Goal: Task Accomplishment & Management: Complete application form

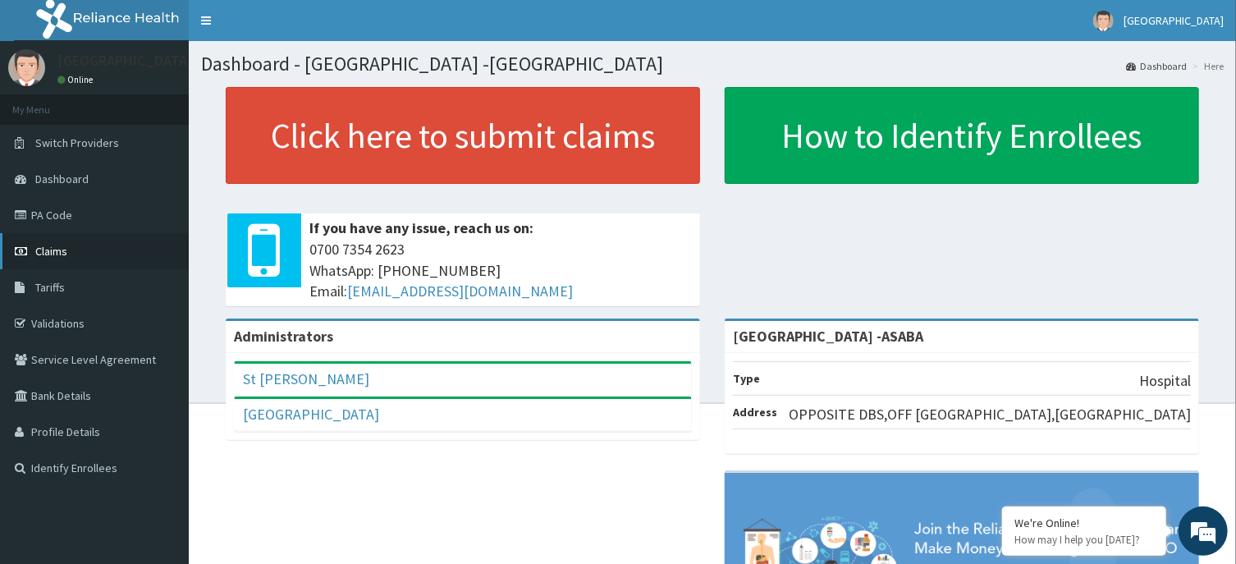
click at [50, 250] on span "Claims" at bounding box center [51, 251] width 32 height 15
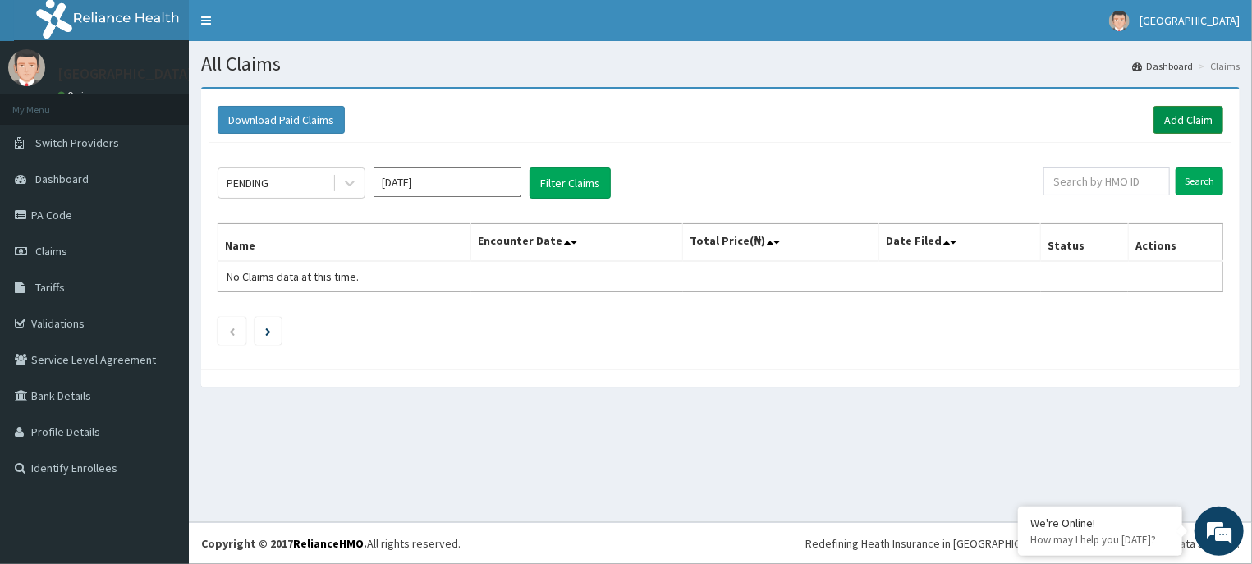
click at [1179, 113] on link "Add Claim" at bounding box center [1188, 120] width 70 height 28
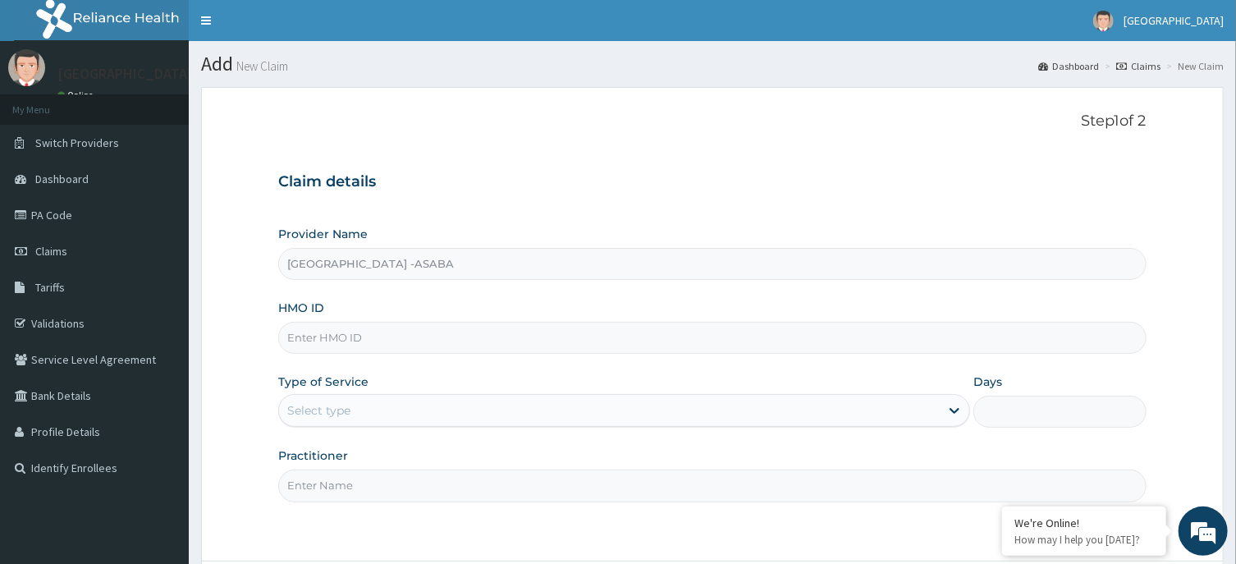
click at [438, 345] on input "HMO ID" at bounding box center [712, 338] width 868 height 32
type input "CYU/10306/A"
click at [591, 419] on div "Select type" at bounding box center [609, 410] width 661 height 26
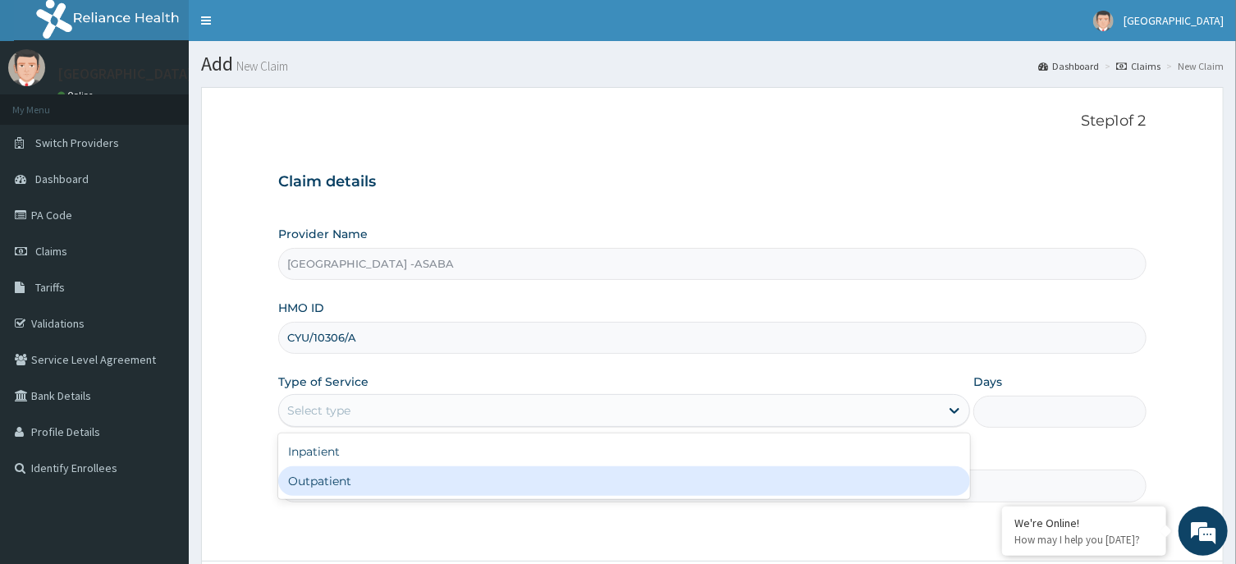
click at [514, 479] on div "Outpatient" at bounding box center [624, 481] width 692 height 30
type input "1"
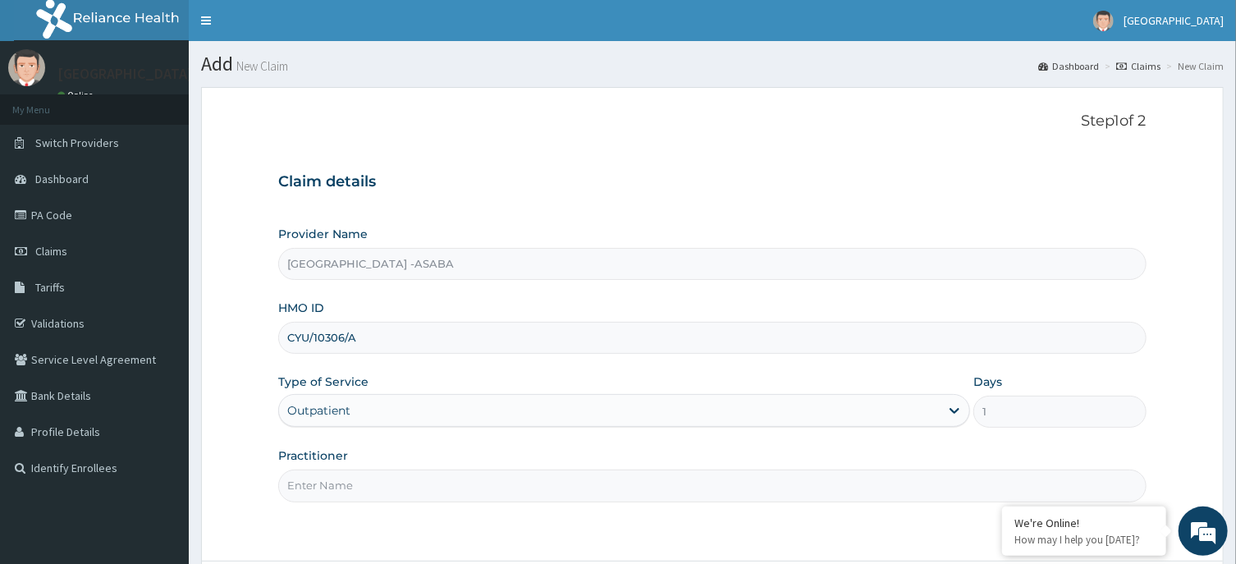
click at [597, 481] on input "Practitioner" at bounding box center [712, 486] width 868 height 32
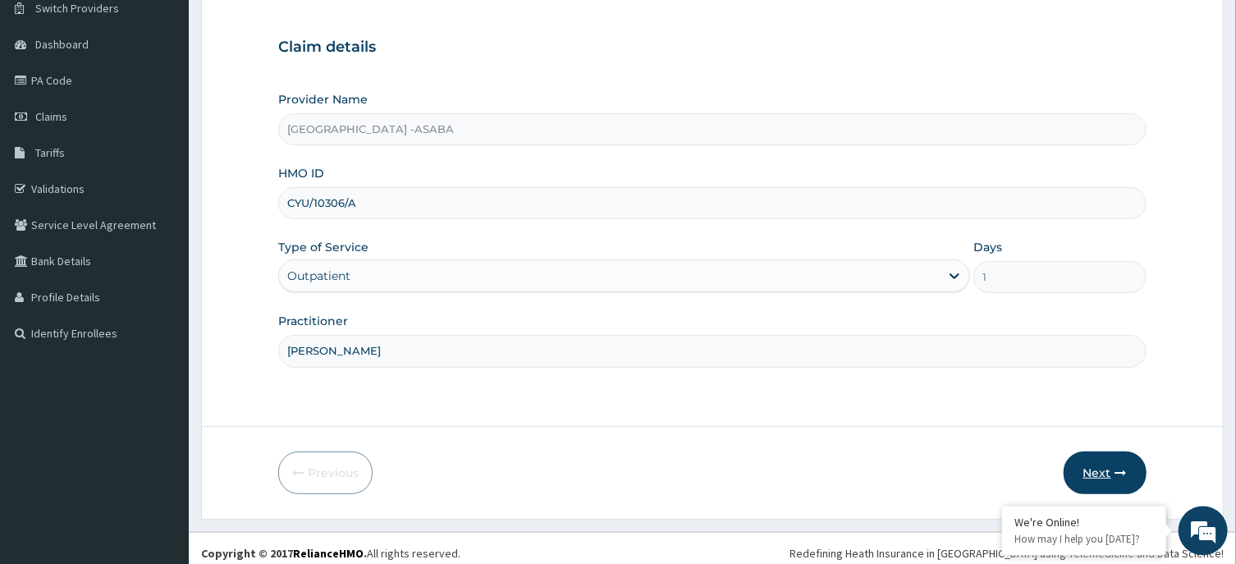
type input "[PERSON_NAME]"
click at [1097, 466] on button "Next" at bounding box center [1105, 472] width 83 height 43
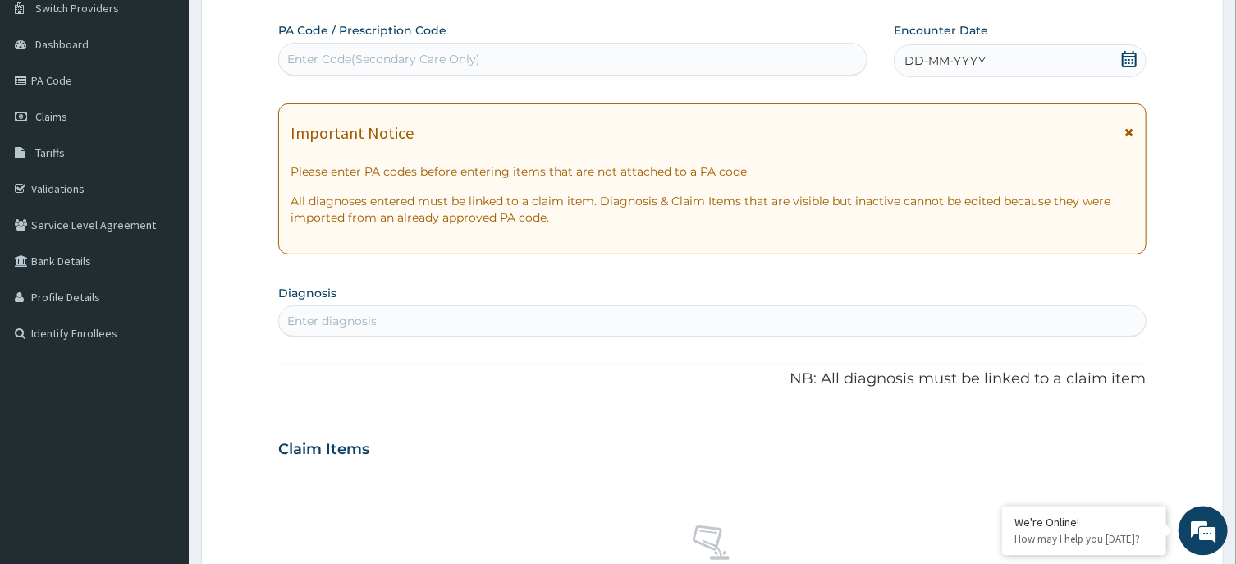
click at [566, 57] on div "Enter Code(Secondary Care Only)" at bounding box center [573, 59] width 588 height 26
click at [1006, 65] on div "DD-MM-YYYY" at bounding box center [1020, 60] width 253 height 33
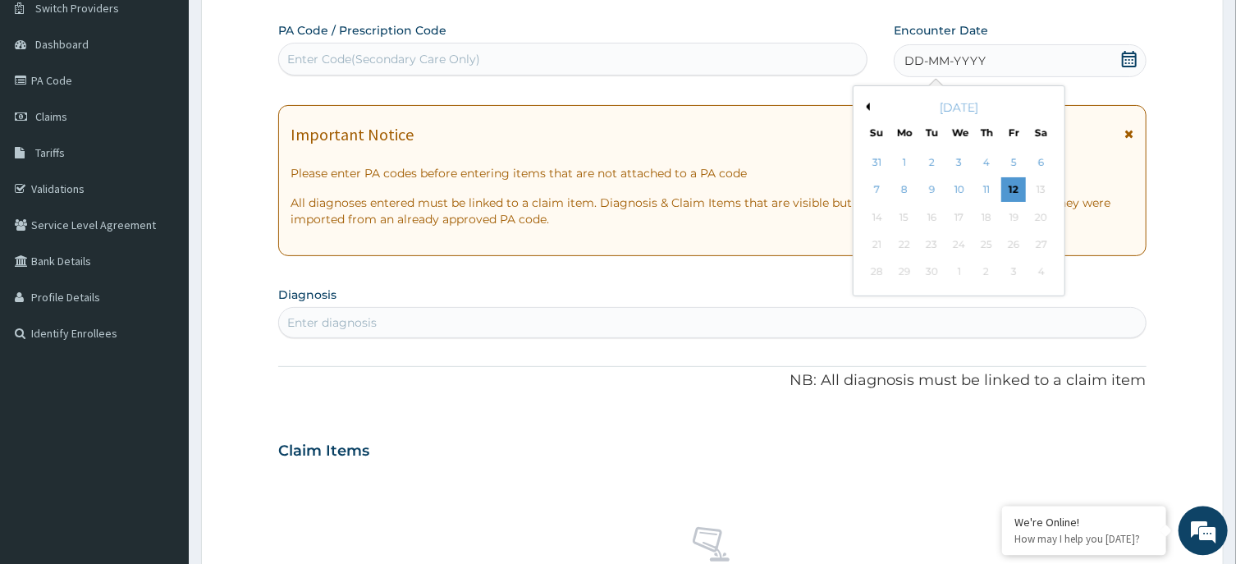
click at [870, 107] on button "Previous Month" at bounding box center [866, 107] width 8 height 8
click at [1053, 103] on button "Next Month" at bounding box center [1052, 107] width 8 height 8
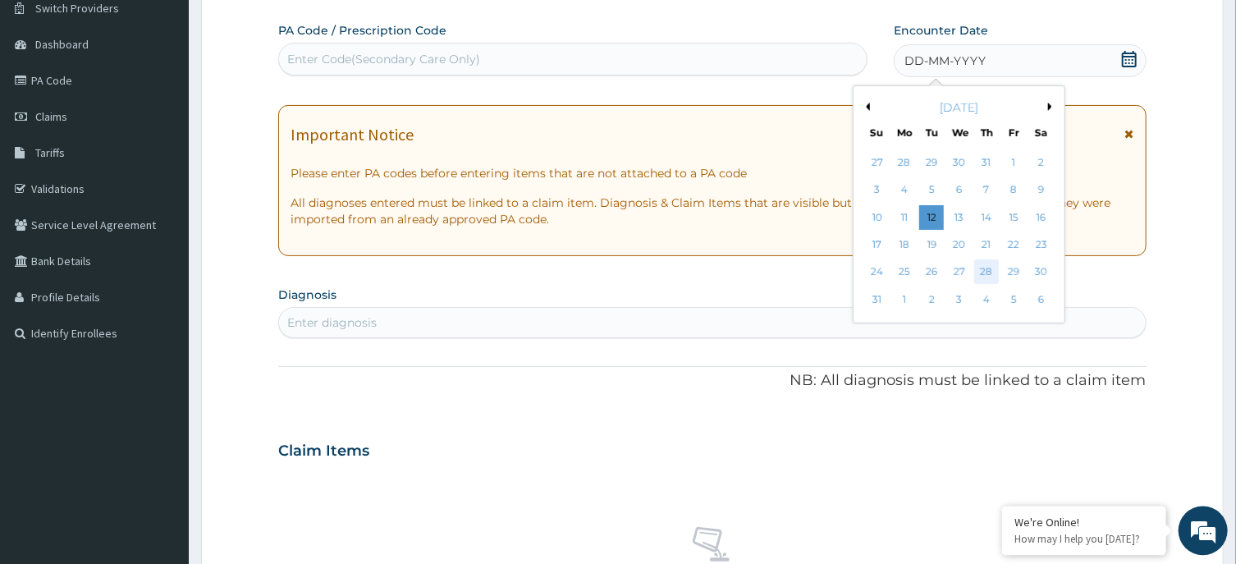
click at [987, 263] on div "28" at bounding box center [986, 272] width 25 height 25
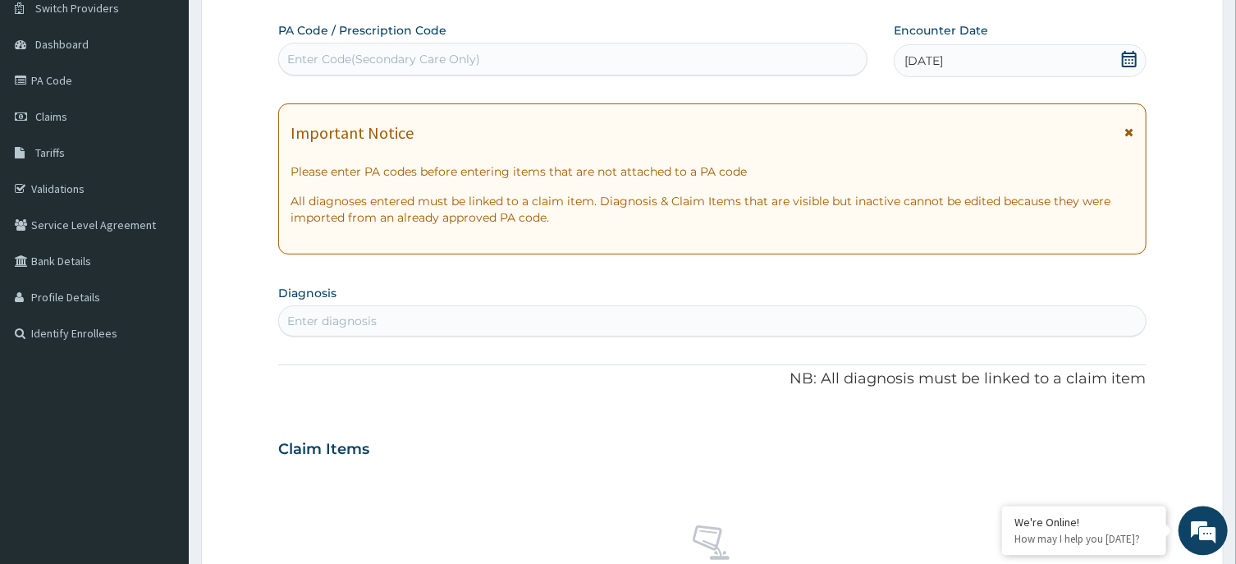
click at [551, 318] on div "Enter diagnosis" at bounding box center [712, 321] width 866 height 26
type input "MALARIA"
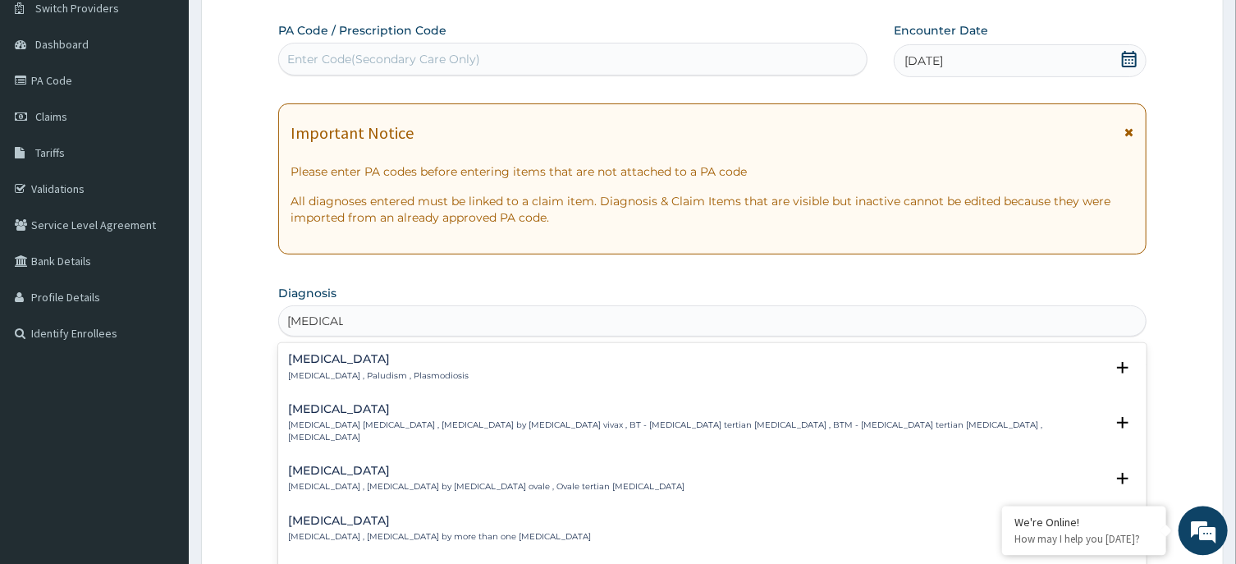
click at [304, 357] on h4 "Malaria" at bounding box center [378, 359] width 181 height 12
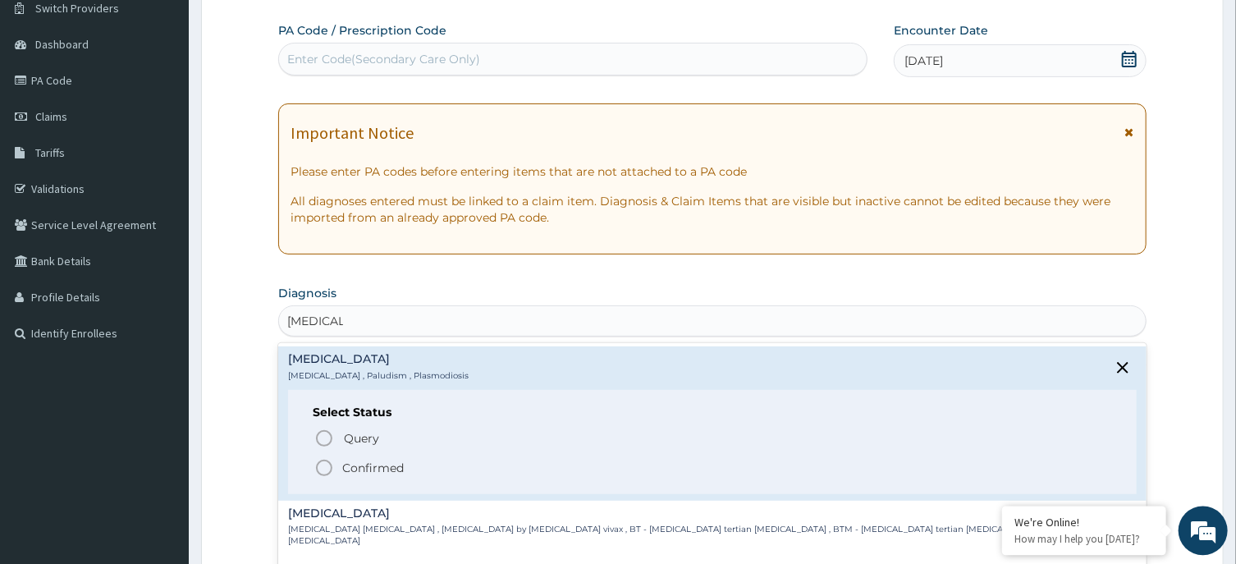
click at [323, 467] on icon "status option filled" at bounding box center [324, 468] width 20 height 20
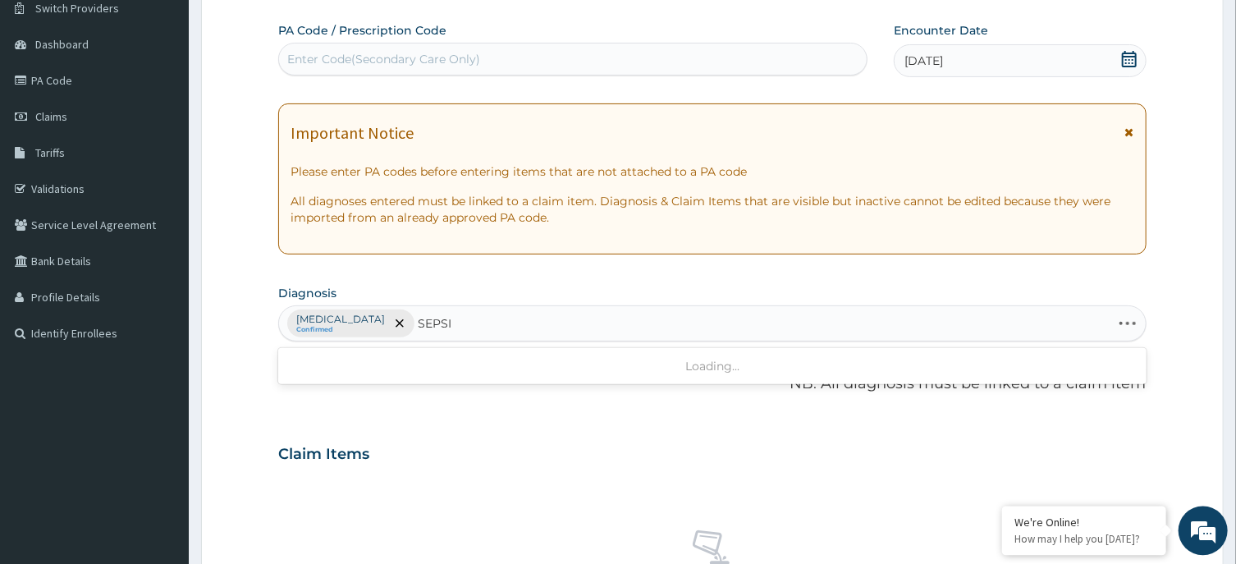
type input "SEPSIS"
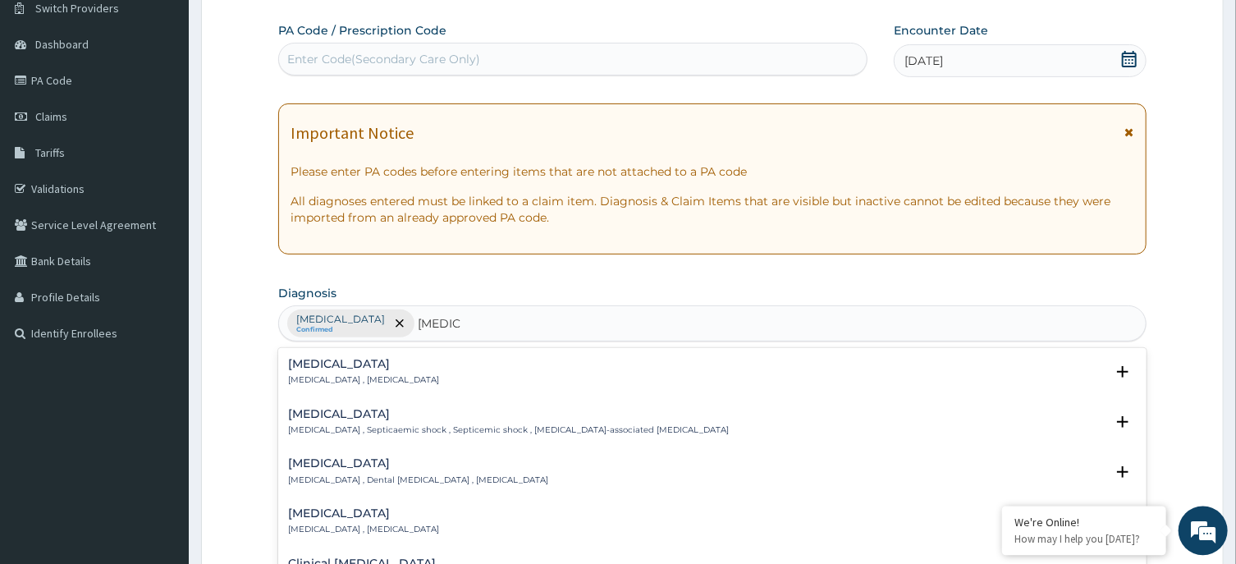
click at [305, 378] on p "Systemic infection , Sepsis" at bounding box center [363, 379] width 151 height 11
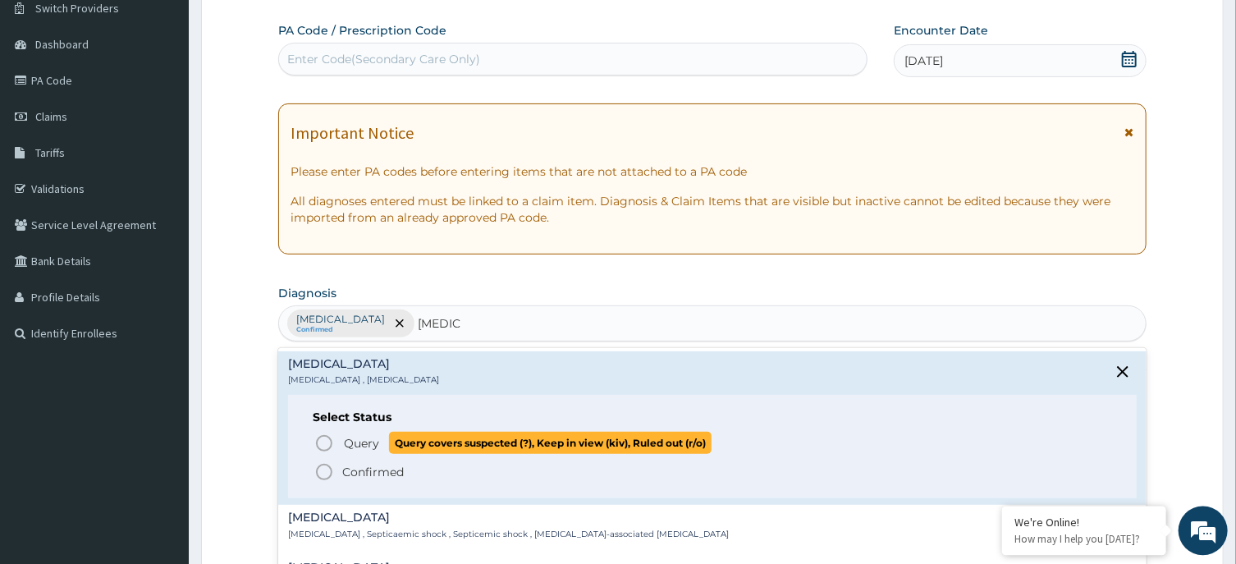
click at [331, 442] on circle "status option query" at bounding box center [324, 443] width 15 height 15
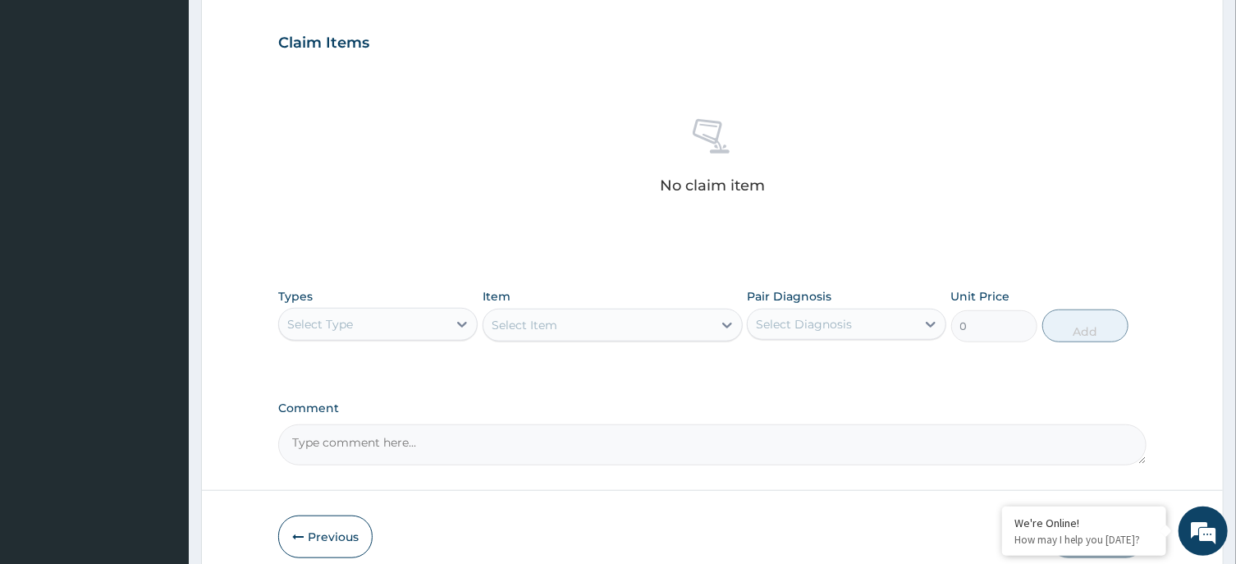
scroll to position [620, 0]
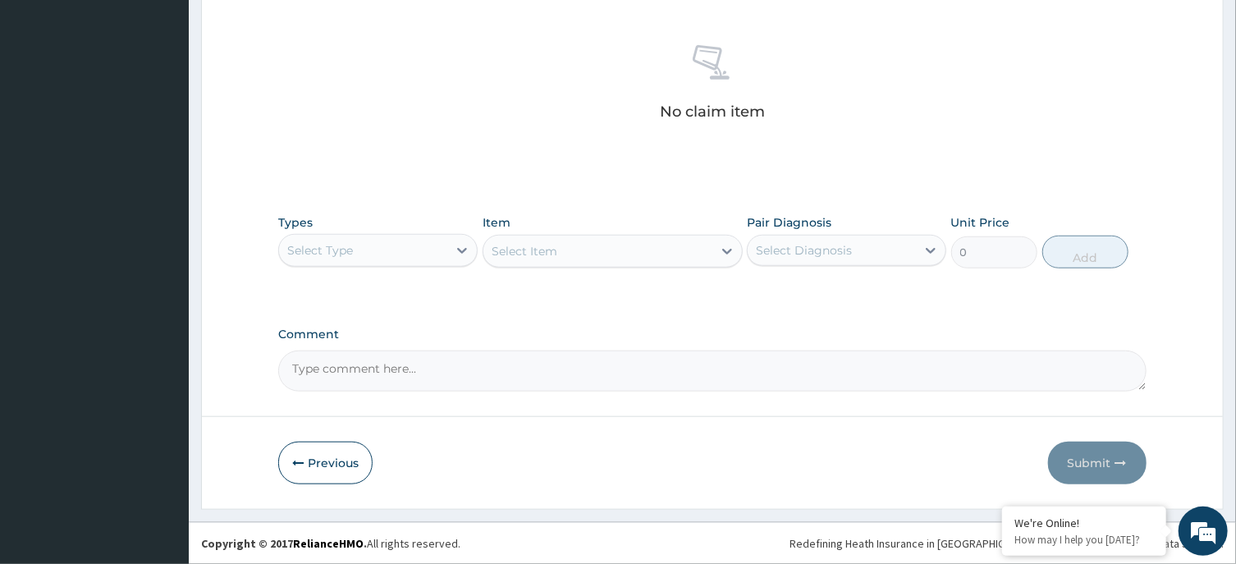
click at [418, 246] on div "Select Type" at bounding box center [363, 250] width 168 height 26
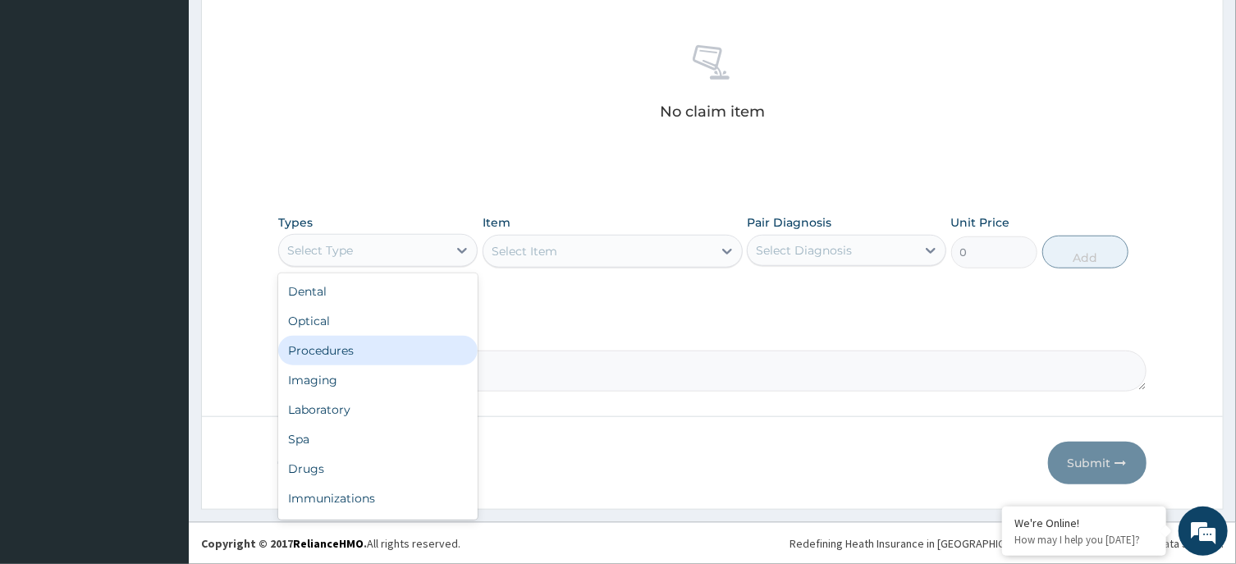
click at [393, 346] on div "Procedures" at bounding box center [377, 351] width 199 height 30
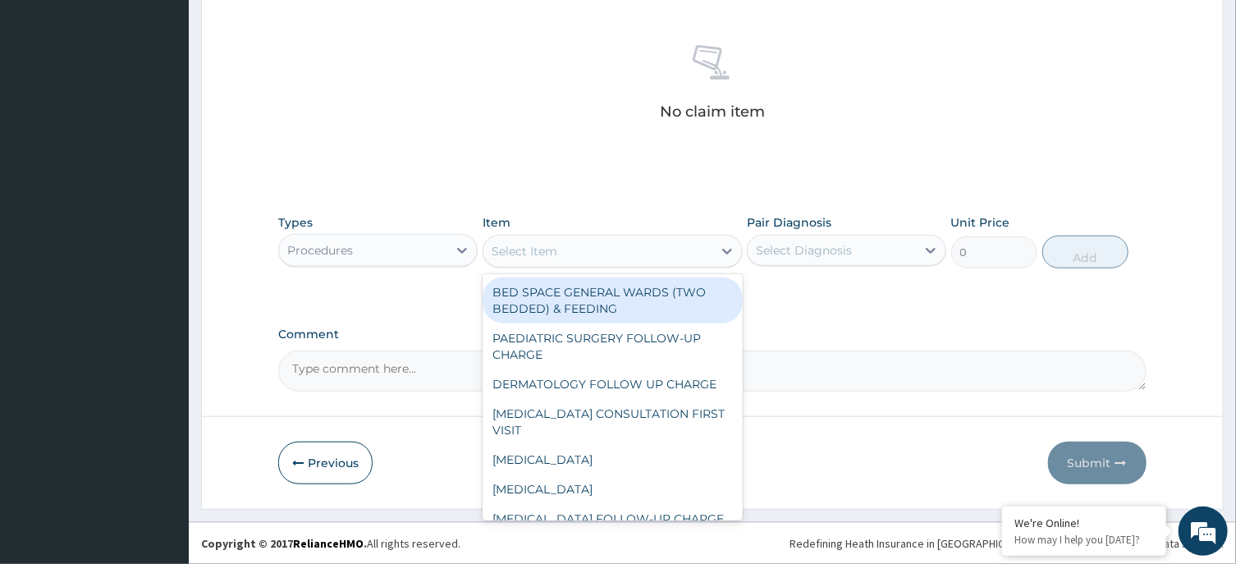
click at [613, 250] on div "Select Item" at bounding box center [597, 251] width 229 height 26
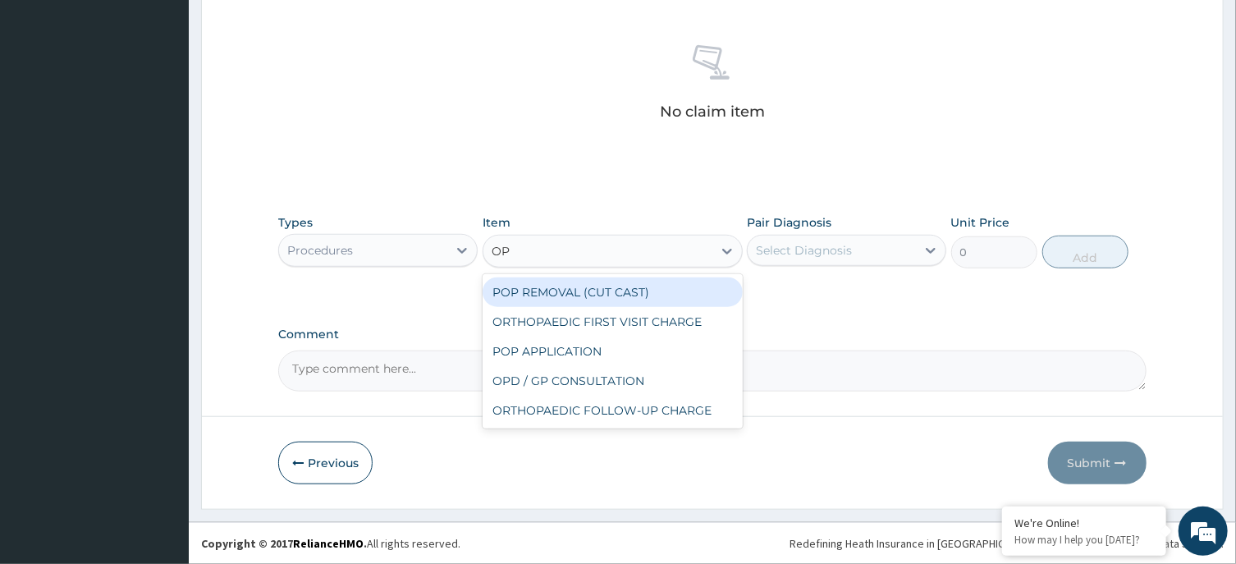
type input "OPD"
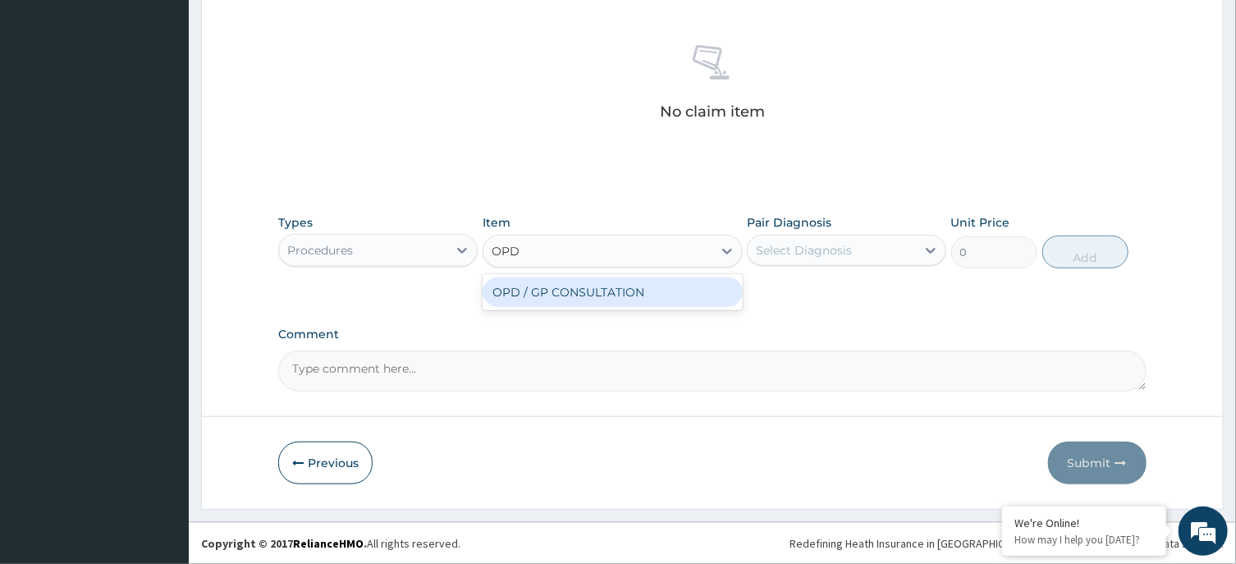
click at [628, 300] on div "OPD / GP CONSULTATION" at bounding box center [613, 292] width 260 height 30
type input "4000"
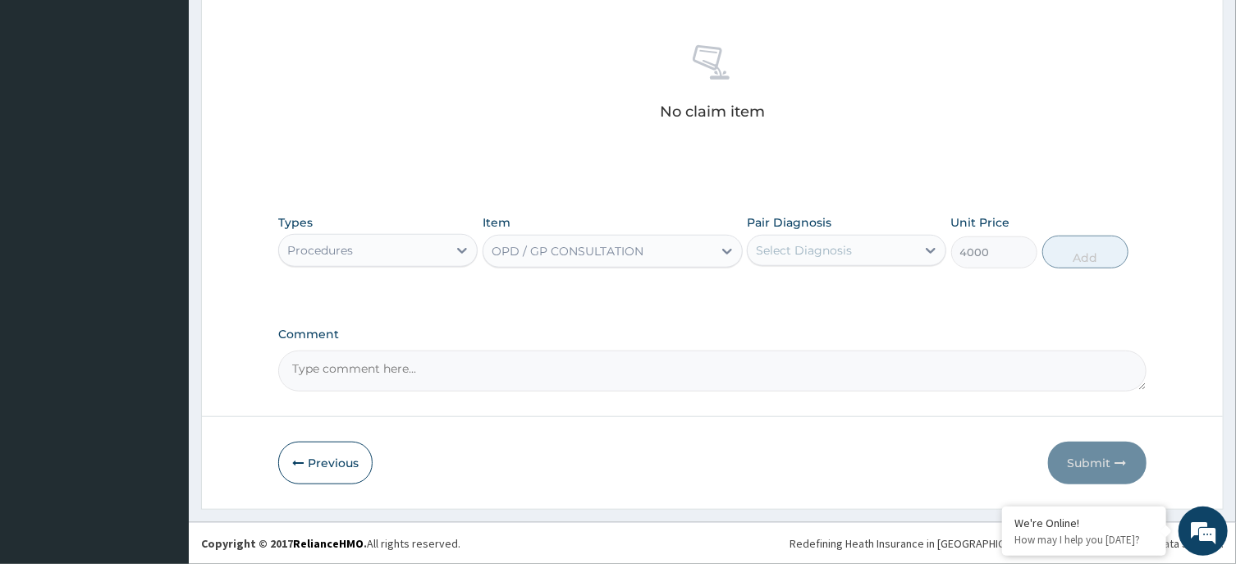
click at [883, 249] on div "Select Diagnosis" at bounding box center [832, 250] width 168 height 26
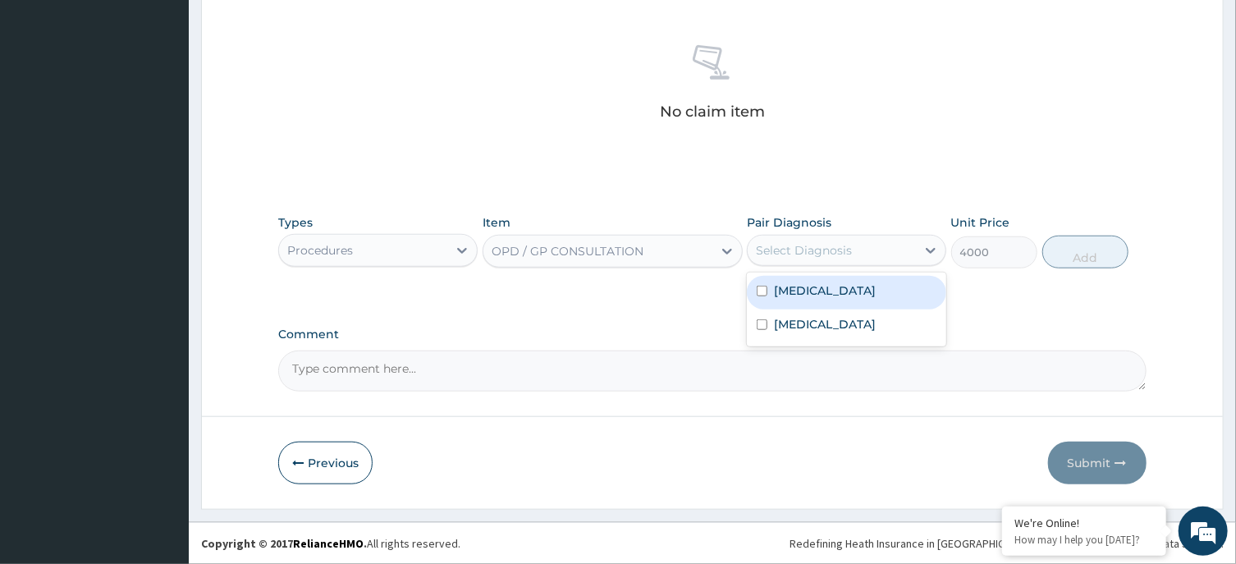
click at [858, 305] on div "Malaria" at bounding box center [846, 293] width 199 height 34
checkbox input "true"
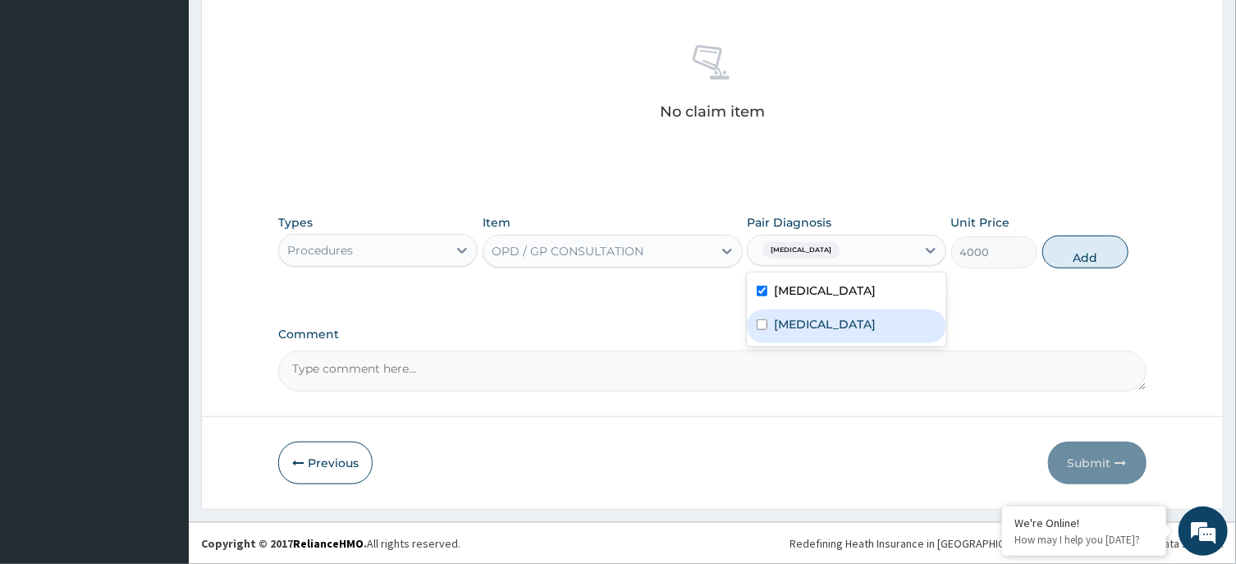
click at [863, 337] on div "Sepsis" at bounding box center [846, 326] width 199 height 34
checkbox input "true"
click at [1085, 254] on button "Add" at bounding box center [1085, 252] width 87 height 33
type input "0"
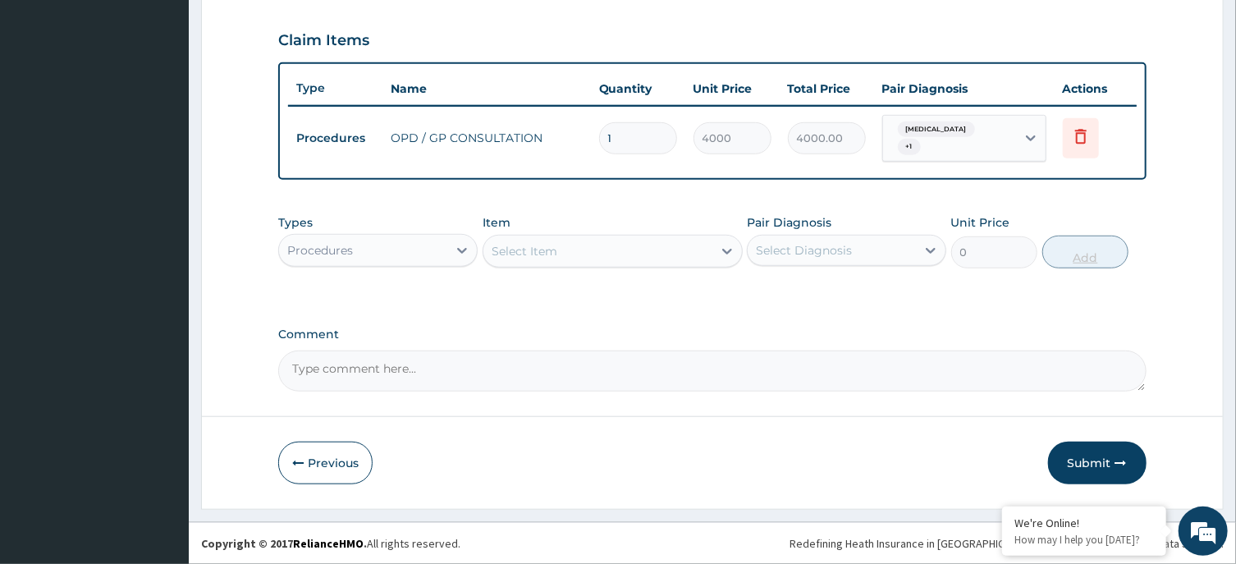
scroll to position [540, 0]
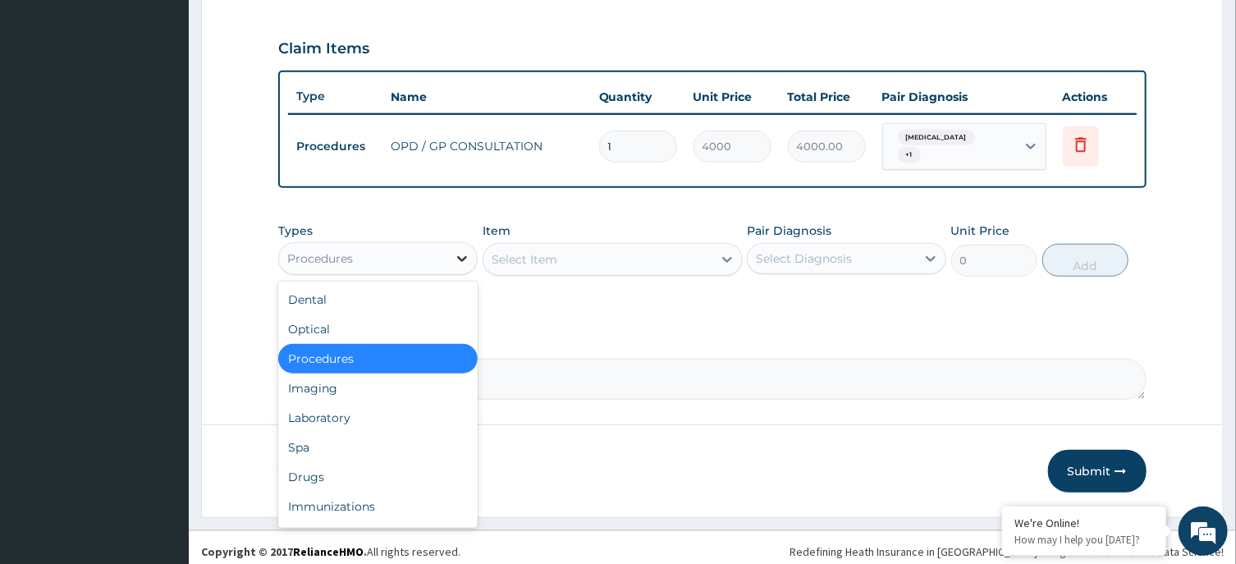
click at [456, 244] on div at bounding box center [462, 259] width 30 height 30
click at [351, 418] on div "Laboratory" at bounding box center [377, 418] width 199 height 30
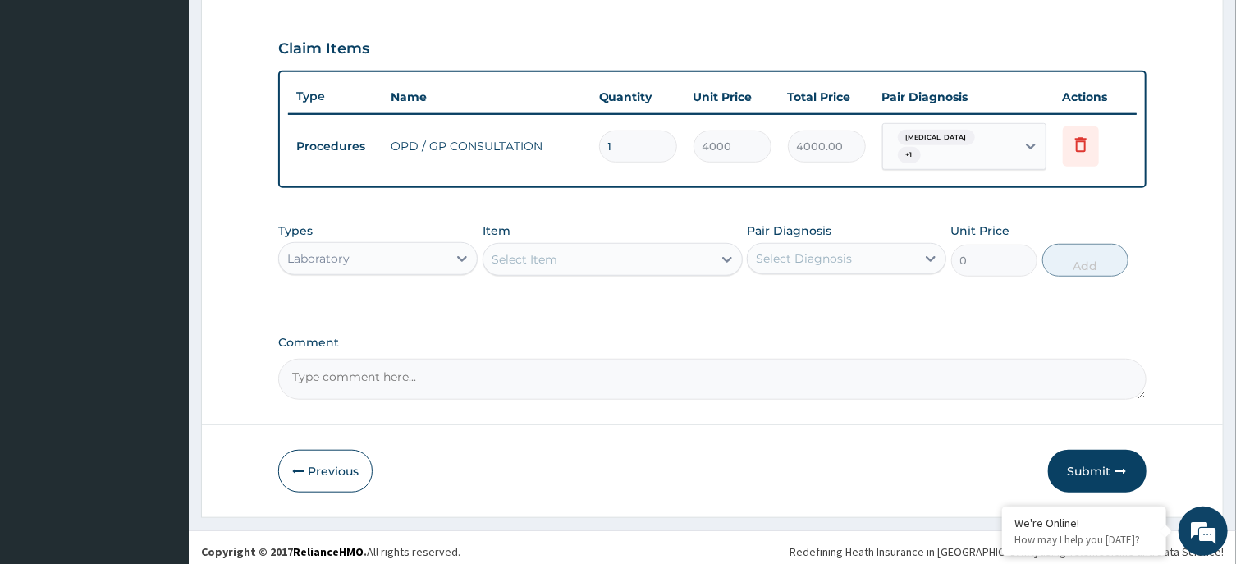
click at [655, 253] on div "Select Item" at bounding box center [597, 259] width 229 height 26
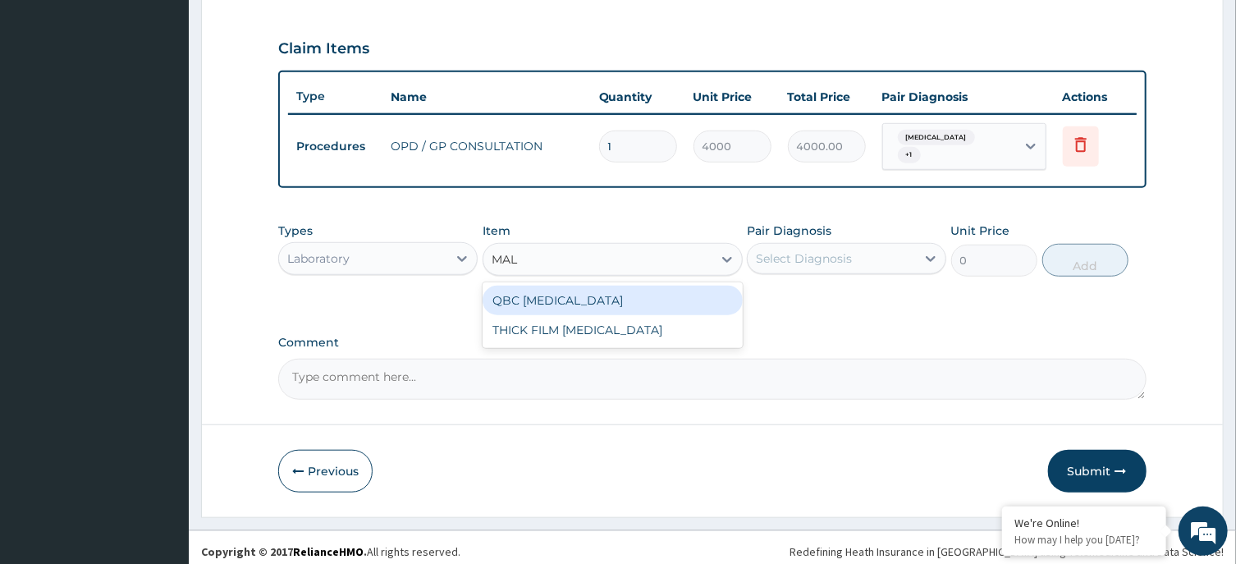
type input "MALA"
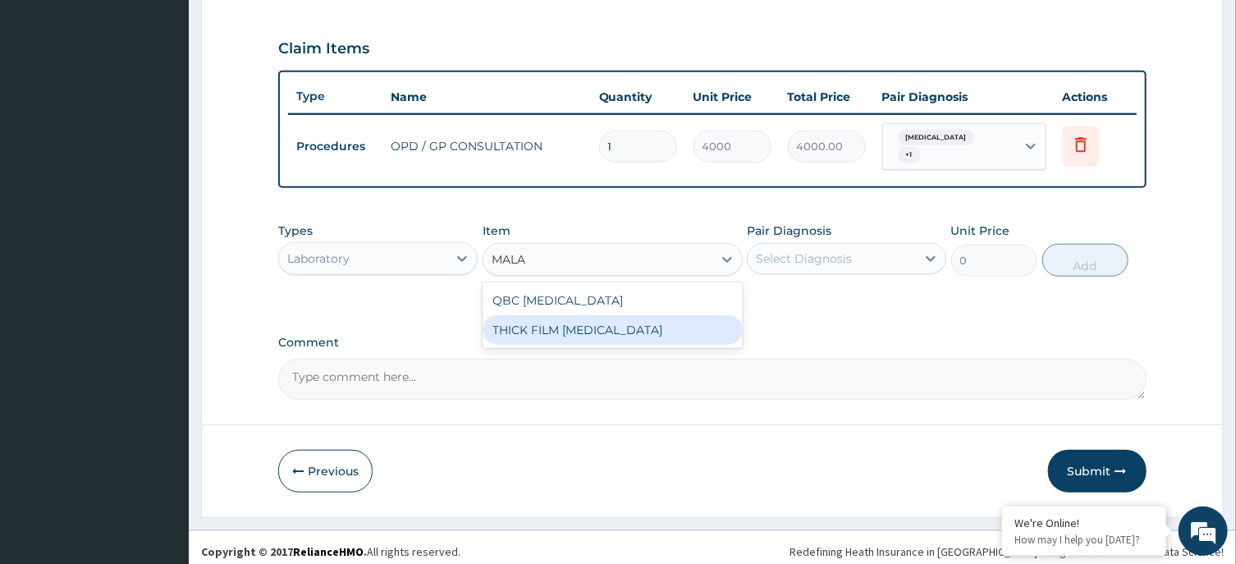
click at [657, 315] on div "THICK FILM MALARIA" at bounding box center [613, 330] width 260 height 30
type input "2000"
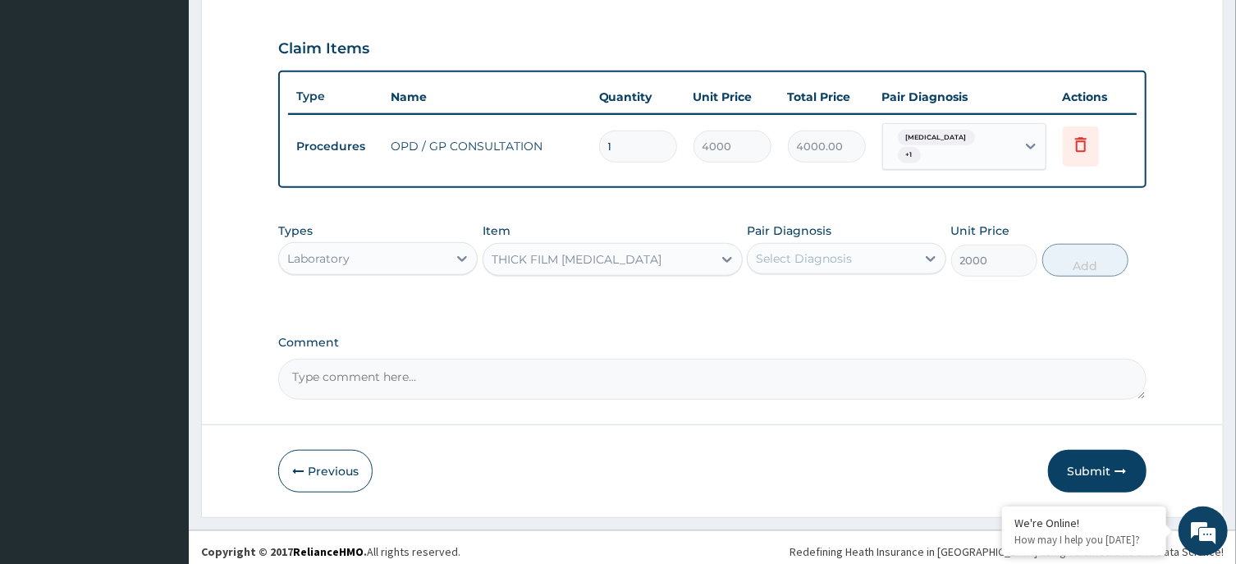
click at [877, 249] on div "Select Diagnosis" at bounding box center [832, 258] width 168 height 26
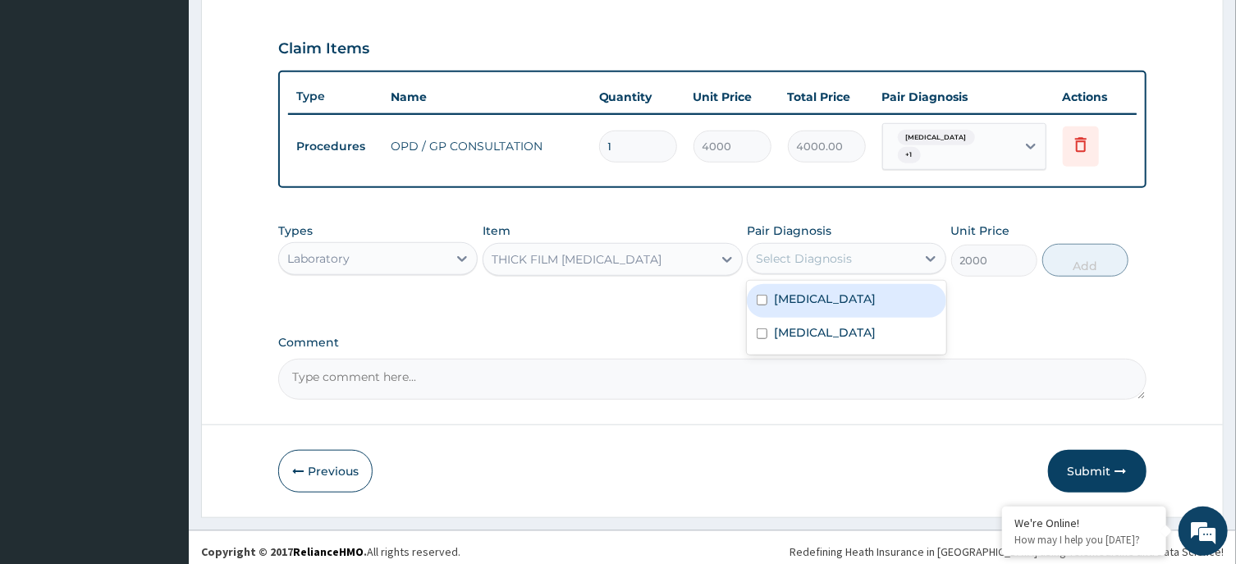
click at [841, 304] on div "Malaria" at bounding box center [846, 301] width 199 height 34
checkbox input "true"
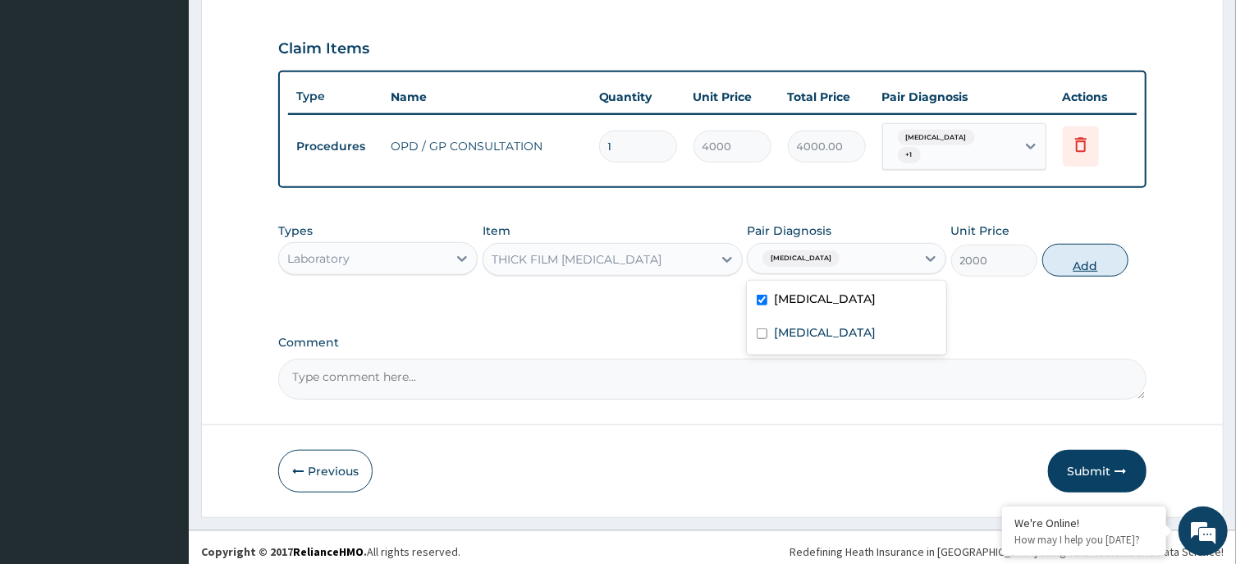
click at [1102, 245] on button "Add" at bounding box center [1085, 260] width 87 height 33
type input "0"
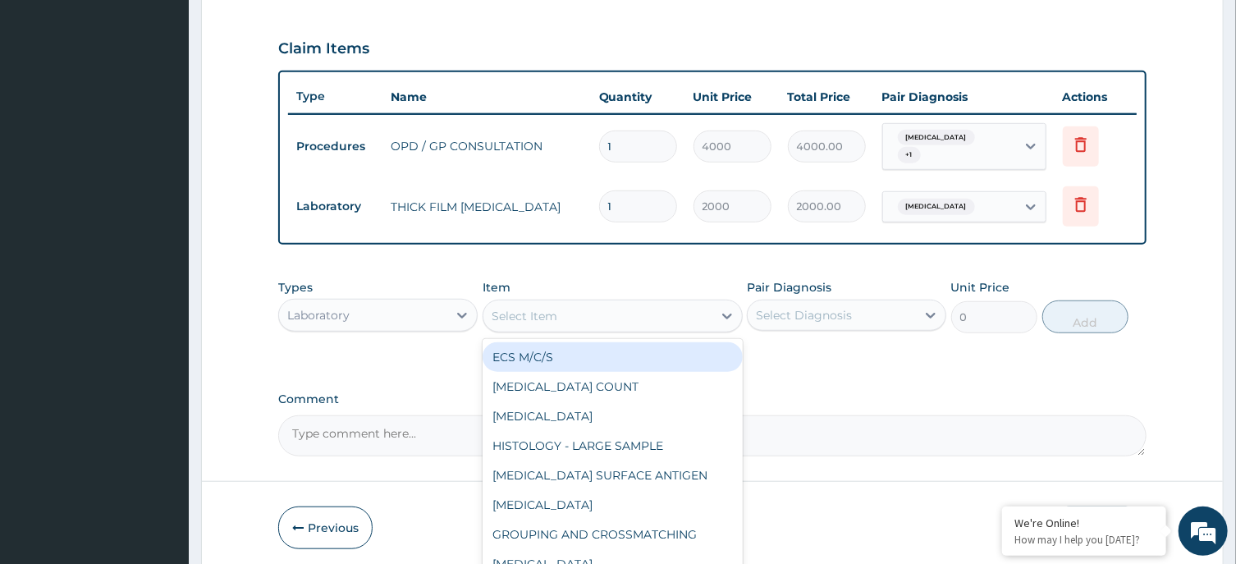
click at [564, 311] on div "Select Item" at bounding box center [597, 316] width 229 height 26
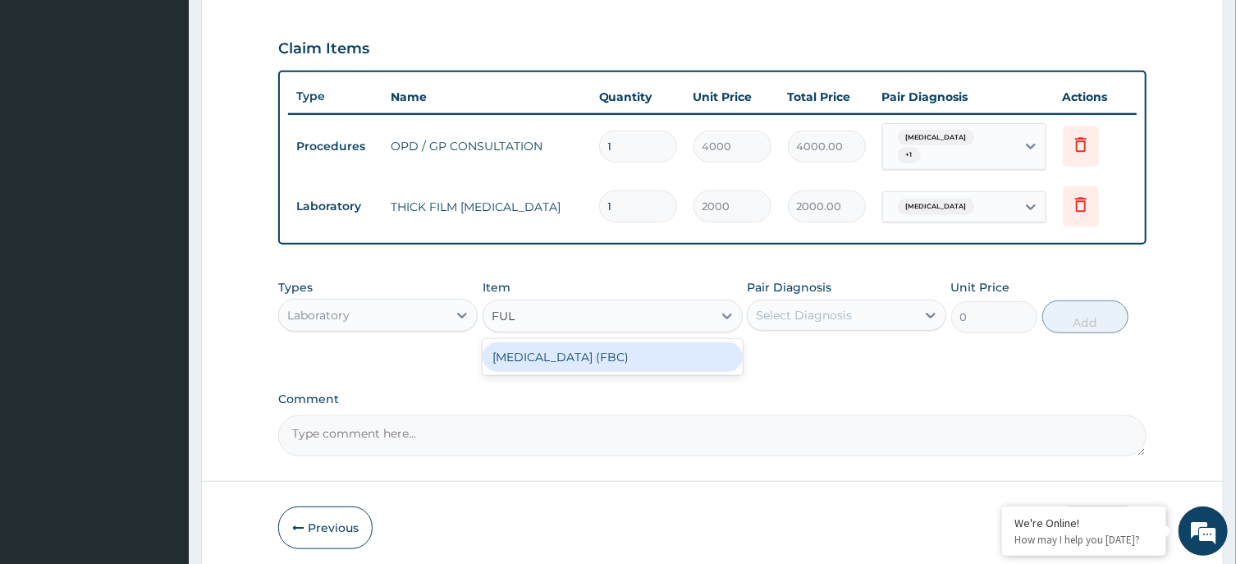
type input "FULL"
click at [580, 352] on div "FULL BLOOD COUNT (FBC)" at bounding box center [613, 357] width 260 height 30
type input "6000"
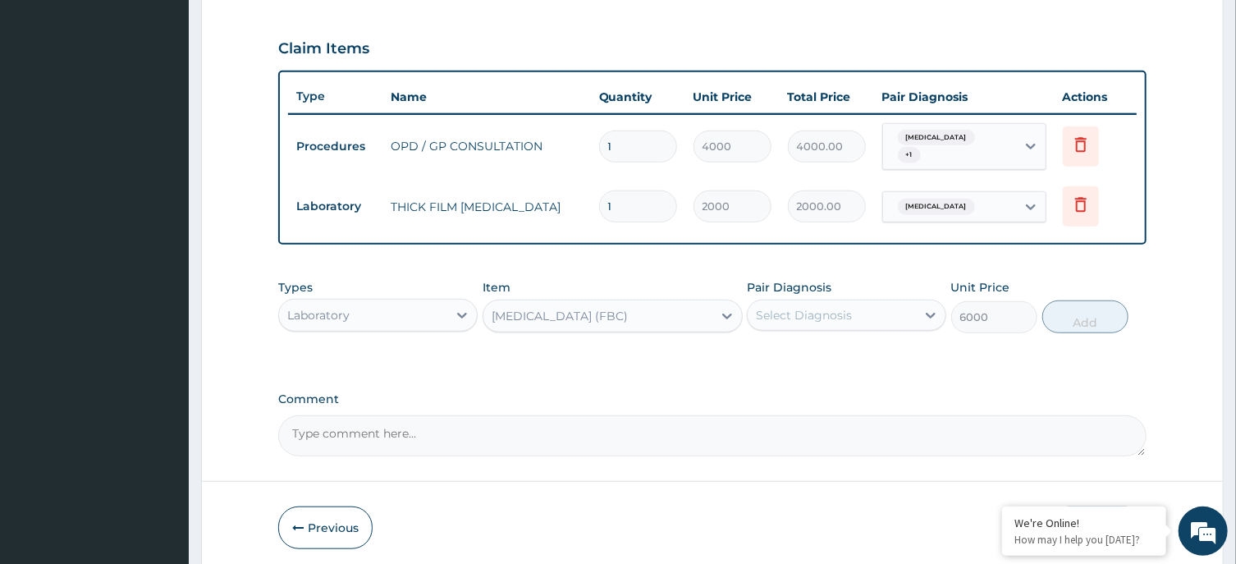
click at [822, 307] on div "Select Diagnosis" at bounding box center [804, 315] width 96 height 16
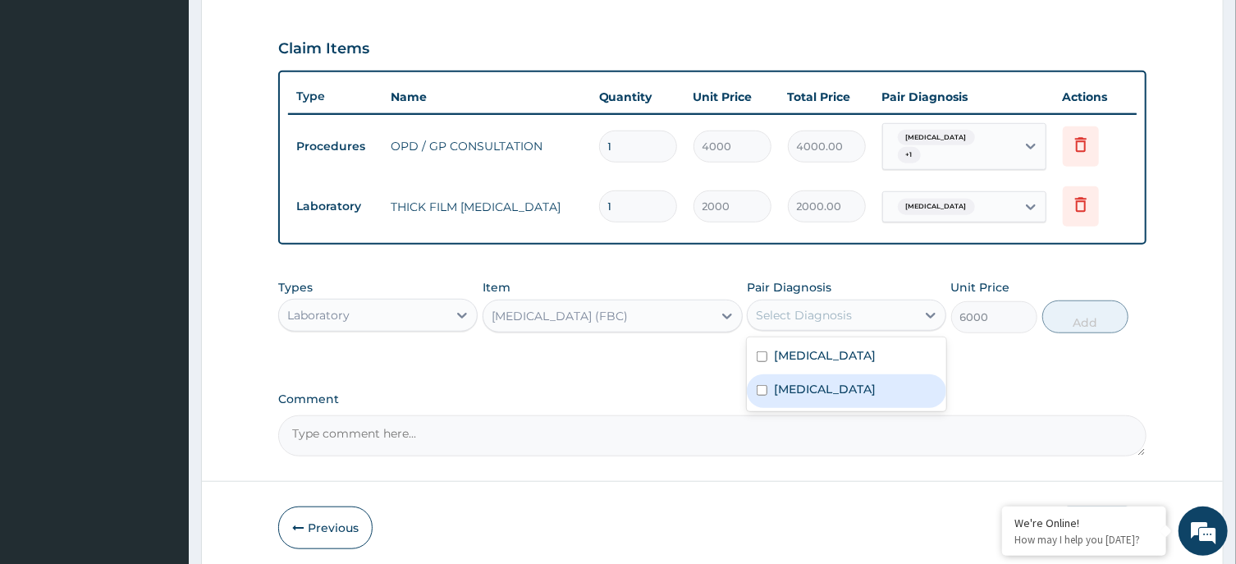
click at [825, 374] on div "Sepsis" at bounding box center [846, 391] width 199 height 34
checkbox input "true"
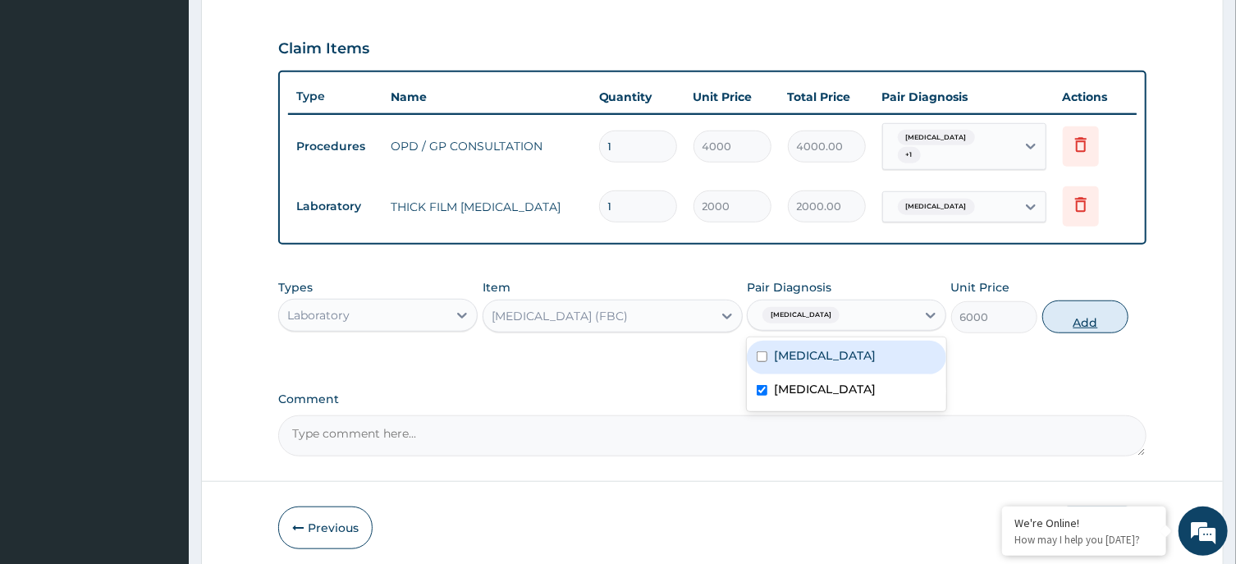
click at [1070, 307] on button "Add" at bounding box center [1085, 316] width 87 height 33
type input "0"
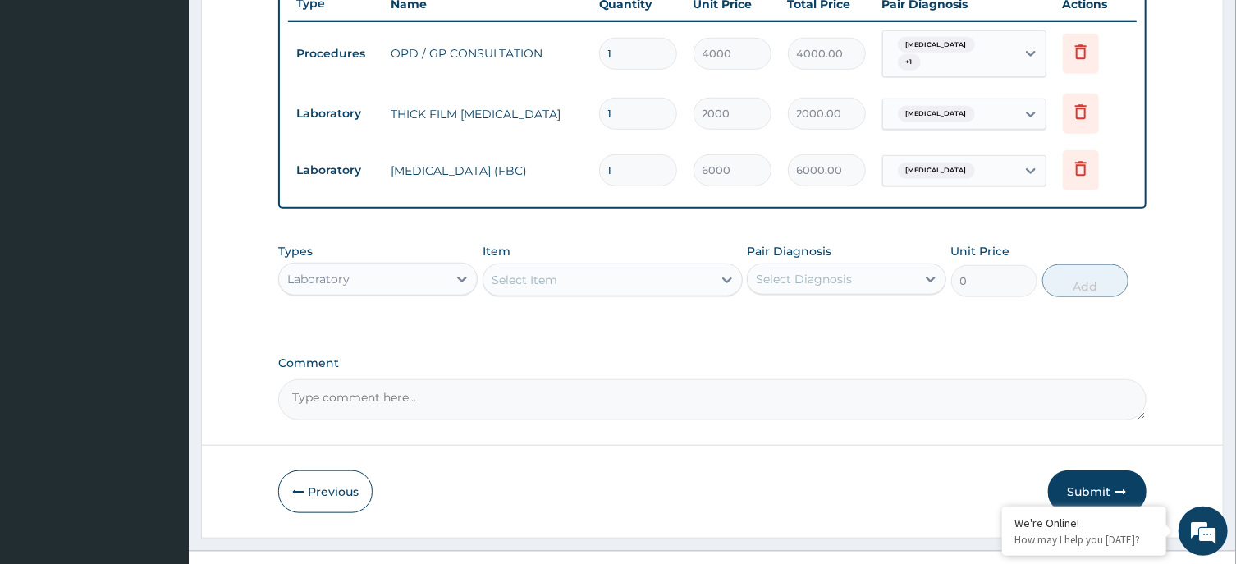
scroll to position [653, 0]
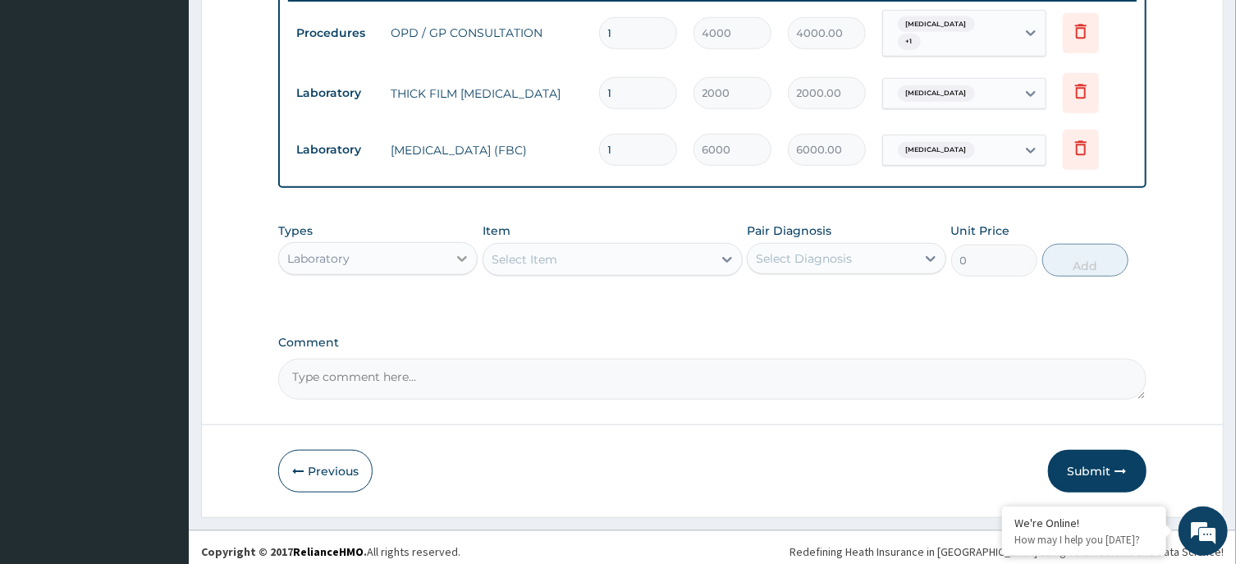
click at [459, 250] on icon at bounding box center [462, 258] width 16 height 16
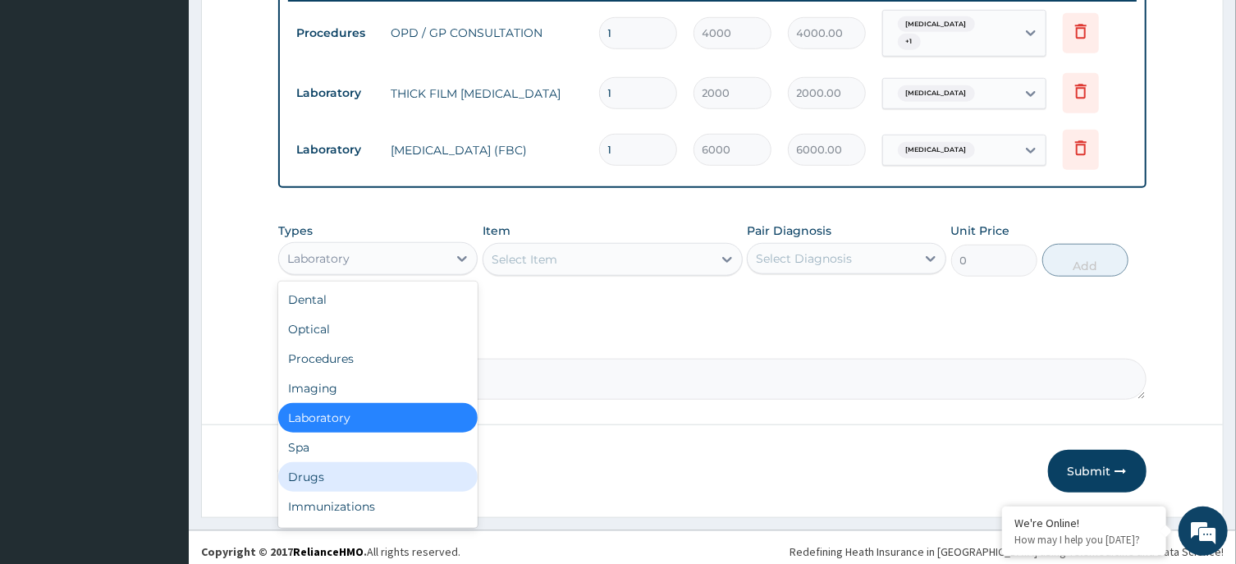
click at [327, 465] on div "Drugs" at bounding box center [377, 477] width 199 height 30
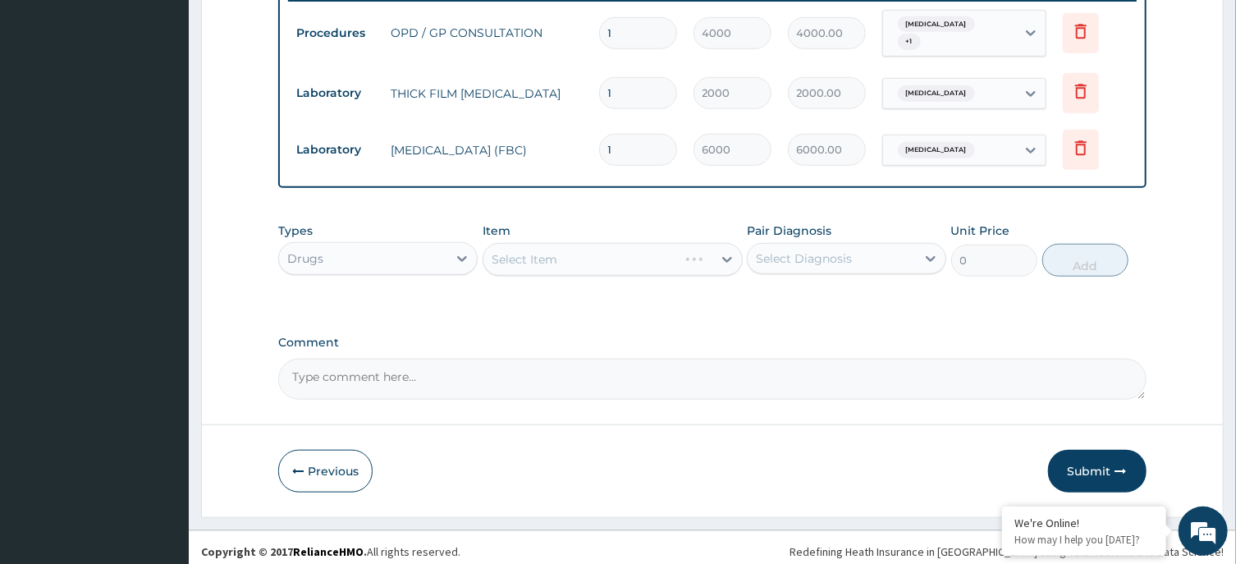
click at [644, 243] on div "Select Item" at bounding box center [613, 259] width 260 height 33
click at [644, 253] on div "Select Item" at bounding box center [597, 259] width 229 height 26
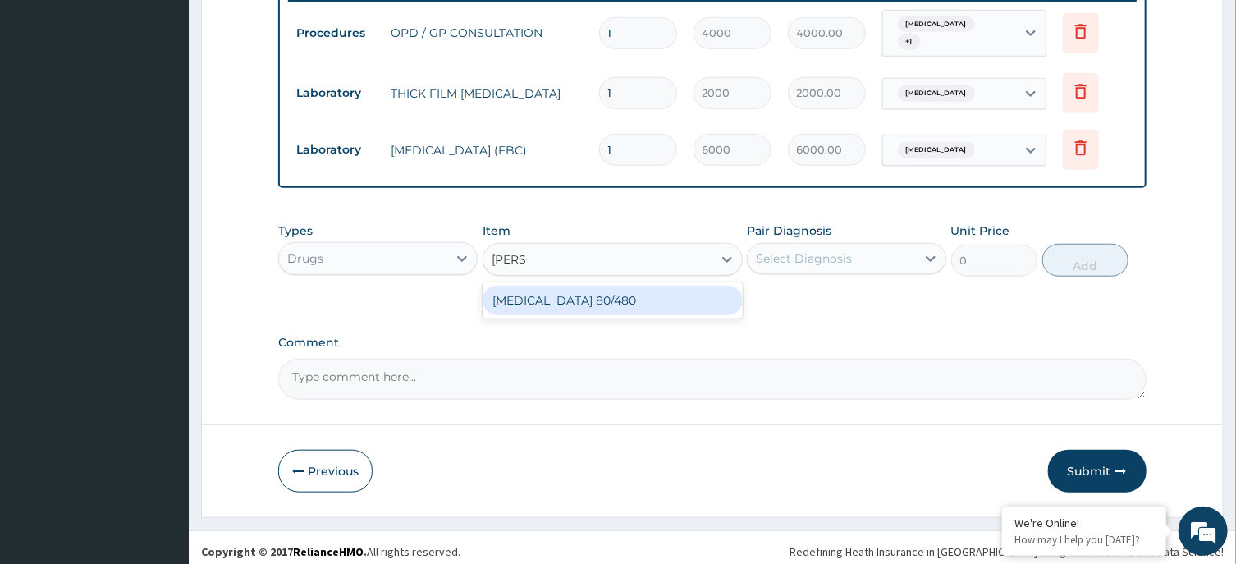
type input "COART"
click at [646, 297] on div "[MEDICAL_DATA] 80/480" at bounding box center [613, 301] width 260 height 30
type input "4500"
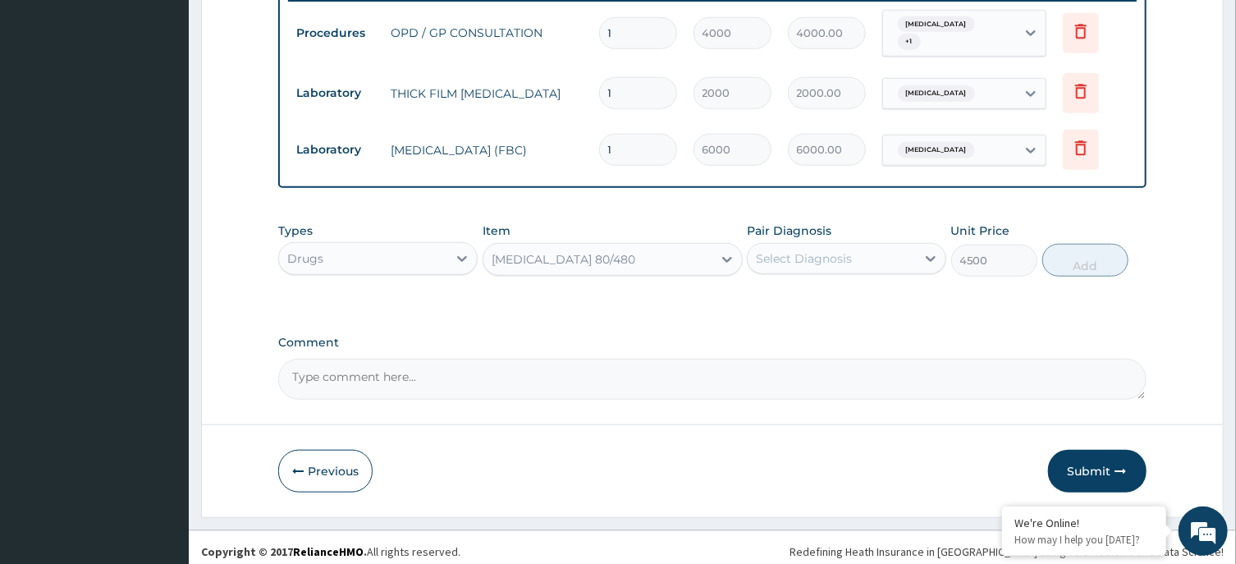
click at [835, 254] on div "Select Diagnosis" at bounding box center [804, 258] width 96 height 16
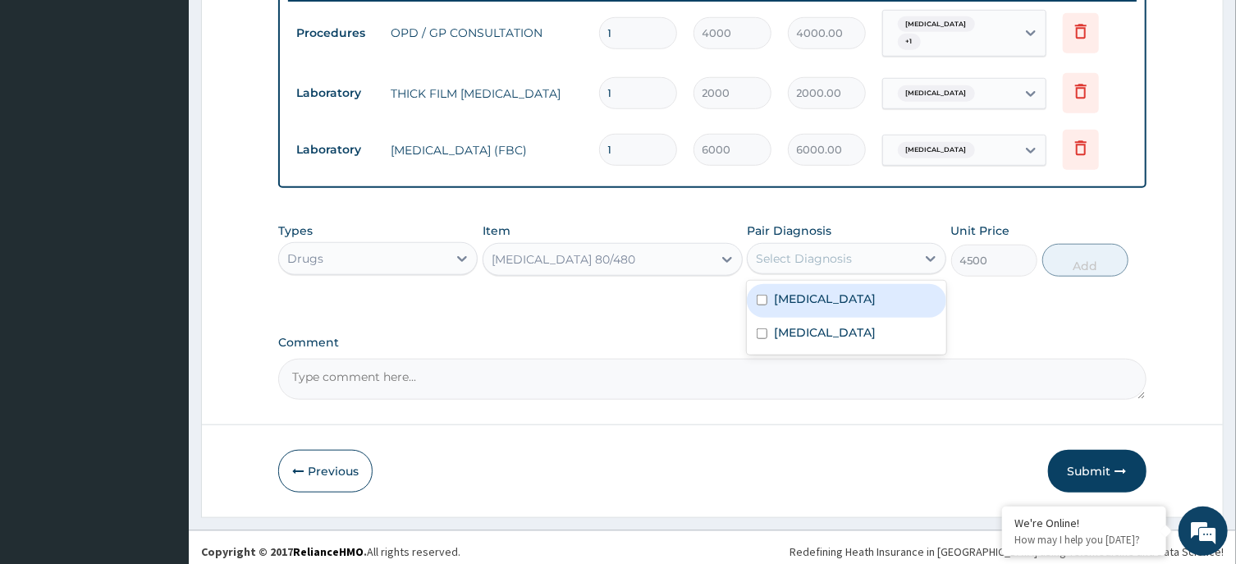
click at [809, 292] on label "Malaria" at bounding box center [825, 299] width 102 height 16
checkbox input "true"
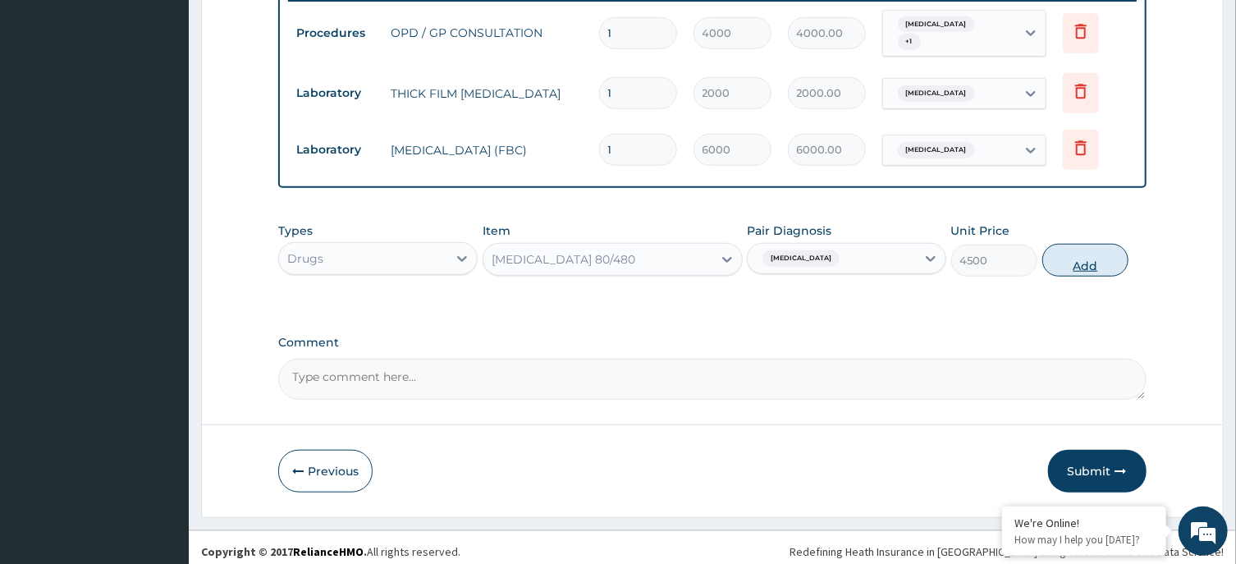
click at [1077, 245] on button "Add" at bounding box center [1085, 260] width 87 height 33
type input "0"
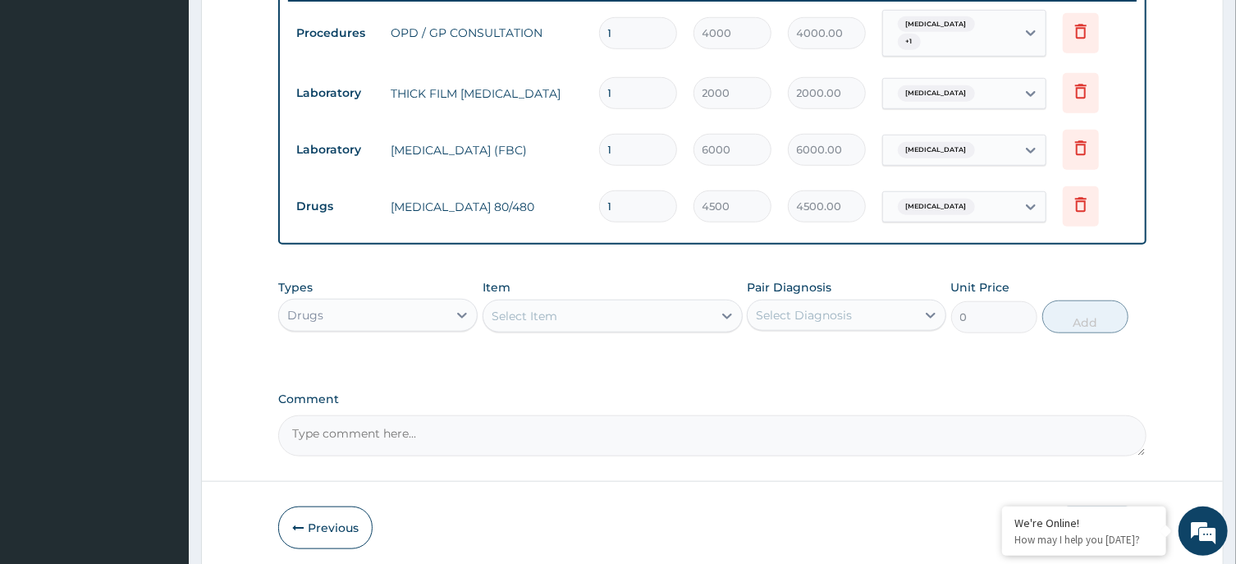
click at [625, 311] on div "Select Item" at bounding box center [597, 316] width 229 height 26
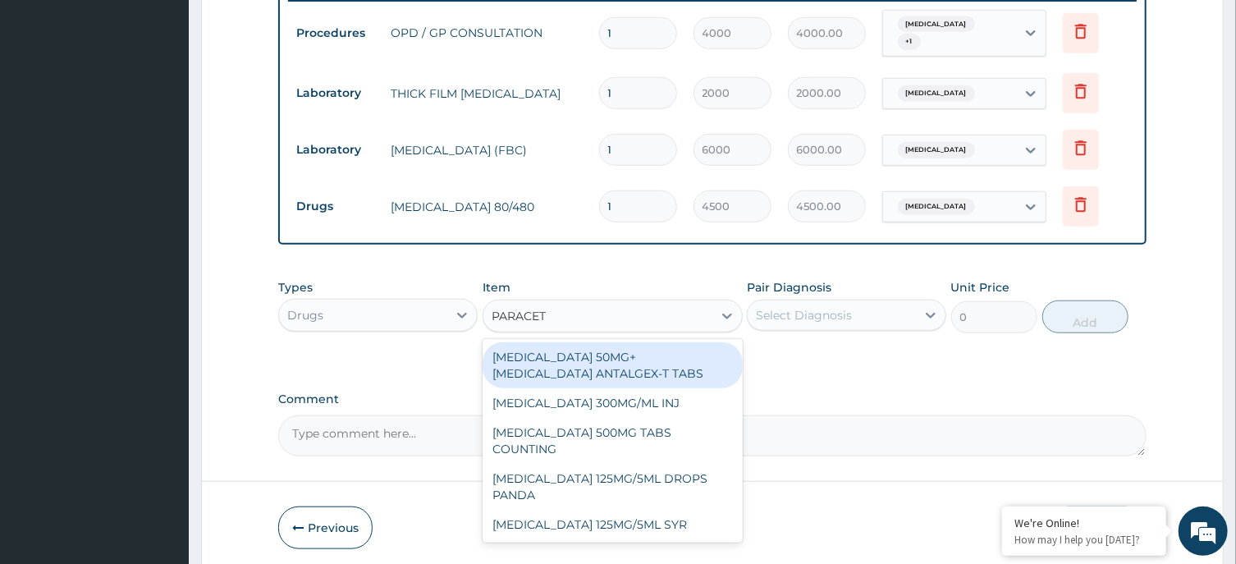
type input "PARACETA"
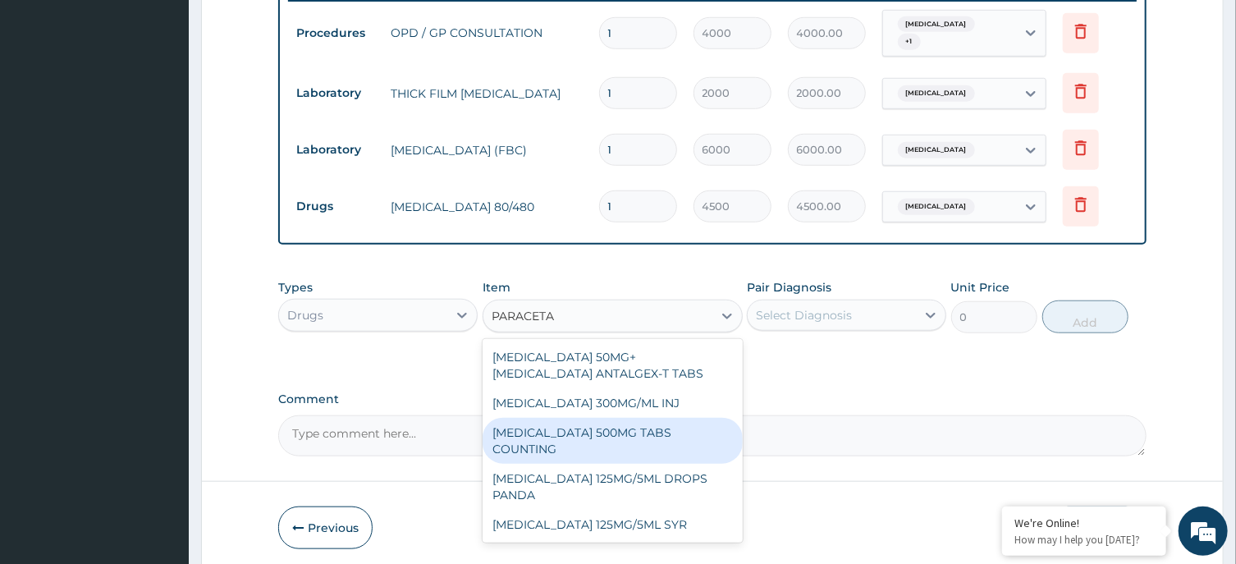
click at [646, 437] on div "[MEDICAL_DATA] 500MG TABS COUNTING" at bounding box center [613, 441] width 260 height 46
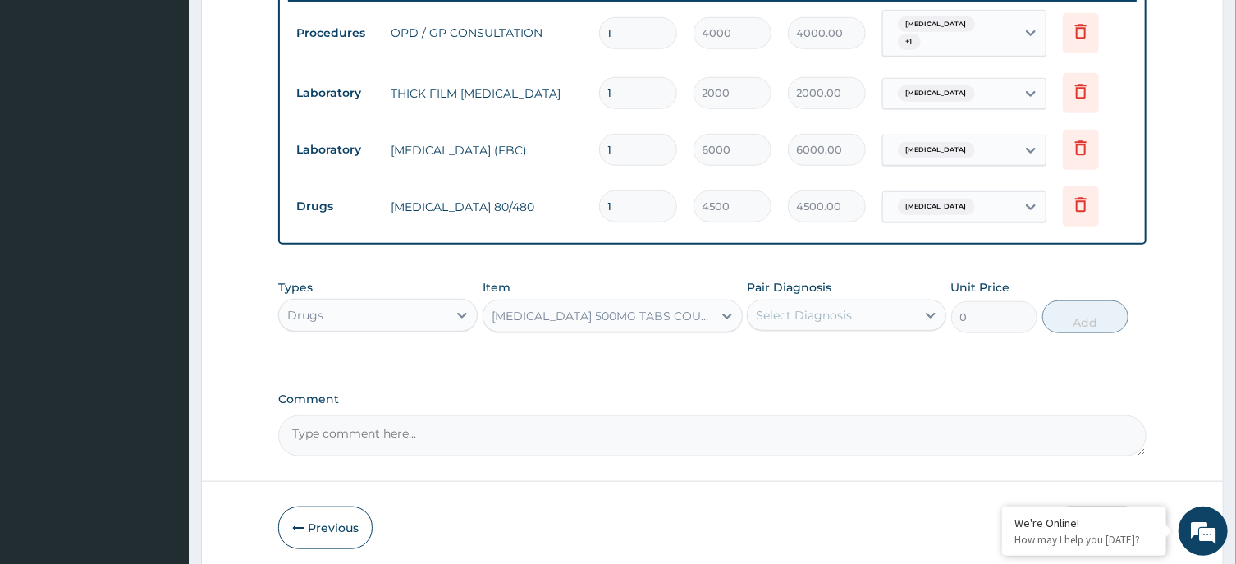
type input "10"
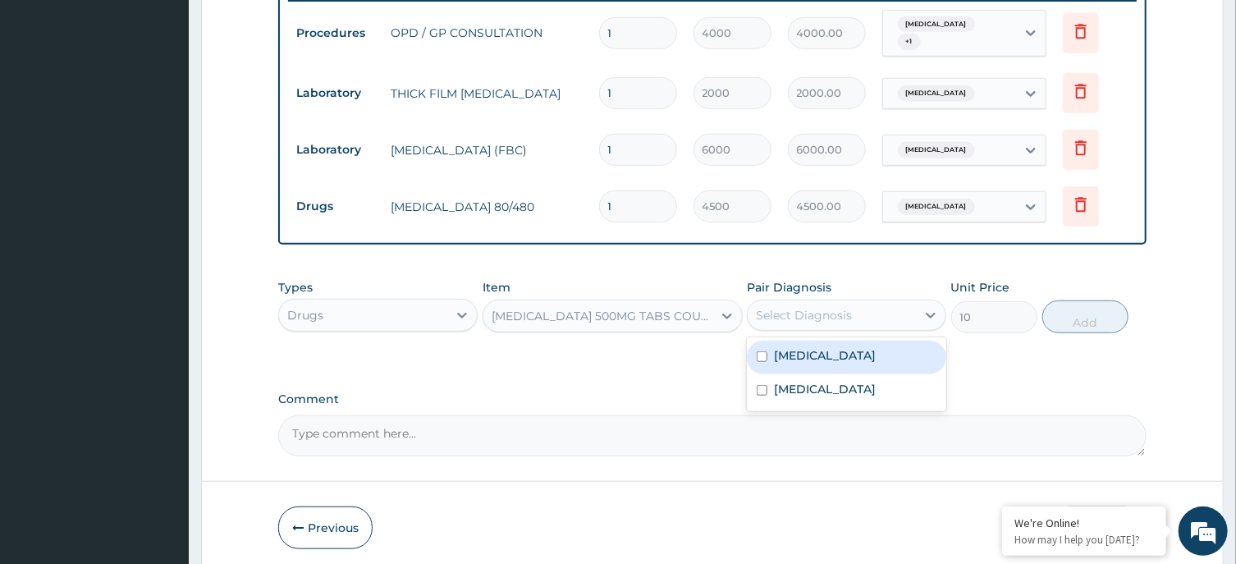
click at [828, 309] on div "Select Diagnosis" at bounding box center [804, 315] width 96 height 16
click at [823, 353] on div "Malaria" at bounding box center [846, 358] width 199 height 34
checkbox input "true"
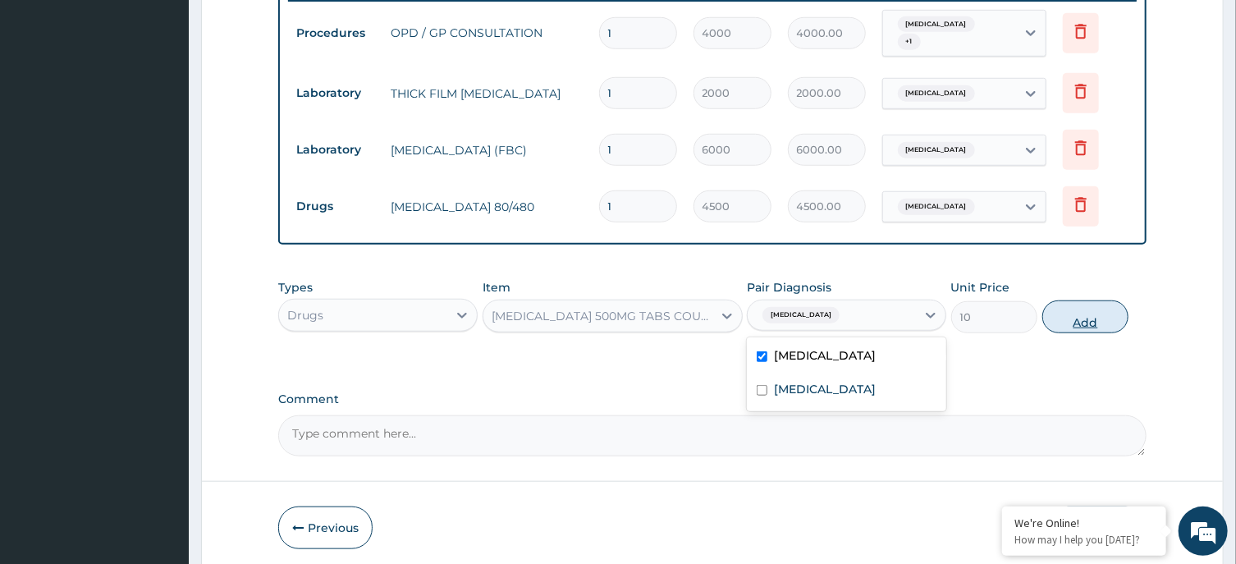
click at [1056, 301] on button "Add" at bounding box center [1085, 316] width 87 height 33
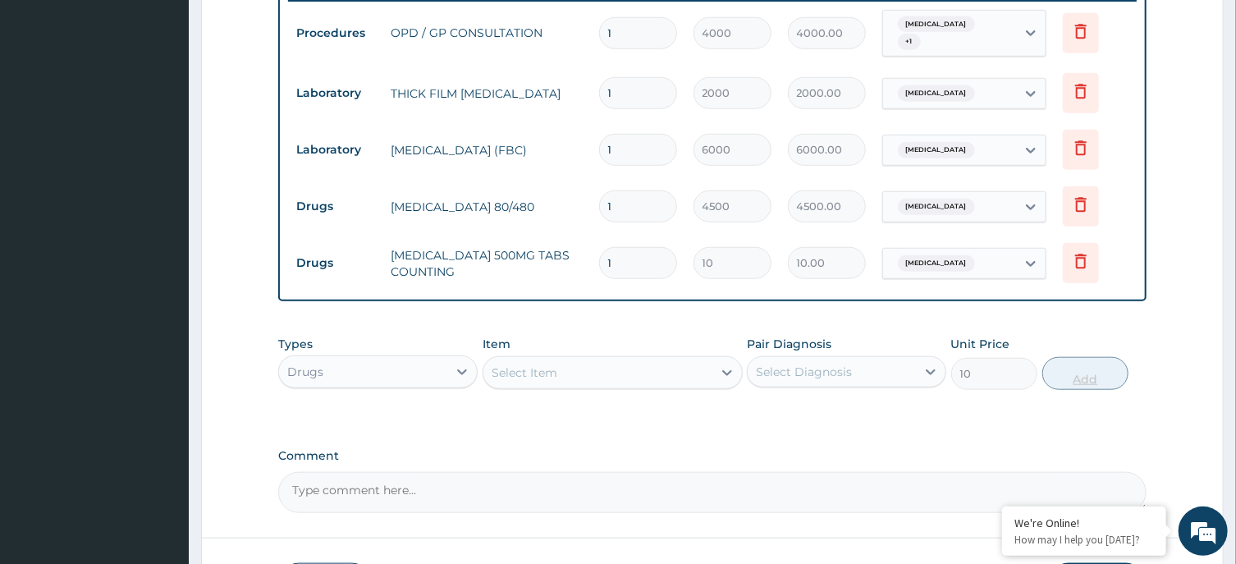
type input "0"
click at [628, 253] on input "1" at bounding box center [638, 263] width 78 height 32
type input "0.00"
type input "0"
type input "3"
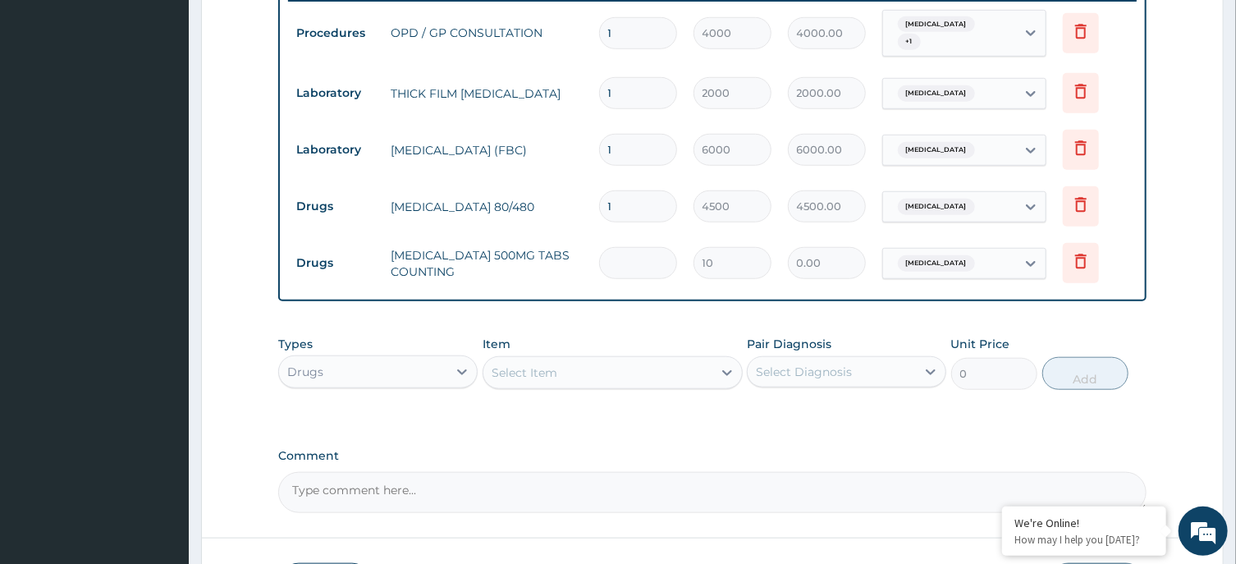
type input "30.00"
type input "30"
type input "300.00"
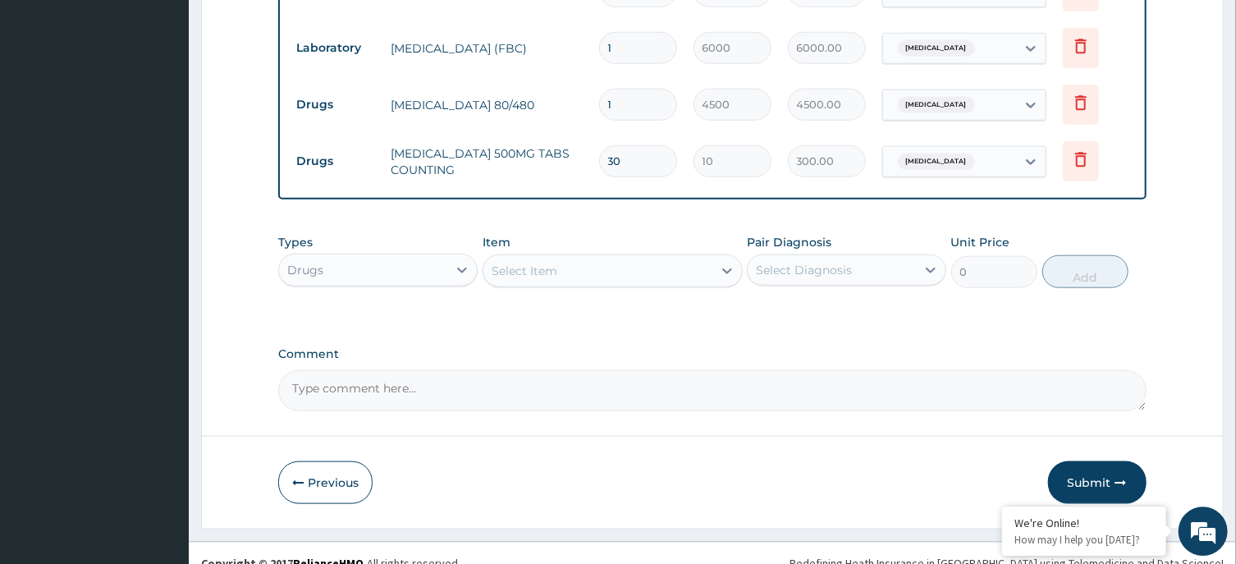
scroll to position [763, 0]
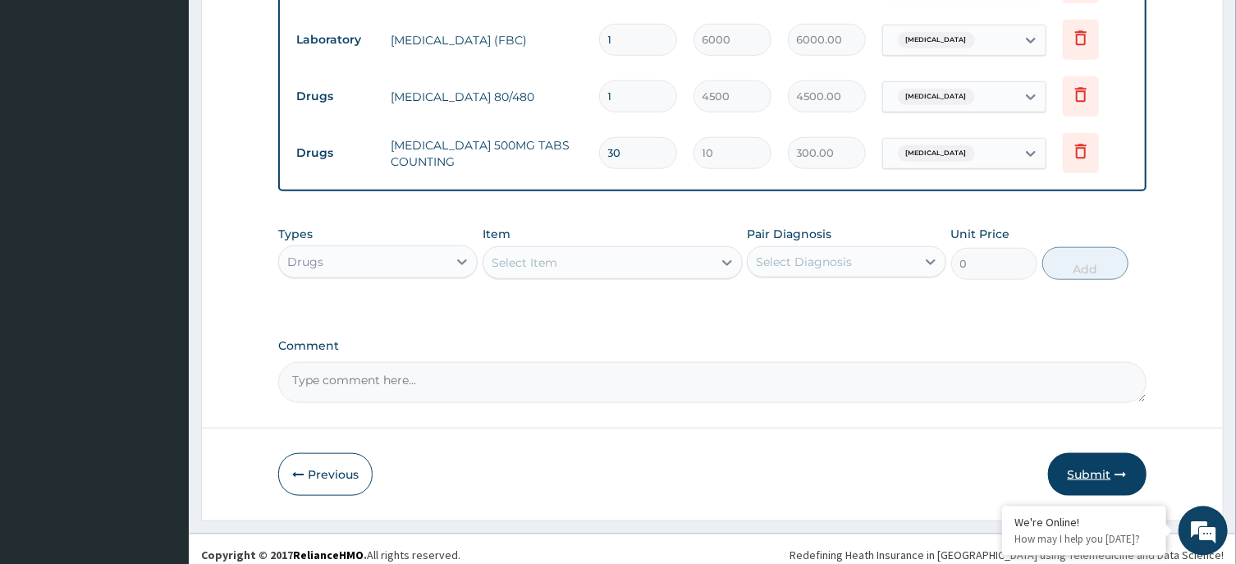
type input "30"
click at [1092, 454] on button "Submit" at bounding box center [1097, 474] width 98 height 43
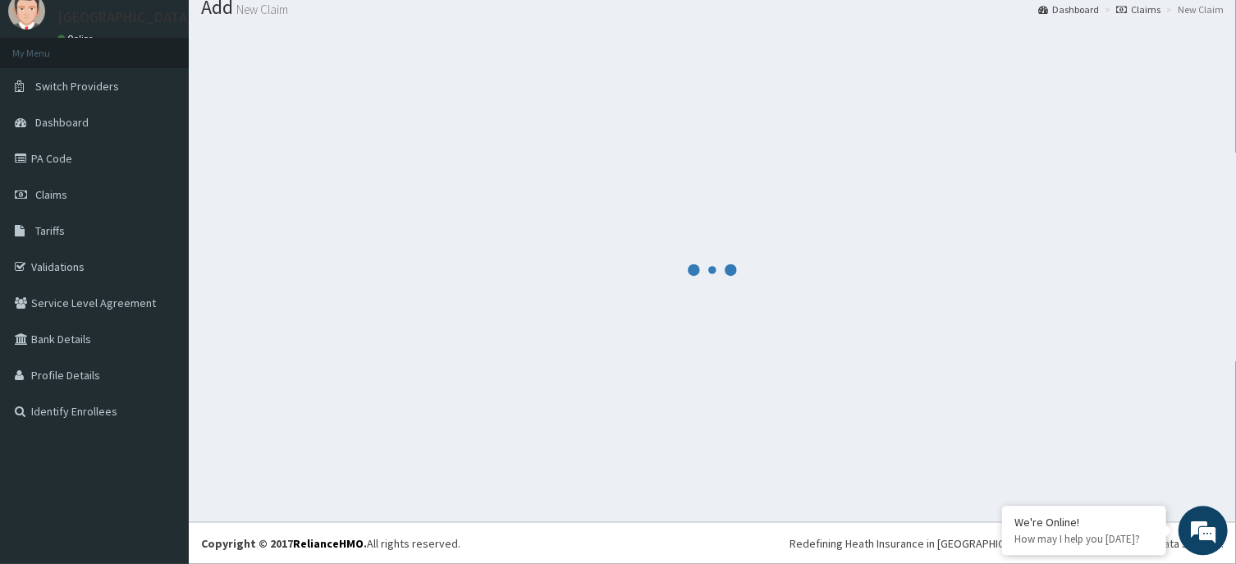
scroll to position [57, 0]
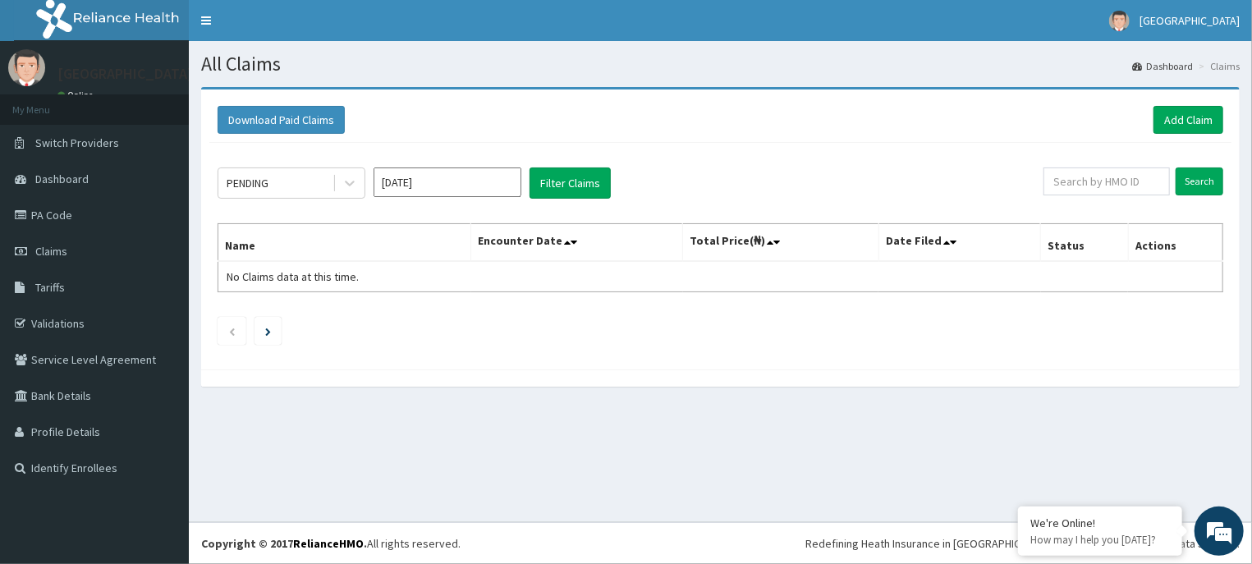
click at [484, 179] on input "Sep 2025" at bounding box center [447, 182] width 148 height 30
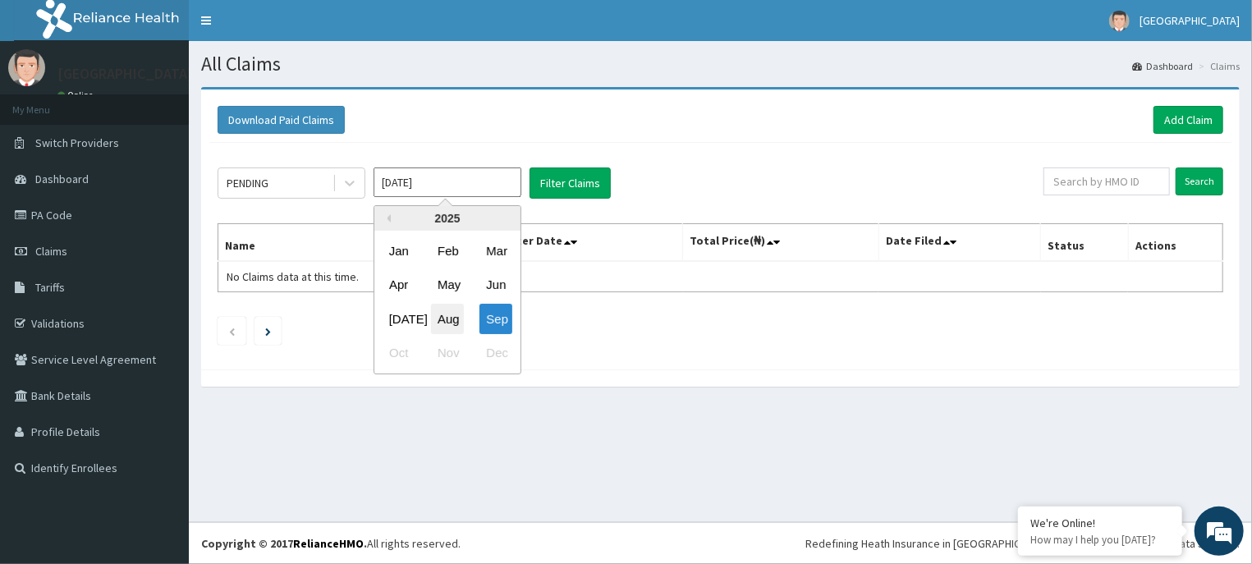
click at [447, 320] on div "Aug" at bounding box center [447, 319] width 33 height 30
type input "Aug 2025"
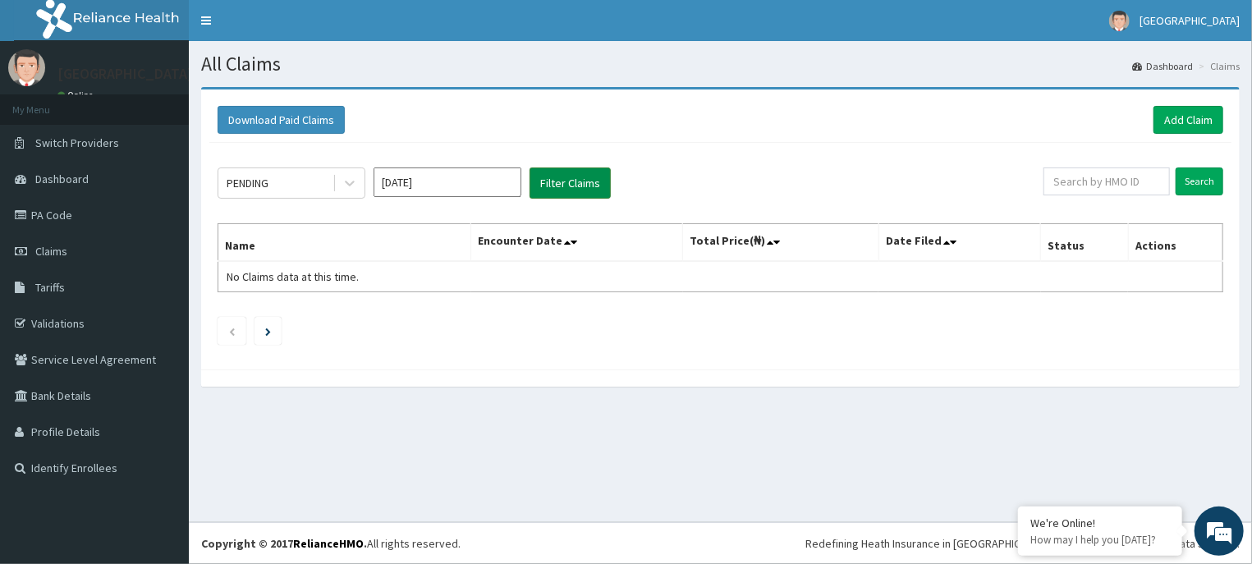
click at [566, 178] on button "Filter Claims" at bounding box center [569, 182] width 81 height 31
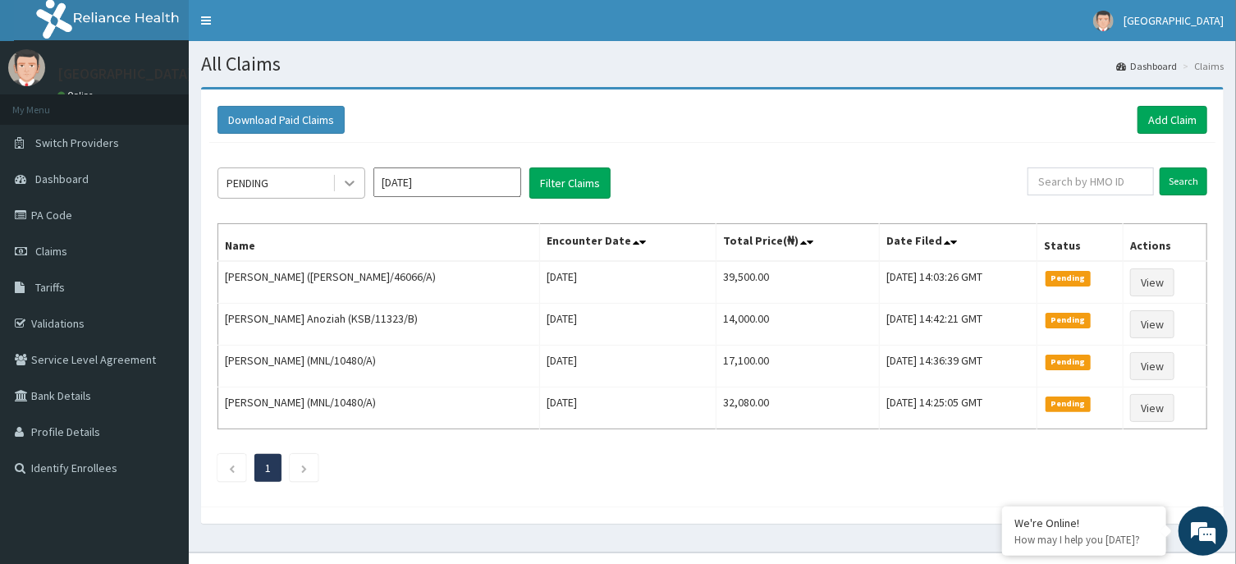
click at [356, 182] on icon at bounding box center [349, 183] width 16 height 16
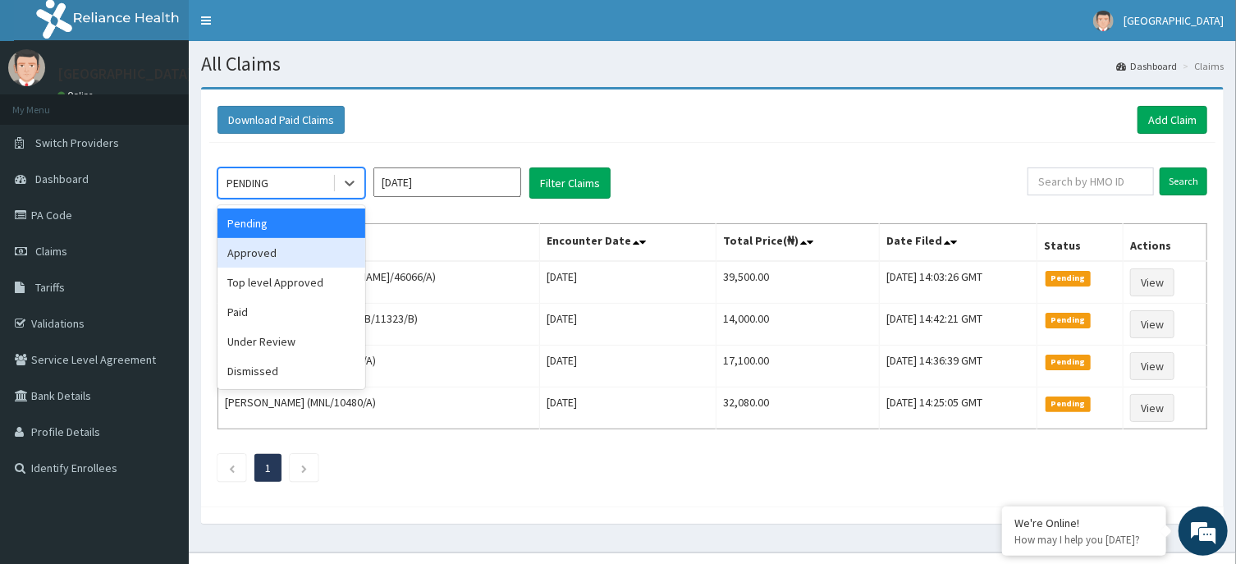
click at [269, 258] on div "Approved" at bounding box center [292, 253] width 148 height 30
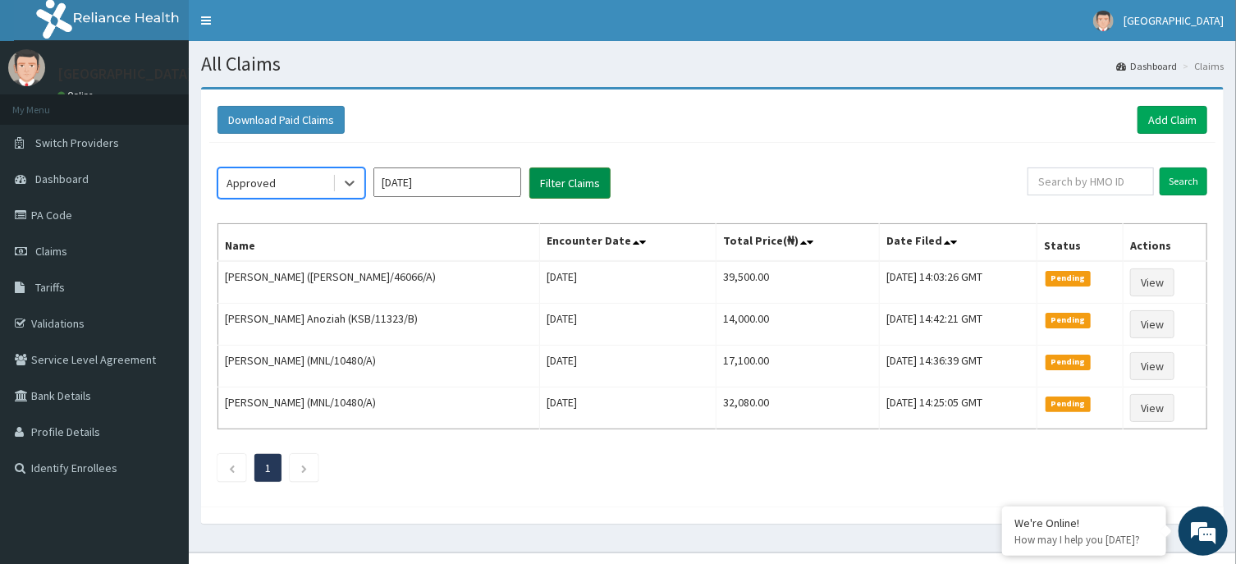
click at [572, 167] on button "Filter Claims" at bounding box center [569, 182] width 81 height 31
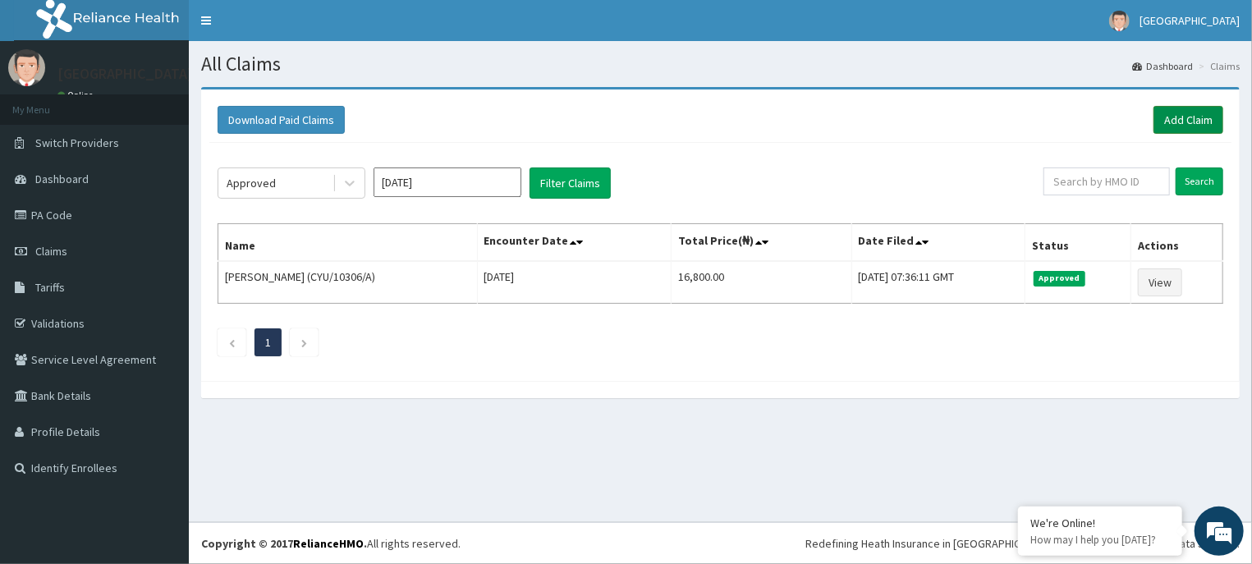
click at [1193, 109] on link "Add Claim" at bounding box center [1188, 120] width 70 height 28
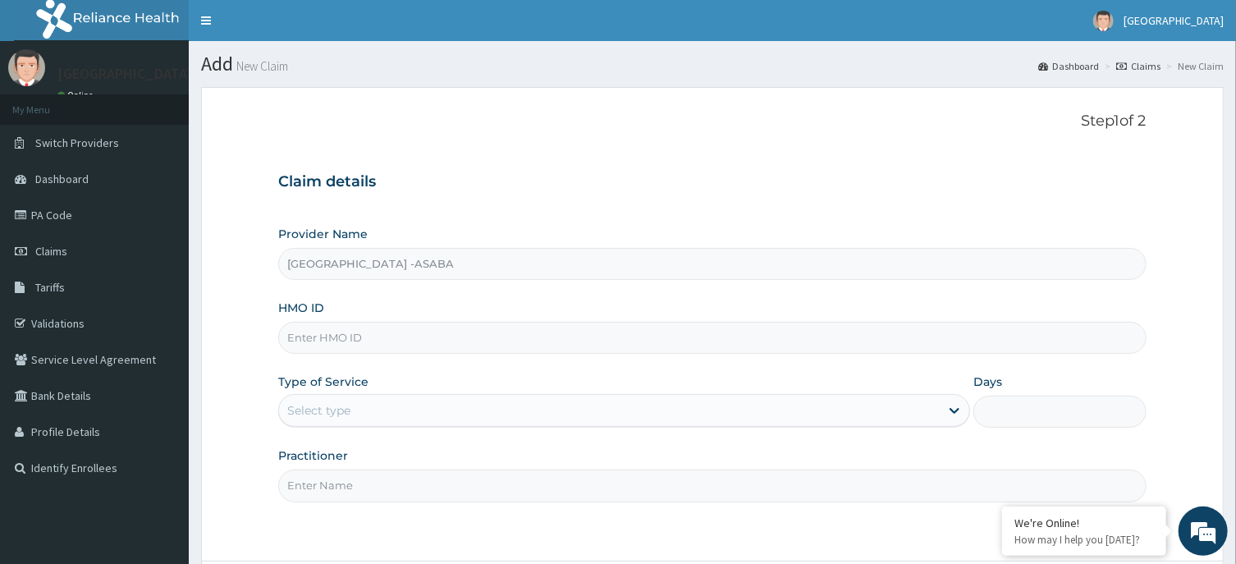
click at [607, 335] on input "HMO ID" at bounding box center [712, 338] width 868 height 32
type input "ENP/10041/C"
click at [738, 414] on div "Select type" at bounding box center [609, 410] width 661 height 26
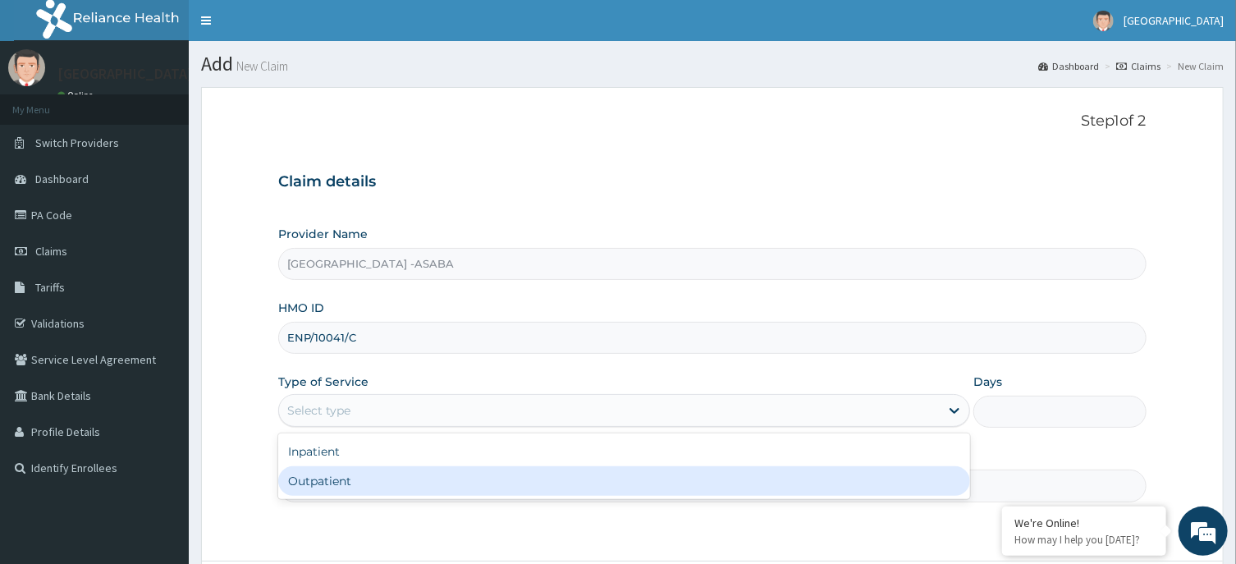
click at [673, 474] on div "Outpatient" at bounding box center [624, 481] width 692 height 30
type input "1"
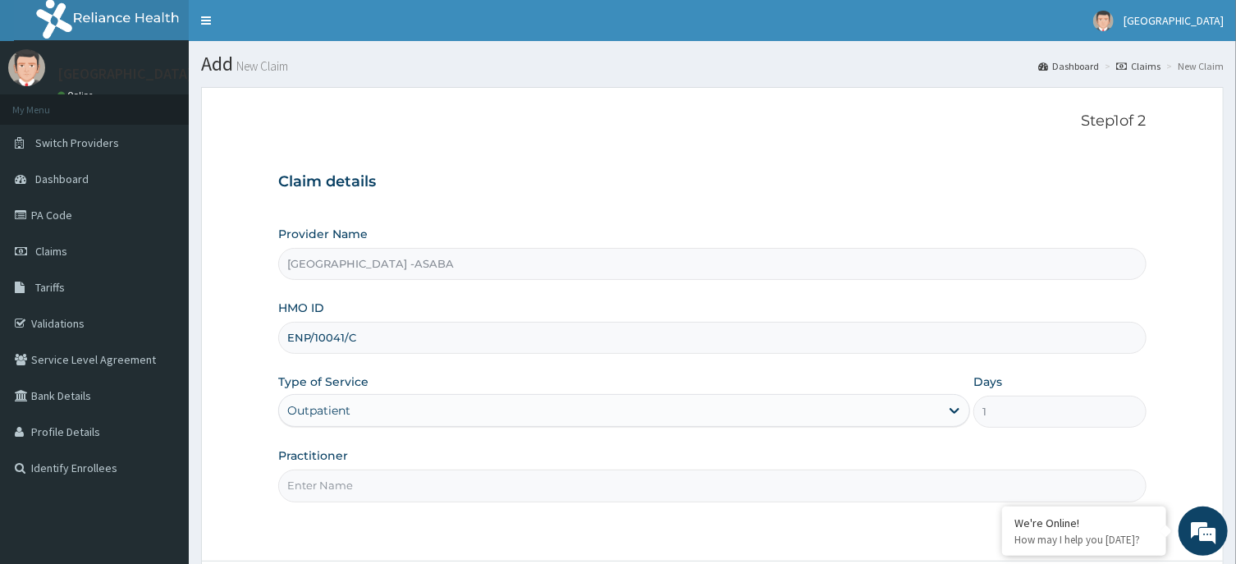
click at [529, 492] on input "Practitioner" at bounding box center [712, 486] width 868 height 32
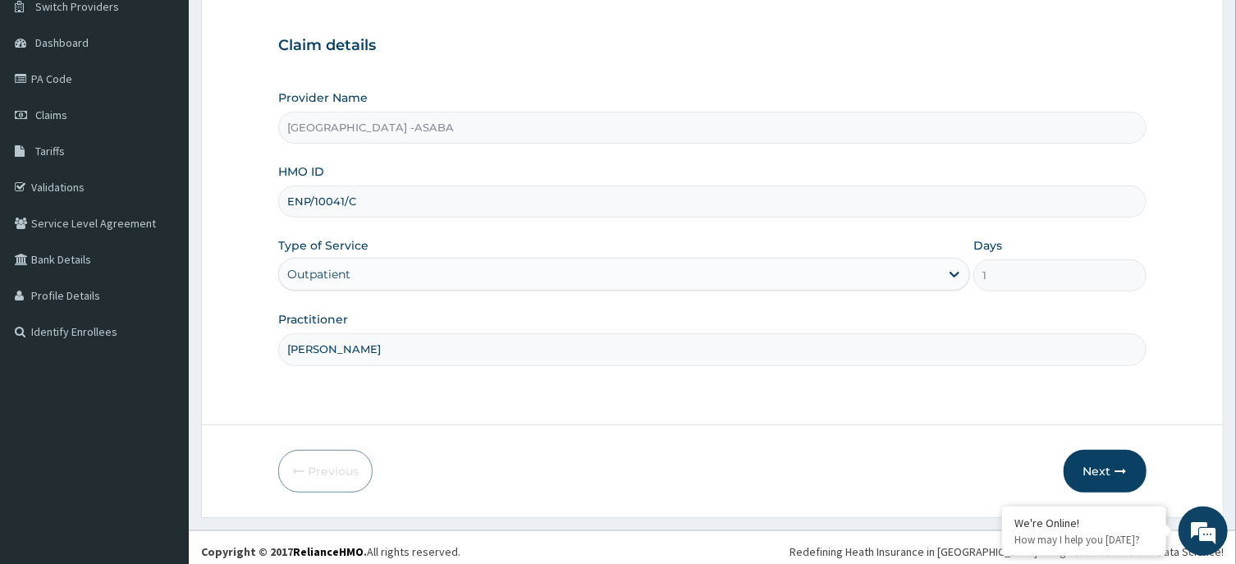
scroll to position [144, 0]
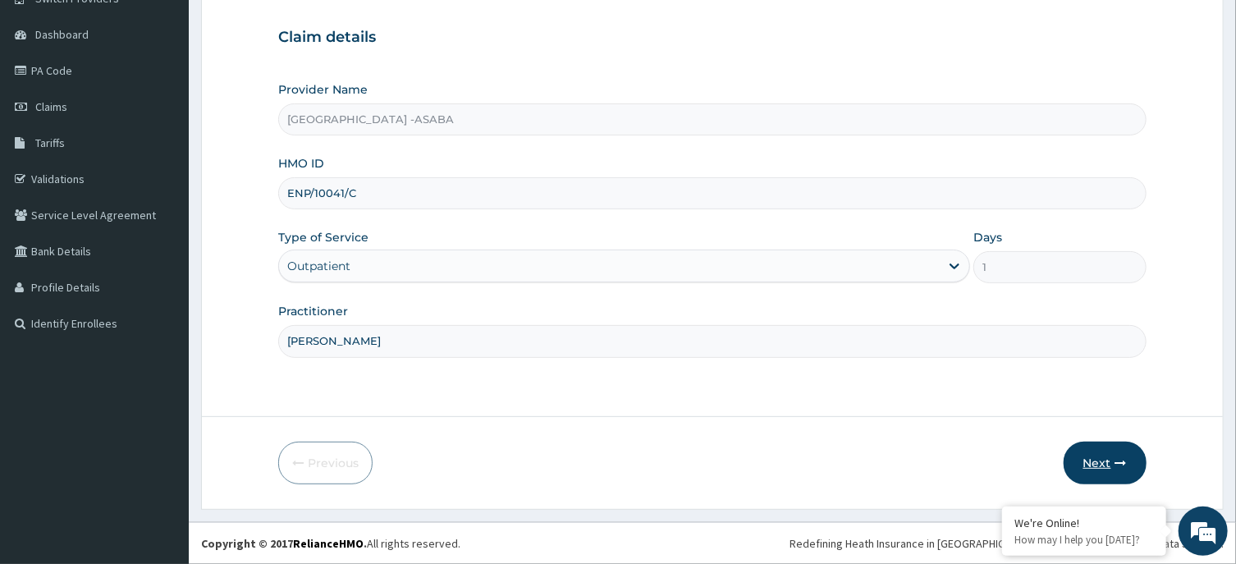
type input "[PERSON_NAME]"
click at [1101, 457] on button "Next" at bounding box center [1105, 463] width 83 height 43
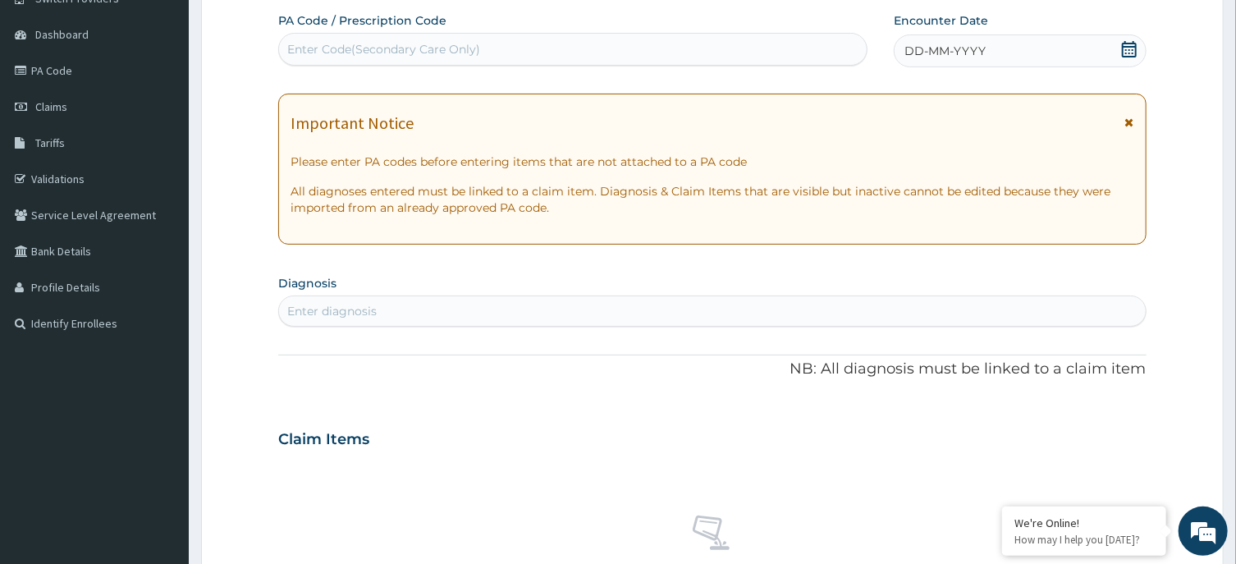
click at [557, 39] on div "Enter Code(Secondary Care Only)" at bounding box center [573, 49] width 588 height 26
type input "PA/6C2944"
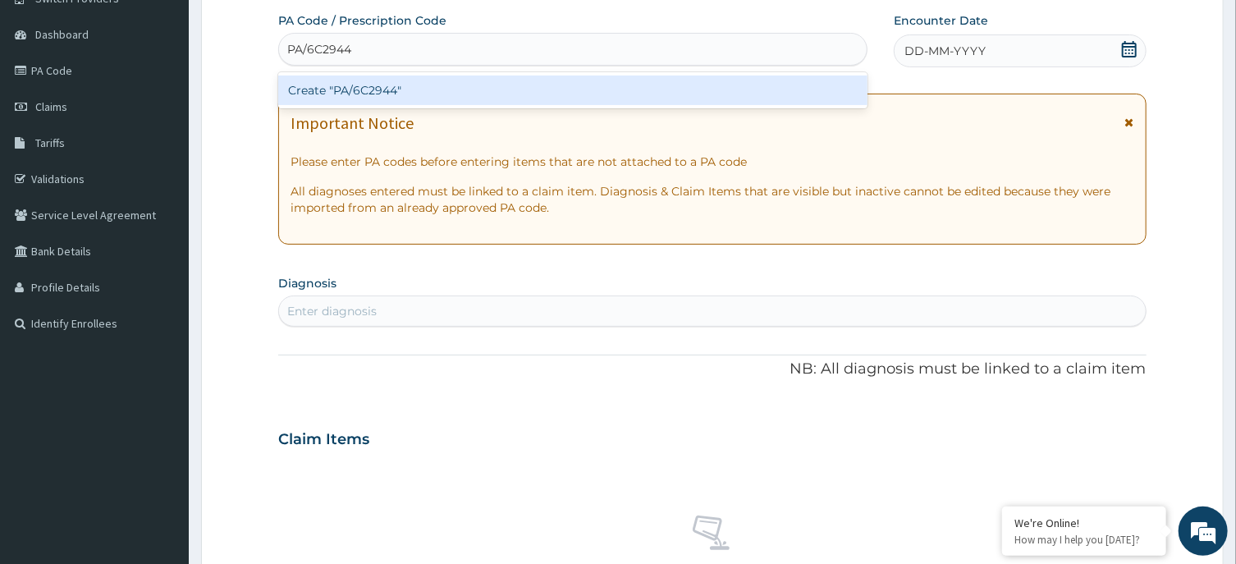
click at [564, 89] on div "Create "PA/6C2944"" at bounding box center [572, 91] width 589 height 30
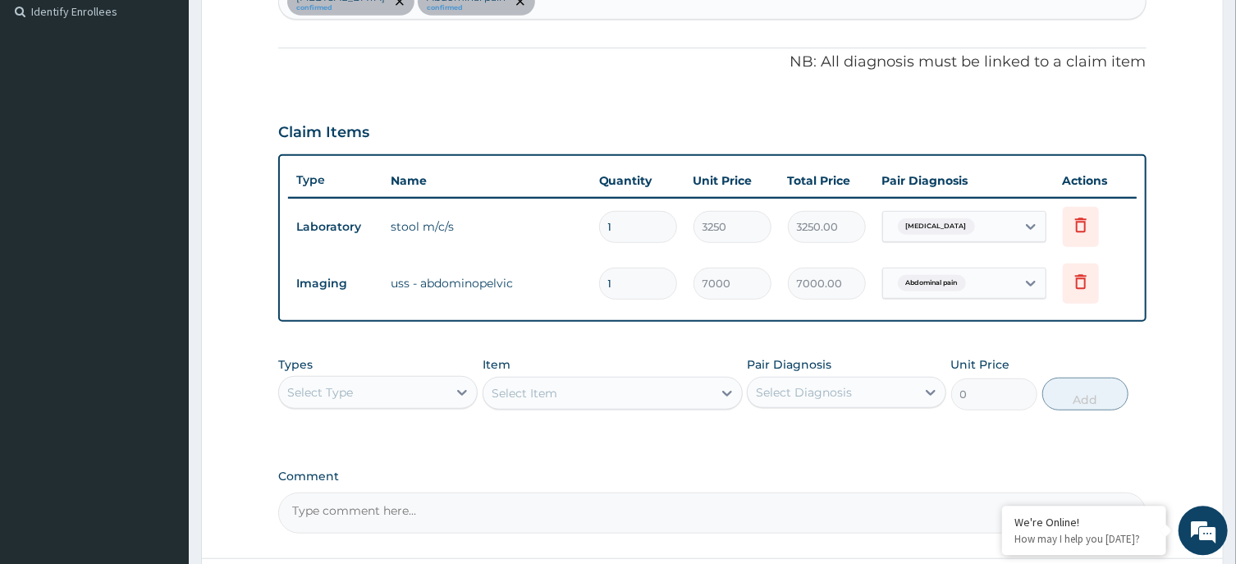
scroll to position [584, 0]
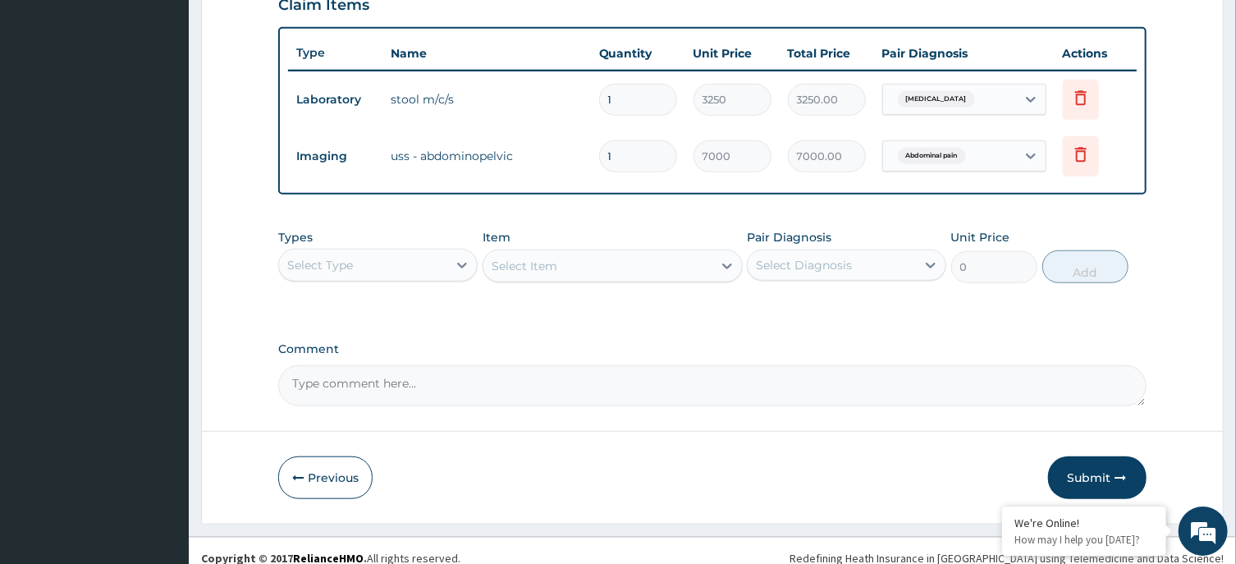
click at [424, 256] on div "Select Type" at bounding box center [363, 265] width 168 height 26
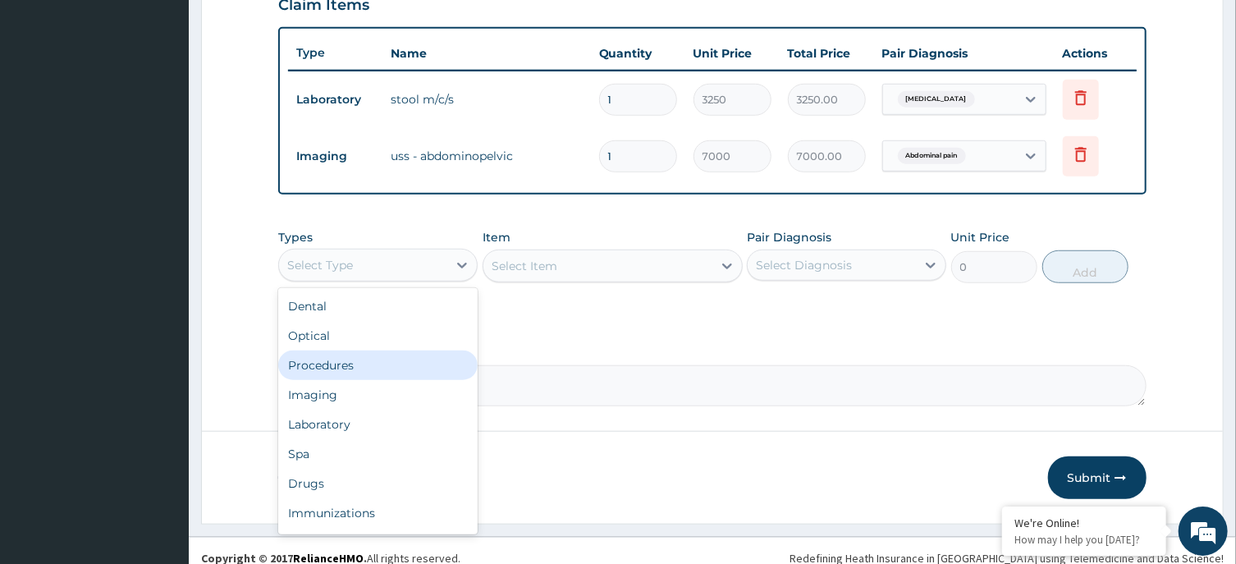
click at [352, 362] on div "Procedures" at bounding box center [377, 365] width 199 height 30
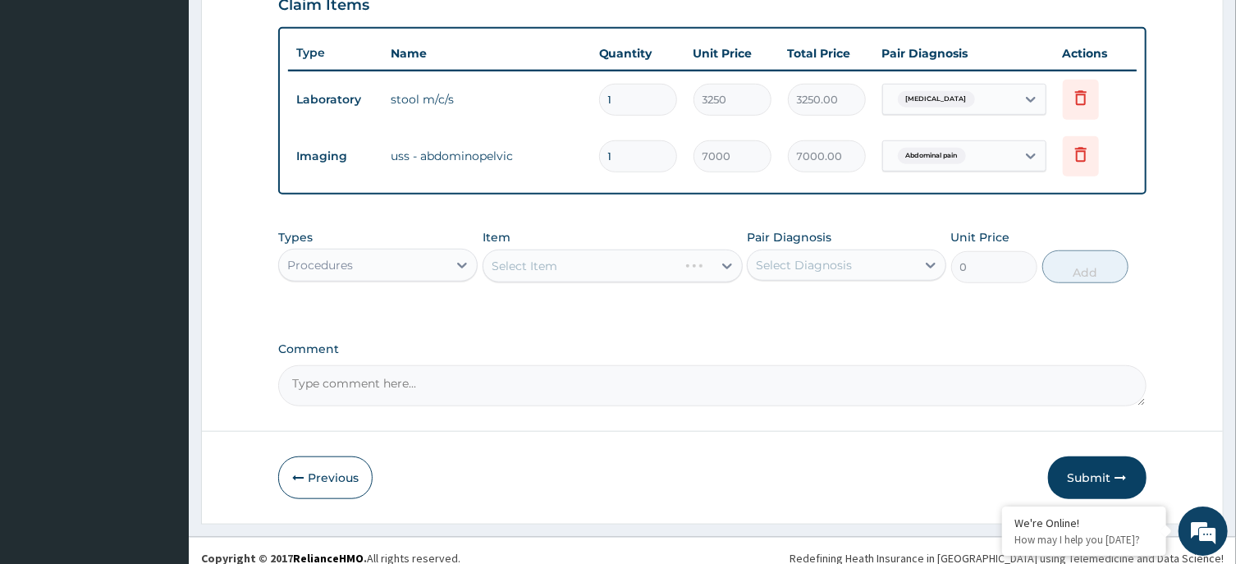
click at [644, 264] on div "Select Item" at bounding box center [613, 266] width 260 height 33
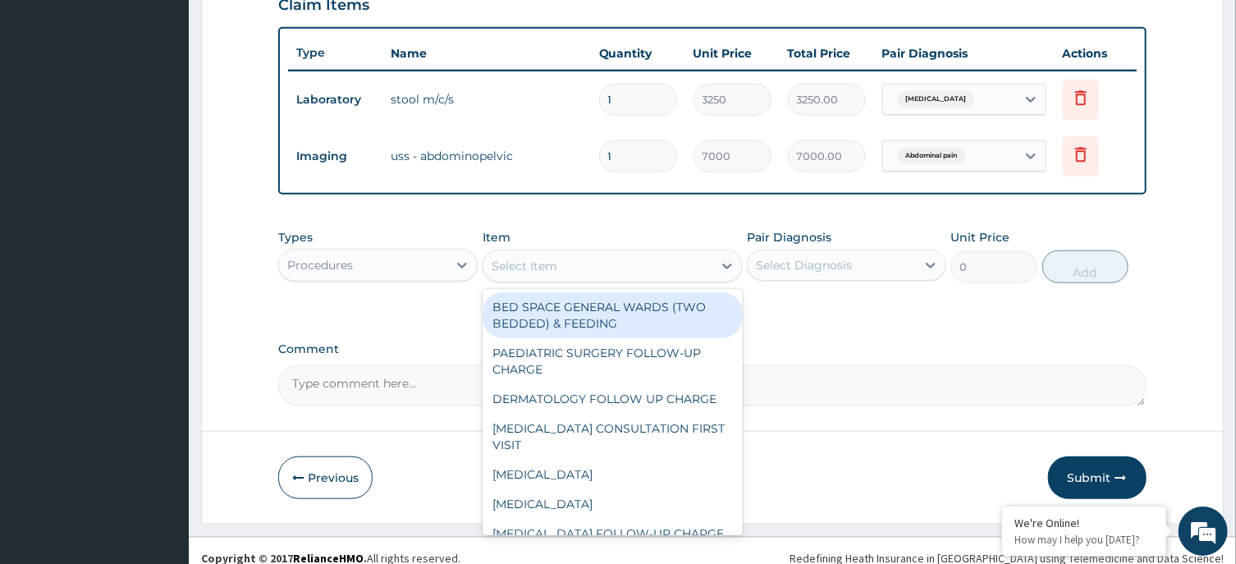
click at [643, 264] on div "Select Item" at bounding box center [597, 266] width 229 height 26
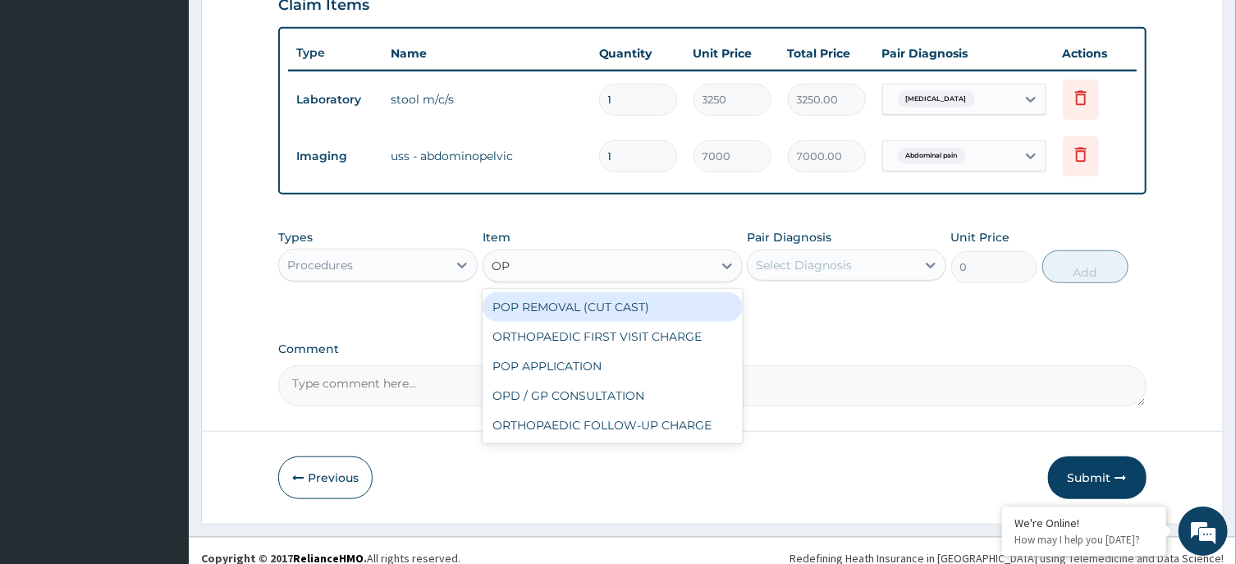
type input "OPD"
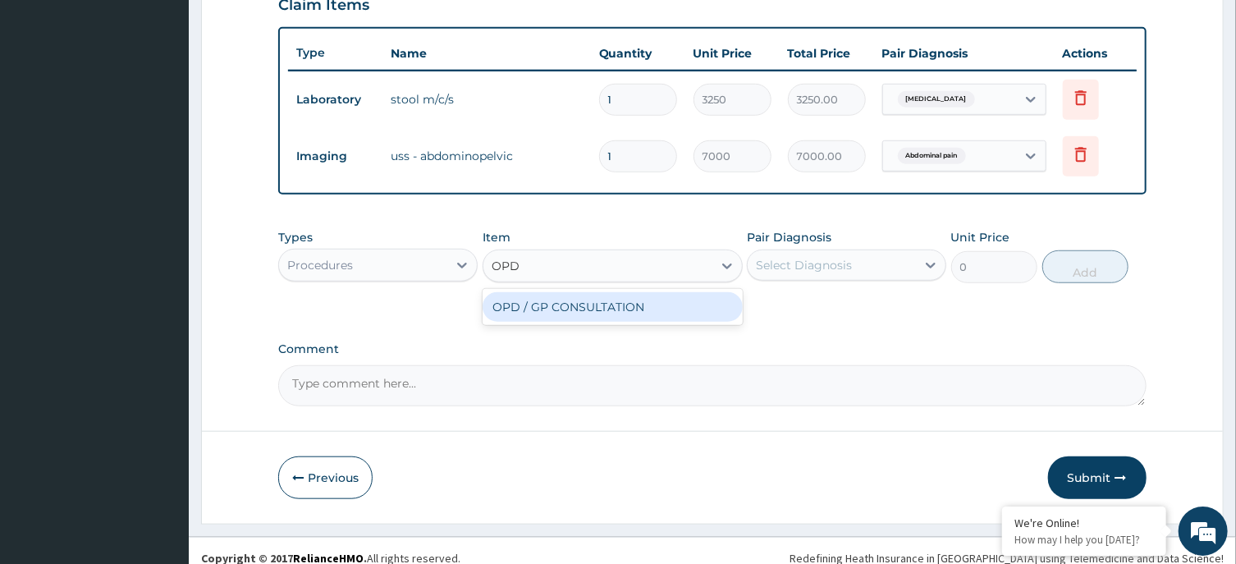
click at [663, 299] on div "OPD / GP CONSULTATION" at bounding box center [613, 307] width 260 height 30
type input "4000"
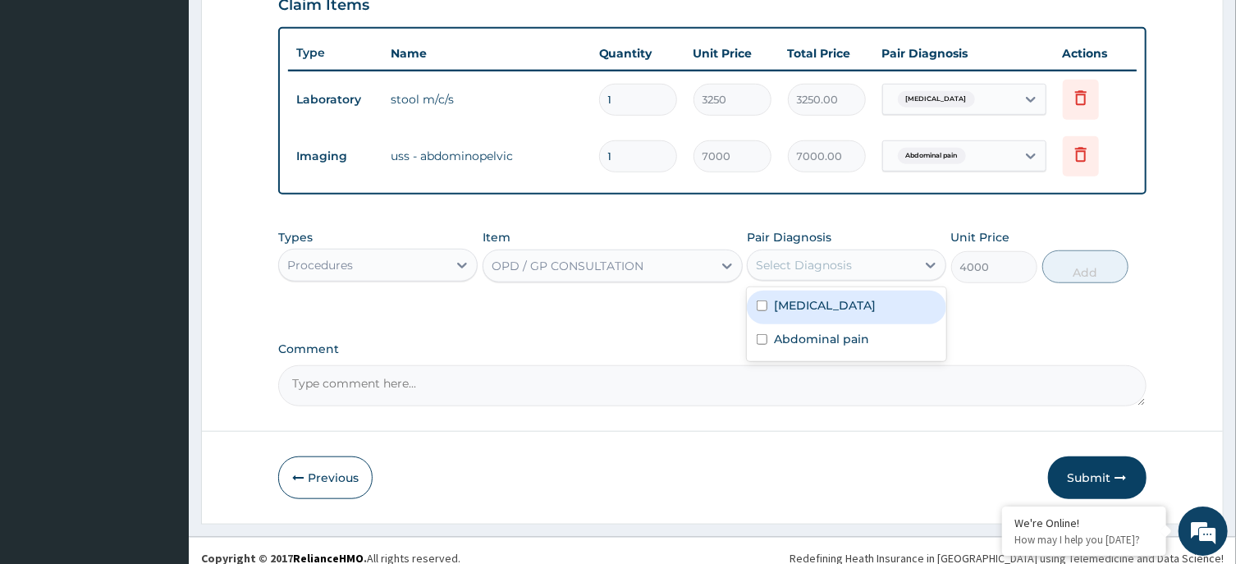
click at [843, 265] on div "Select Diagnosis" at bounding box center [804, 265] width 96 height 16
click at [837, 313] on div "Typhoid carrier" at bounding box center [846, 308] width 199 height 34
checkbox input "true"
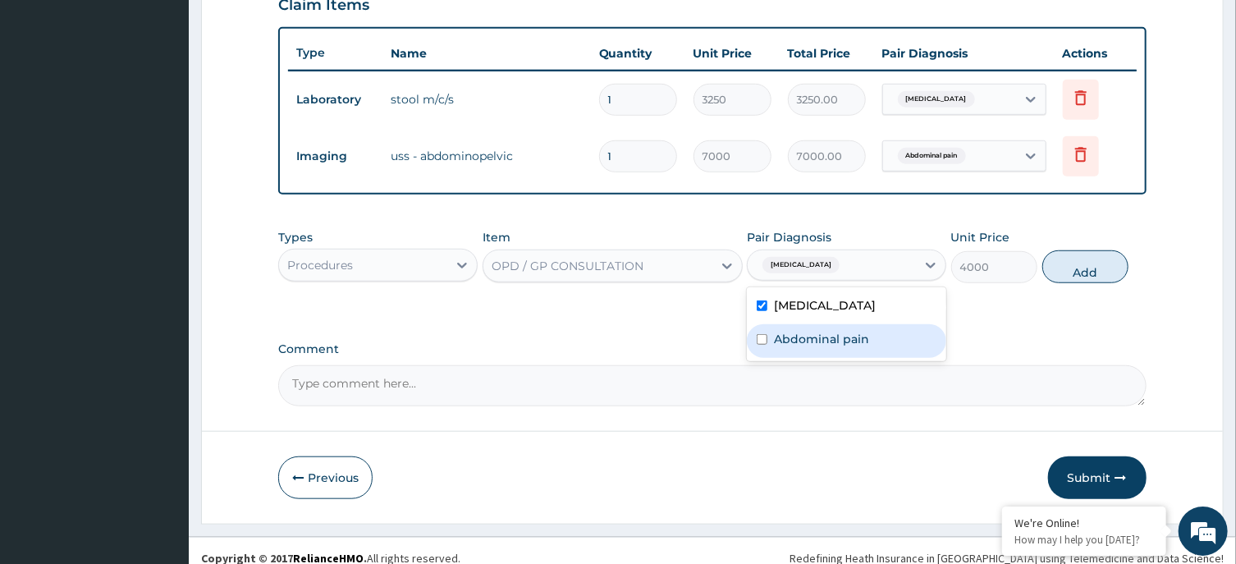
click at [841, 328] on div "Abdominal pain" at bounding box center [846, 341] width 199 height 34
checkbox input "true"
click at [1103, 266] on button "Add" at bounding box center [1085, 266] width 87 height 33
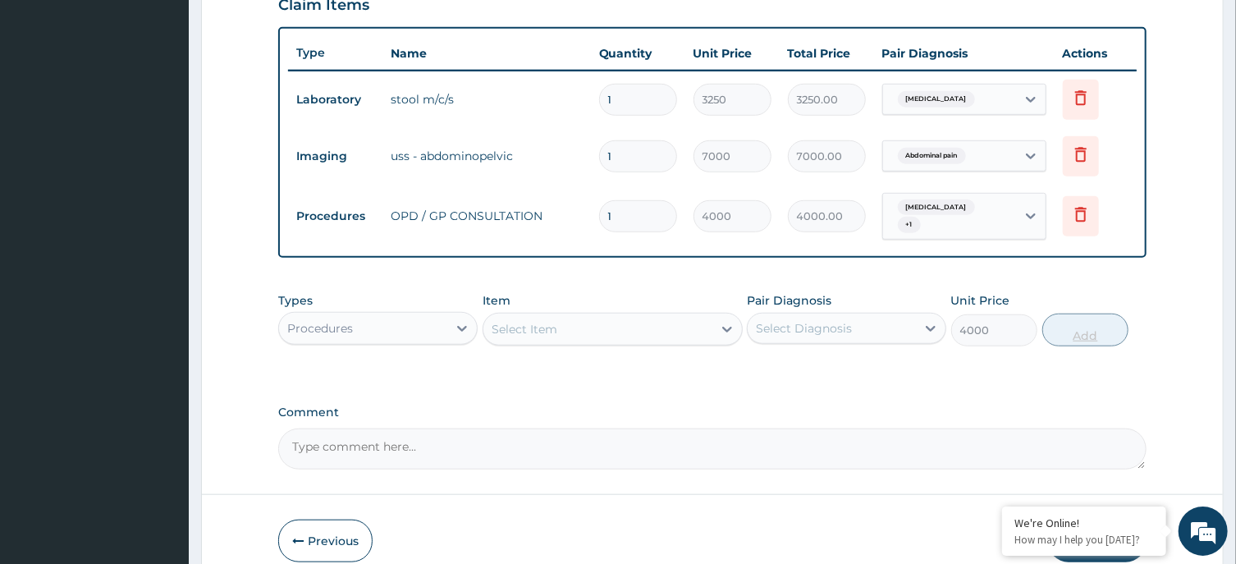
type input "0"
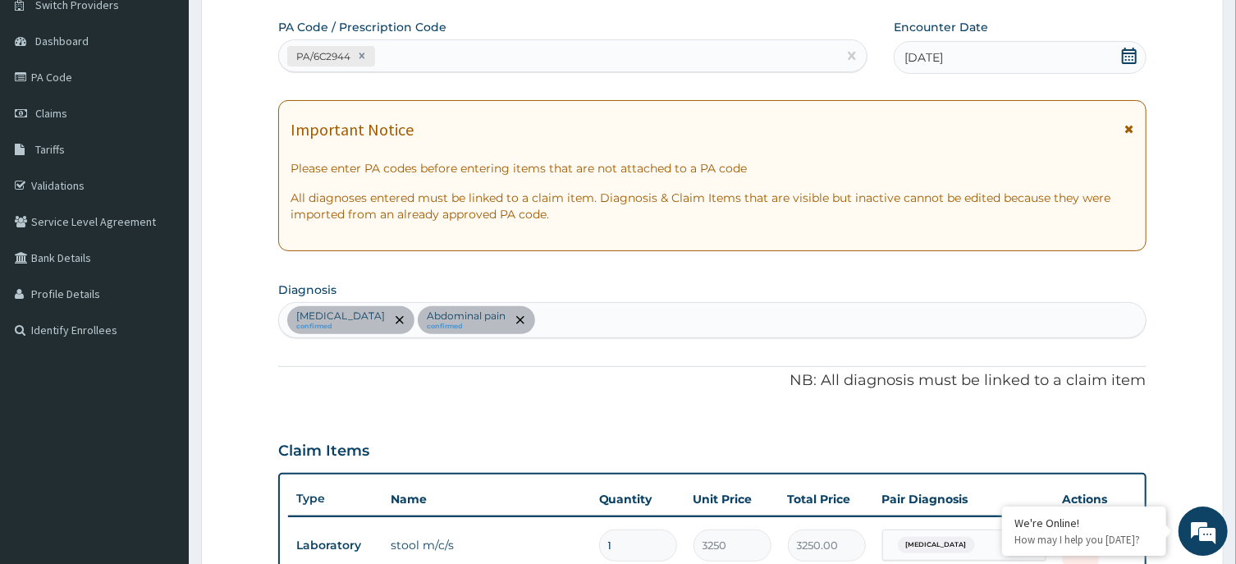
scroll to position [49, 0]
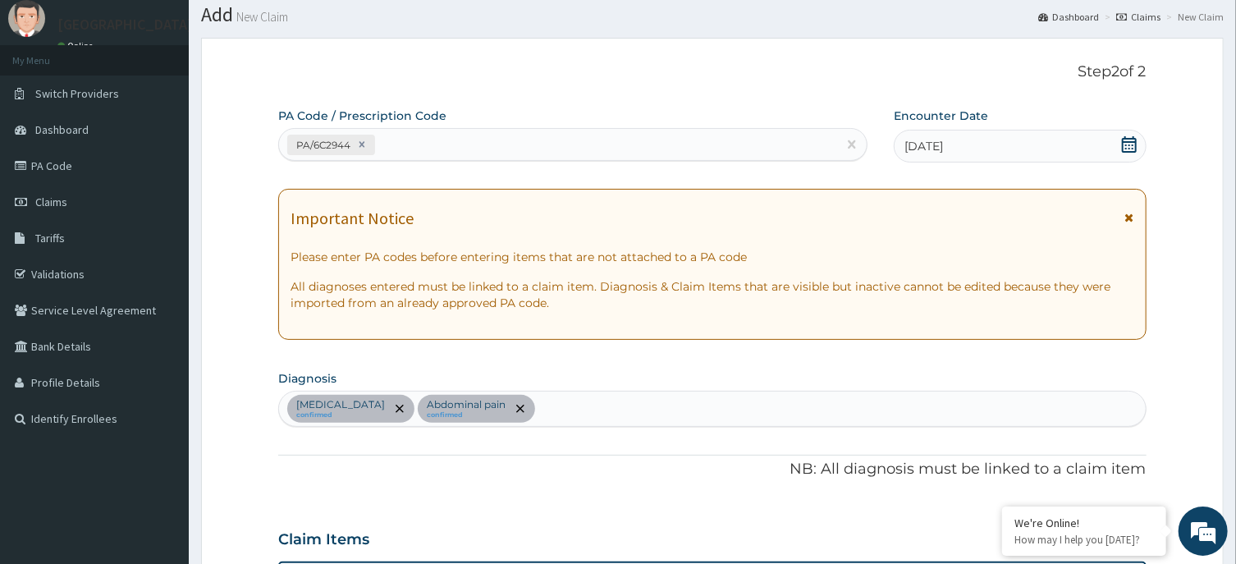
click at [674, 396] on div "Typhoid carrier confirmed Abdominal pain confirmed" at bounding box center [712, 409] width 866 height 34
type input "MALARIA"
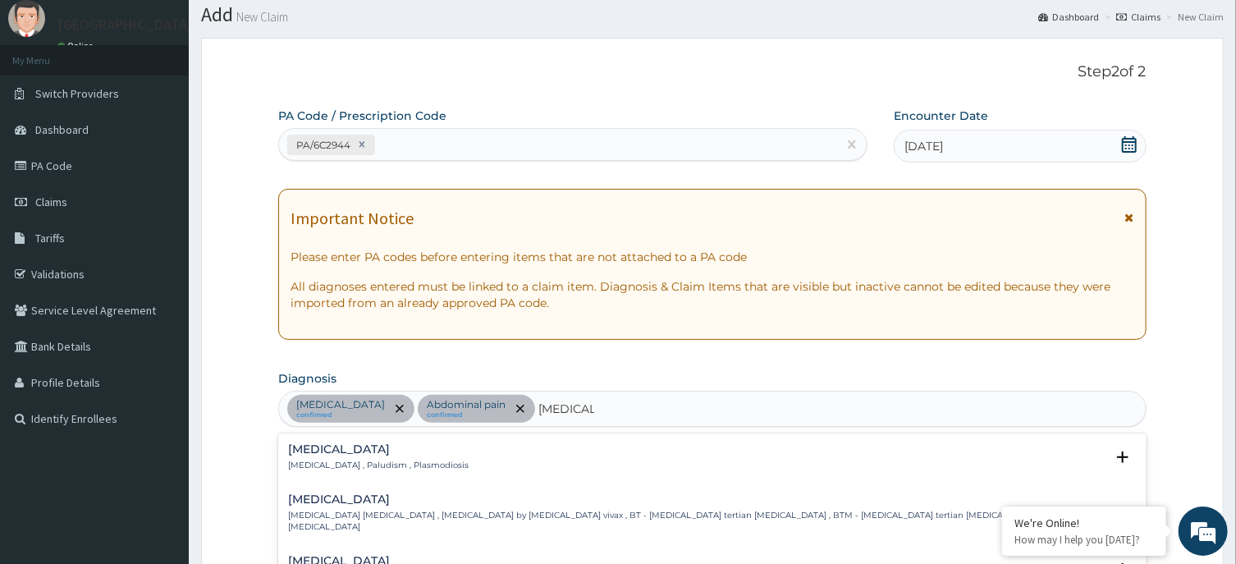
click at [309, 458] on div "Malaria Malaria , Paludism , Plasmodiosis" at bounding box center [378, 457] width 181 height 29
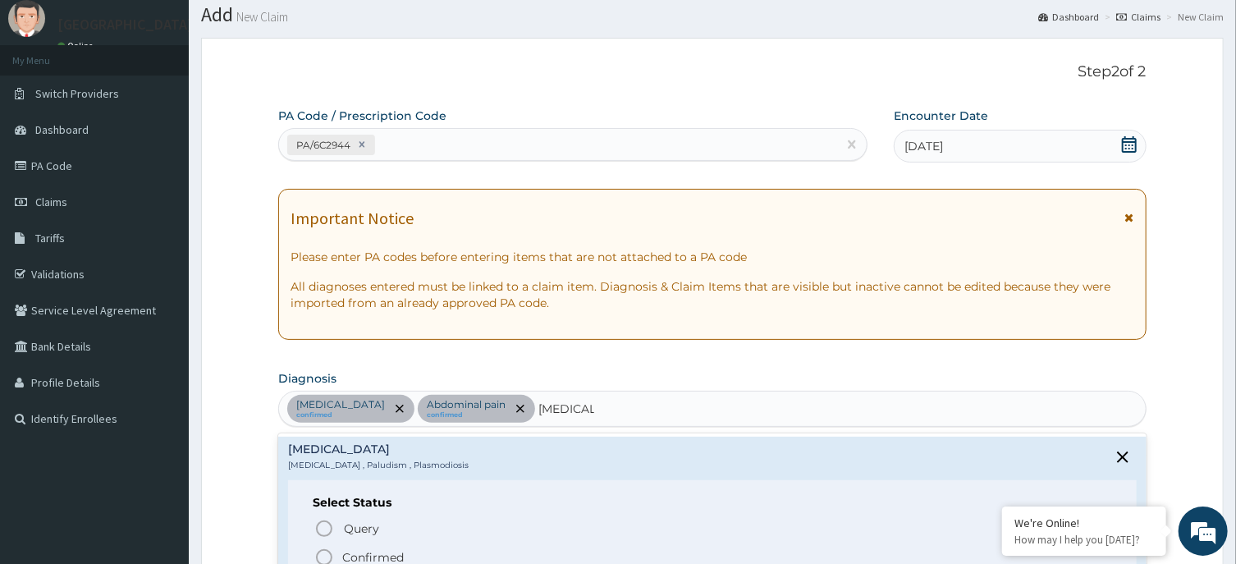
click at [324, 558] on icon "status option filled" at bounding box center [324, 557] width 20 height 20
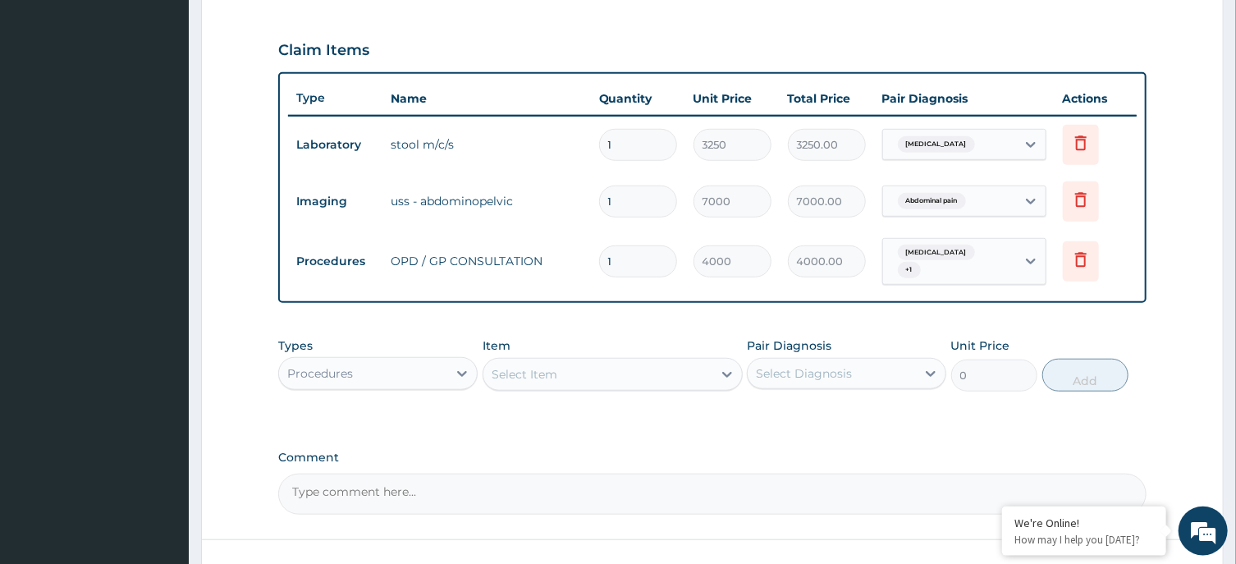
scroll to position [574, 0]
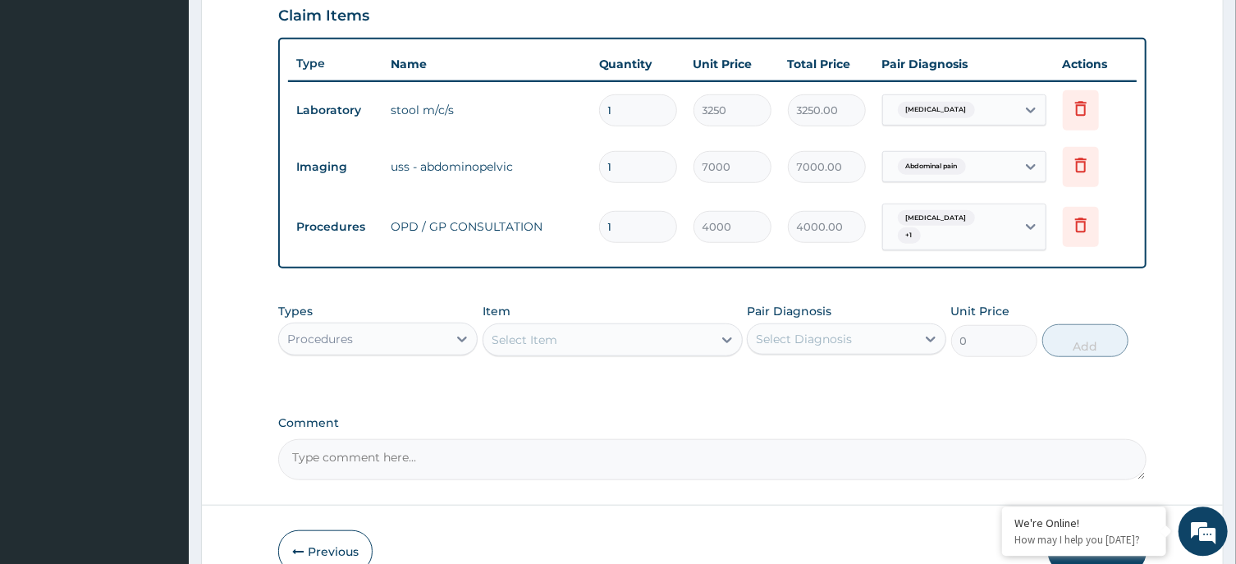
click at [447, 340] on div "Procedures" at bounding box center [363, 338] width 168 height 26
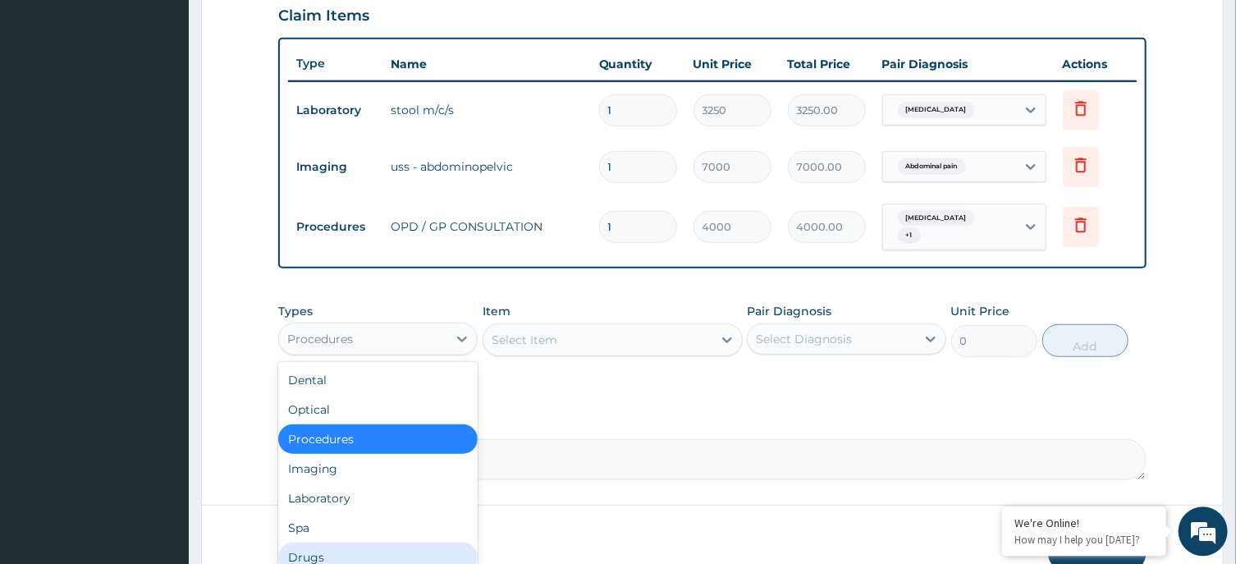
click at [332, 558] on div "Drugs" at bounding box center [377, 557] width 199 height 30
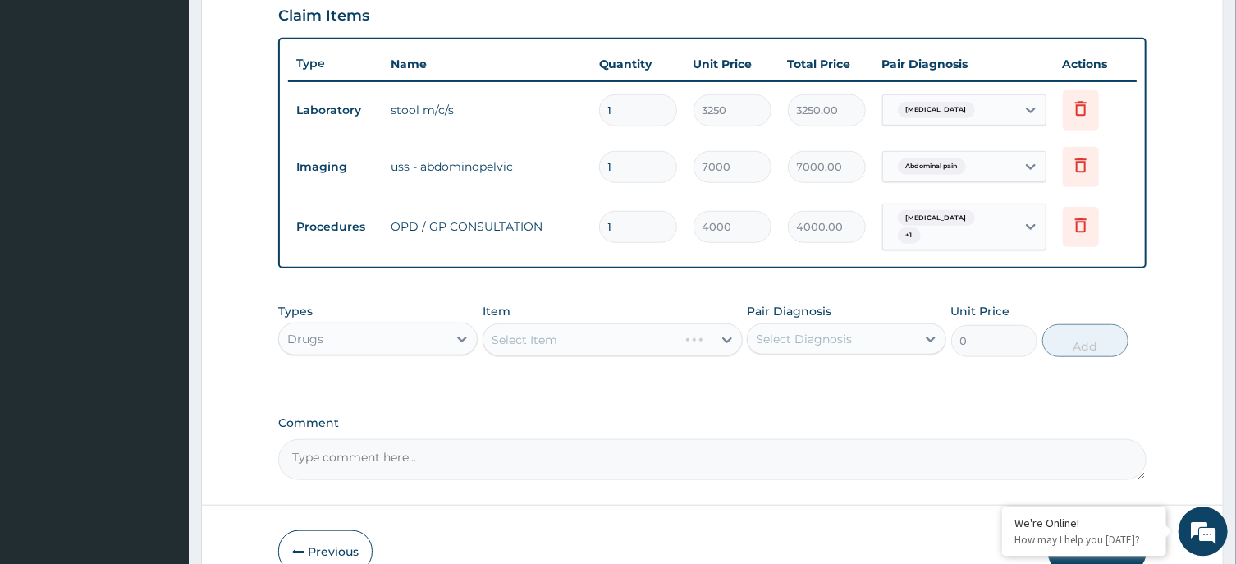
click at [424, 339] on div "Drugs" at bounding box center [363, 338] width 168 height 26
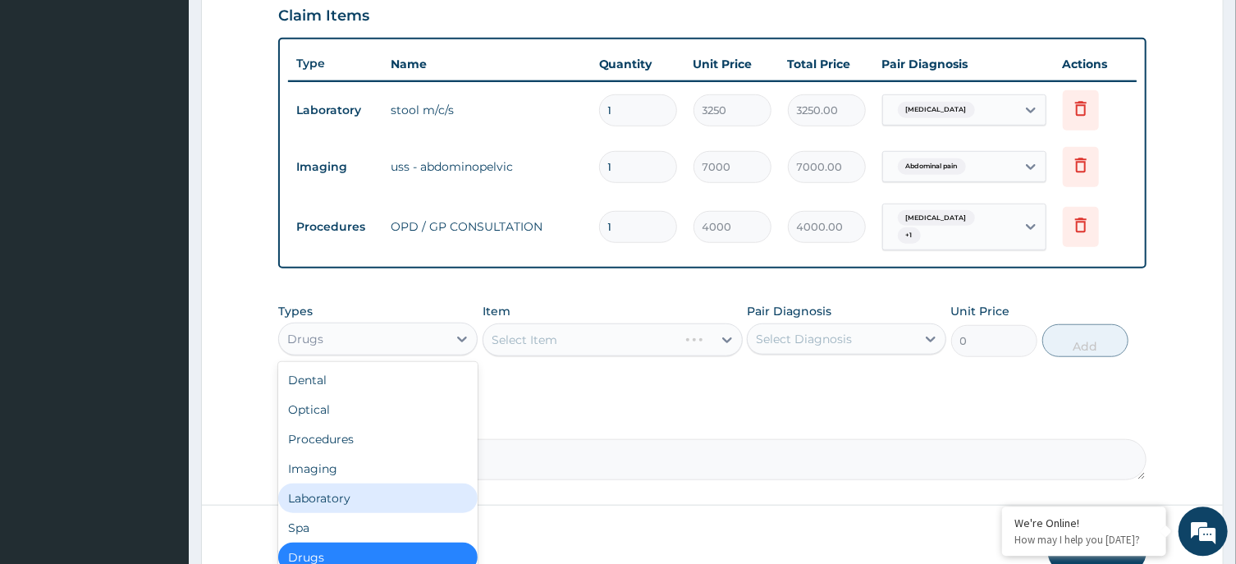
click at [407, 487] on div "Laboratory" at bounding box center [377, 498] width 199 height 30
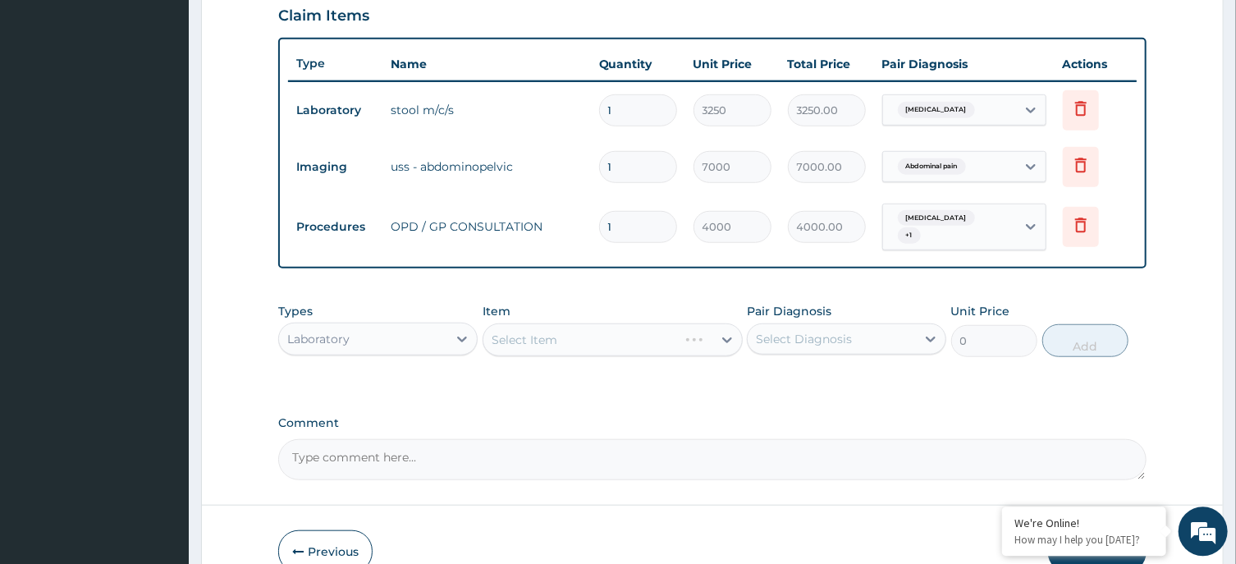
click at [622, 323] on div "Select Item" at bounding box center [613, 339] width 260 height 33
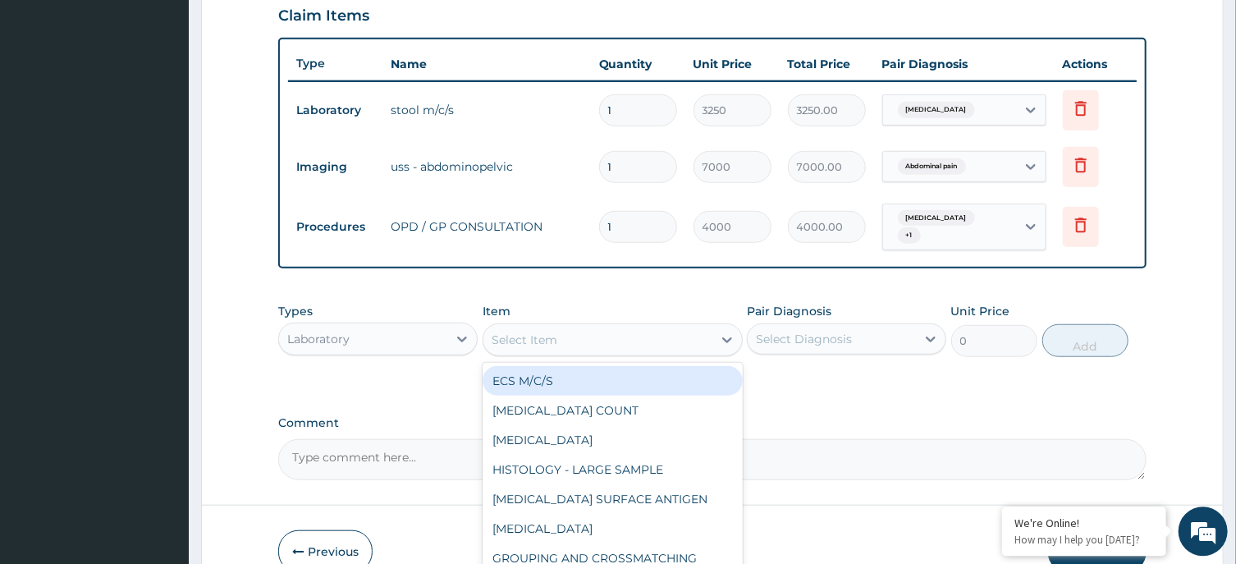
click at [641, 326] on div "Select Item" at bounding box center [597, 339] width 229 height 26
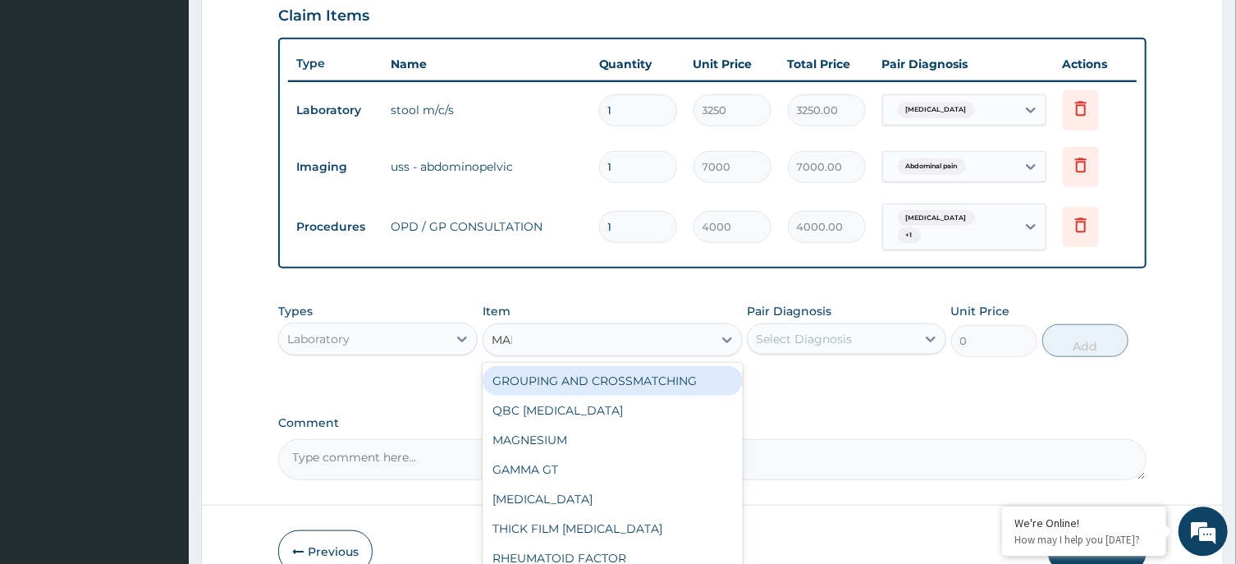
type input "MALA"
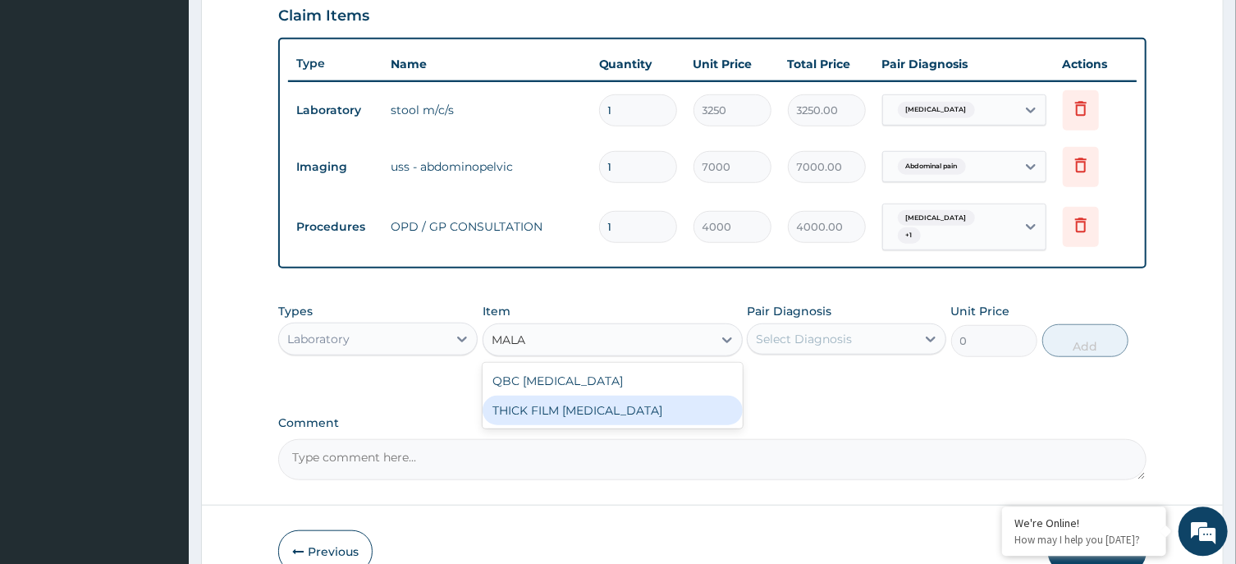
click at [655, 395] on div "THICK FILM MALARIA" at bounding box center [613, 410] width 260 height 30
type input "2000"
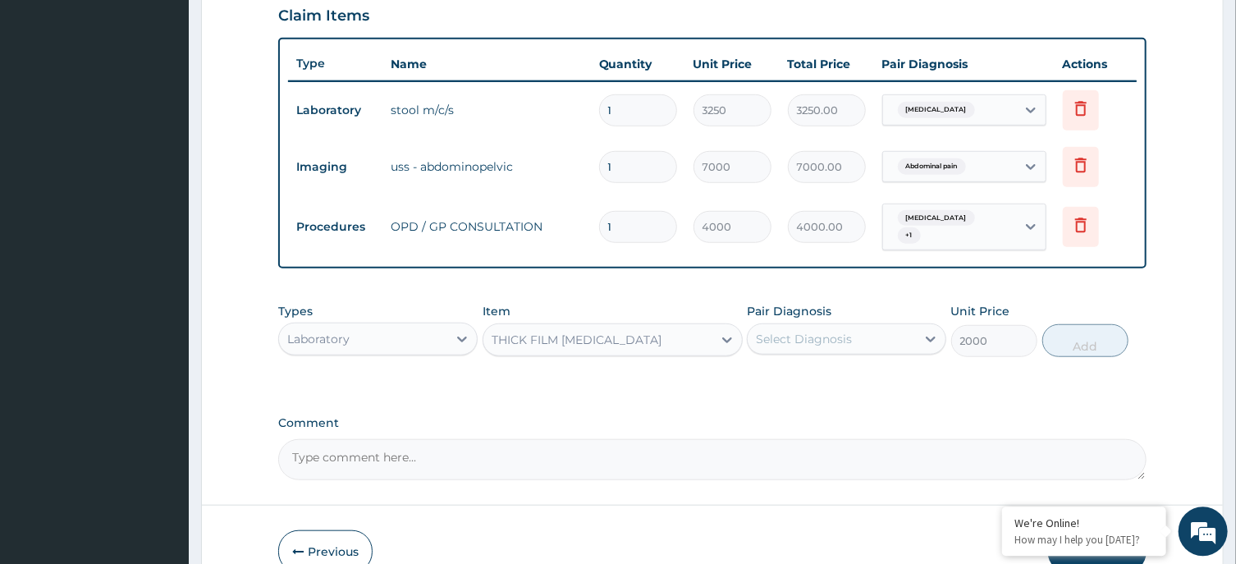
click at [823, 331] on div "Select Diagnosis" at bounding box center [804, 338] width 96 height 16
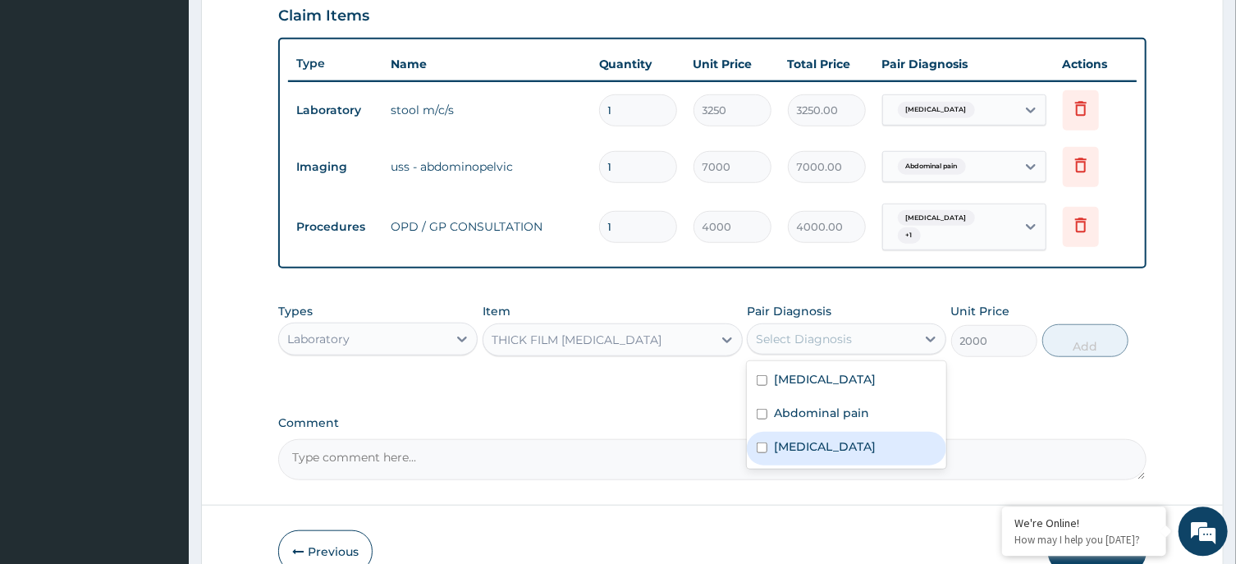
click at [833, 442] on div "Malaria" at bounding box center [846, 448] width 199 height 34
checkbox input "true"
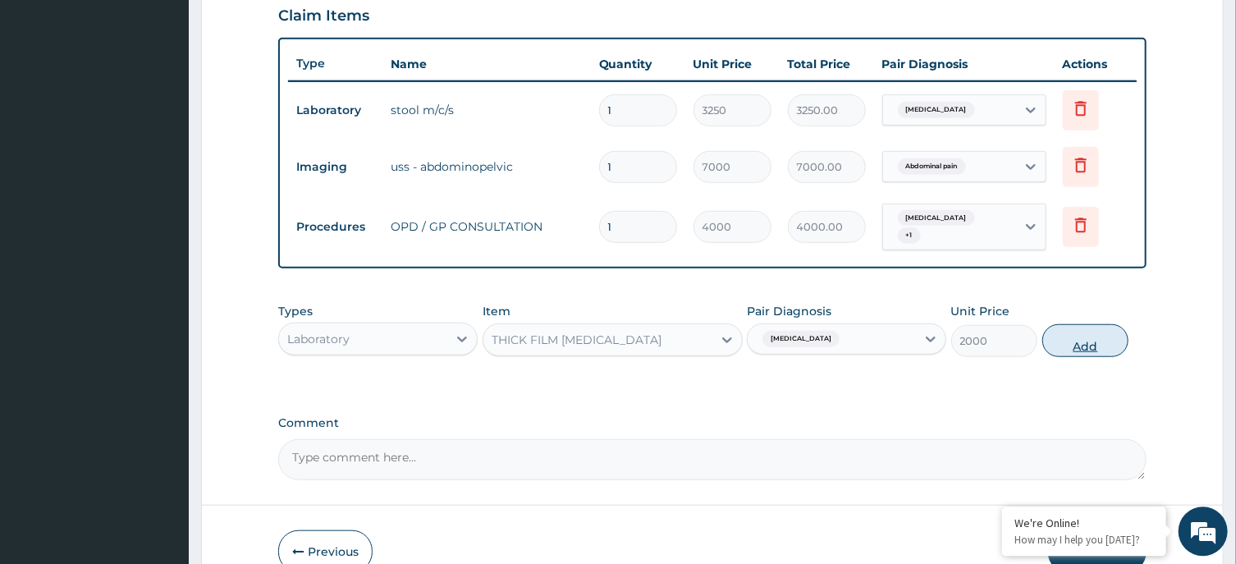
click at [1100, 329] on button "Add" at bounding box center [1085, 339] width 87 height 33
type input "0"
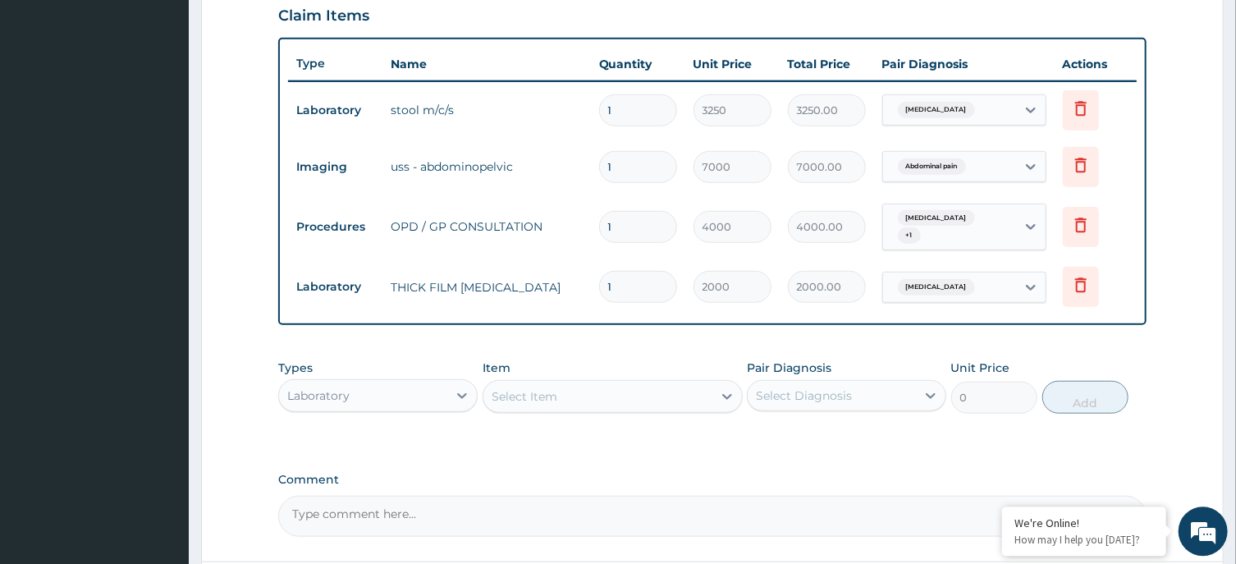
click at [602, 383] on div "Select Item" at bounding box center [597, 396] width 229 height 26
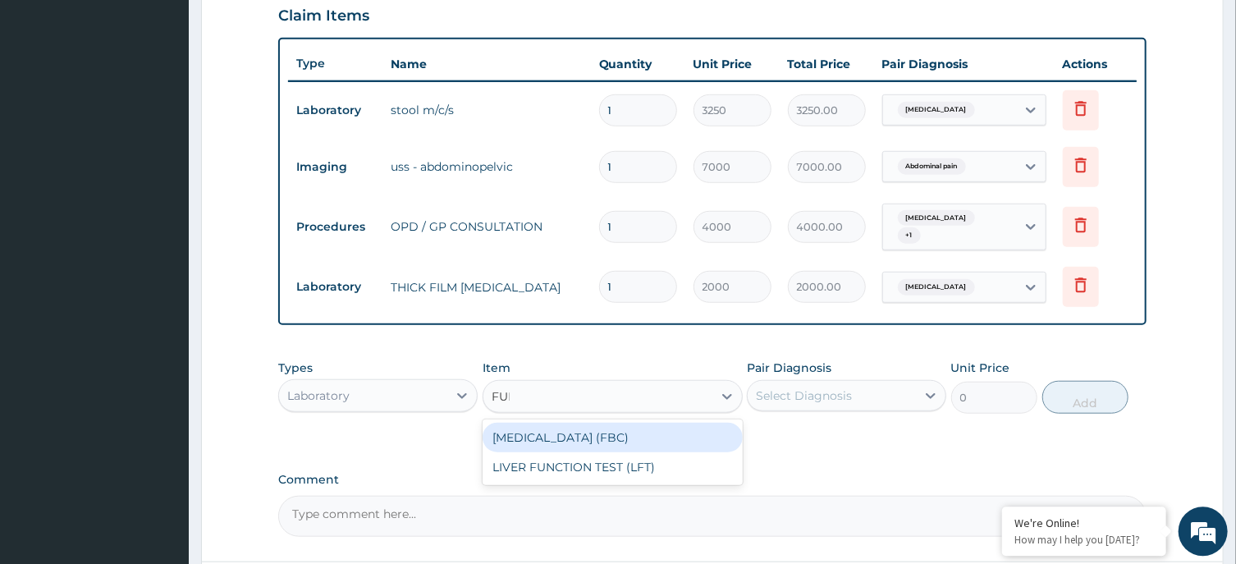
type input "FULL"
click at [605, 434] on div "FULL BLOOD COUNT (FBC)" at bounding box center [613, 437] width 260 height 30
type input "6000"
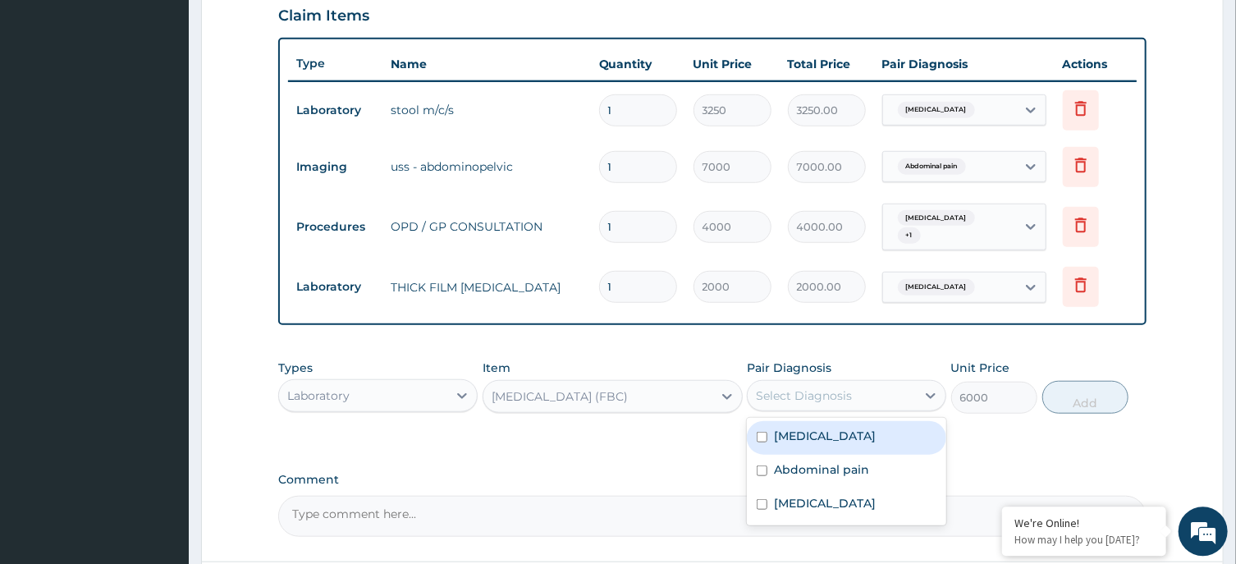
click at [842, 392] on div "Select Diagnosis" at bounding box center [804, 395] width 96 height 16
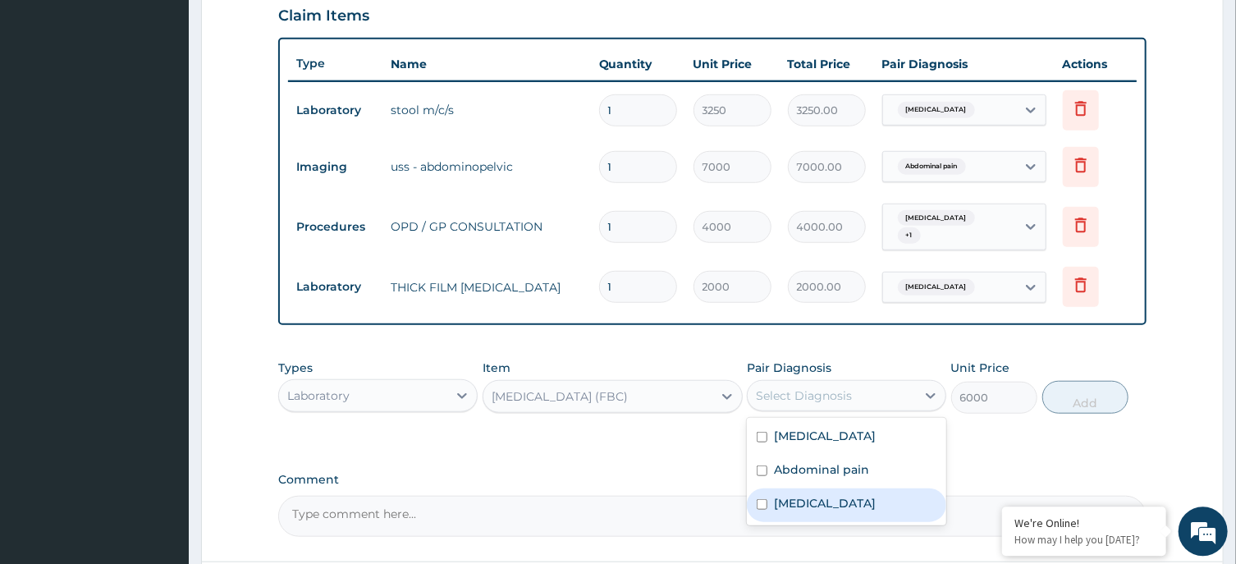
click at [832, 494] on div "Malaria" at bounding box center [846, 505] width 199 height 34
checkbox input "true"
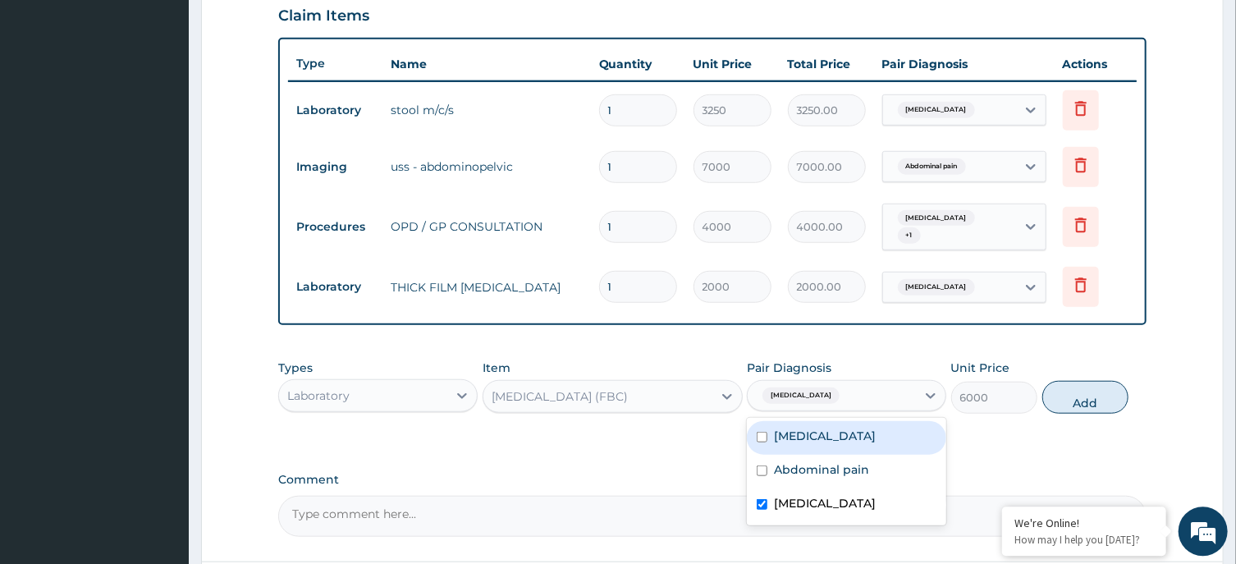
click at [877, 427] on div "Typhoid carrier" at bounding box center [846, 437] width 199 height 34
checkbox input "true"
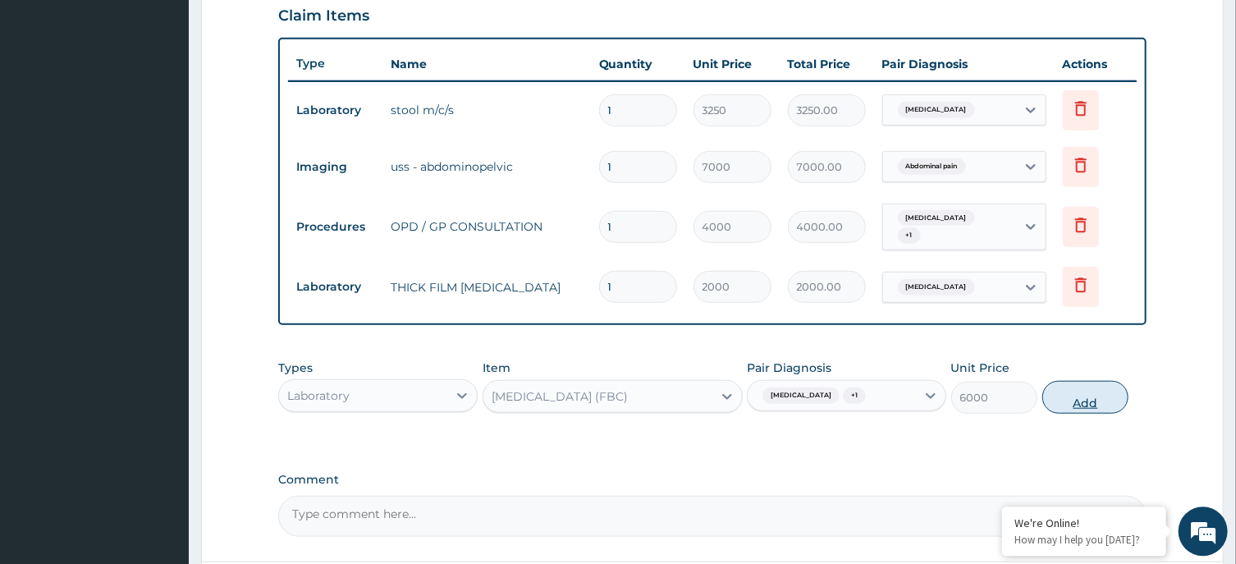
click at [1079, 386] on button "Add" at bounding box center [1085, 396] width 87 height 33
type input "0"
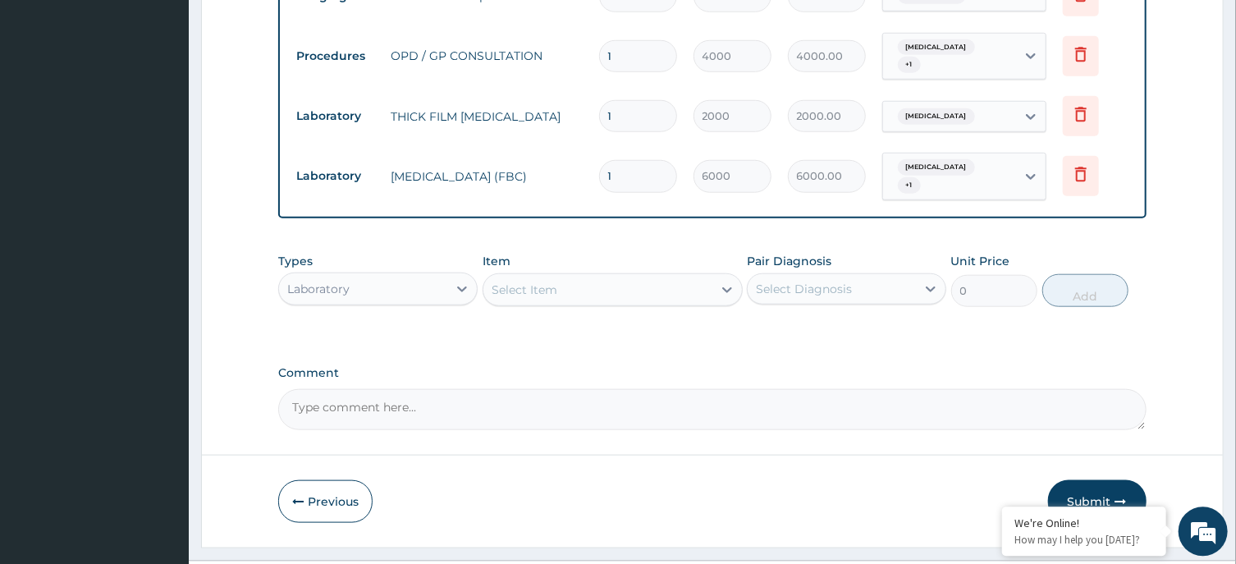
scroll to position [767, 0]
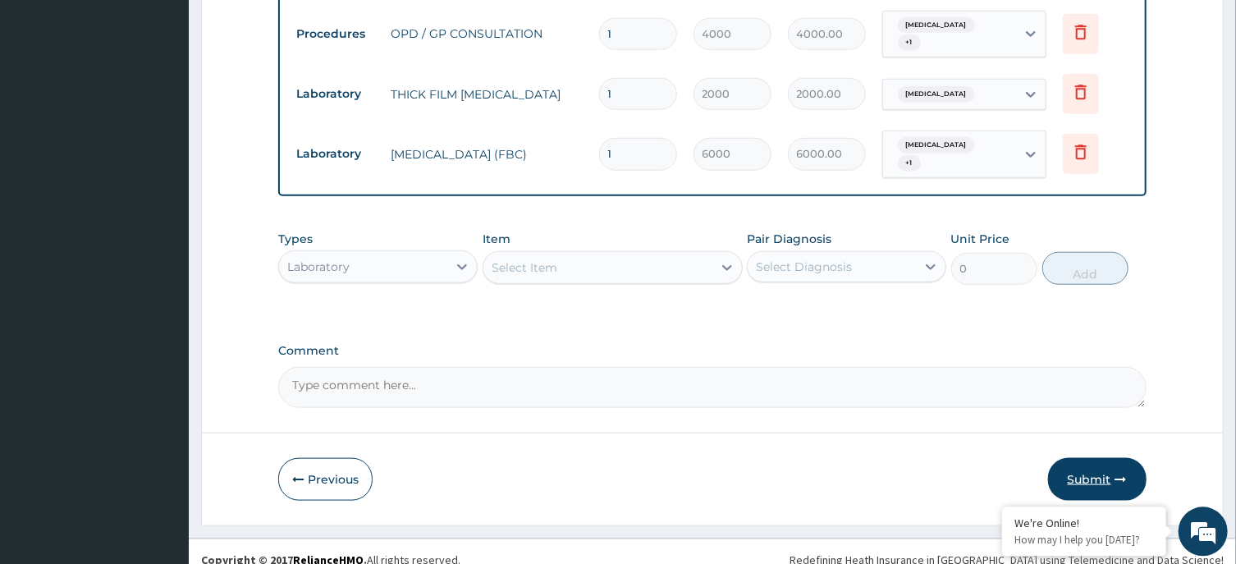
click at [1095, 462] on button "Submit" at bounding box center [1097, 478] width 98 height 43
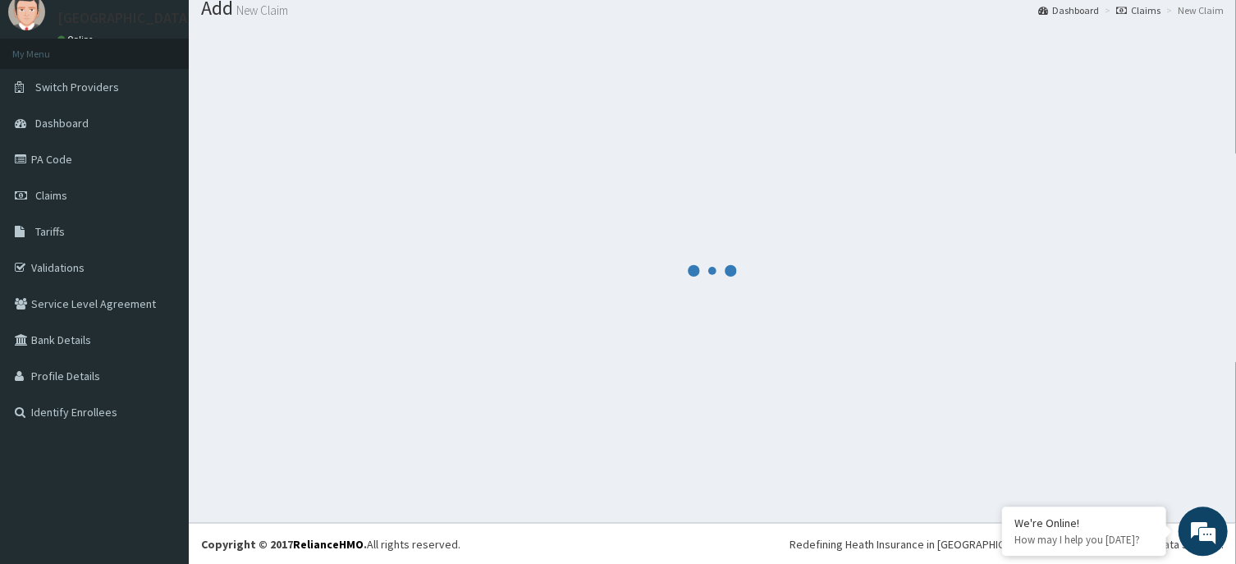
scroll to position [57, 0]
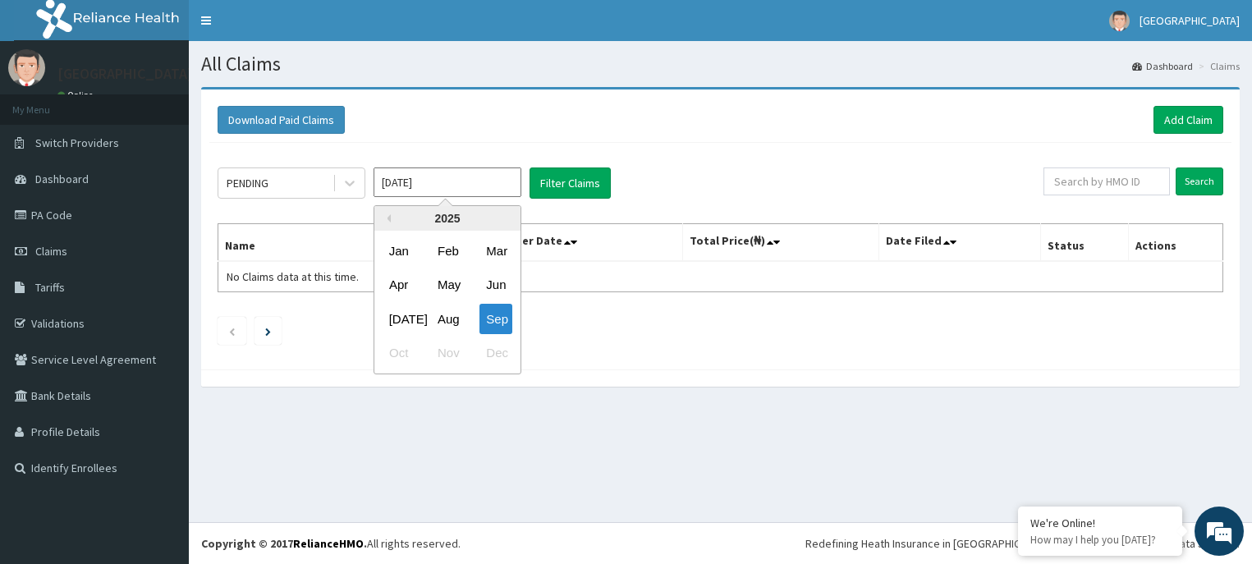
click at [450, 311] on div "Aug" at bounding box center [447, 319] width 33 height 30
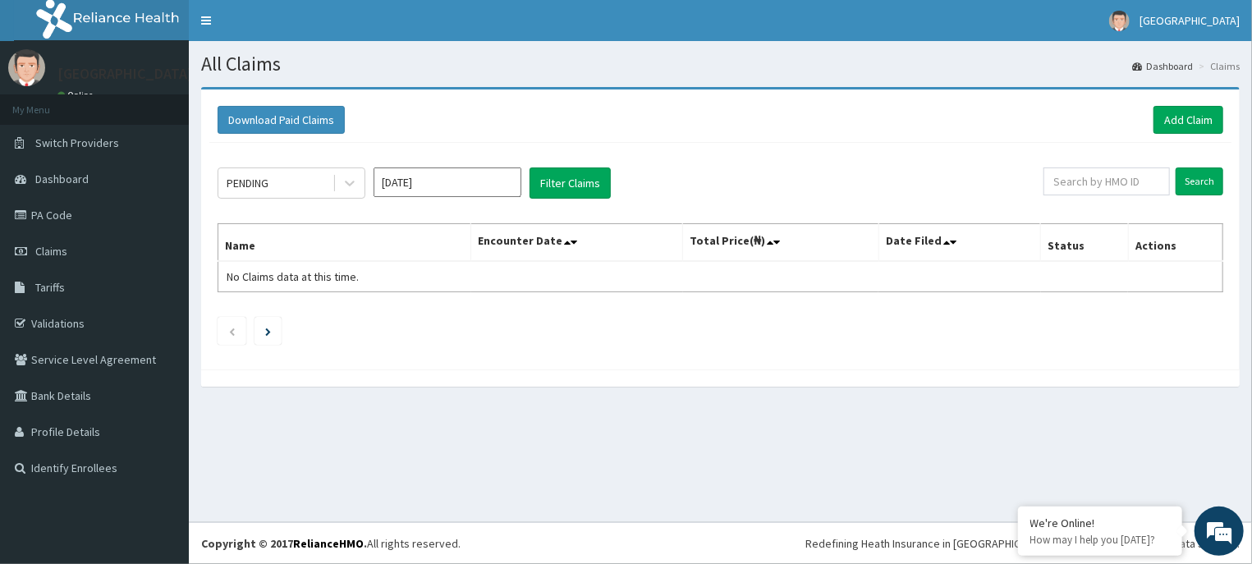
type input "[DATE]"
click at [573, 180] on button "Filter Claims" at bounding box center [569, 182] width 81 height 31
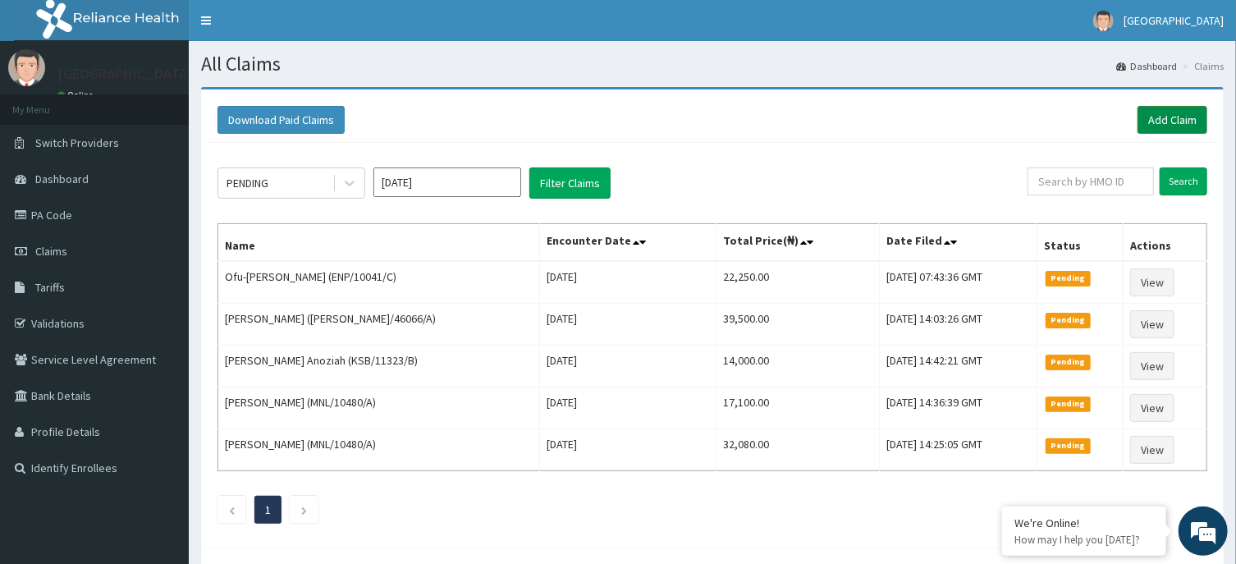
click at [1168, 115] on link "Add Claim" at bounding box center [1173, 120] width 70 height 28
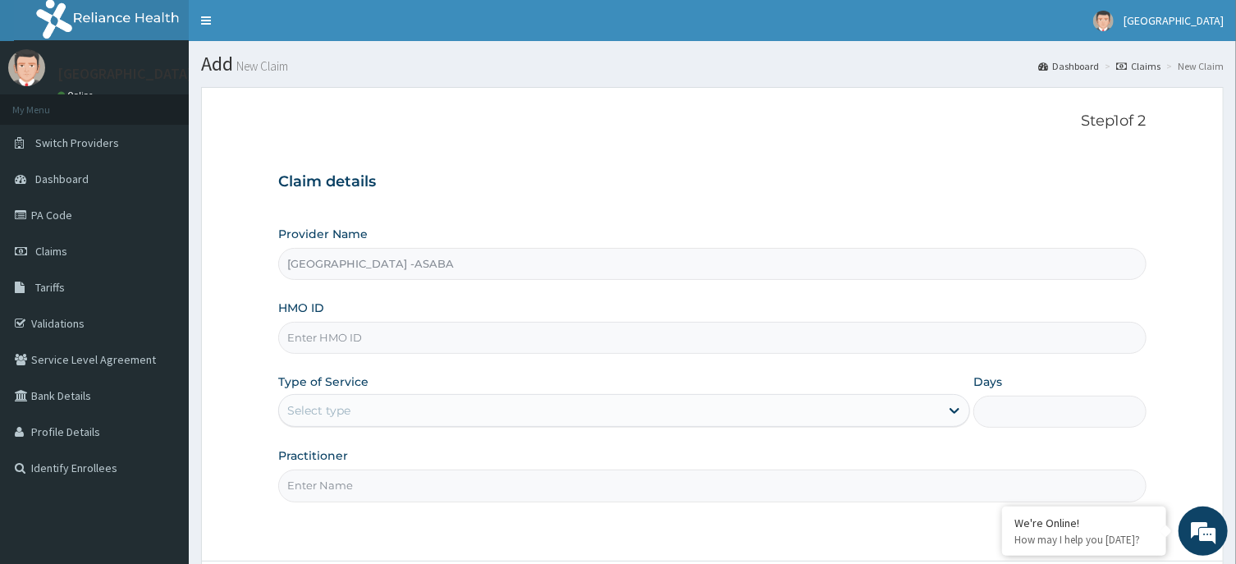
click at [470, 339] on input "HMO ID" at bounding box center [712, 338] width 868 height 32
type input "GBF/10009/B"
click at [509, 404] on div "Select type" at bounding box center [609, 410] width 661 height 26
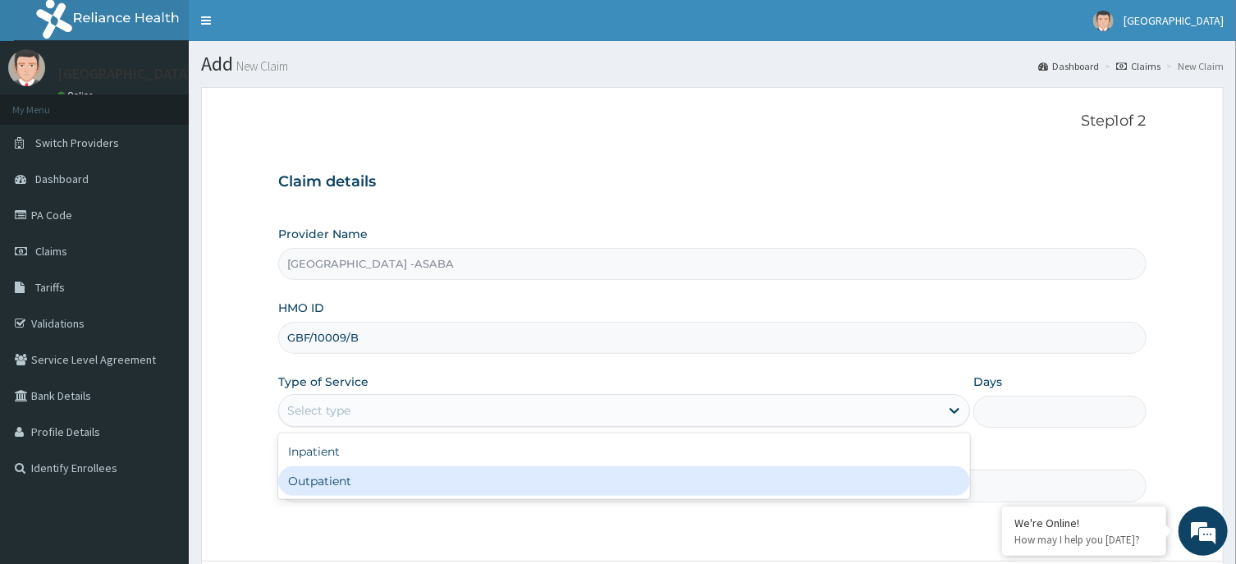
click at [435, 483] on div "Outpatient" at bounding box center [624, 481] width 692 height 30
type input "1"
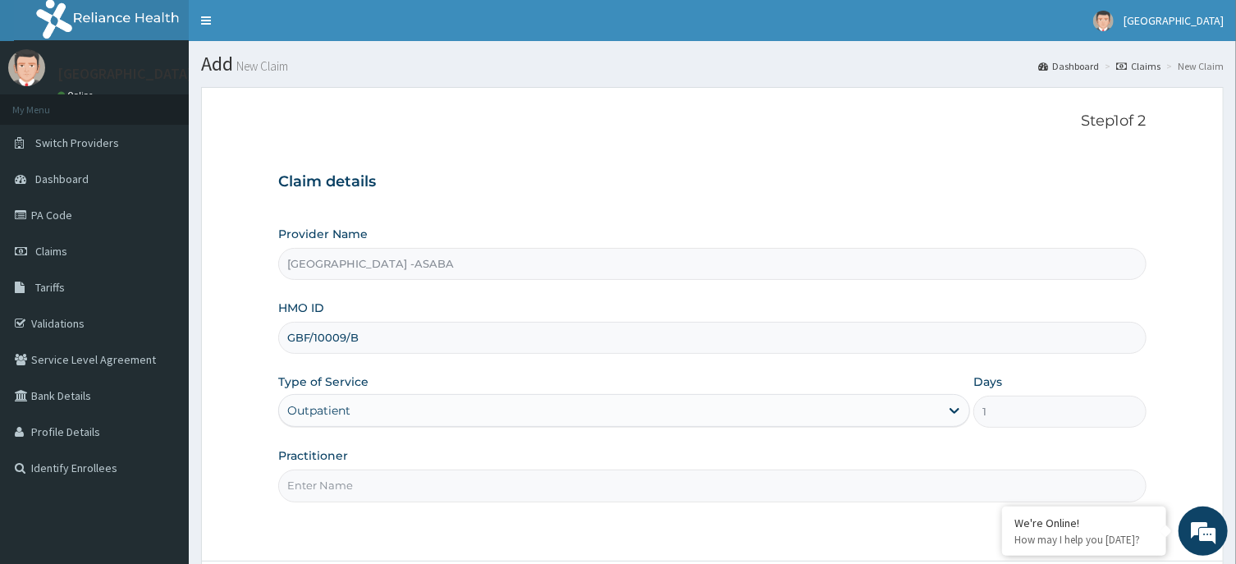
click at [497, 501] on input "Practitioner" at bounding box center [712, 486] width 868 height 32
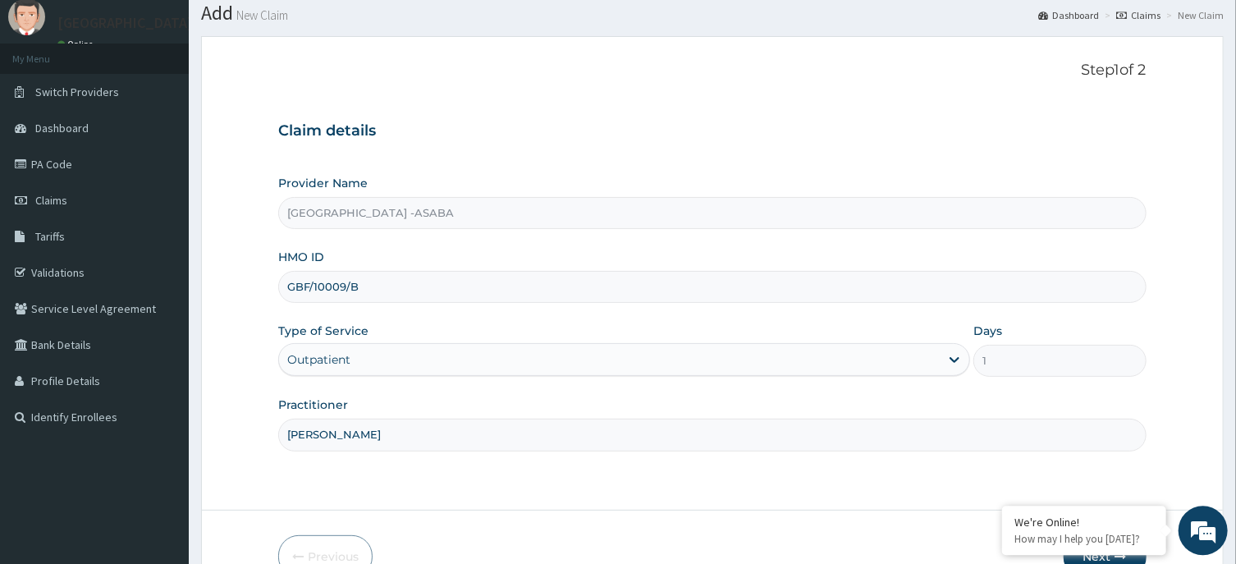
scroll to position [144, 0]
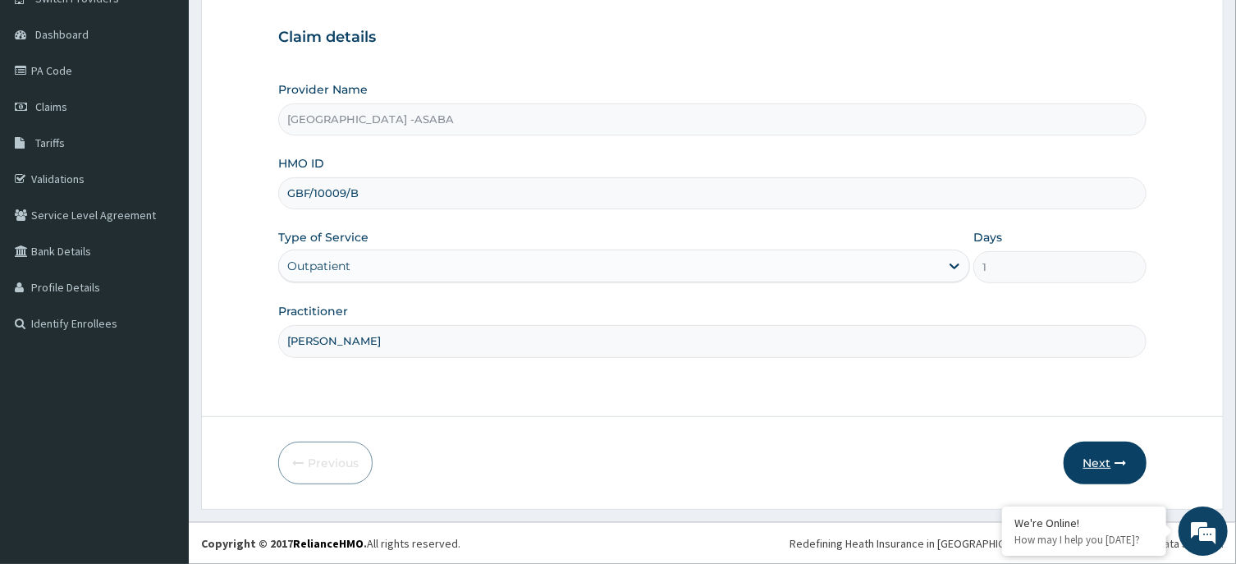
type input "[PERSON_NAME]"
click at [1110, 458] on button "Next" at bounding box center [1105, 463] width 83 height 43
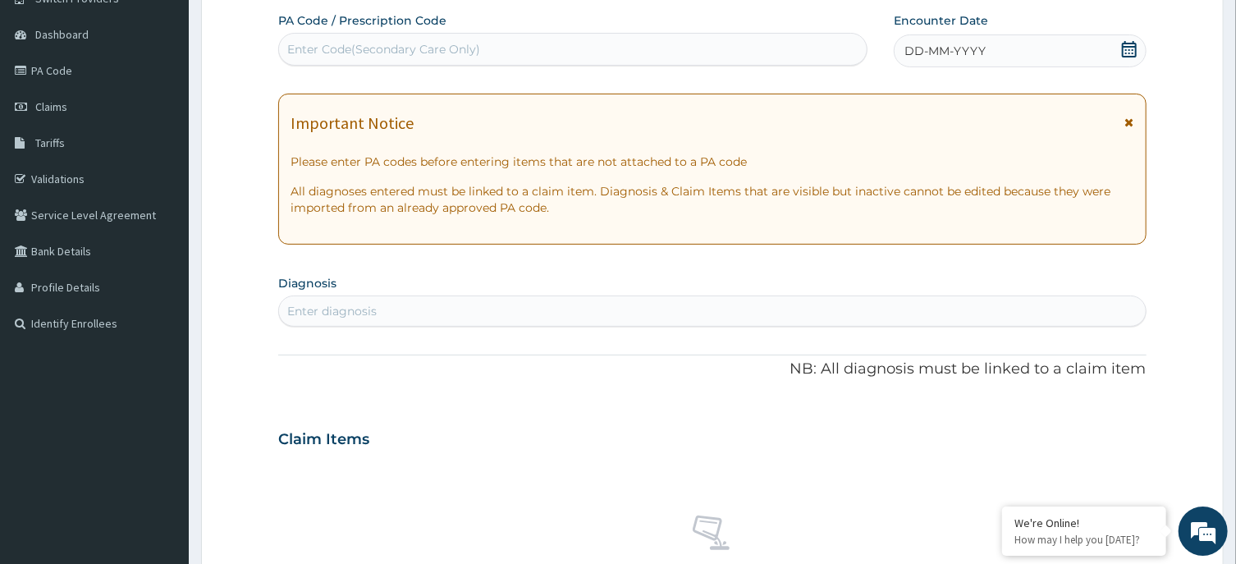
click at [1011, 46] on div "DD-MM-YYYY" at bounding box center [1020, 50] width 253 height 33
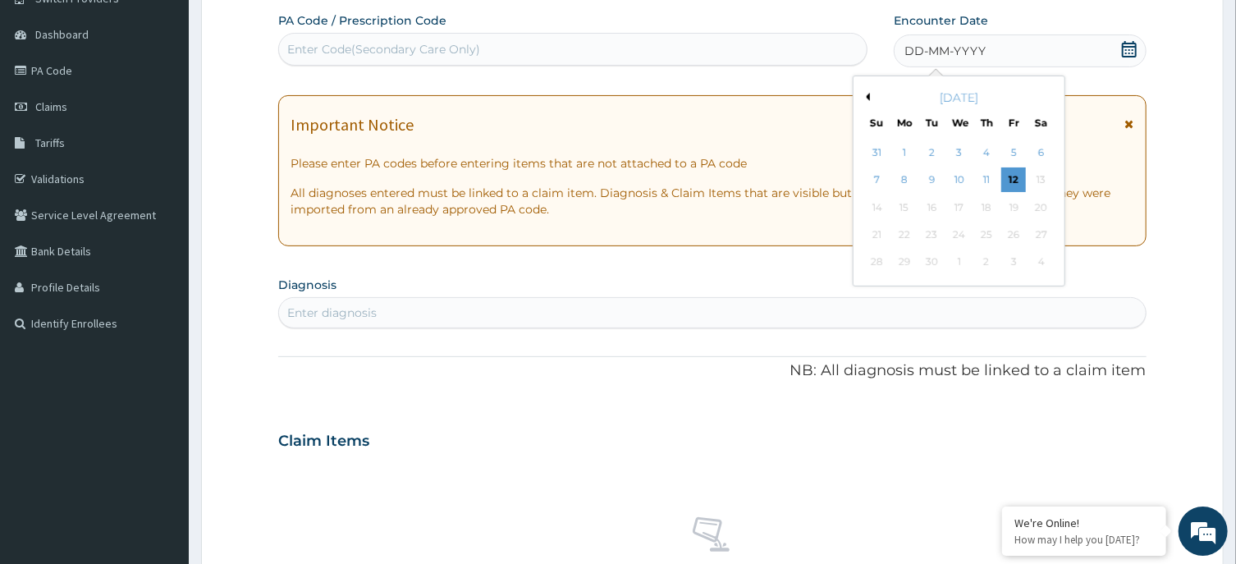
click at [870, 94] on button "Previous Month" at bounding box center [866, 97] width 8 height 8
click at [991, 231] on div "21" at bounding box center [986, 234] width 25 height 25
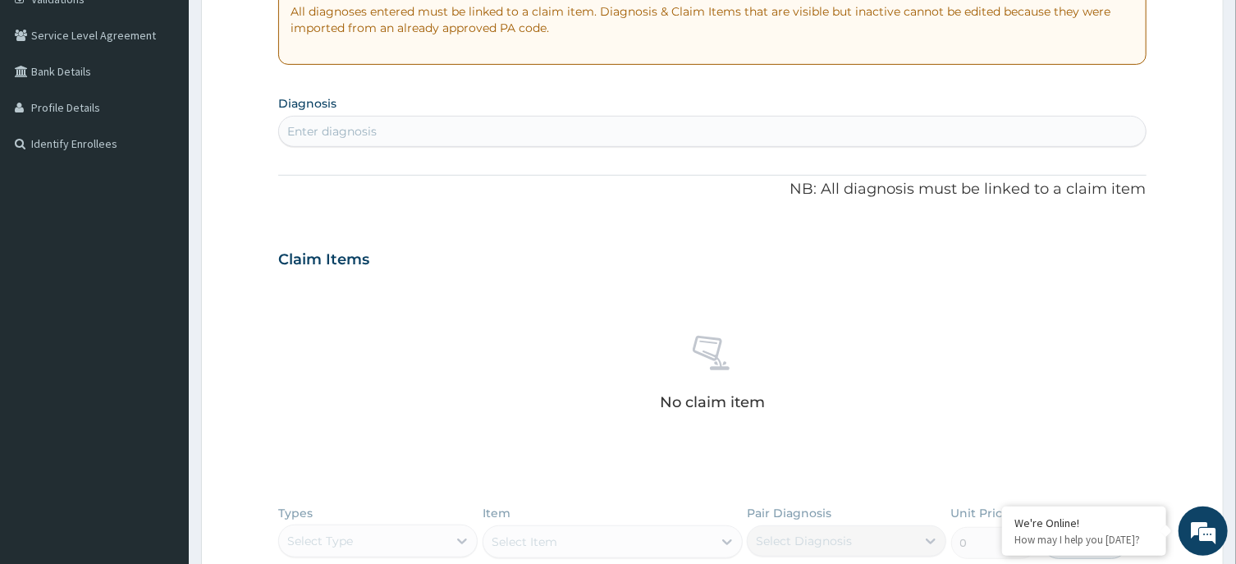
scroll to position [323, 0]
click at [508, 138] on div "Enter diagnosis" at bounding box center [712, 133] width 866 height 26
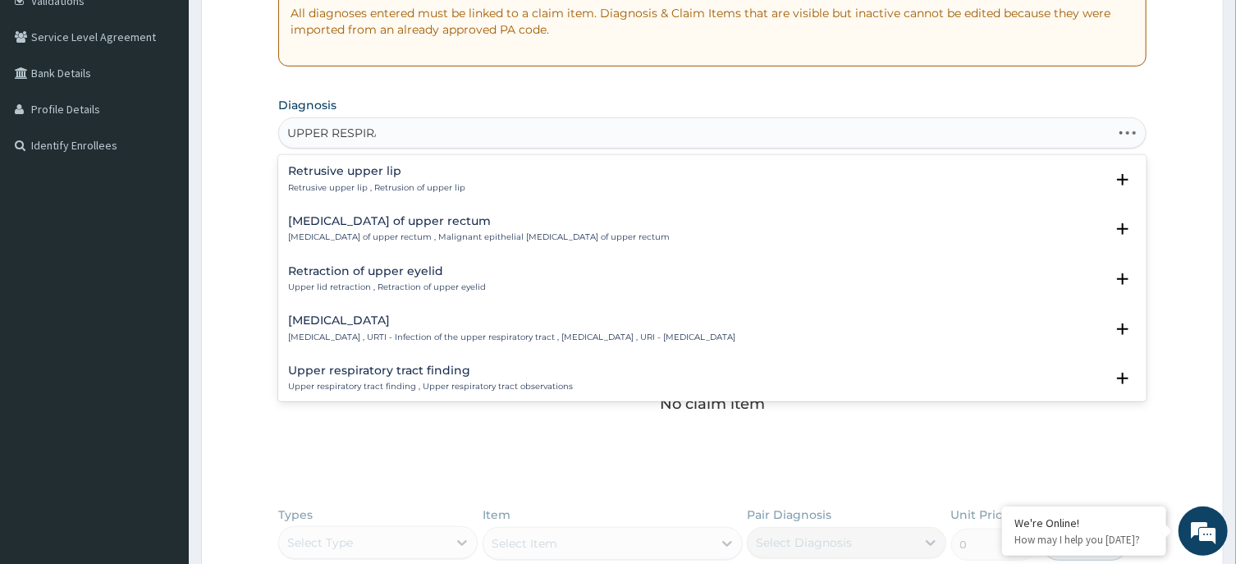
type input "UPPER RESPIRAT"
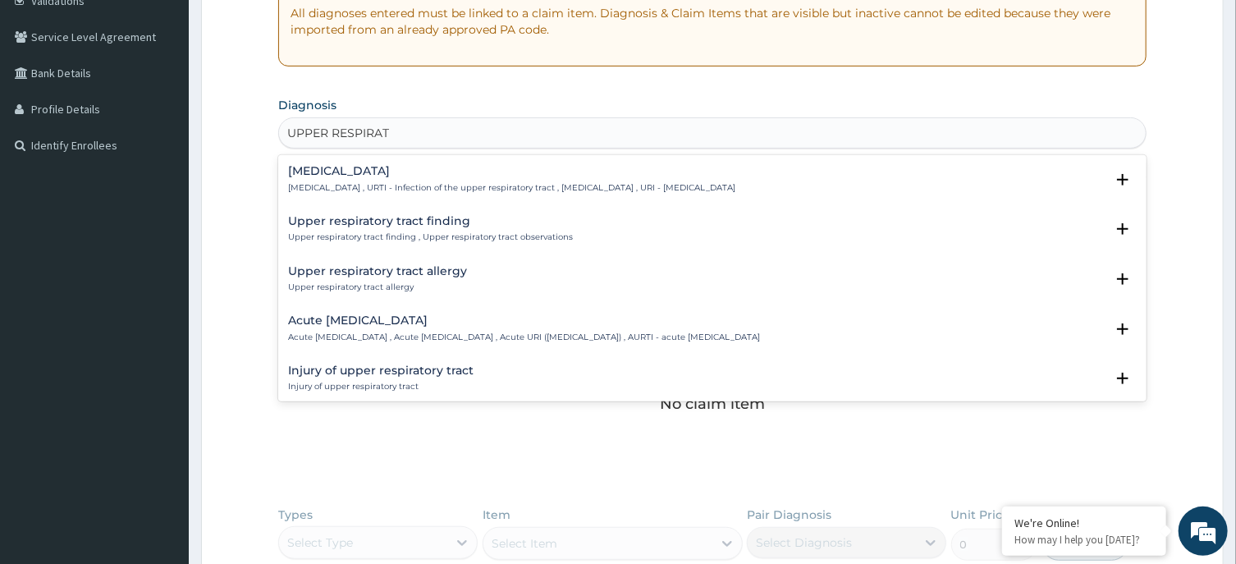
click at [410, 172] on h4 "[MEDICAL_DATA]" at bounding box center [511, 171] width 447 height 12
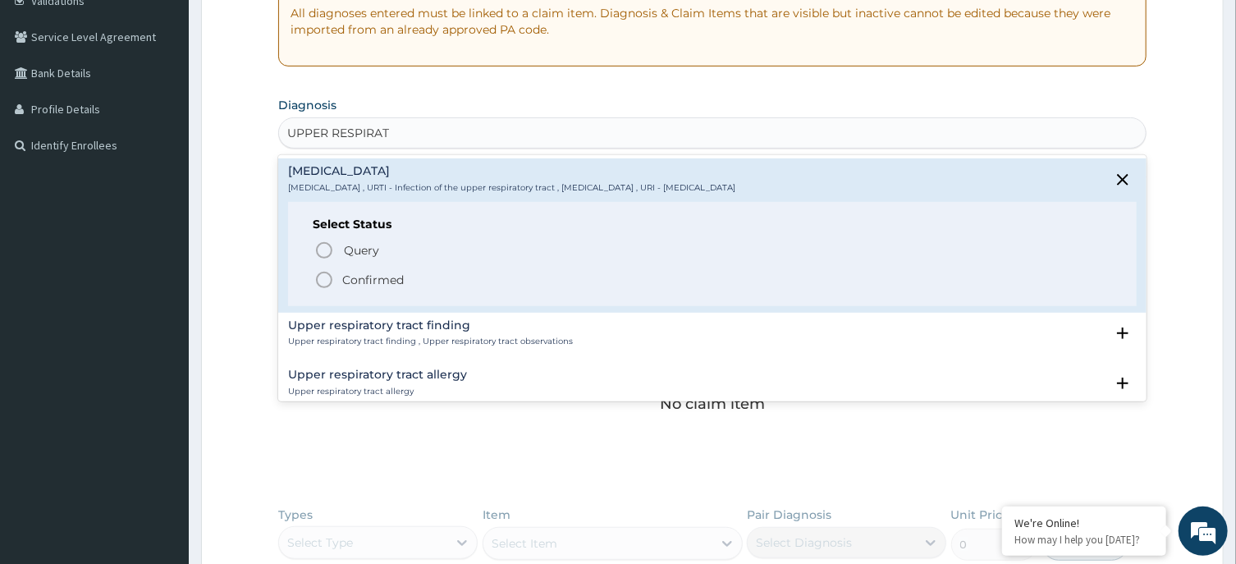
click at [321, 275] on icon "status option filled" at bounding box center [324, 280] width 20 height 20
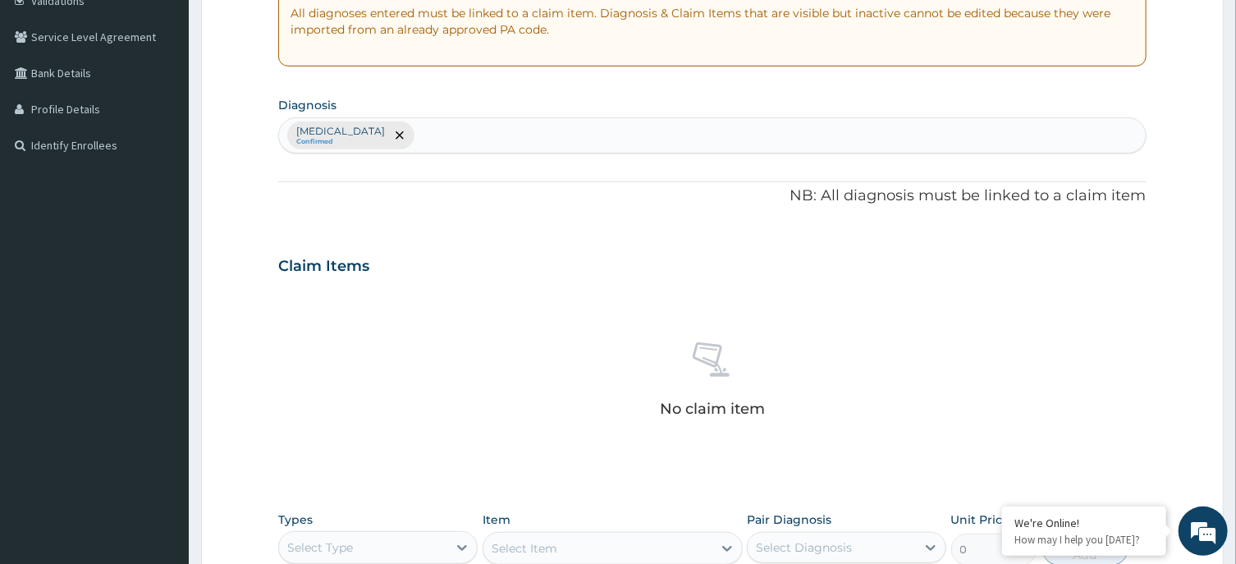
scroll to position [620, 0]
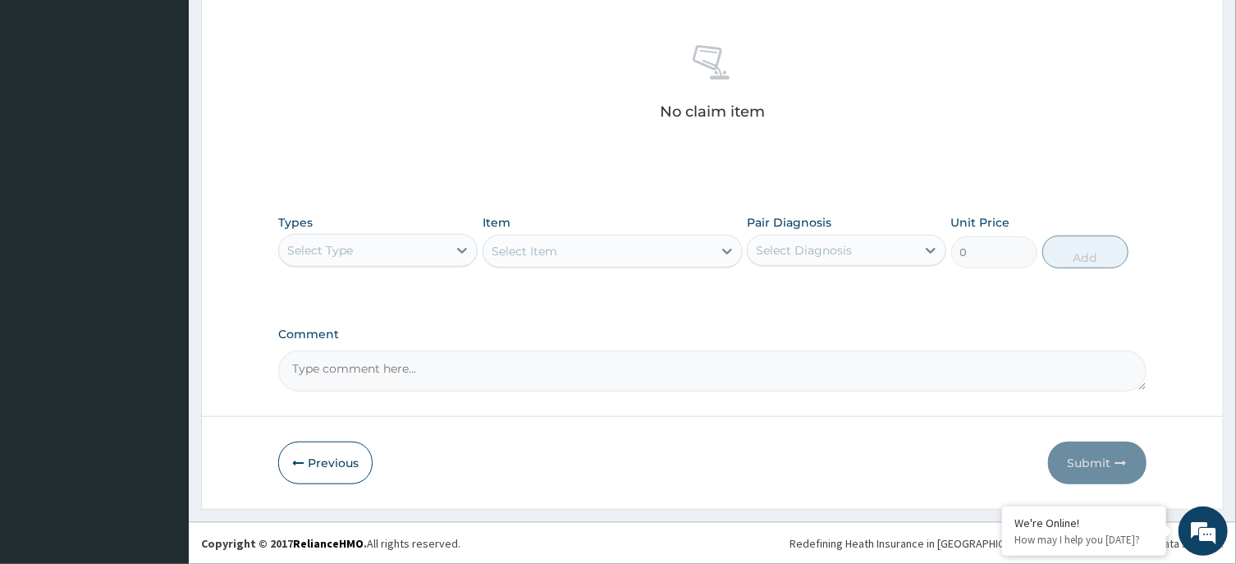
click at [385, 244] on div "Select Type" at bounding box center [363, 250] width 168 height 26
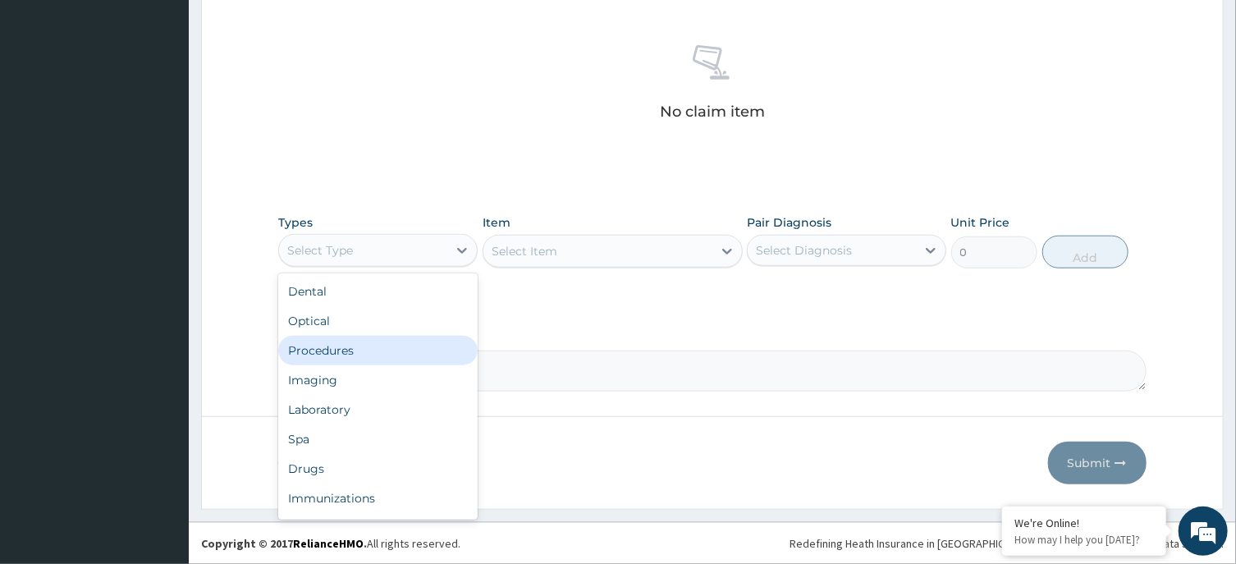
click at [387, 346] on div "Procedures" at bounding box center [377, 351] width 199 height 30
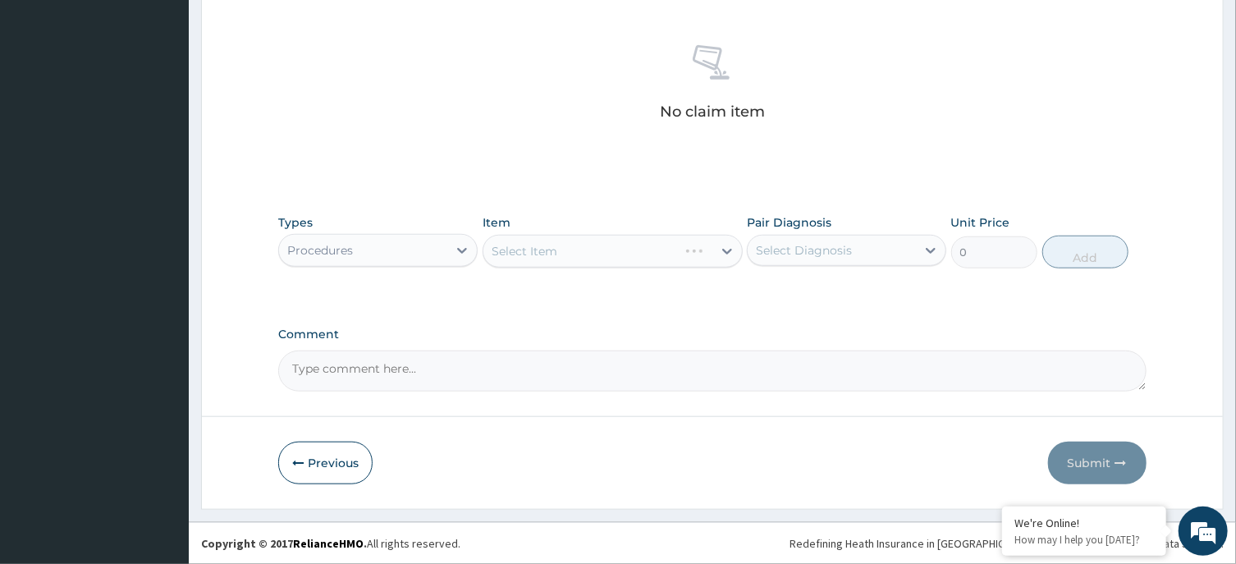
click at [642, 245] on div "Select Item" at bounding box center [613, 251] width 260 height 33
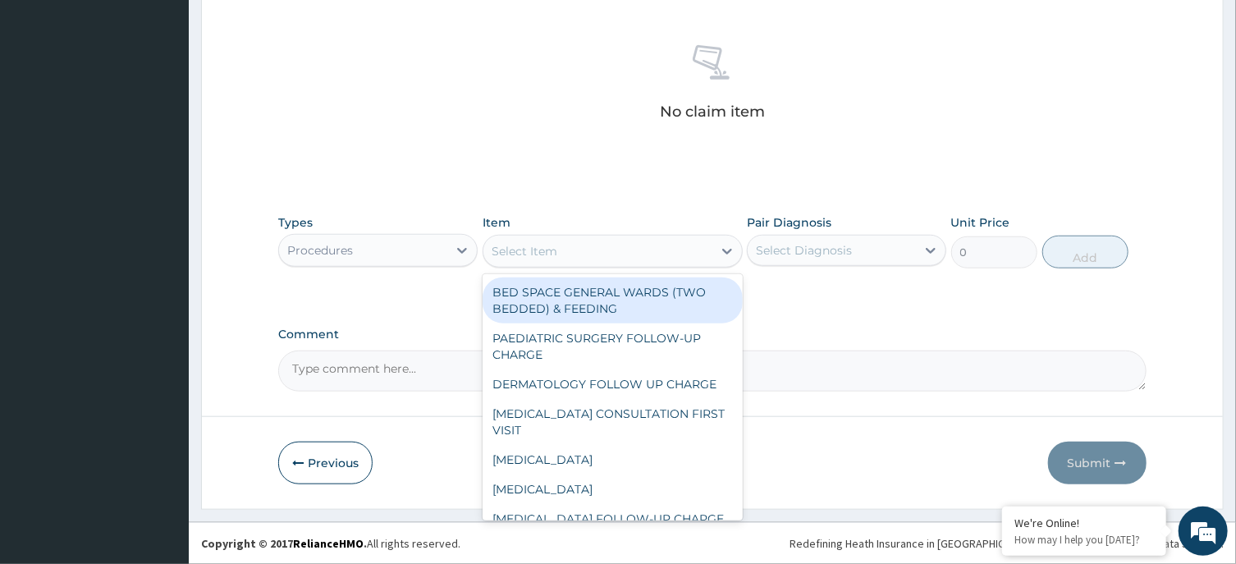
click at [649, 245] on div "Select Item" at bounding box center [597, 251] width 229 height 26
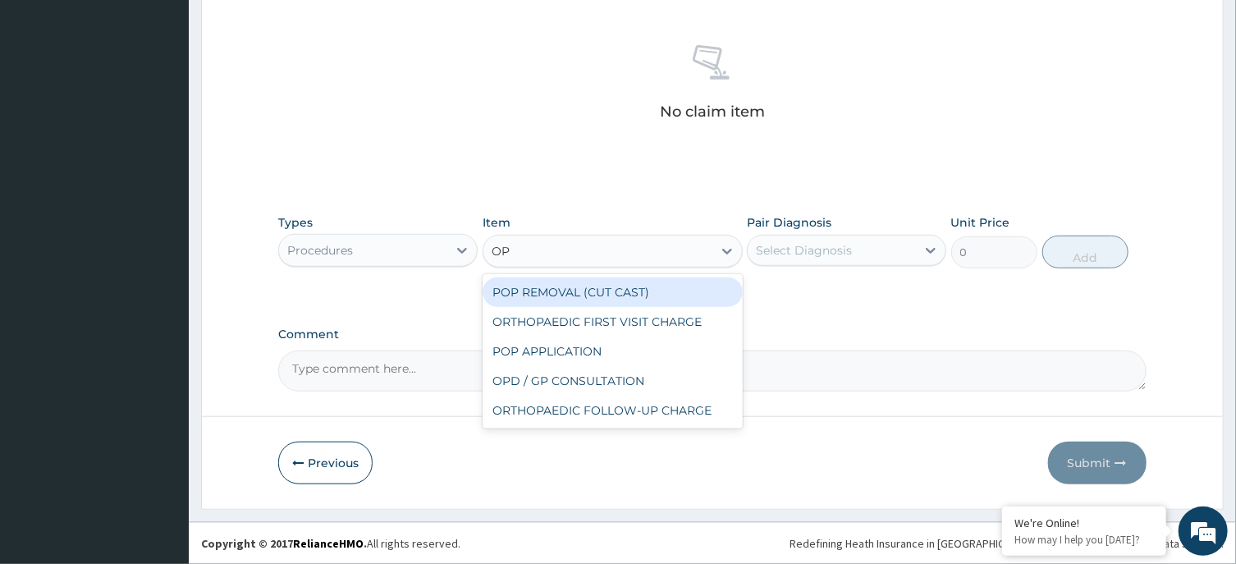
type input "OPD"
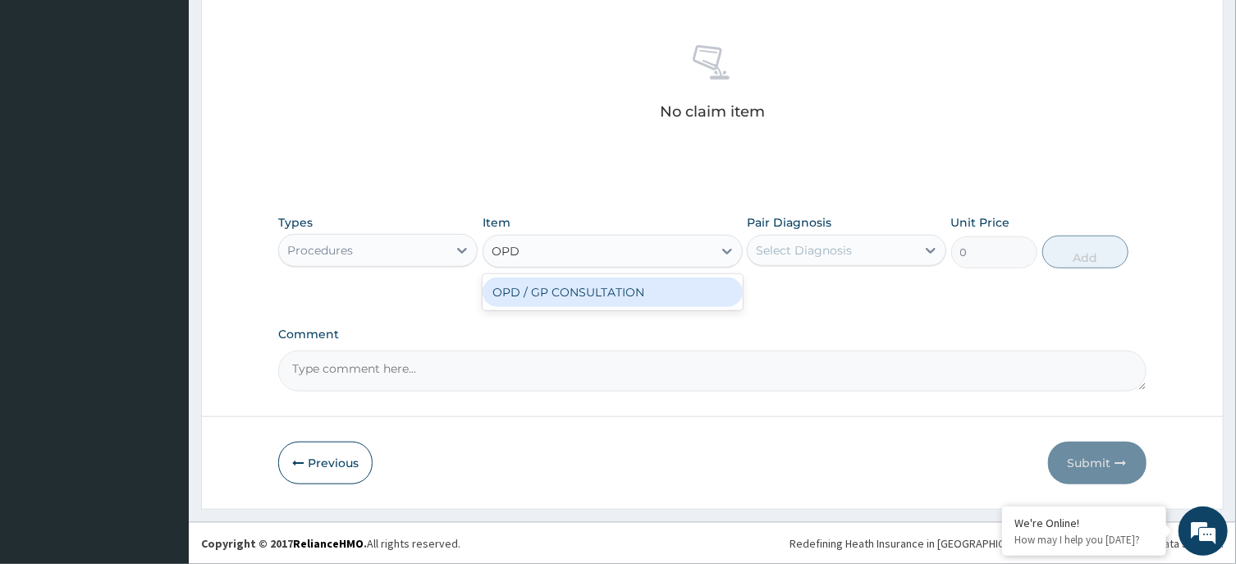
click at [682, 297] on div "OPD / GP CONSULTATION" at bounding box center [613, 292] width 260 height 30
type input "4000"
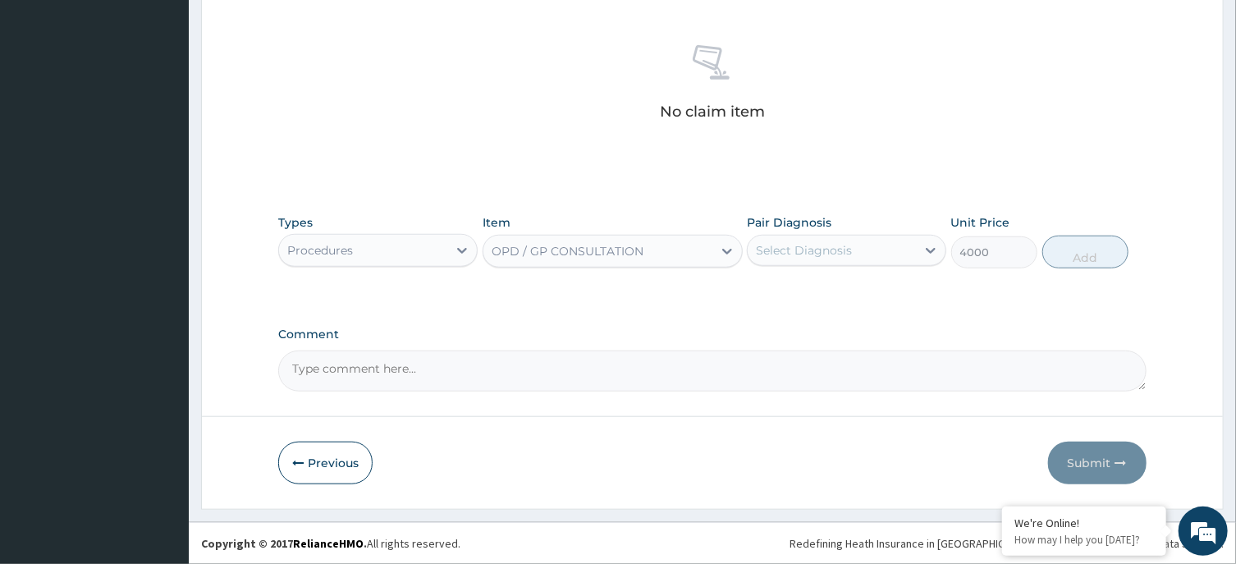
click at [866, 252] on div "Select Diagnosis" at bounding box center [832, 250] width 168 height 26
click at [859, 288] on label "Upper respiratory infection" at bounding box center [825, 290] width 102 height 16
checkbox input "true"
click at [1092, 241] on button "Add" at bounding box center [1085, 252] width 87 height 33
type input "0"
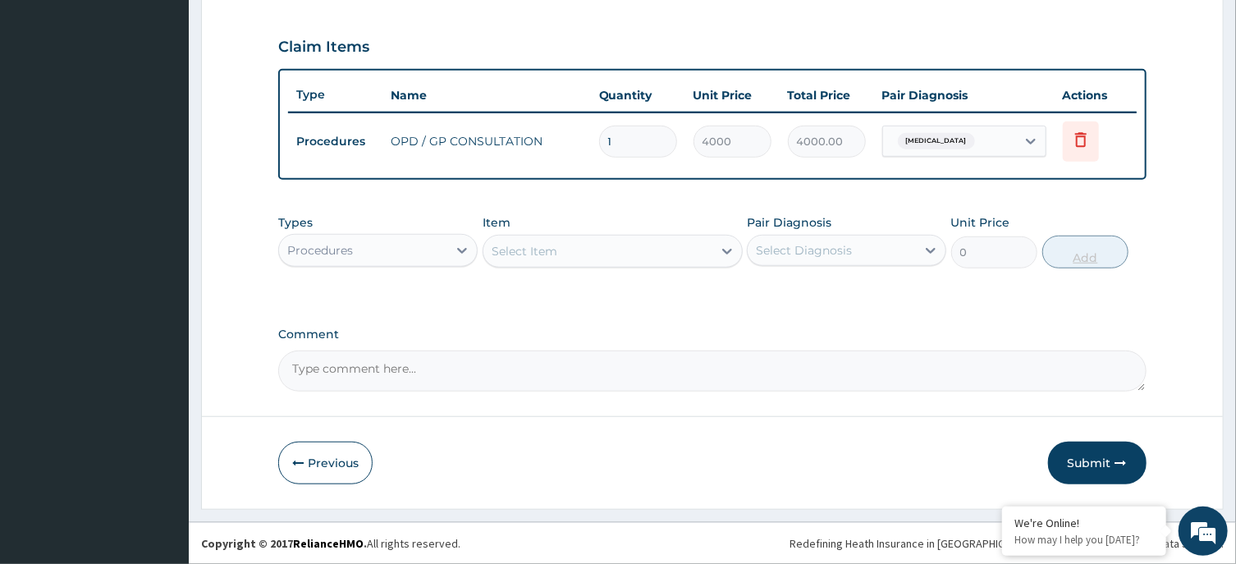
scroll to position [540, 0]
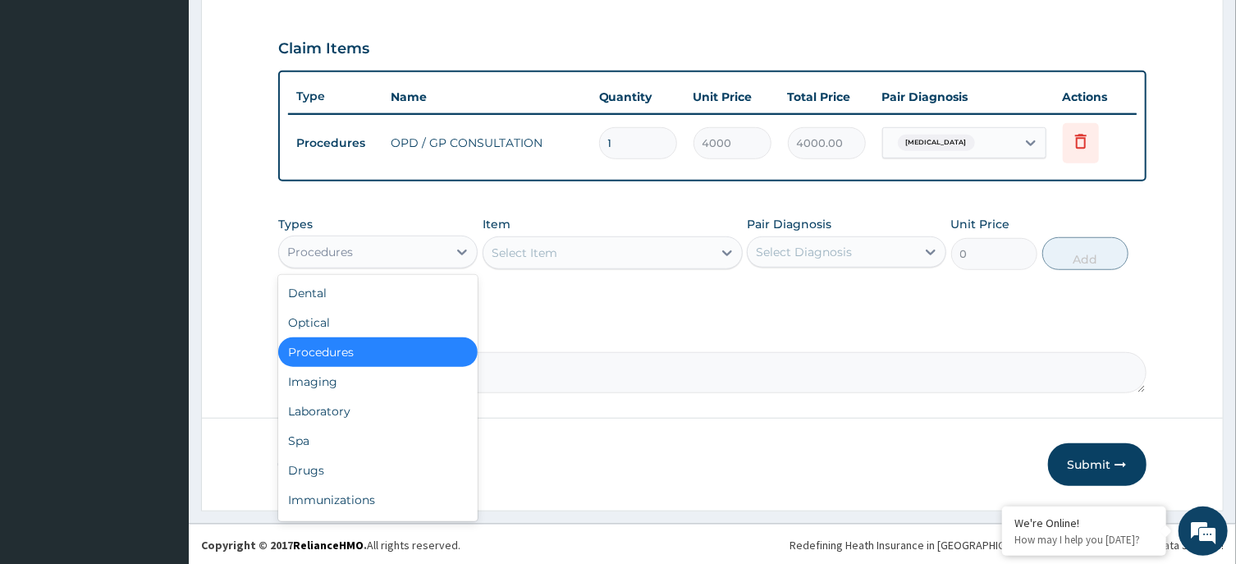
click at [445, 248] on div "Procedures" at bounding box center [363, 252] width 168 height 26
click at [359, 460] on div "Drugs" at bounding box center [377, 471] width 199 height 30
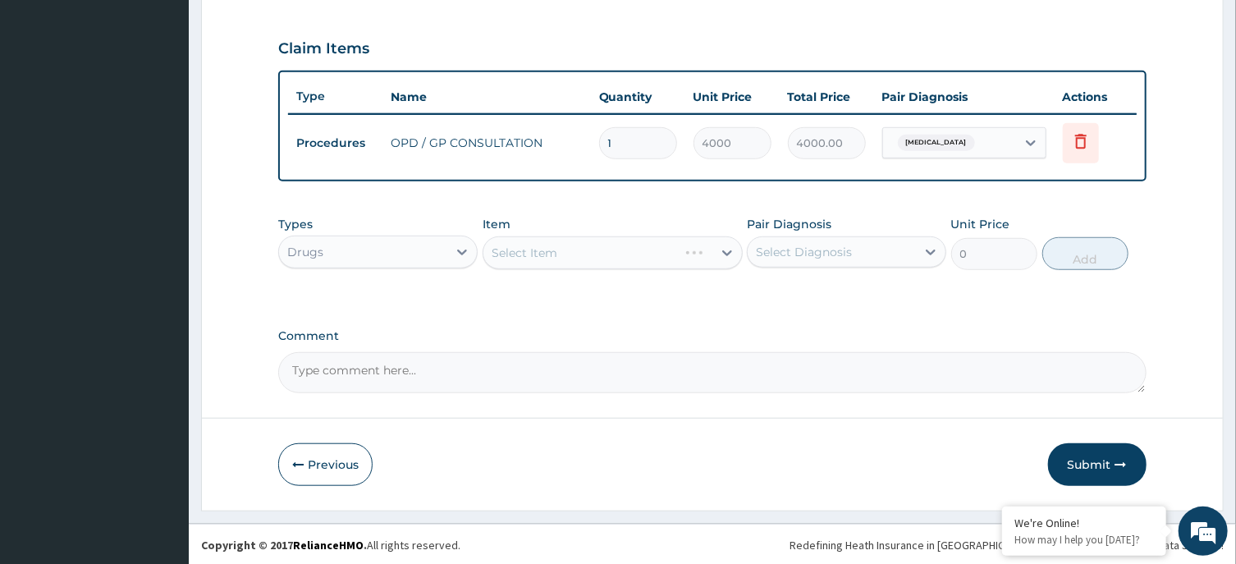
click at [624, 248] on div "Select Item" at bounding box center [613, 252] width 260 height 33
click at [624, 248] on div "Select Item" at bounding box center [597, 253] width 229 height 26
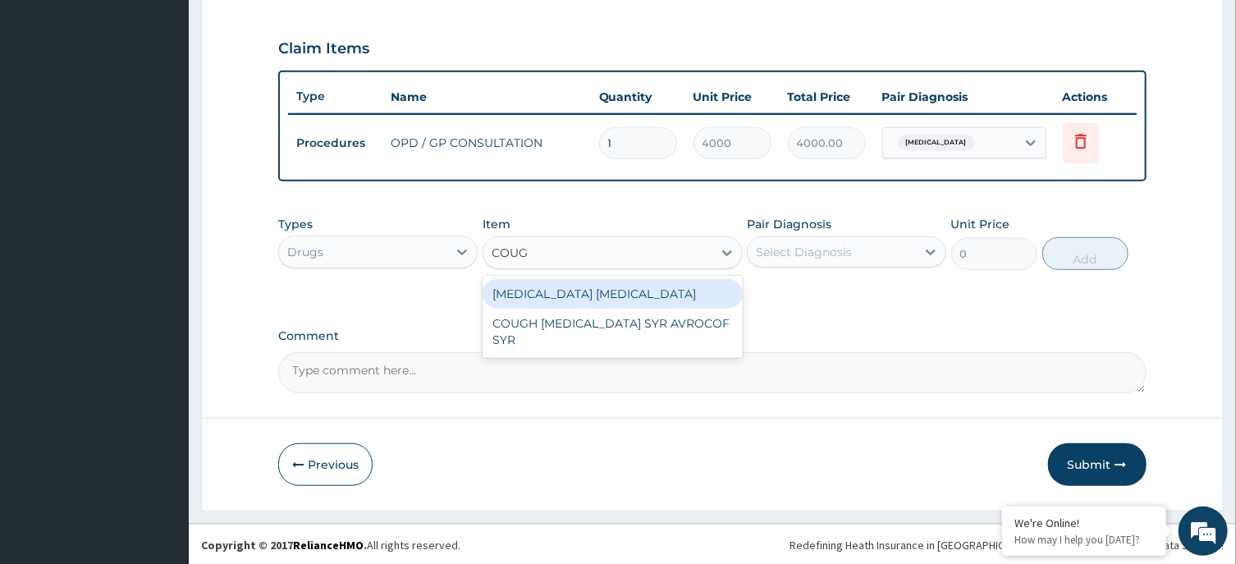
type input "COUGH"
click at [621, 286] on div "[MEDICAL_DATA] [MEDICAL_DATA]" at bounding box center [613, 294] width 260 height 30
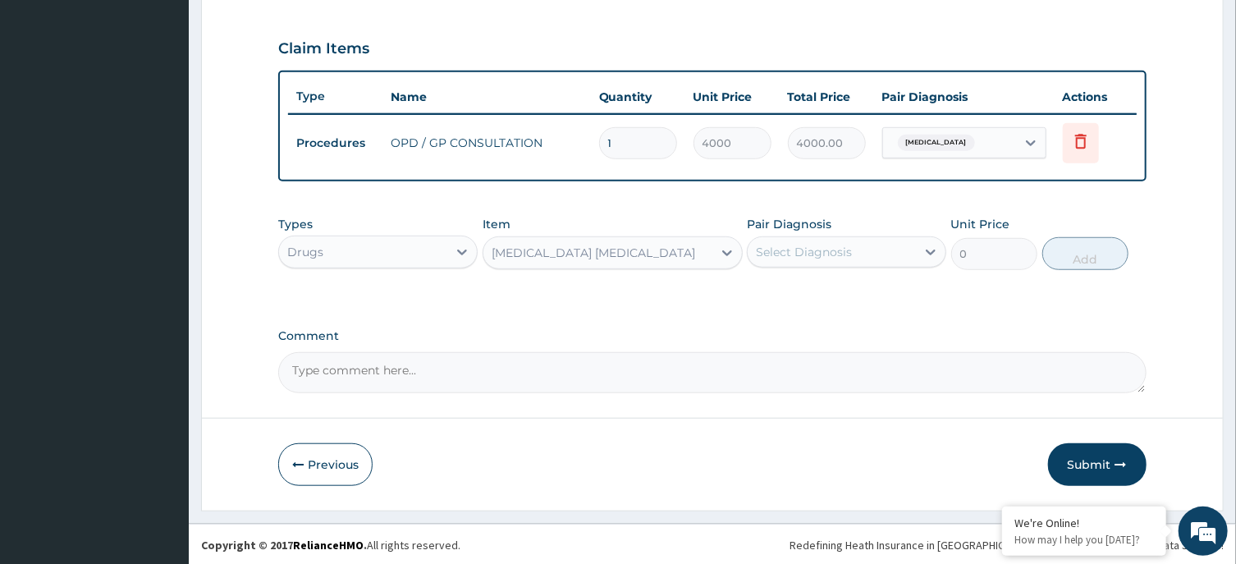
type input "4800"
click at [849, 256] on div "Select Diagnosis" at bounding box center [804, 252] width 96 height 16
click at [819, 291] on label "Upper respiratory infection" at bounding box center [825, 292] width 102 height 16
checkbox input "true"
click at [1090, 249] on button "Add" at bounding box center [1085, 253] width 87 height 33
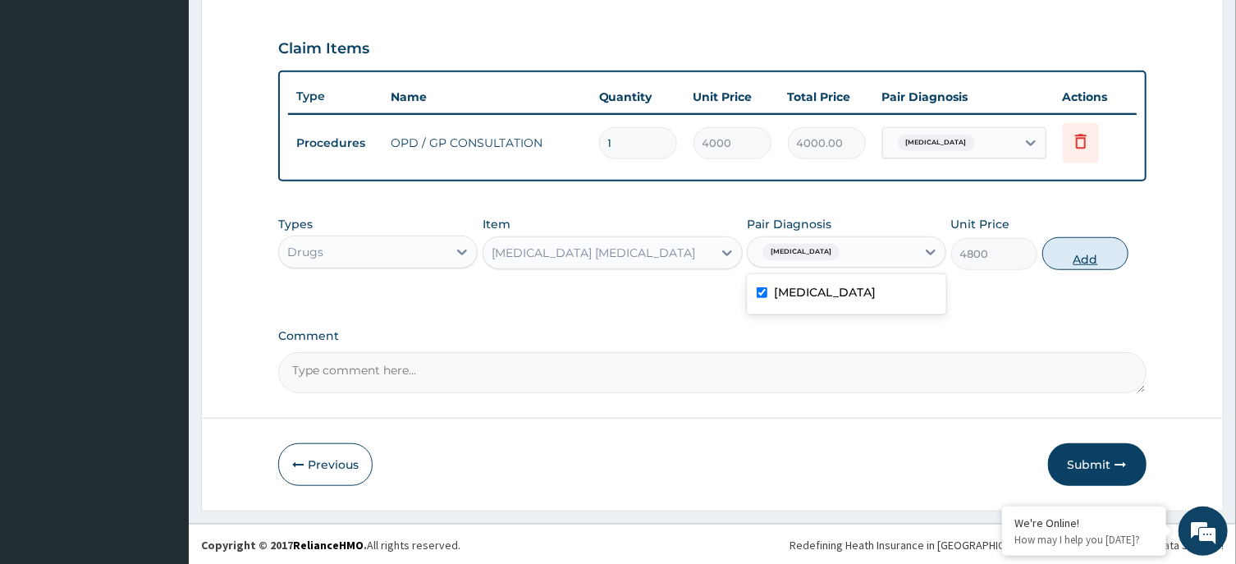
click at [1090, 249] on div "PA Code / Prescription Code Enter Code(Secondary Care Only) Encounter Date 21-0…" at bounding box center [712, 5] width 868 height 776
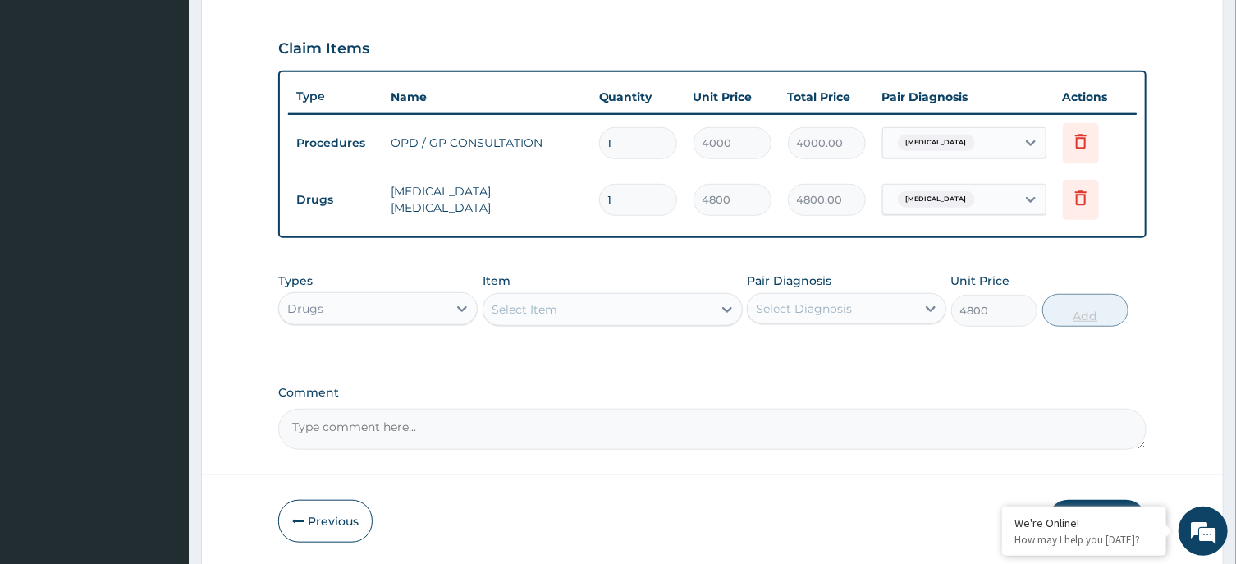
type input "0"
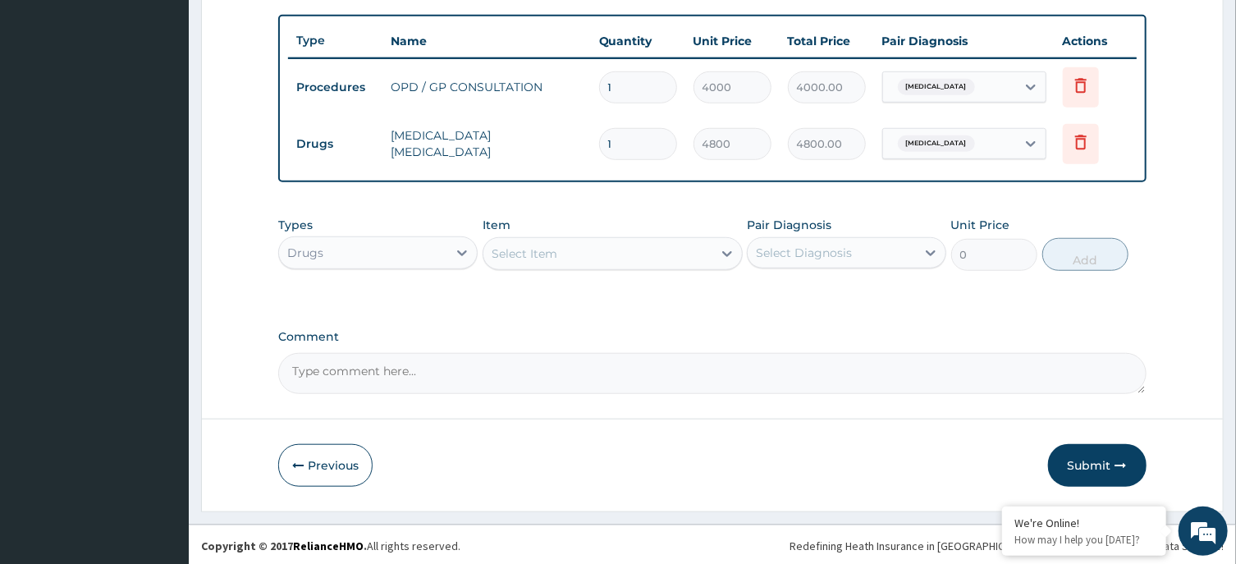
click at [564, 243] on div "Select Item" at bounding box center [597, 253] width 229 height 26
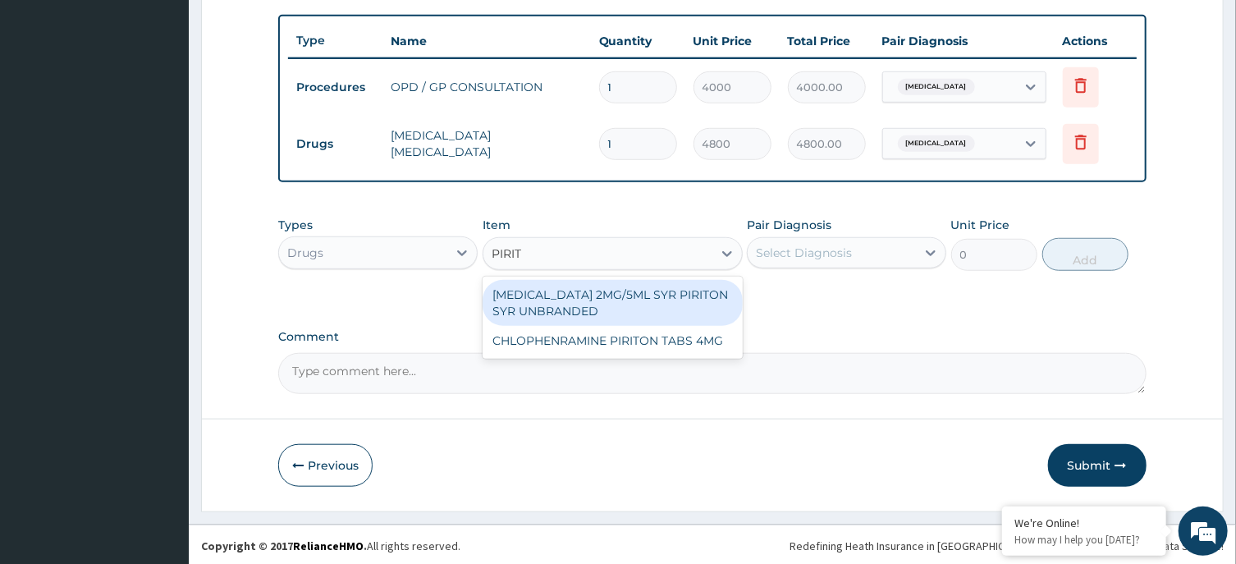
type input "PIRITO"
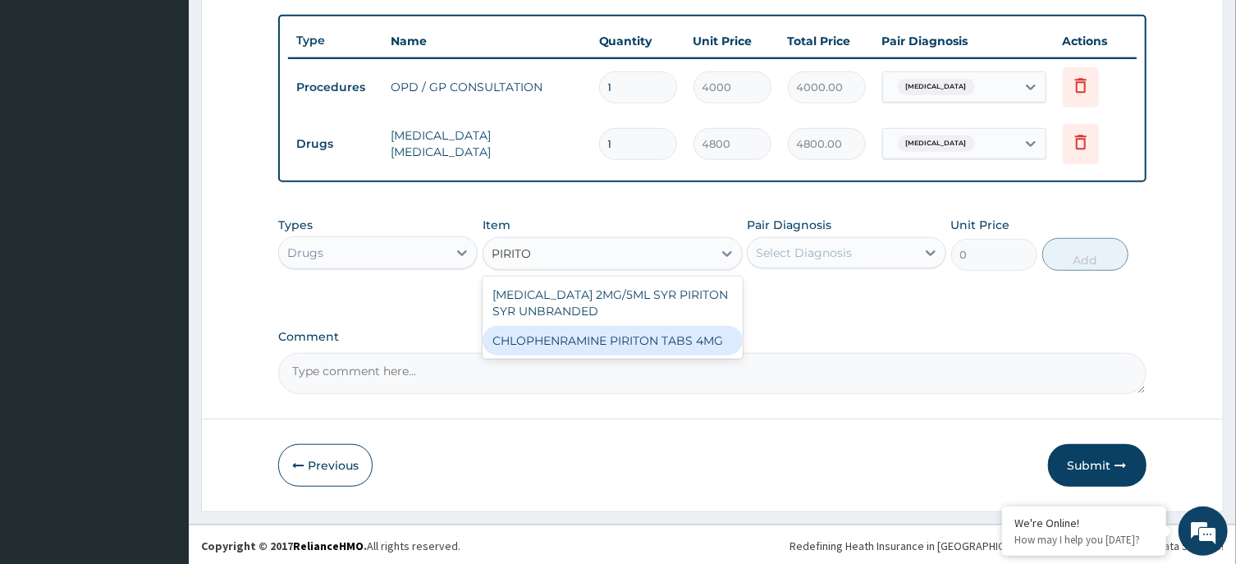
click at [584, 339] on div "CHLOPHENRAMINE PIRITON TABS 4MG" at bounding box center [613, 341] width 260 height 30
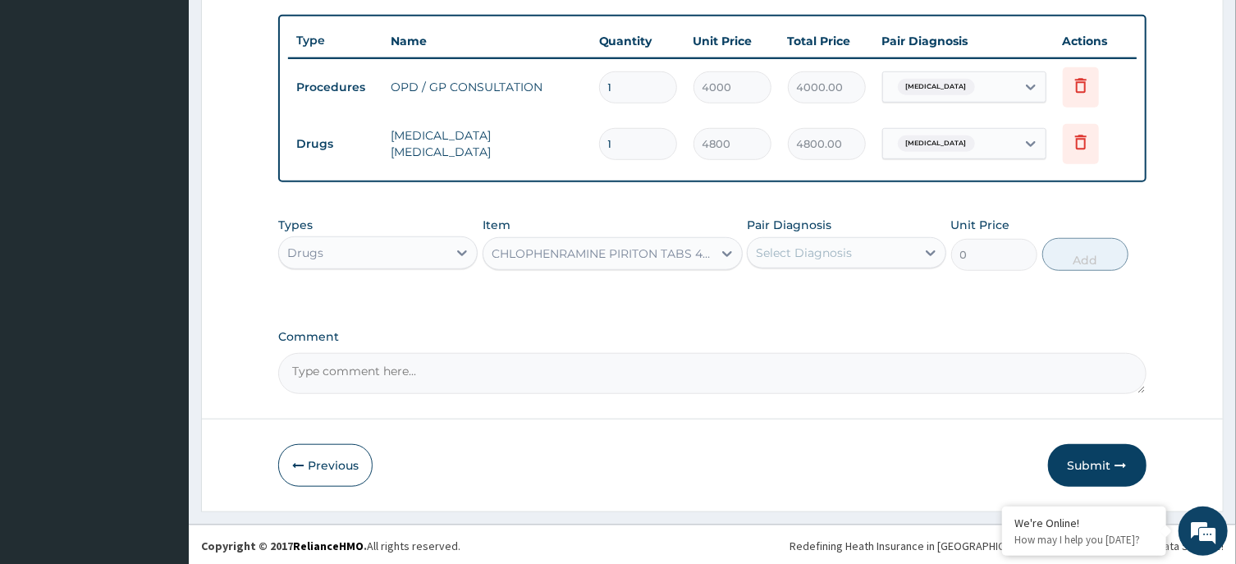
type input "20"
click at [834, 254] on div "Select Diagnosis" at bounding box center [804, 253] width 96 height 16
click at [826, 287] on label "Upper respiratory infection" at bounding box center [825, 293] width 102 height 16
checkbox input "true"
click at [1102, 241] on button "Add" at bounding box center [1085, 254] width 87 height 33
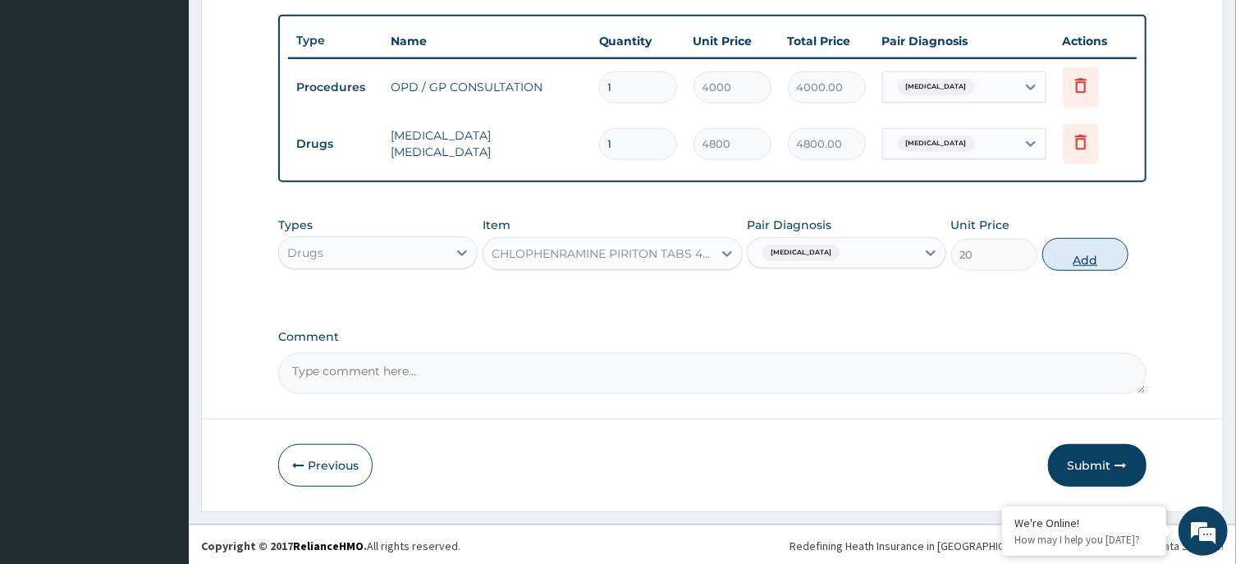
type input "0"
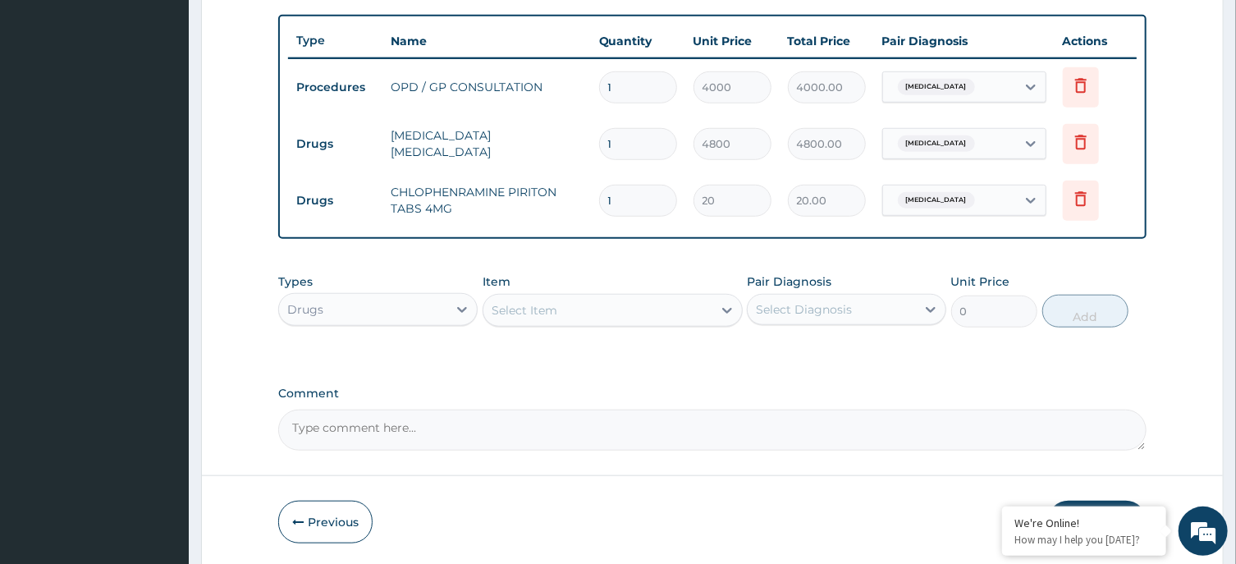
click at [634, 199] on input "1" at bounding box center [638, 201] width 78 height 32
type input "0.00"
type input "5"
type input "100.00"
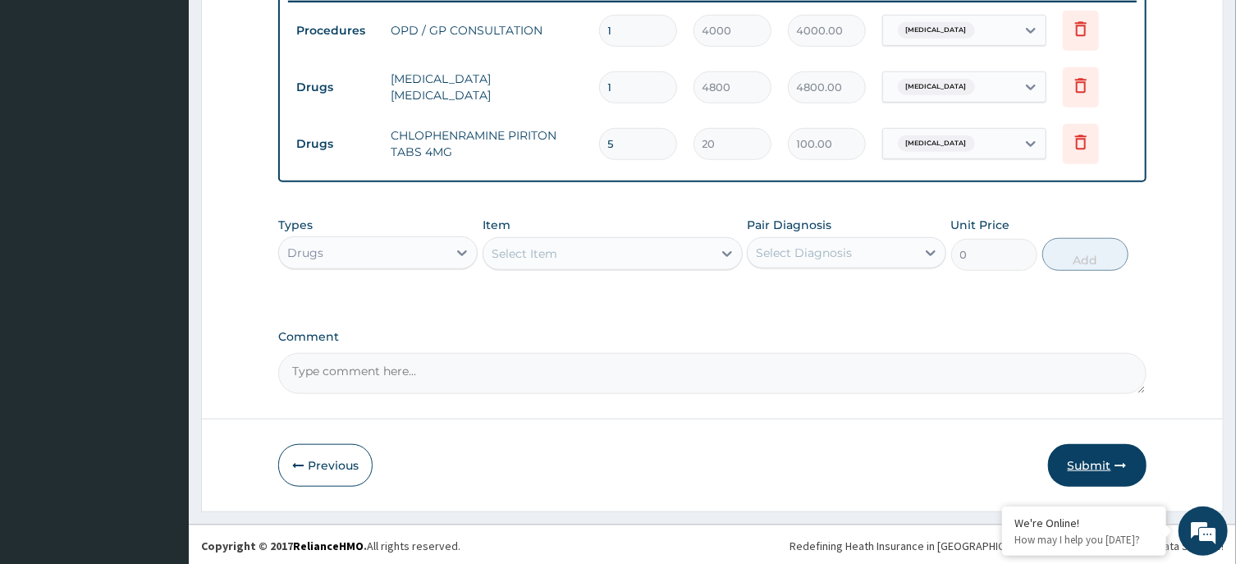
type input "5"
click at [1093, 452] on button "Submit" at bounding box center [1097, 465] width 98 height 43
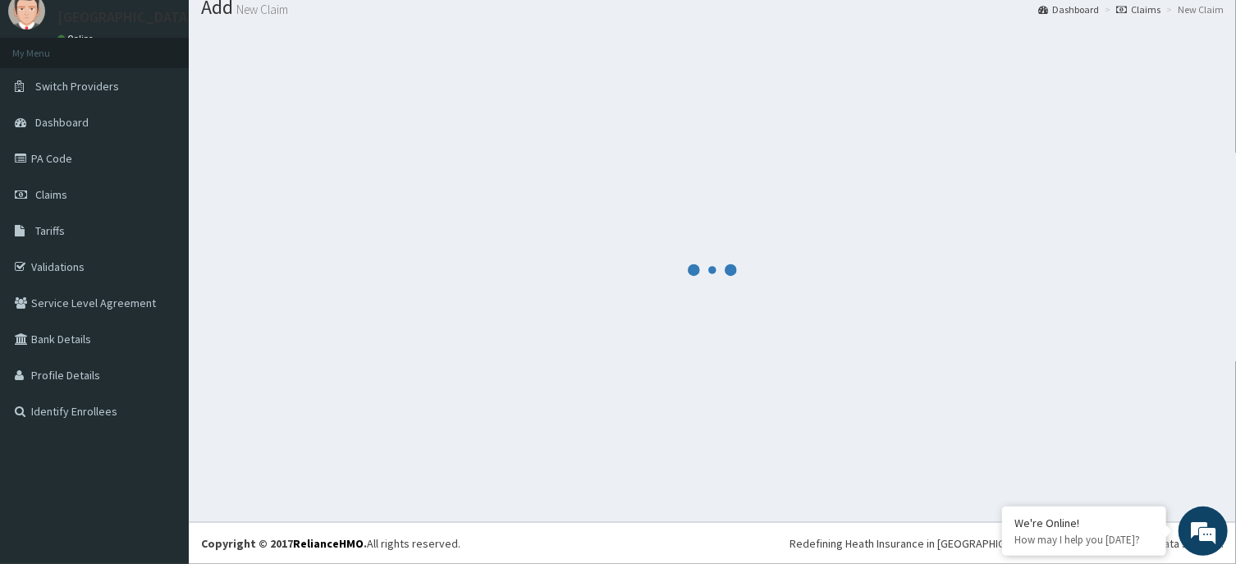
scroll to position [57, 0]
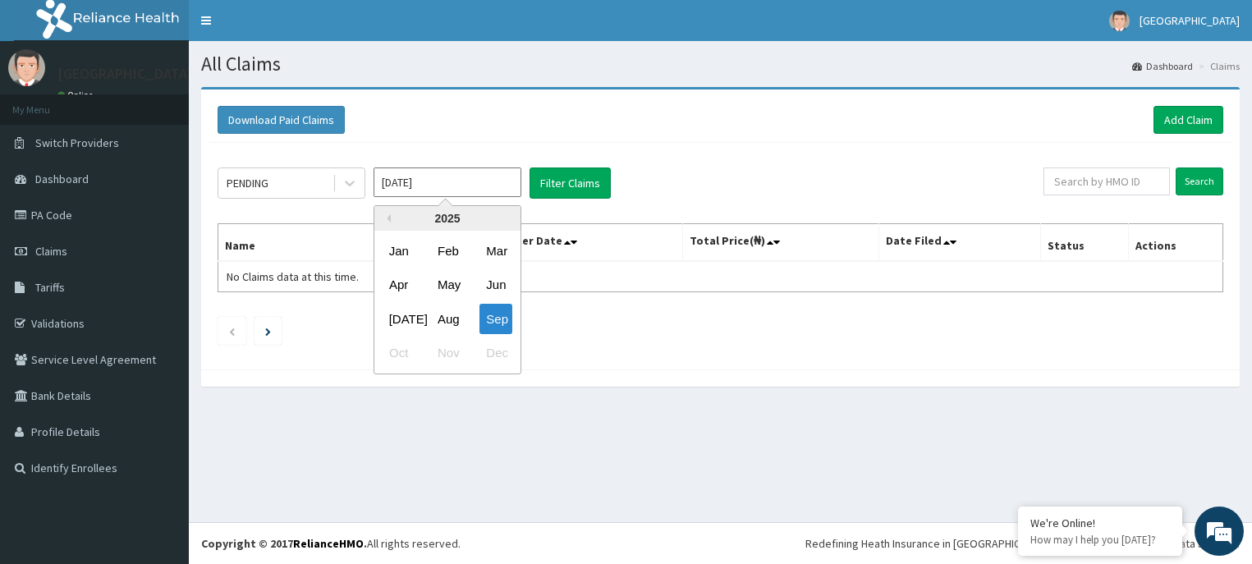
click at [447, 314] on div "Aug" at bounding box center [447, 319] width 33 height 30
type input "[DATE]"
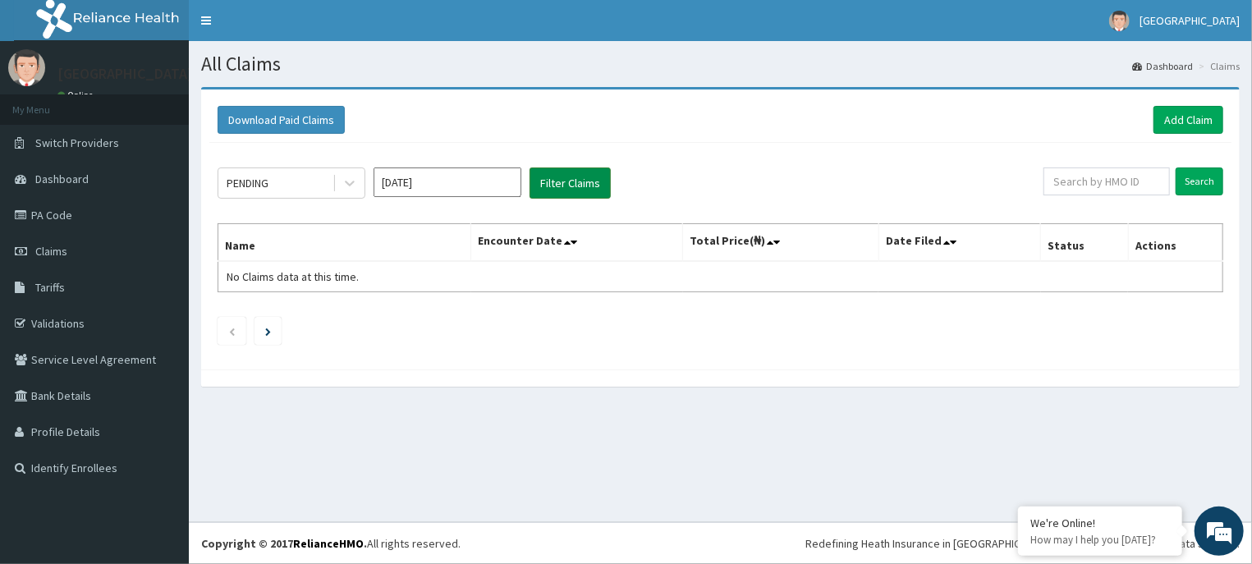
click at [579, 177] on button "Filter Claims" at bounding box center [569, 182] width 81 height 31
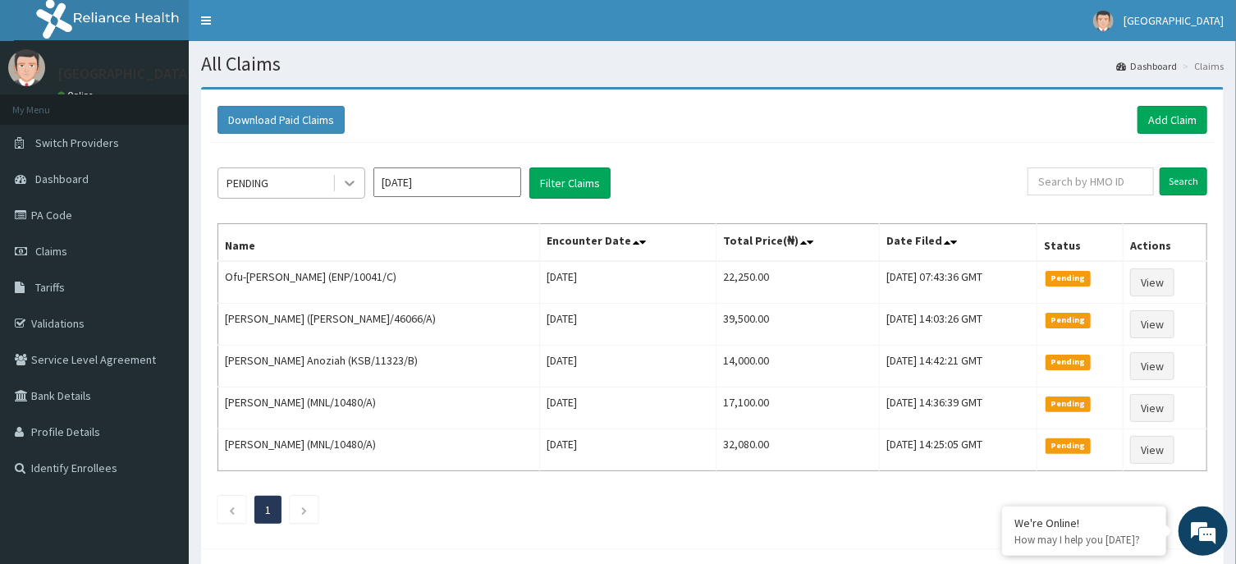
click at [360, 188] on div at bounding box center [350, 183] width 30 height 30
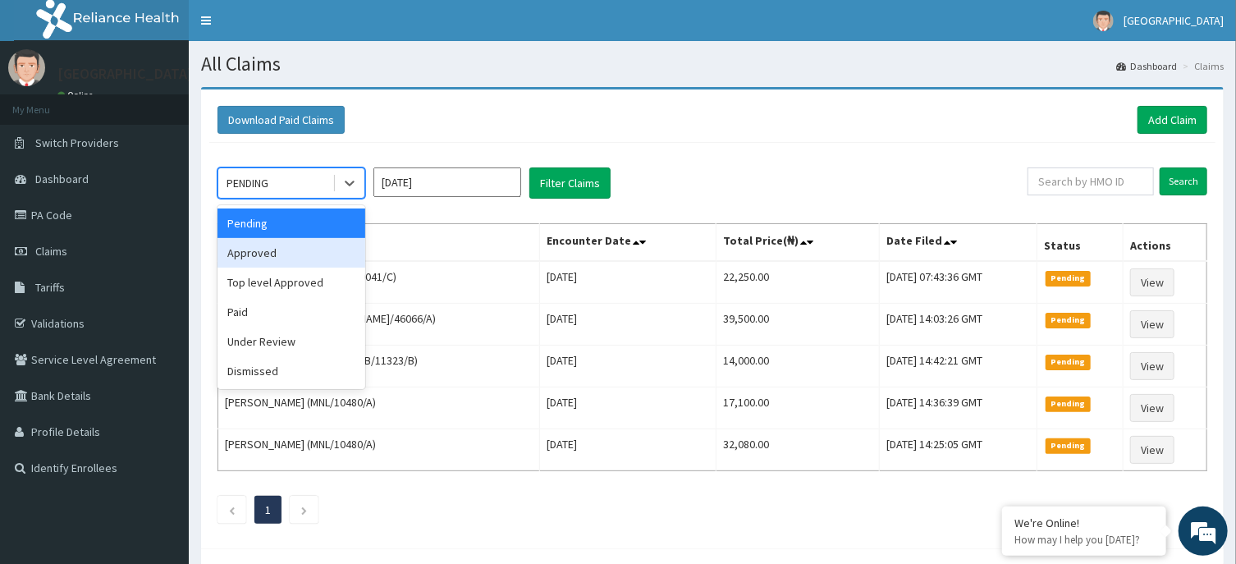
click at [299, 254] on div "Approved" at bounding box center [292, 253] width 148 height 30
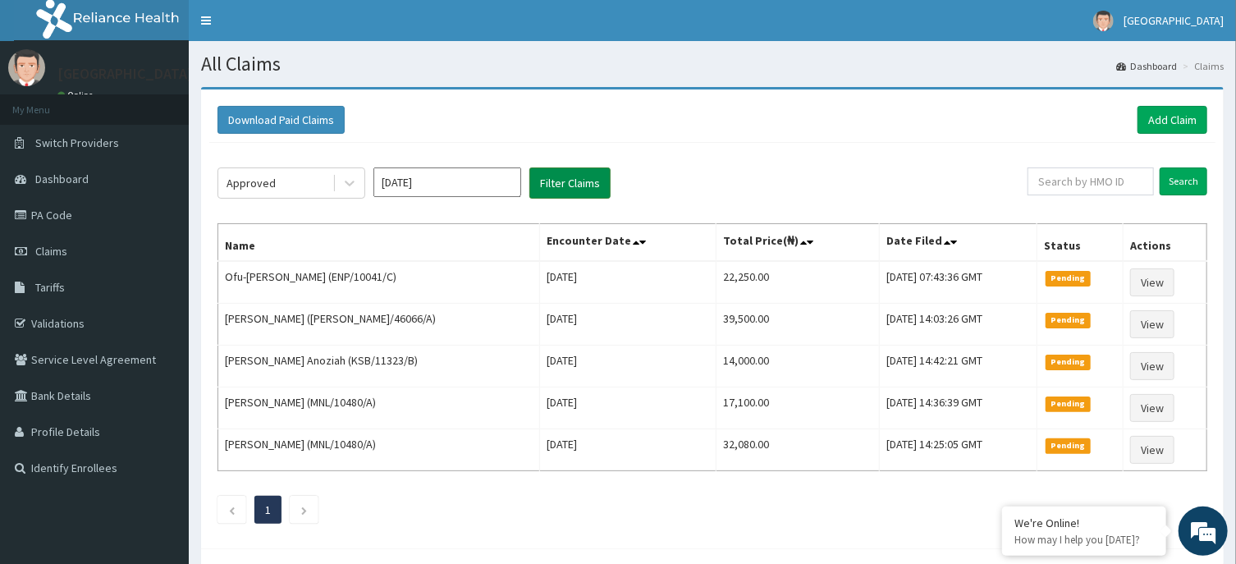
click at [566, 172] on button "Filter Claims" at bounding box center [569, 182] width 81 height 31
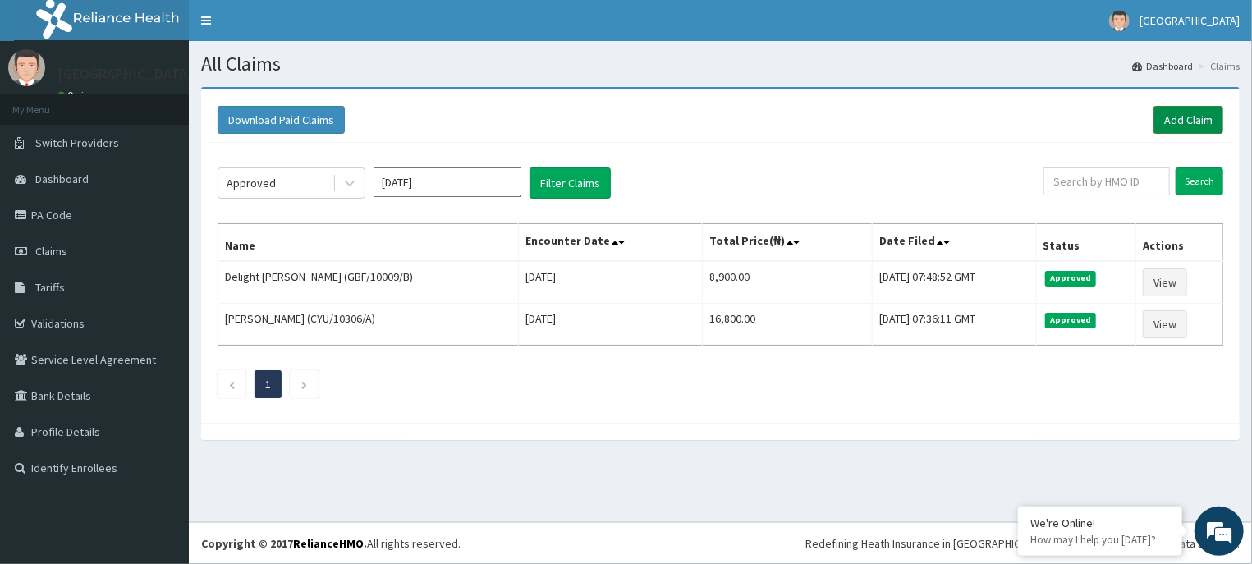
click at [1201, 116] on link "Add Claim" at bounding box center [1188, 120] width 70 height 28
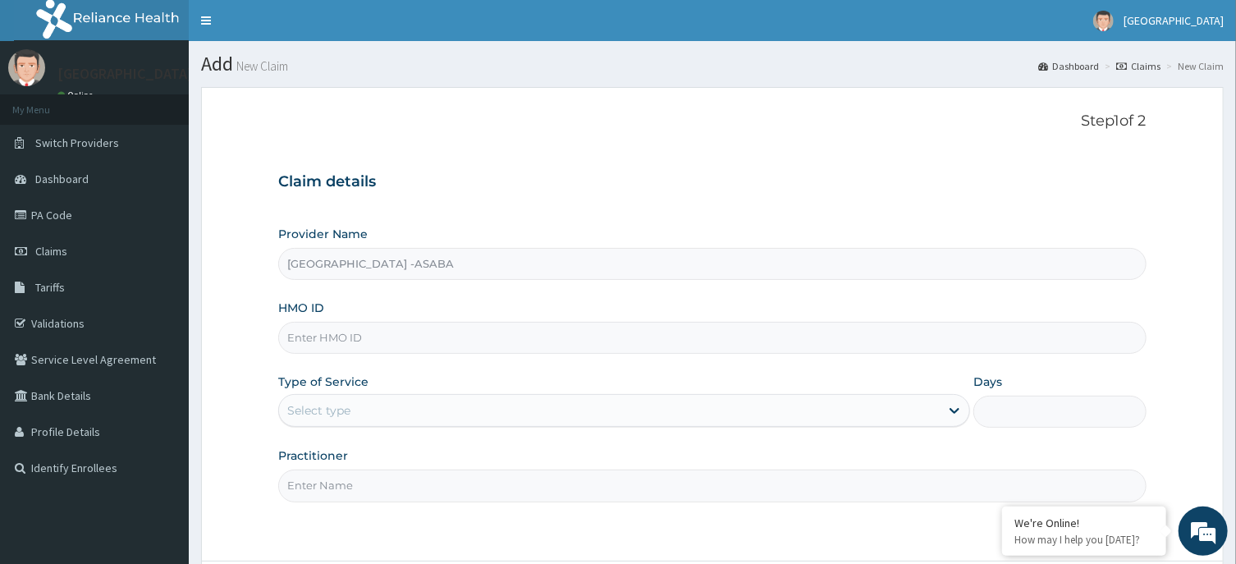
click at [453, 346] on input "HMO ID" at bounding box center [712, 338] width 868 height 32
type input "SFA/15491/A"
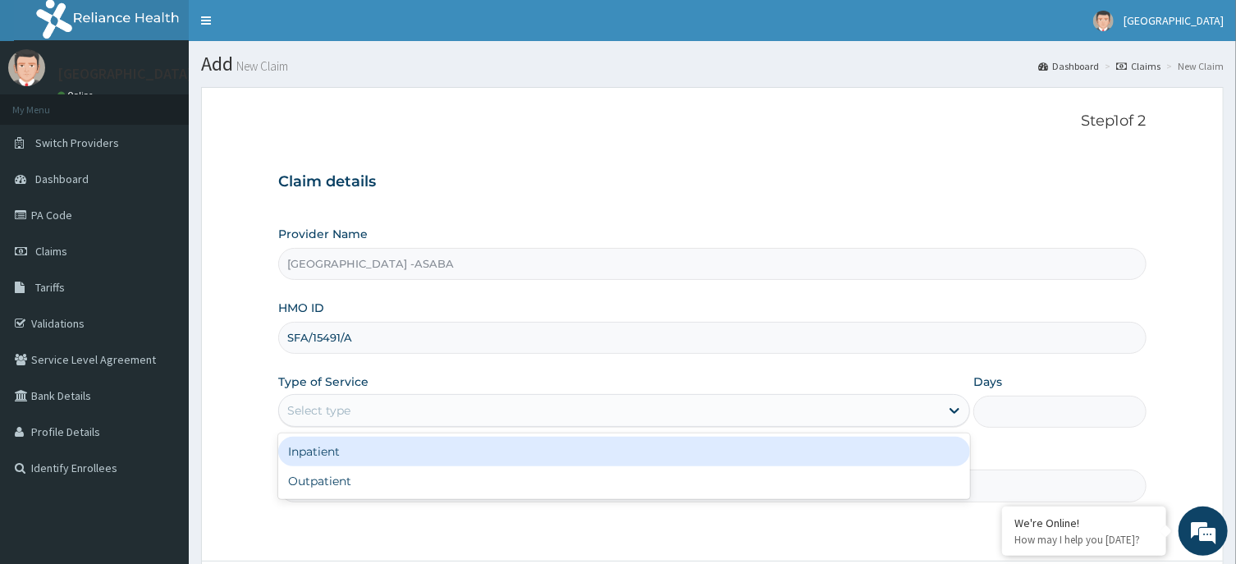
click at [566, 419] on div "Select type" at bounding box center [609, 410] width 661 height 26
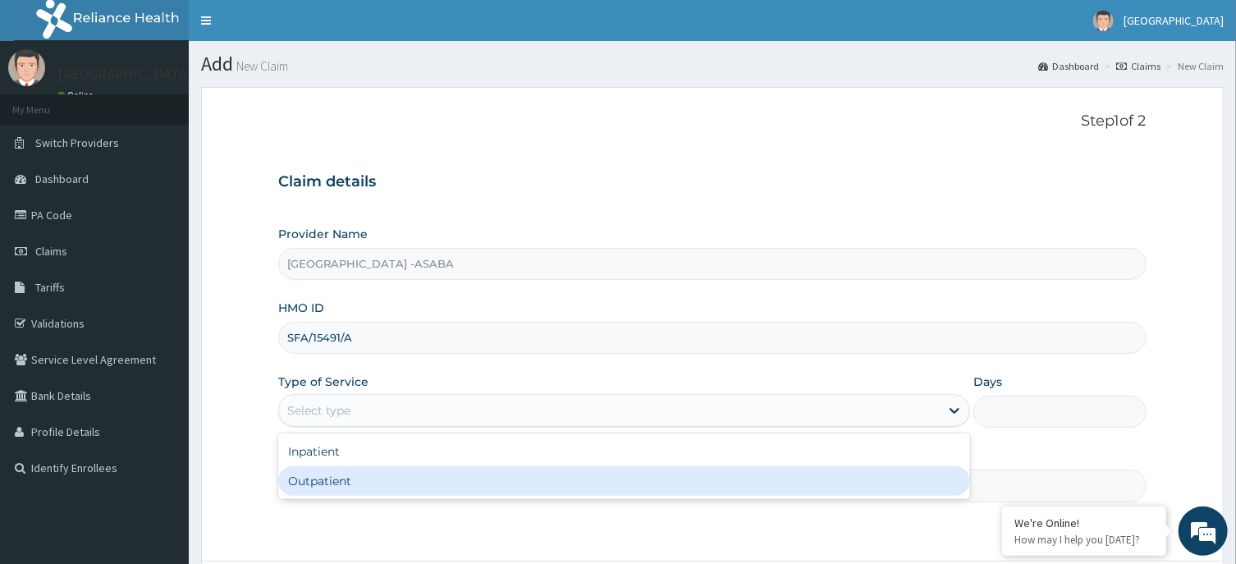
click at [552, 481] on div "Outpatient" at bounding box center [624, 481] width 692 height 30
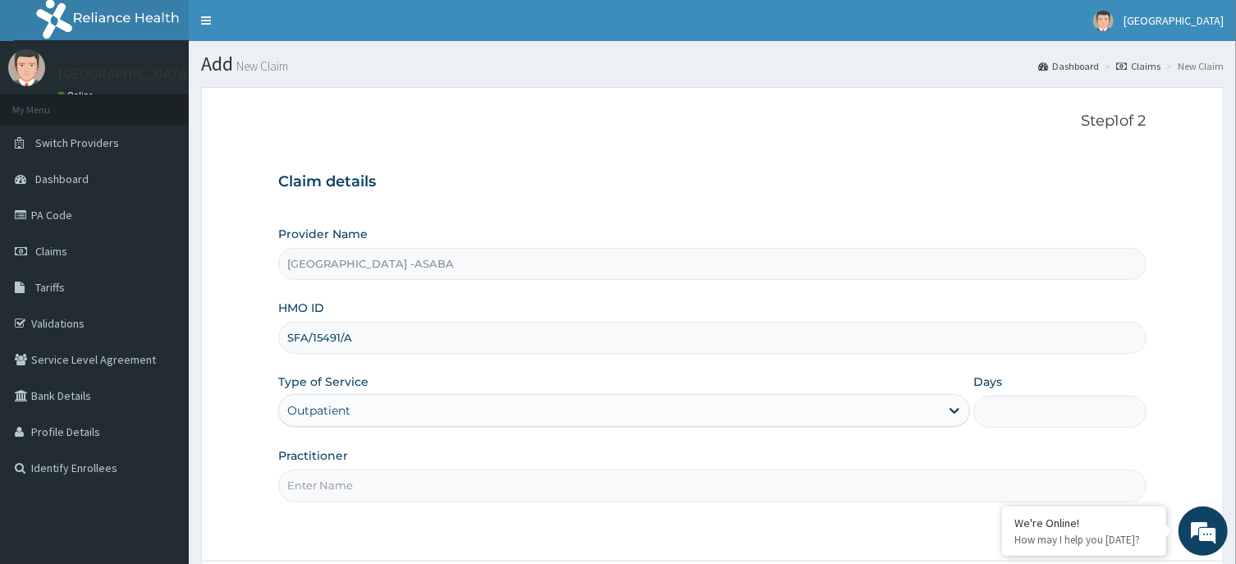
type input "1"
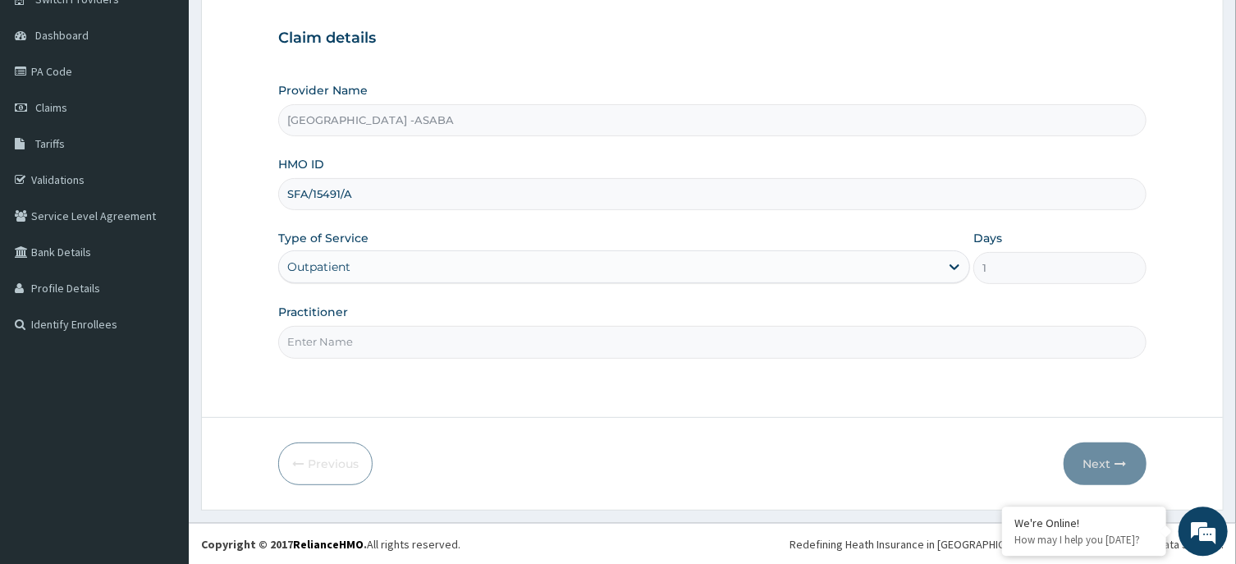
scroll to position [144, 0]
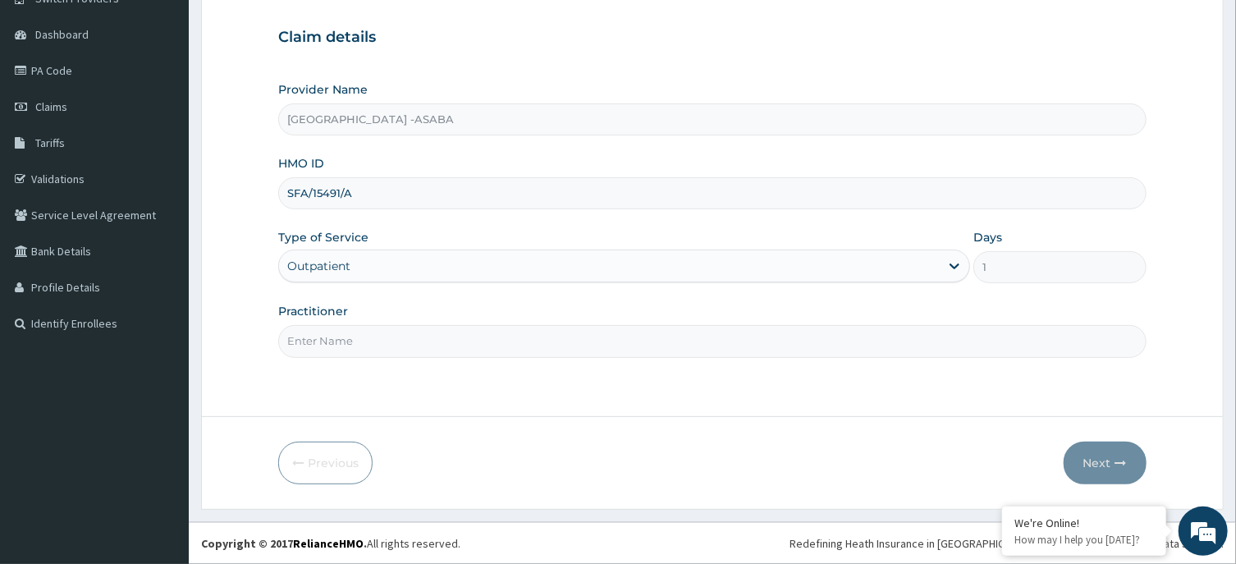
click at [671, 343] on input "Practitioner" at bounding box center [712, 341] width 868 height 32
type input "DR BRUNO"
click at [1107, 456] on button "Next" at bounding box center [1105, 463] width 83 height 43
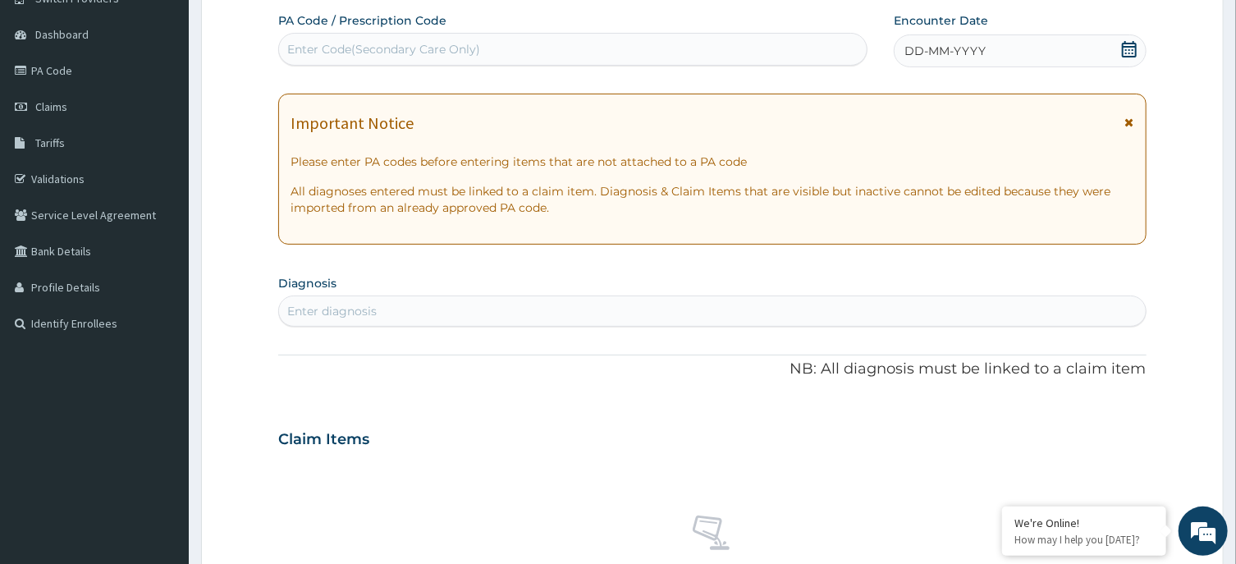
click at [1027, 52] on div "DD-MM-YYYY" at bounding box center [1020, 50] width 253 height 33
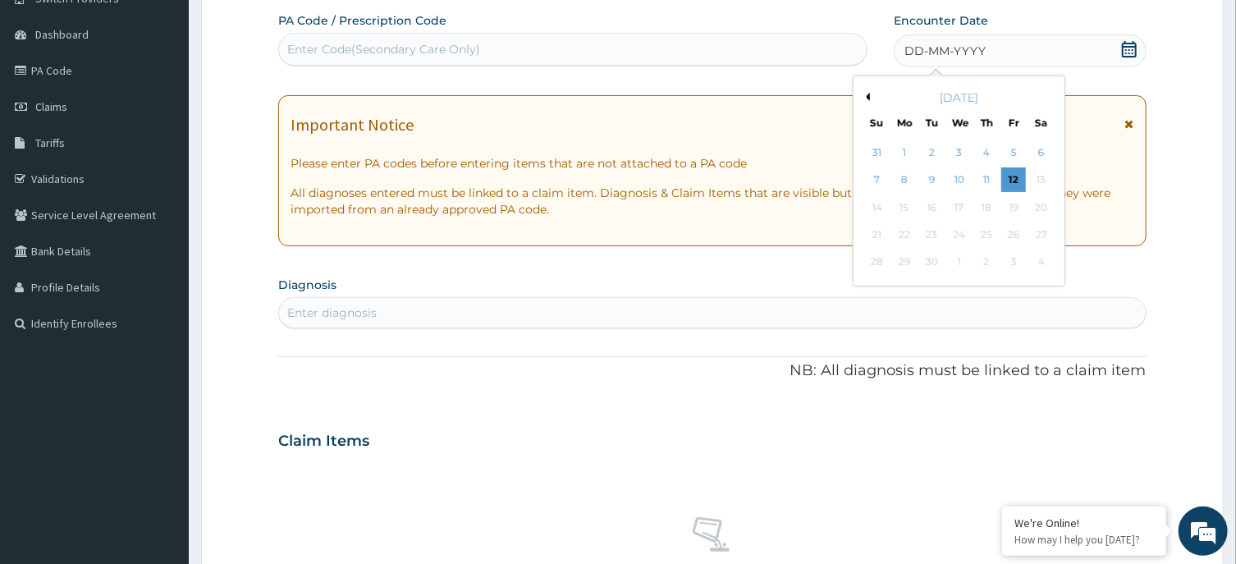
click at [869, 93] on div "September 2025" at bounding box center [959, 97] width 198 height 16
click at [869, 97] on button "Previous Month" at bounding box center [866, 97] width 8 height 8
click at [933, 228] on div "19" at bounding box center [931, 234] width 25 height 25
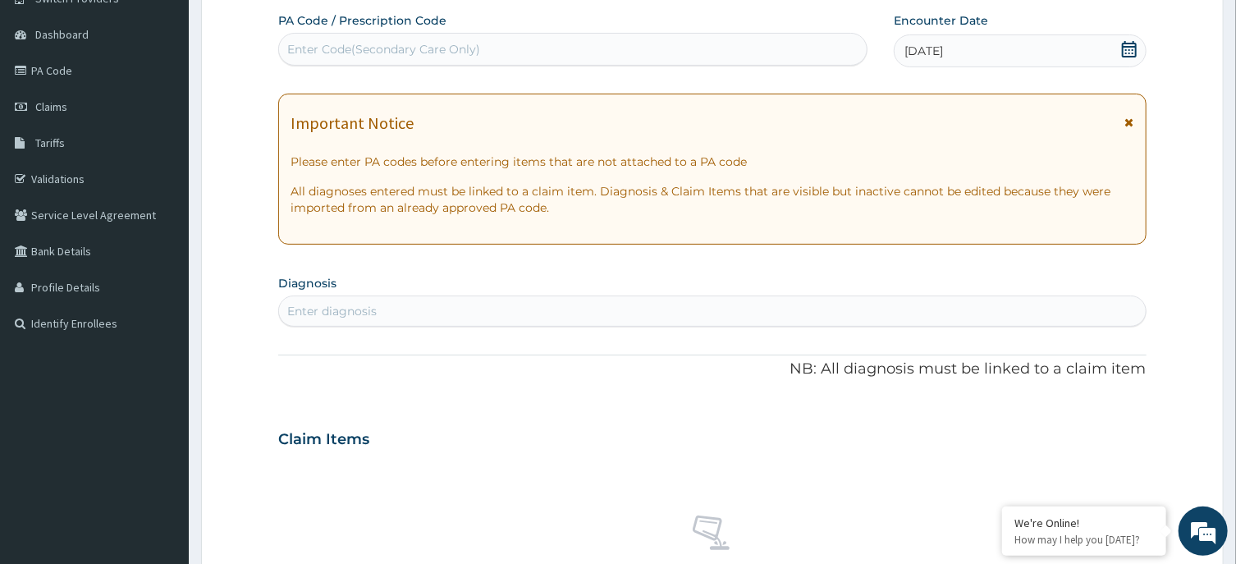
click at [421, 298] on div "Enter diagnosis" at bounding box center [712, 310] width 868 height 31
type input "MALARIA"
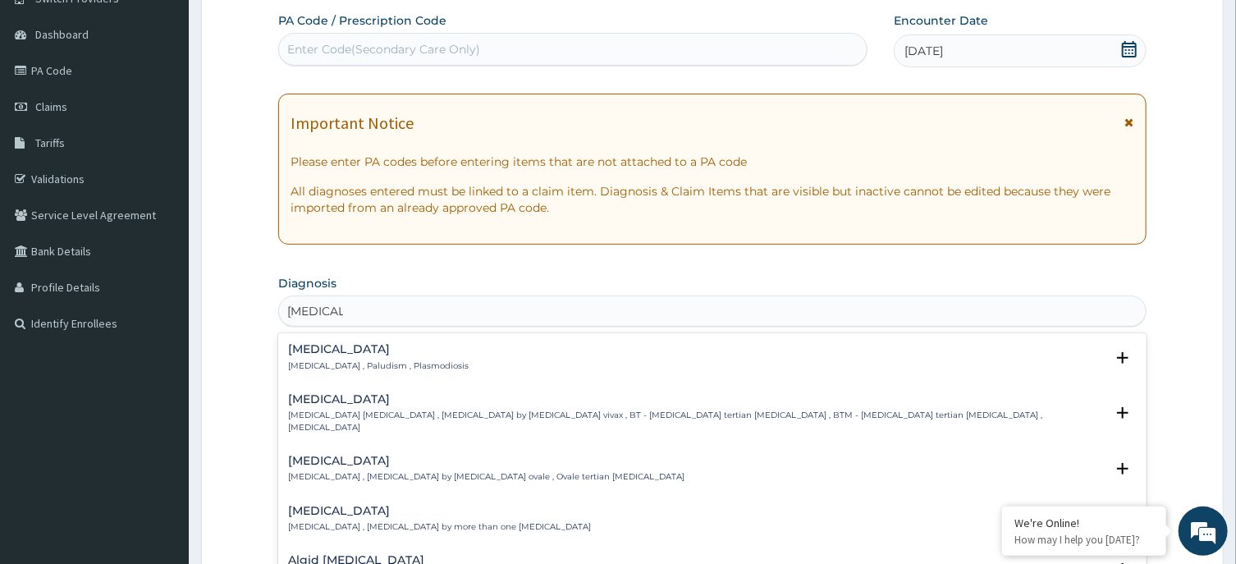
click at [321, 355] on h4 "Malaria" at bounding box center [378, 349] width 181 height 12
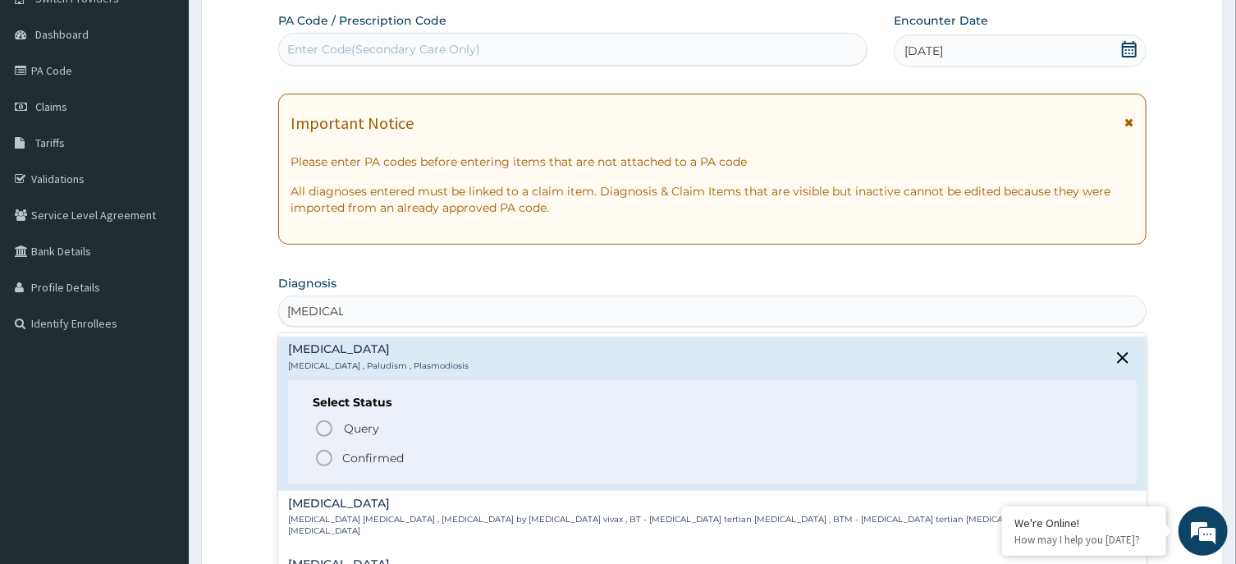
click at [324, 455] on icon "status option filled" at bounding box center [324, 458] width 20 height 20
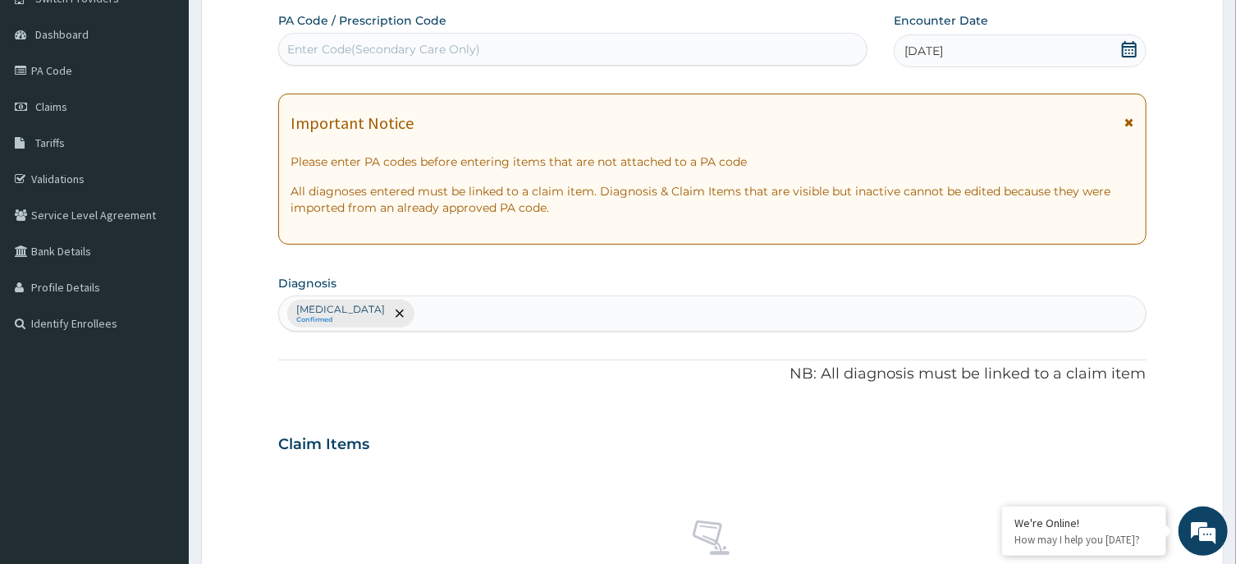
click at [533, 306] on div "Malaria Confirmed" at bounding box center [712, 313] width 866 height 34
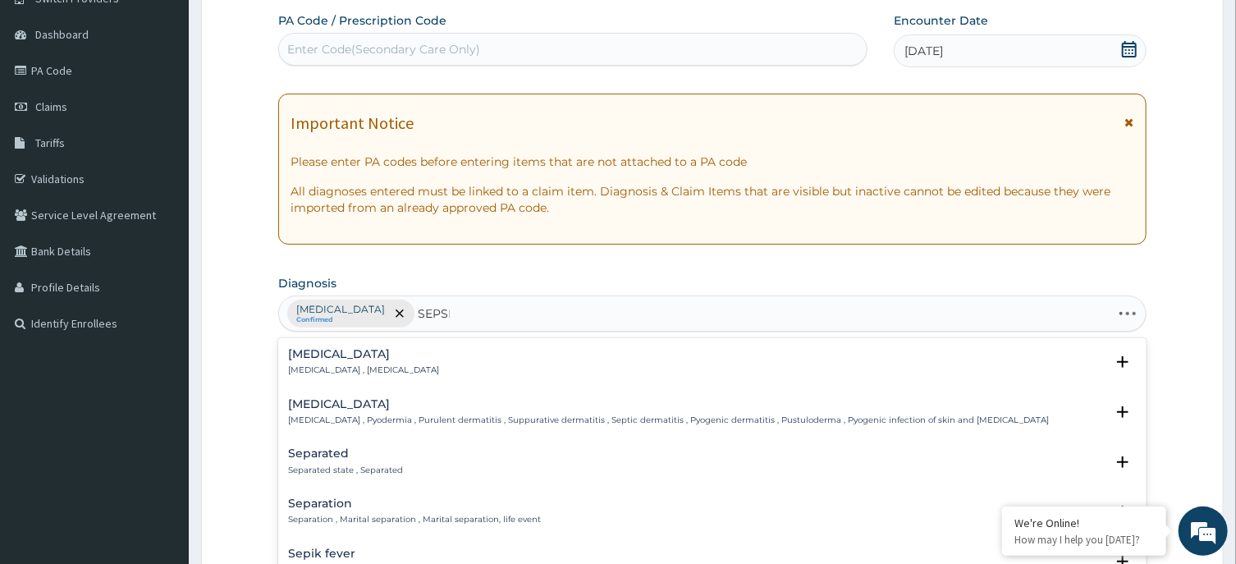
type input "SEPSIS"
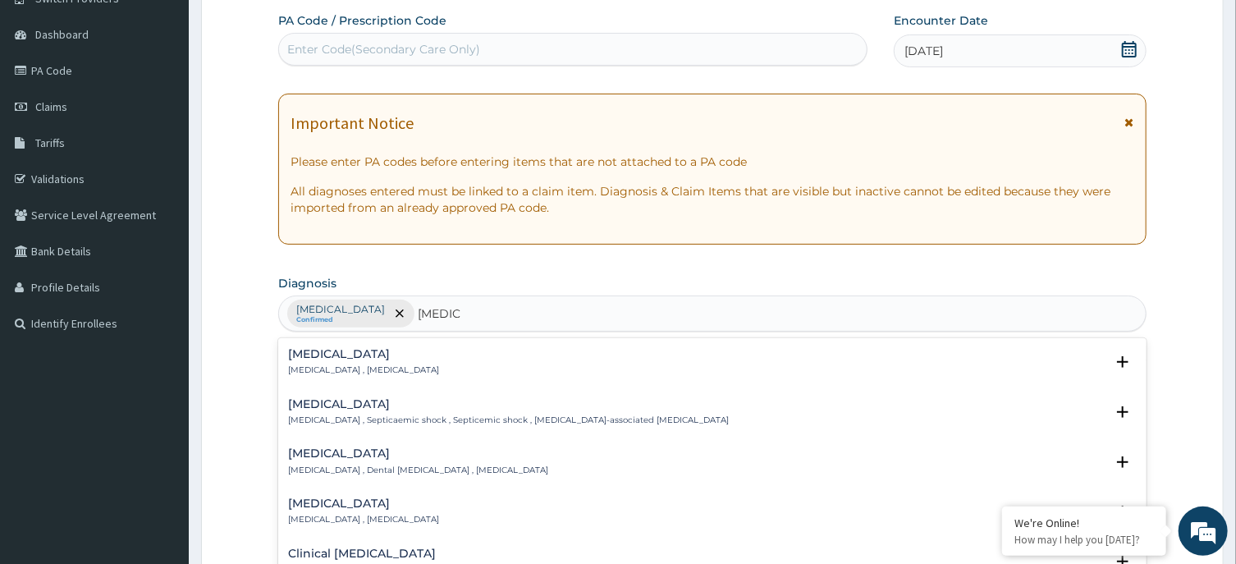
click at [316, 354] on h4 "Sepsis" at bounding box center [363, 354] width 151 height 12
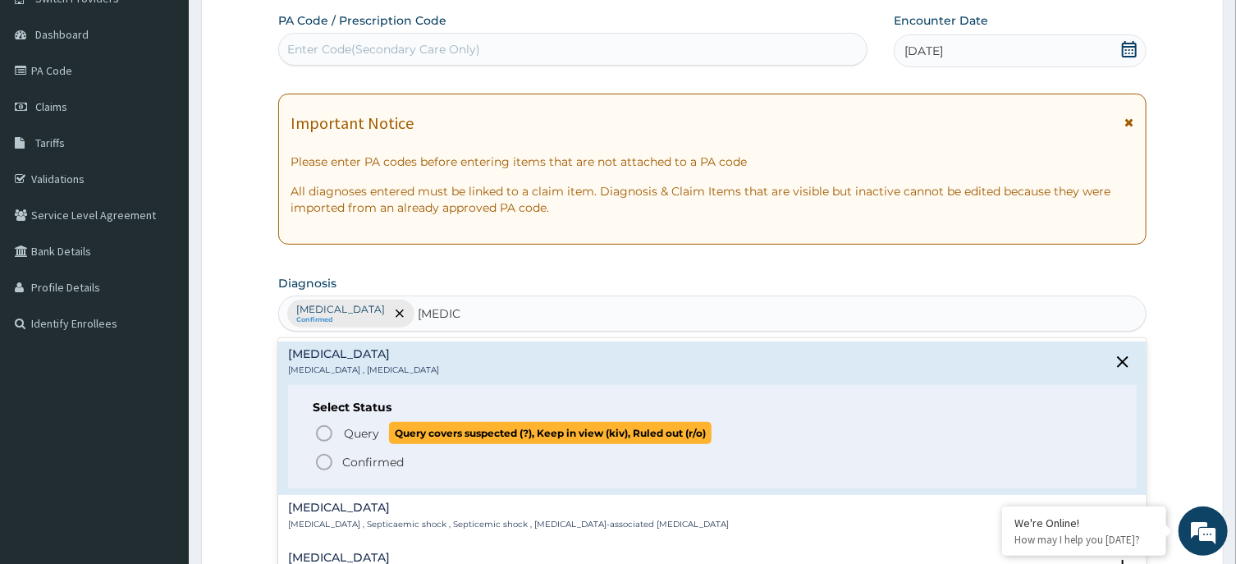
click at [328, 432] on icon "status option query" at bounding box center [324, 434] width 20 height 20
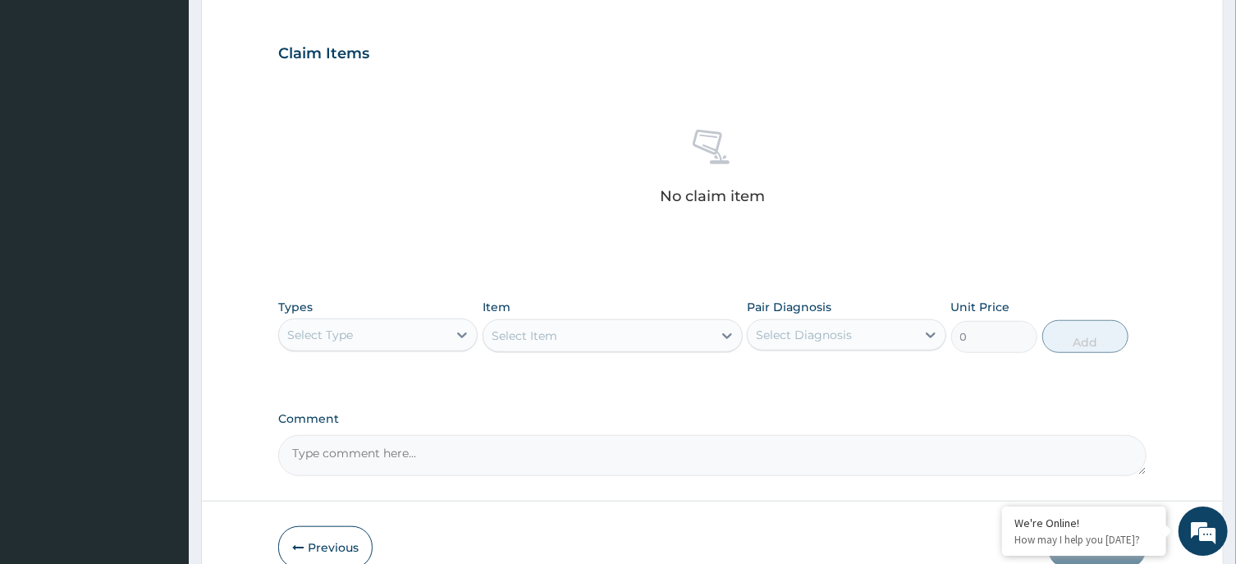
scroll to position [620, 0]
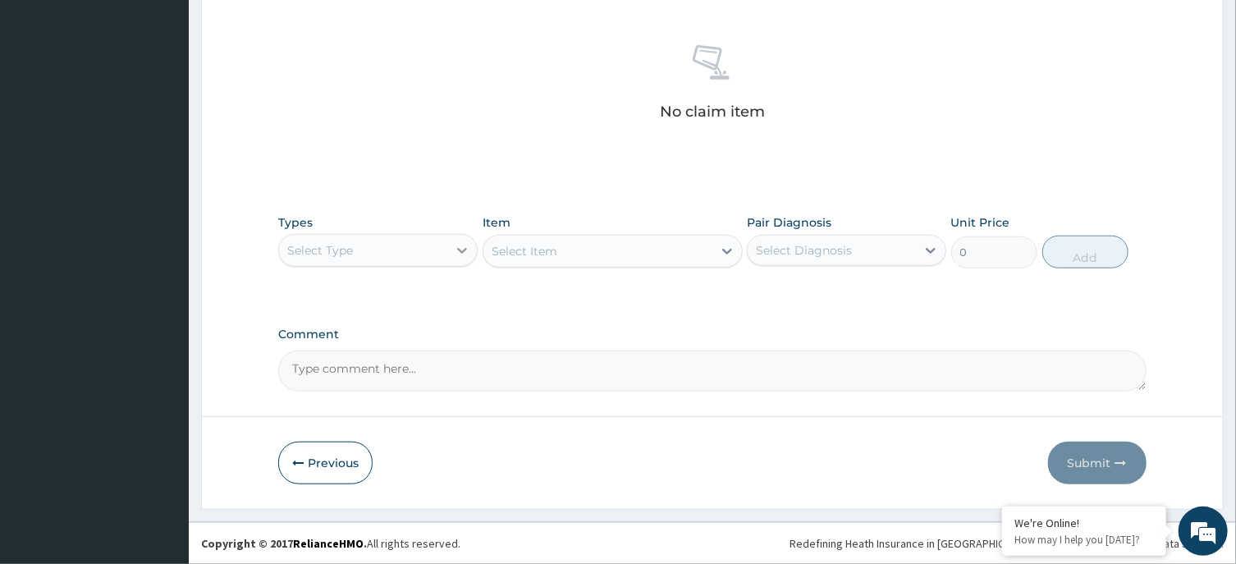
click at [457, 250] on icon at bounding box center [462, 250] width 16 height 16
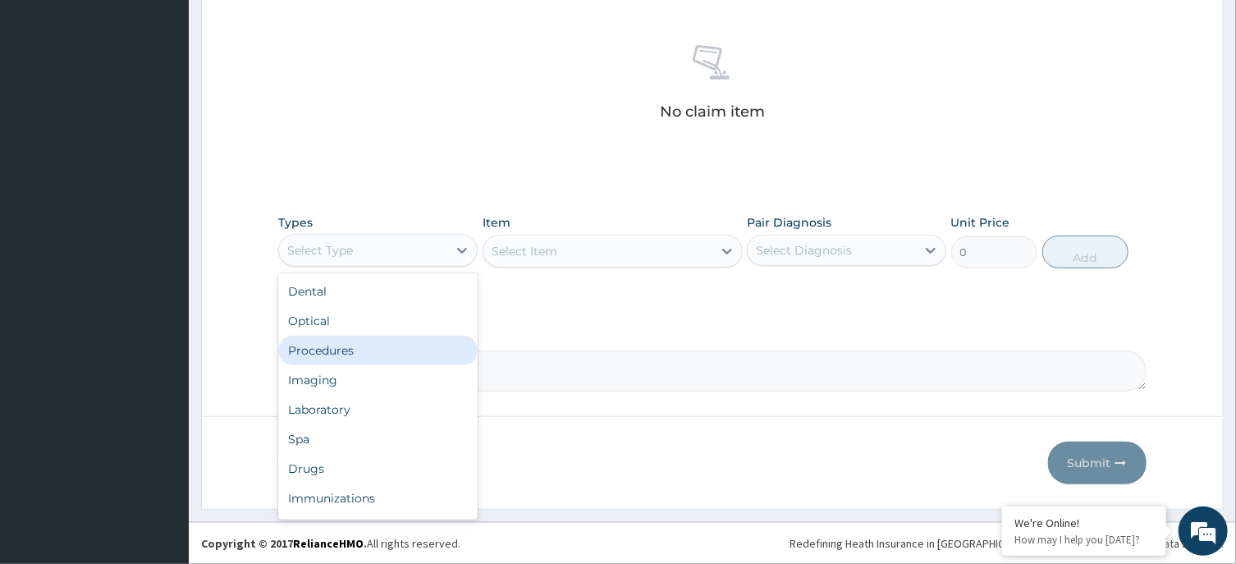
click at [376, 344] on div "Procedures" at bounding box center [377, 351] width 199 height 30
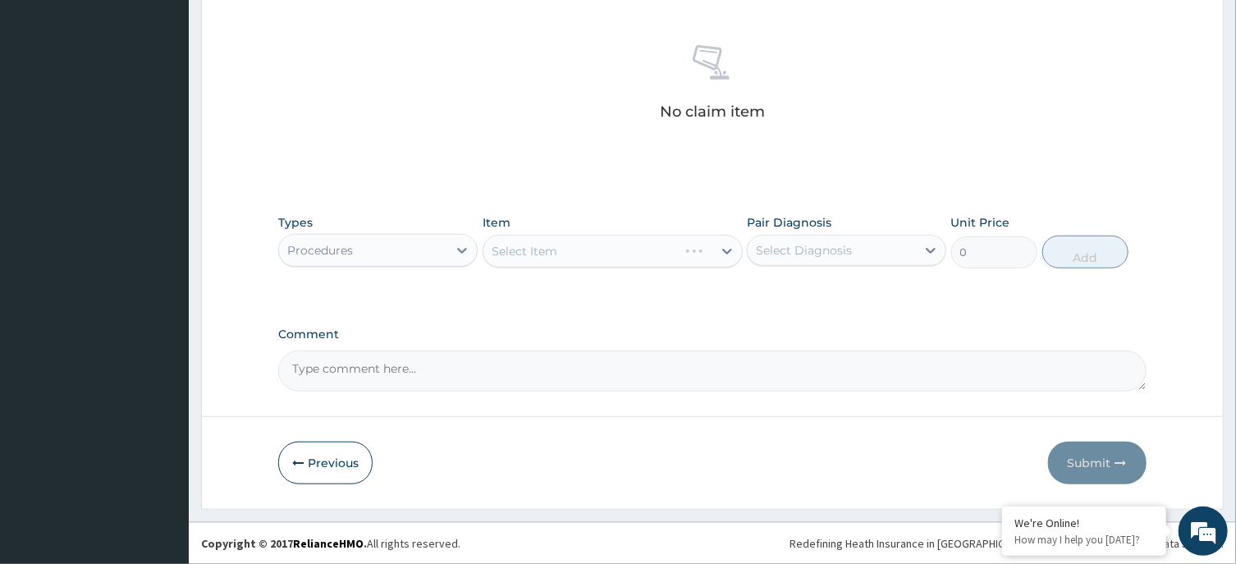
click at [641, 259] on div "Select Item" at bounding box center [613, 251] width 260 height 33
click at [626, 254] on div "Select Item" at bounding box center [597, 251] width 229 height 26
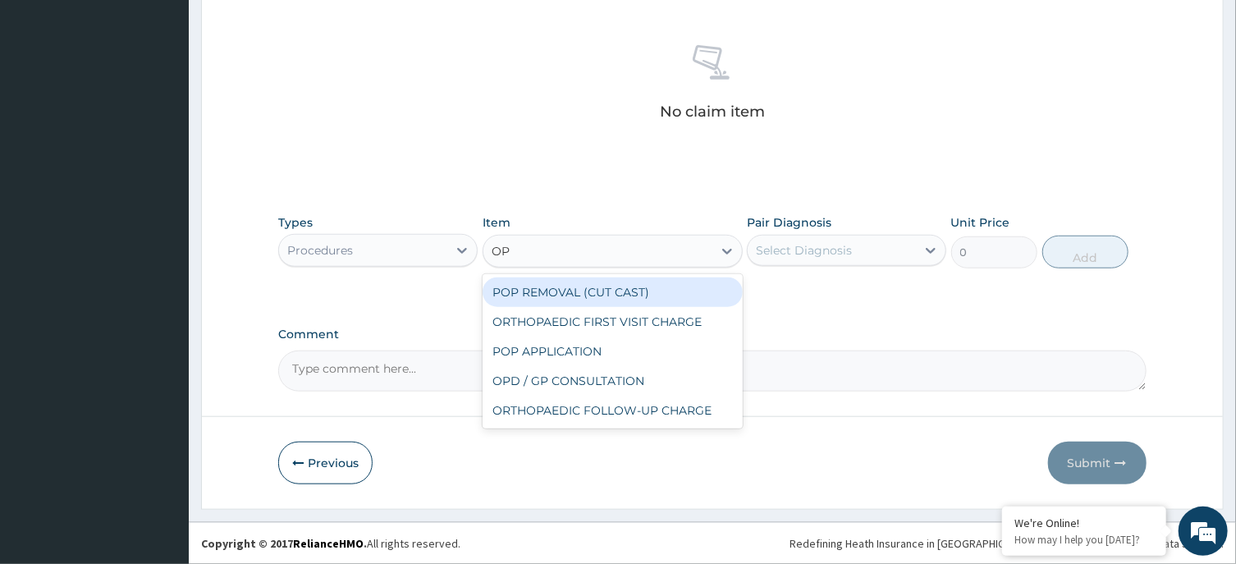
type input "OPD"
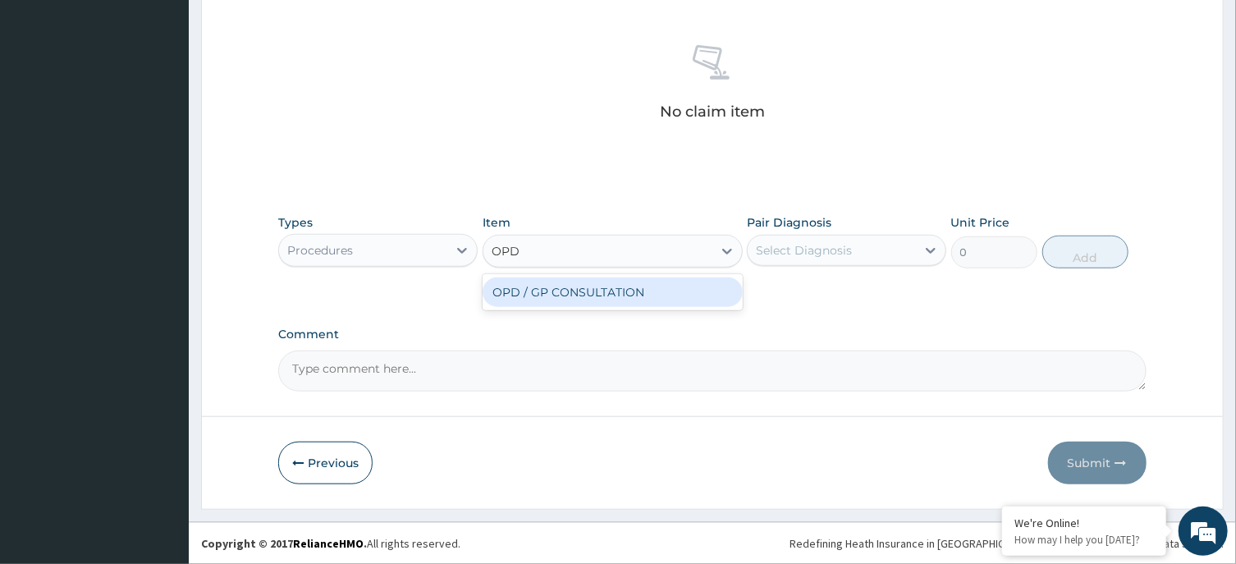
click at [628, 296] on div "OPD / GP CONSULTATION" at bounding box center [613, 292] width 260 height 30
type input "4000"
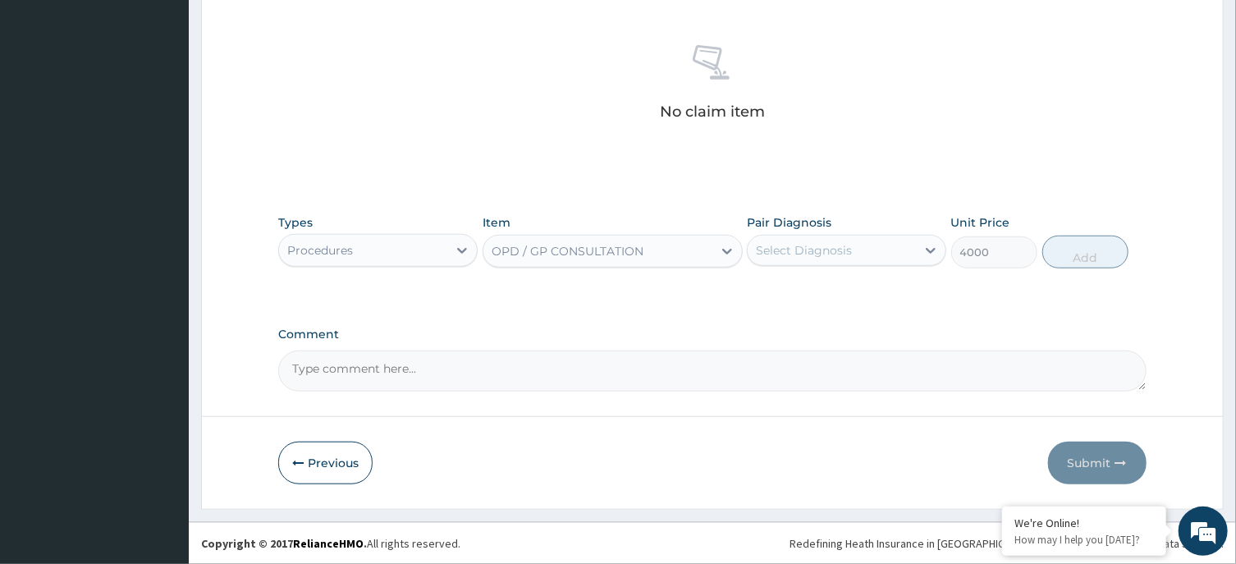
click at [839, 252] on div "Select Diagnosis" at bounding box center [804, 250] width 96 height 16
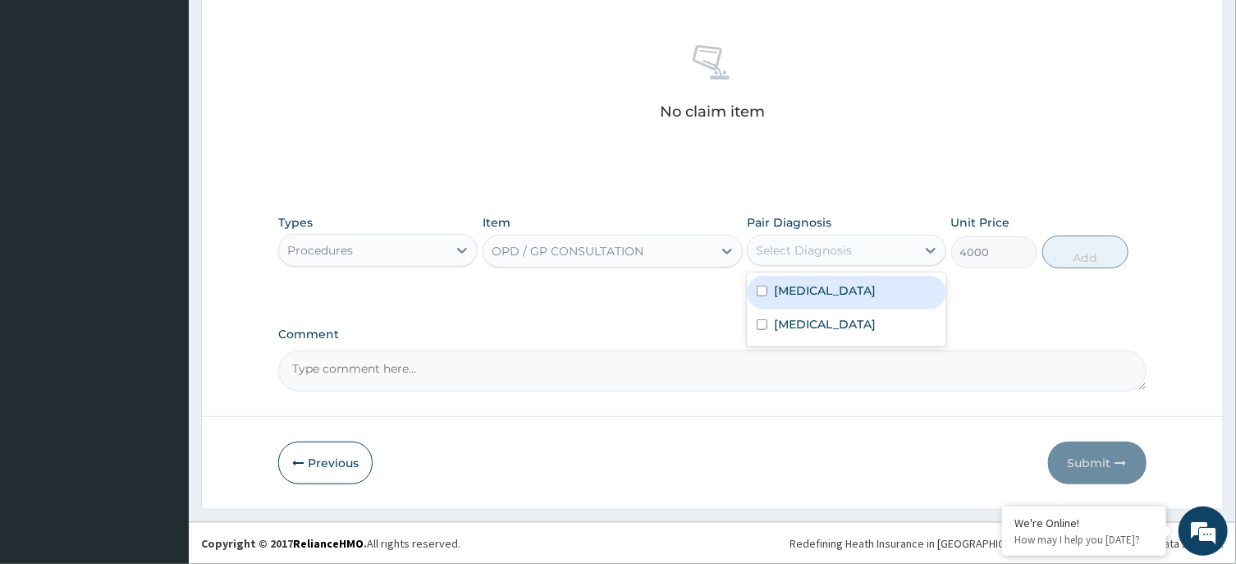
click at [839, 296] on div "[MEDICAL_DATA]" at bounding box center [846, 293] width 199 height 34
checkbox input "true"
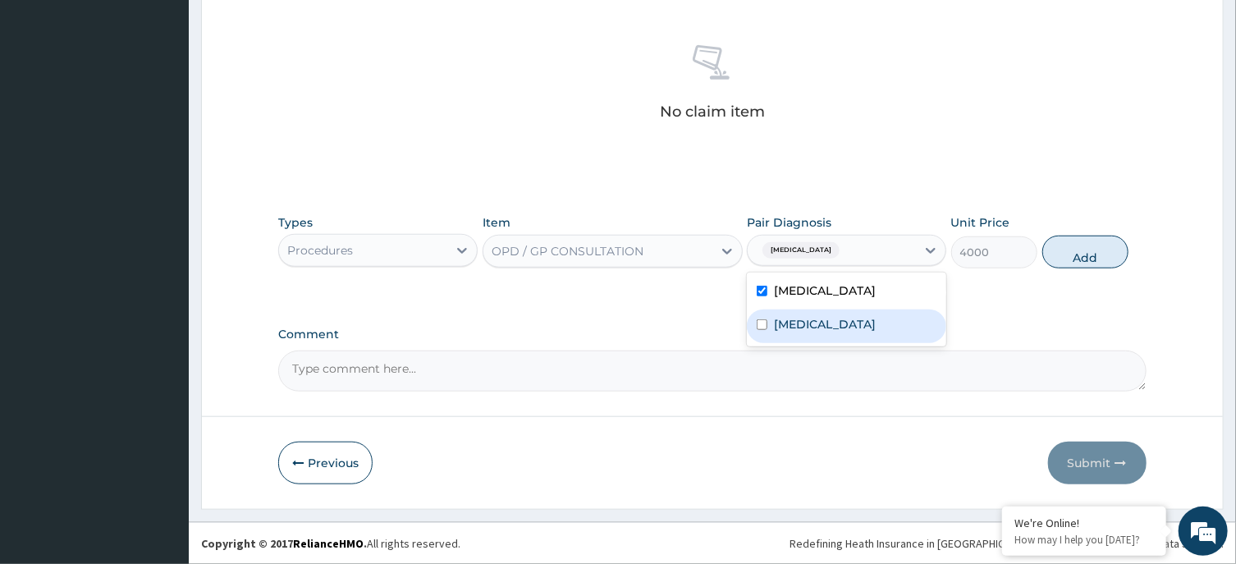
click at [848, 328] on div "[MEDICAL_DATA]" at bounding box center [846, 326] width 199 height 34
checkbox input "true"
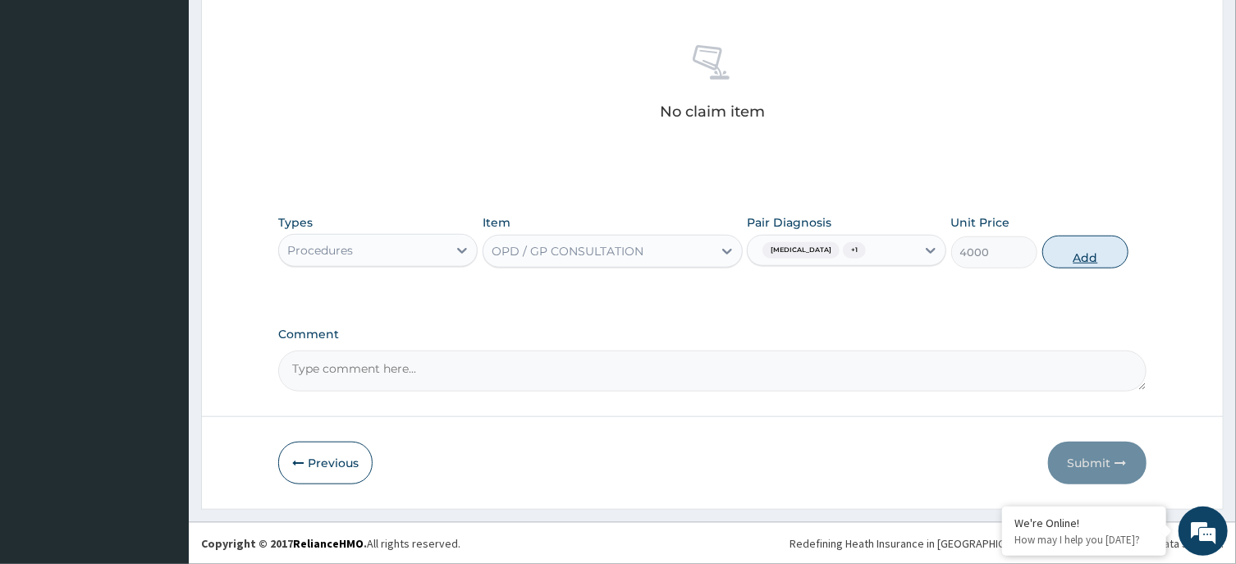
click at [1084, 249] on button "Add" at bounding box center [1085, 252] width 87 height 33
type input "0"
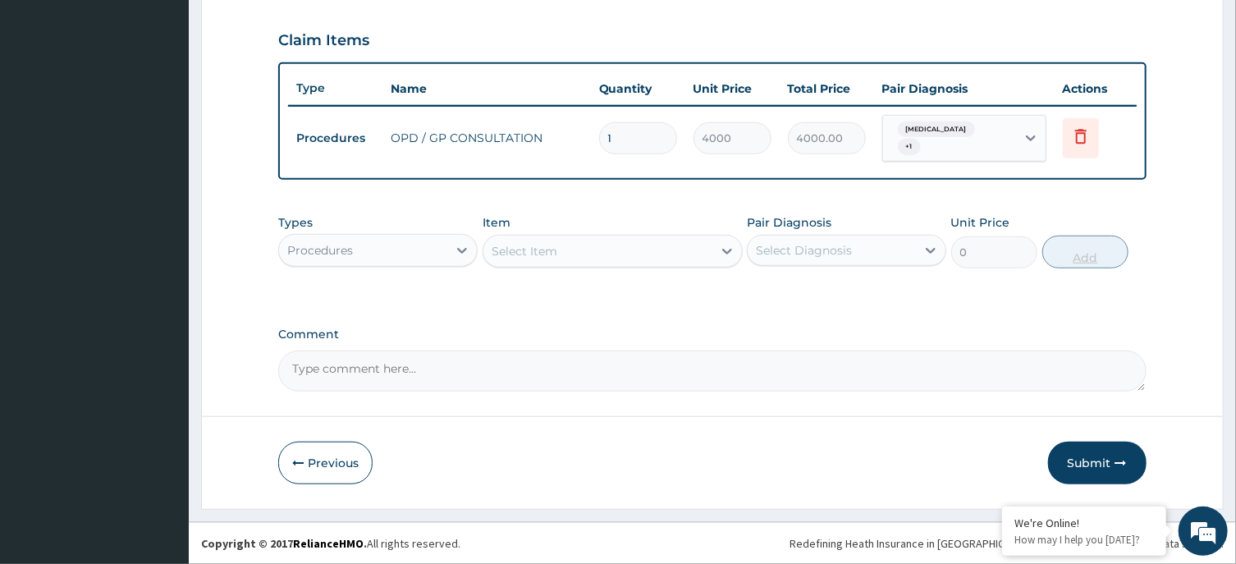
scroll to position [540, 0]
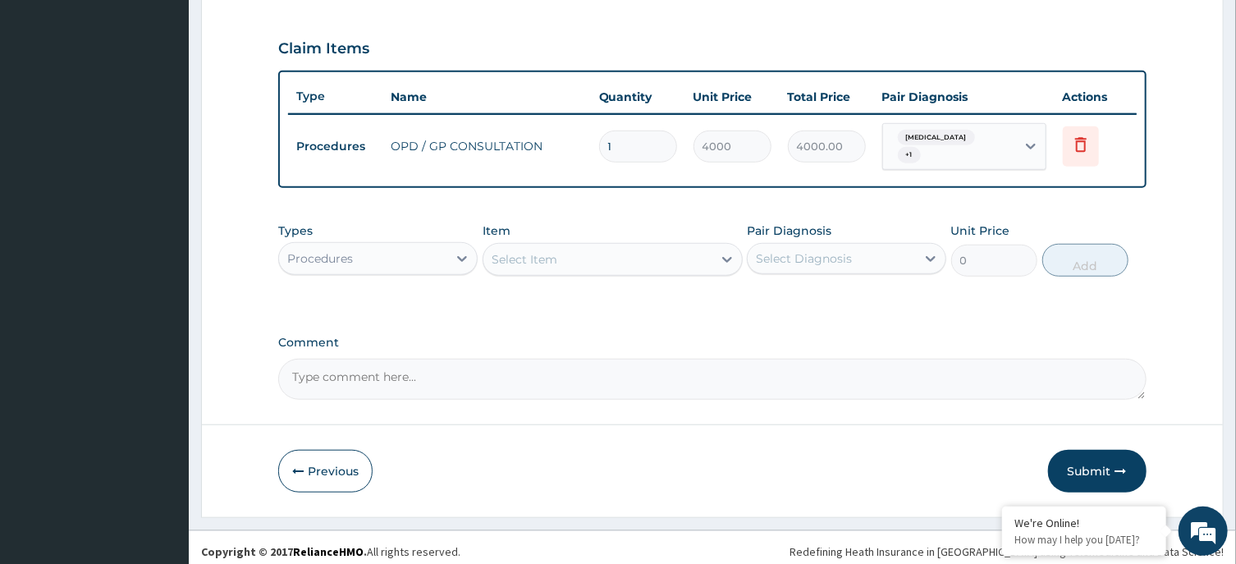
click at [442, 249] on div "Procedures" at bounding box center [363, 258] width 168 height 26
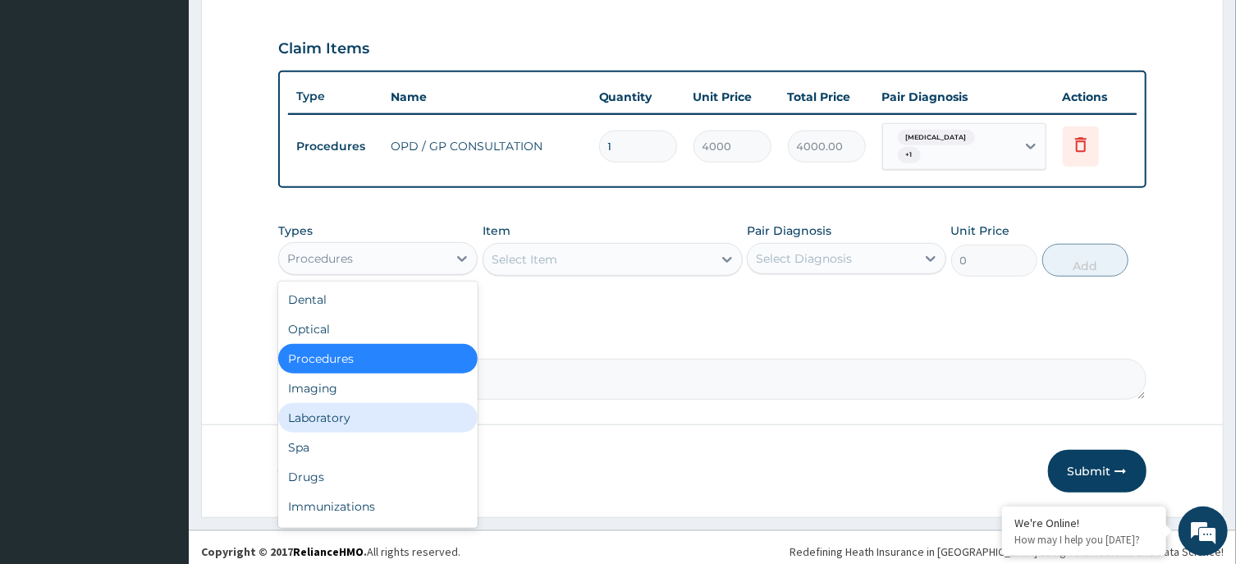
click at [379, 403] on div "Laboratory" at bounding box center [377, 418] width 199 height 30
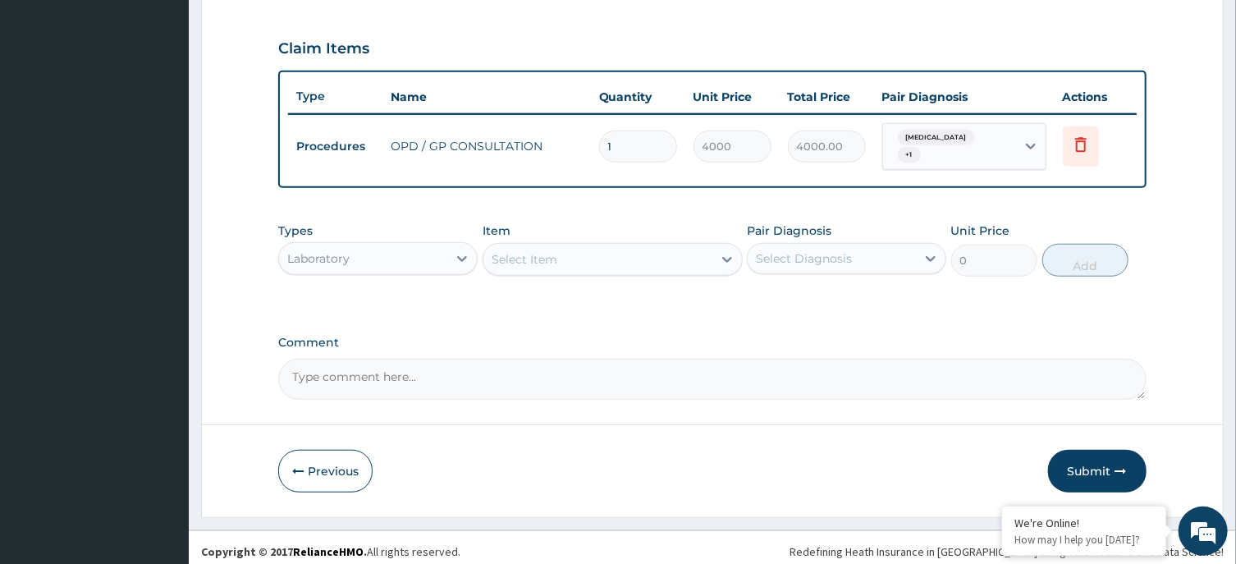
click at [651, 246] on div "Select Item" at bounding box center [597, 259] width 229 height 26
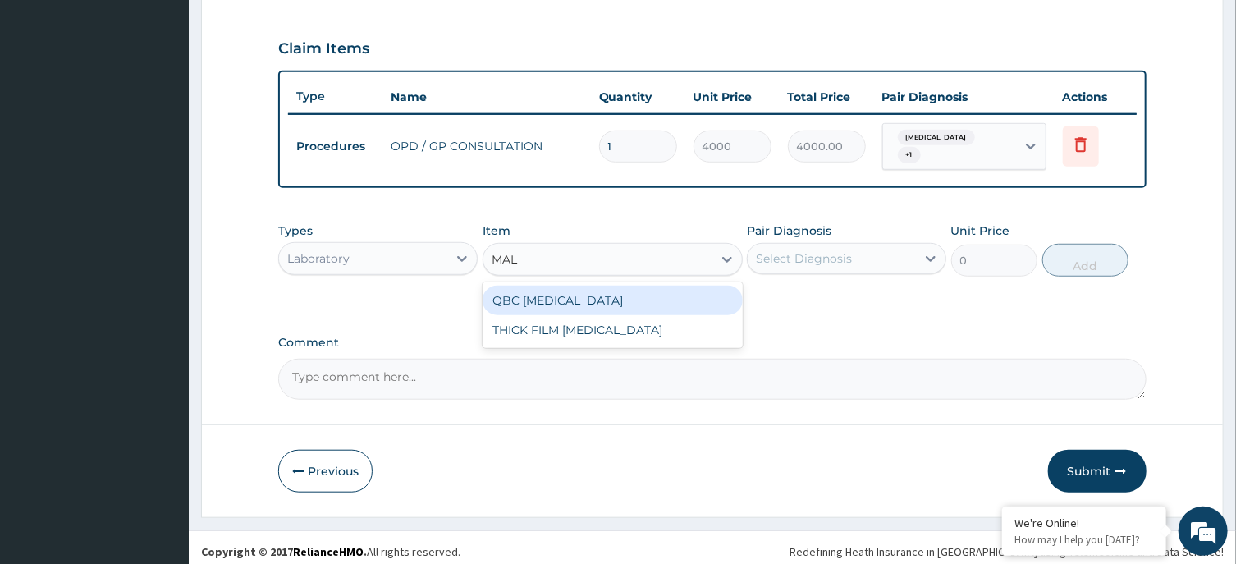
type input "MALA"
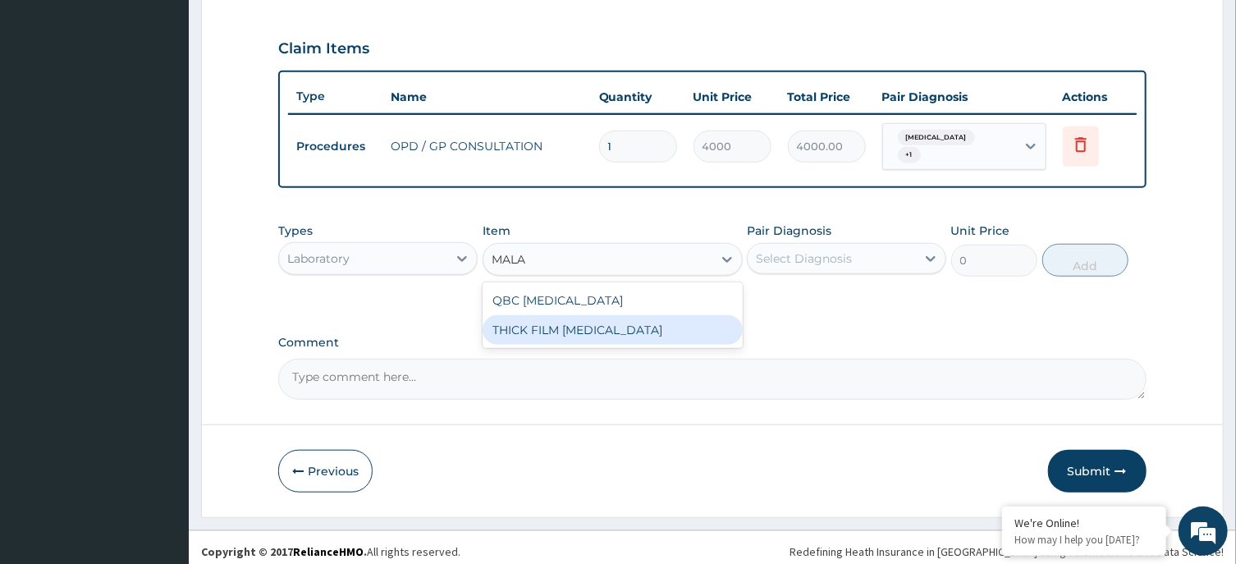
click at [676, 315] on div "THICK FILM [MEDICAL_DATA]" at bounding box center [613, 330] width 260 height 30
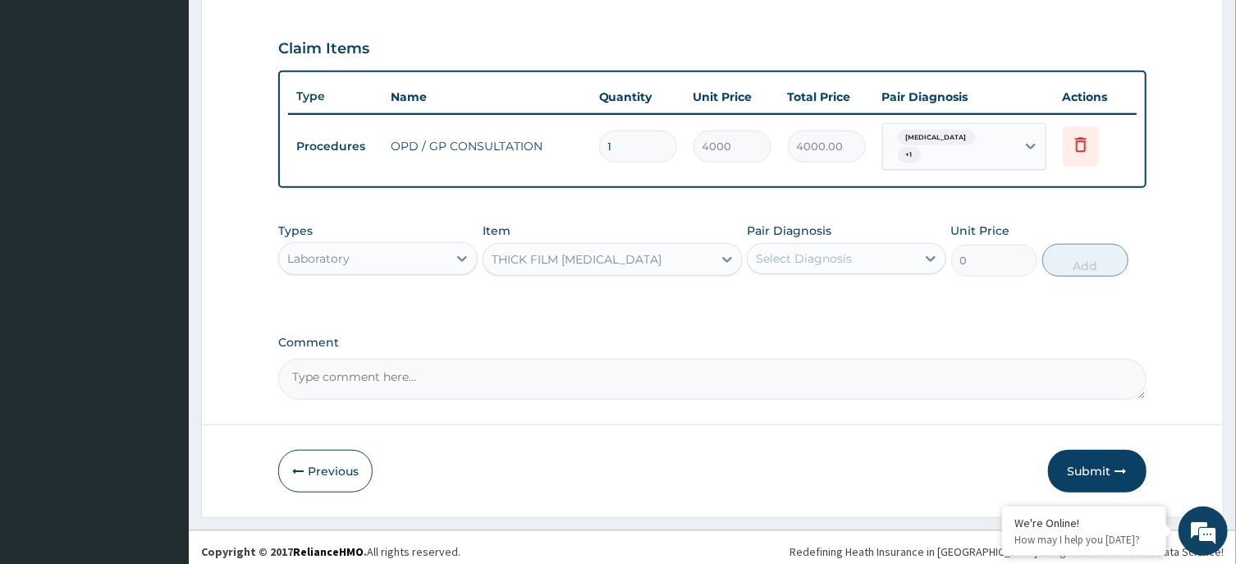
type input "2000"
click at [875, 245] on div "Select Diagnosis" at bounding box center [832, 258] width 168 height 26
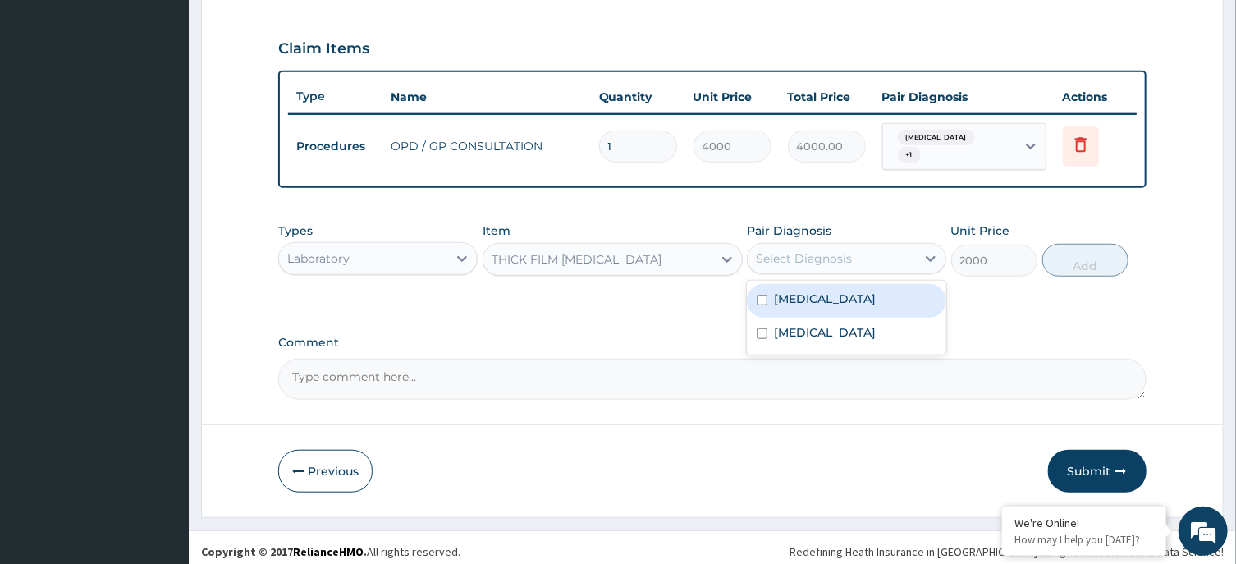
click at [870, 298] on div "[MEDICAL_DATA]" at bounding box center [846, 301] width 199 height 34
checkbox input "true"
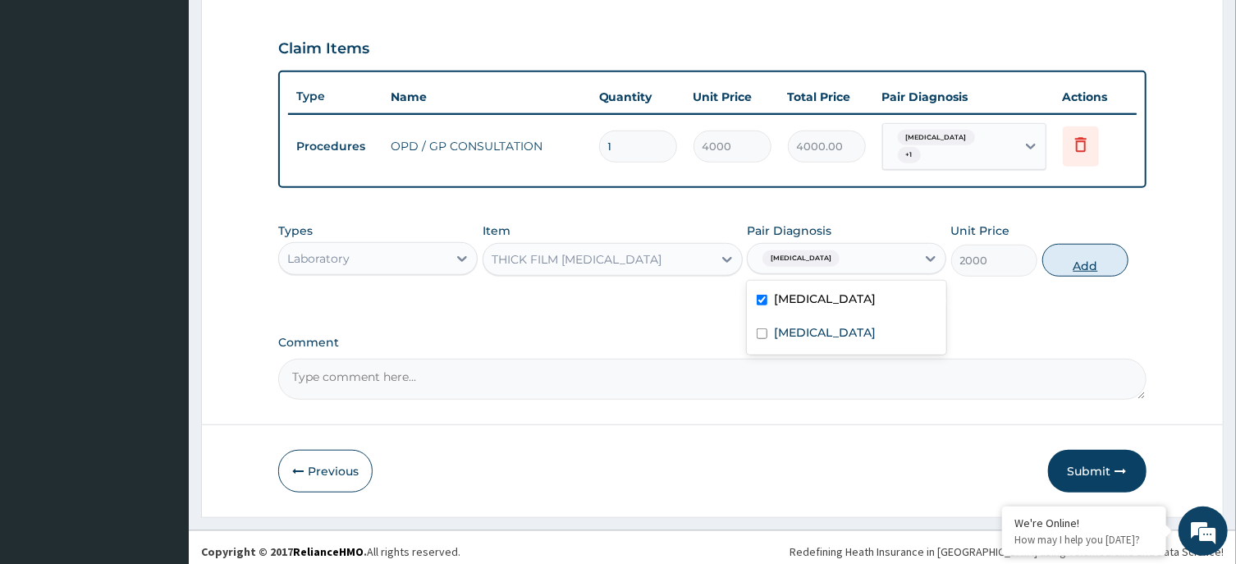
click at [1079, 248] on button "Add" at bounding box center [1085, 260] width 87 height 33
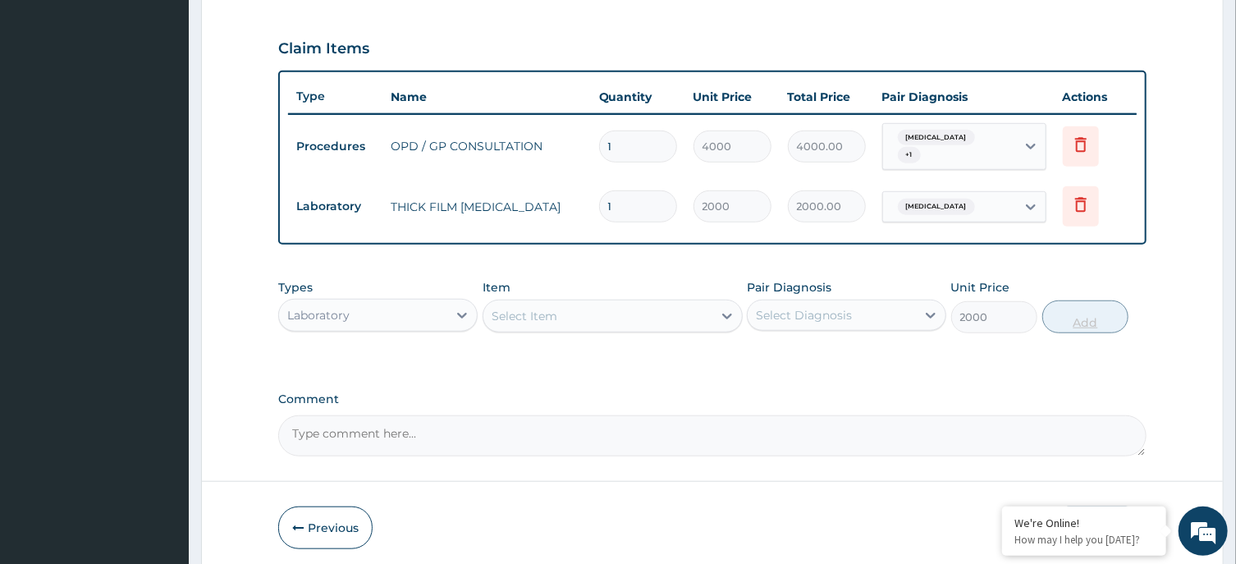
type input "0"
click at [667, 314] on div "Select Item" at bounding box center [597, 316] width 229 height 26
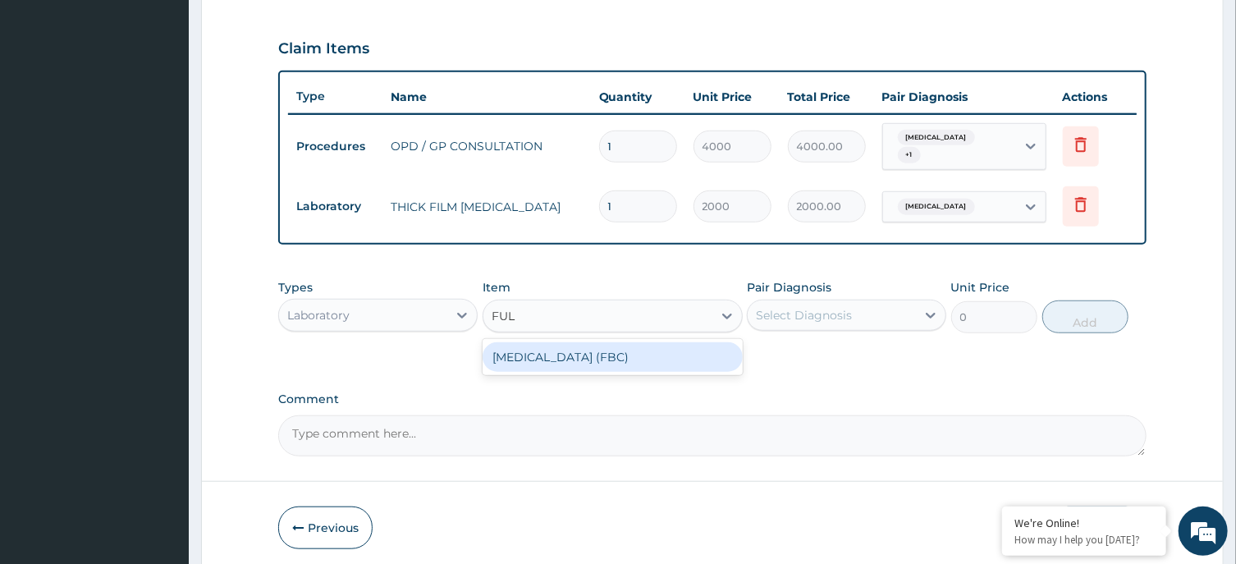
type input "FULL"
click at [682, 355] on div "[MEDICAL_DATA] (FBC)" at bounding box center [613, 357] width 260 height 30
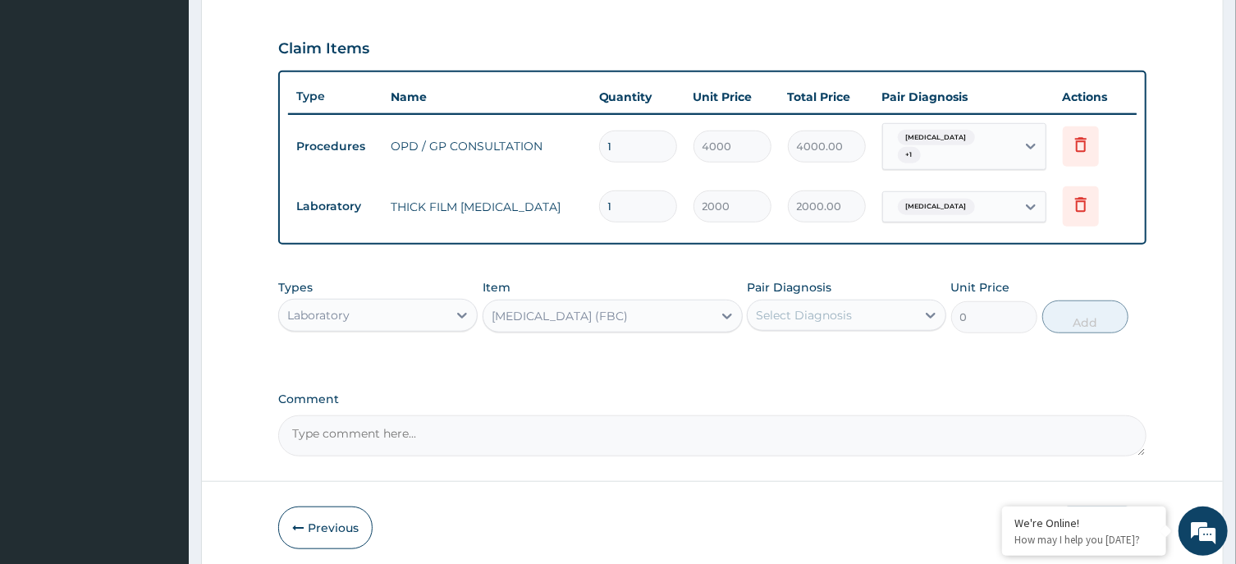
type input "6000"
click at [908, 302] on div "Select Diagnosis" at bounding box center [832, 315] width 168 height 26
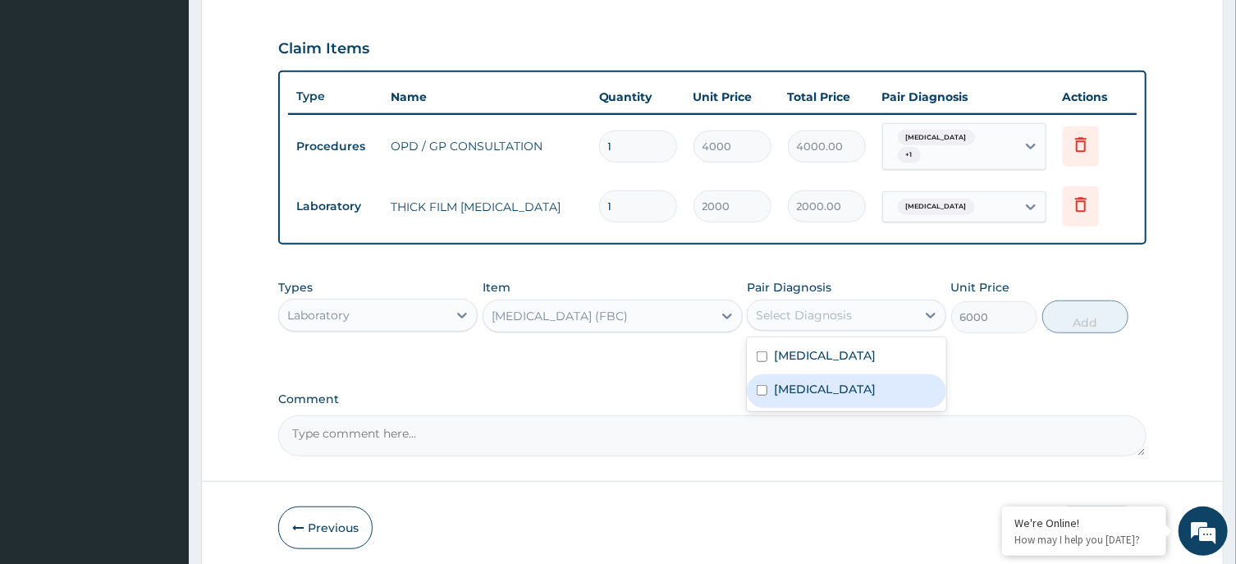
click at [853, 374] on div "[MEDICAL_DATA]" at bounding box center [846, 391] width 199 height 34
checkbox input "true"
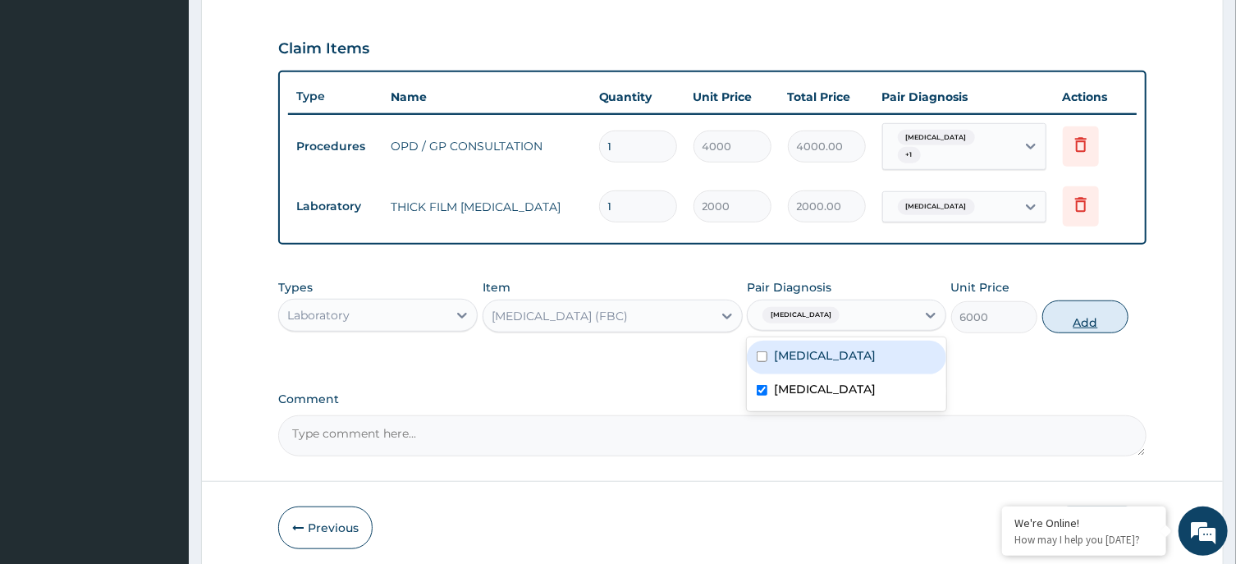
click at [1066, 311] on button "Add" at bounding box center [1085, 316] width 87 height 33
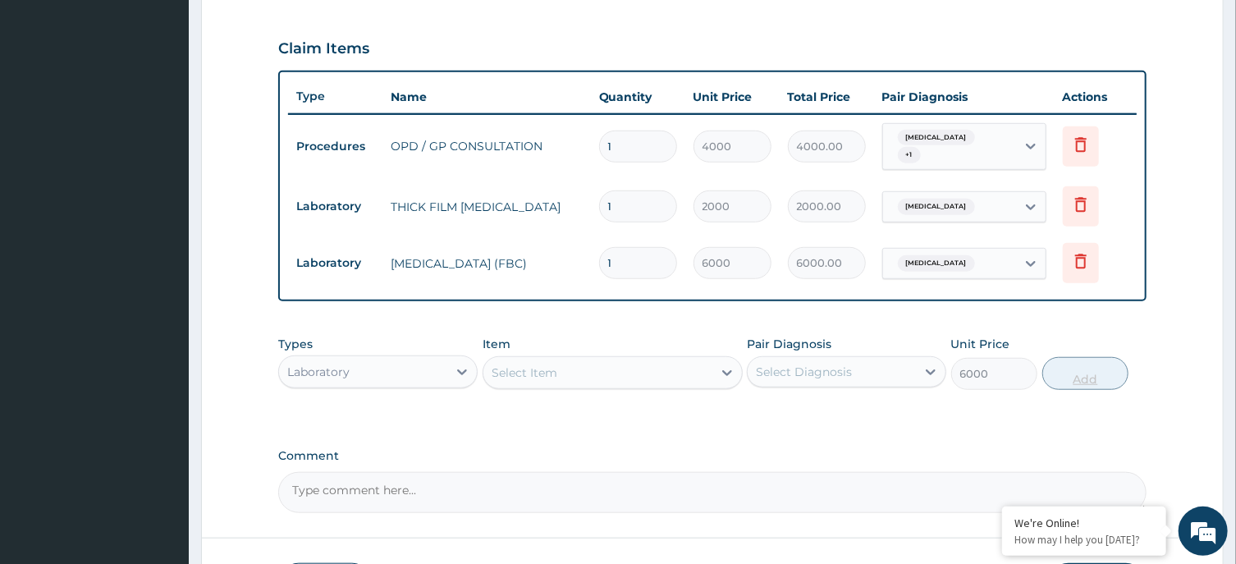
type input "0"
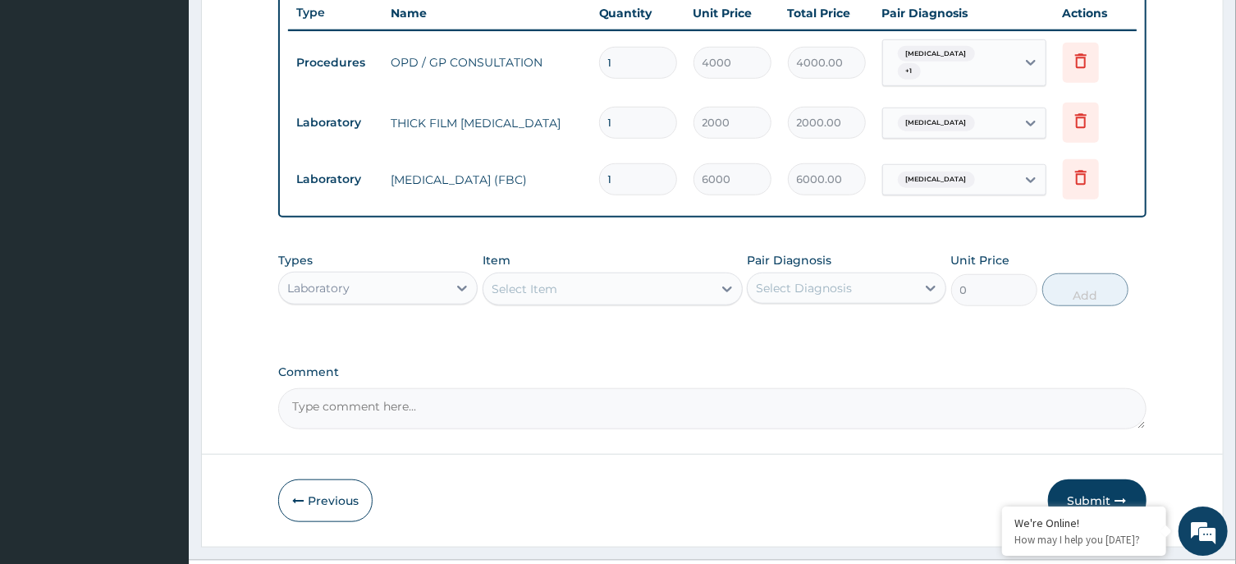
click at [439, 275] on div "Laboratory" at bounding box center [363, 288] width 168 height 26
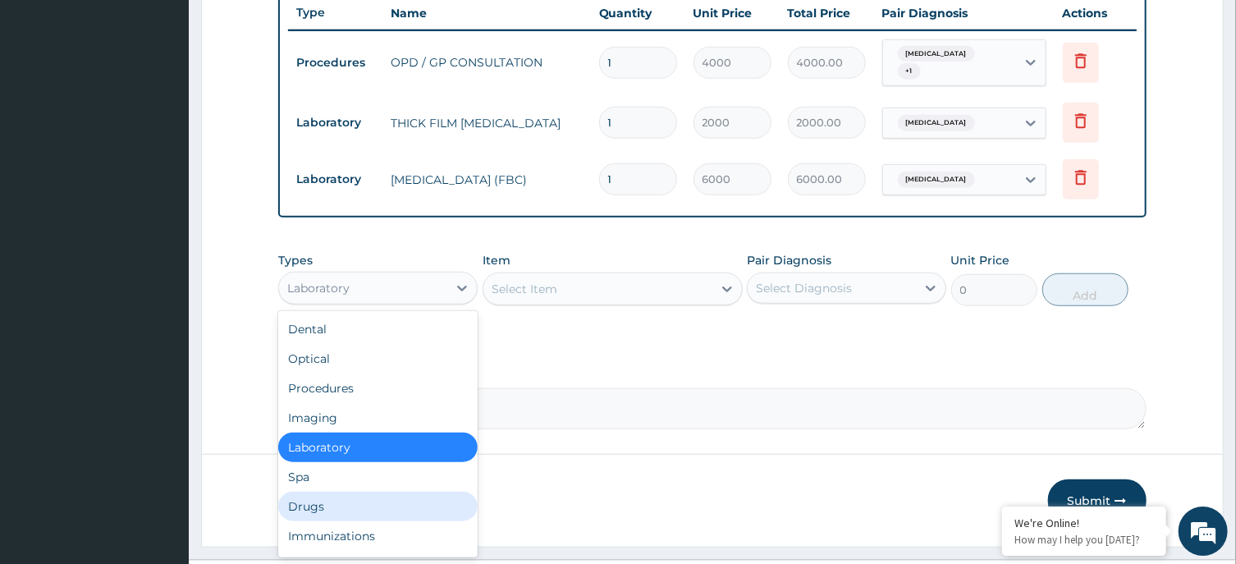
click at [317, 499] on div "Drugs" at bounding box center [377, 507] width 199 height 30
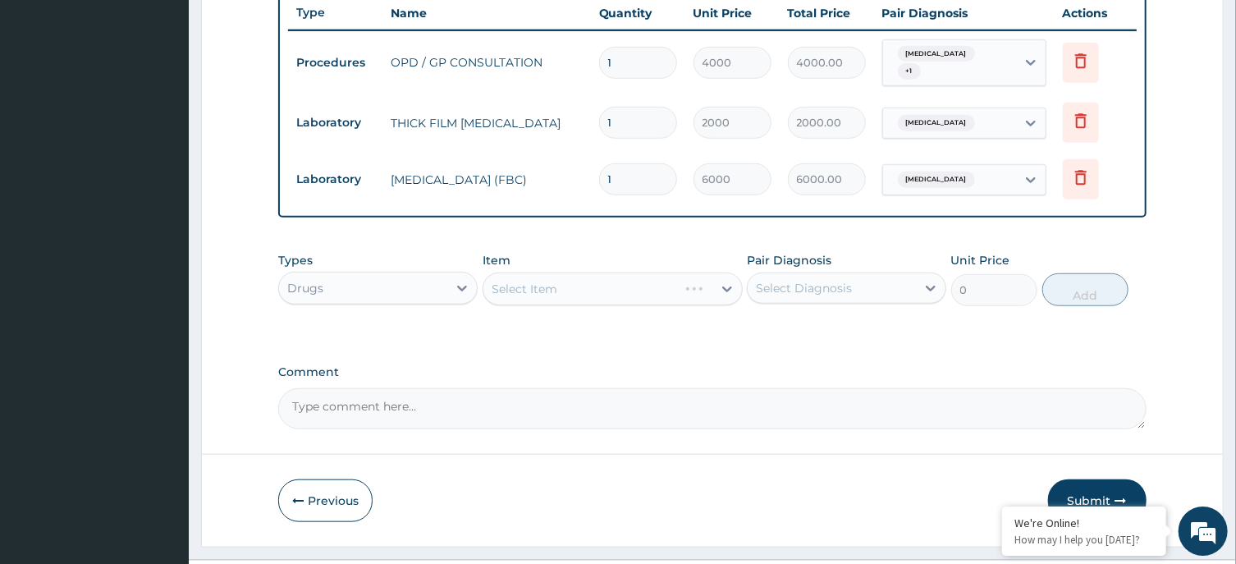
click at [651, 286] on div "Select Item" at bounding box center [613, 289] width 260 height 33
click at [648, 276] on div "Select Item" at bounding box center [597, 289] width 229 height 26
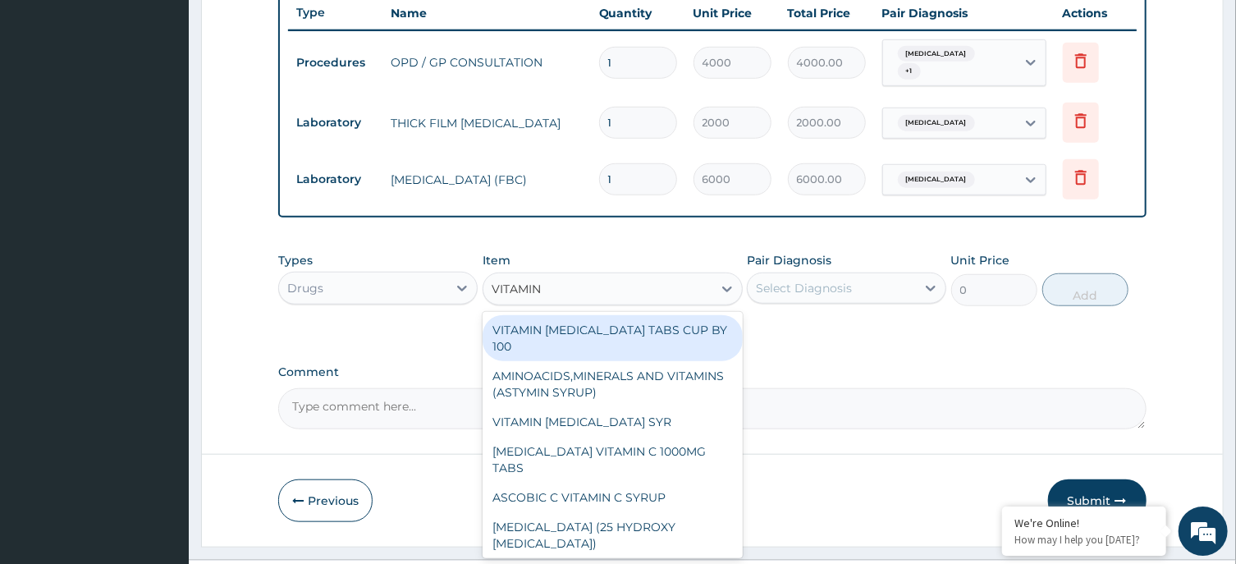
type input "VITAMIN B"
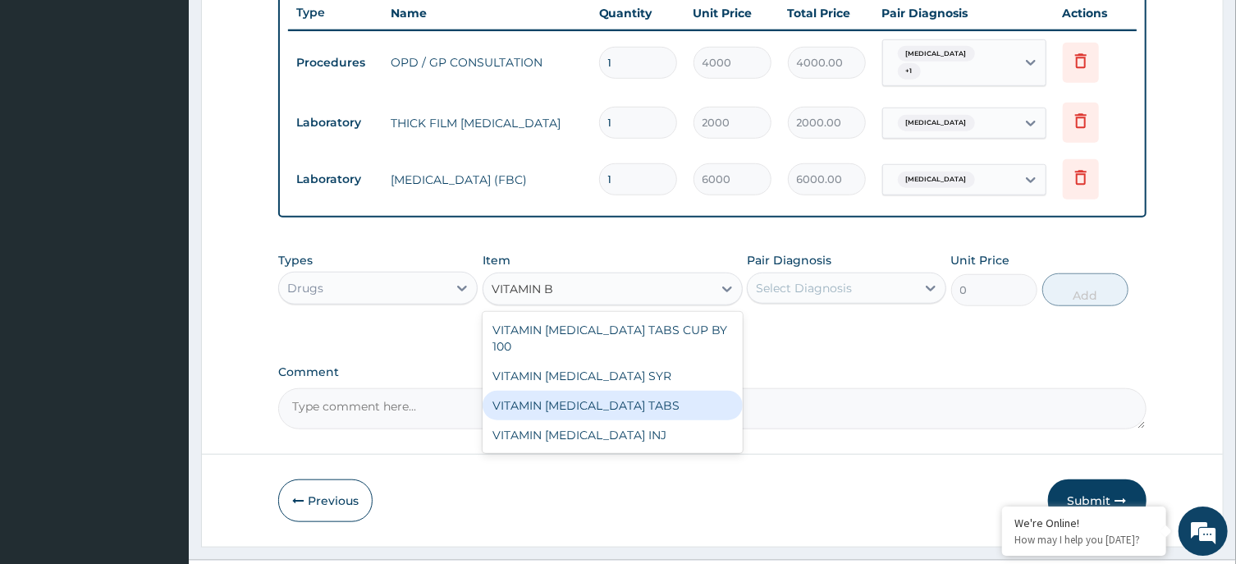
click at [618, 391] on div "VITAMIN [MEDICAL_DATA] TABS" at bounding box center [613, 406] width 260 height 30
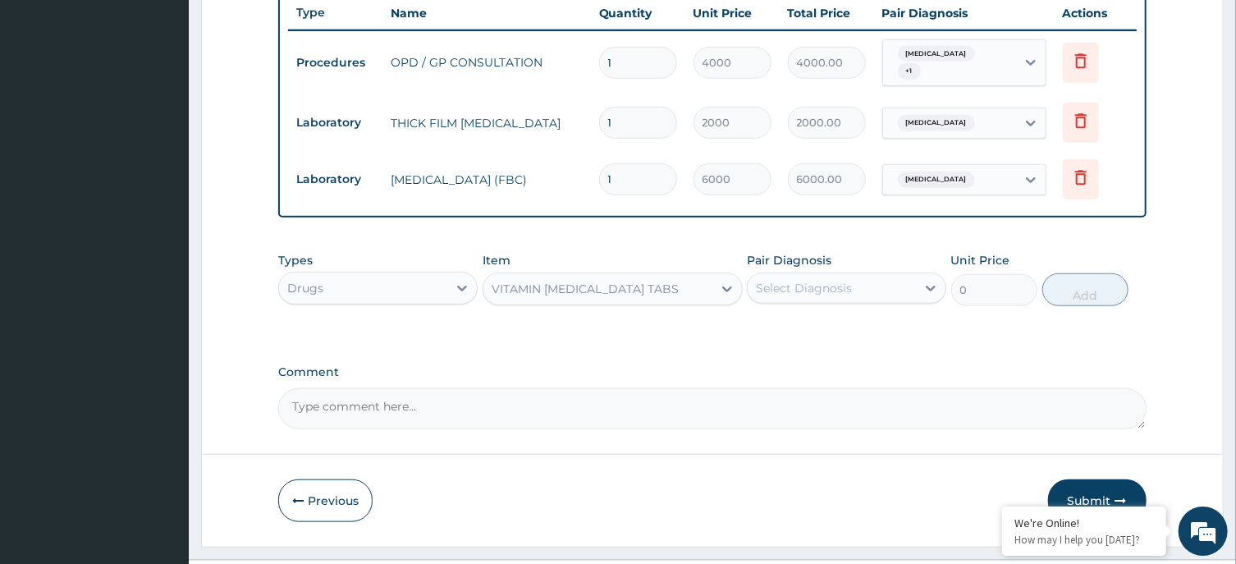
type input "5"
click at [834, 280] on div "Select Diagnosis" at bounding box center [804, 288] width 96 height 16
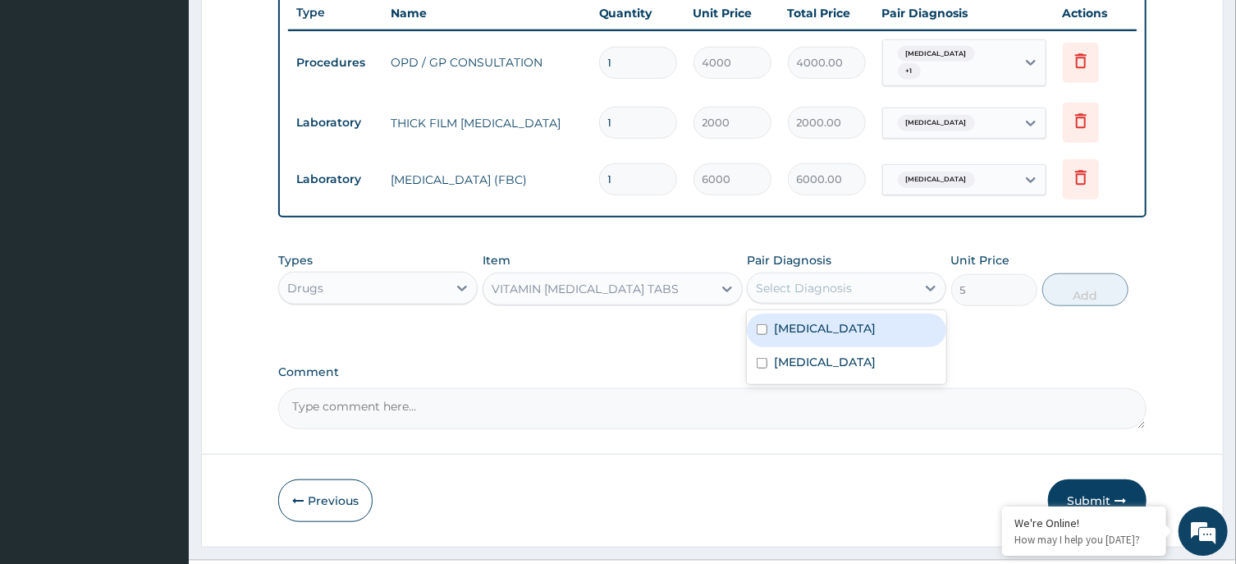
click at [820, 314] on div "[MEDICAL_DATA]" at bounding box center [846, 331] width 199 height 34
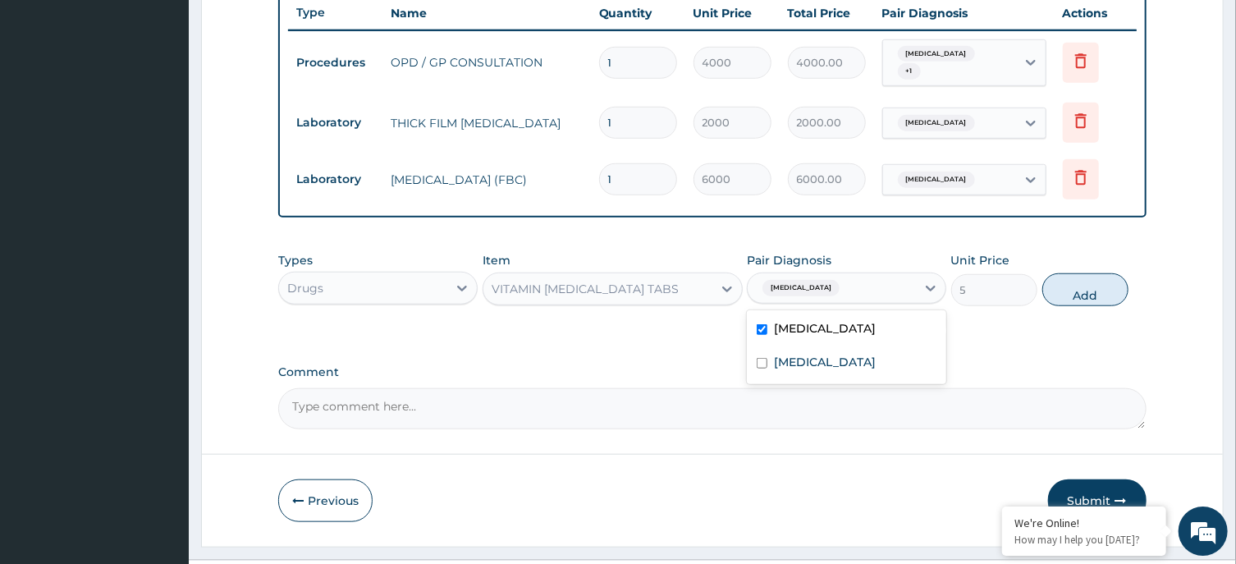
checkbox input "true"
click at [1099, 279] on button "Add" at bounding box center [1085, 289] width 87 height 33
type input "0"
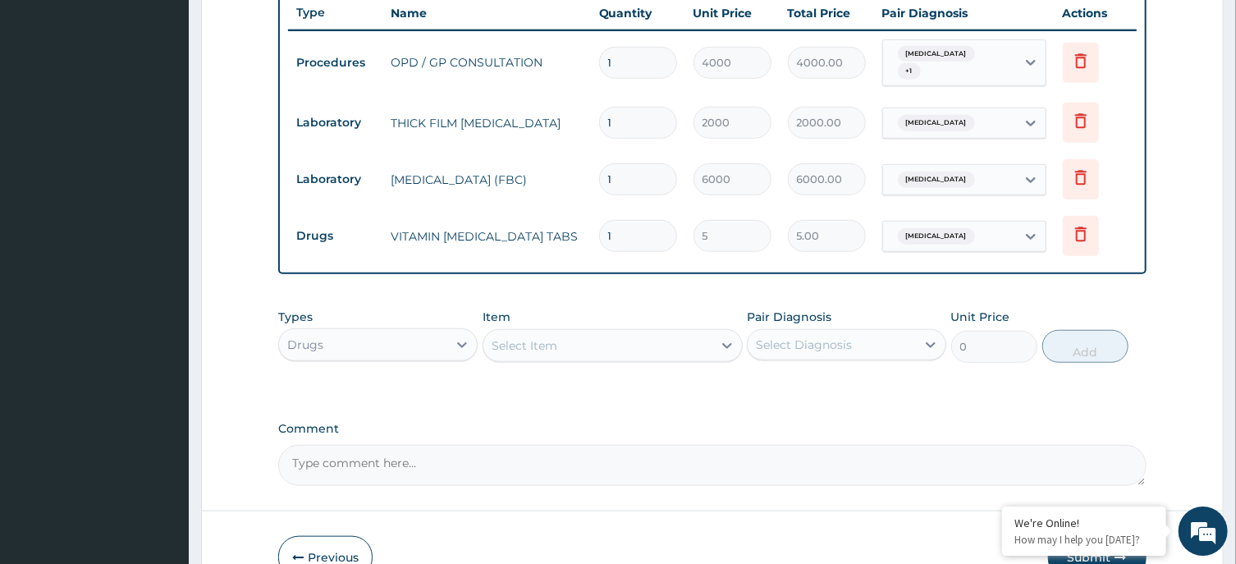
click at [630, 222] on input "1" at bounding box center [638, 236] width 78 height 32
type input "0.00"
type input "3"
type input "15.00"
type input "30"
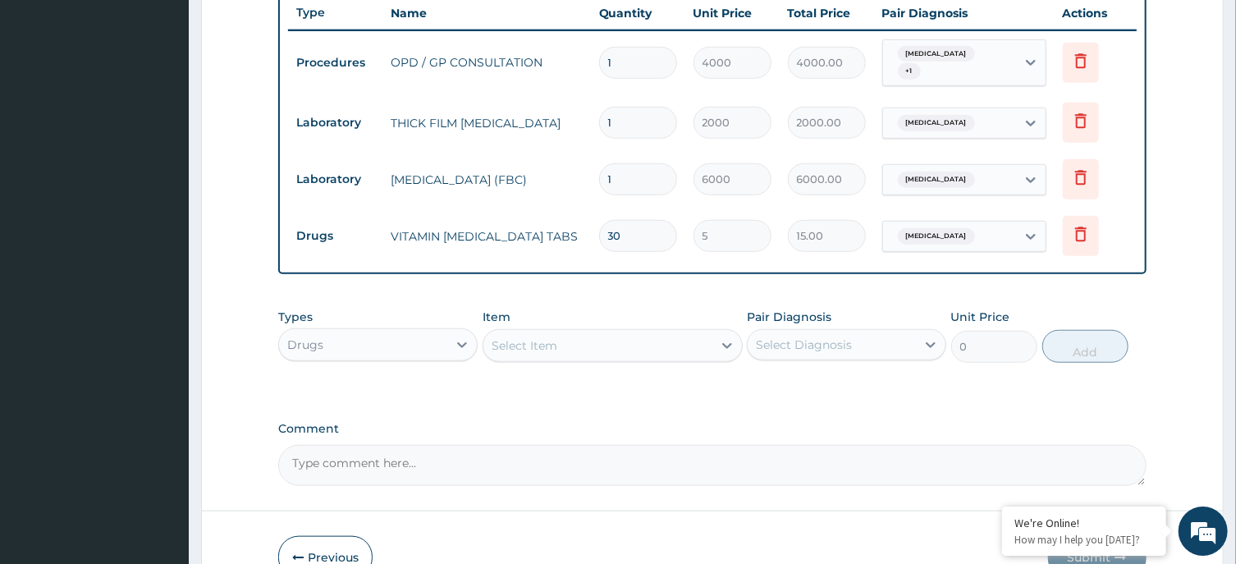
type input "150.00"
type input "30"
click at [584, 332] on div "Select Item" at bounding box center [597, 345] width 229 height 26
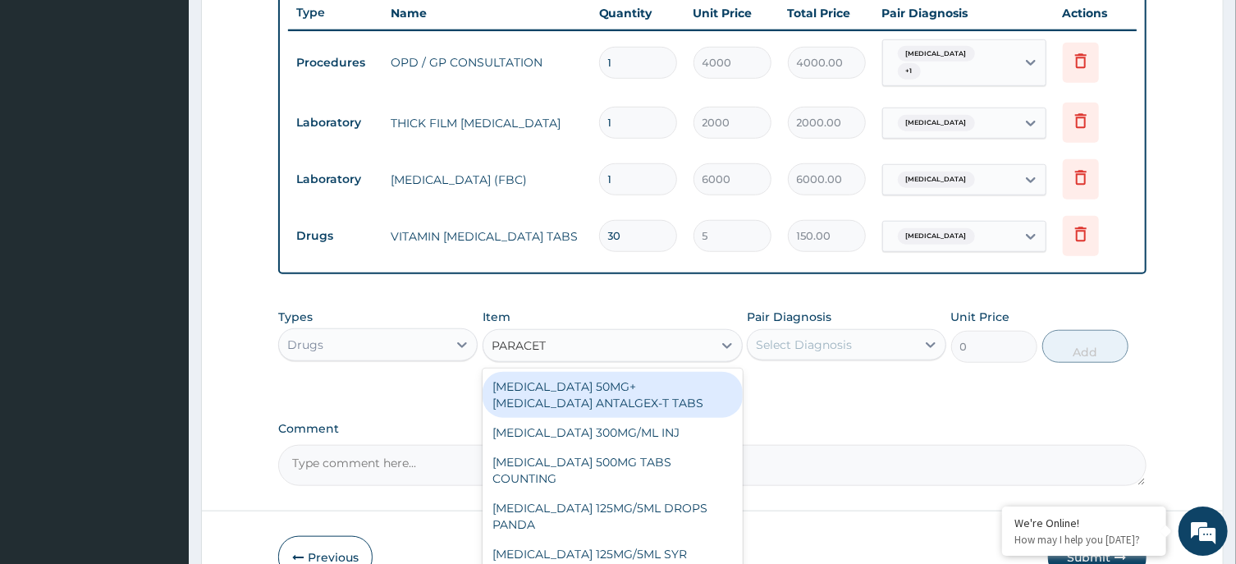
type input "PARACETA"
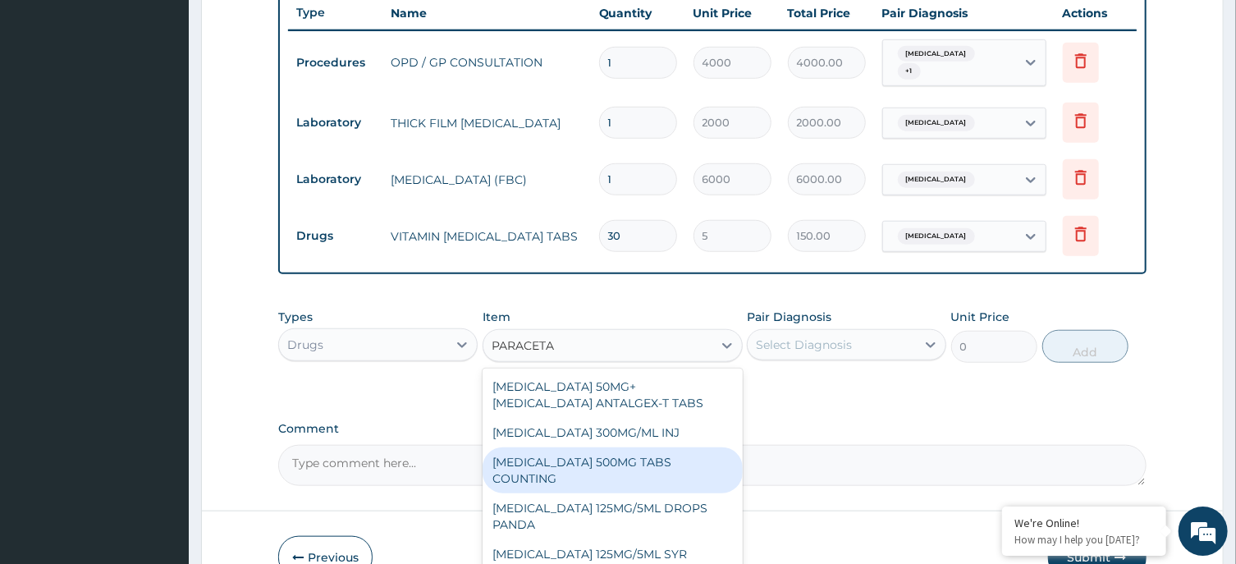
click at [634, 447] on div "PARACETAMOL 500MG TABS COUNTING" at bounding box center [613, 470] width 260 height 46
type input "10"
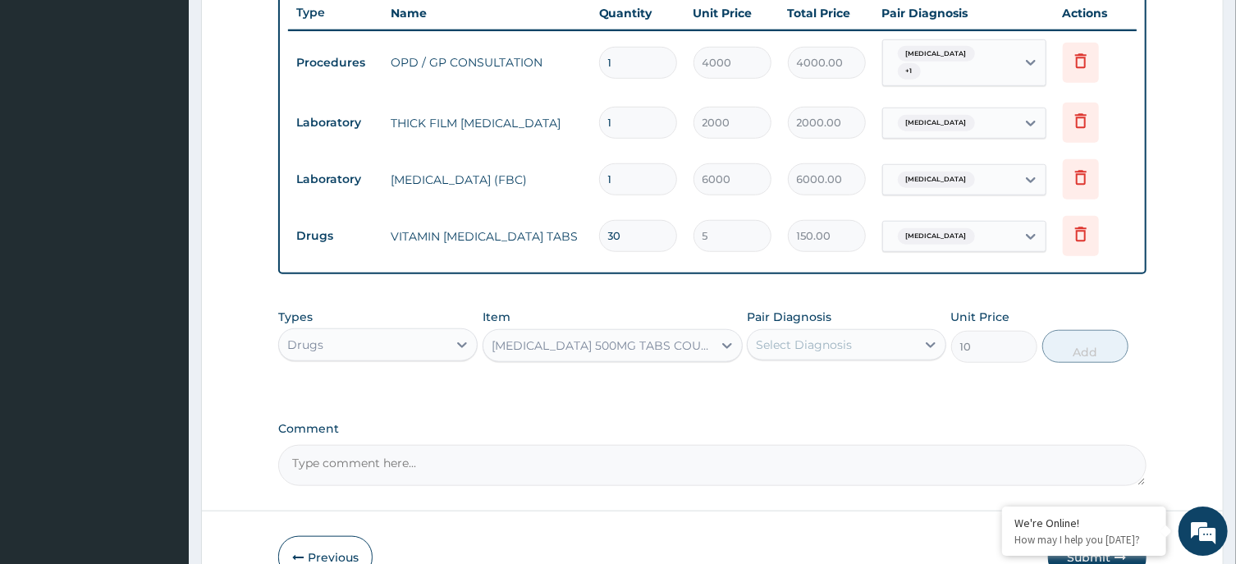
click at [859, 346] on div "Select Diagnosis" at bounding box center [832, 345] width 168 height 26
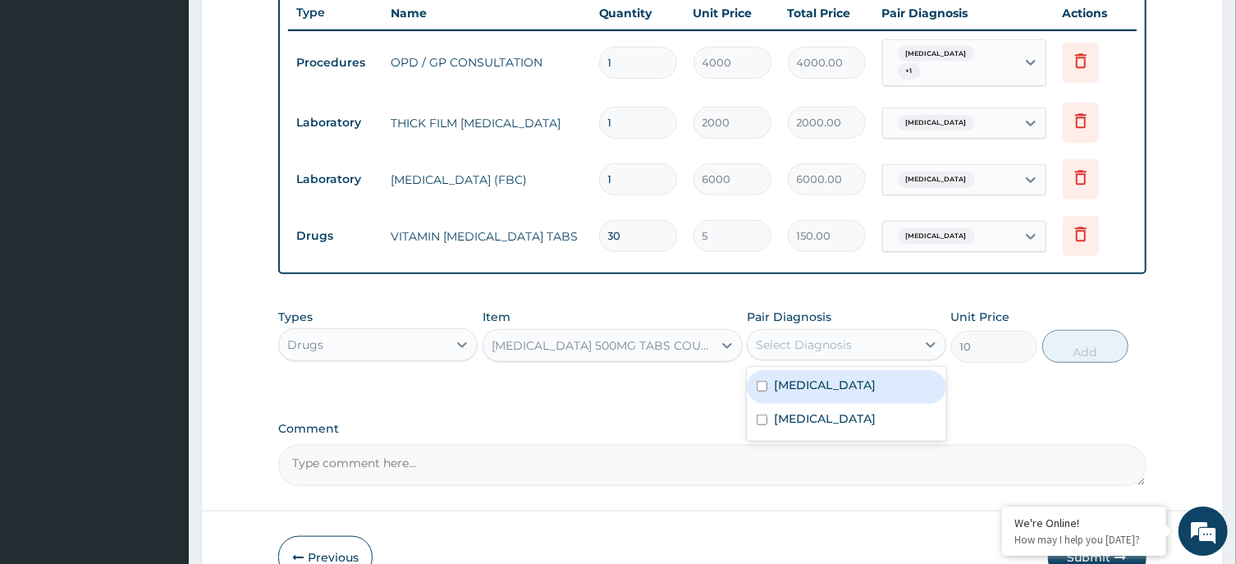
click at [841, 378] on div "Malaria" at bounding box center [846, 387] width 199 height 34
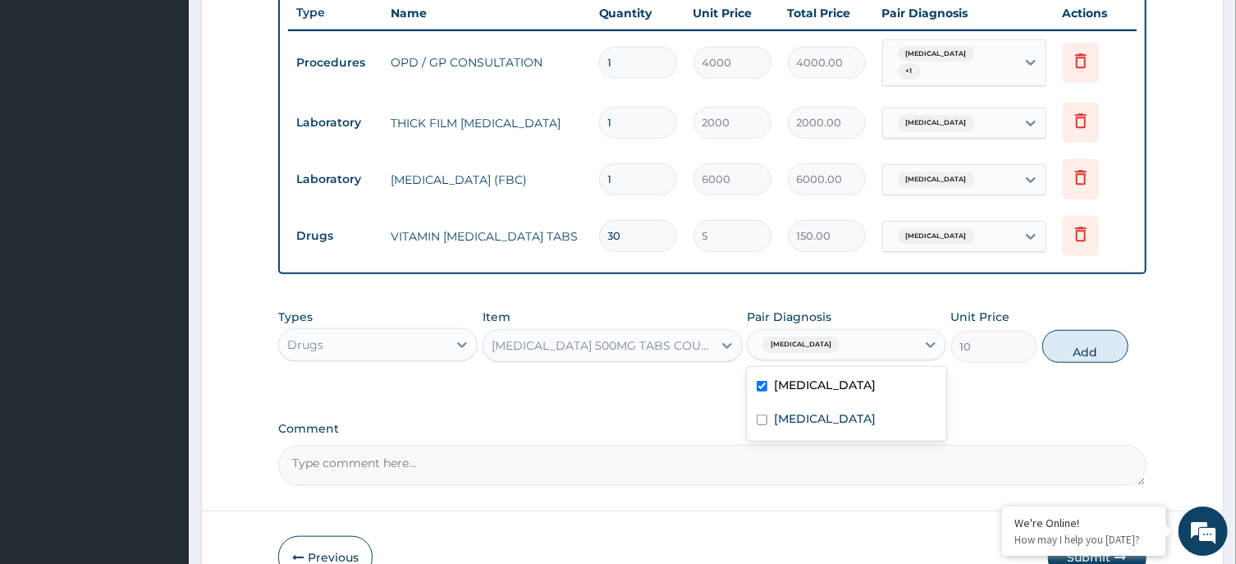
checkbox input "true"
click at [1107, 334] on button "Add" at bounding box center [1085, 346] width 87 height 33
type input "0"
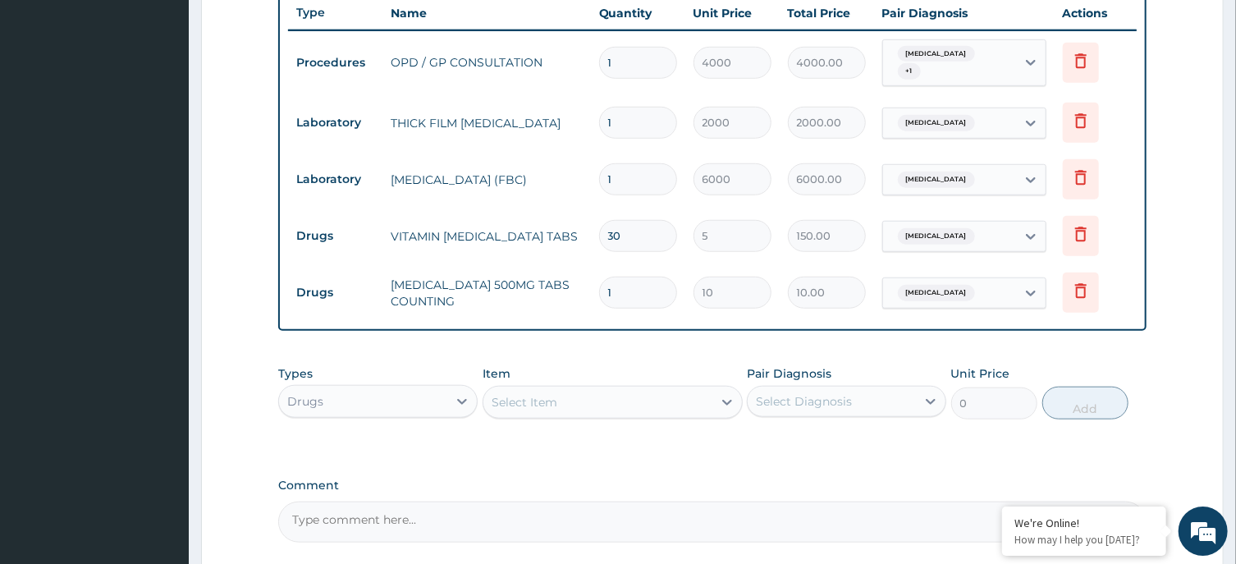
click at [633, 285] on input "1" at bounding box center [638, 293] width 78 height 32
type input "0.00"
type input "3"
type input "30.00"
type input "30"
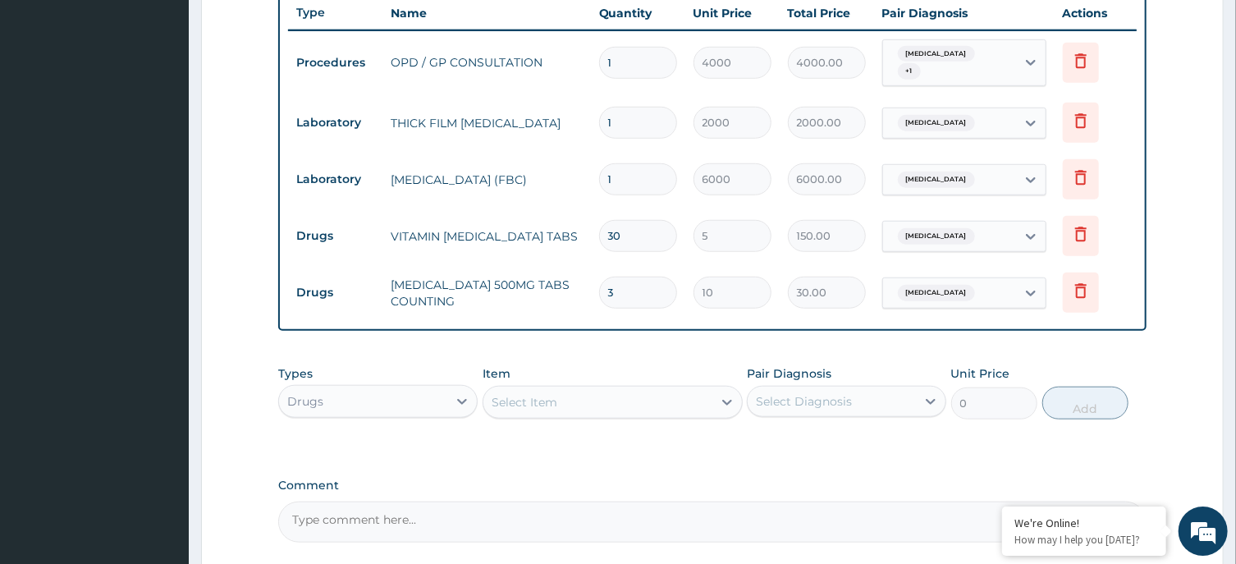
type input "300.00"
type input "30"
click at [354, 388] on div "Drugs" at bounding box center [363, 401] width 168 height 26
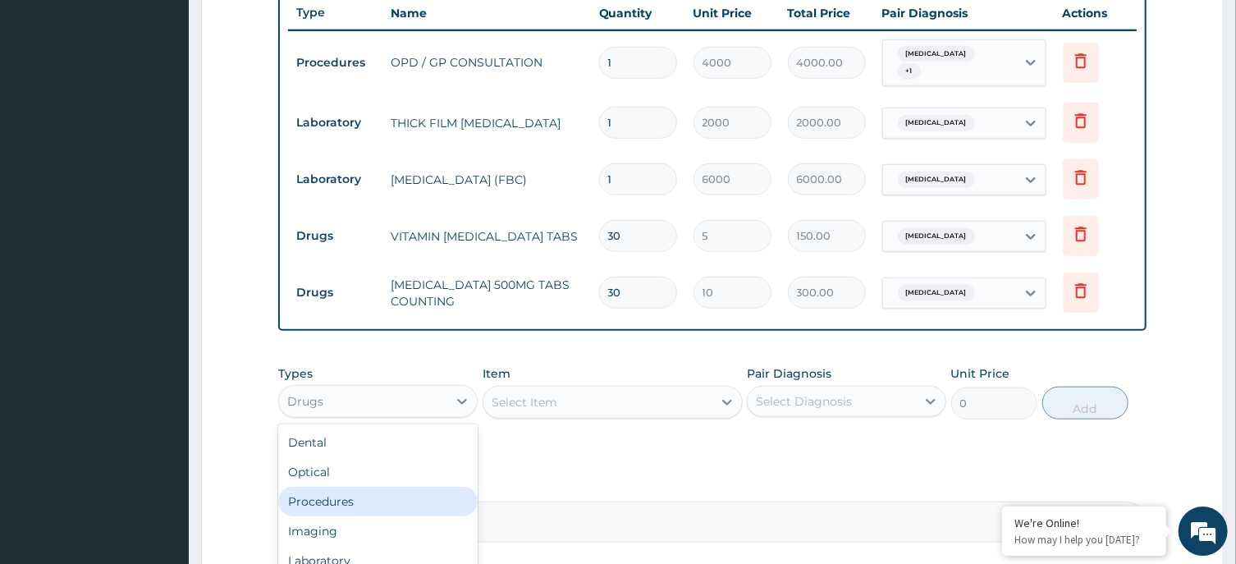
click at [360, 489] on div "Procedures" at bounding box center [377, 502] width 199 height 30
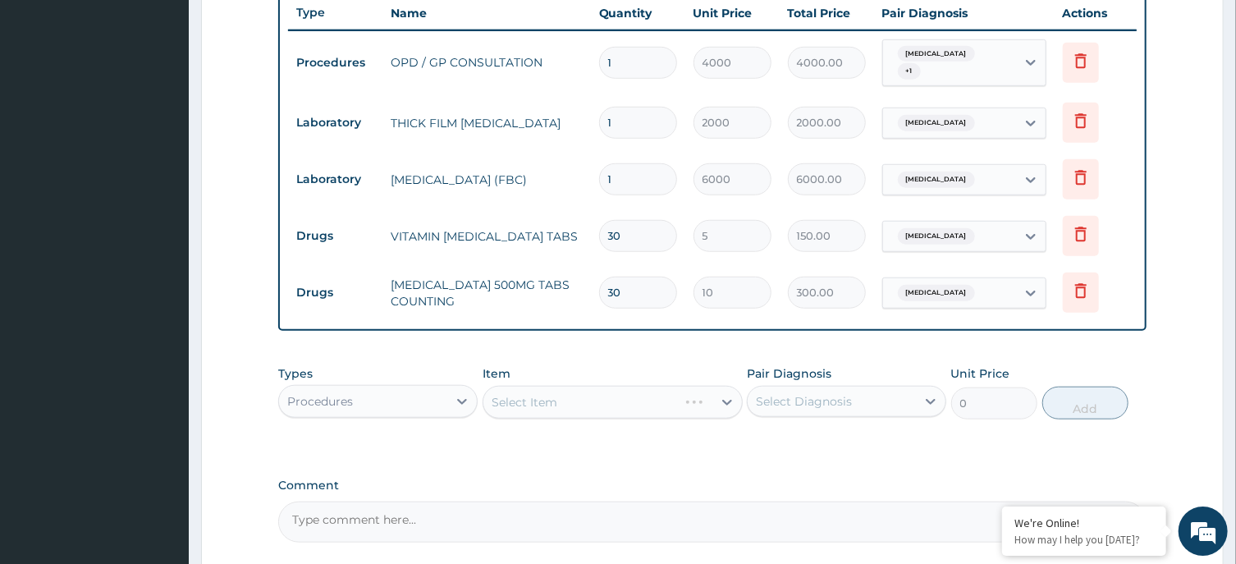
click at [634, 393] on div "Select Item" at bounding box center [613, 402] width 260 height 33
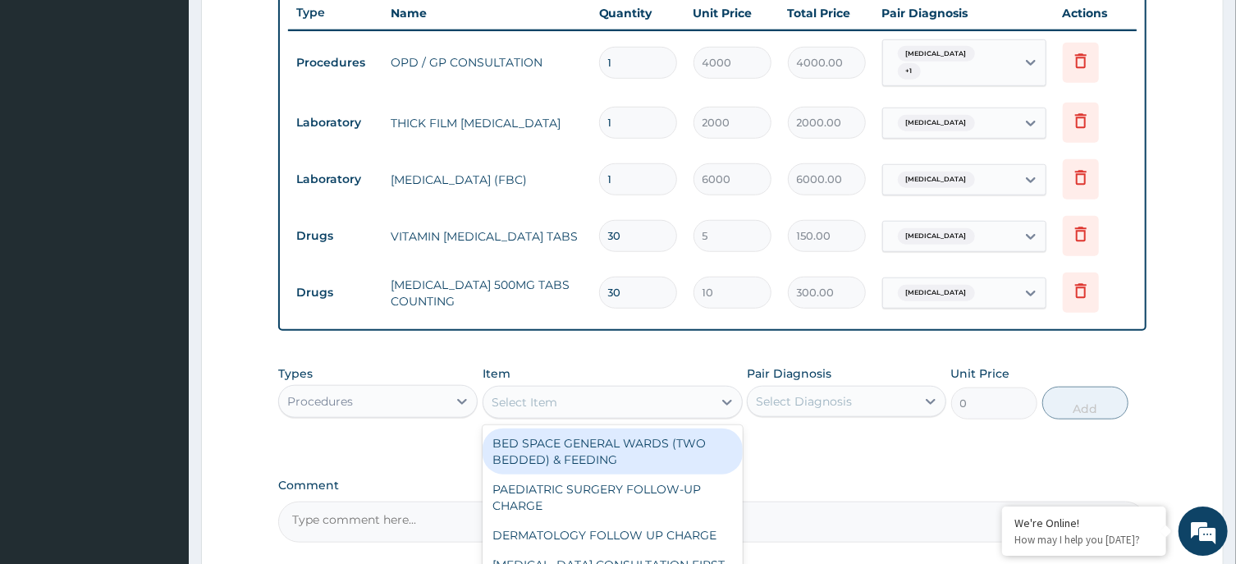
click at [634, 393] on div "Select Item" at bounding box center [597, 402] width 229 height 26
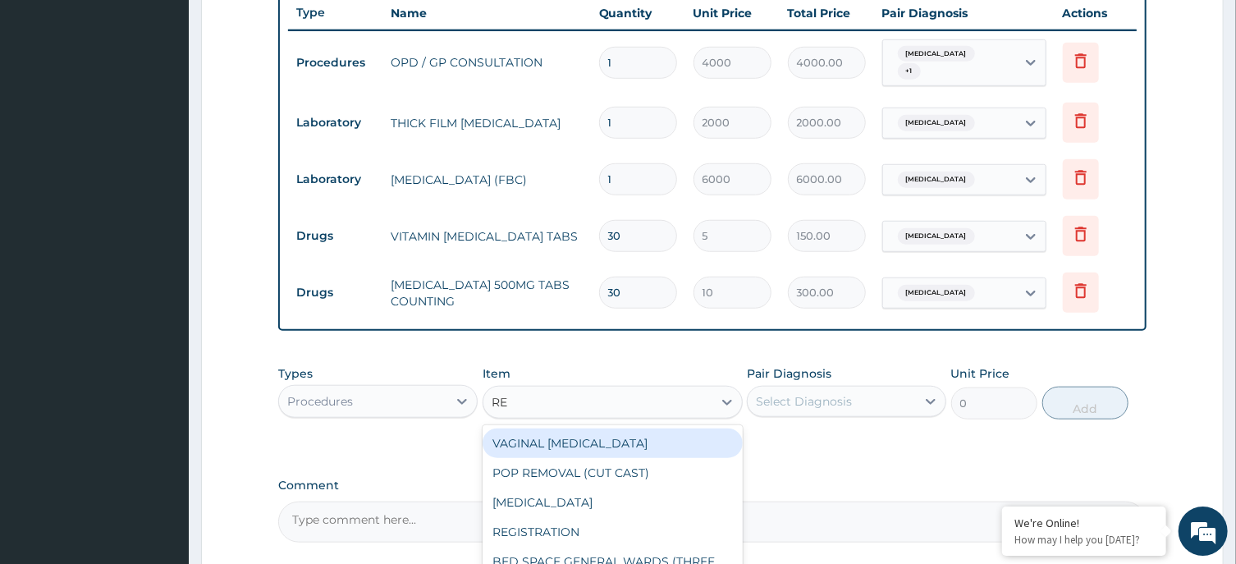
type input "REG"
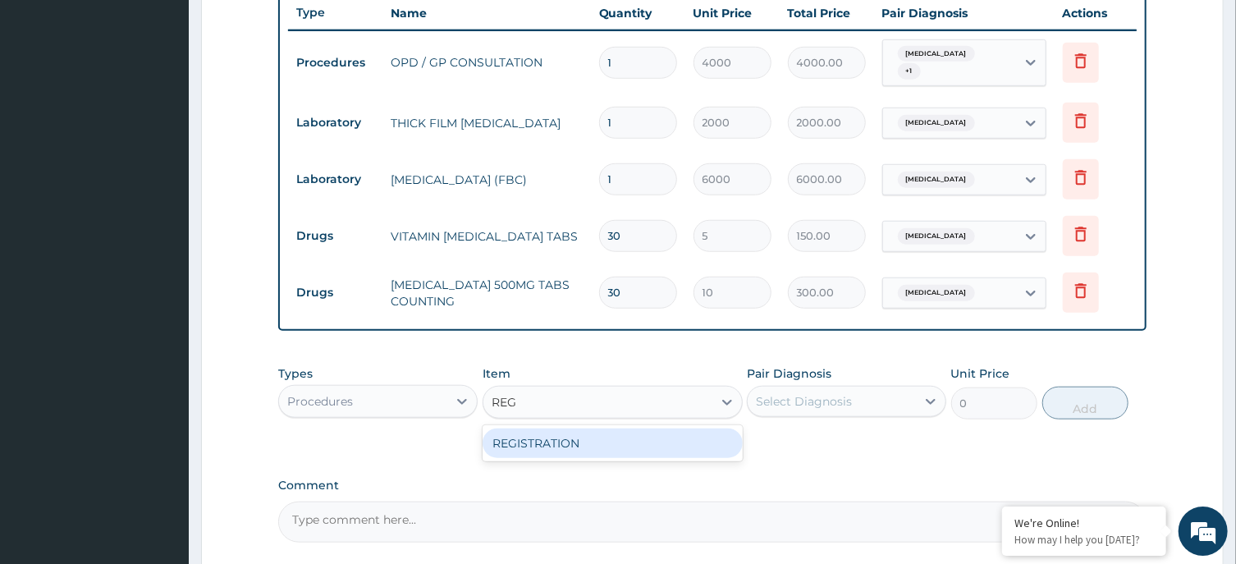
click at [637, 434] on div "REGISTRATION" at bounding box center [613, 443] width 260 height 30
type input "2500"
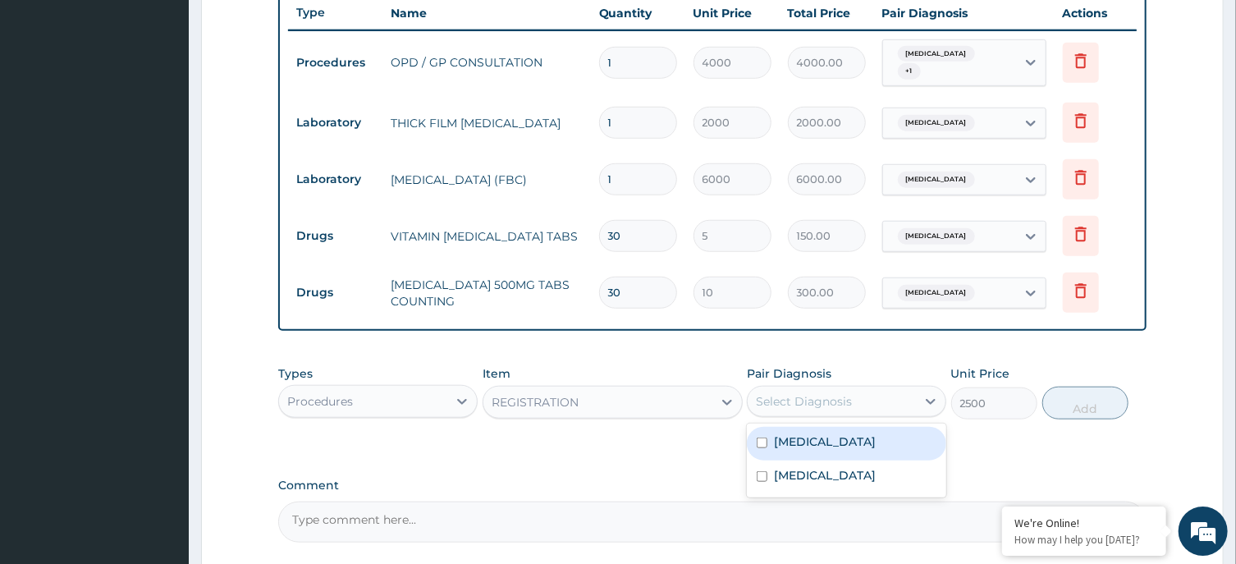
click at [853, 388] on div "Select Diagnosis" at bounding box center [832, 401] width 168 height 26
click at [840, 433] on div "[MEDICAL_DATA]" at bounding box center [846, 444] width 199 height 34
checkbox input "true"
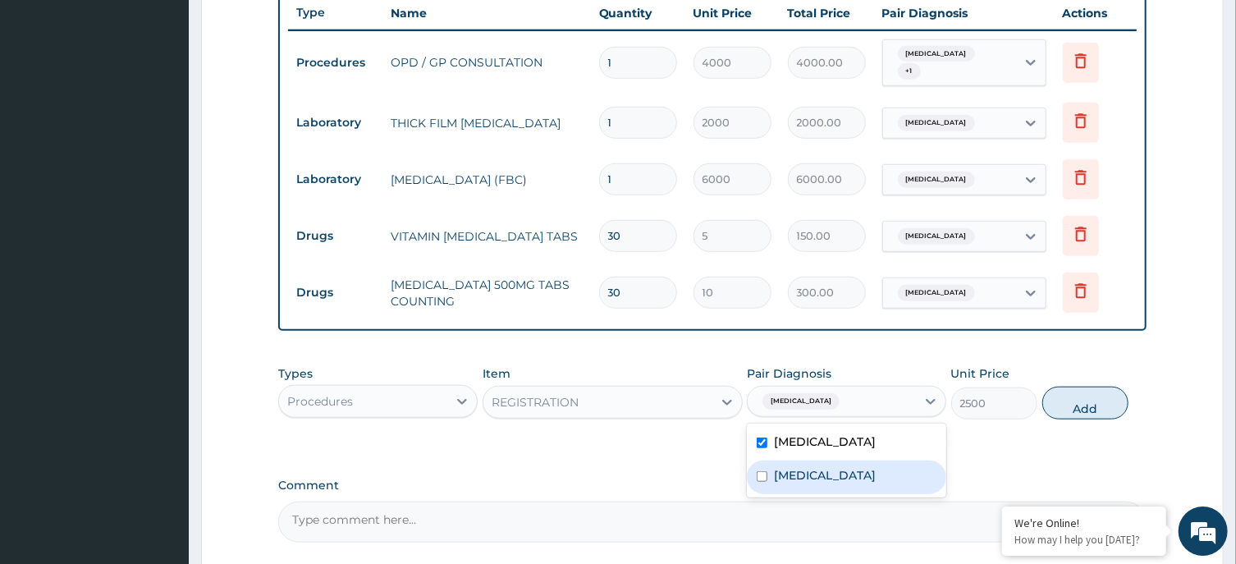
click at [844, 463] on div "[MEDICAL_DATA]" at bounding box center [846, 477] width 199 height 34
checkbox input "true"
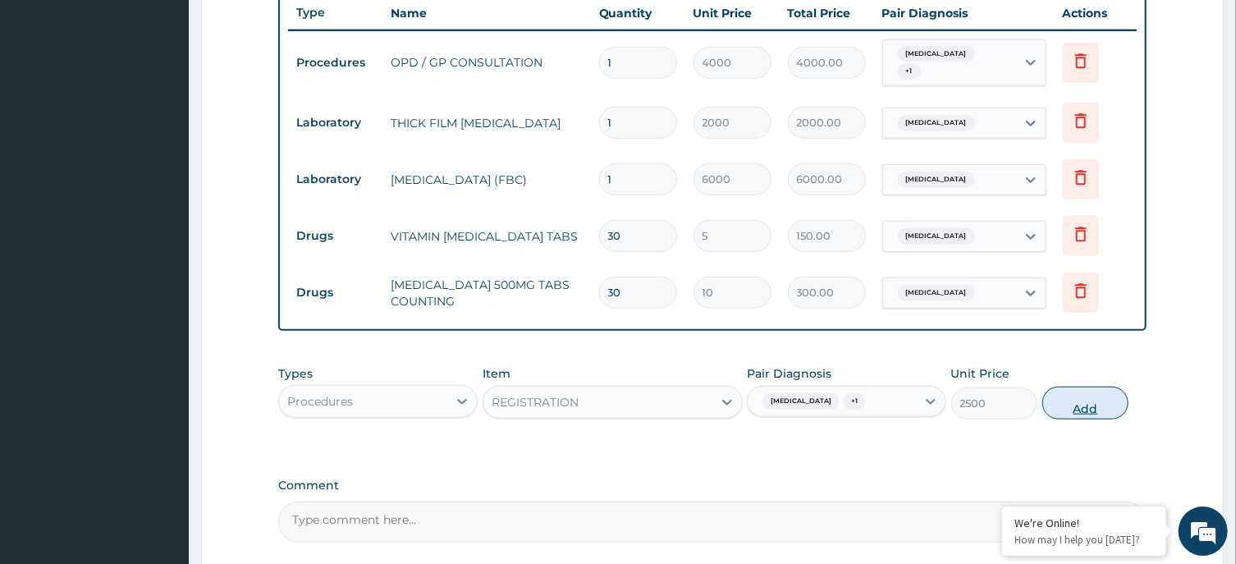
click at [1093, 392] on button "Add" at bounding box center [1085, 403] width 87 height 33
type input "0"
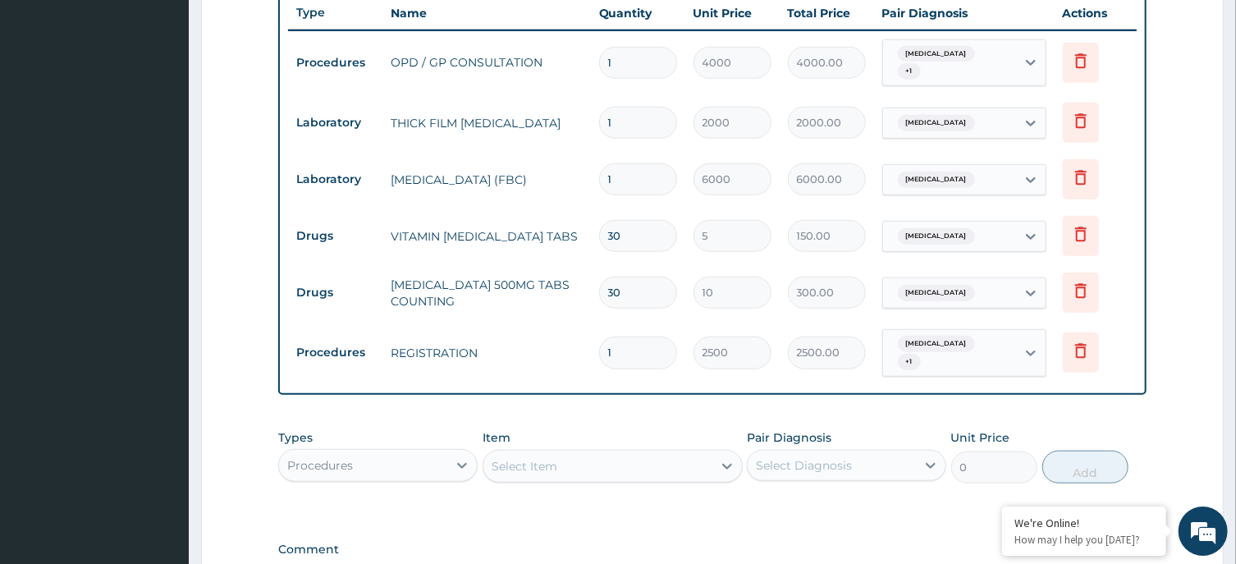
scroll to position [822, 0]
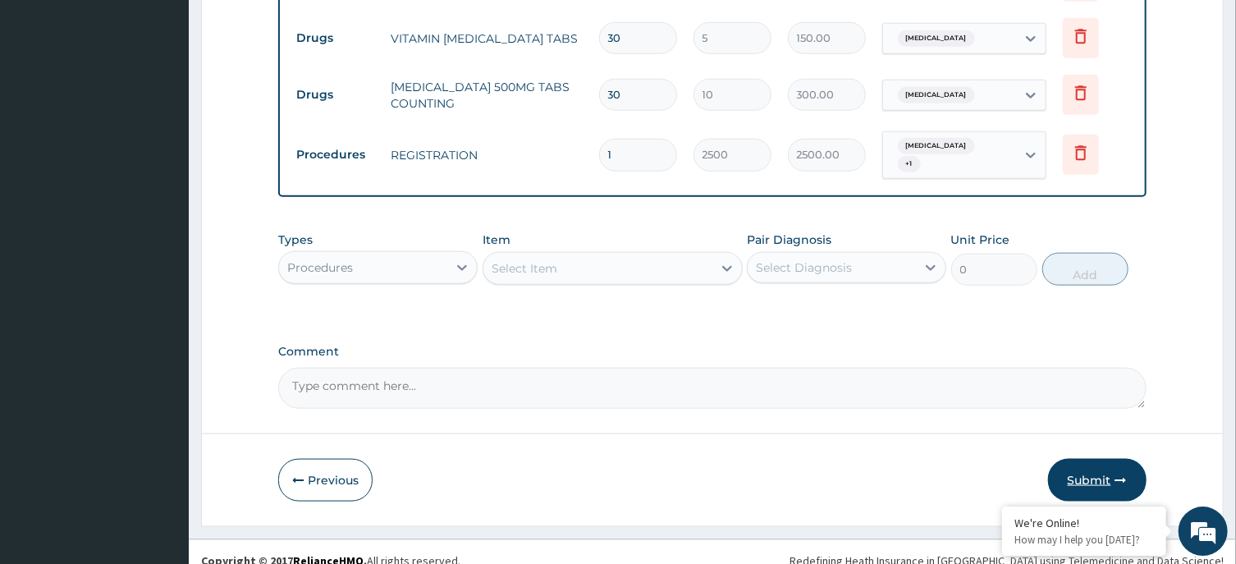
click at [1081, 463] on button "Submit" at bounding box center [1097, 479] width 98 height 43
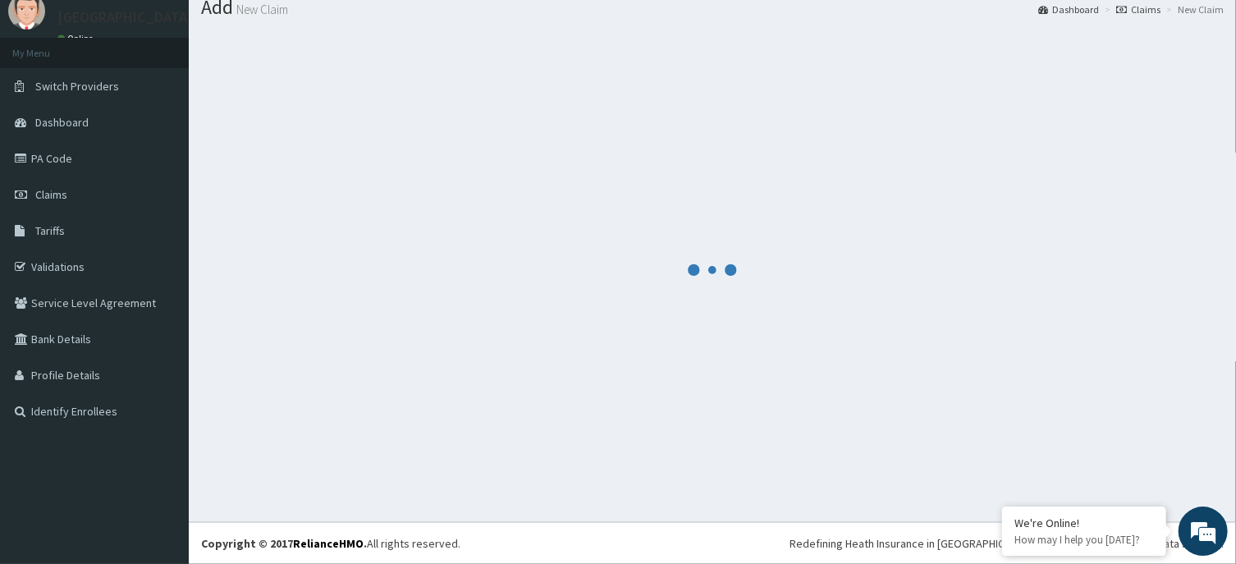
scroll to position [57, 0]
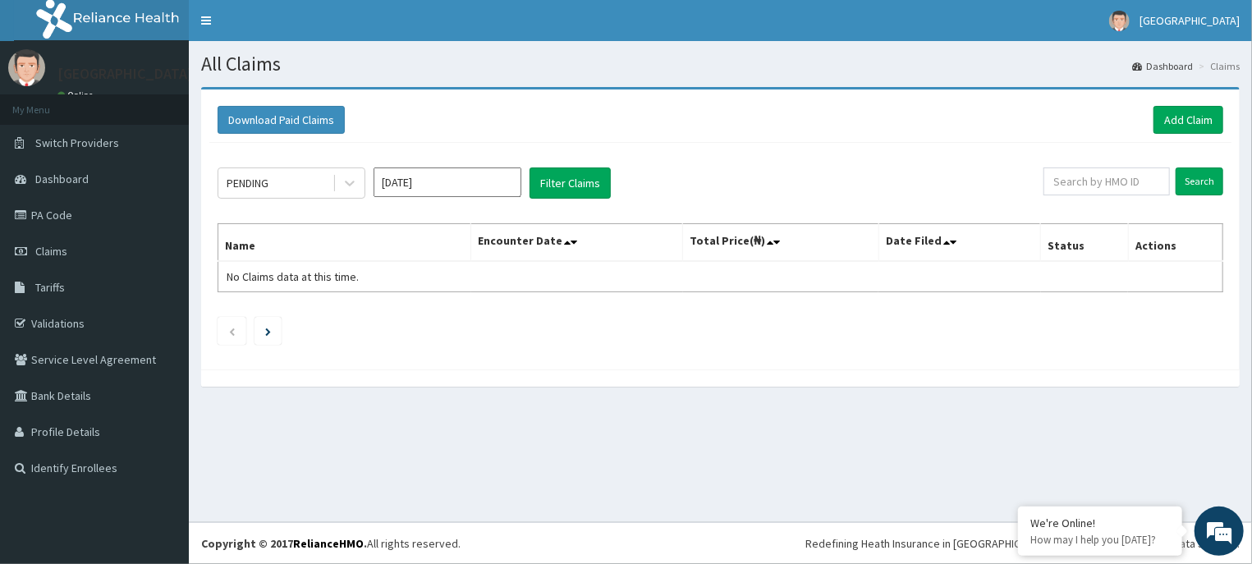
click at [483, 177] on input "[DATE]" at bounding box center [447, 182] width 148 height 30
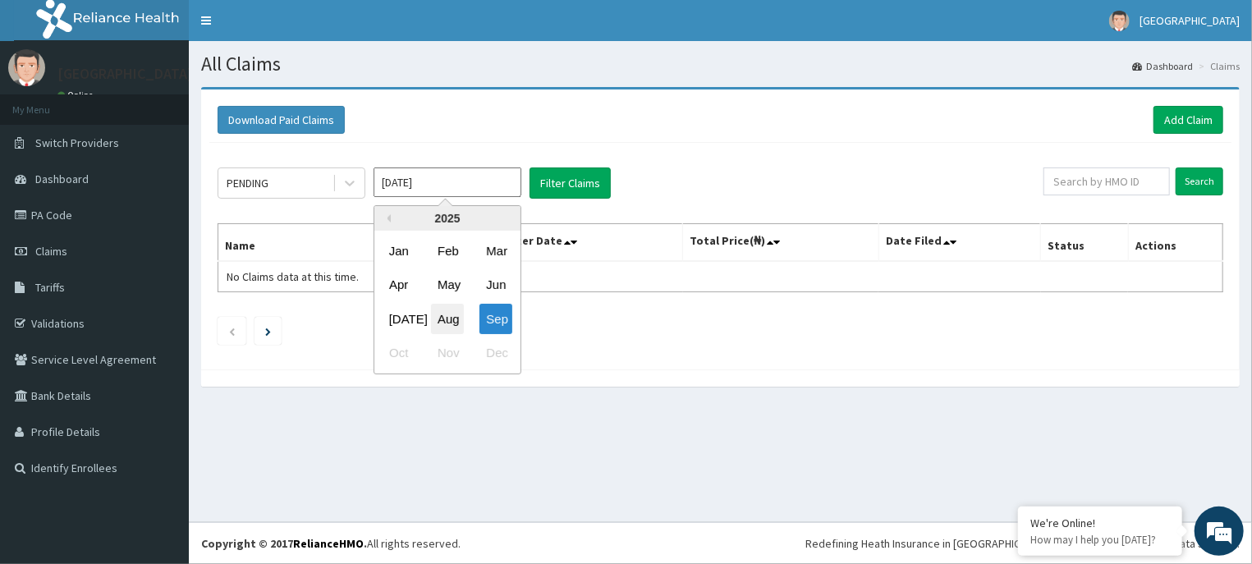
click at [448, 321] on div "Aug" at bounding box center [447, 319] width 33 height 30
type input "[DATE]"
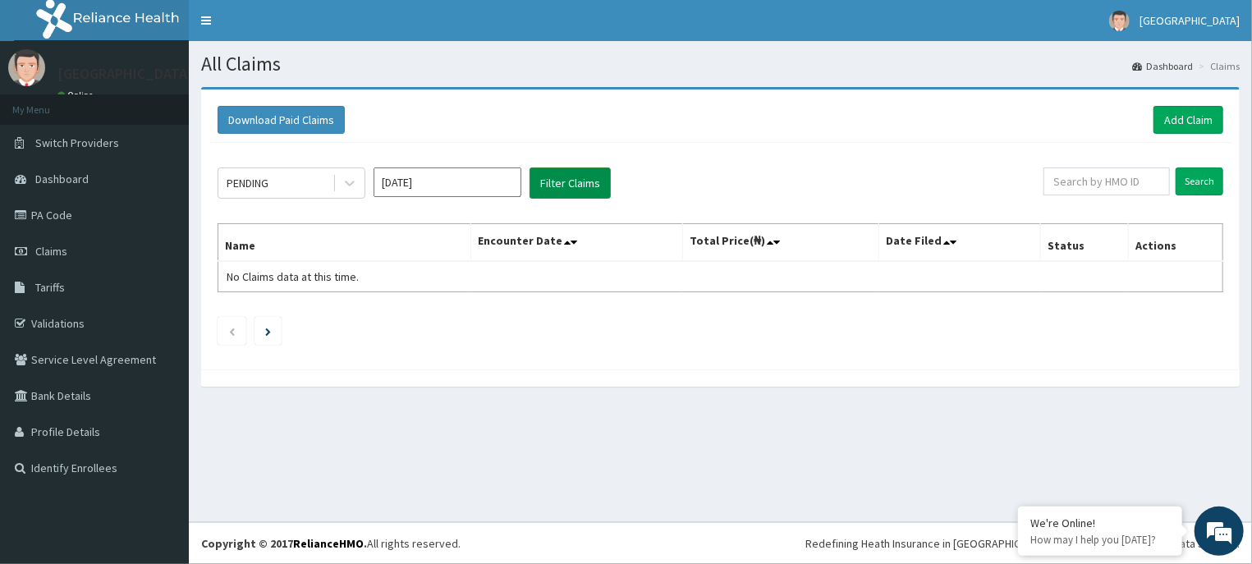
click at [591, 188] on button "Filter Claims" at bounding box center [569, 182] width 81 height 31
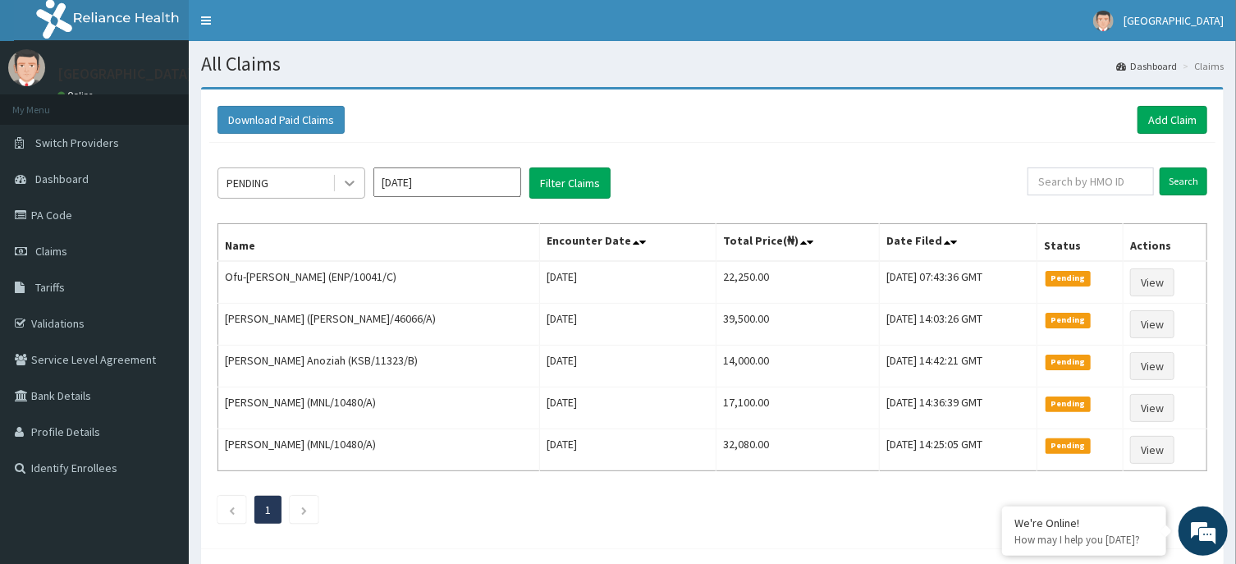
click at [343, 181] on icon at bounding box center [349, 183] width 16 height 16
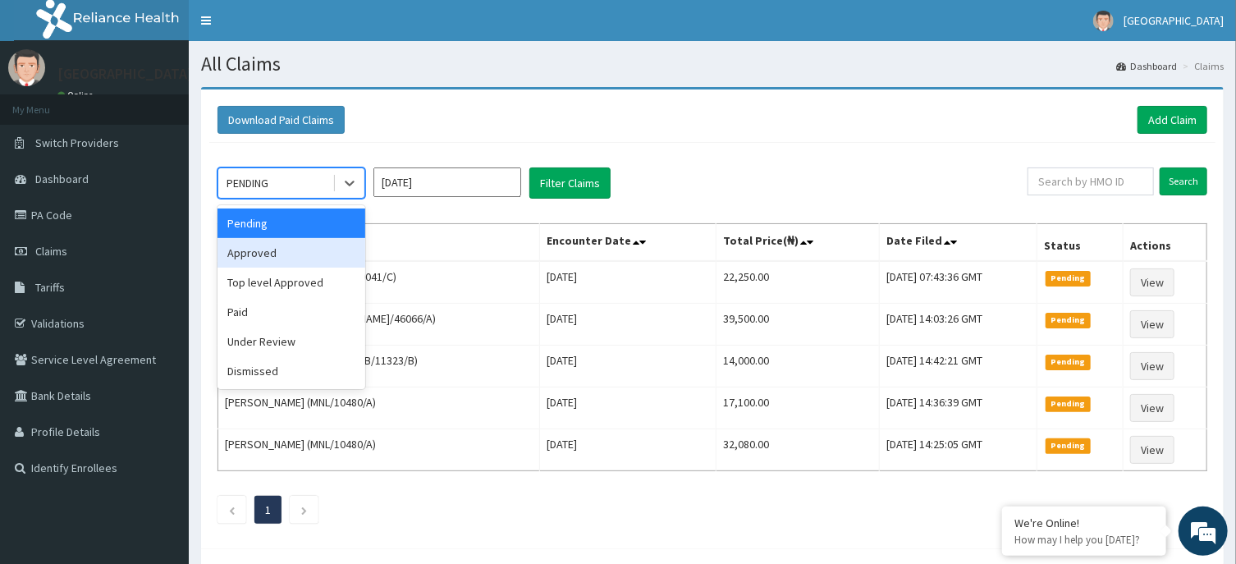
click at [330, 256] on div "Approved" at bounding box center [292, 253] width 148 height 30
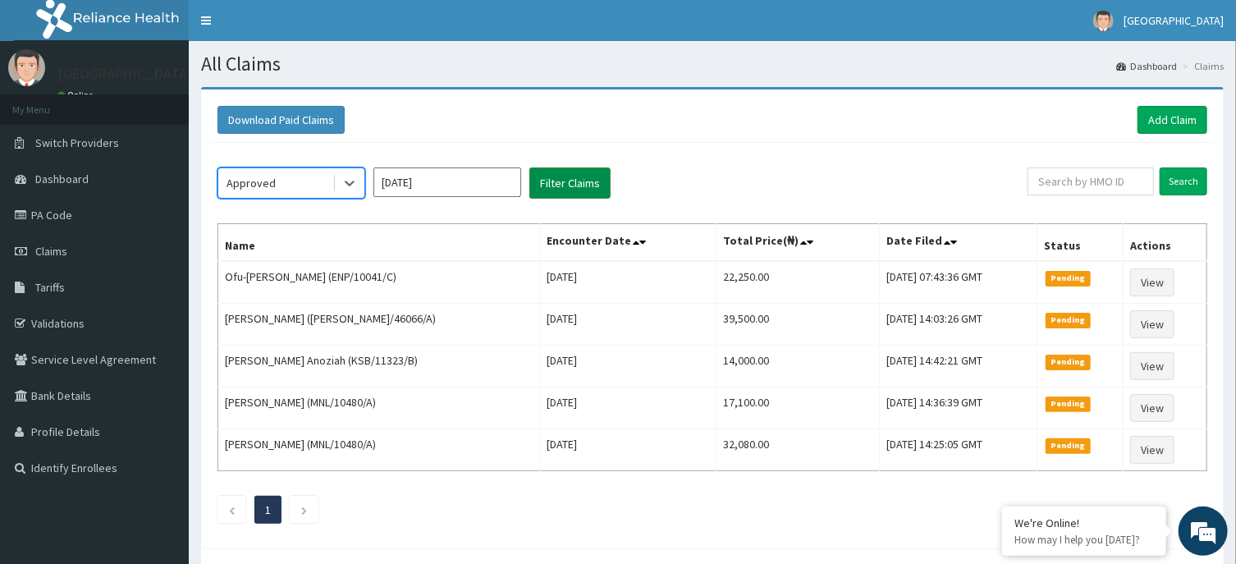
click at [556, 182] on button "Filter Claims" at bounding box center [569, 182] width 81 height 31
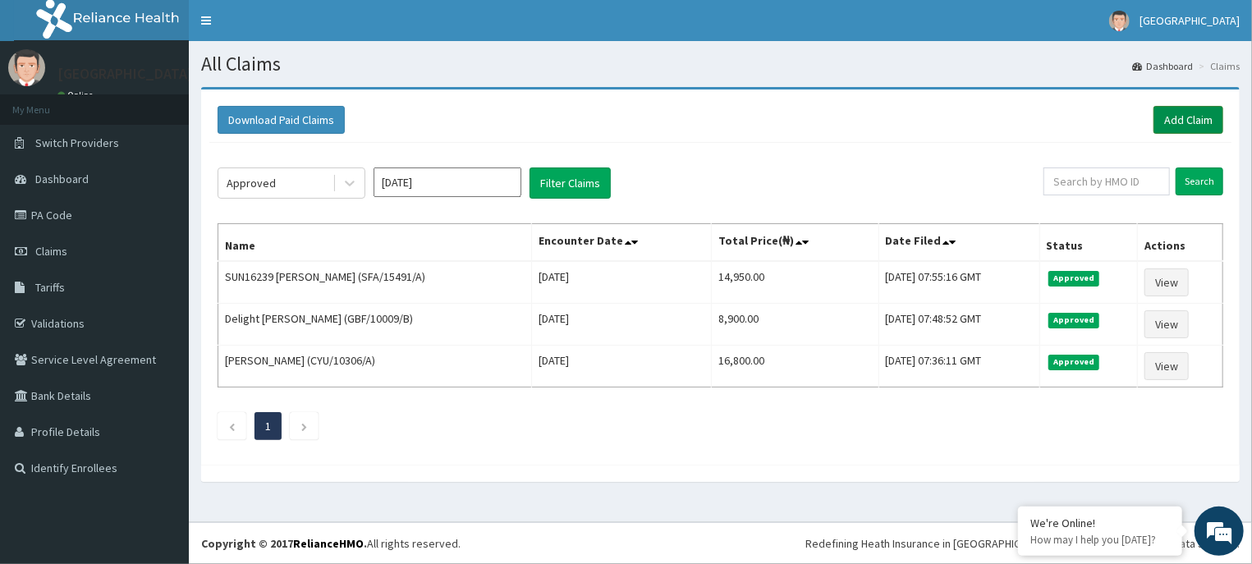
click at [1197, 109] on link "Add Claim" at bounding box center [1188, 120] width 70 height 28
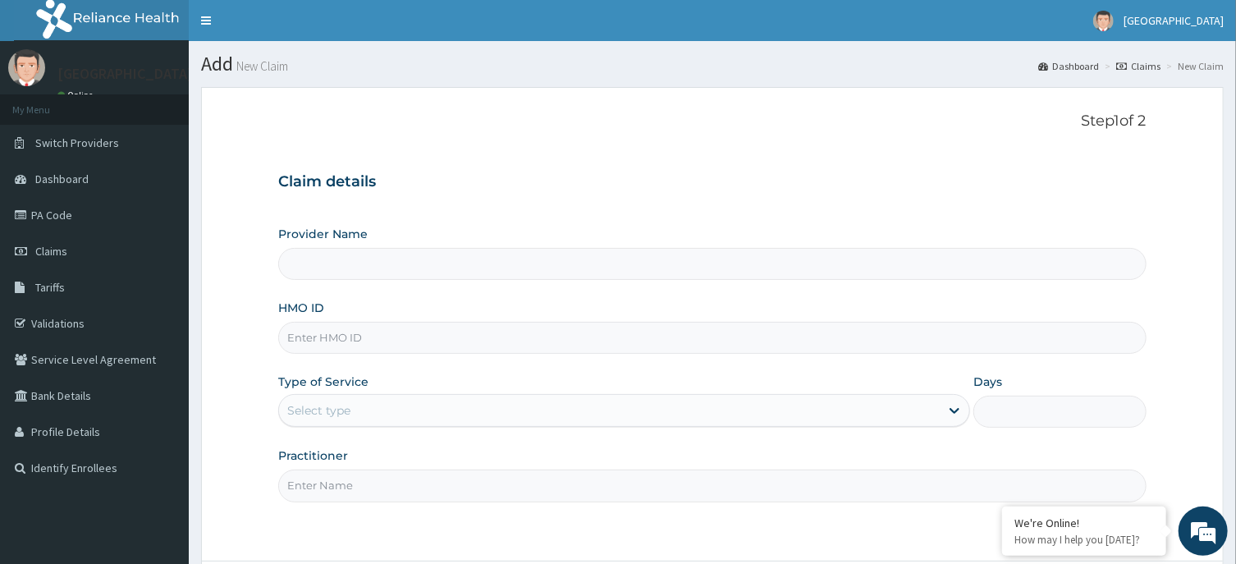
type input "[GEOGRAPHIC_DATA] -ASABA"
click at [746, 341] on input "HMO ID" at bounding box center [712, 338] width 868 height 32
type input "FMC/10687/A"
click at [847, 403] on div "Select type" at bounding box center [609, 410] width 661 height 26
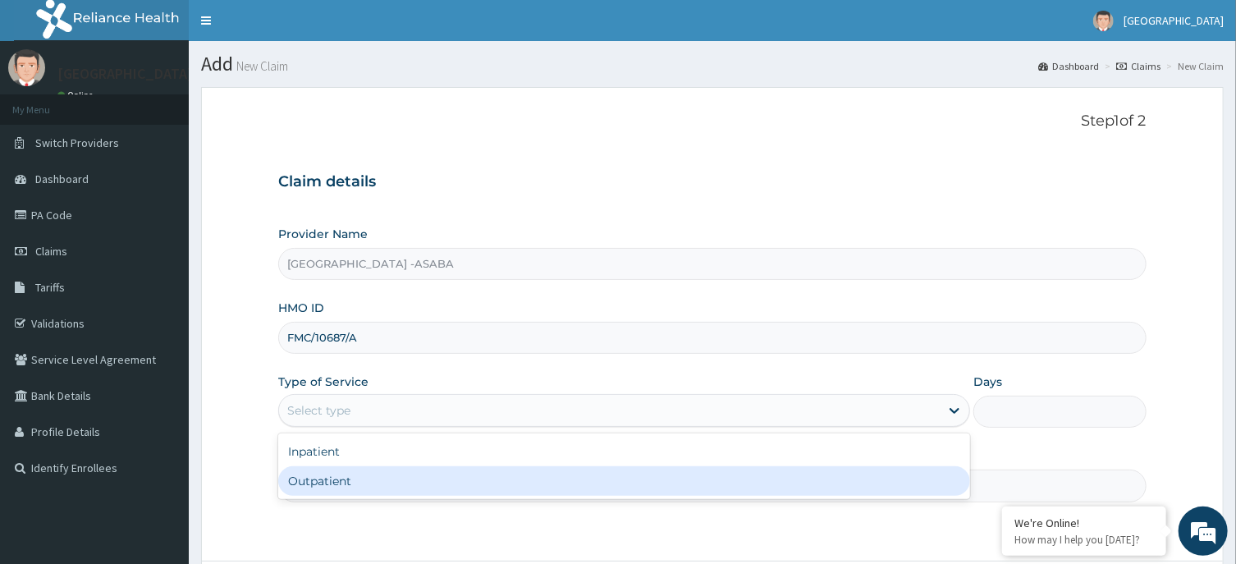
click at [791, 480] on div "Outpatient" at bounding box center [624, 481] width 692 height 30
type input "1"
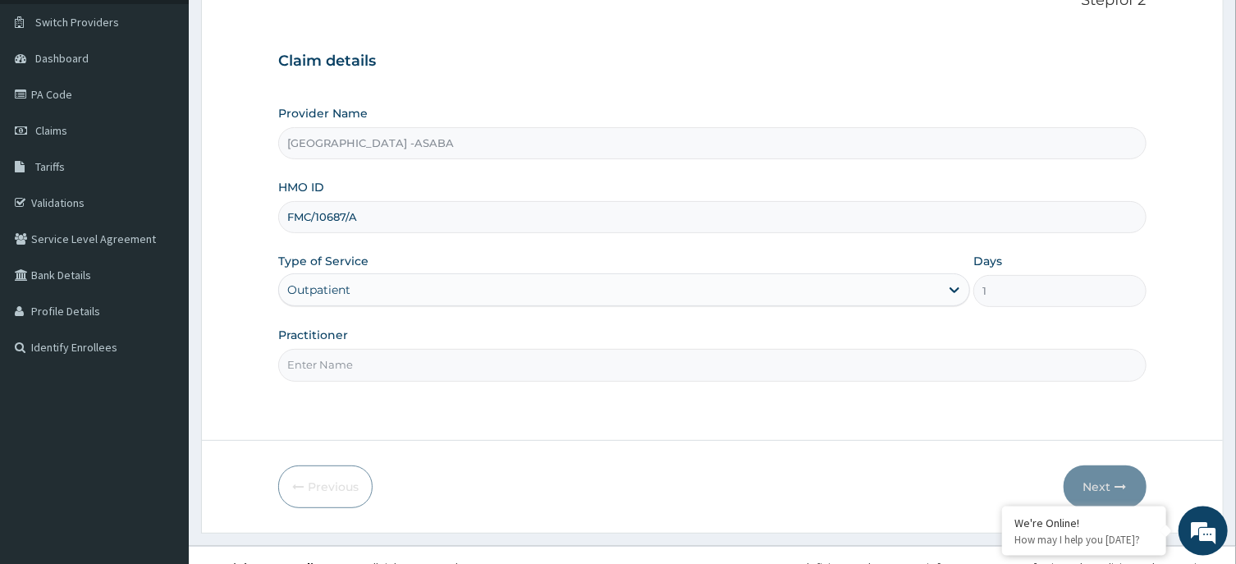
scroll to position [144, 0]
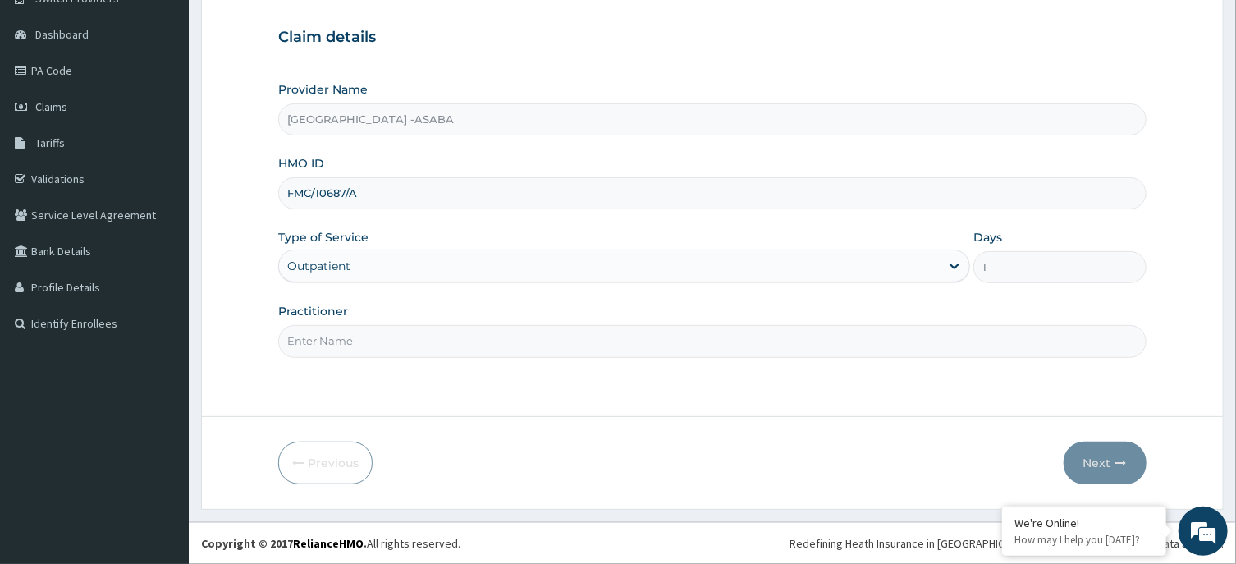
click at [622, 342] on input "Practitioner" at bounding box center [712, 341] width 868 height 32
type input "DR NJOKU"
click at [1102, 461] on button "Next" at bounding box center [1105, 463] width 83 height 43
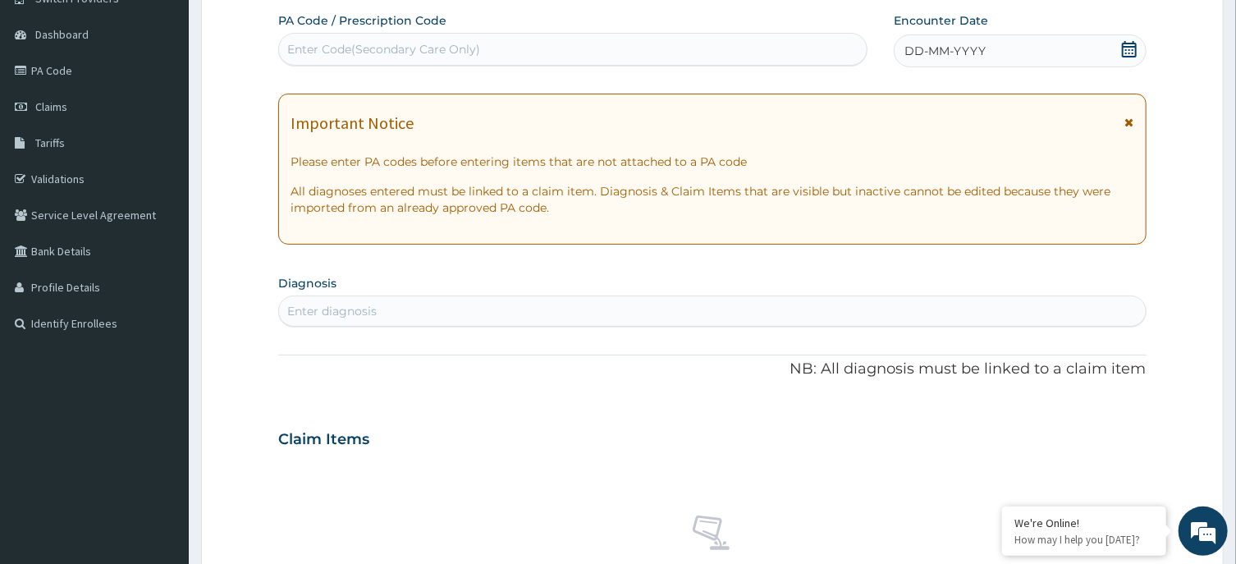
click at [535, 54] on div "Enter Code(Secondary Care Only)" at bounding box center [573, 49] width 588 height 26
type input "PA/B3CAFC"
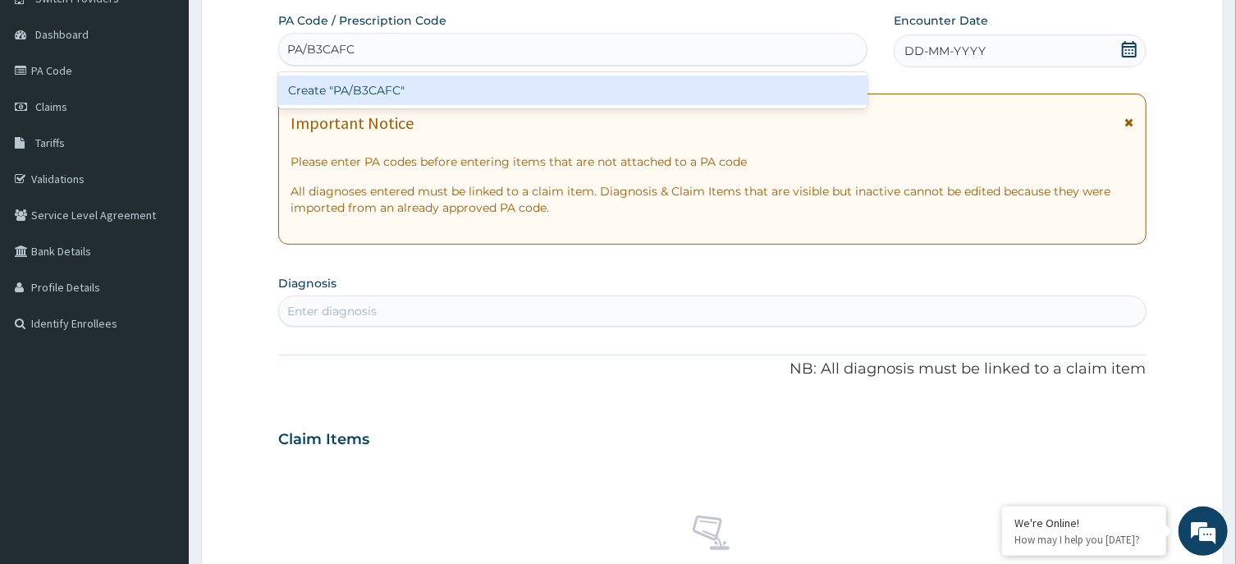
click at [525, 87] on div "Create "PA/B3CAFC"" at bounding box center [572, 91] width 589 height 30
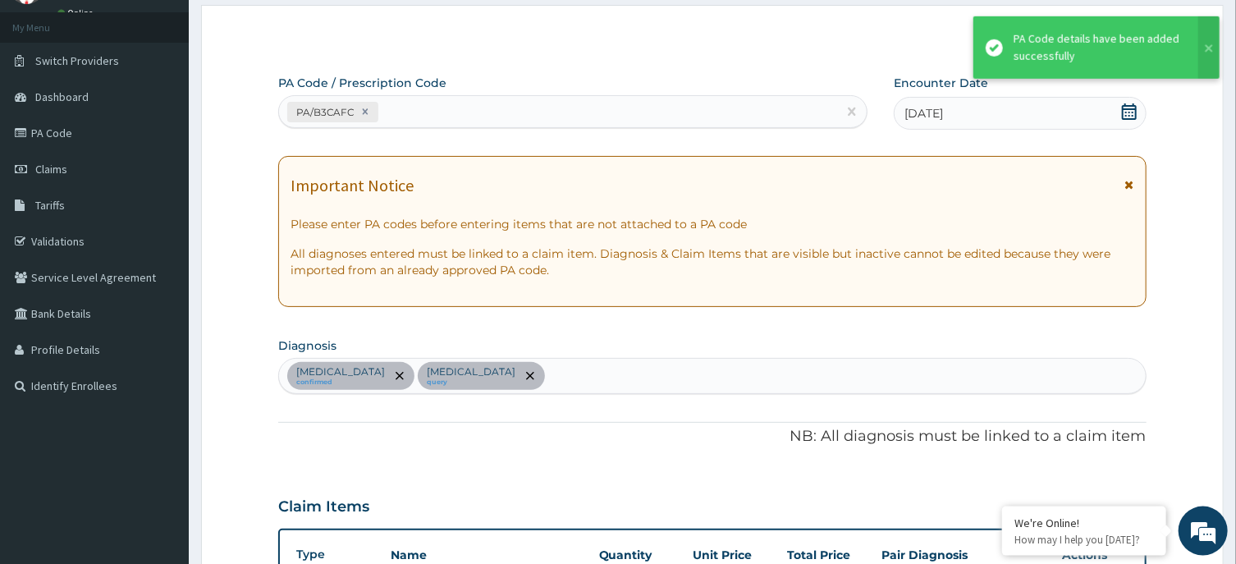
scroll to position [0, 0]
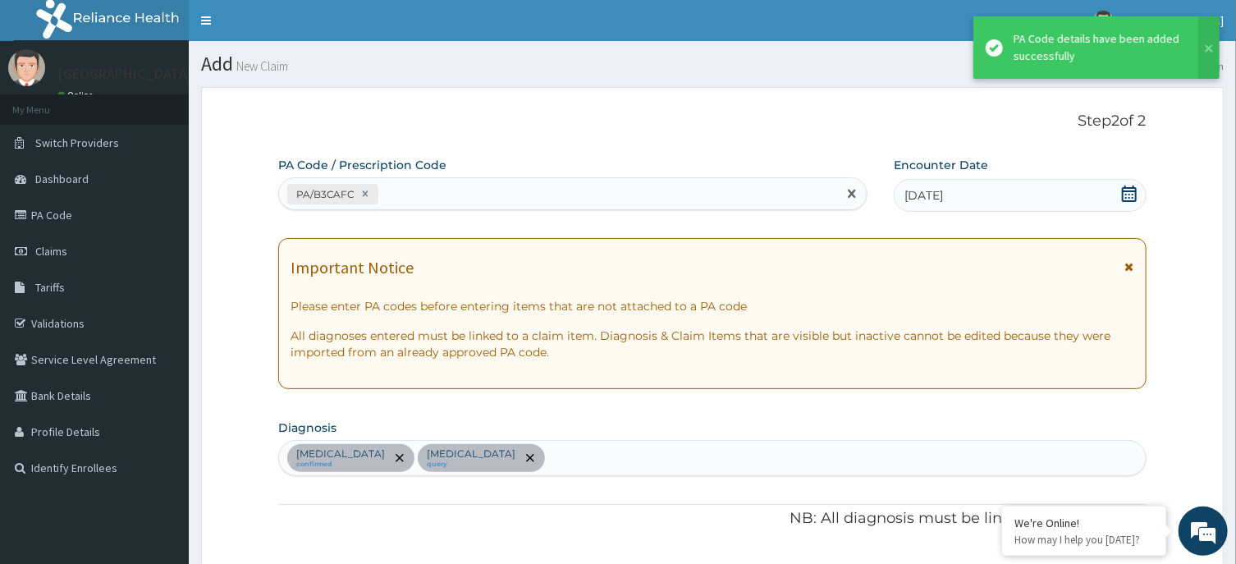
click at [636, 183] on div "PA/B3CAFC" at bounding box center [558, 194] width 558 height 27
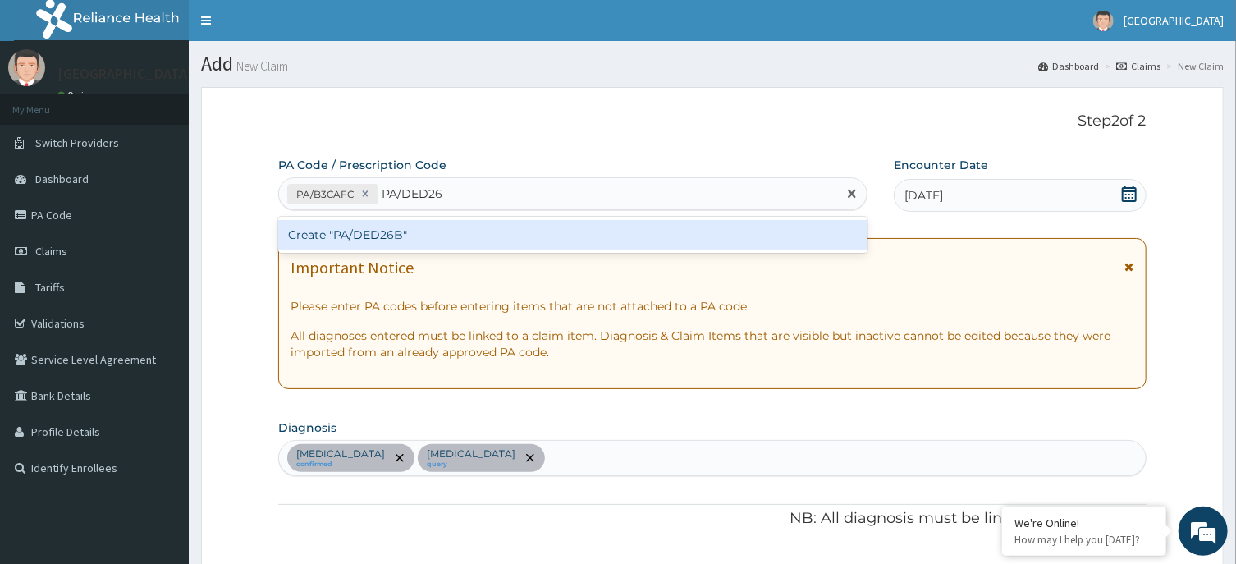
type input "PA/DED26B"
click at [636, 227] on div "Create "PA/DED26B"" at bounding box center [572, 235] width 589 height 30
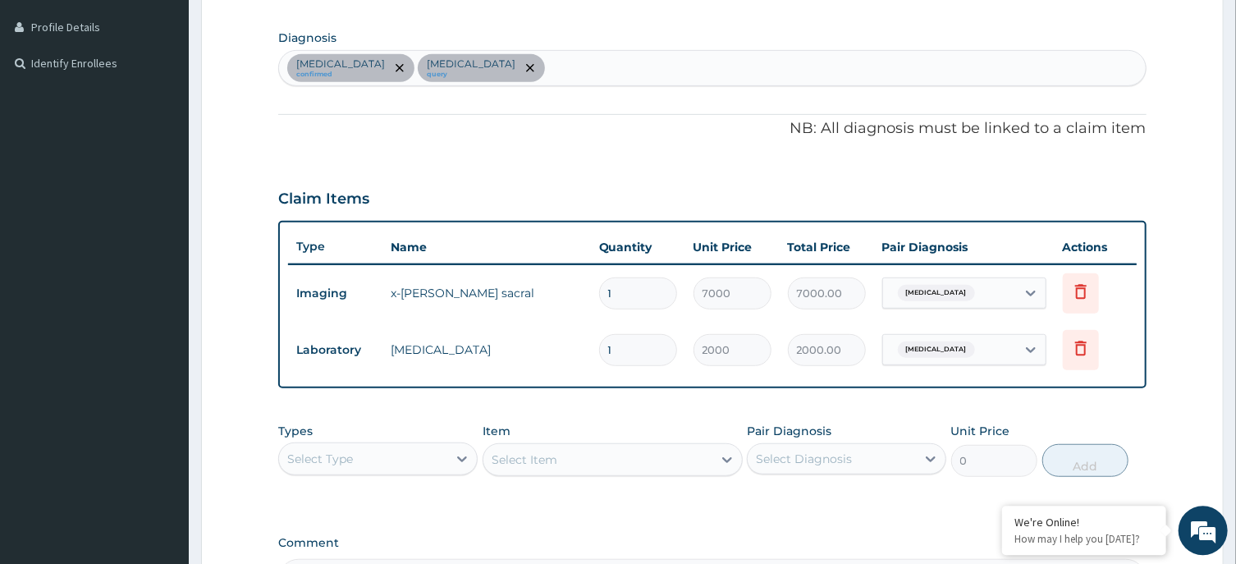
scroll to position [410, 0]
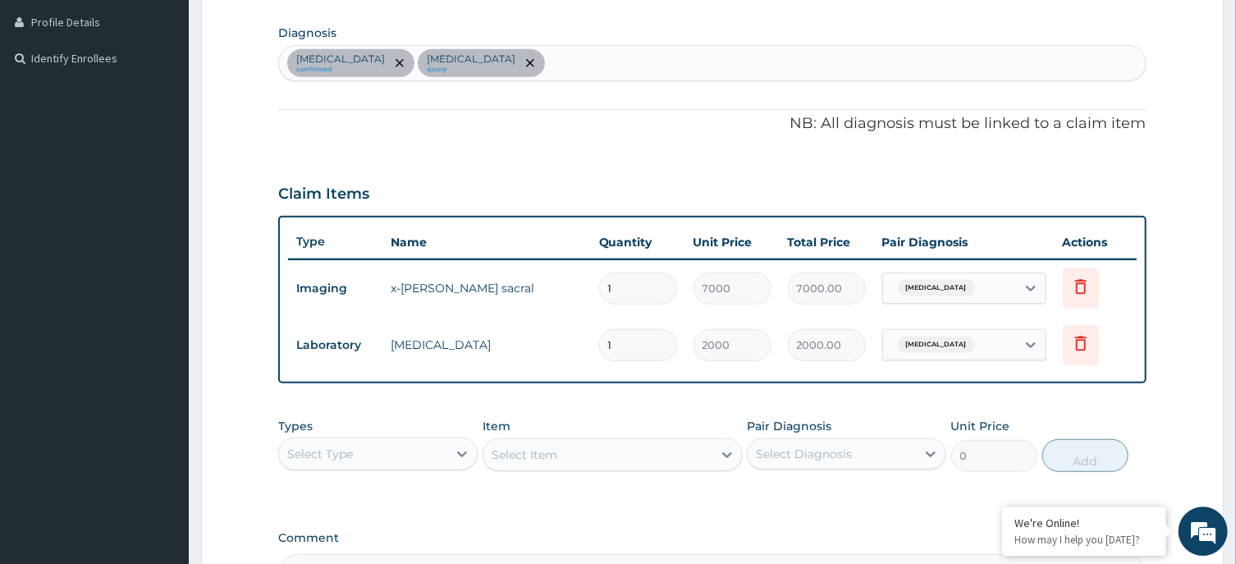
click at [764, 58] on div "Lumbosacral spondylosis confirmed Immunosuppression query" at bounding box center [712, 63] width 866 height 34
type input "MALARIA"
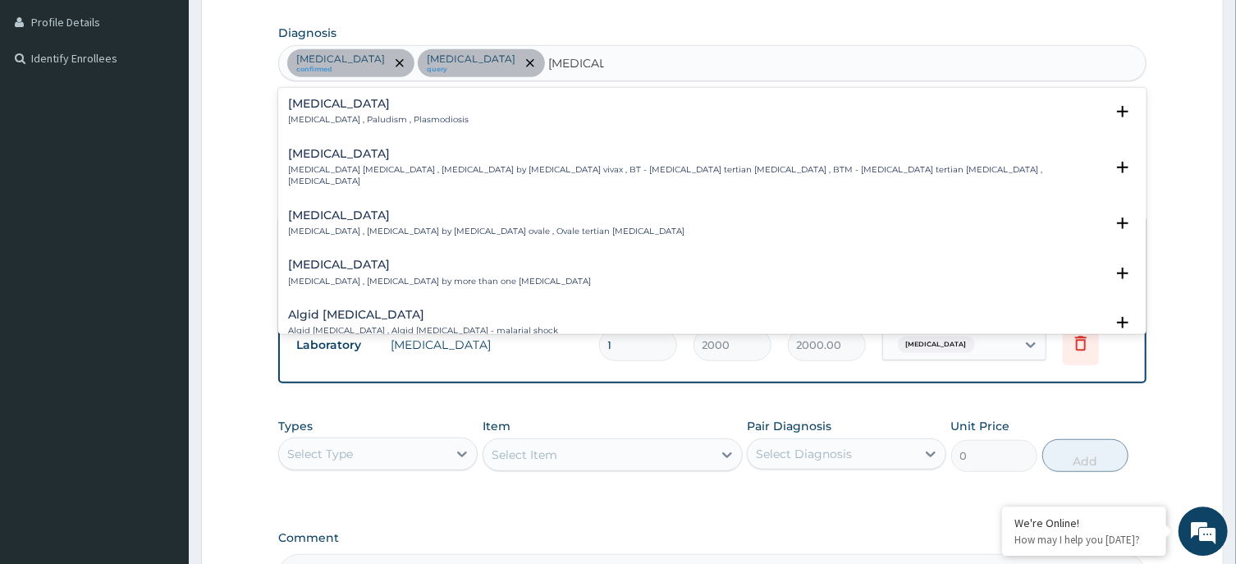
click at [320, 110] on h4 "Malaria" at bounding box center [378, 104] width 181 height 12
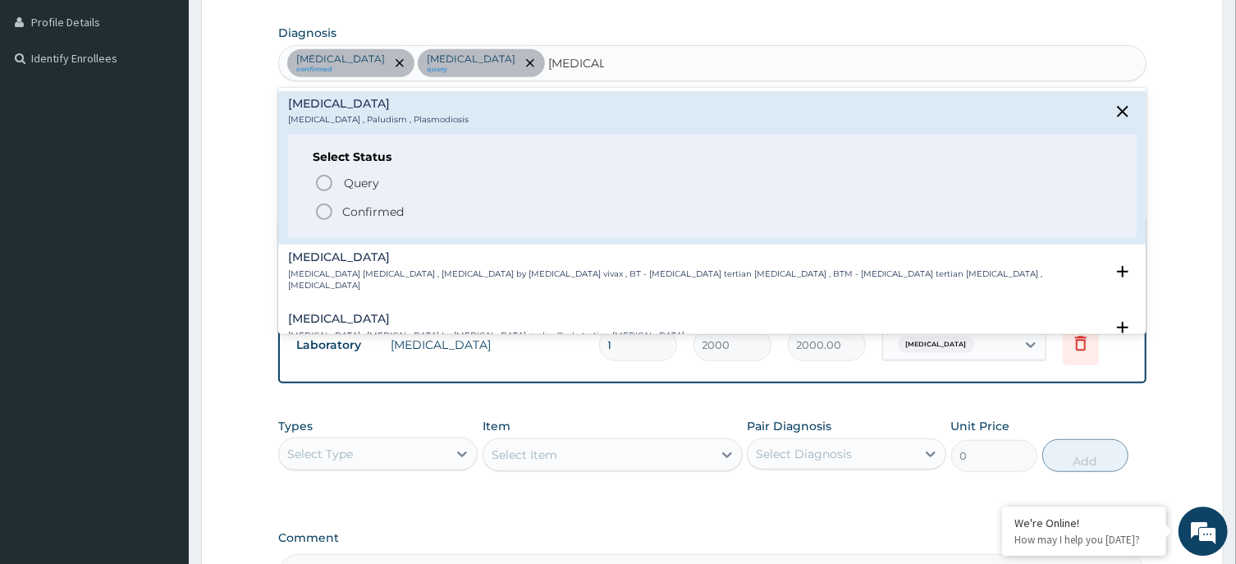
click at [322, 206] on circle "status option filled" at bounding box center [324, 211] width 15 height 15
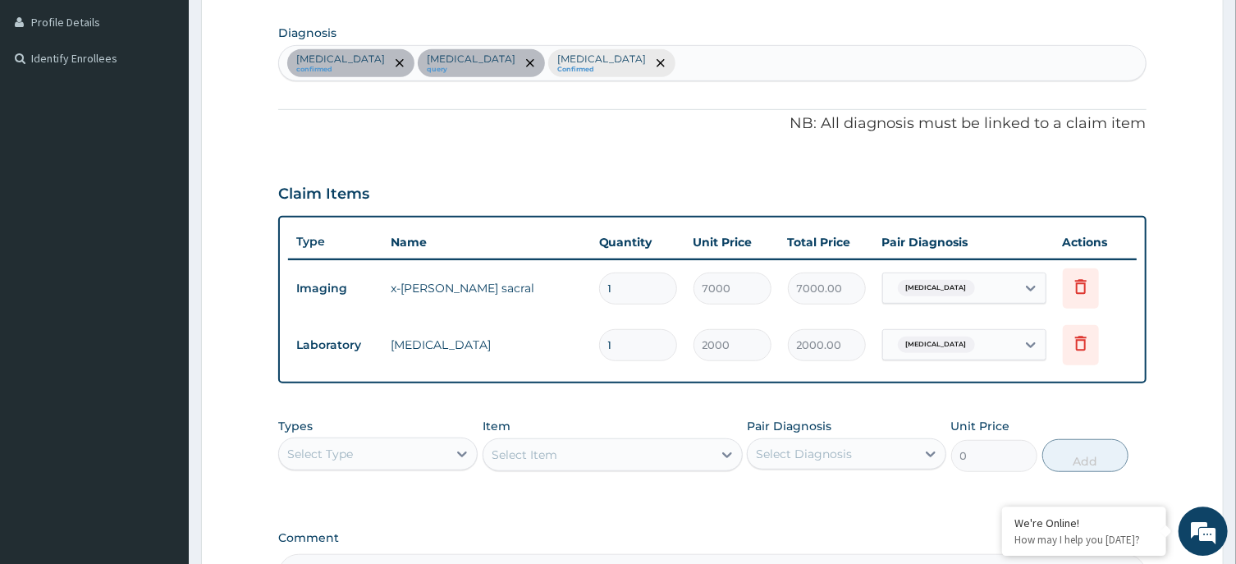
click at [845, 53] on div "Lumbosacral spondylosis confirmed Immunosuppression query Malaria Confirmed" at bounding box center [712, 63] width 866 height 34
type input "SEPSIS"
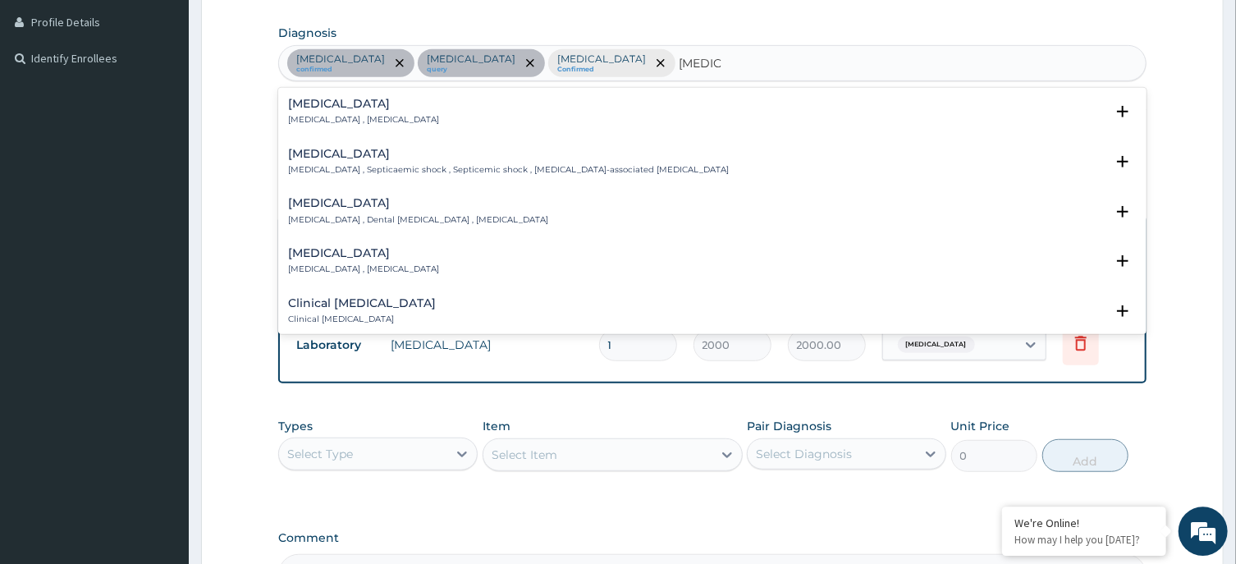
click at [317, 105] on h4 "[MEDICAL_DATA]" at bounding box center [363, 104] width 151 height 12
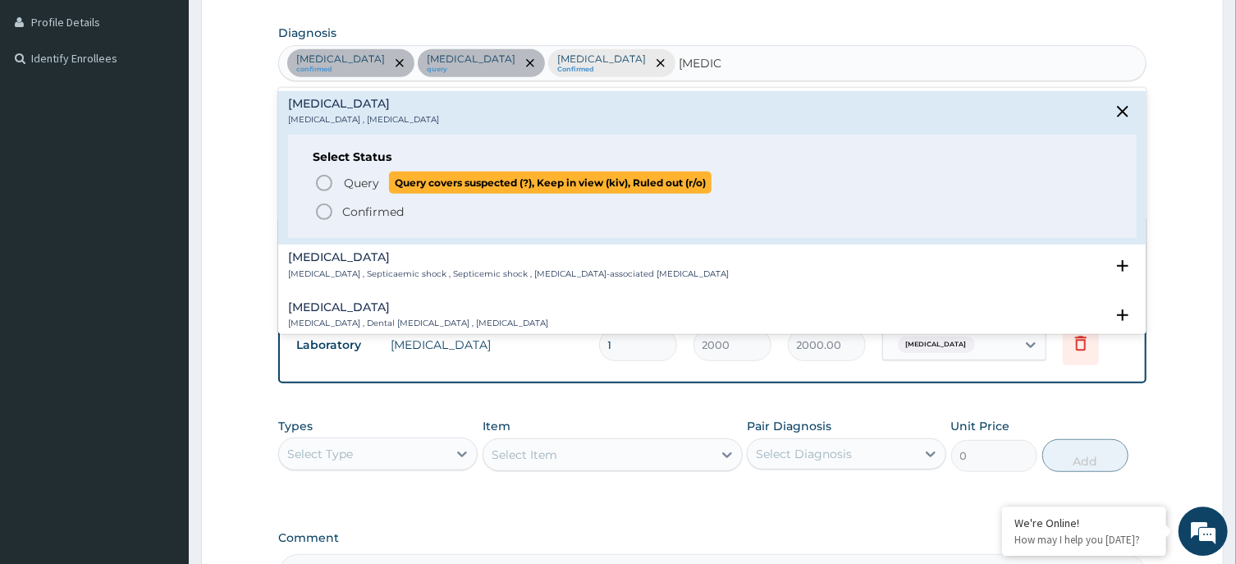
click at [328, 182] on icon "status option query" at bounding box center [324, 183] width 20 height 20
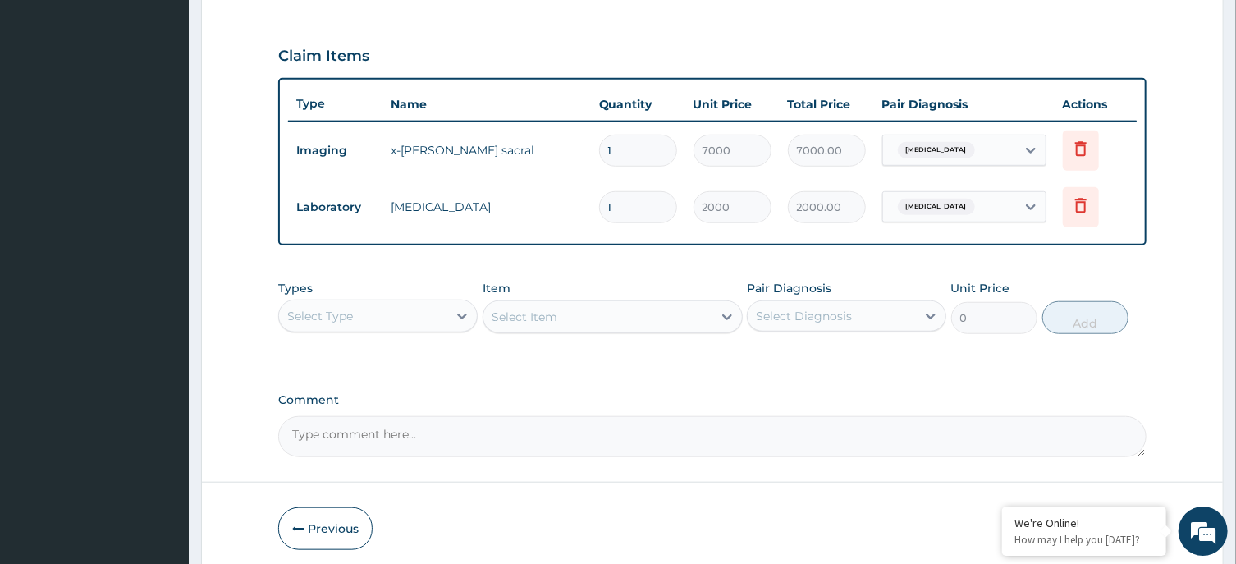
scroll to position [612, 0]
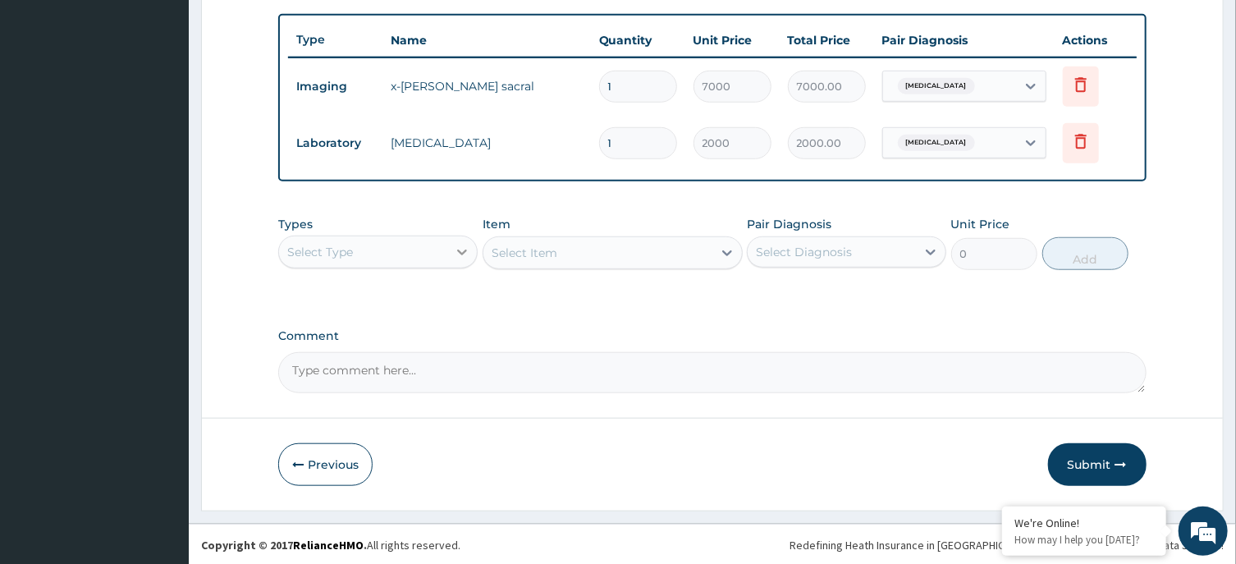
click at [465, 250] on icon at bounding box center [463, 253] width 10 height 6
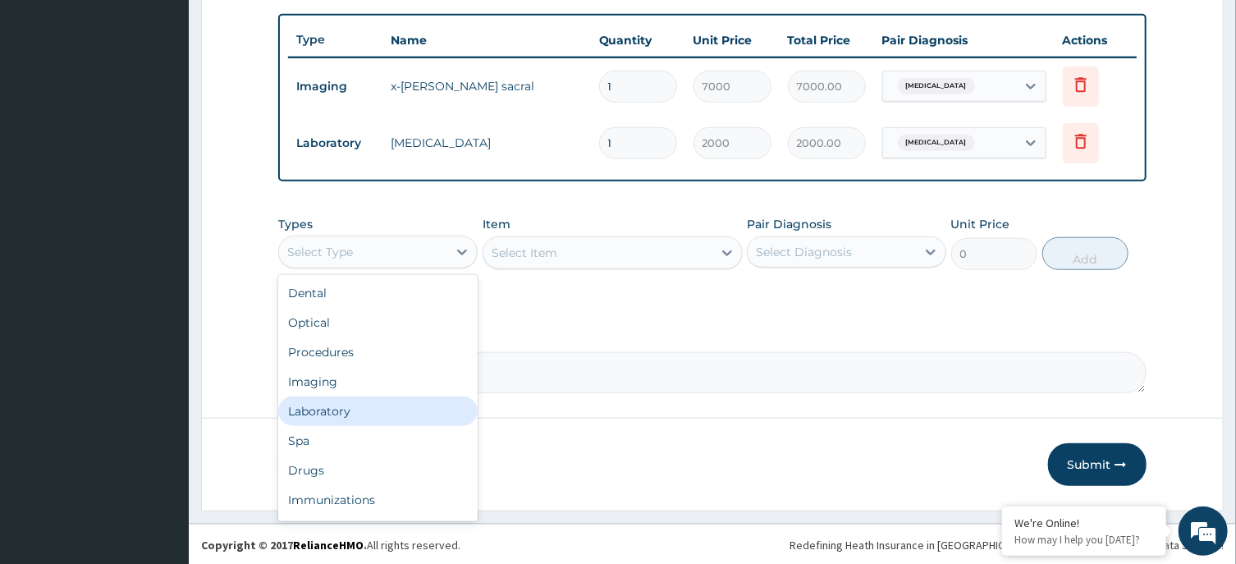
click at [376, 409] on div "Laboratory" at bounding box center [377, 411] width 199 height 30
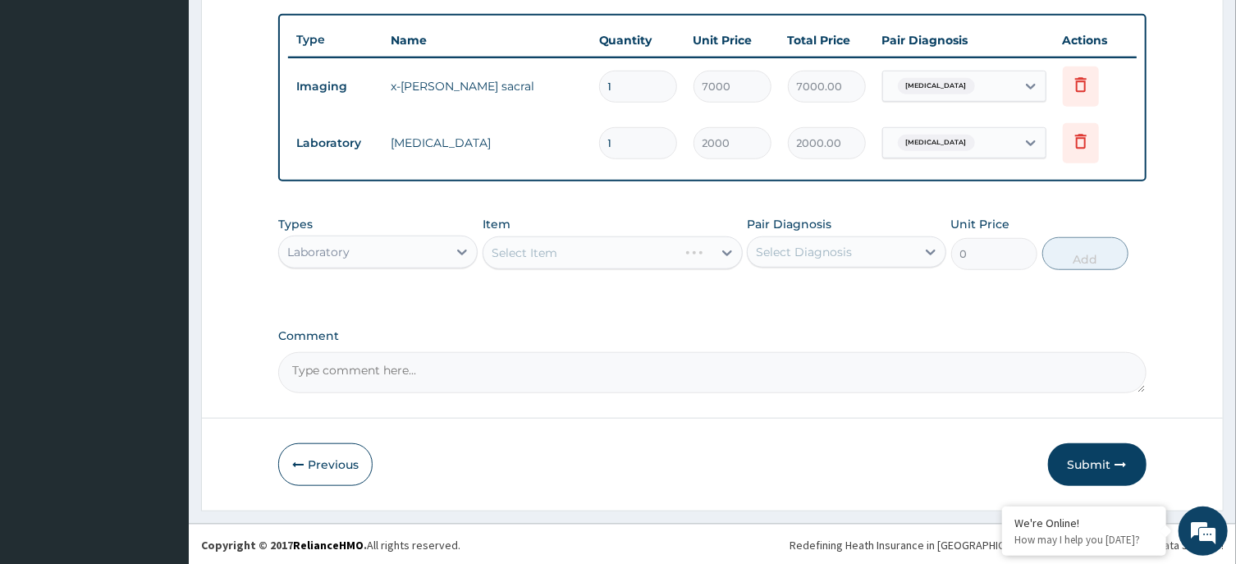
click at [575, 251] on div "Select Item" at bounding box center [613, 252] width 260 height 33
click at [637, 250] on div "Select Item" at bounding box center [613, 252] width 260 height 33
click at [637, 248] on div "Select Item" at bounding box center [597, 253] width 229 height 26
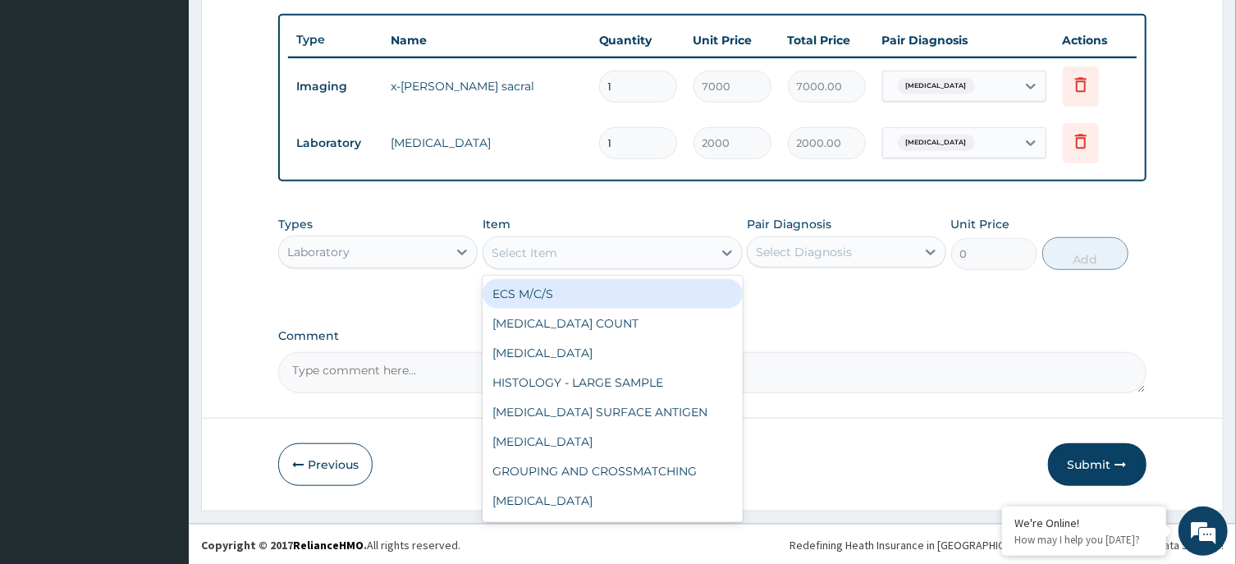
type input "S"
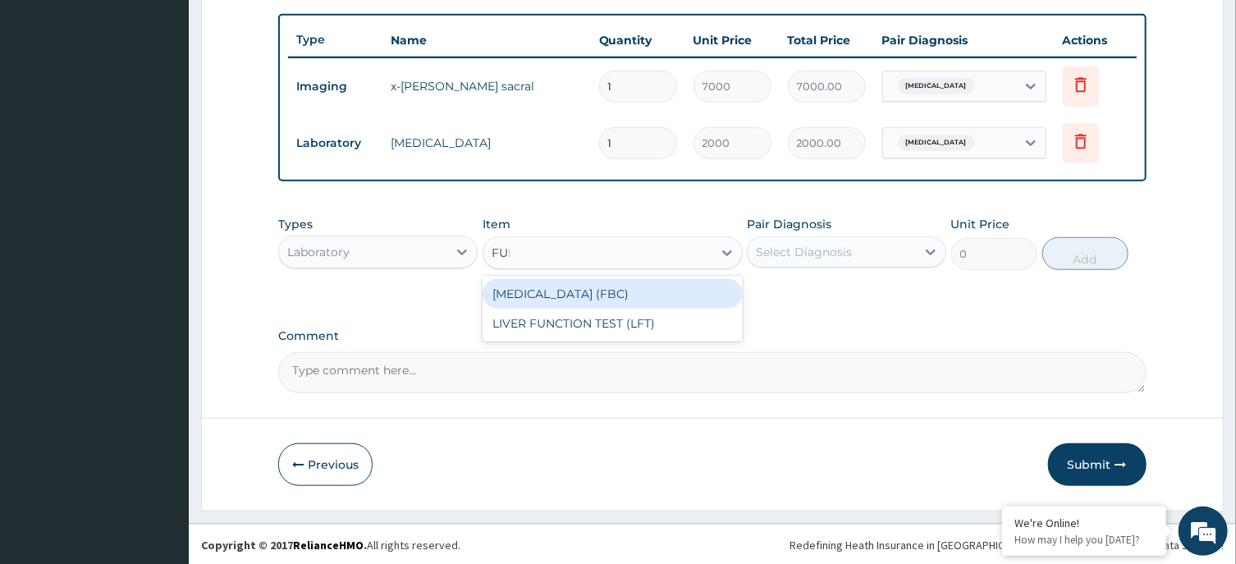
type input "FULL"
click at [646, 296] on div "FULL BLOOD COUNT (FBC)" at bounding box center [613, 294] width 260 height 30
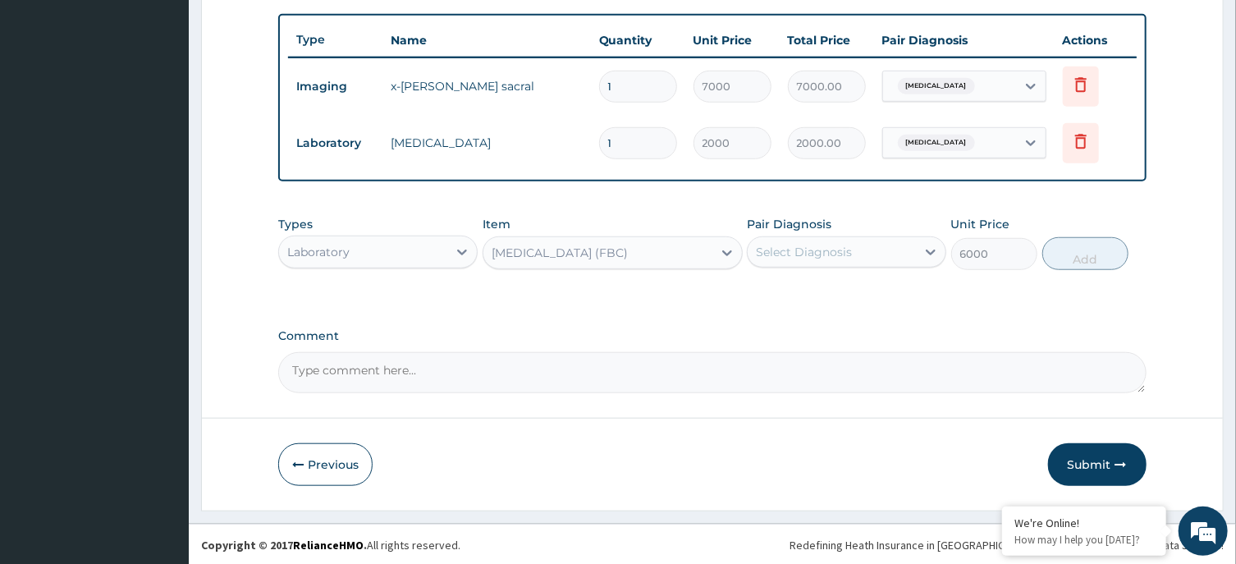
type input "6000"
click at [873, 246] on div "Select Diagnosis" at bounding box center [832, 252] width 168 height 26
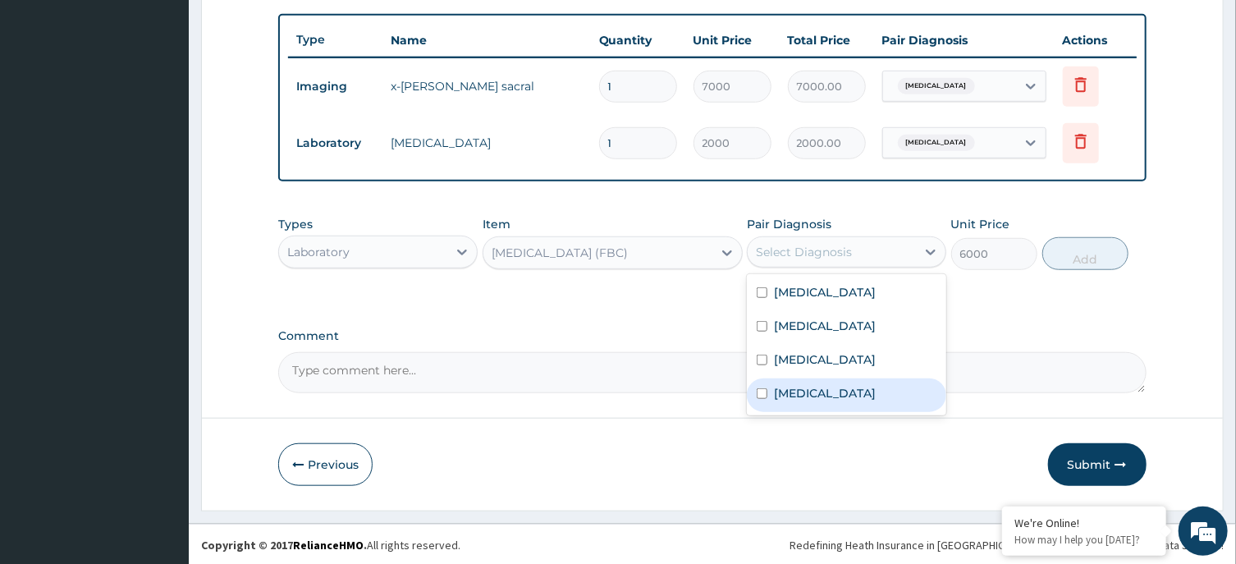
click at [845, 379] on div "Sepsis" at bounding box center [846, 395] width 199 height 34
checkbox input "true"
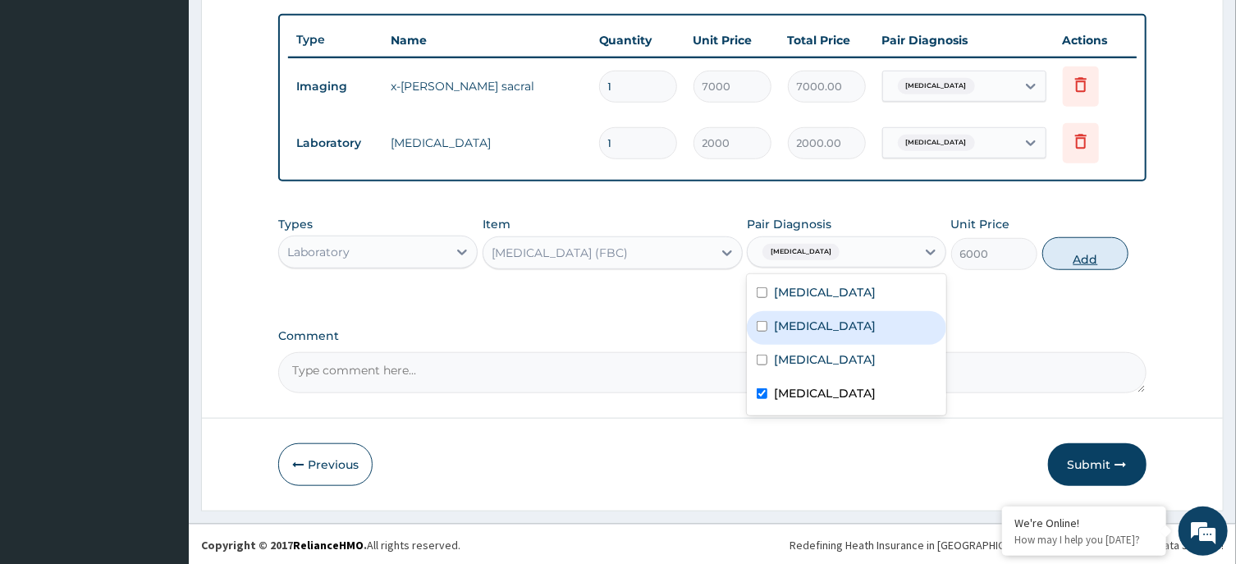
click at [1074, 253] on button "Add" at bounding box center [1085, 253] width 87 height 33
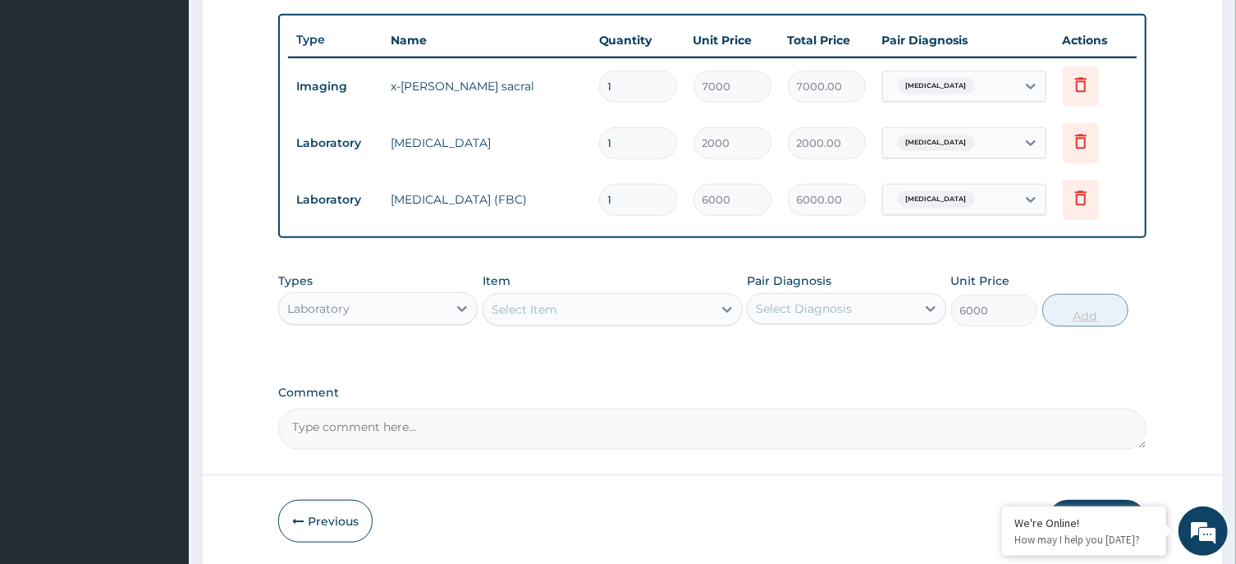
type input "0"
click at [571, 305] on div "Select Item" at bounding box center [597, 309] width 229 height 26
type input "MALAR"
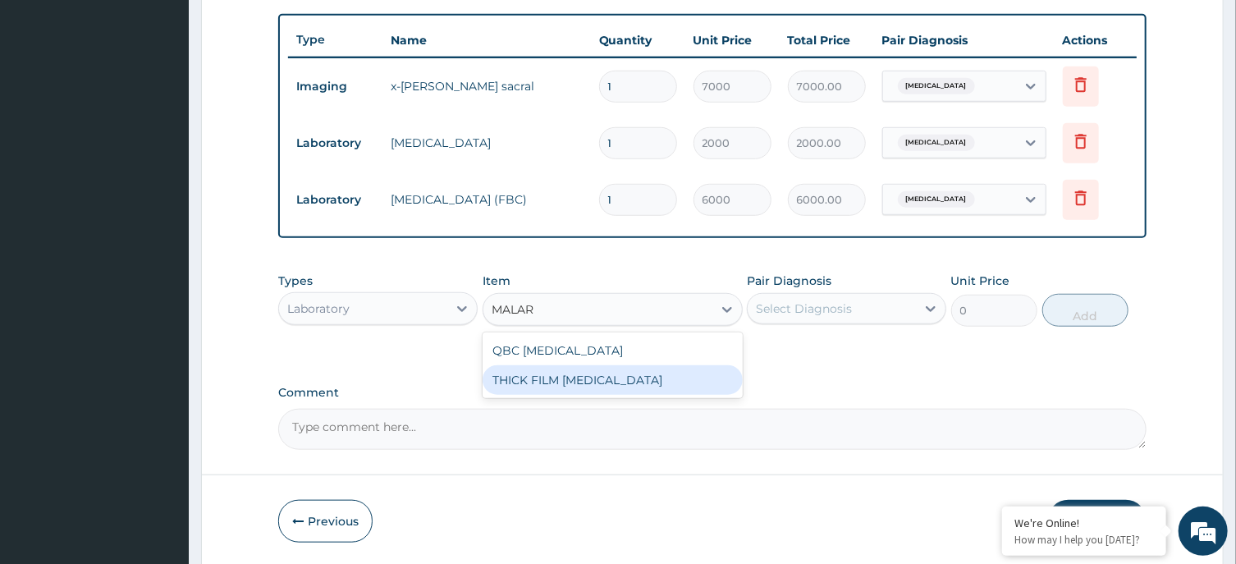
click at [575, 383] on div "THICK FILM MALARIA" at bounding box center [613, 380] width 260 height 30
type input "2000"
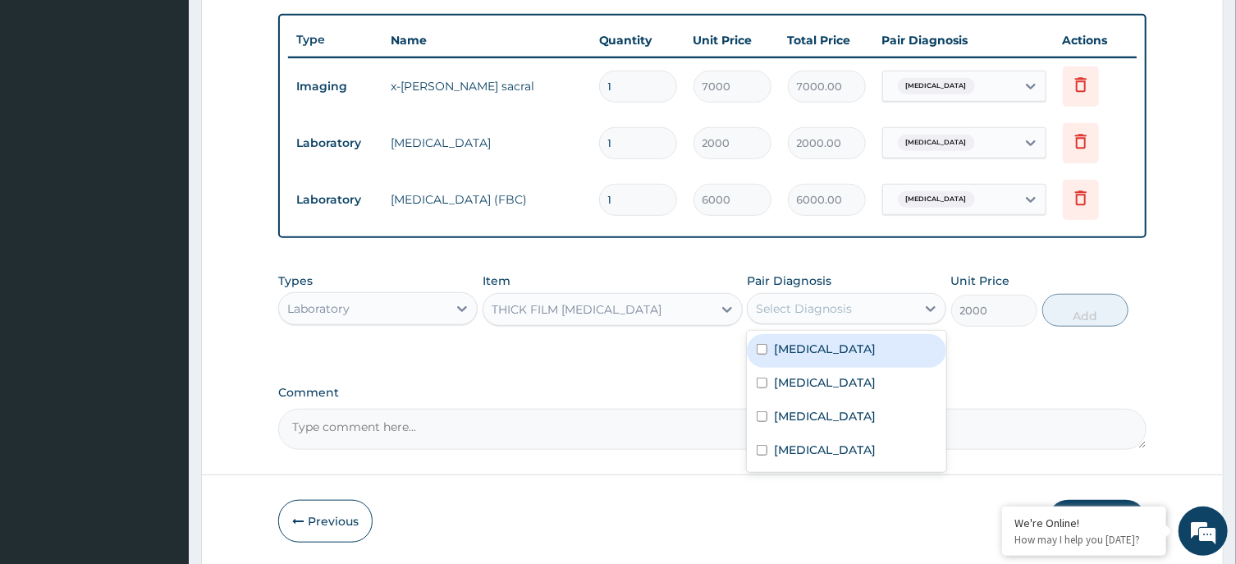
click at [867, 313] on div "Select Diagnosis" at bounding box center [832, 308] width 168 height 26
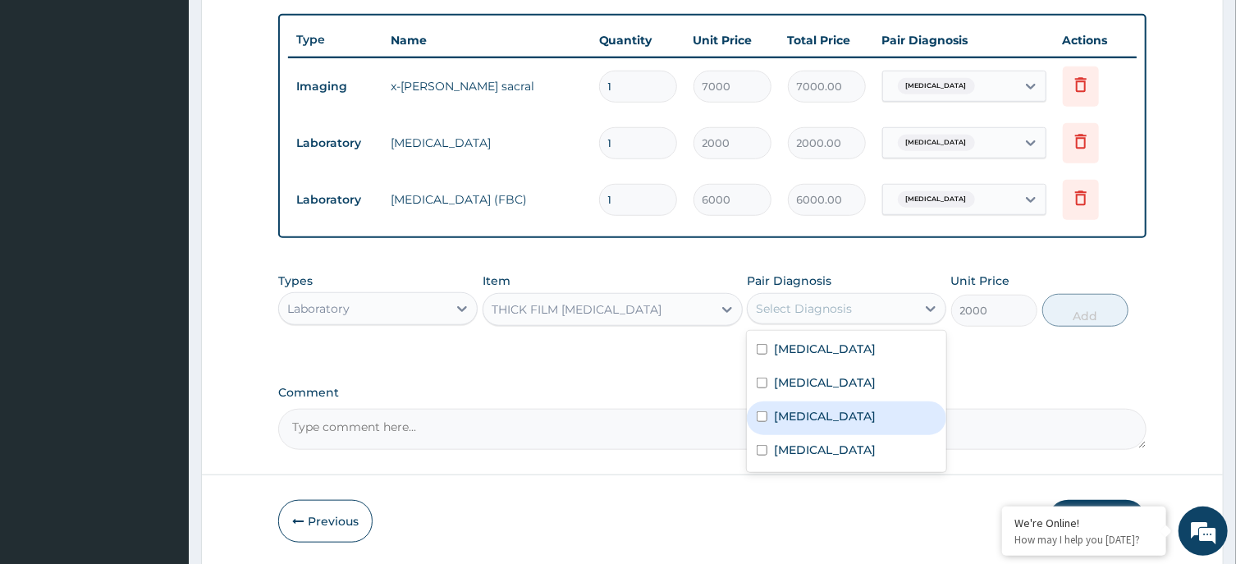
click at [841, 405] on div "Malaria" at bounding box center [846, 418] width 199 height 34
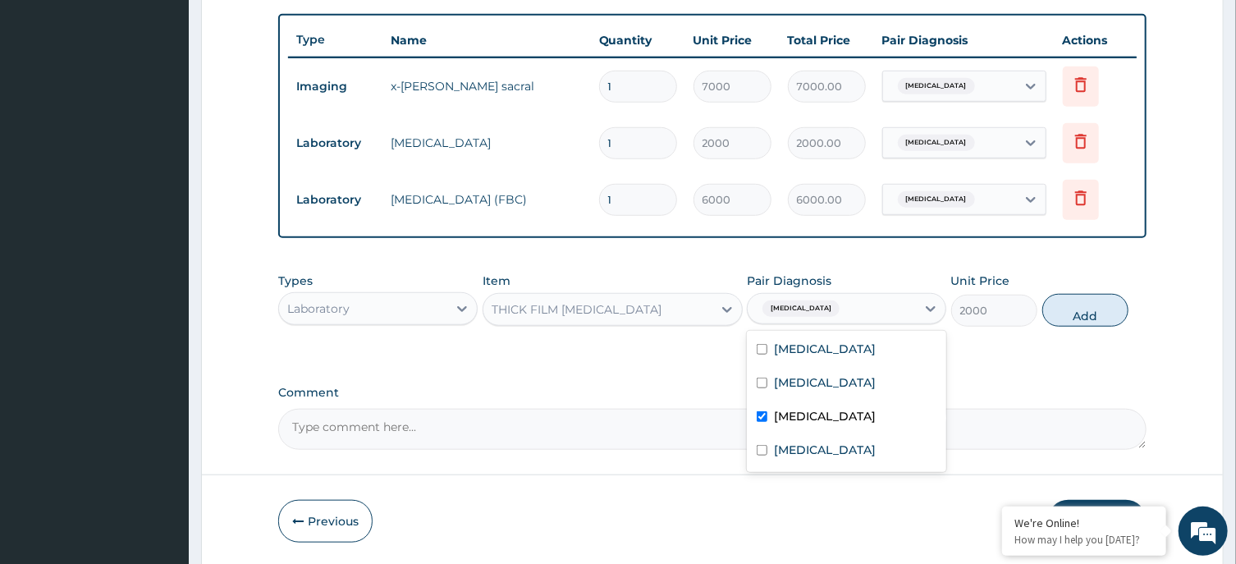
checkbox input "true"
click at [1089, 313] on button "Add" at bounding box center [1085, 310] width 87 height 33
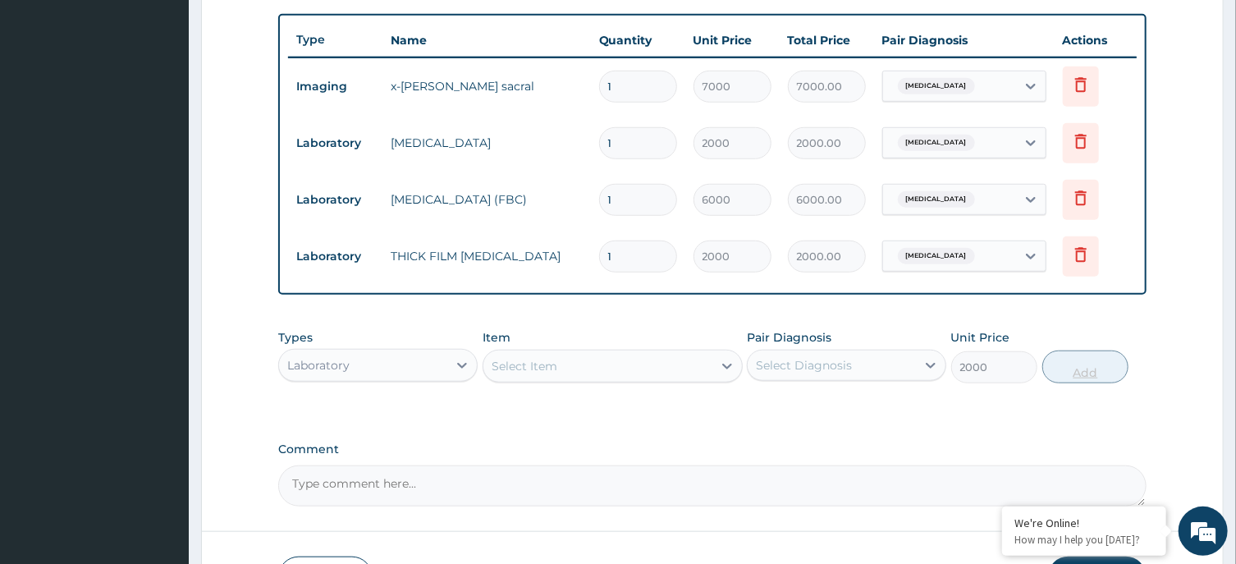
type input "0"
click at [584, 363] on div "Select Item" at bounding box center [597, 366] width 229 height 26
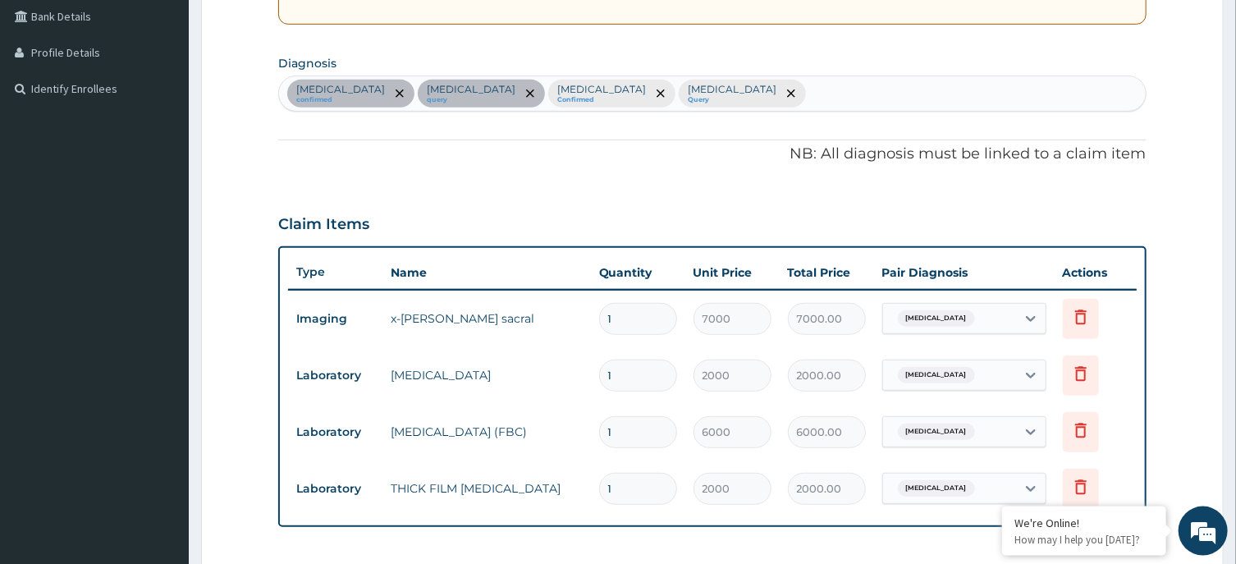
scroll to position [336, 0]
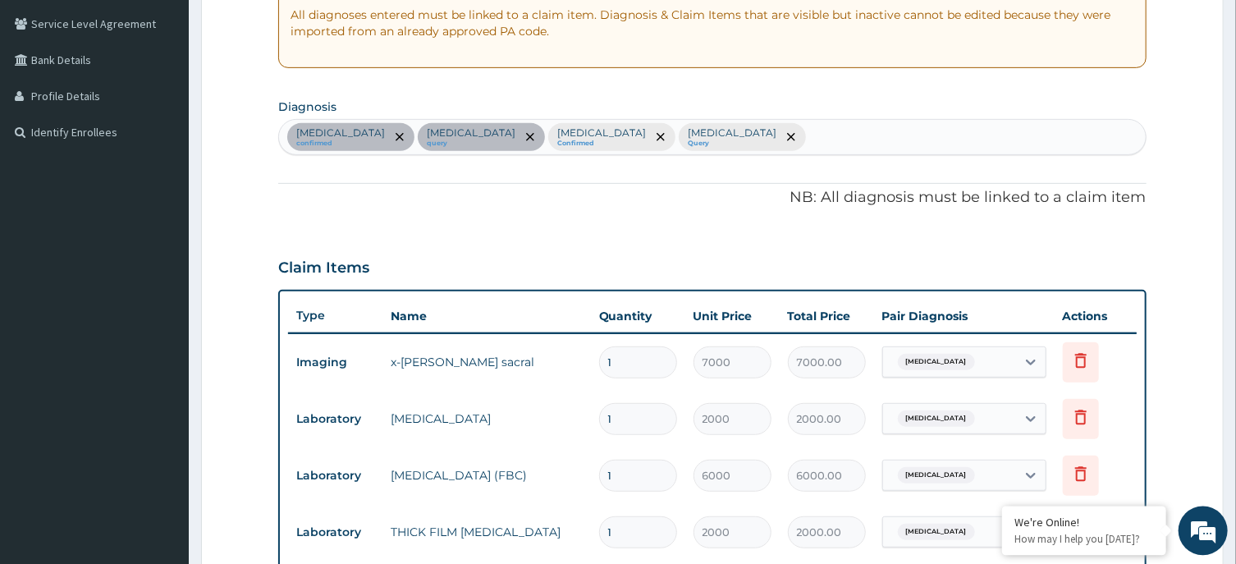
click at [832, 135] on div "Lumbosacral spondylosis confirmed Immunosuppression query Malaria Confirmed Sep…" at bounding box center [712, 137] width 866 height 34
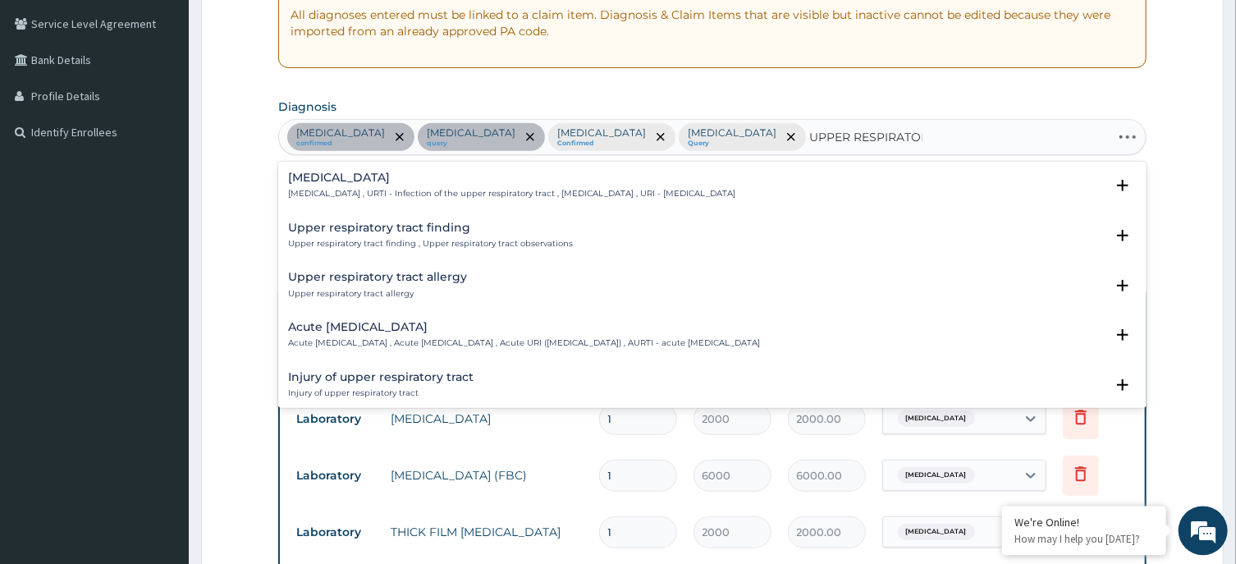
type input "UPPER RESPIRATORY"
click at [353, 181] on h4 "Upper respiratory infection" at bounding box center [511, 178] width 447 height 12
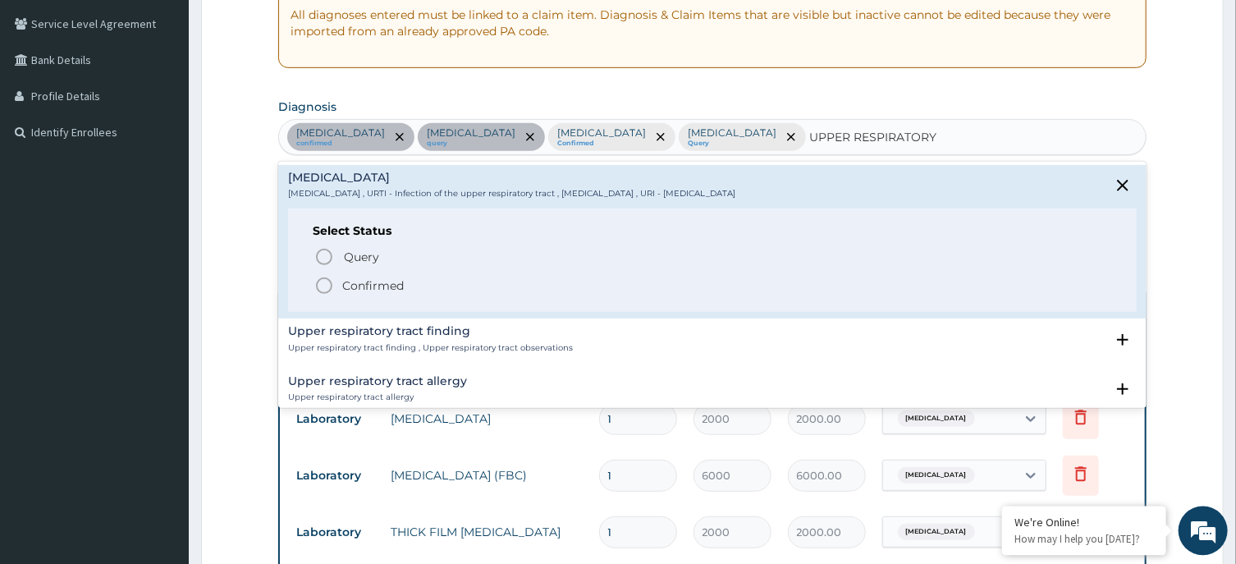
click at [330, 280] on circle "status option filled" at bounding box center [324, 285] width 15 height 15
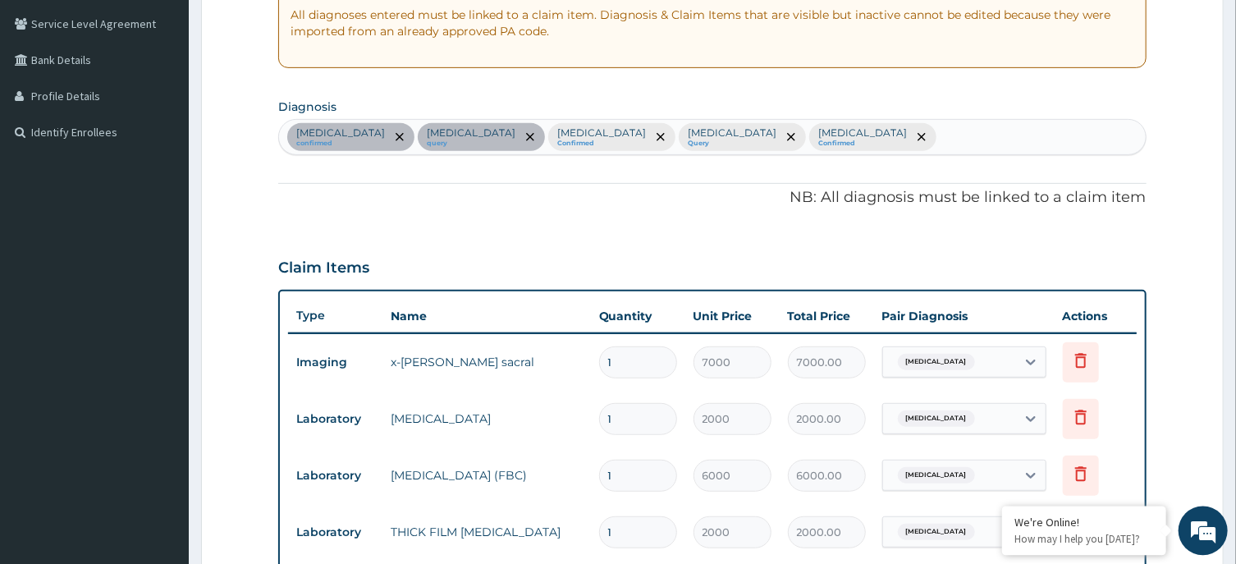
scroll to position [725, 0]
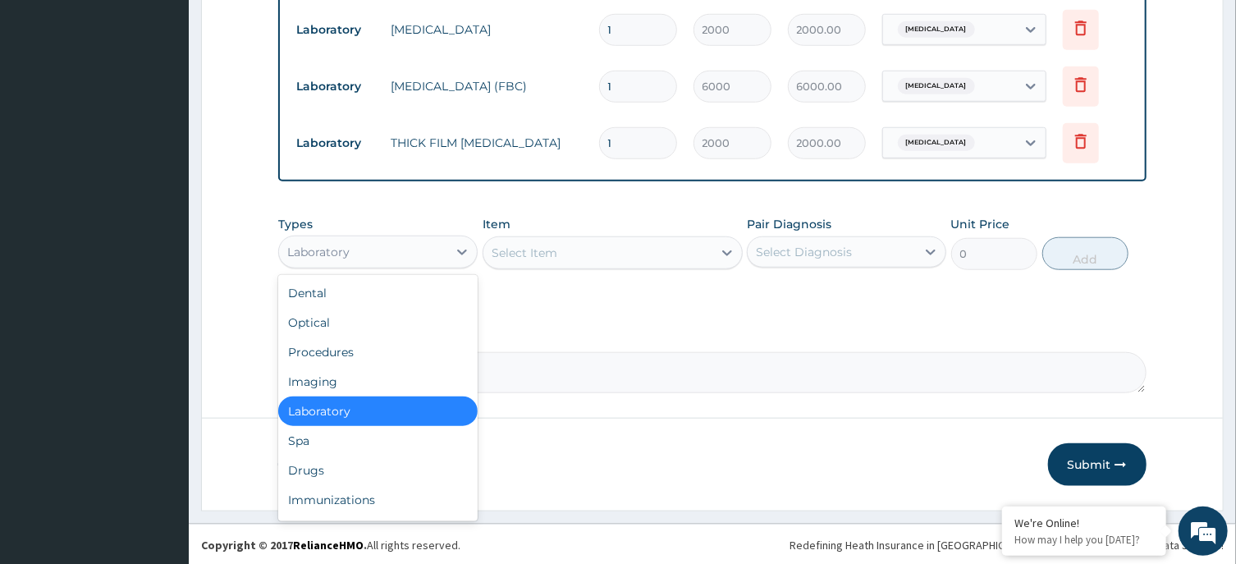
click at [413, 236] on div "Laboratory" at bounding box center [377, 252] width 199 height 33
click at [337, 461] on div "Drugs" at bounding box center [377, 471] width 199 height 30
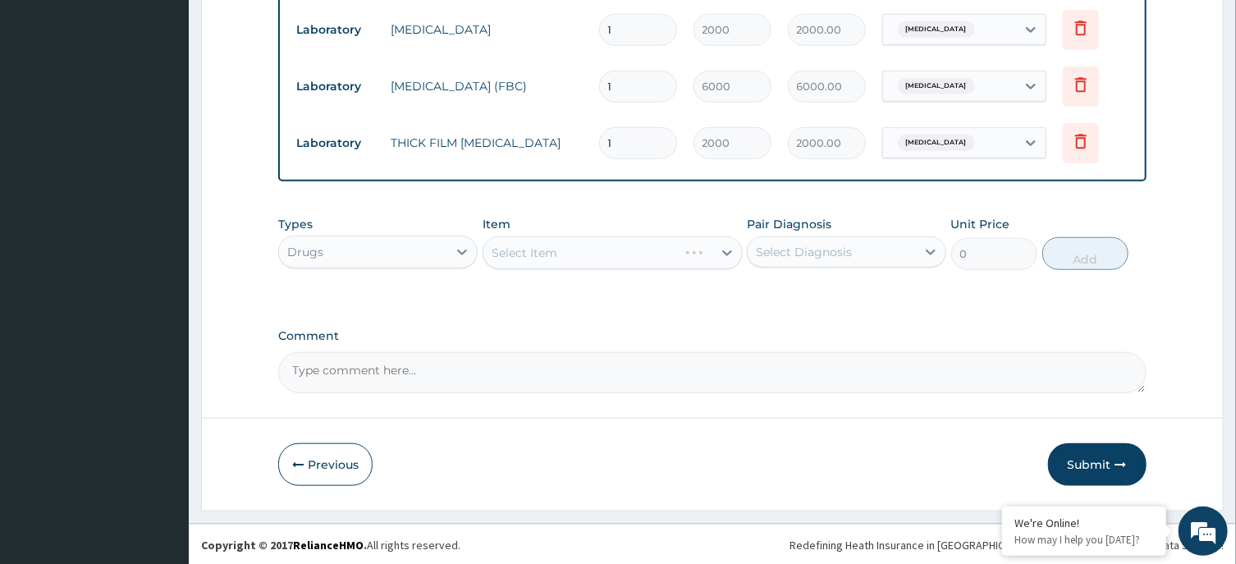
click at [633, 253] on div "Select Item" at bounding box center [613, 252] width 260 height 33
click at [678, 254] on div "Select Item" at bounding box center [613, 252] width 260 height 33
click at [631, 243] on div "Select Item" at bounding box center [597, 253] width 229 height 26
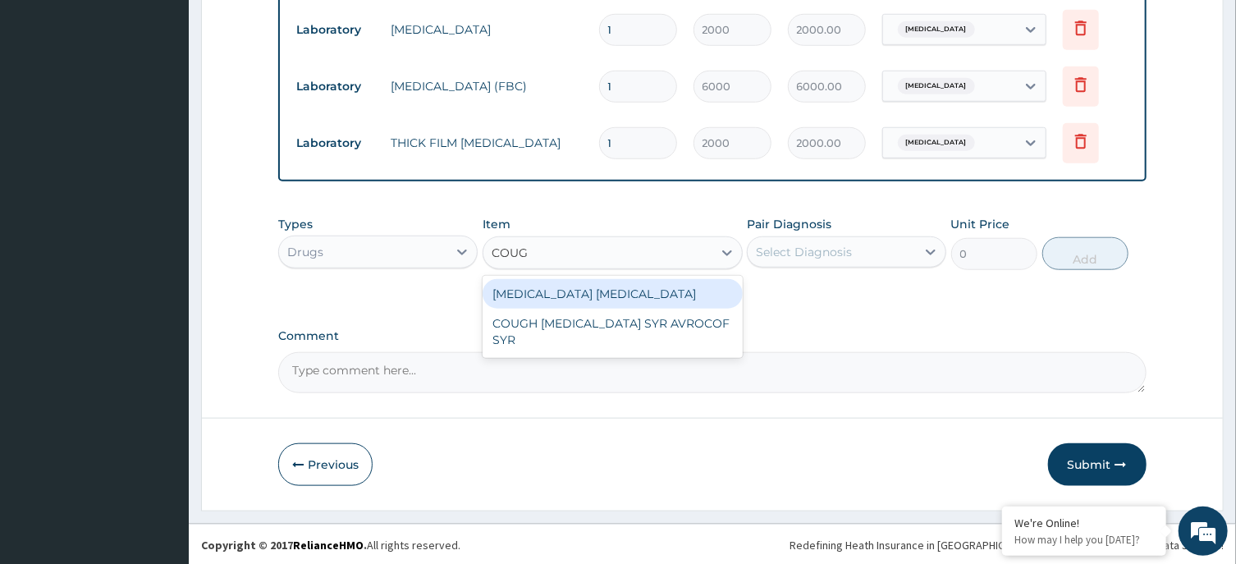
type input "COUGH"
click at [639, 290] on div "BENYLIN DRY COUGH" at bounding box center [613, 294] width 260 height 30
type input "4800"
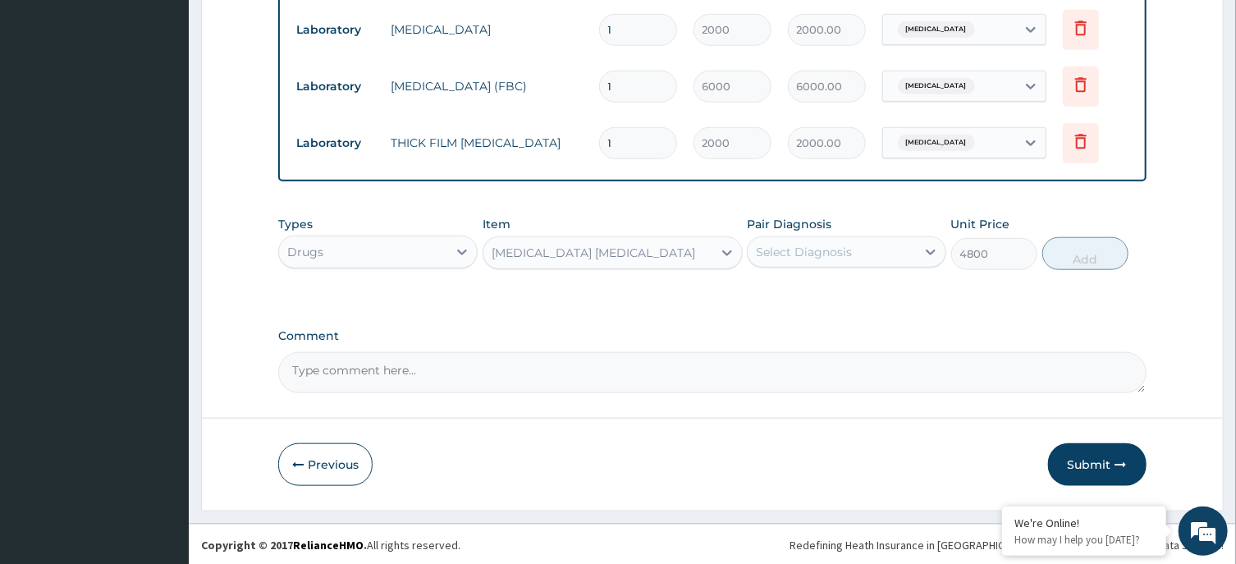
click at [838, 248] on div "Select Diagnosis" at bounding box center [804, 252] width 96 height 16
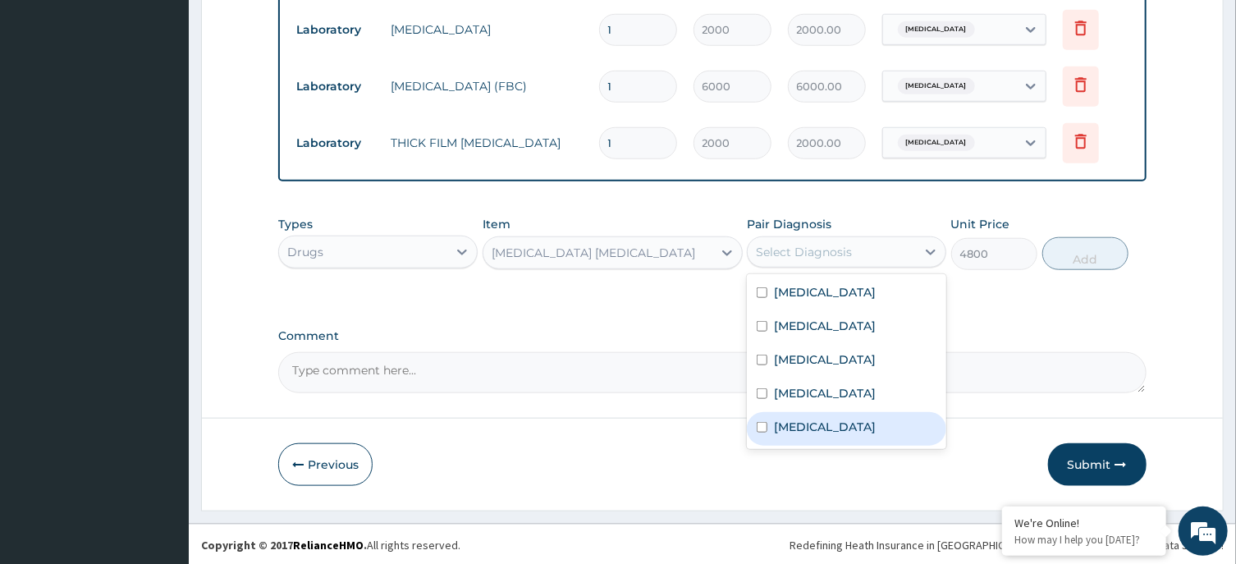
click at [876, 424] on label "Upper respiratory infection" at bounding box center [825, 427] width 102 height 16
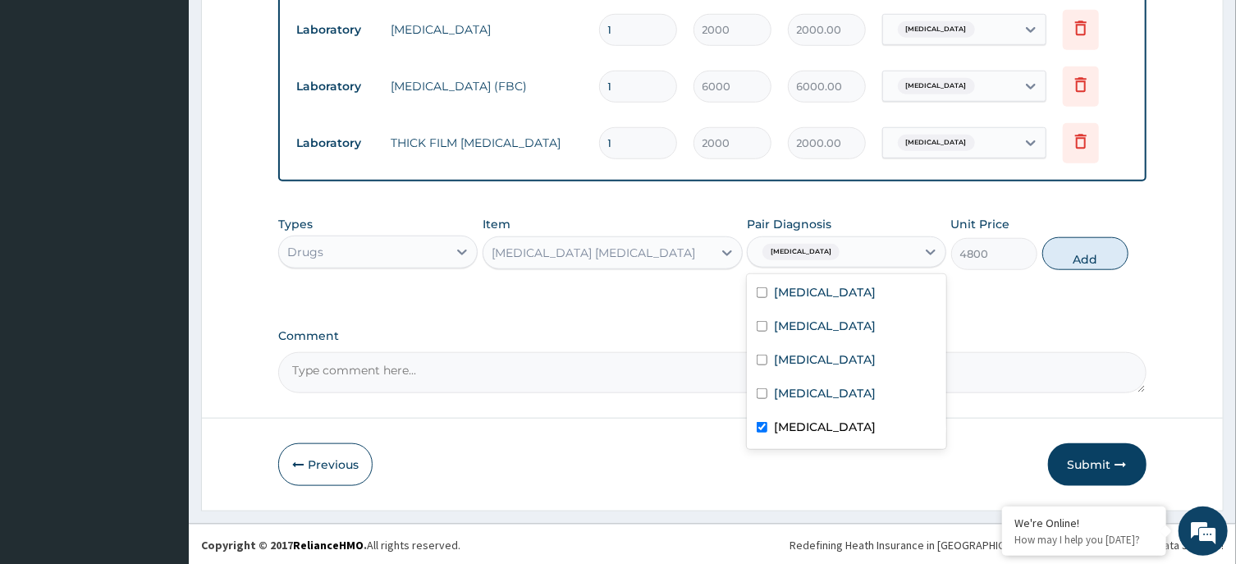
checkbox input "true"
click at [1084, 245] on button "Add" at bounding box center [1085, 253] width 87 height 33
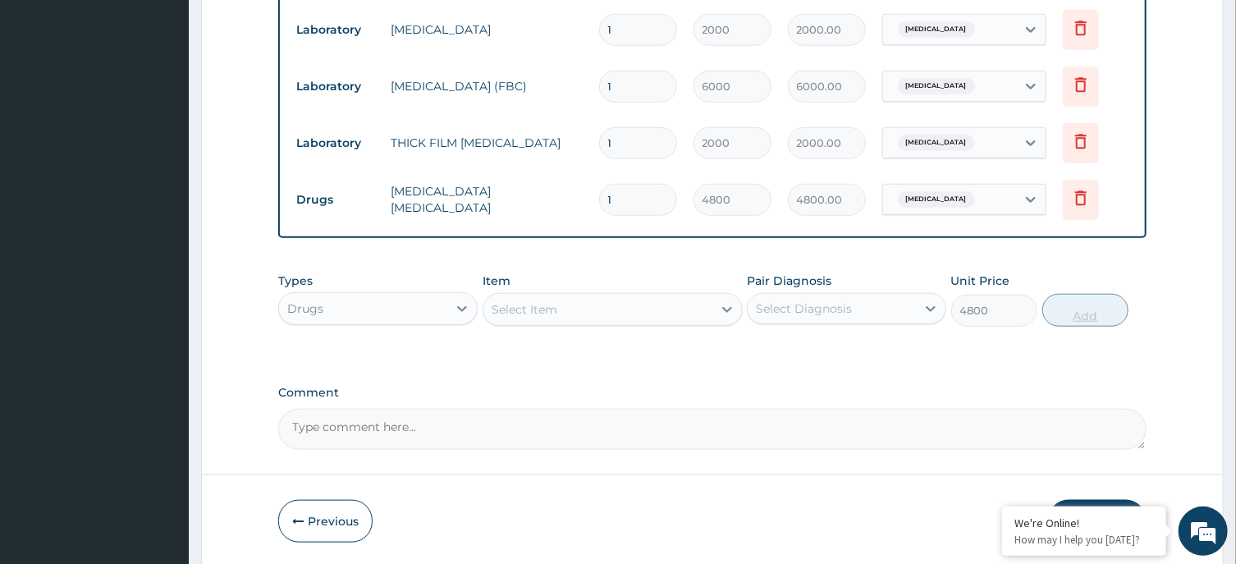
type input "0"
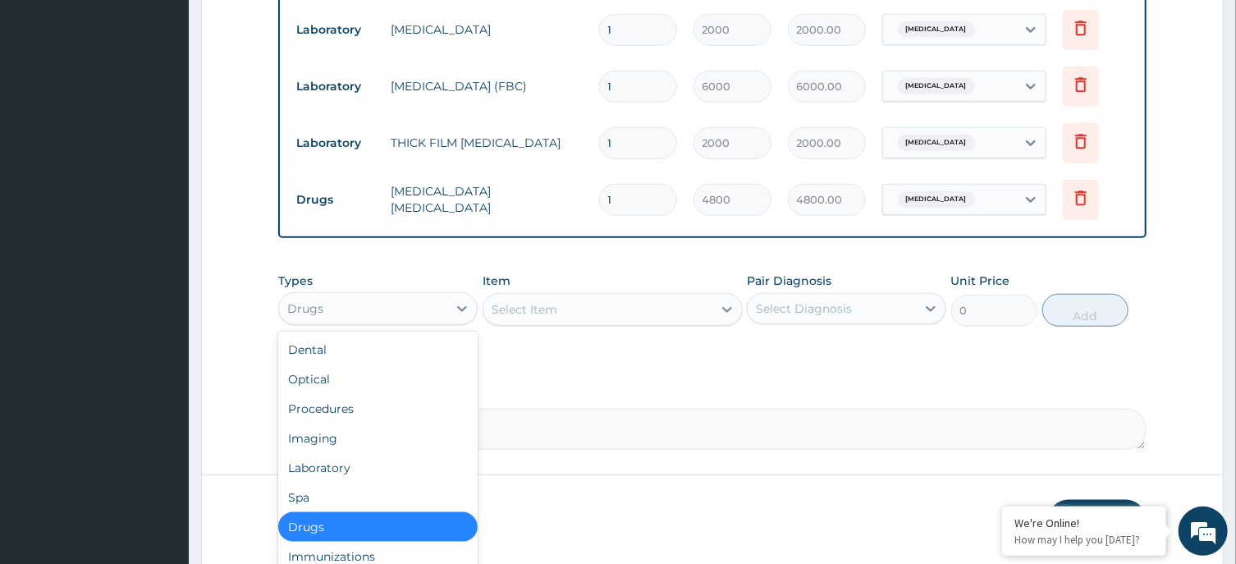
click at [442, 308] on div "Drugs" at bounding box center [363, 308] width 168 height 26
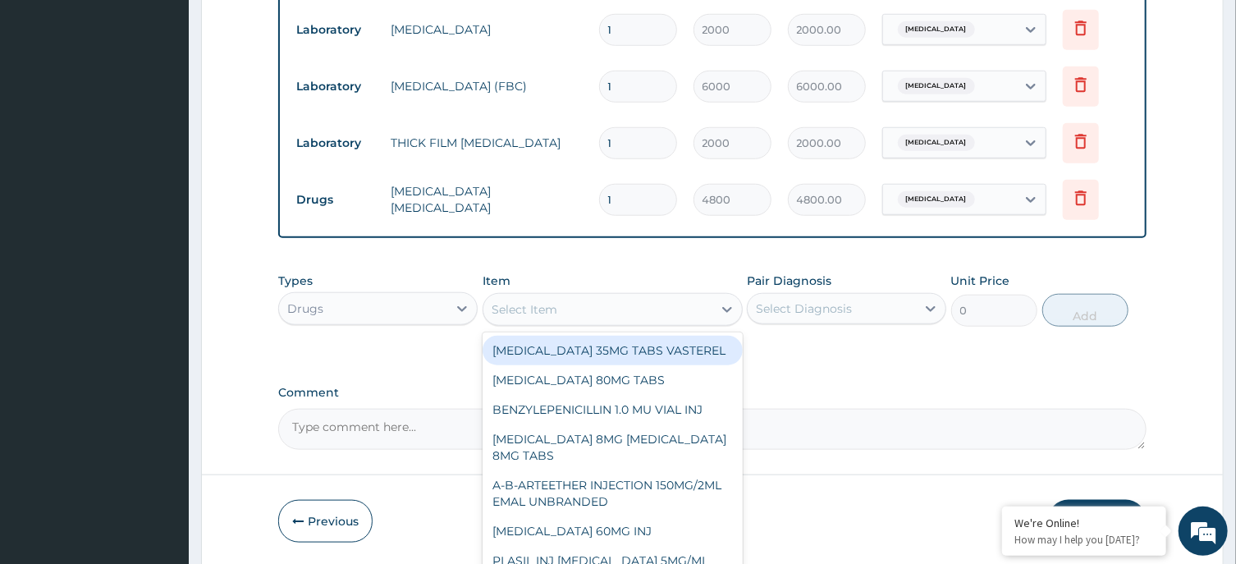
click at [564, 298] on div "Select Item" at bounding box center [597, 309] width 229 height 26
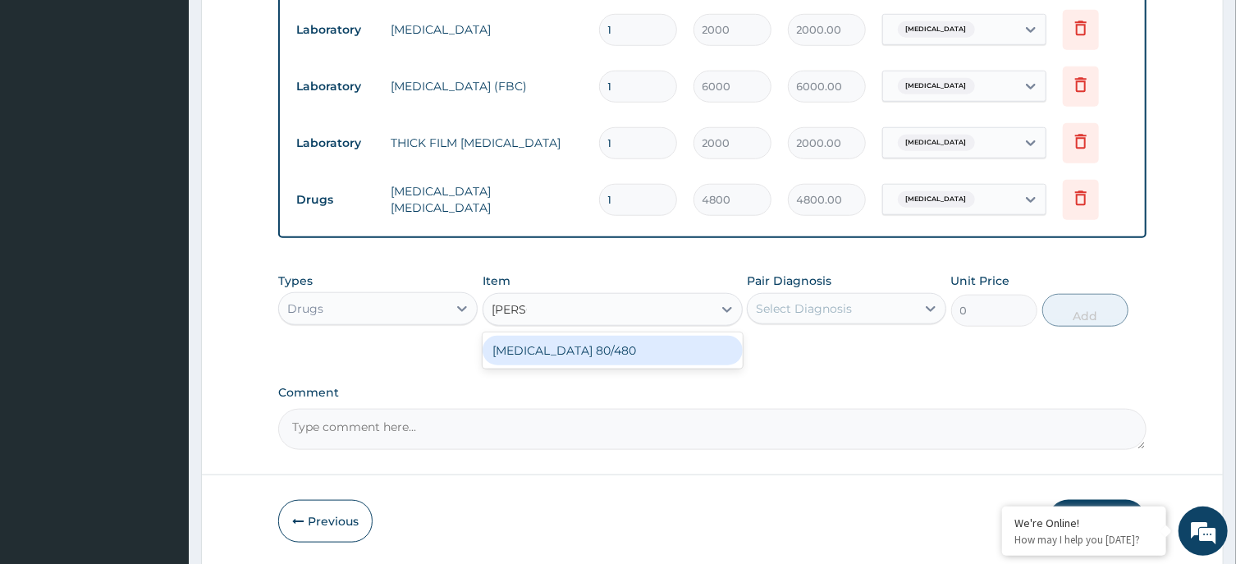
type input "COART"
click at [575, 346] on div "COARTEM 80/480" at bounding box center [613, 351] width 260 height 30
type input "4500"
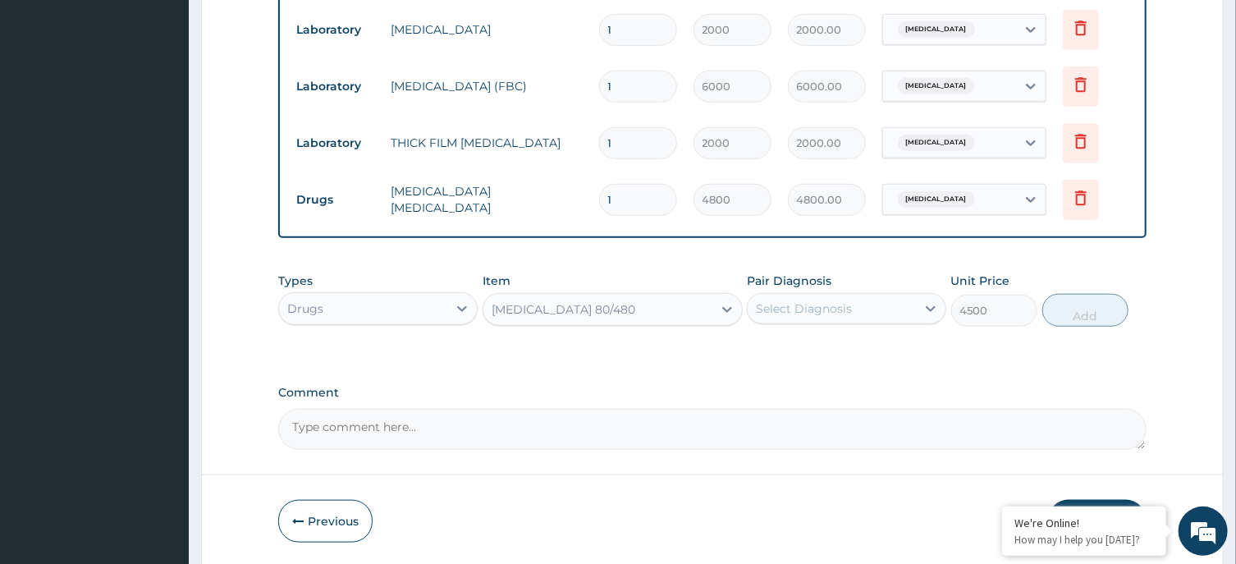
click at [813, 305] on div "Select Diagnosis" at bounding box center [804, 308] width 96 height 16
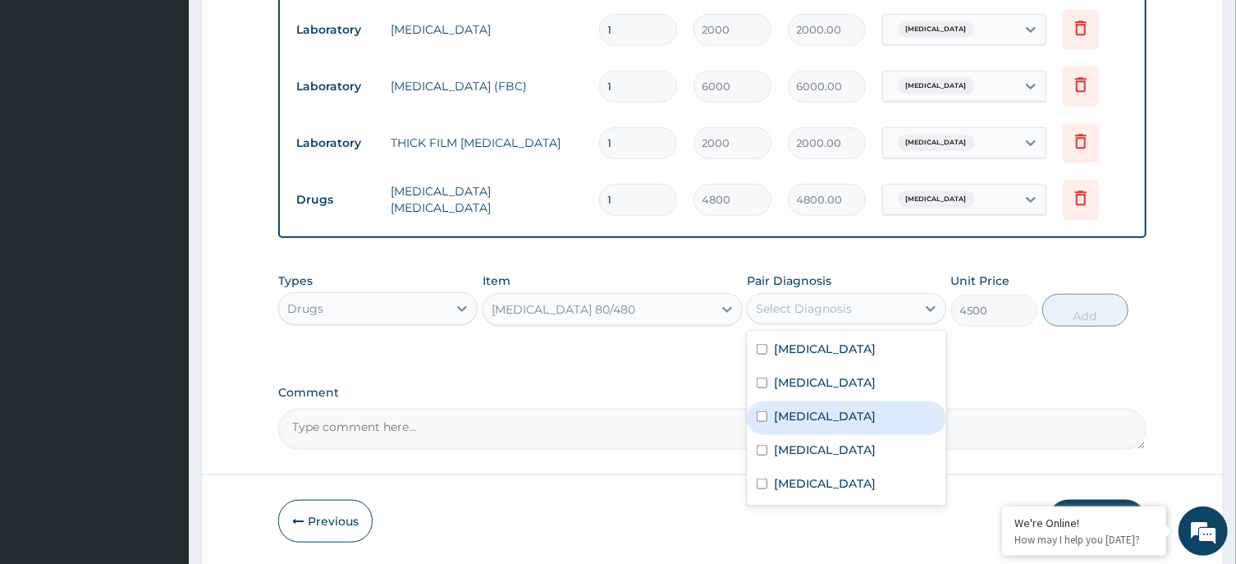
click at [794, 413] on label "Malaria" at bounding box center [825, 416] width 102 height 16
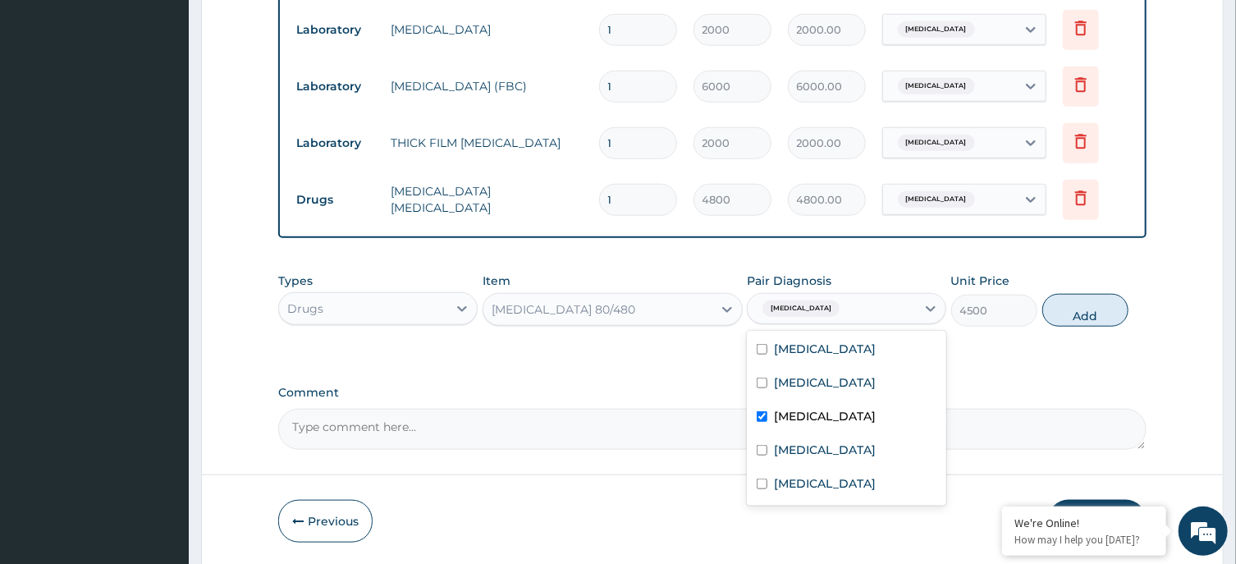
checkbox input "true"
click at [1068, 315] on button "Add" at bounding box center [1085, 310] width 87 height 33
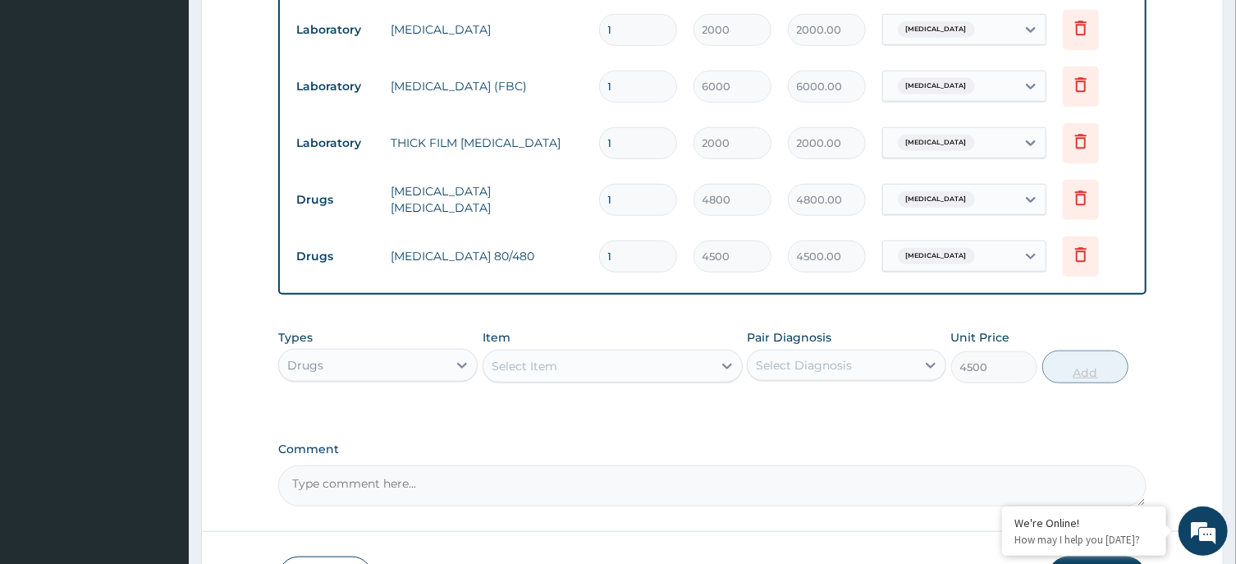
type input "0"
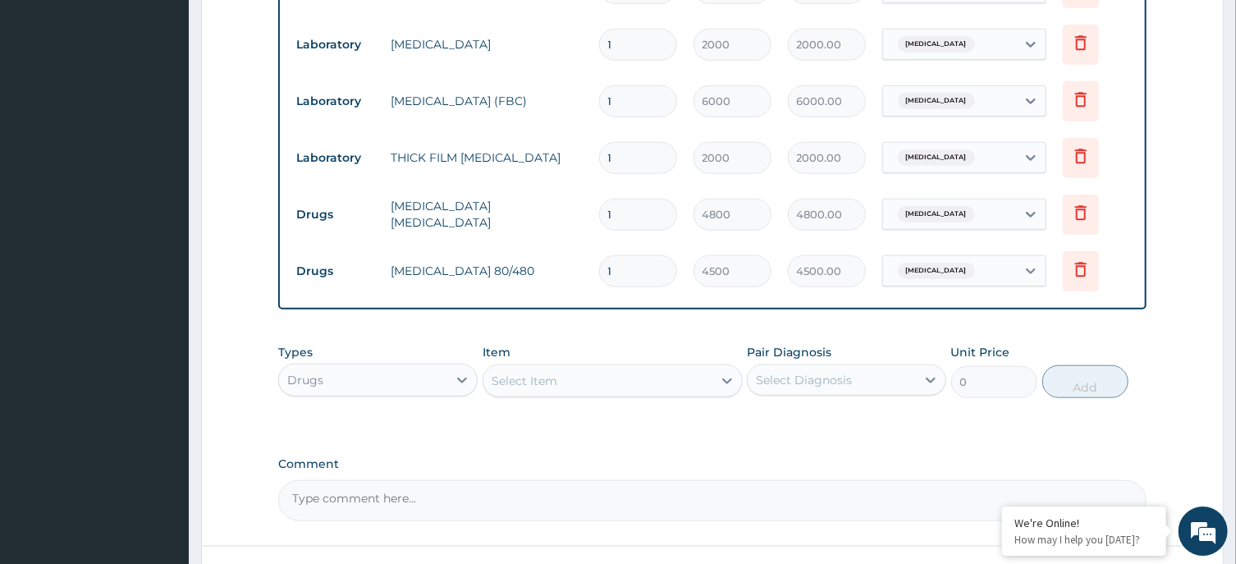
scroll to position [838, 0]
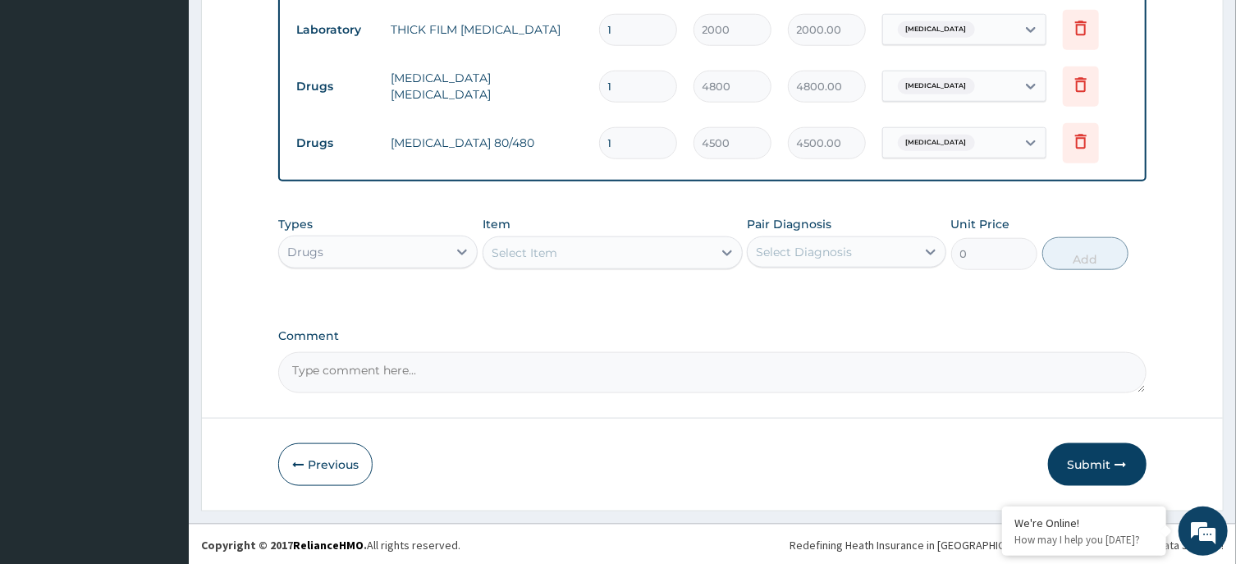
click at [417, 246] on div "Drugs" at bounding box center [363, 252] width 168 height 26
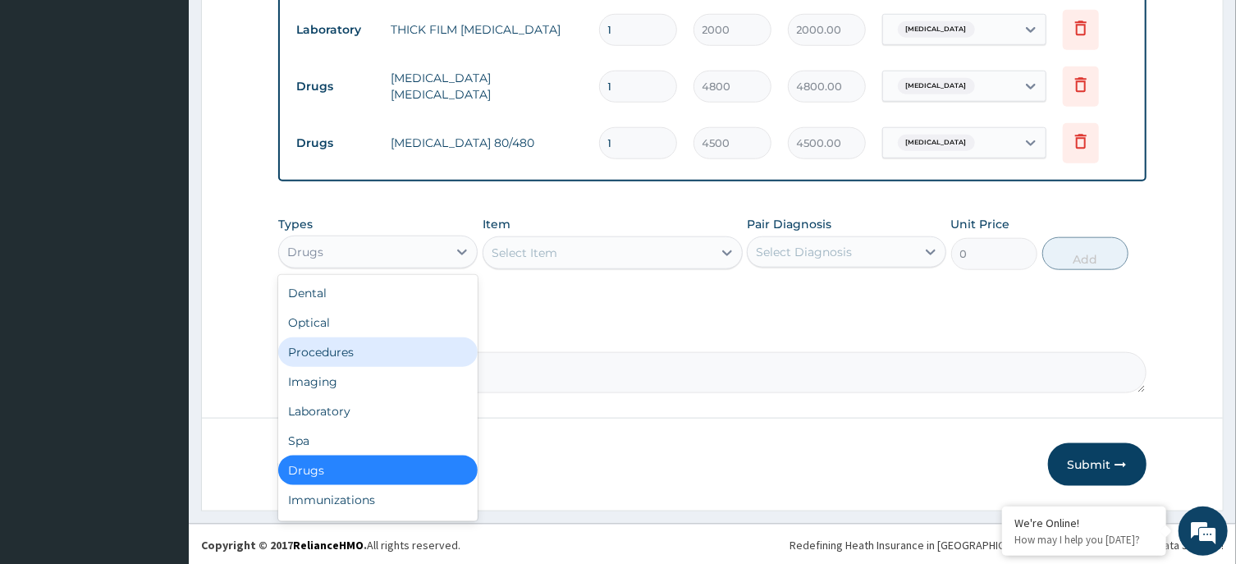
click at [340, 358] on div "Procedures" at bounding box center [377, 352] width 199 height 30
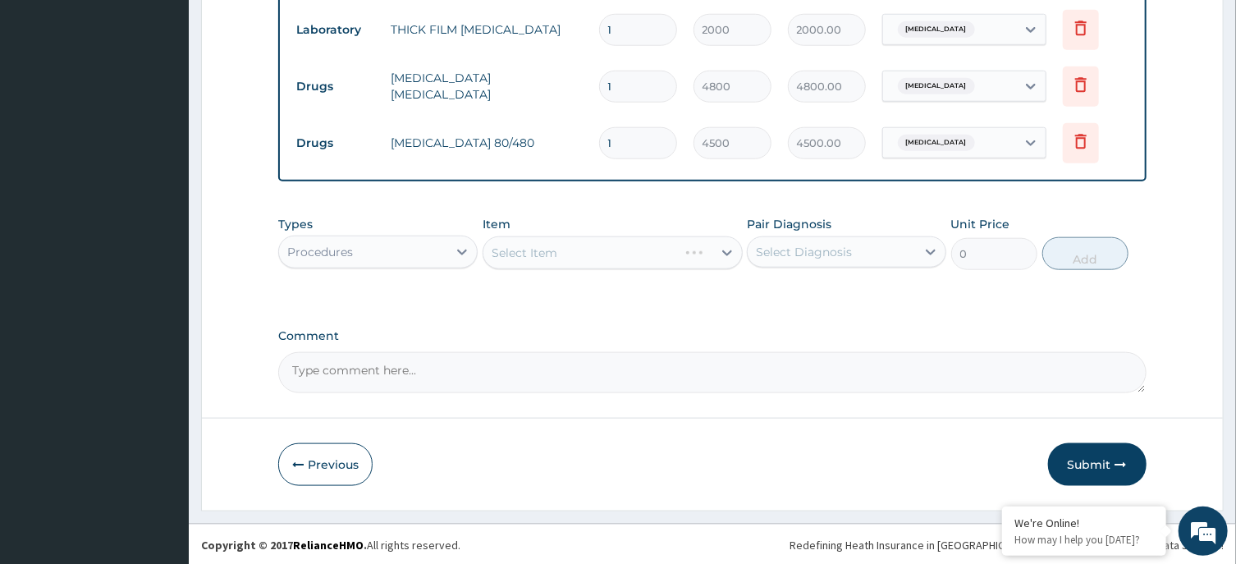
click at [602, 254] on div "Select Item" at bounding box center [613, 252] width 260 height 33
click at [642, 233] on div "Item Select Item" at bounding box center [613, 243] width 260 height 54
click at [642, 248] on div "Select Item" at bounding box center [613, 252] width 260 height 33
click at [642, 248] on div "Select Item" at bounding box center [597, 253] width 229 height 26
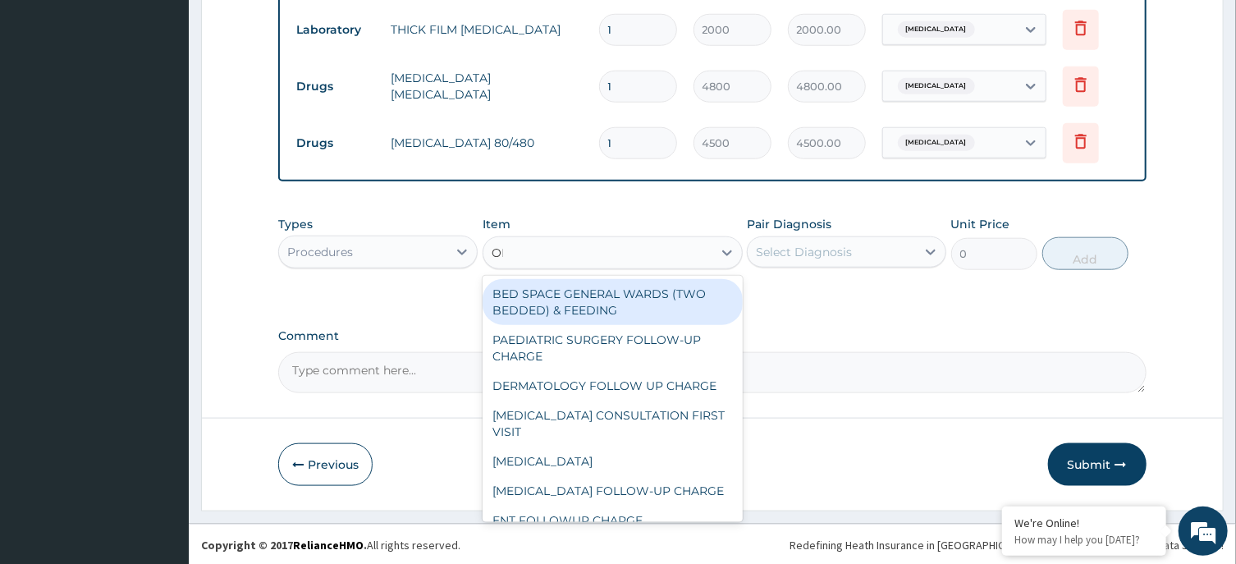
type input "OPD"
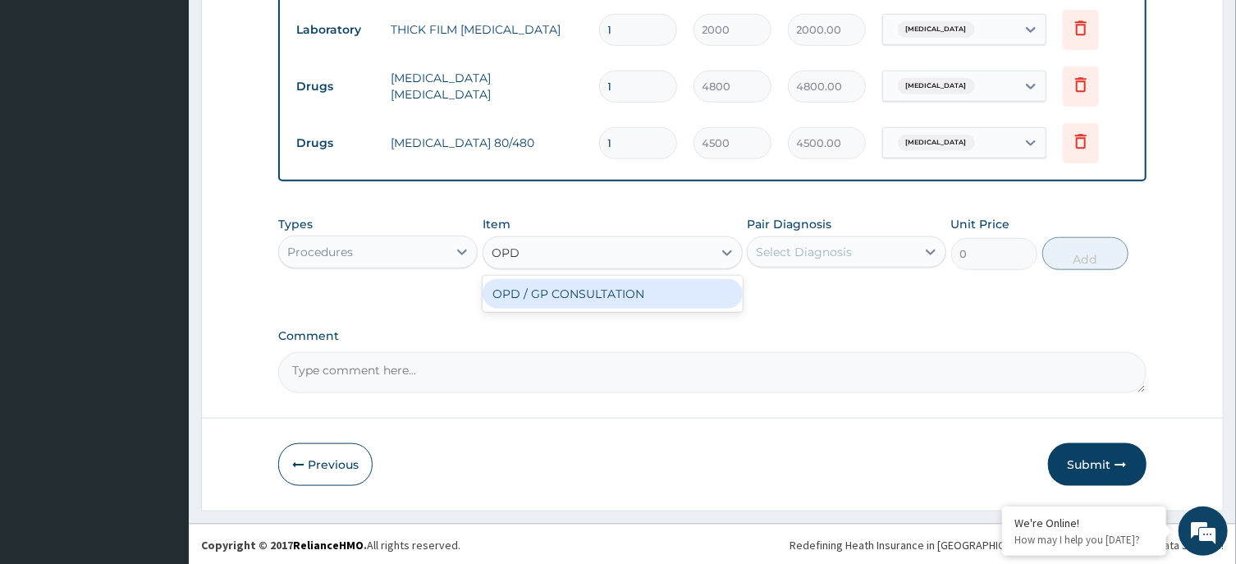
click at [662, 300] on div "OPD / GP CONSULTATION" at bounding box center [613, 294] width 260 height 30
type input "4000"
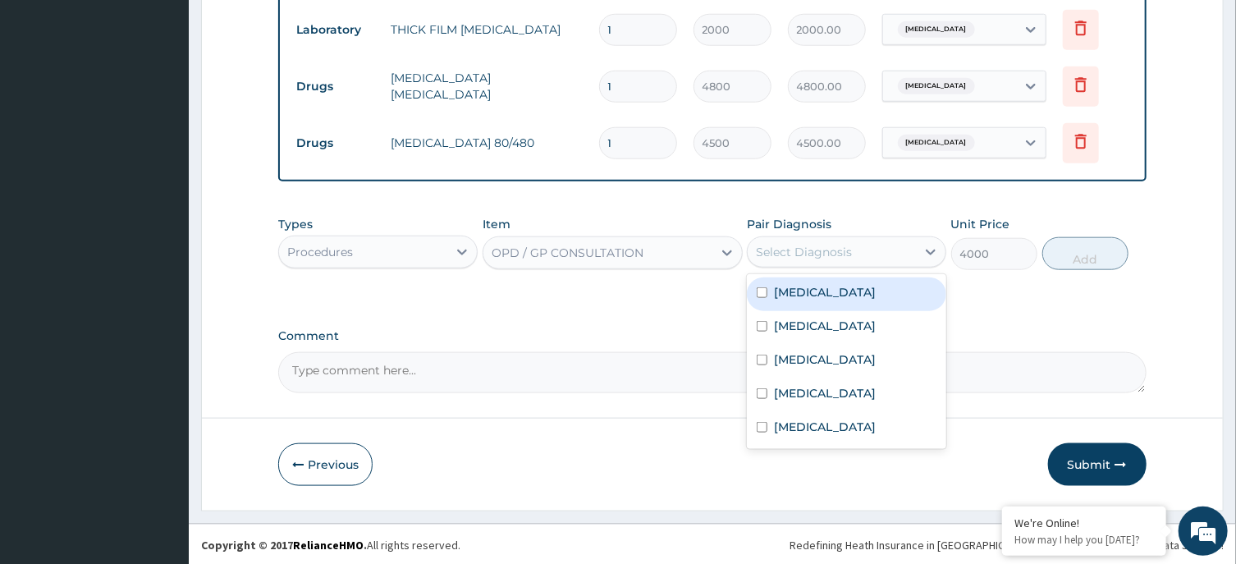
click at [796, 250] on div "Select Diagnosis" at bounding box center [804, 252] width 96 height 16
click at [793, 305] on div "Lumbosacral spondylosis" at bounding box center [846, 294] width 199 height 34
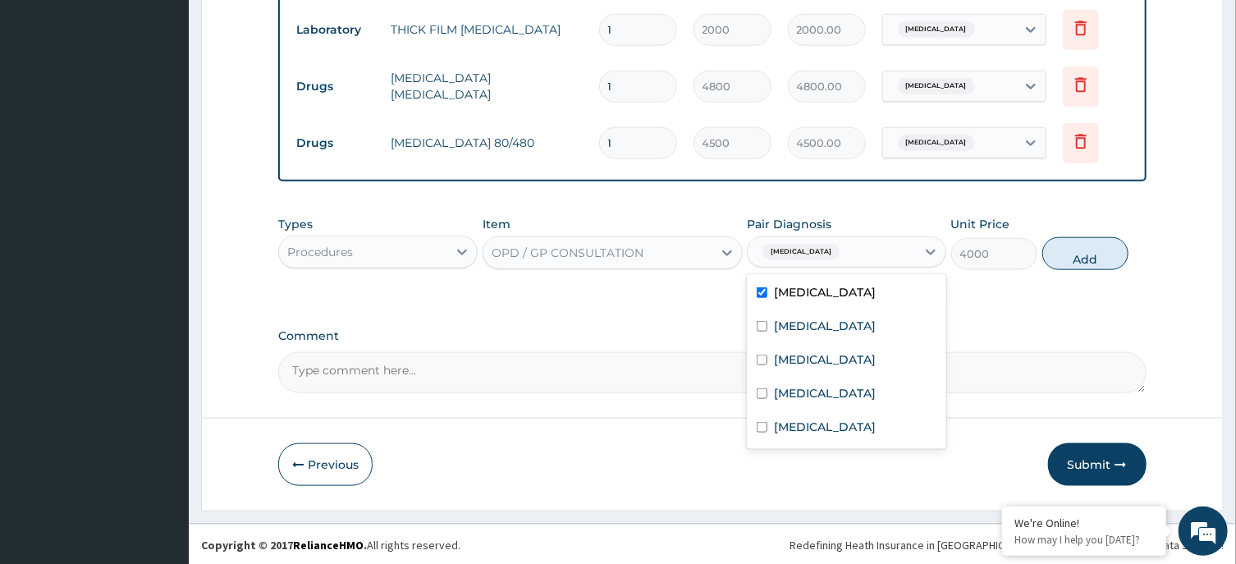
checkbox input "true"
click at [803, 319] on label "Immunosuppression" at bounding box center [825, 326] width 102 height 16
checkbox input "true"
click at [808, 353] on label "Malaria" at bounding box center [825, 359] width 102 height 16
checkbox input "true"
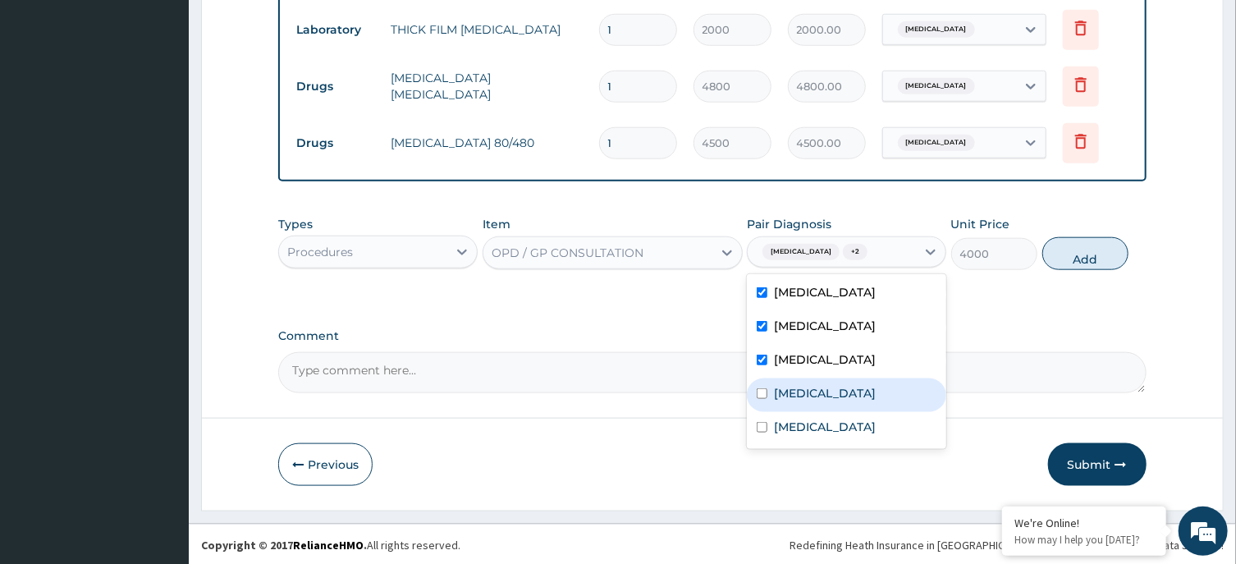
click at [816, 384] on div "Sepsis" at bounding box center [846, 395] width 199 height 34
checkbox input "true"
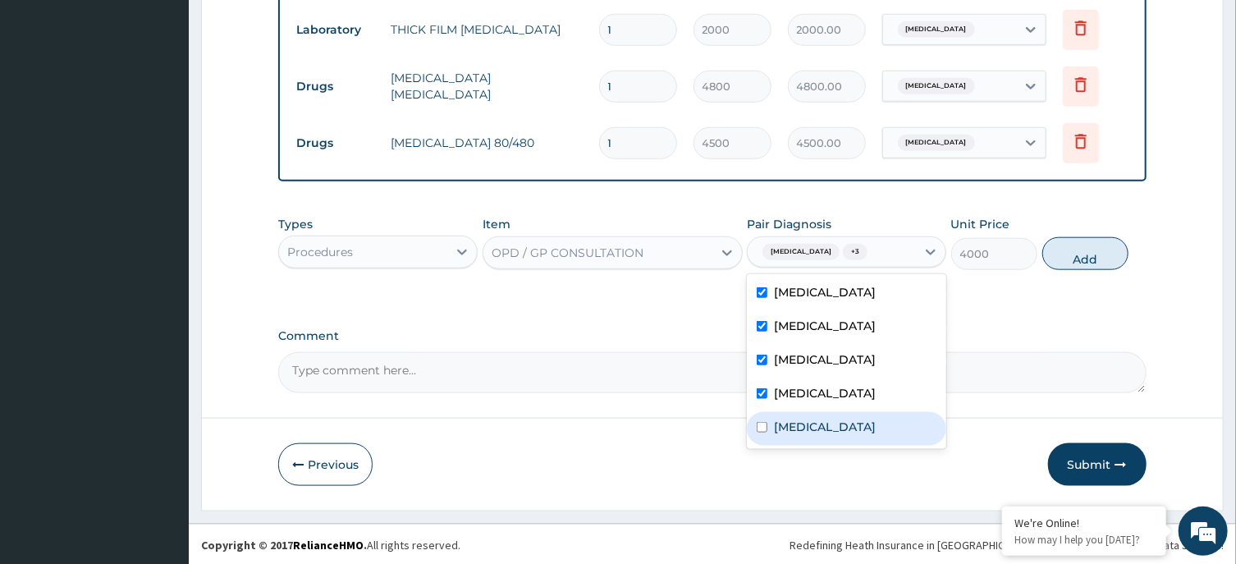
click at [831, 429] on label "Upper respiratory infection" at bounding box center [825, 427] width 102 height 16
checkbox input "true"
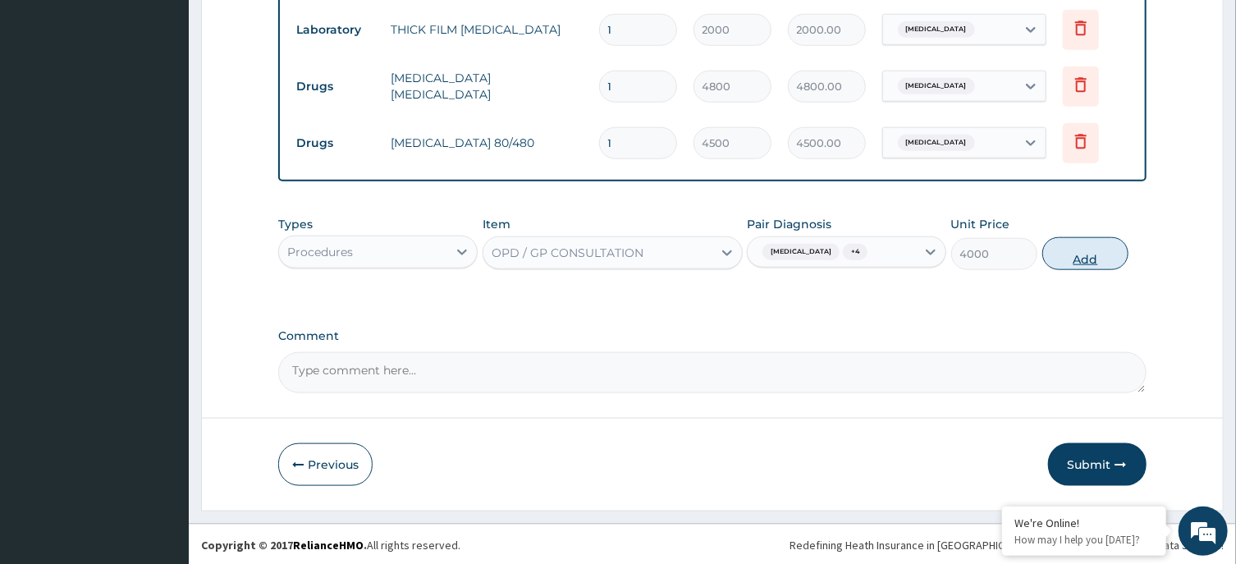
click at [1083, 246] on button "Add" at bounding box center [1085, 253] width 87 height 33
type input "0"
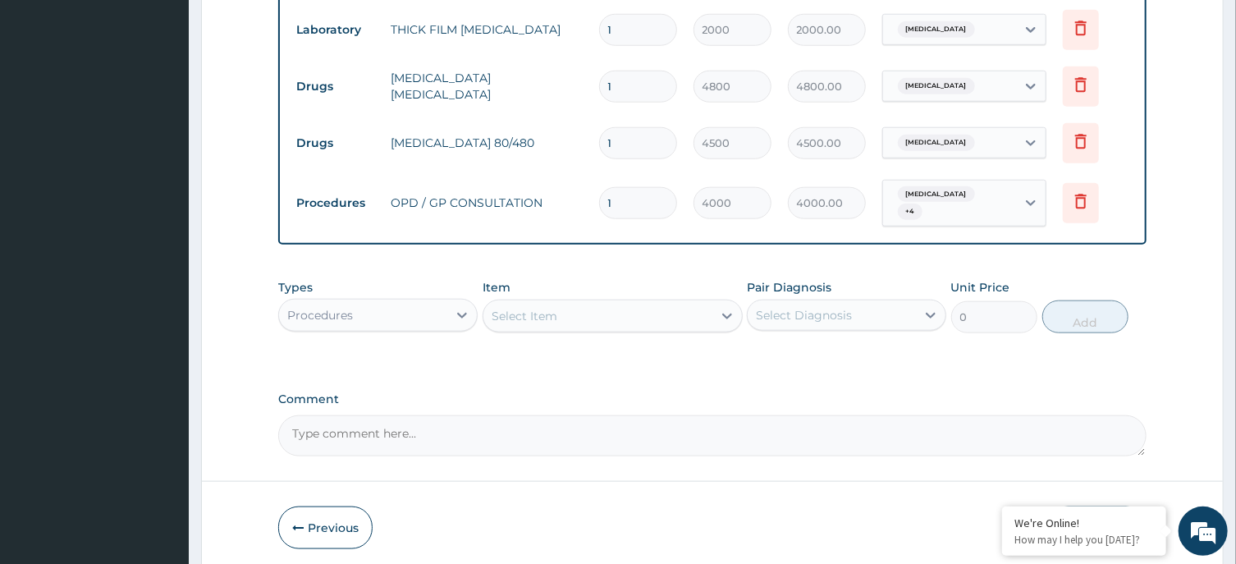
scroll to position [901, 0]
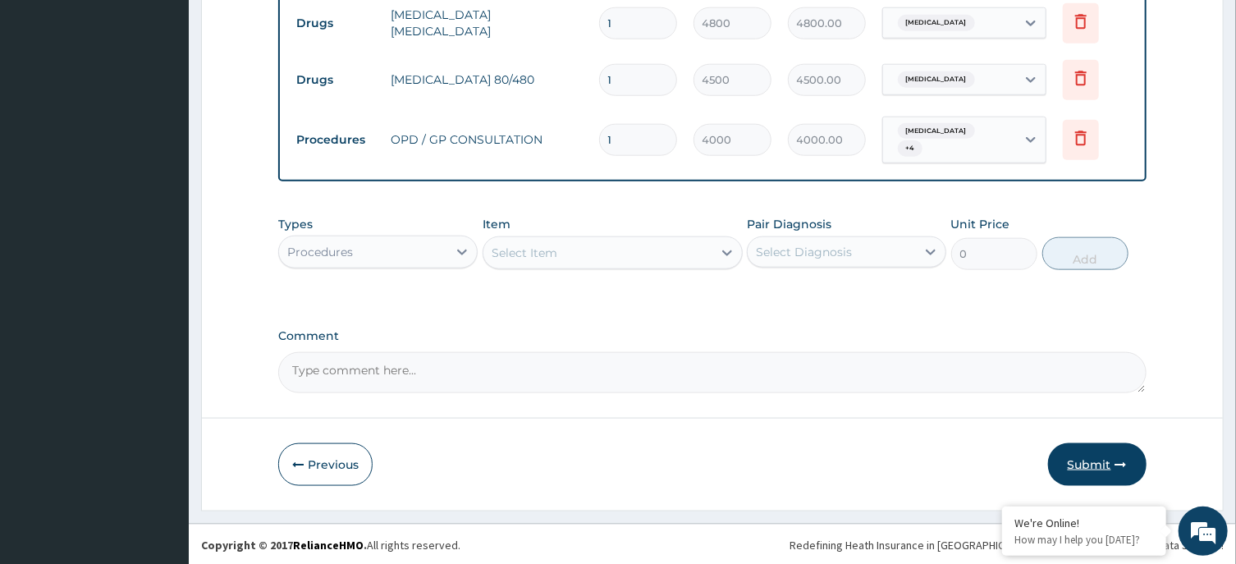
click at [1093, 459] on button "Submit" at bounding box center [1097, 464] width 98 height 43
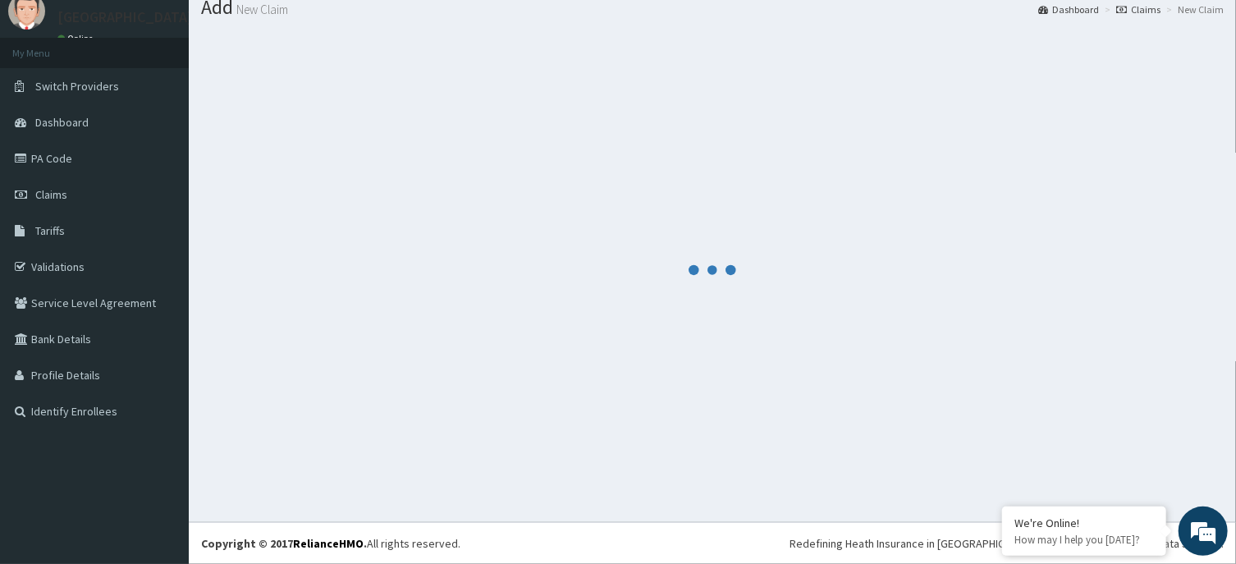
scroll to position [57, 0]
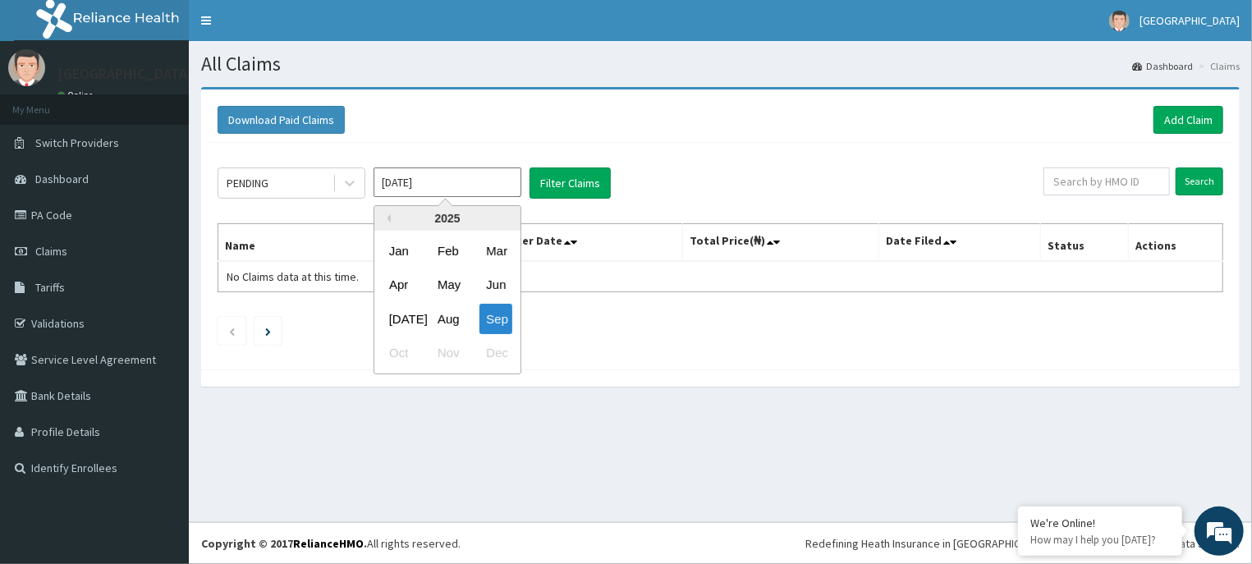
click at [450, 309] on div "Aug" at bounding box center [447, 319] width 33 height 30
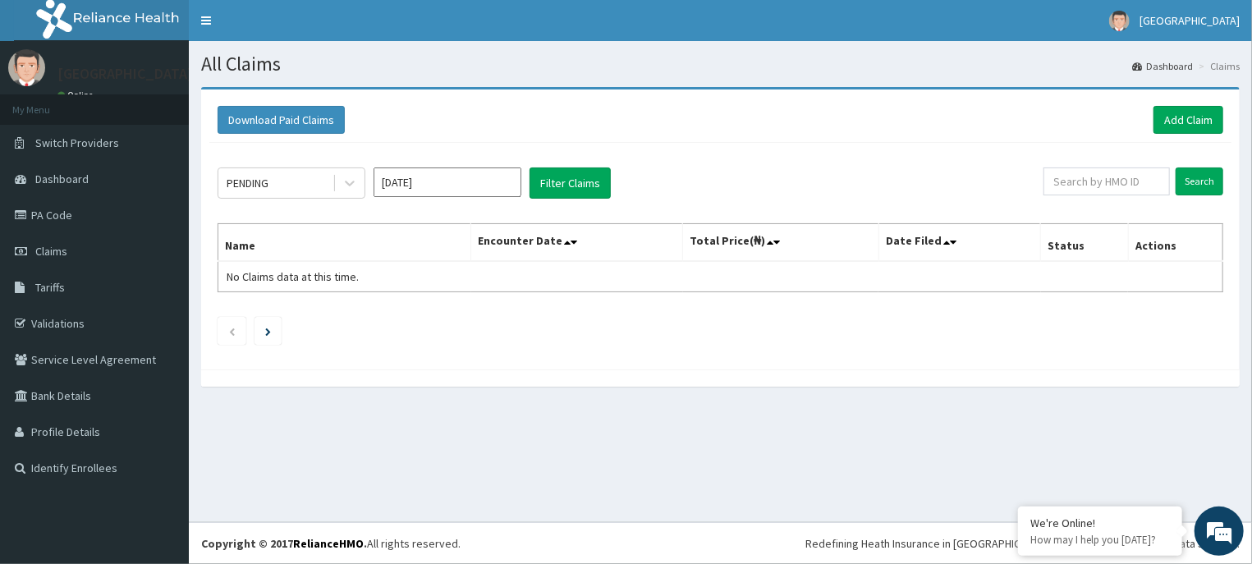
type input "[DATE]"
click at [583, 171] on button "Filter Claims" at bounding box center [569, 182] width 81 height 31
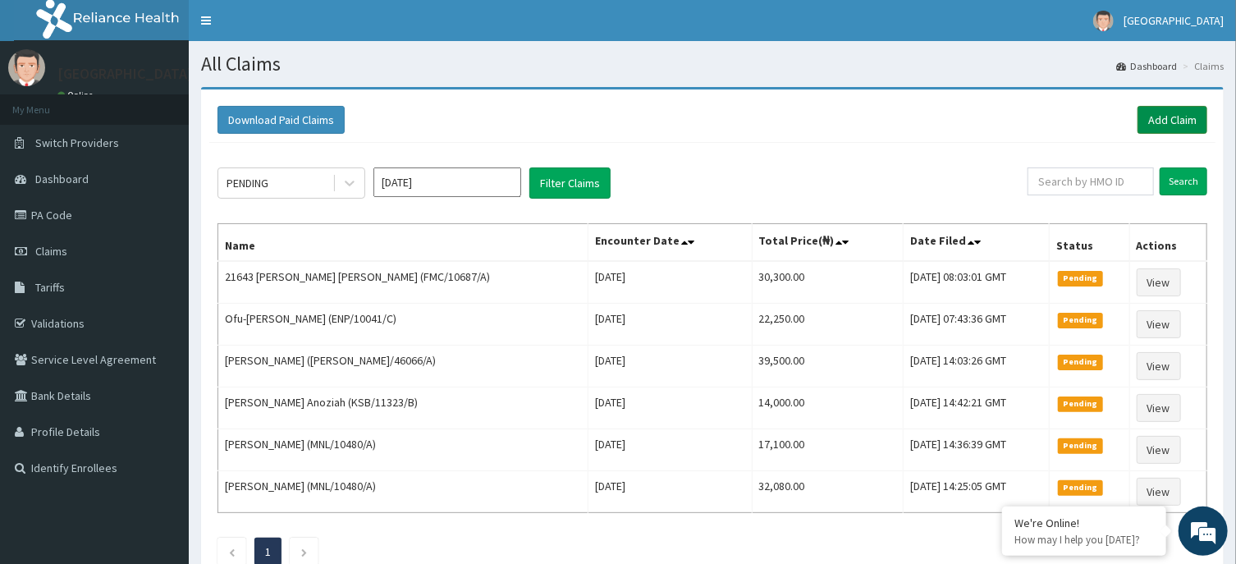
click at [1153, 113] on link "Add Claim" at bounding box center [1173, 120] width 70 height 28
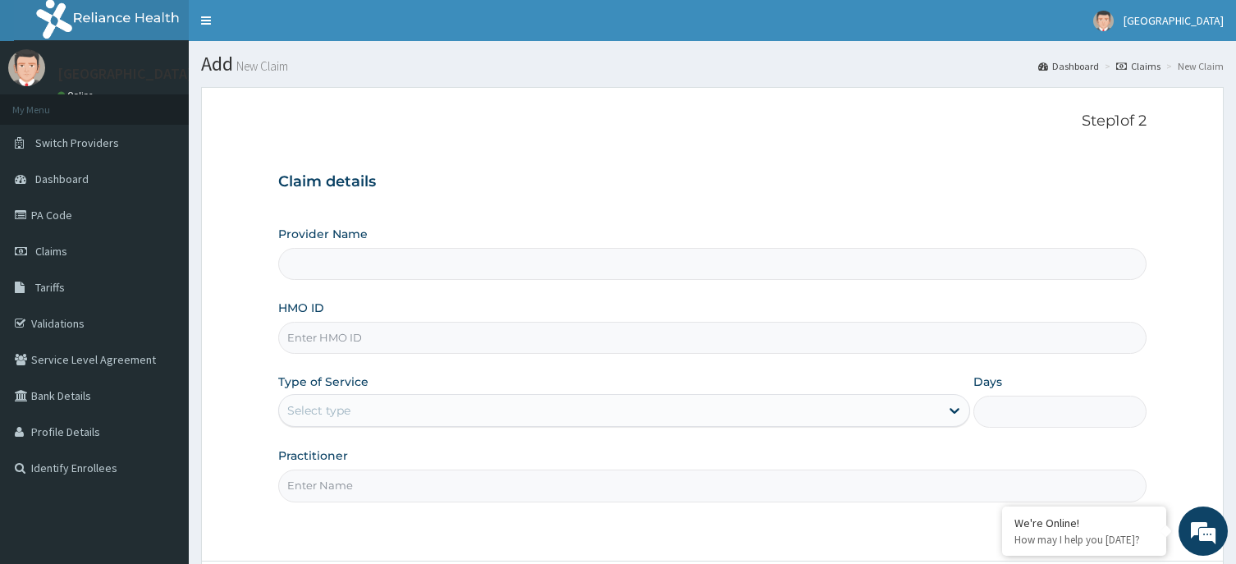
type input "[GEOGRAPHIC_DATA] -ASABA"
click at [575, 337] on input "HMO ID" at bounding box center [712, 338] width 868 height 32
type input "FMC/10687/A"
click at [712, 405] on div "Select type" at bounding box center [609, 410] width 661 height 26
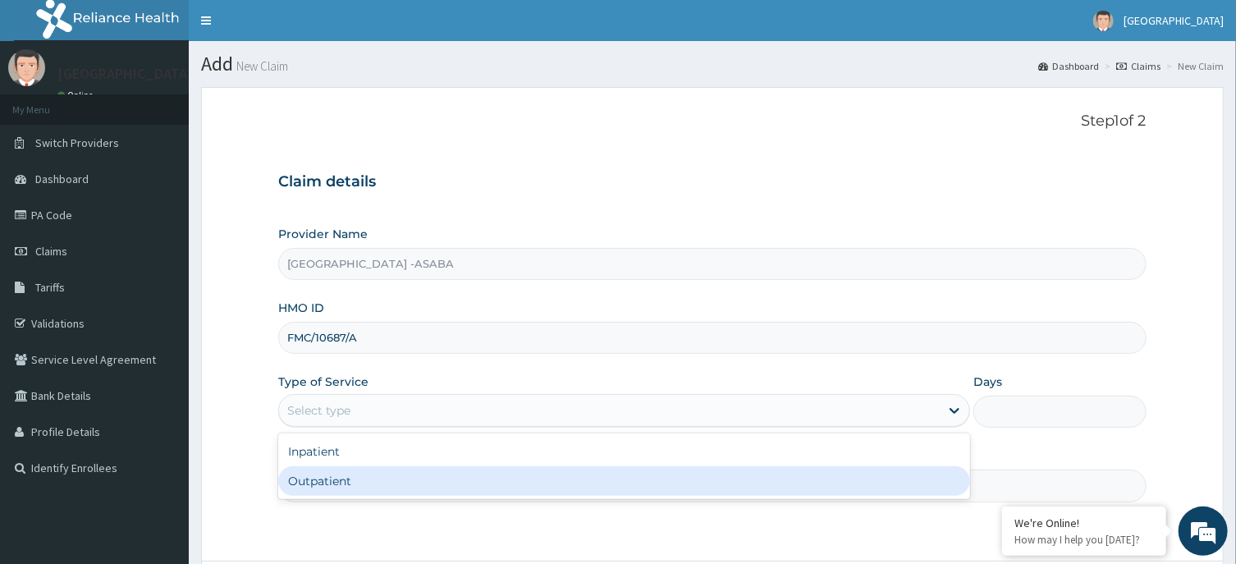
click at [677, 473] on div "Outpatient" at bounding box center [624, 481] width 692 height 30
type input "1"
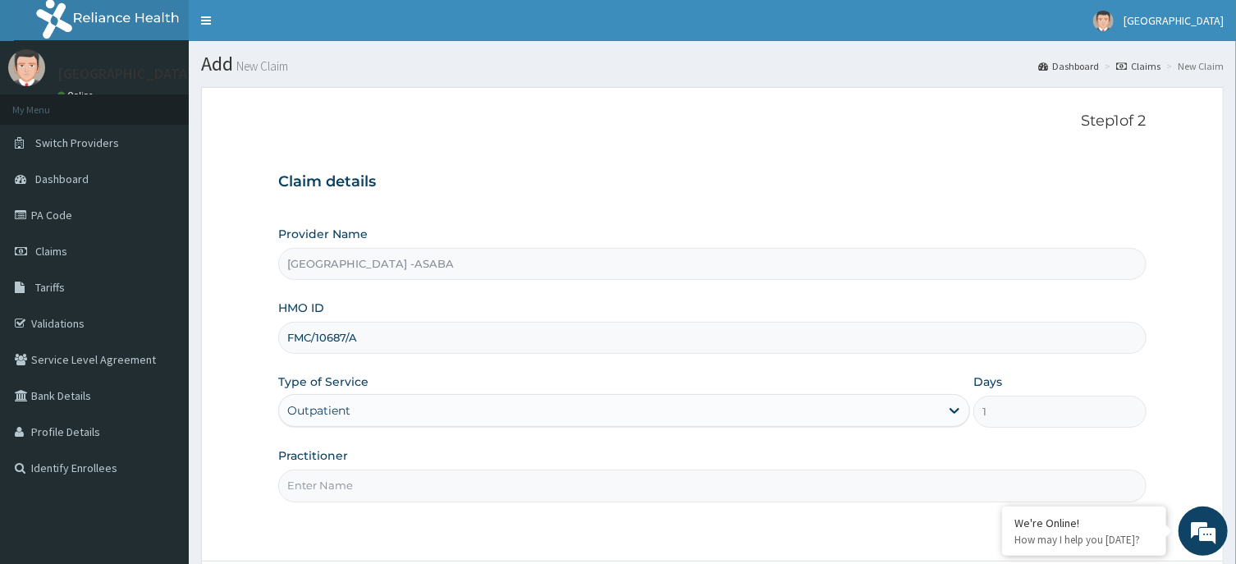
click at [744, 474] on input "Practitioner" at bounding box center [712, 486] width 868 height 32
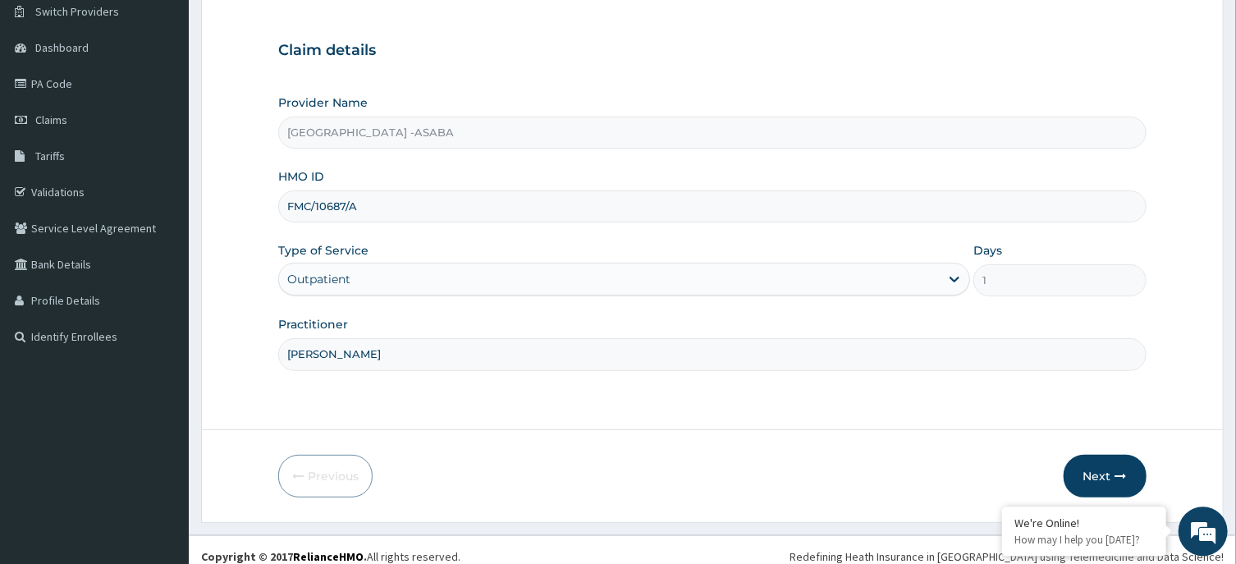
scroll to position [144, 0]
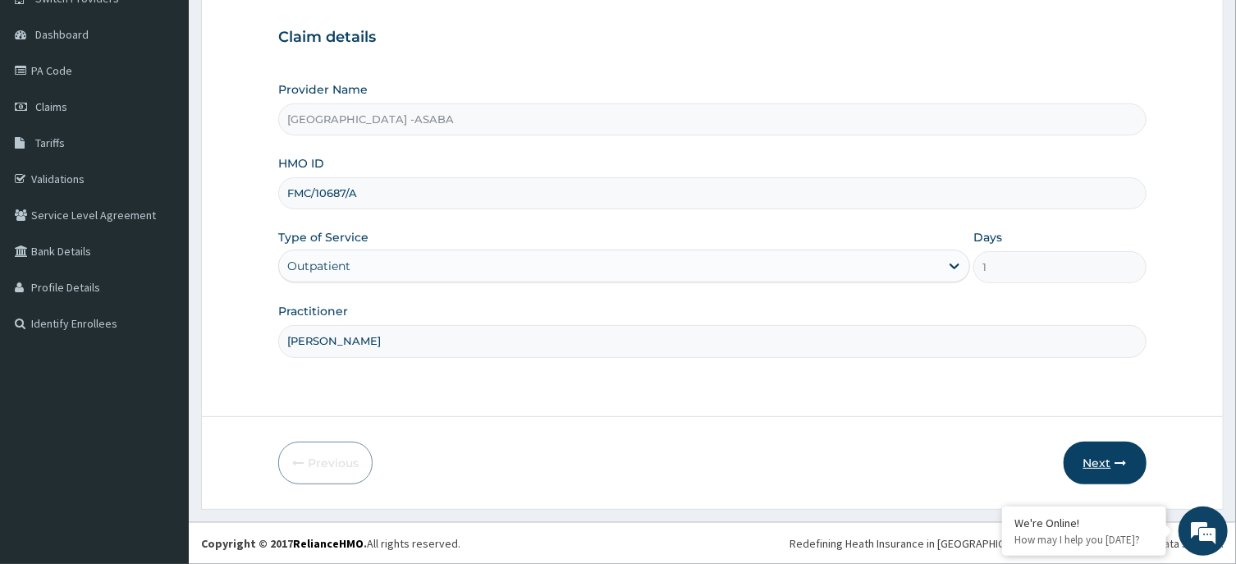
type input "DR BRUNO"
click at [1108, 454] on button "Next" at bounding box center [1105, 463] width 83 height 43
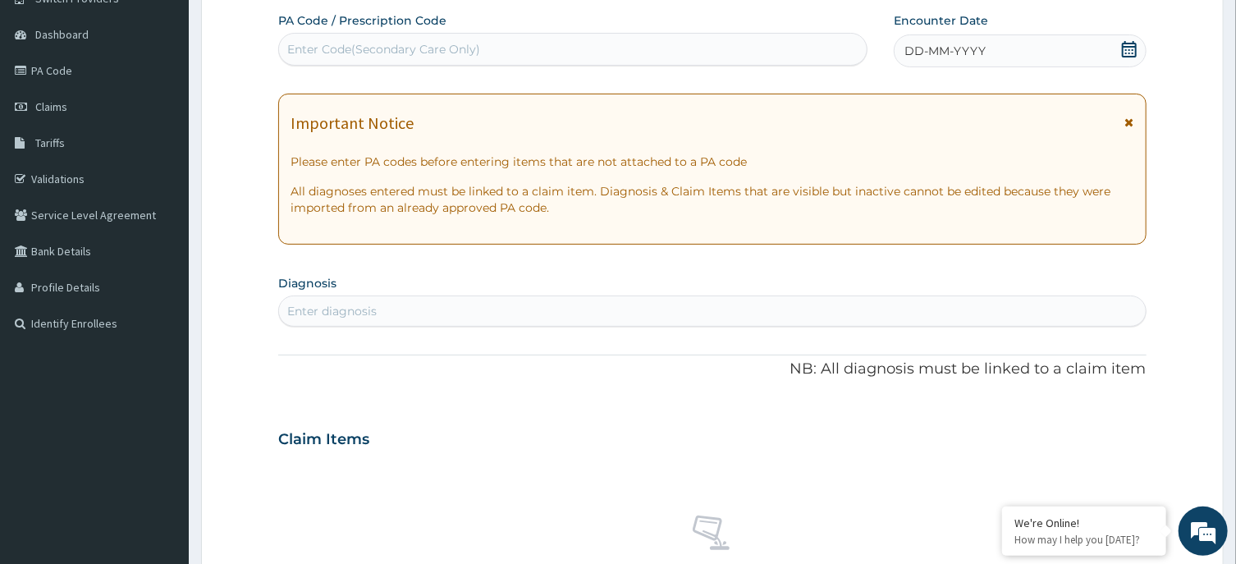
click at [685, 34] on div "Enter Code(Secondary Care Only)" at bounding box center [572, 49] width 589 height 33
type input "PA/DED26B"
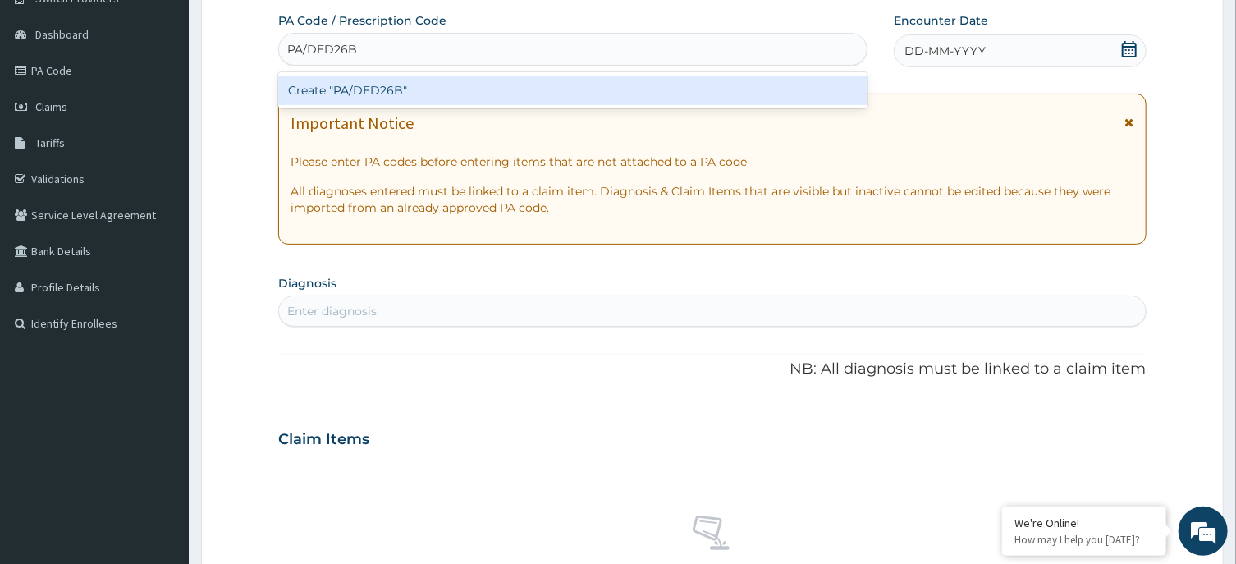
click at [643, 88] on div "Create "PA/DED26B"" at bounding box center [572, 91] width 589 height 30
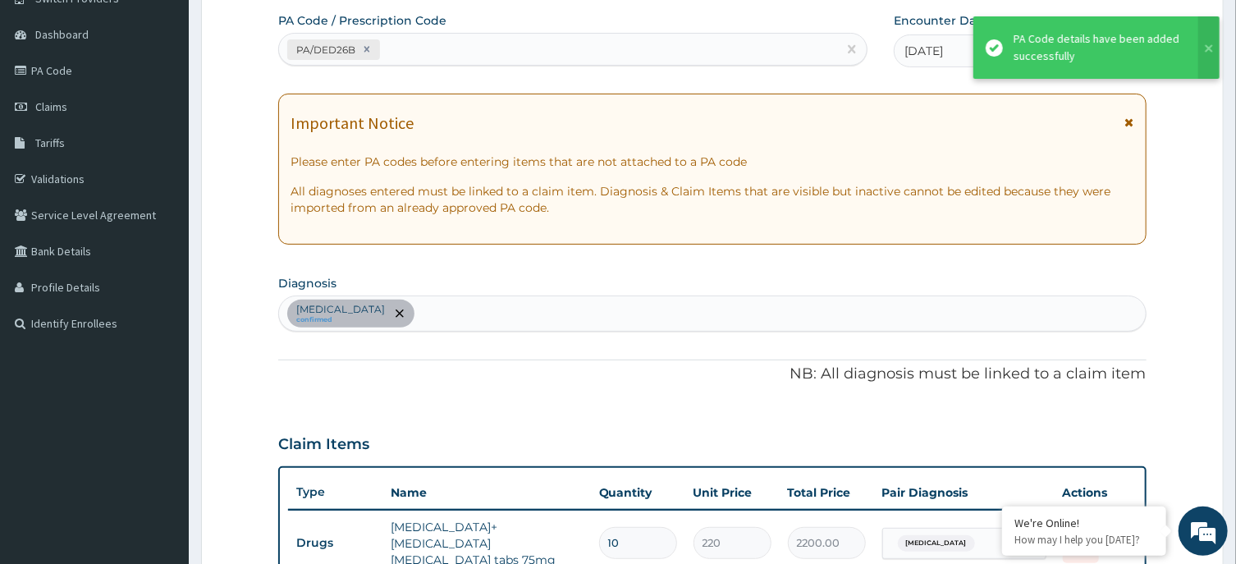
scroll to position [456, 0]
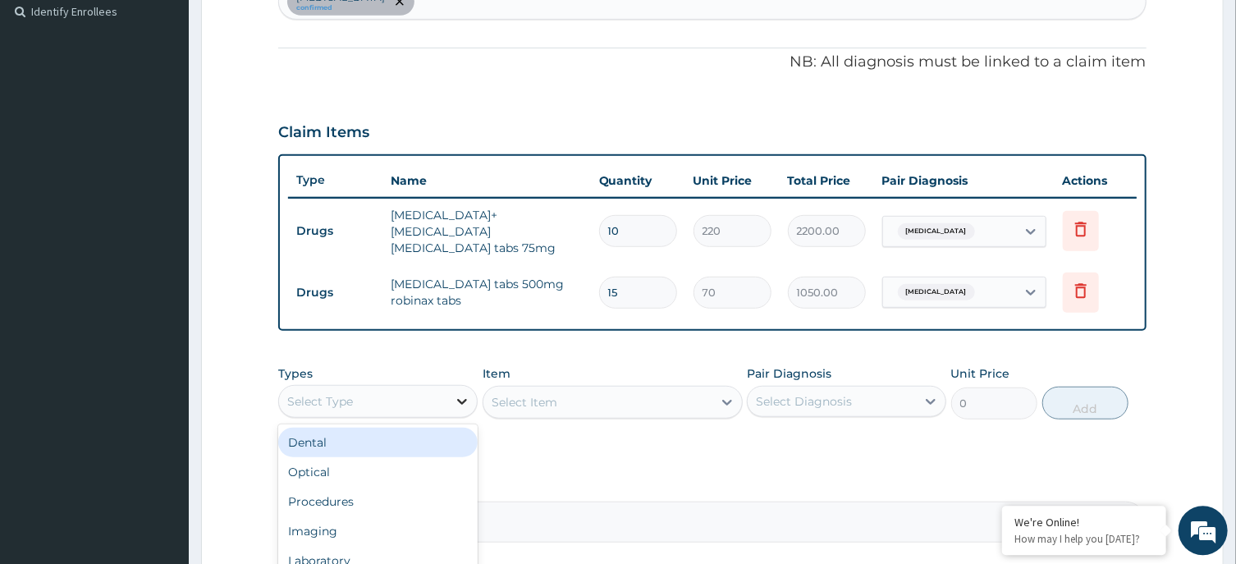
click at [458, 393] on icon at bounding box center [462, 401] width 16 height 16
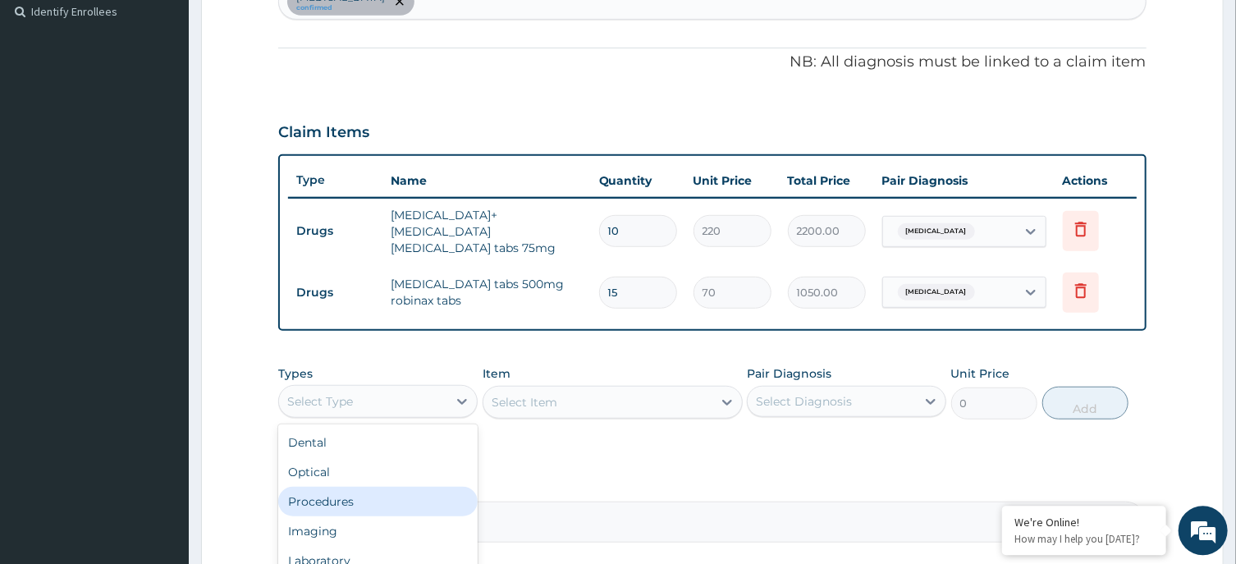
click at [386, 487] on div "Procedures" at bounding box center [377, 502] width 199 height 30
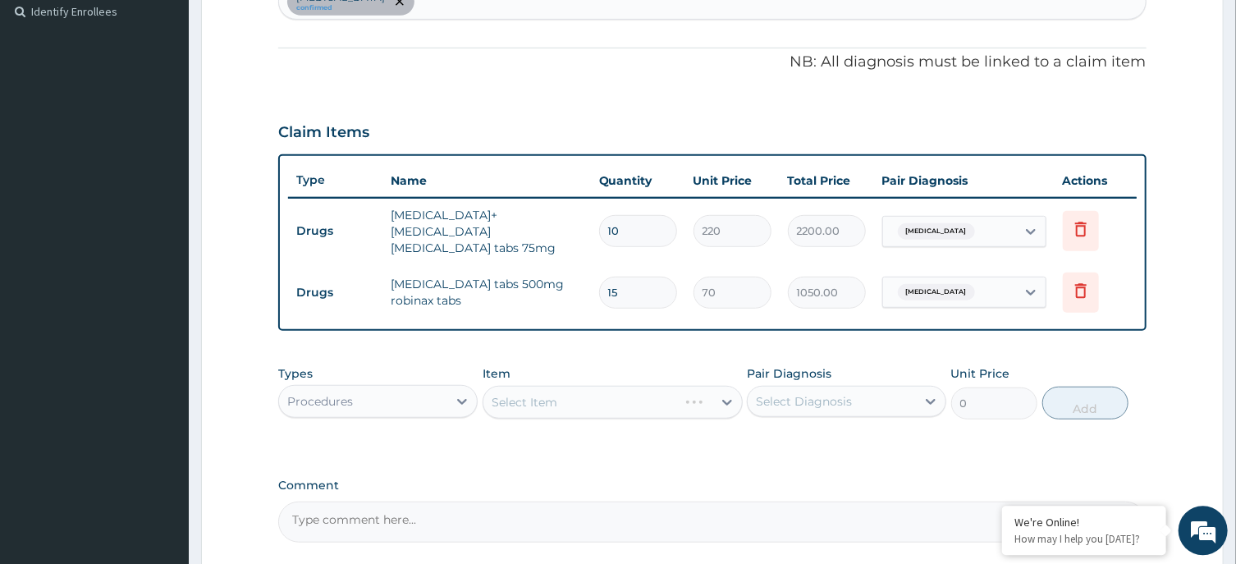
click at [643, 394] on div "Select Item" at bounding box center [613, 402] width 260 height 33
click at [639, 392] on div "Select Item" at bounding box center [613, 402] width 260 height 33
click at [665, 392] on div "Select Item" at bounding box center [597, 402] width 229 height 26
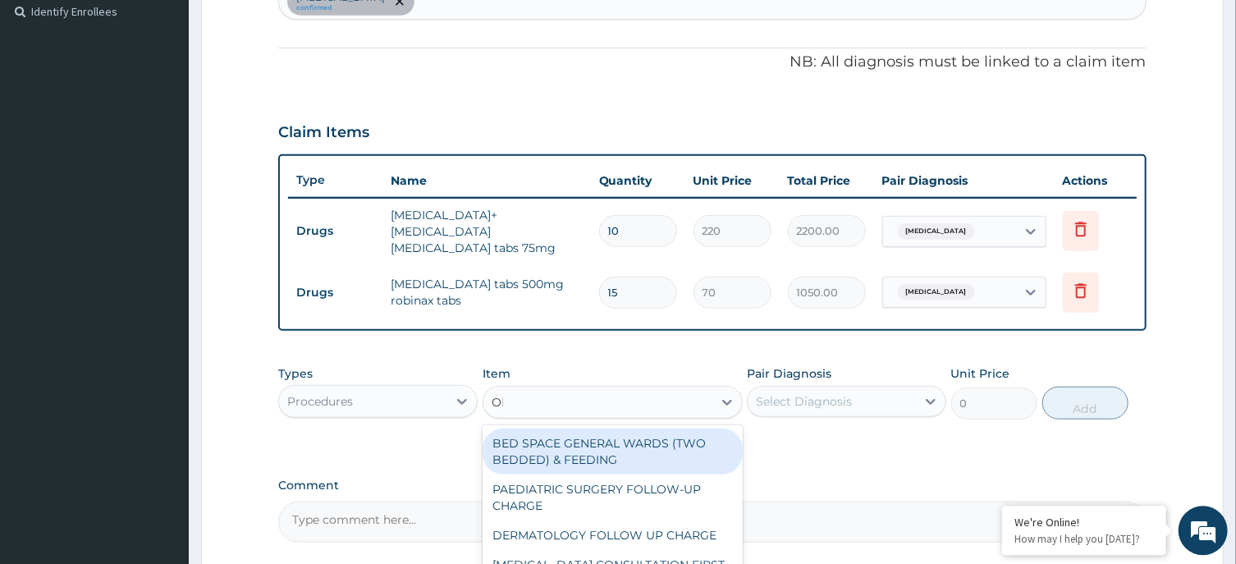
type input "OPD"
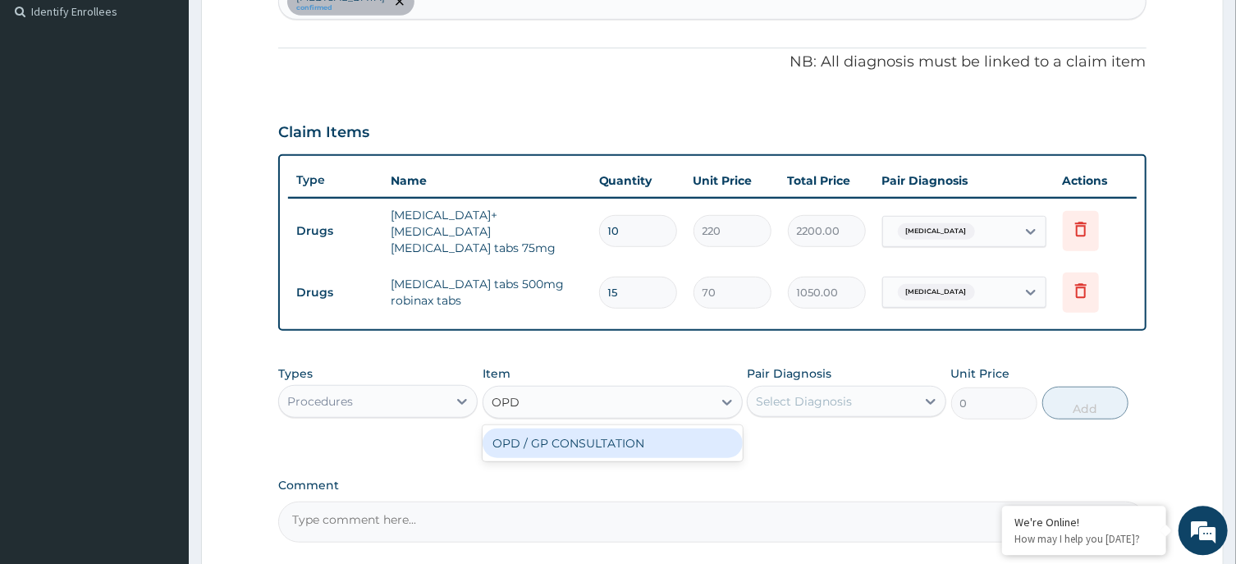
click at [671, 436] on div "OPD / GP CONSULTATION" at bounding box center [613, 443] width 260 height 30
type input "4000"
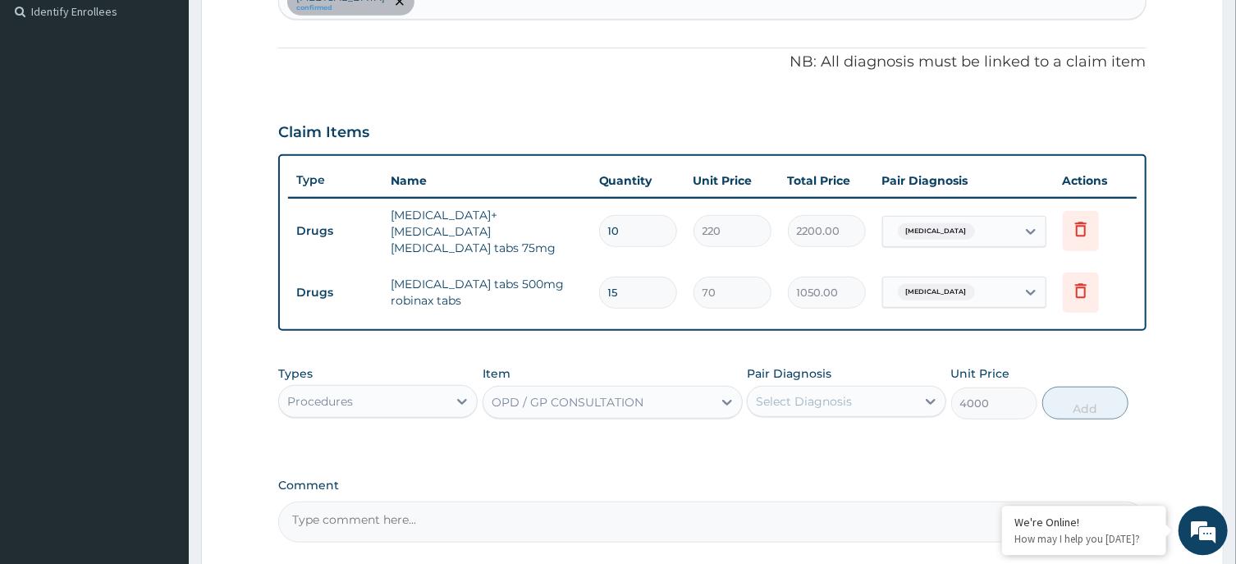
click at [841, 388] on div "Select Diagnosis" at bounding box center [832, 401] width 168 height 26
click at [849, 433] on label "Lumbar spondylosis" at bounding box center [825, 441] width 102 height 16
checkbox input "true"
click at [1082, 395] on button "Add" at bounding box center [1085, 403] width 87 height 33
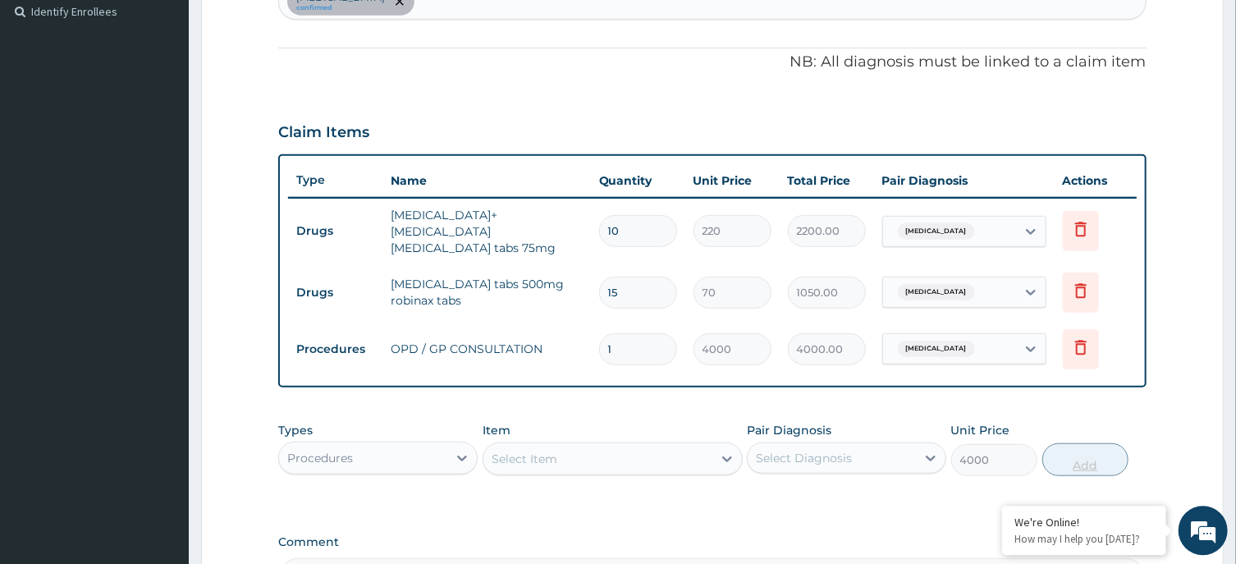
type input "0"
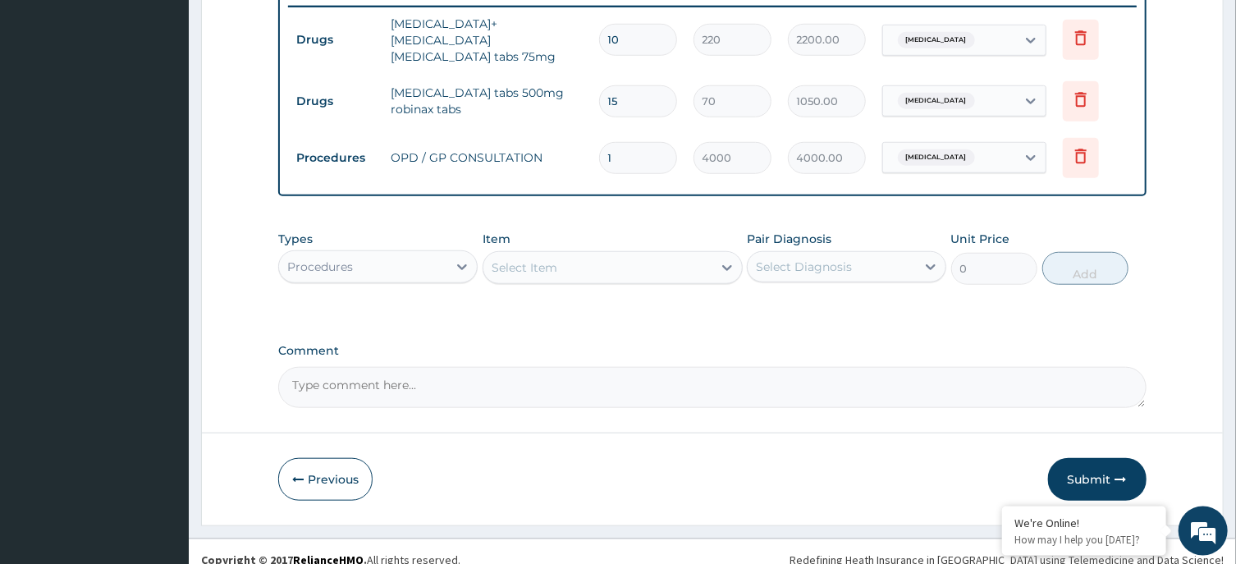
scroll to position [653, 0]
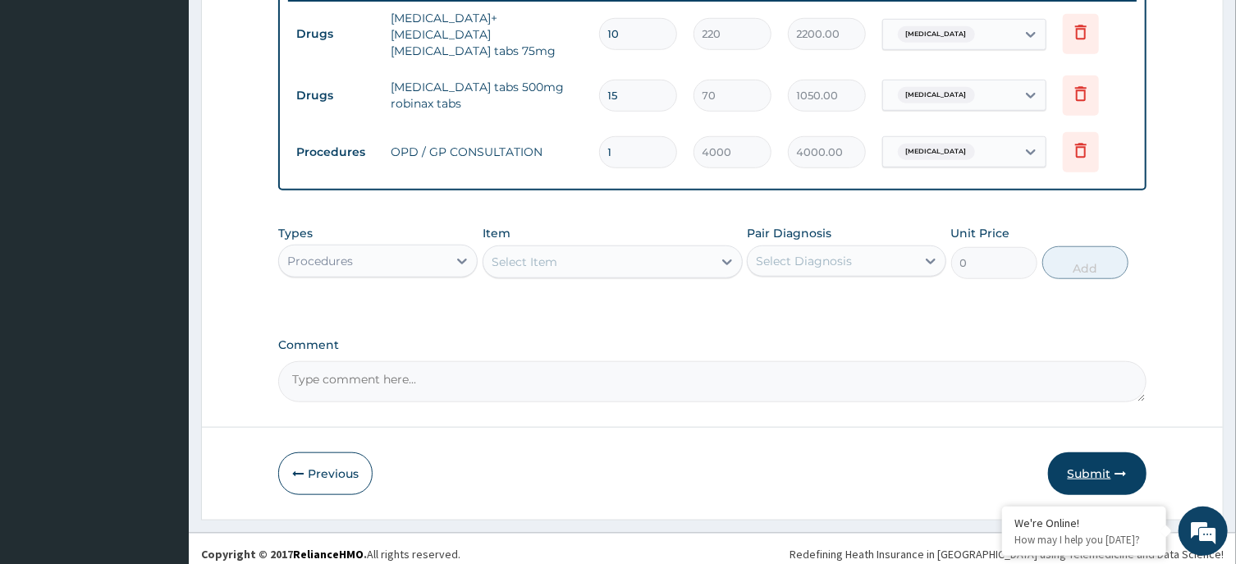
click at [1092, 463] on button "Submit" at bounding box center [1097, 473] width 98 height 43
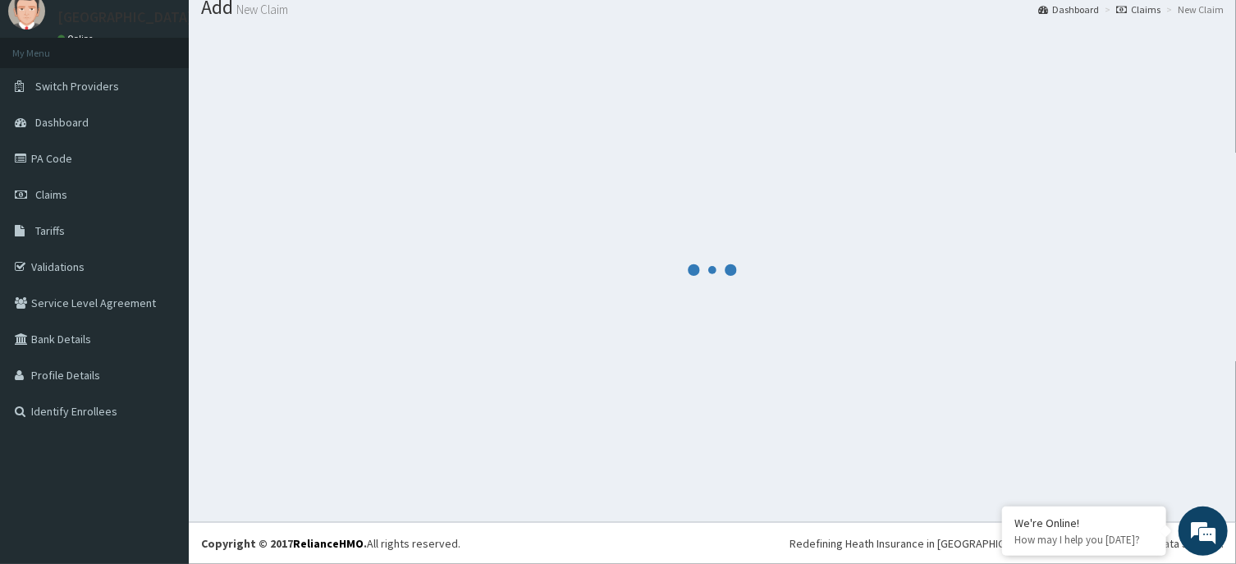
scroll to position [57, 0]
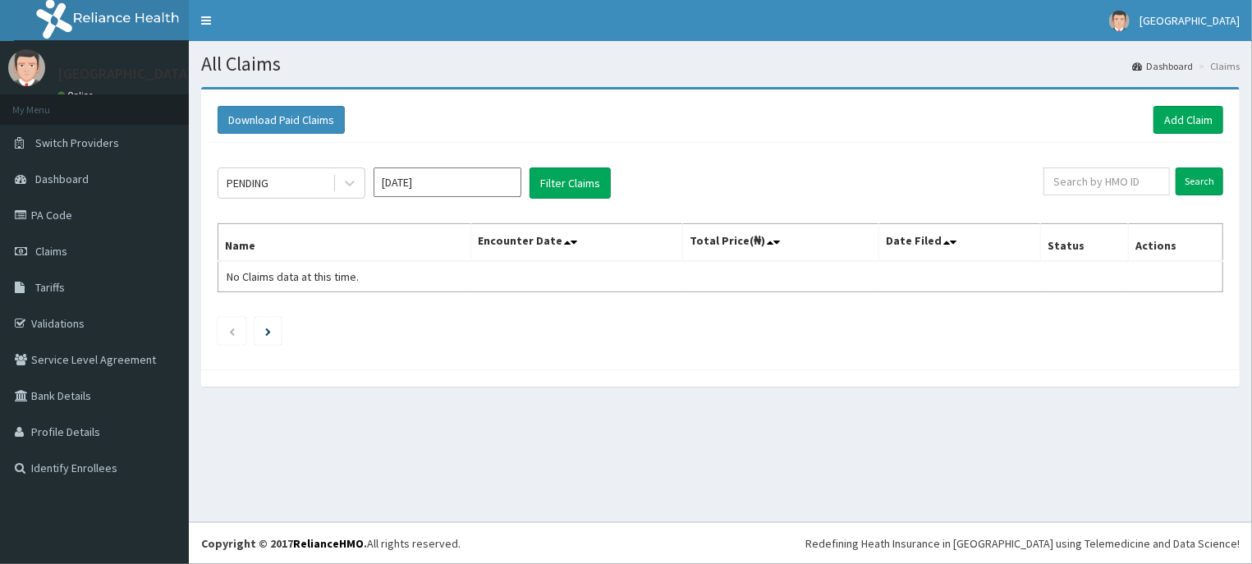
click at [466, 180] on input "[DATE]" at bounding box center [447, 182] width 148 height 30
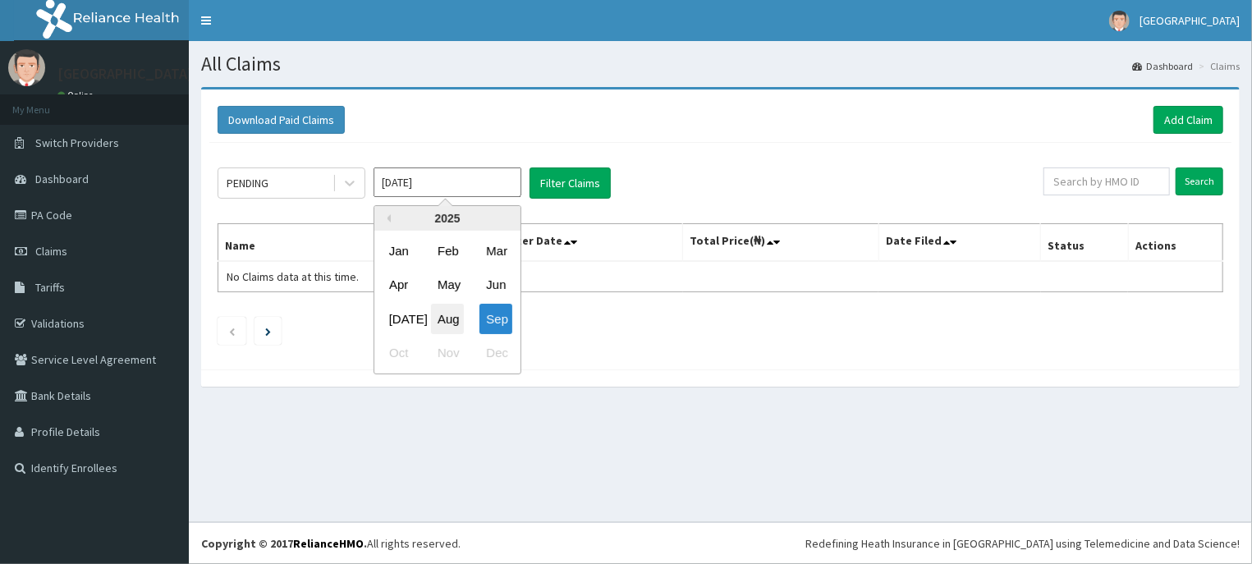
click at [448, 318] on div "Aug" at bounding box center [447, 319] width 33 height 30
type input "Aug 2025"
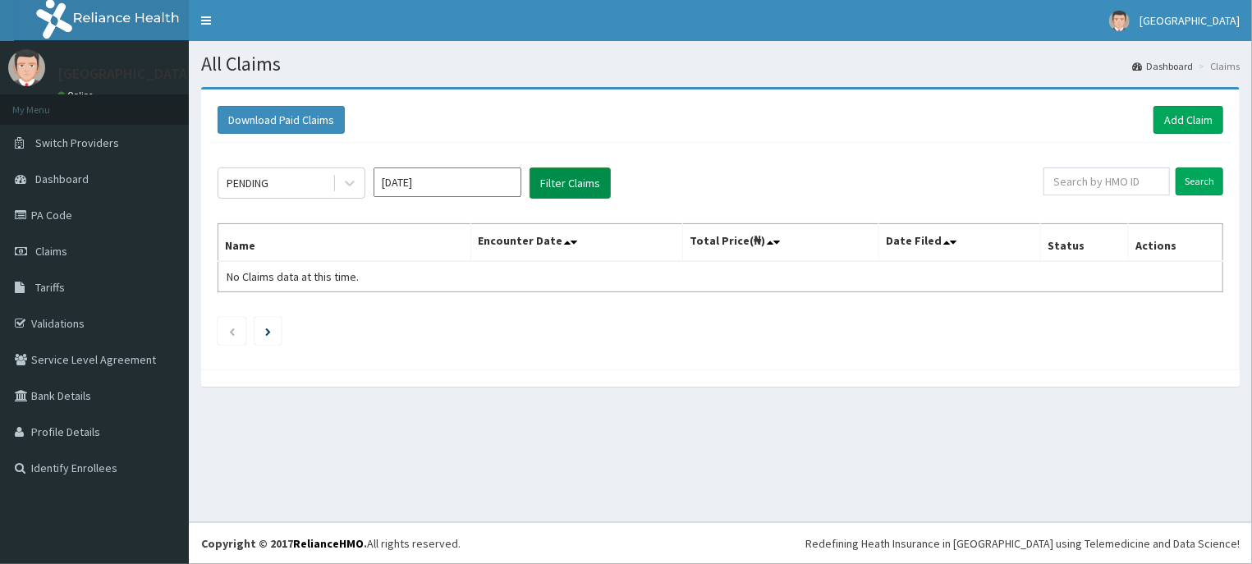
click at [582, 176] on button "Filter Claims" at bounding box center [569, 182] width 81 height 31
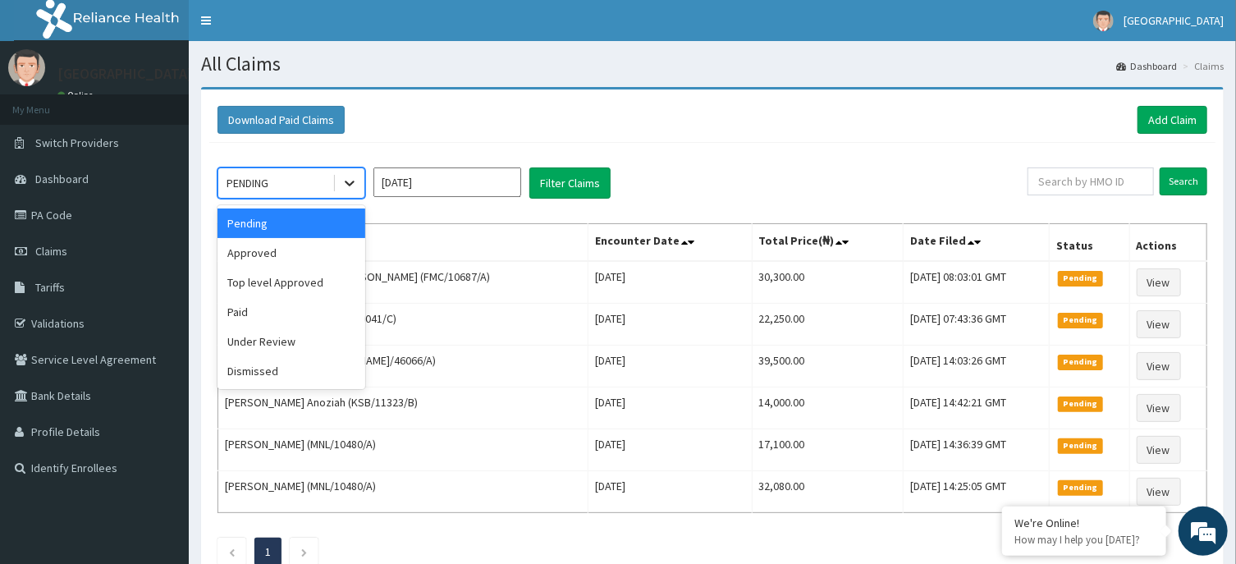
click at [355, 186] on icon at bounding box center [349, 183] width 16 height 16
click at [283, 252] on div "Approved" at bounding box center [292, 253] width 148 height 30
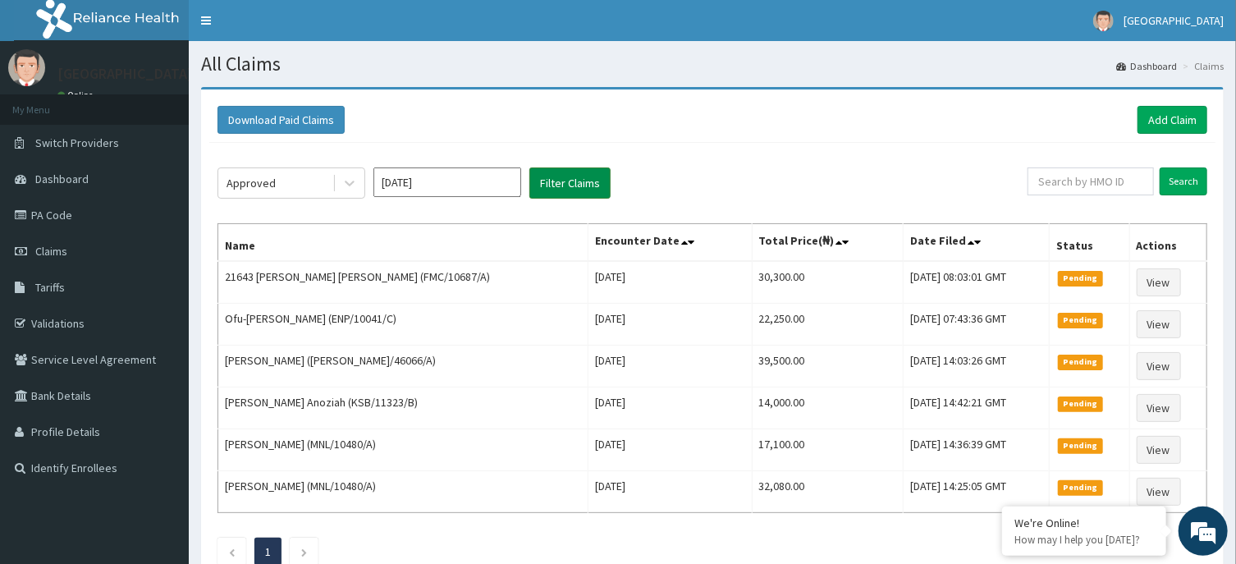
click at [551, 183] on button "Filter Claims" at bounding box center [569, 182] width 81 height 31
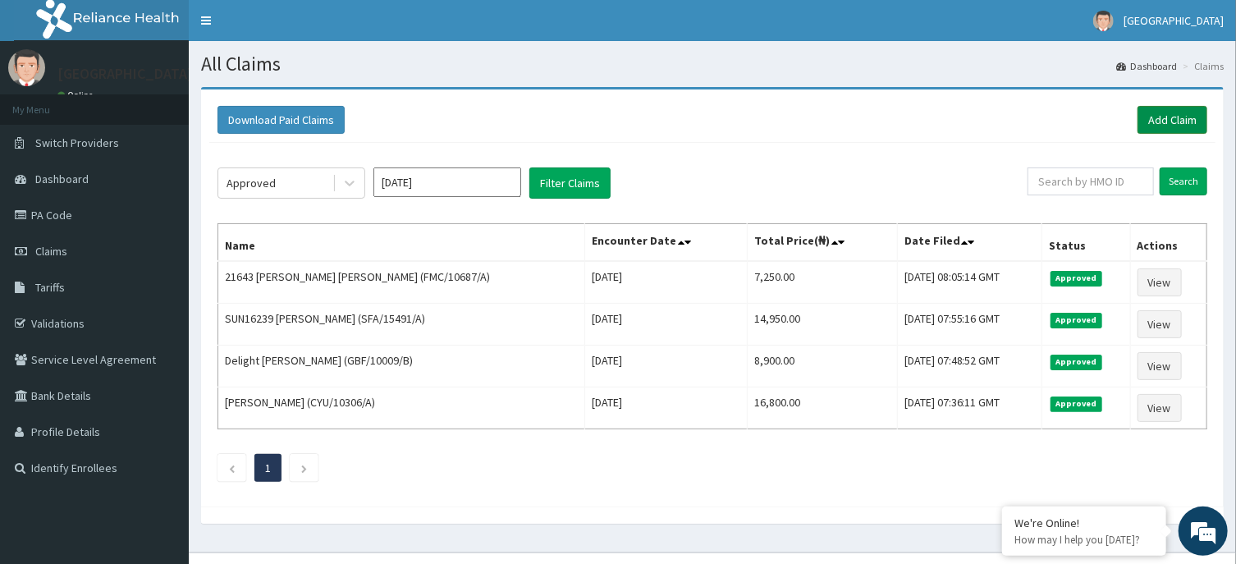
click at [1170, 115] on link "Add Claim" at bounding box center [1173, 120] width 70 height 28
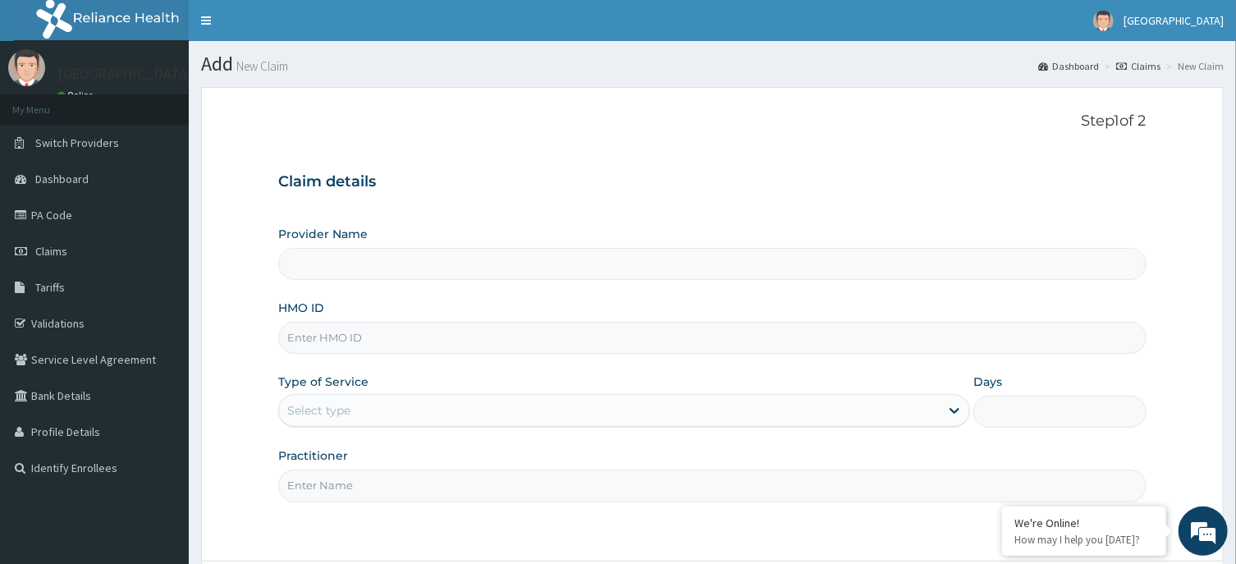
type input "[GEOGRAPHIC_DATA] -ASABA"
click at [537, 338] on input "HMO ID" at bounding box center [712, 338] width 868 height 32
type input "PEP/10088/A"
click at [559, 405] on div "Select type" at bounding box center [609, 410] width 661 height 26
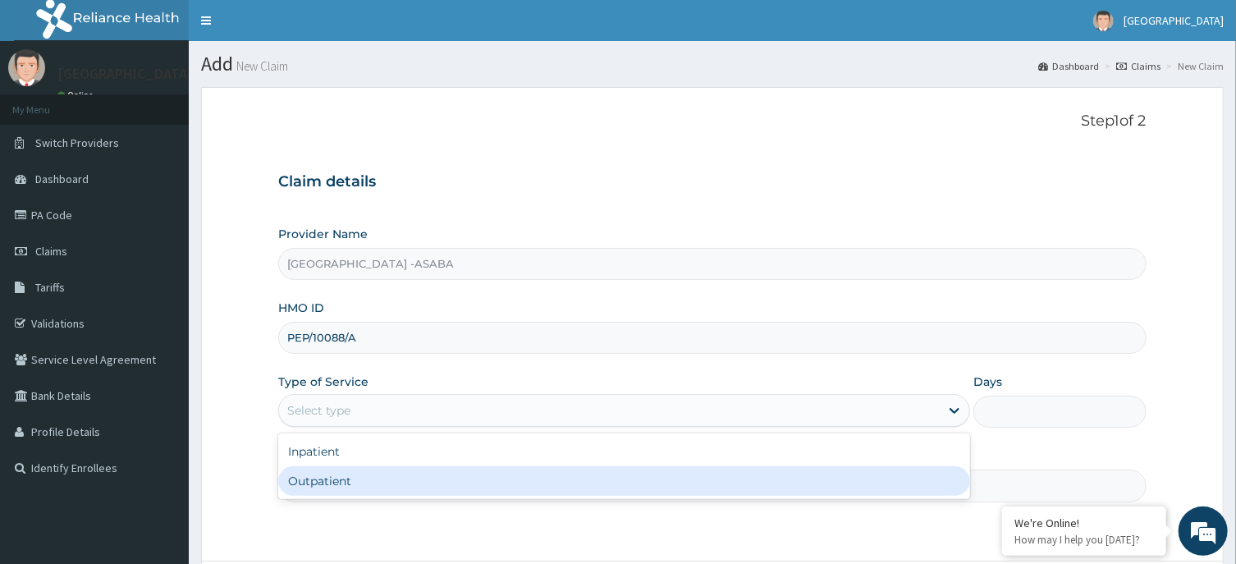
click at [504, 478] on div "Outpatient" at bounding box center [624, 481] width 692 height 30
type input "1"
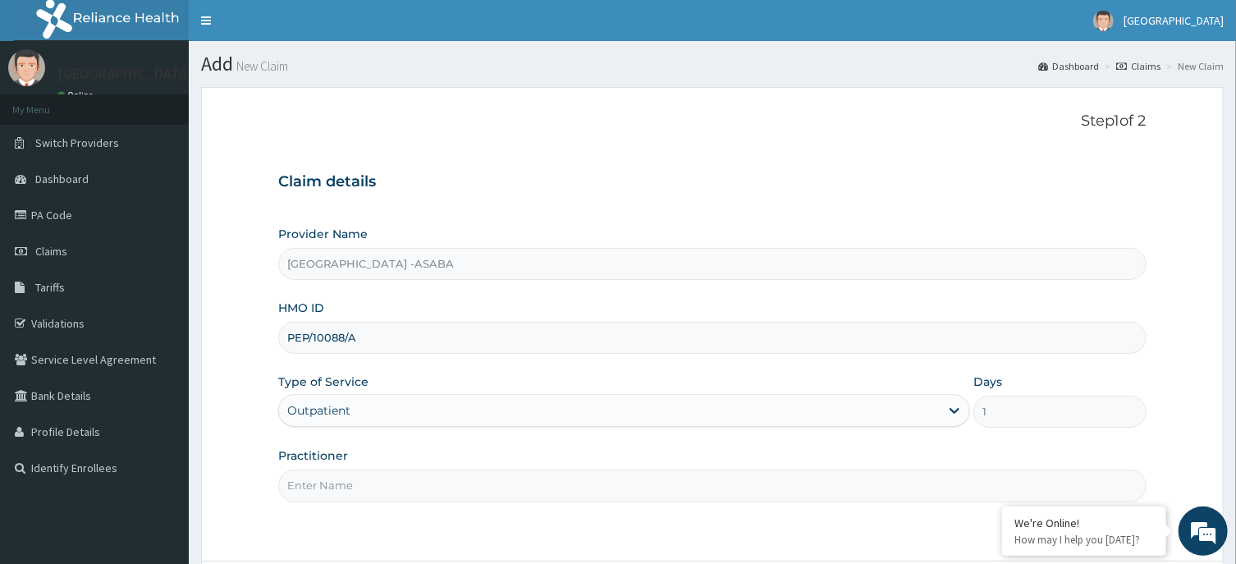
click at [537, 474] on input "Practitioner" at bounding box center [712, 486] width 868 height 32
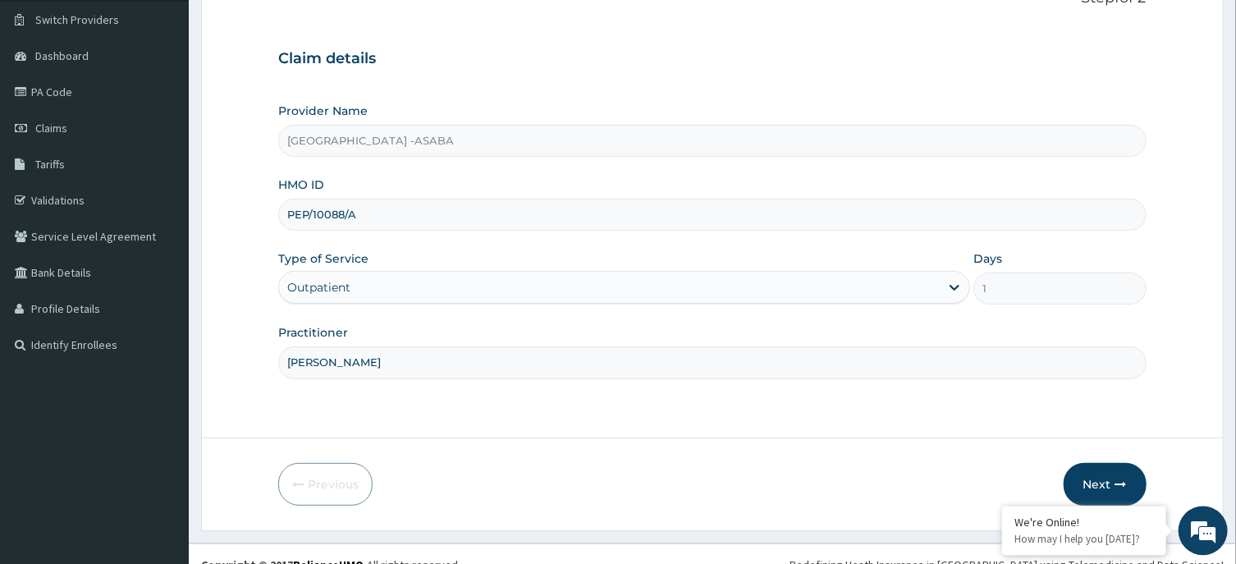
scroll to position [144, 0]
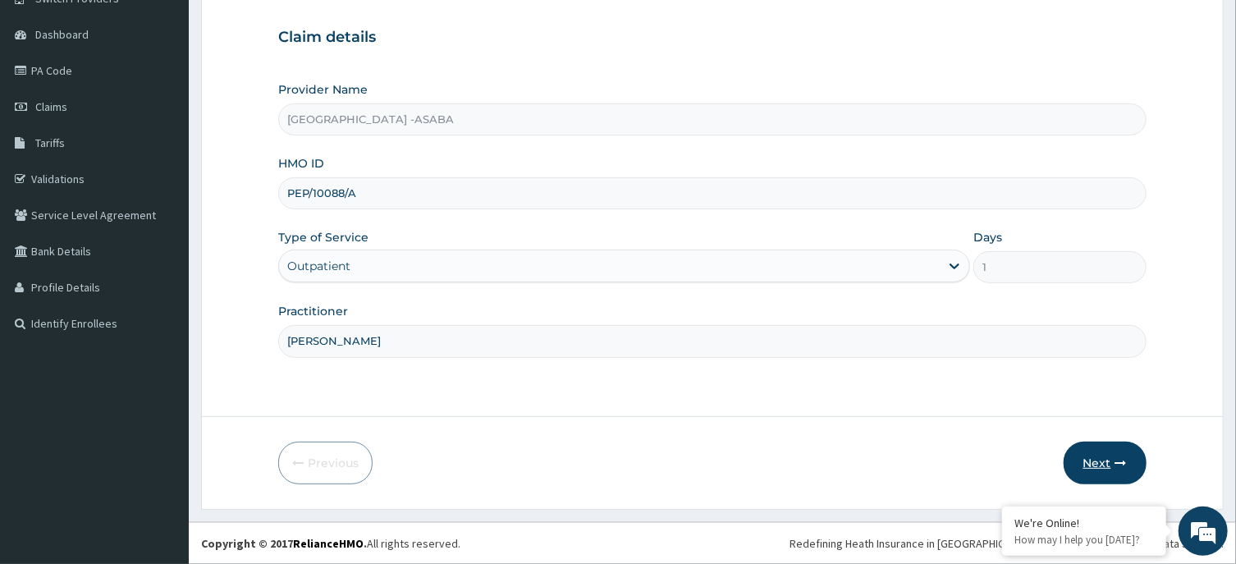
type input "[PERSON_NAME]"
click at [1093, 455] on button "Next" at bounding box center [1105, 463] width 83 height 43
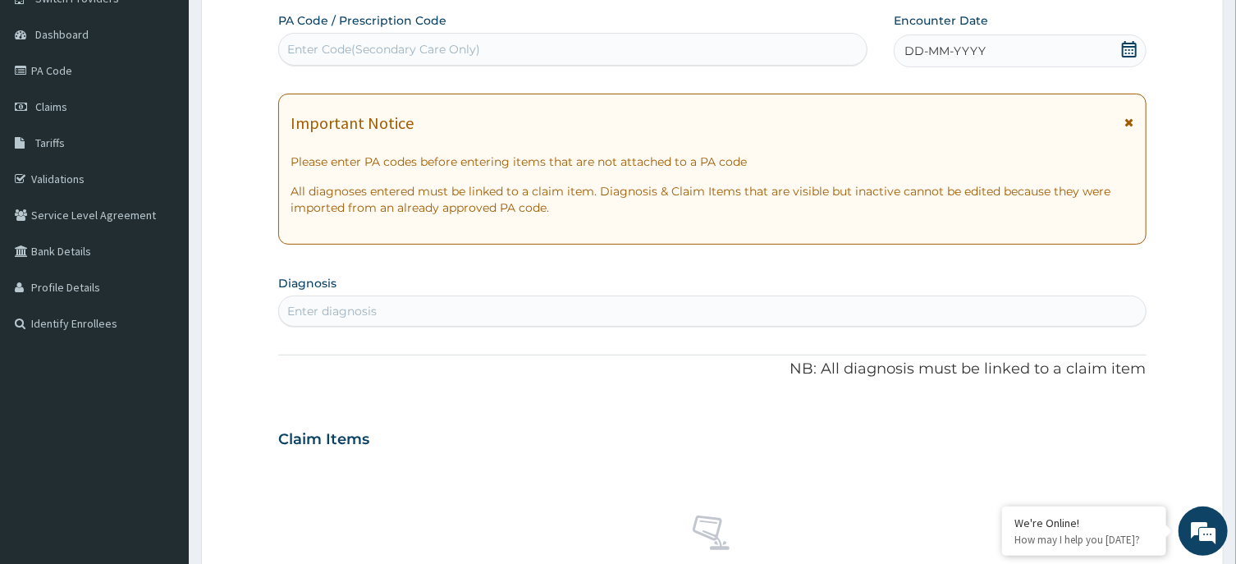
click at [657, 53] on div "Enter Code(Secondary Care Only)" at bounding box center [573, 49] width 588 height 26
type input "PA/946875"
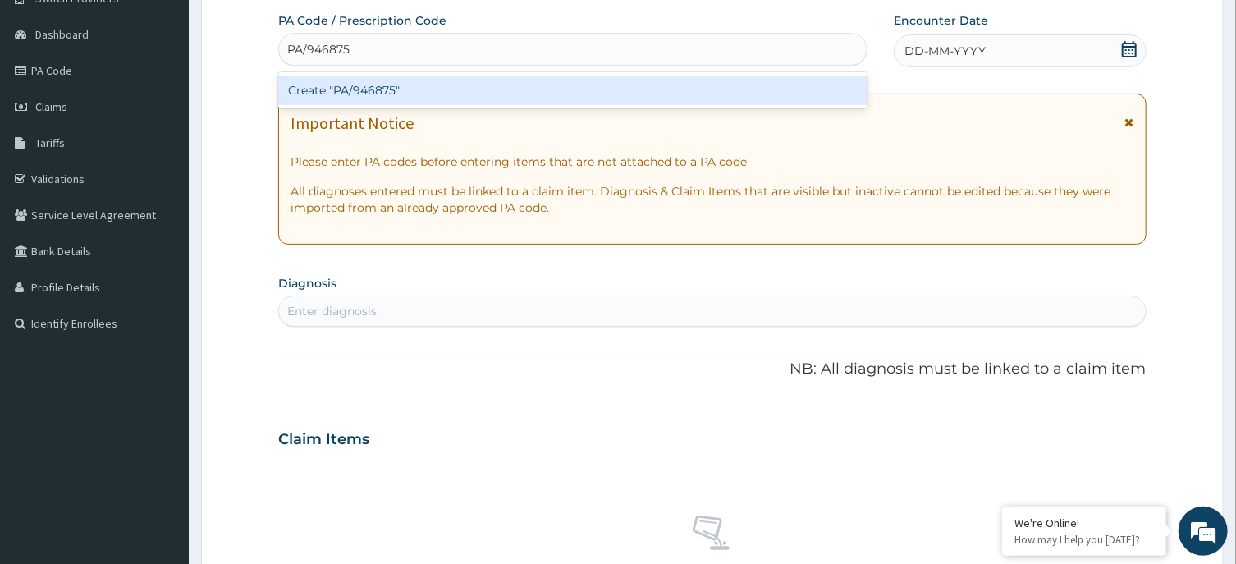
click at [657, 91] on div "Create "PA/946875"" at bounding box center [572, 91] width 589 height 30
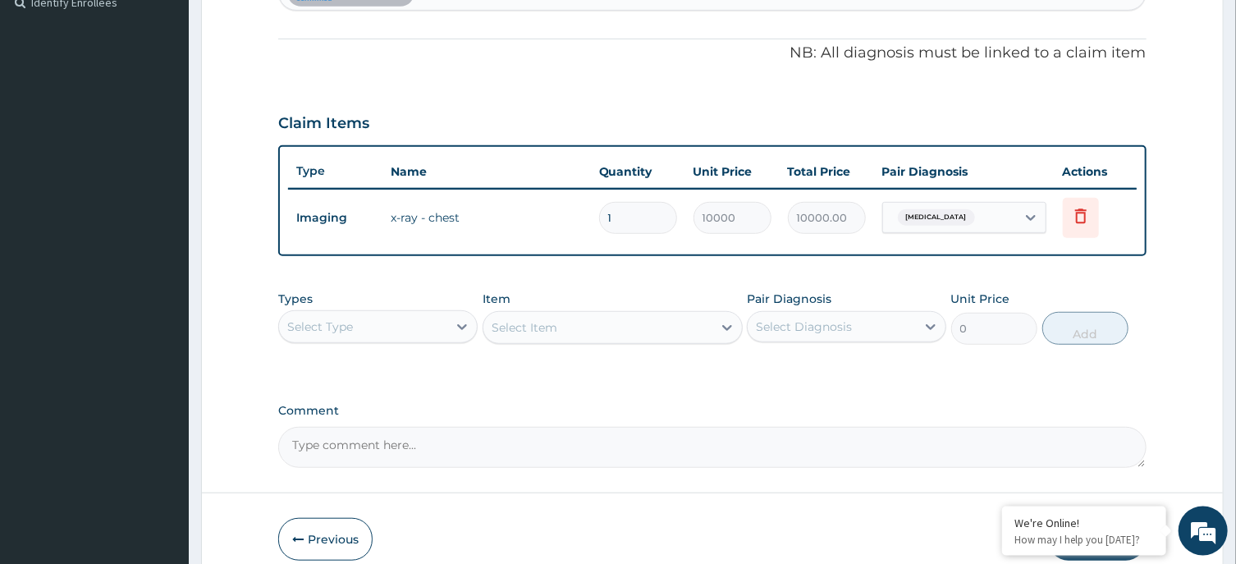
scroll to position [421, 0]
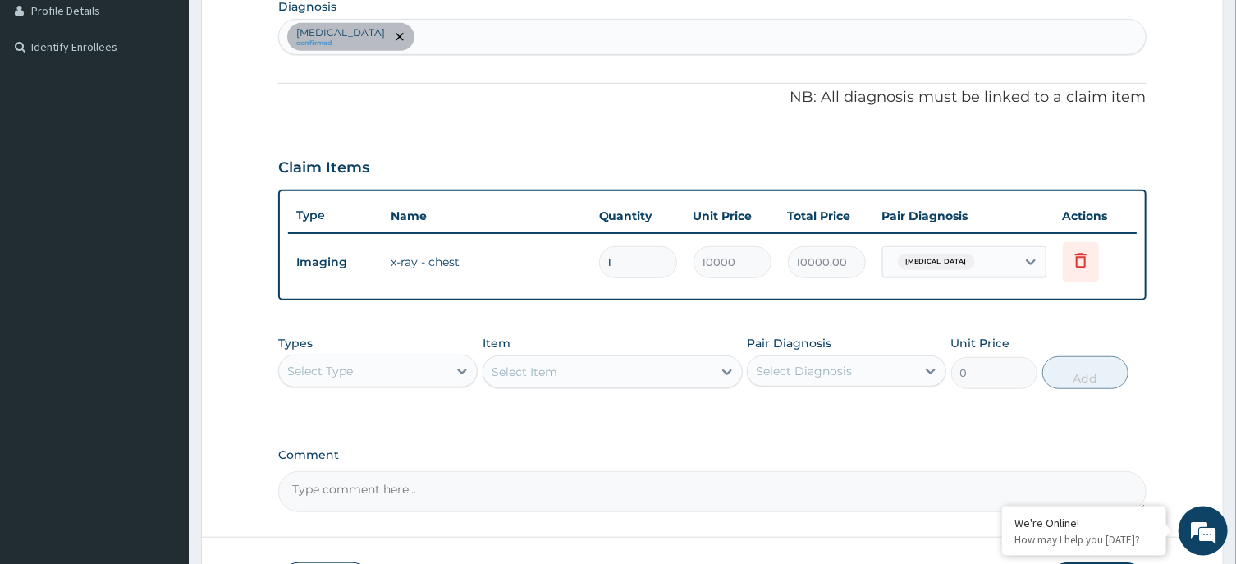
click at [667, 35] on div "[MEDICAL_DATA] confirmed" at bounding box center [712, 37] width 866 height 34
type input "[MEDICAL_DATA]"
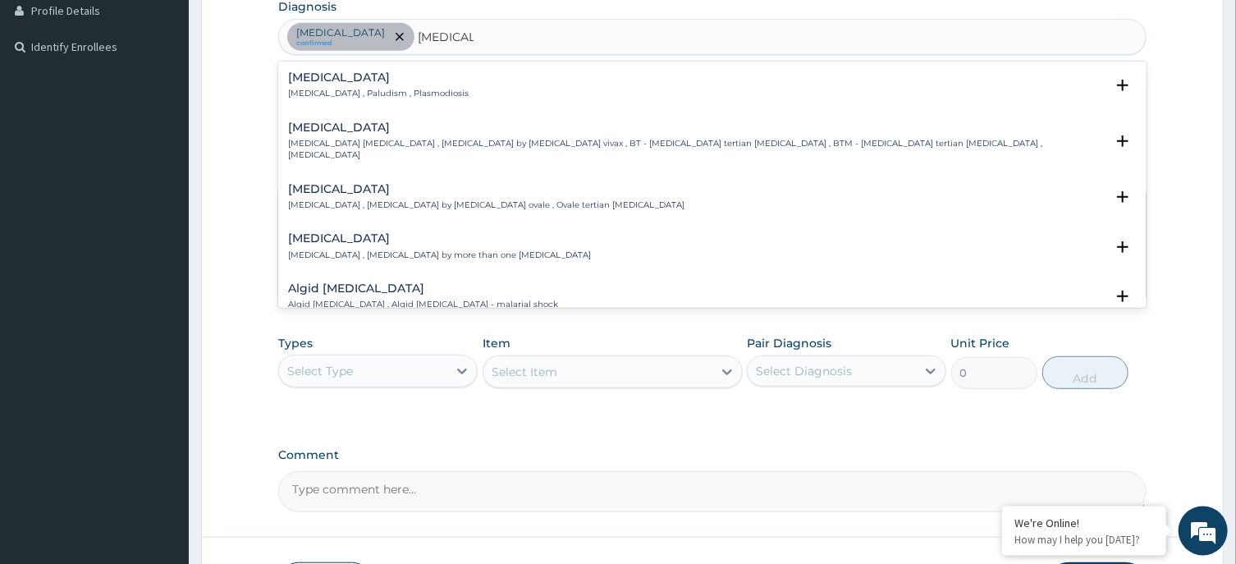
click at [300, 82] on h4 "Malaria" at bounding box center [378, 77] width 181 height 12
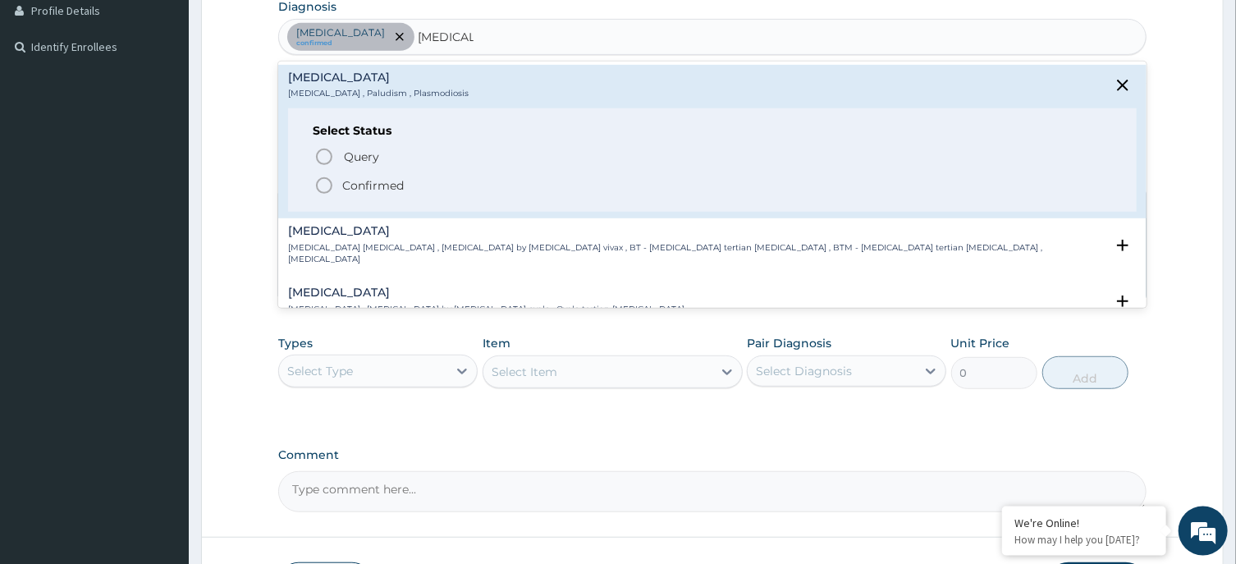
click at [322, 186] on icon "status option filled" at bounding box center [324, 186] width 20 height 20
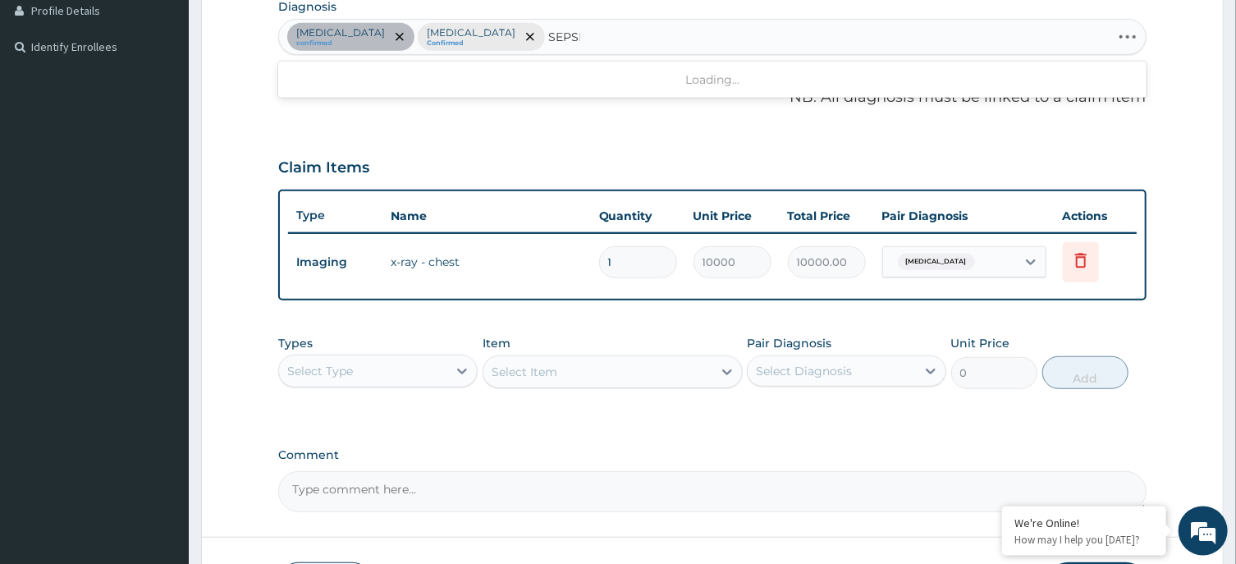
type input "SEPSIS"
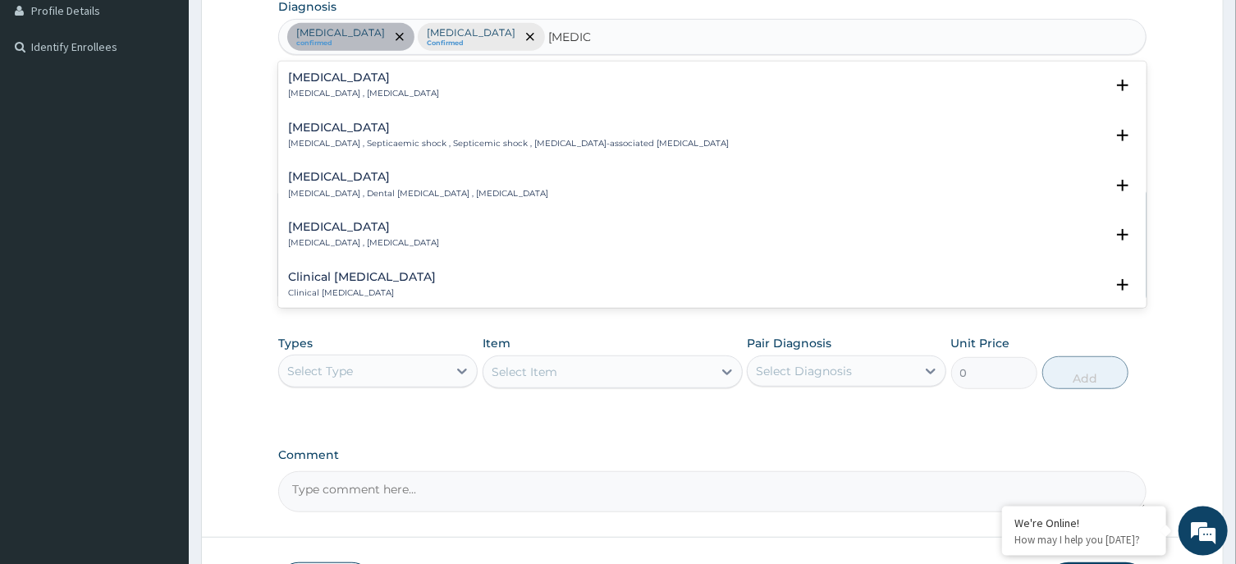
click at [317, 81] on h4 "Sepsis" at bounding box center [363, 77] width 151 height 12
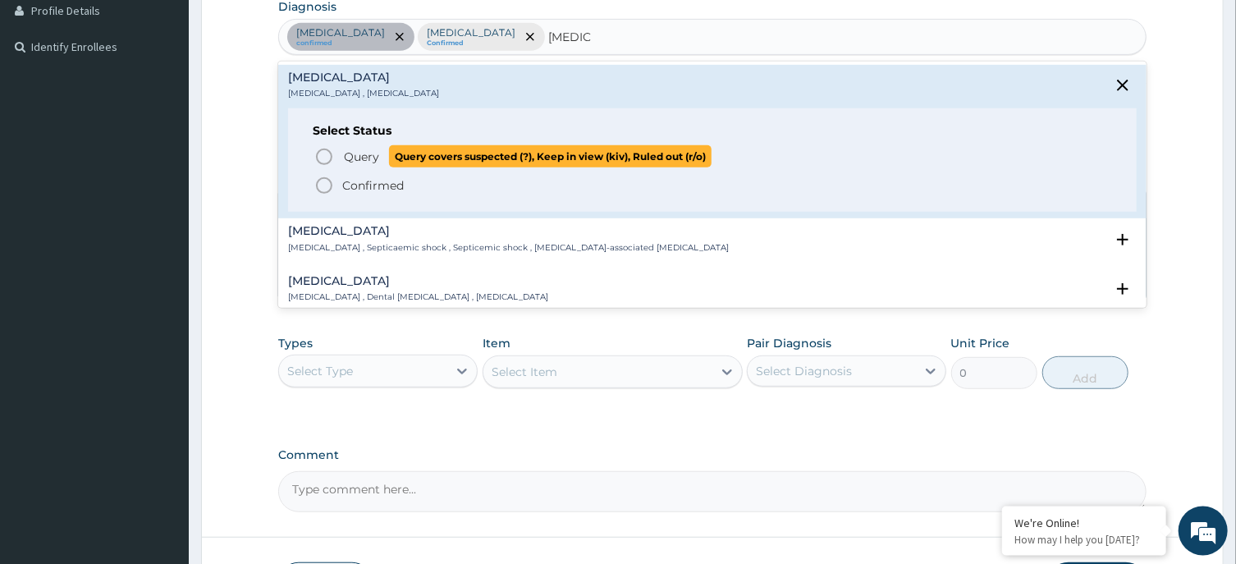
click at [327, 156] on icon "status option query" at bounding box center [324, 157] width 20 height 20
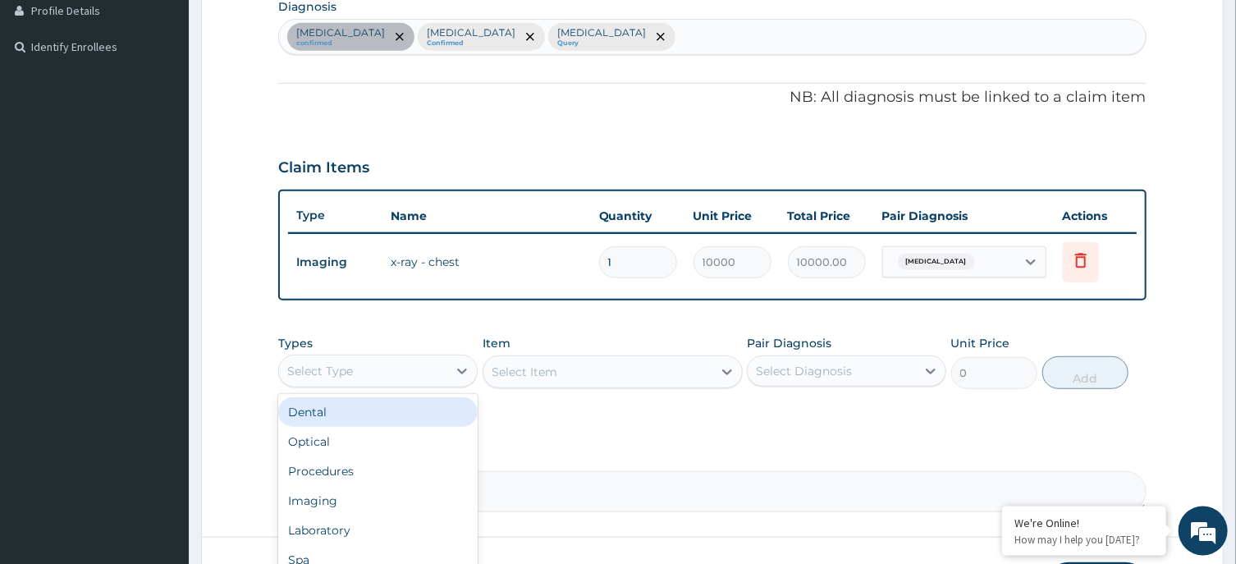
click at [380, 360] on div "Select Type" at bounding box center [363, 371] width 168 height 26
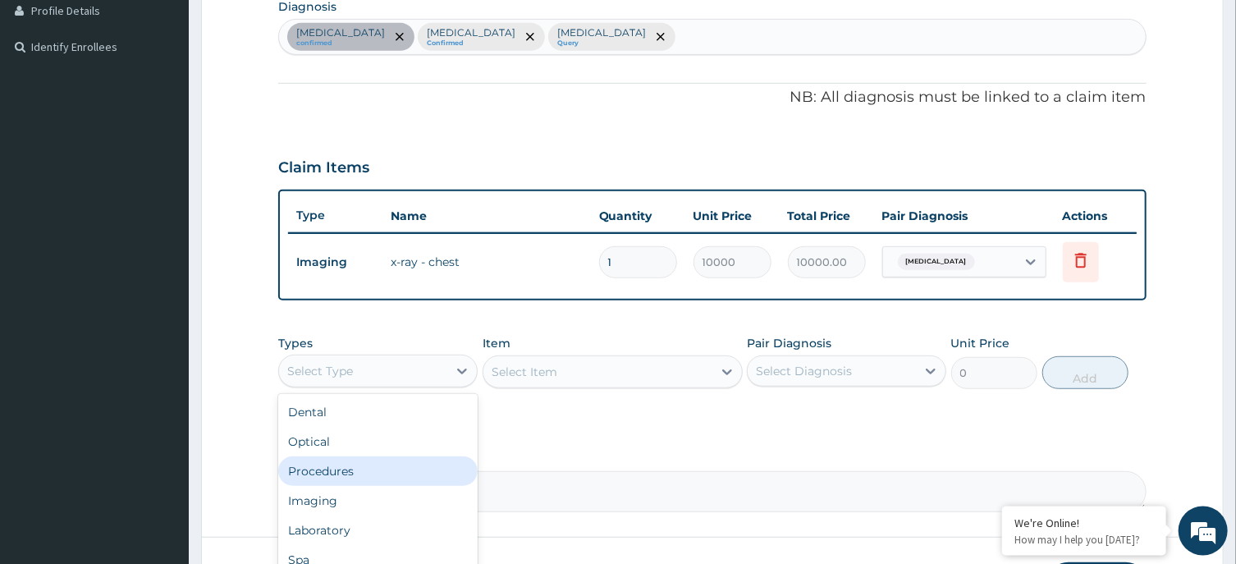
click at [327, 472] on div "Procedures" at bounding box center [377, 471] width 199 height 30
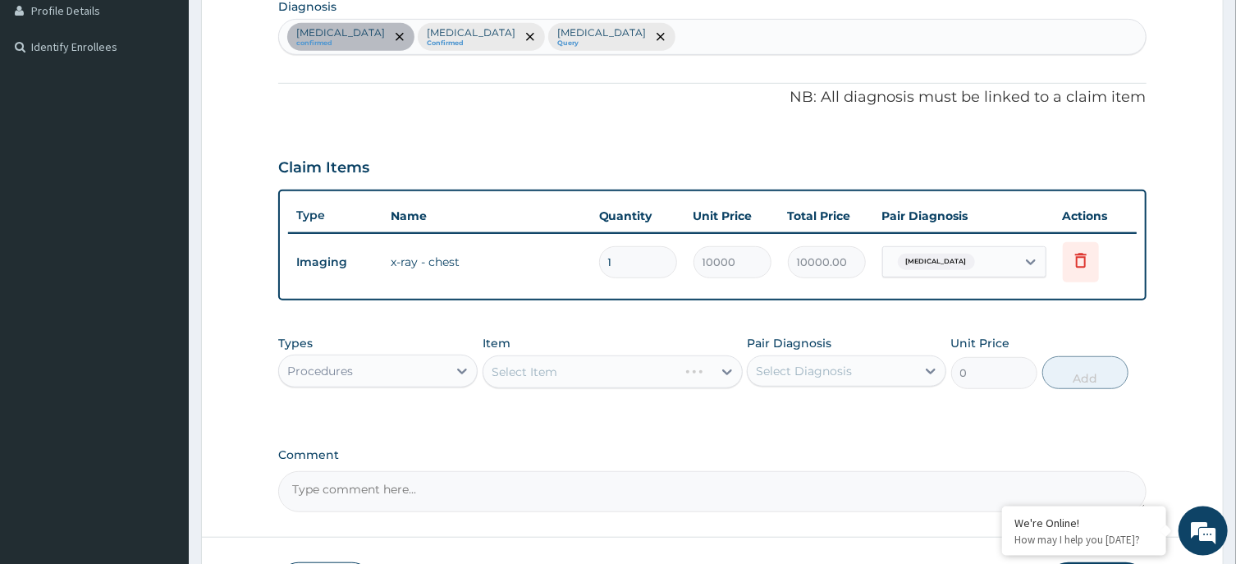
click at [641, 367] on div "Select Item" at bounding box center [613, 371] width 260 height 33
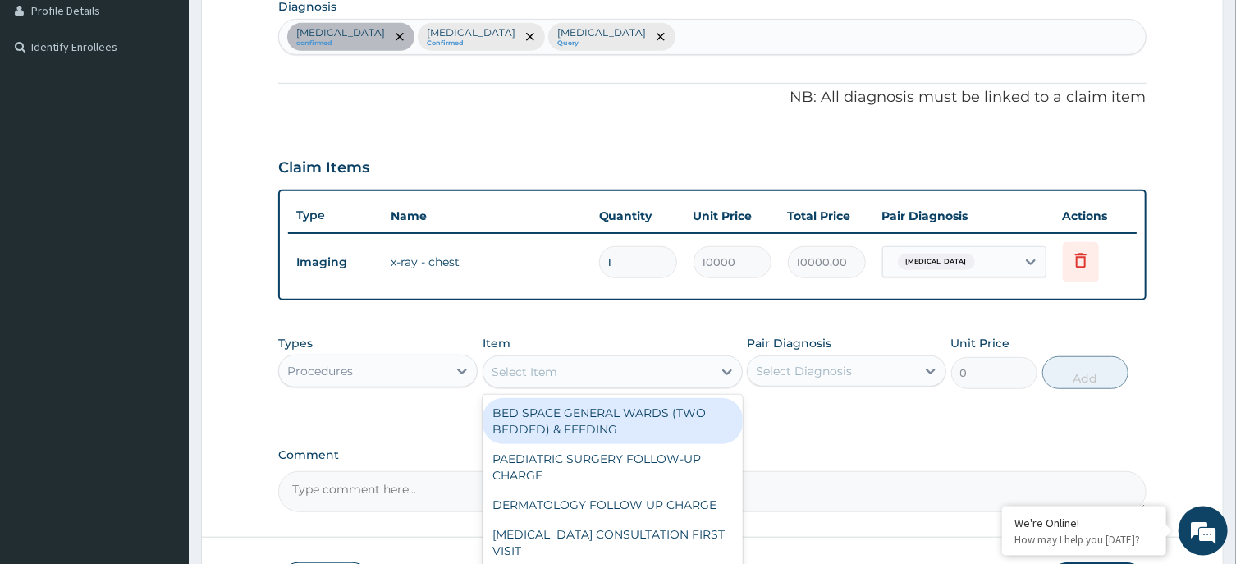
click at [636, 366] on div "Select Item" at bounding box center [597, 372] width 229 height 26
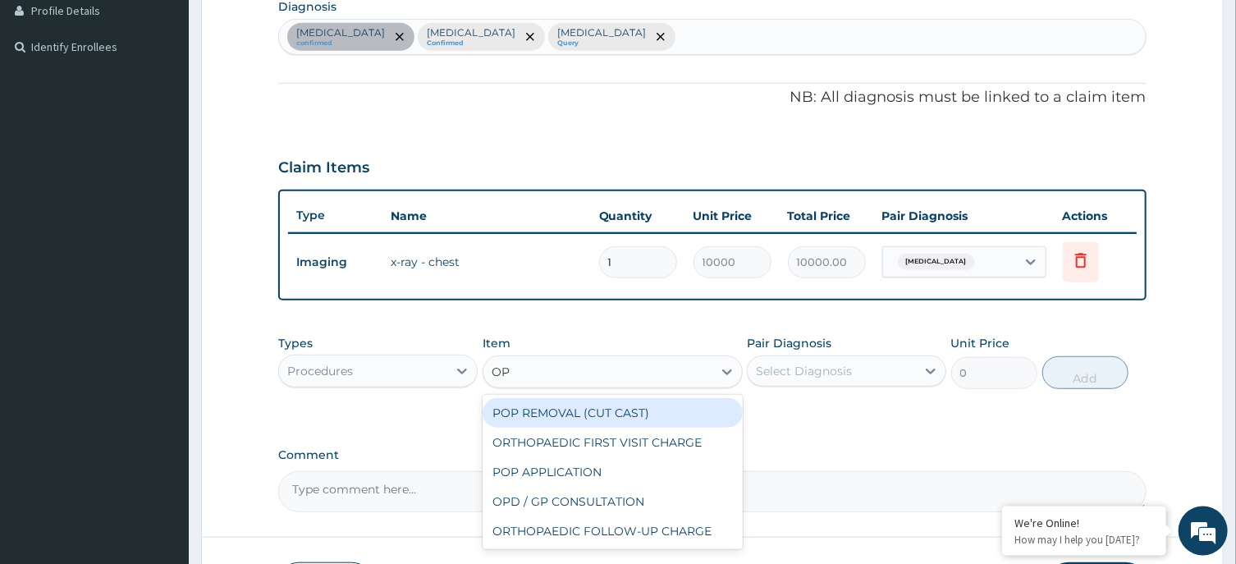
type input "OPD"
click at [642, 413] on div "OPD / GP CONSULTATION" at bounding box center [613, 413] width 260 height 30
type input "4000"
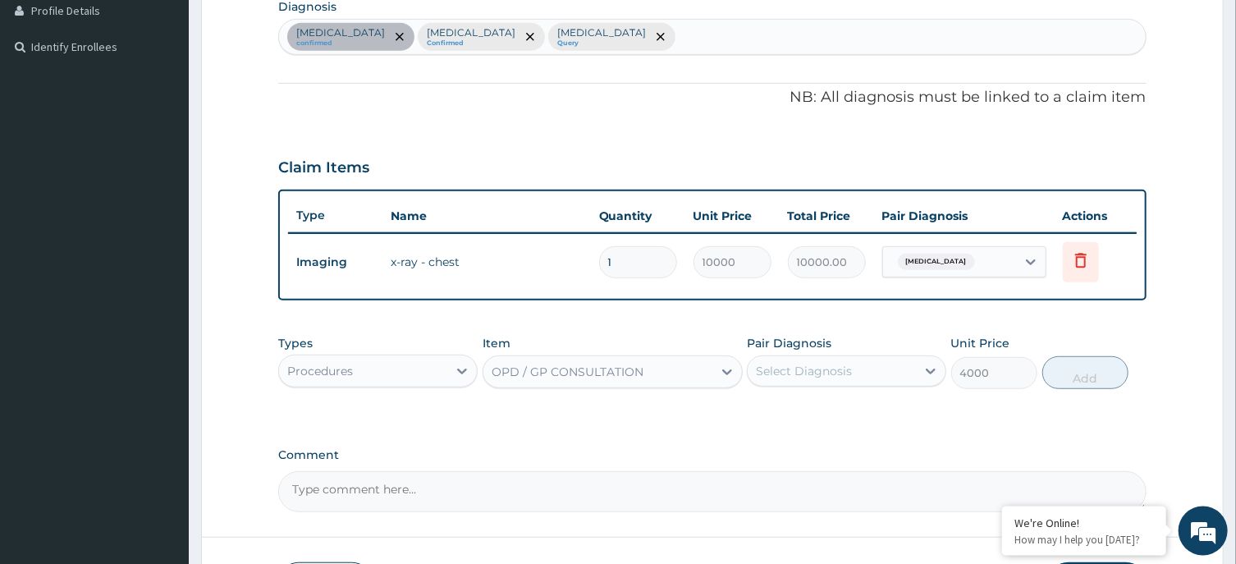
click at [868, 368] on div "Select Diagnosis" at bounding box center [832, 371] width 168 height 26
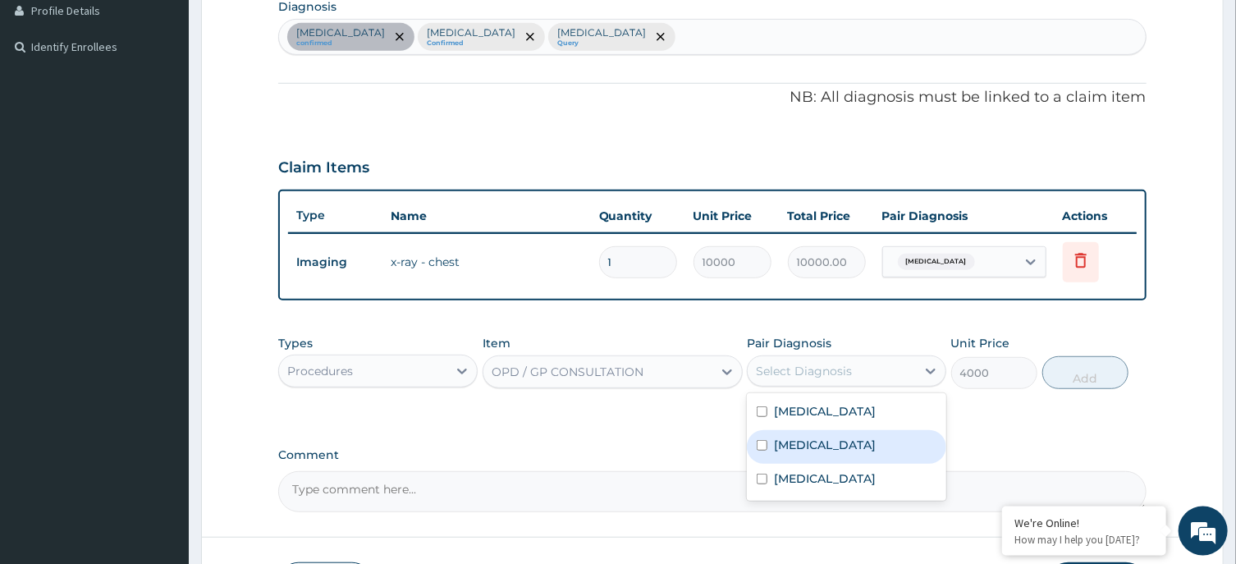
click at [842, 435] on div "[MEDICAL_DATA]" at bounding box center [846, 447] width 199 height 34
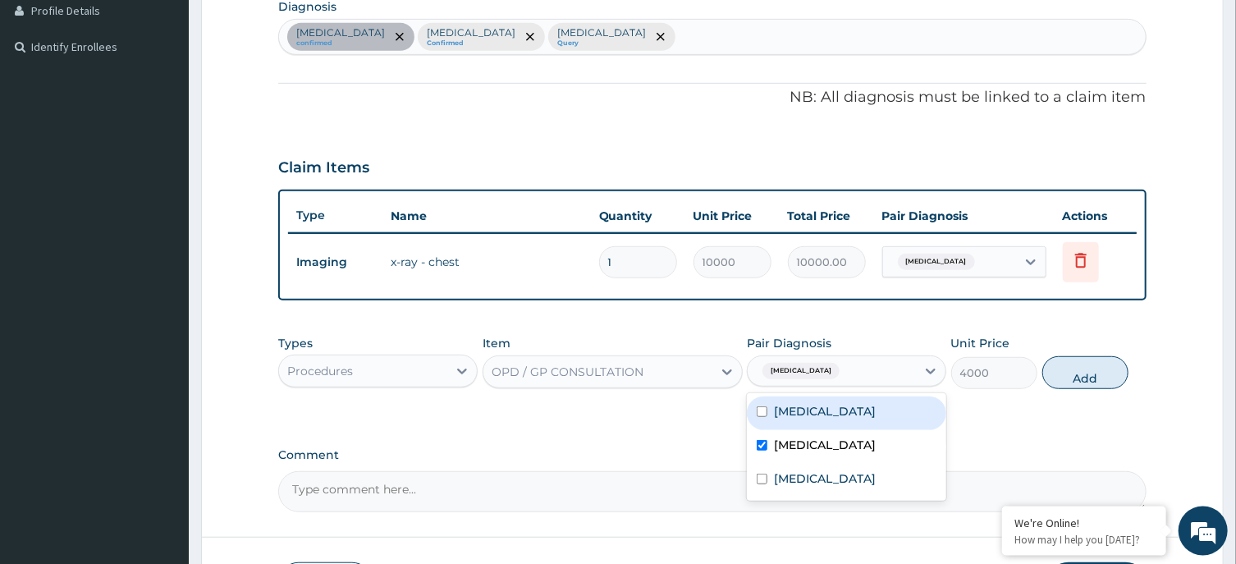
checkbox input "true"
click at [861, 408] on div "Chest pain" at bounding box center [846, 413] width 199 height 34
checkbox input "true"
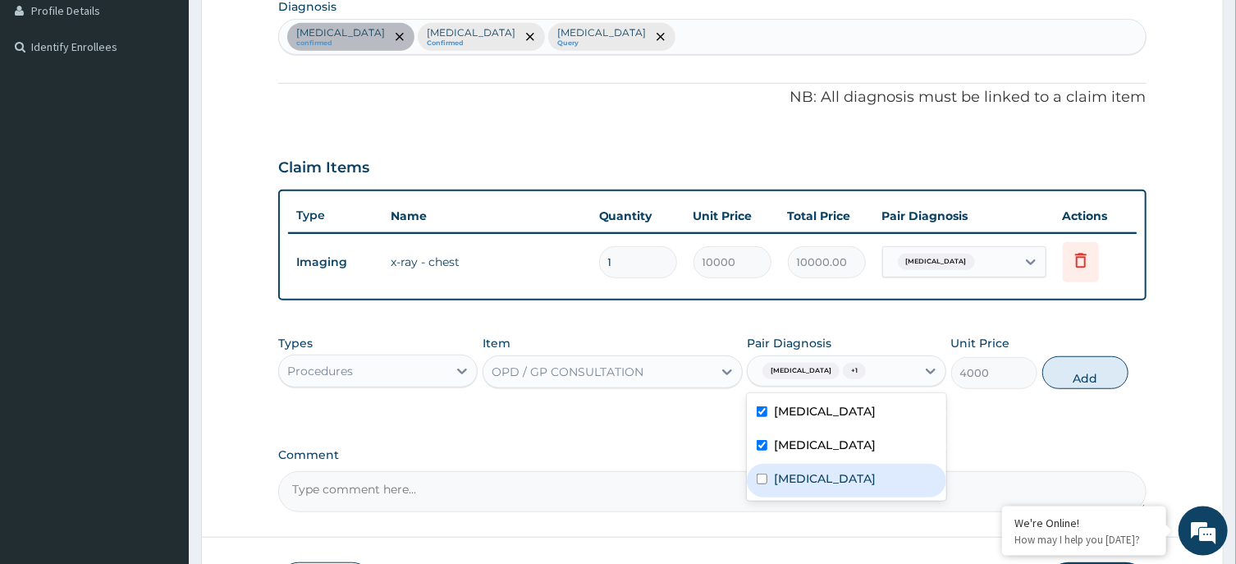
click at [850, 475] on div "[MEDICAL_DATA]" at bounding box center [846, 481] width 199 height 34
checkbox input "true"
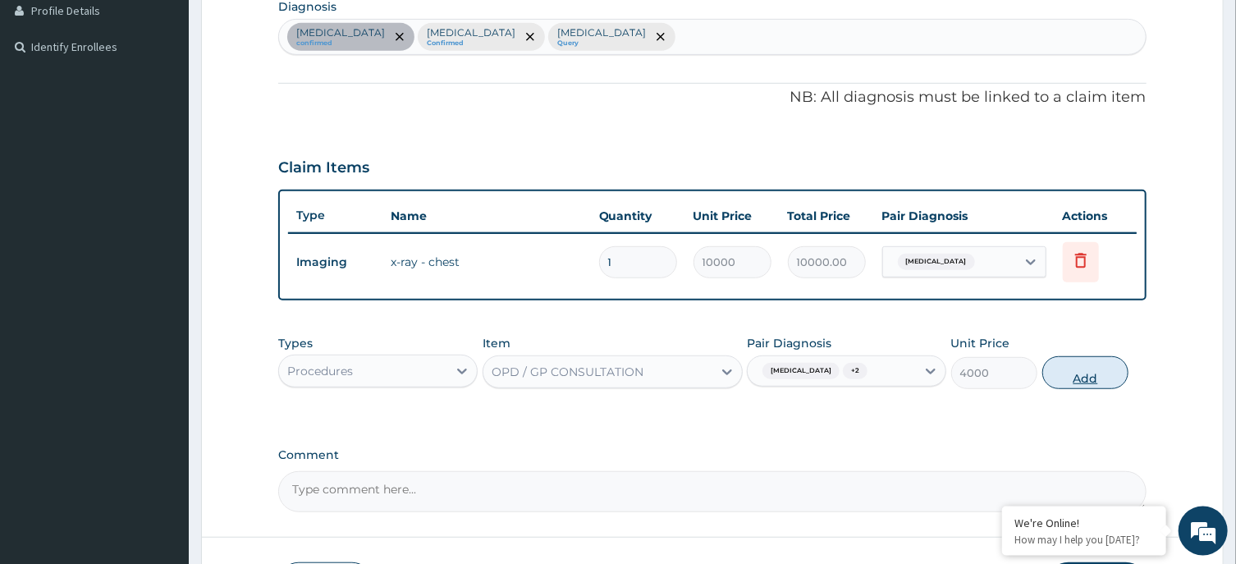
click at [1078, 372] on button "Add" at bounding box center [1085, 372] width 87 height 33
type input "0"
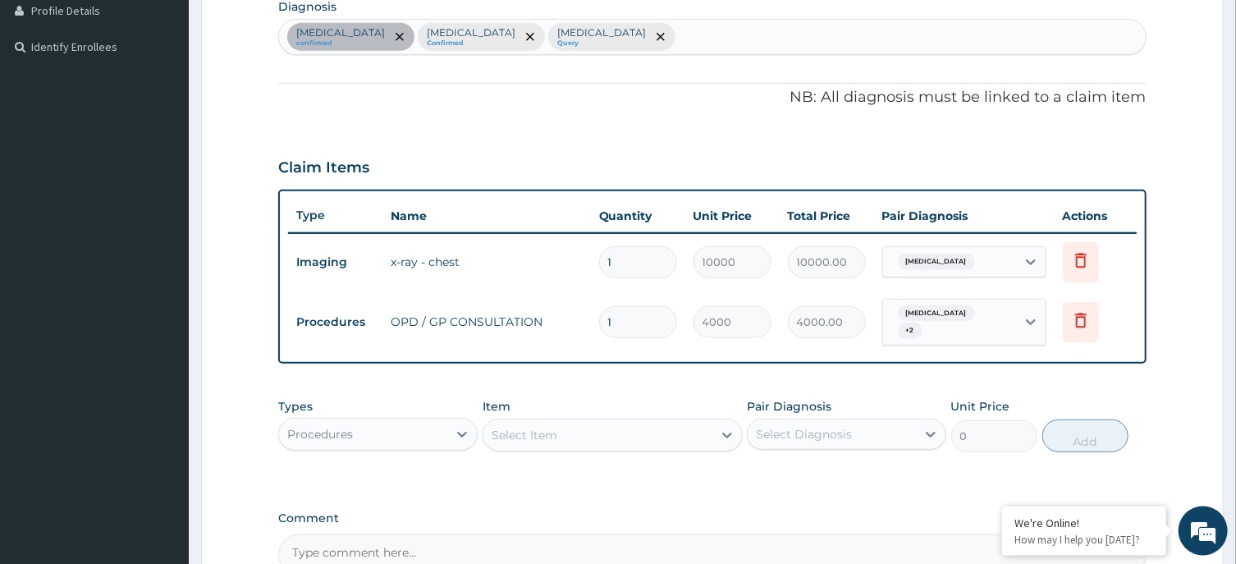
scroll to position [533, 0]
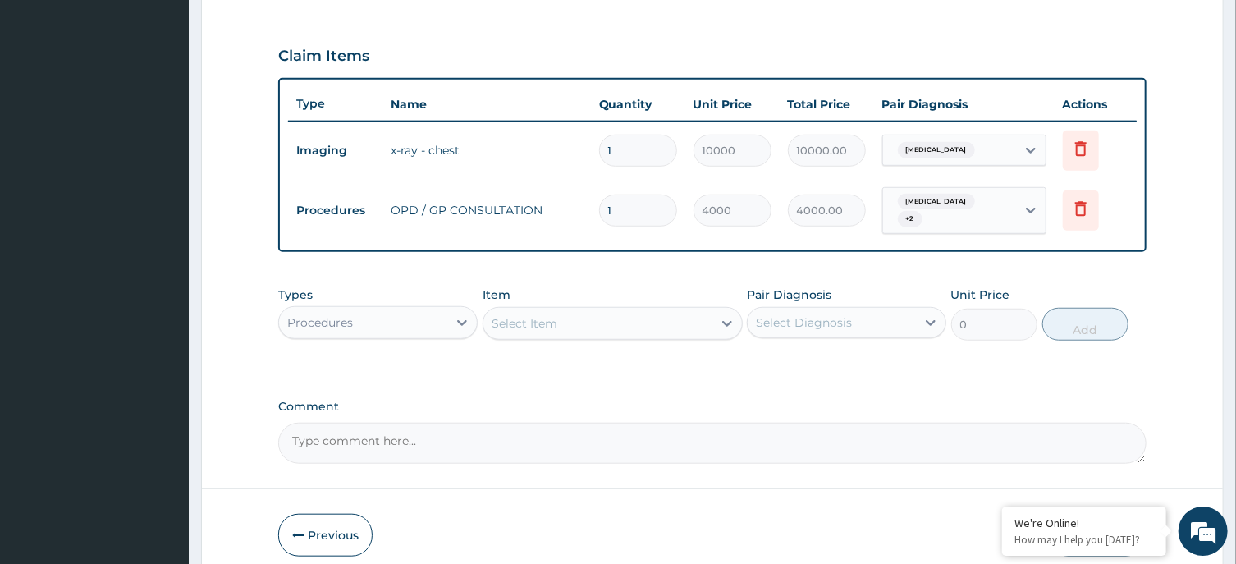
click at [438, 312] on div "Procedures" at bounding box center [363, 322] width 168 height 26
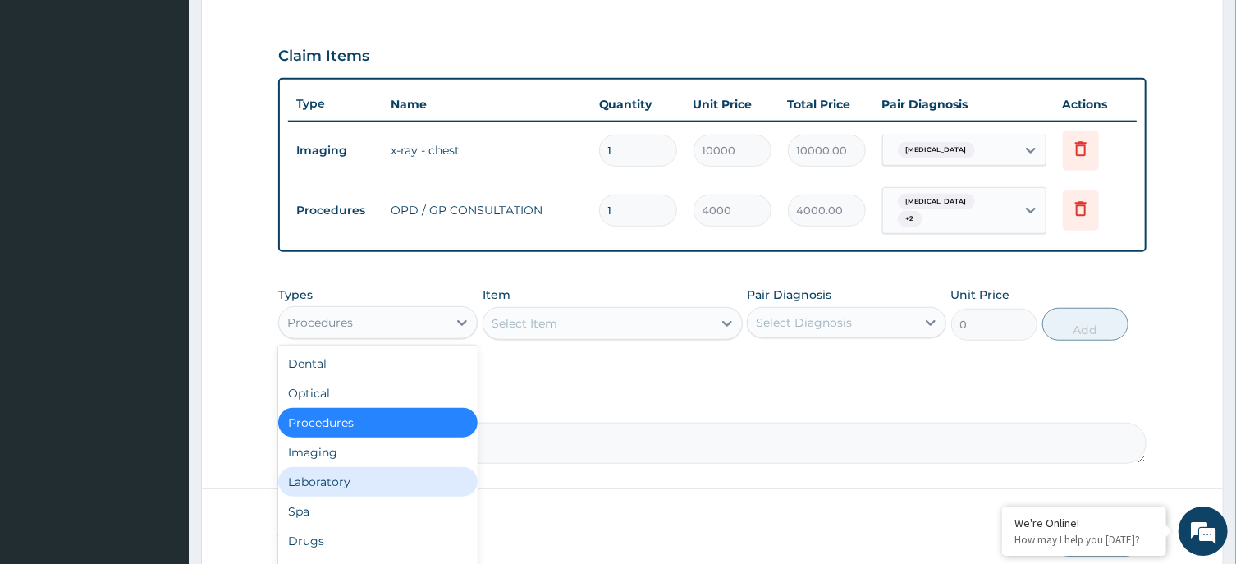
click at [355, 467] on div "Laboratory" at bounding box center [377, 482] width 199 height 30
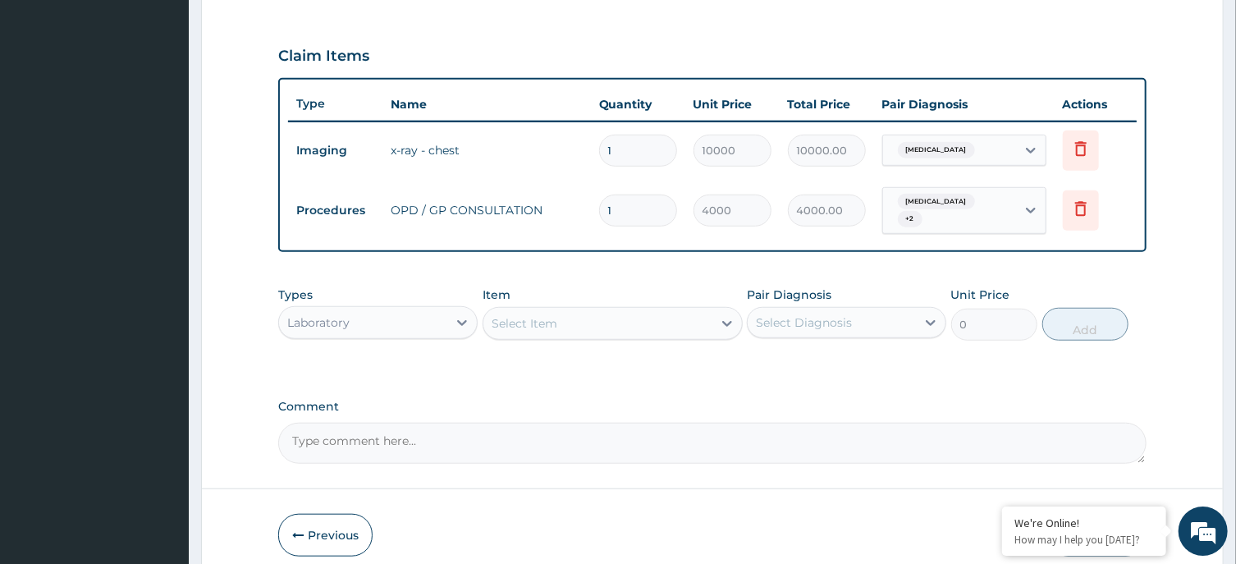
click at [605, 310] on div "Select Item" at bounding box center [597, 323] width 229 height 26
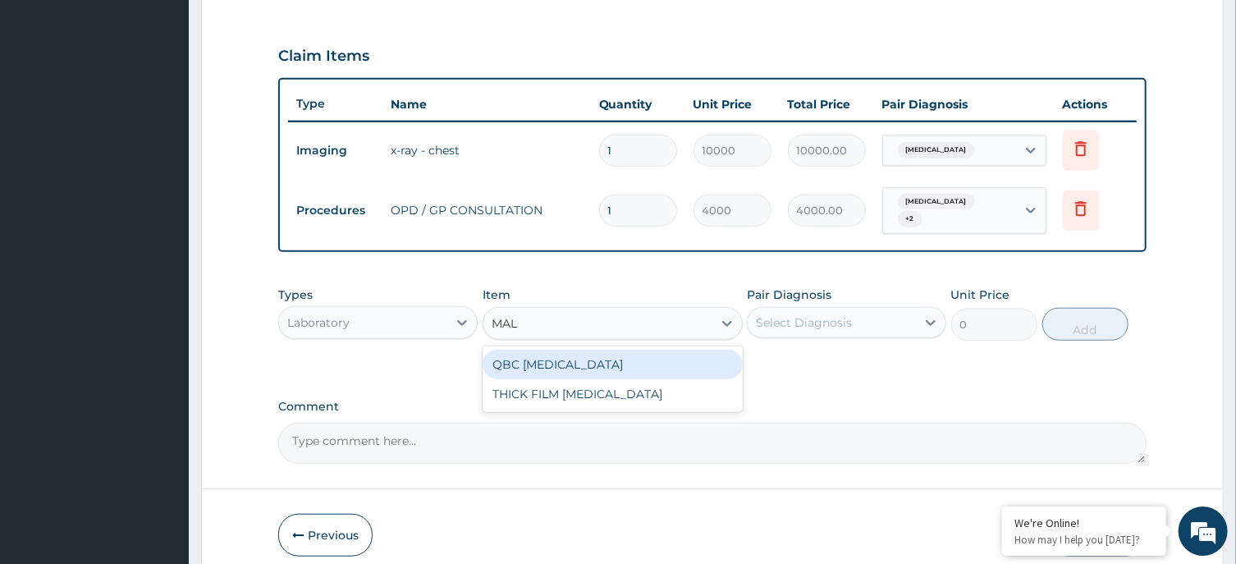
type input "MALA"
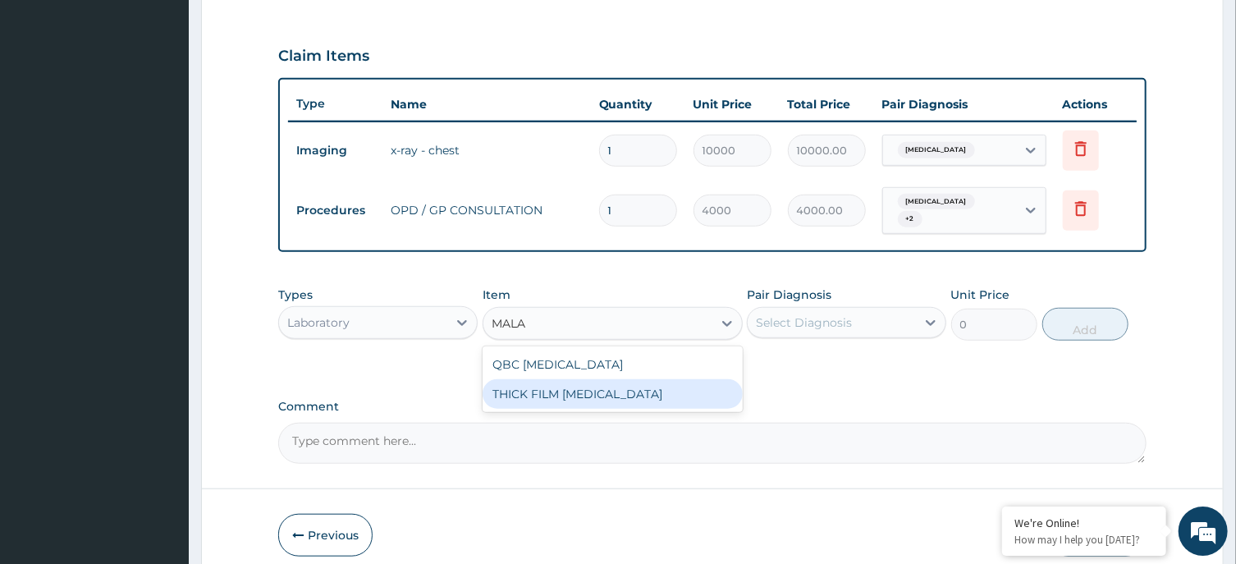
click at [566, 386] on div "THICK FILM [MEDICAL_DATA]" at bounding box center [613, 394] width 260 height 30
type input "2000"
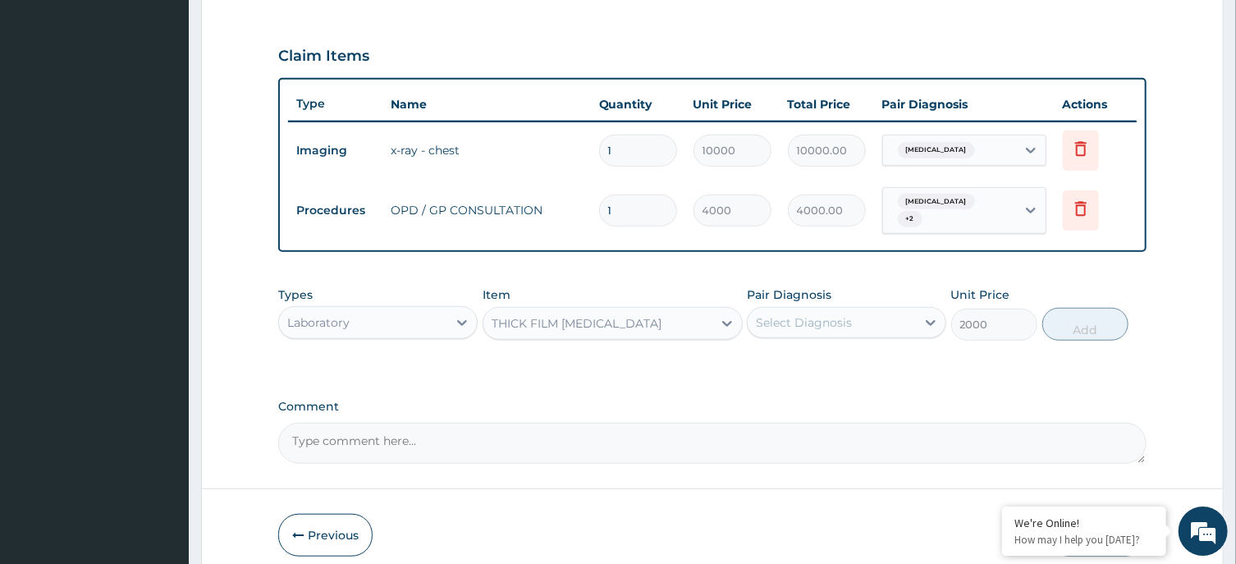
click at [818, 314] on div "Select Diagnosis" at bounding box center [804, 322] width 96 height 16
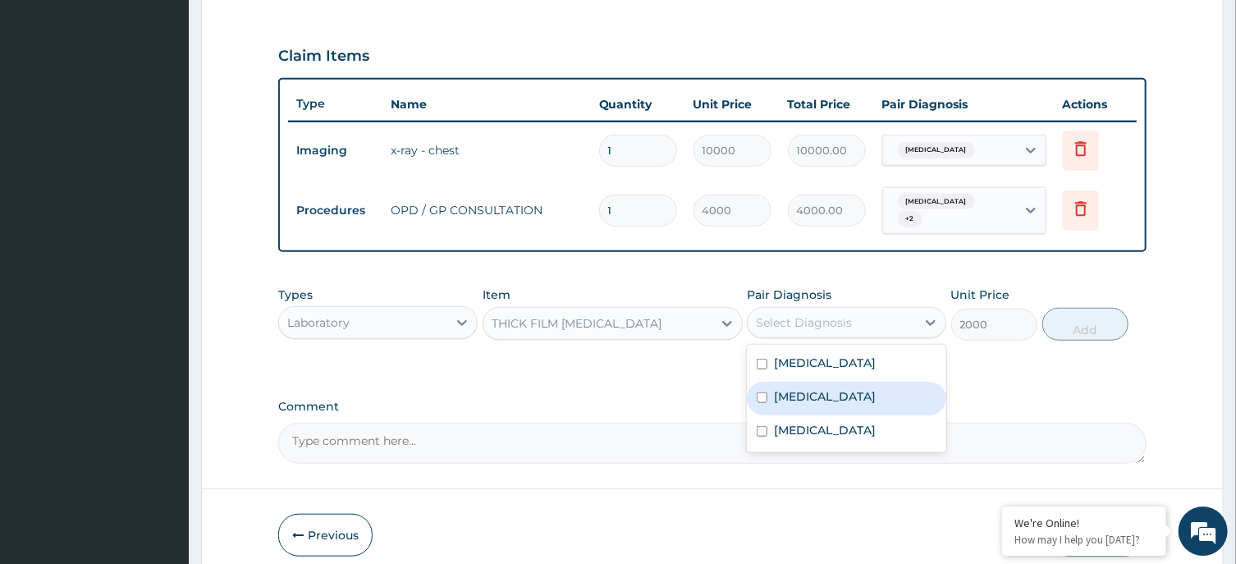
click at [802, 388] on label "[MEDICAL_DATA]" at bounding box center [825, 396] width 102 height 16
checkbox input "true"
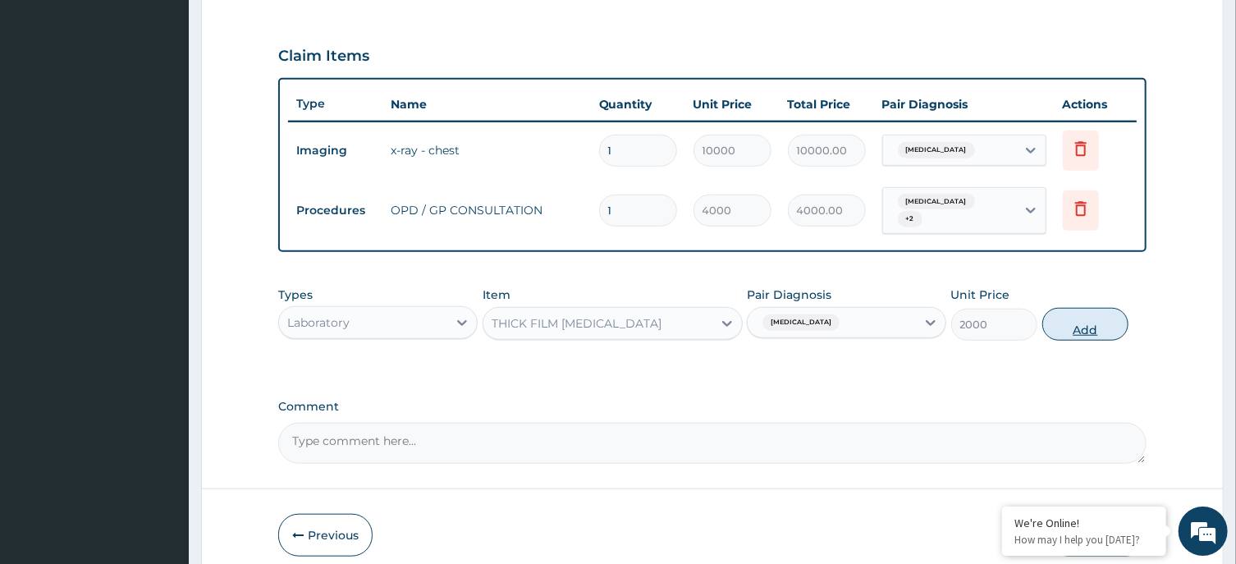
click at [1093, 314] on button "Add" at bounding box center [1085, 324] width 87 height 33
type input "0"
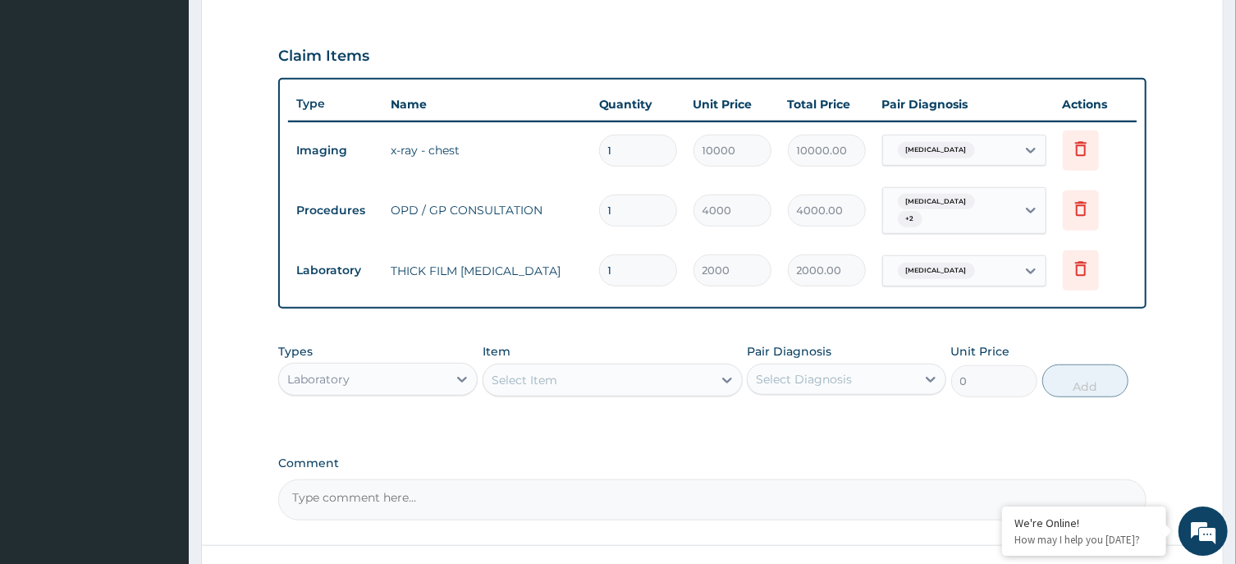
click at [629, 369] on div "Select Item" at bounding box center [597, 380] width 229 height 26
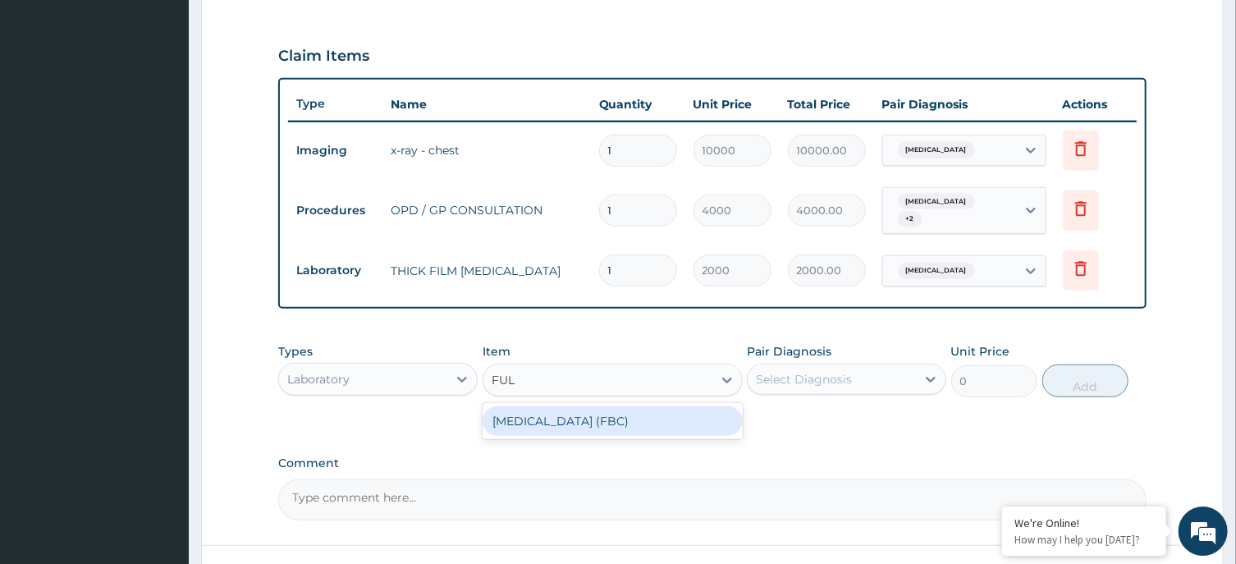
type input "FULL"
click at [645, 410] on div "[MEDICAL_DATA] (FBC)" at bounding box center [613, 421] width 260 height 30
type input "6000"
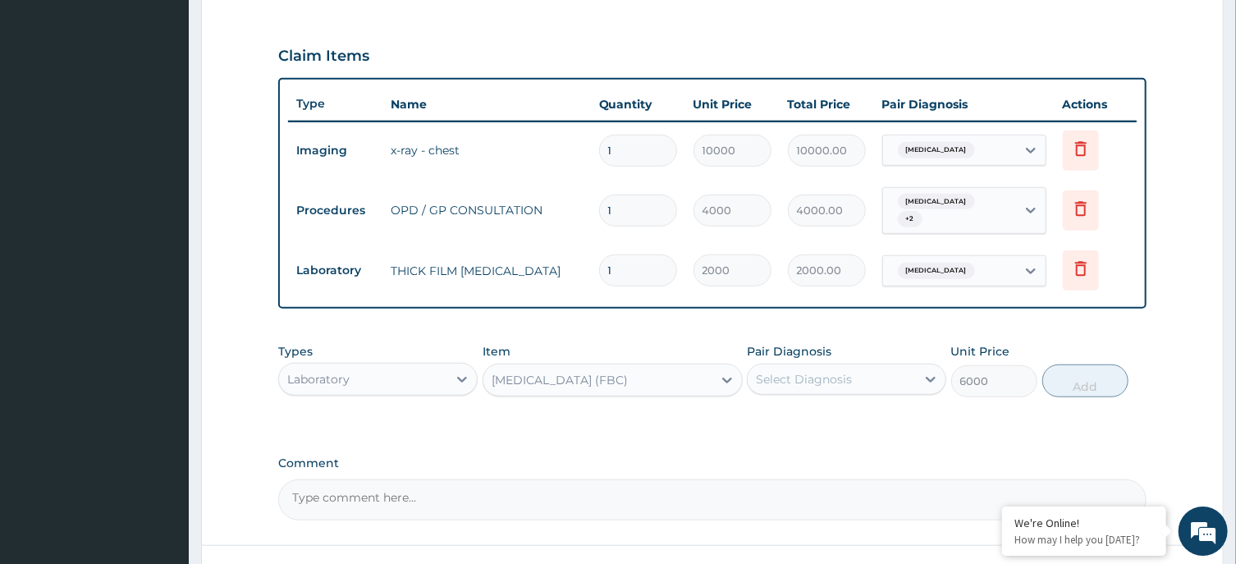
click at [870, 367] on div "Select Diagnosis" at bounding box center [832, 379] width 168 height 26
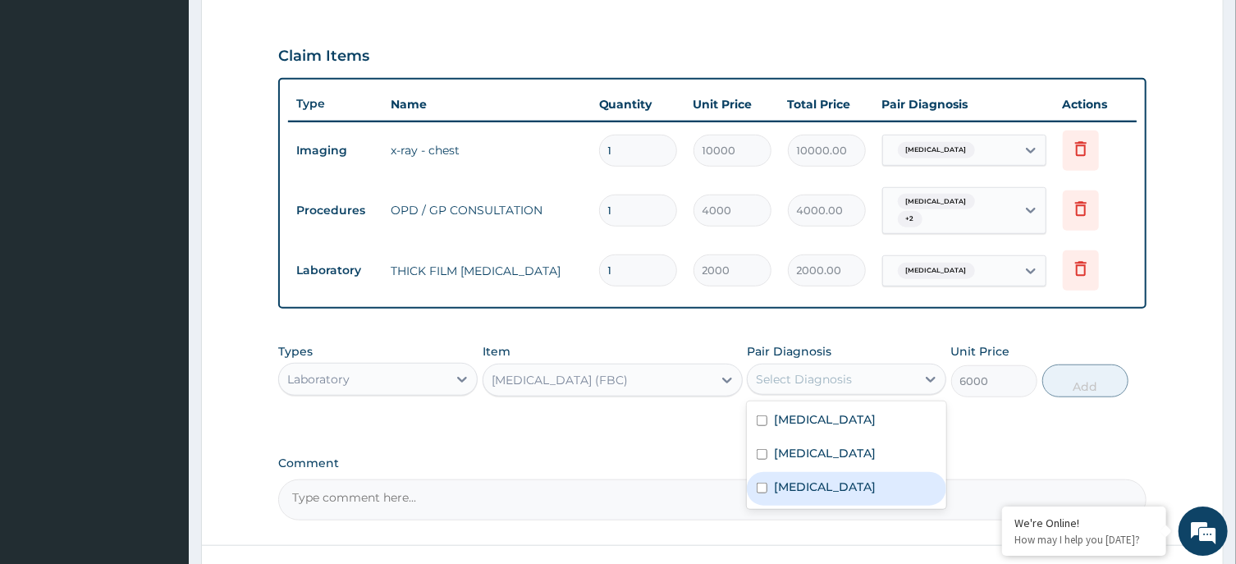
click at [855, 475] on div "[MEDICAL_DATA]" at bounding box center [846, 489] width 199 height 34
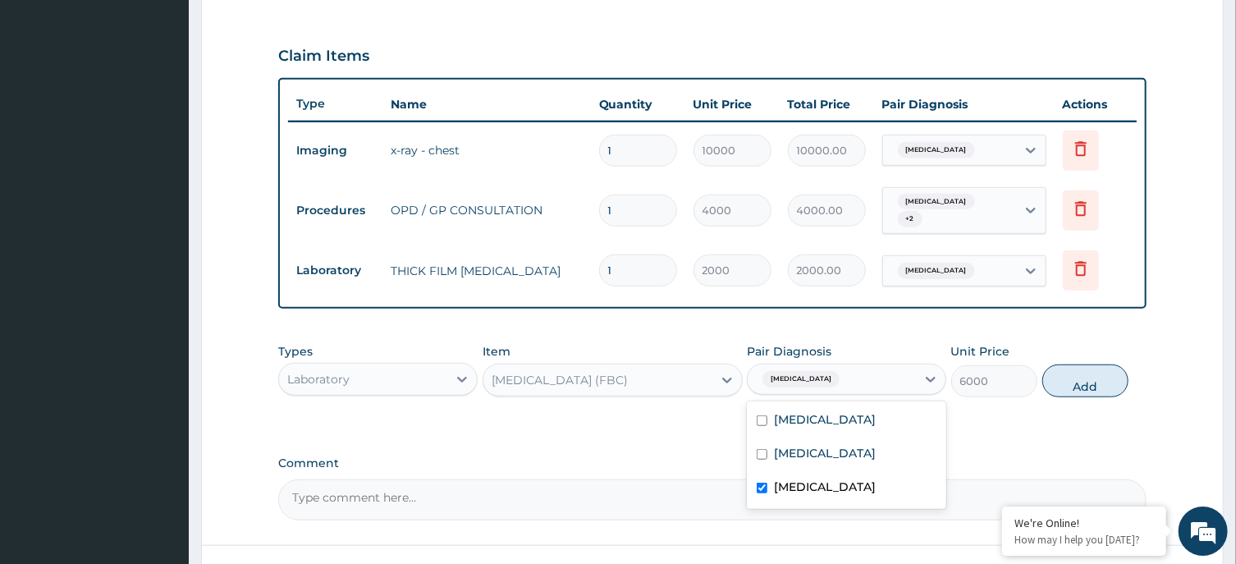
checkbox input "true"
click at [1079, 364] on button "Add" at bounding box center [1085, 380] width 87 height 33
type input "0"
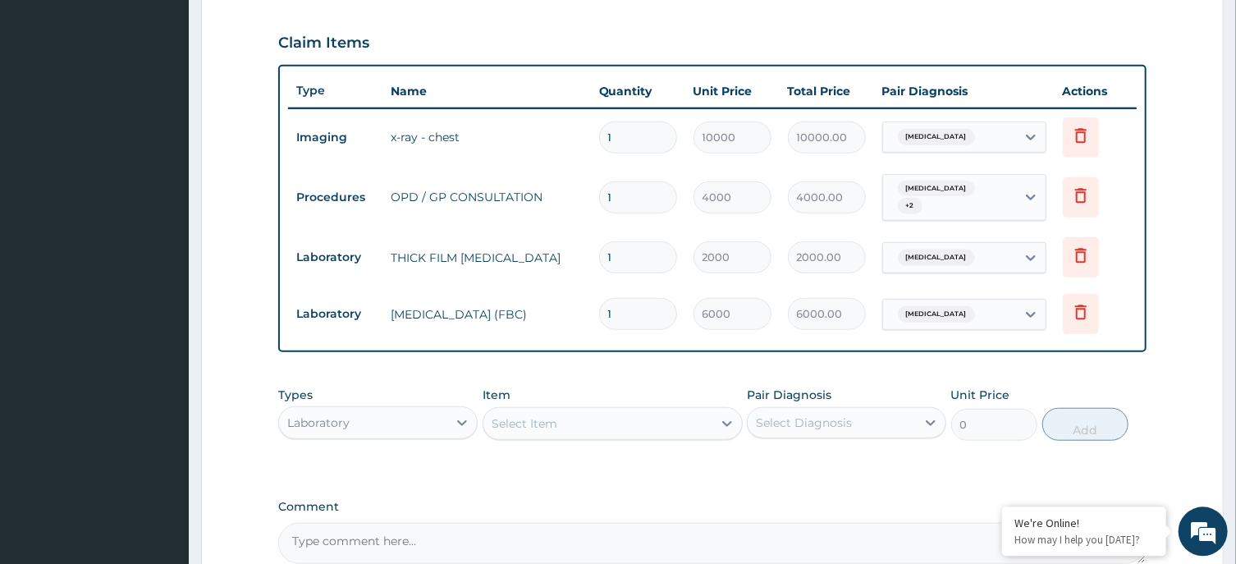
scroll to position [704, 0]
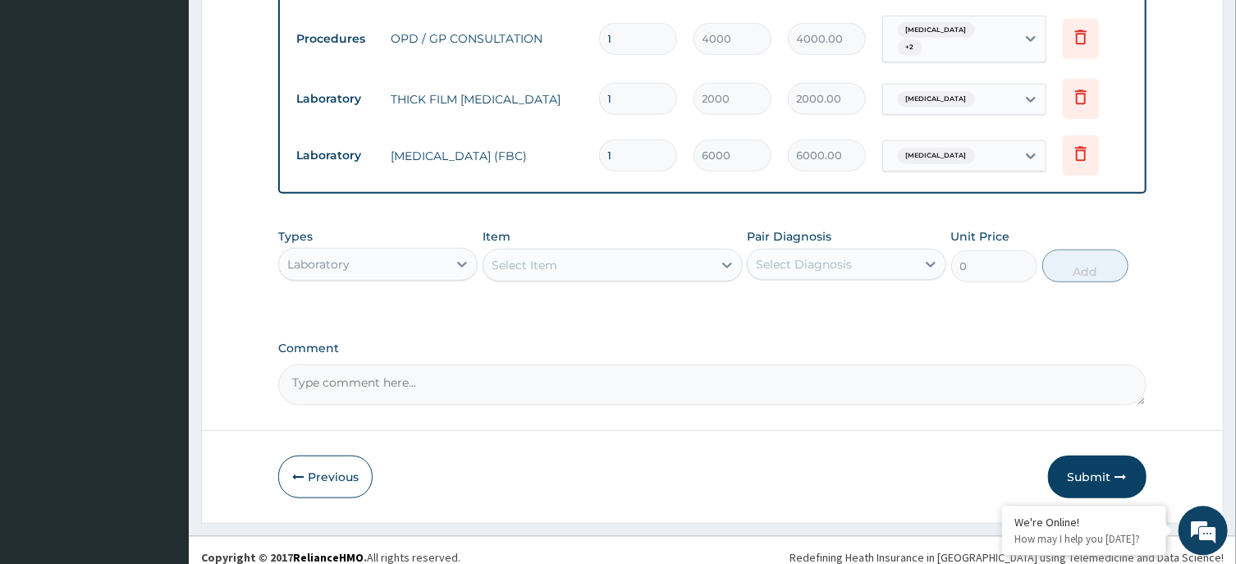
click at [433, 260] on div "Laboratory" at bounding box center [363, 264] width 168 height 26
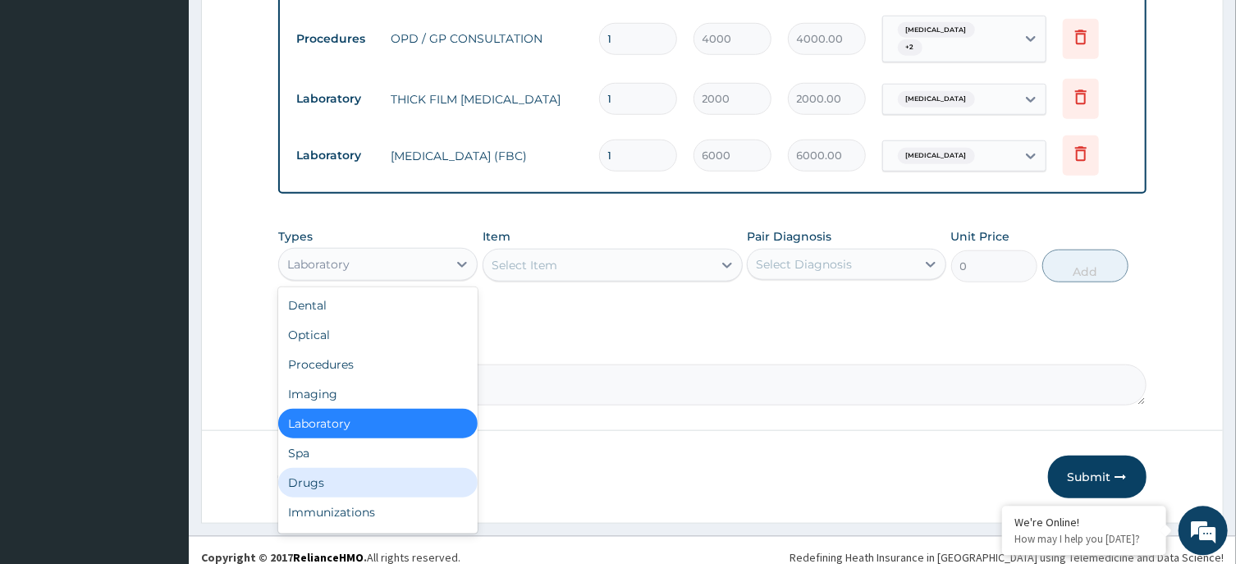
click at [362, 473] on div "Drugs" at bounding box center [377, 483] width 199 height 30
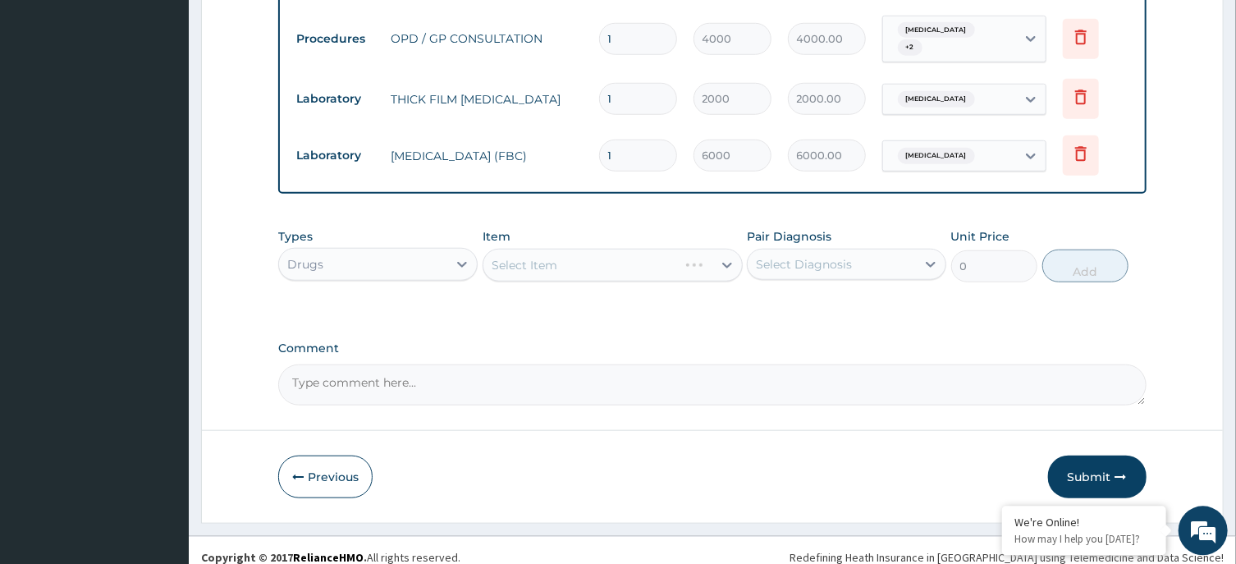
click at [619, 261] on div "Select Item" at bounding box center [613, 265] width 260 height 33
click at [620, 255] on div "Select Item" at bounding box center [613, 265] width 260 height 33
click at [639, 252] on div "Select Item" at bounding box center [597, 265] width 229 height 26
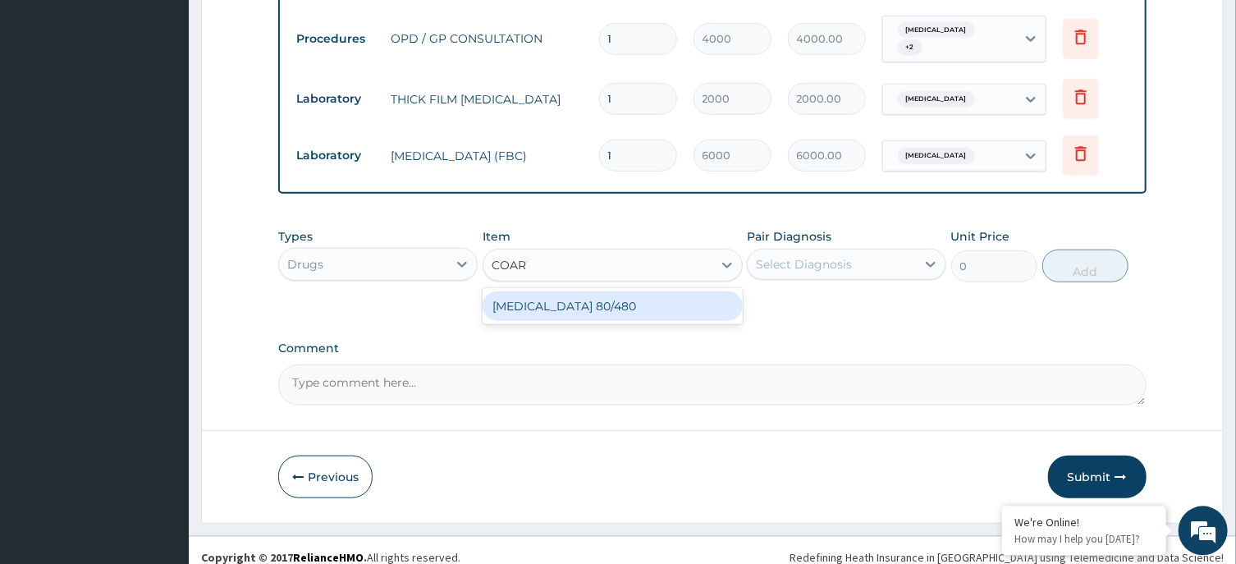
type input "COARTE"
click at [644, 301] on div "[MEDICAL_DATA] 80/480" at bounding box center [613, 306] width 260 height 30
type input "4500"
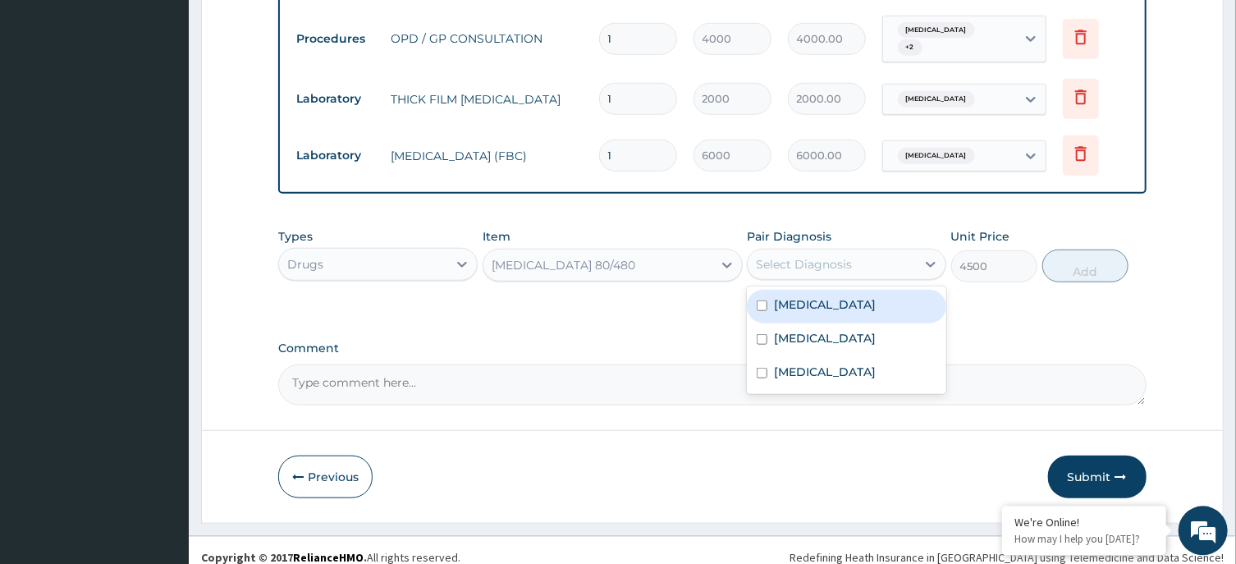
click at [862, 251] on div "Select Diagnosis" at bounding box center [832, 264] width 168 height 26
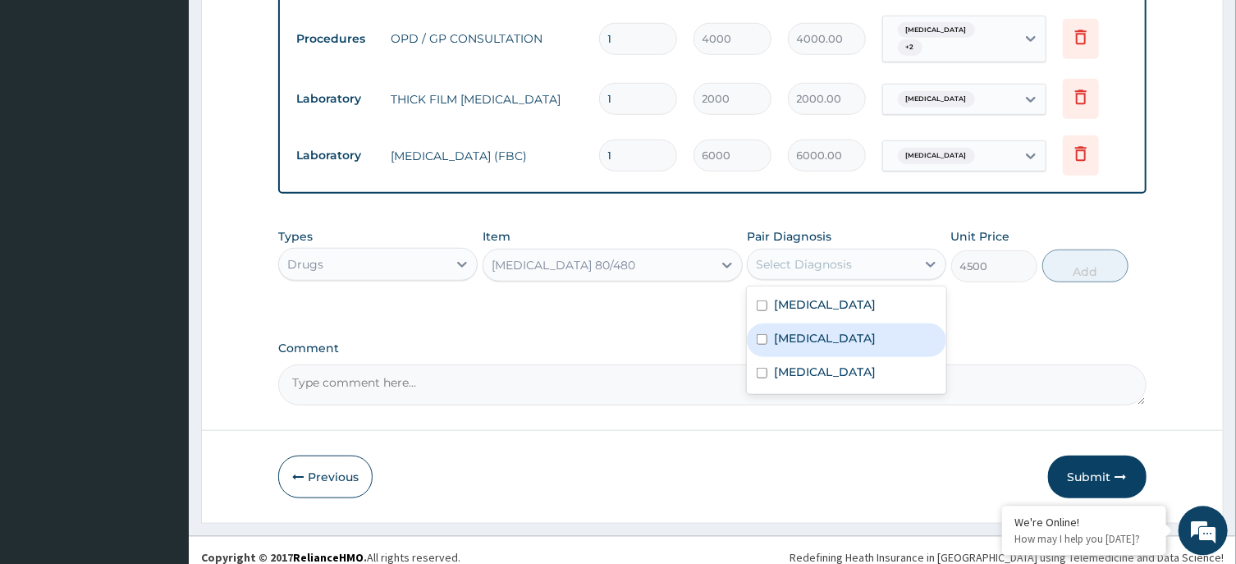
click at [856, 328] on div "[MEDICAL_DATA]" at bounding box center [846, 340] width 199 height 34
checkbox input "true"
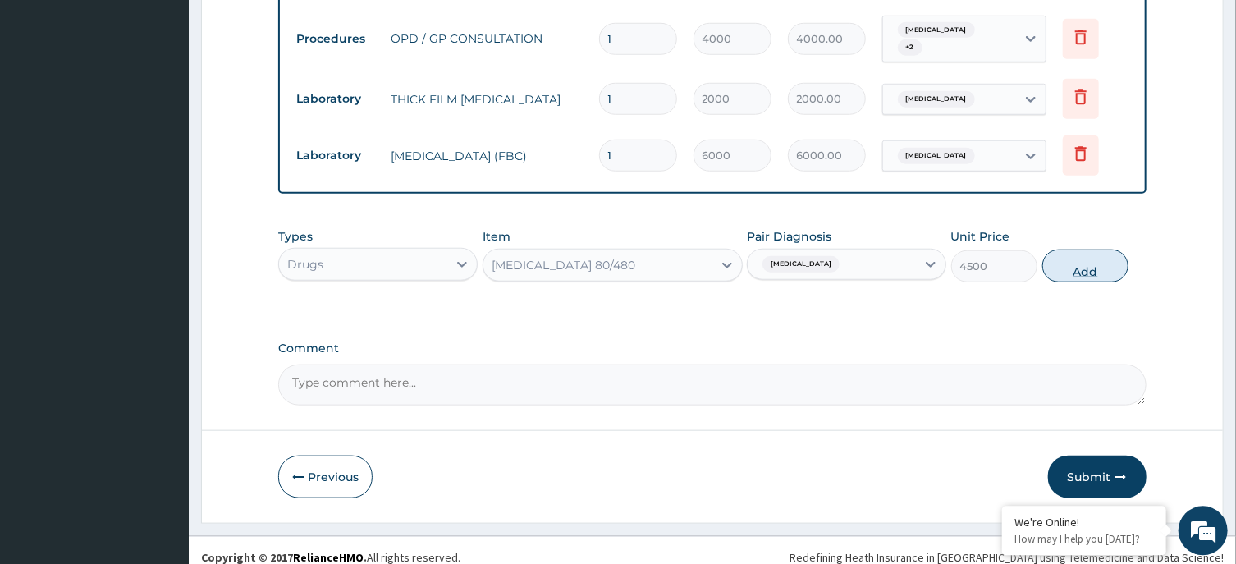
click at [1109, 250] on button "Add" at bounding box center [1085, 266] width 87 height 33
type input "0"
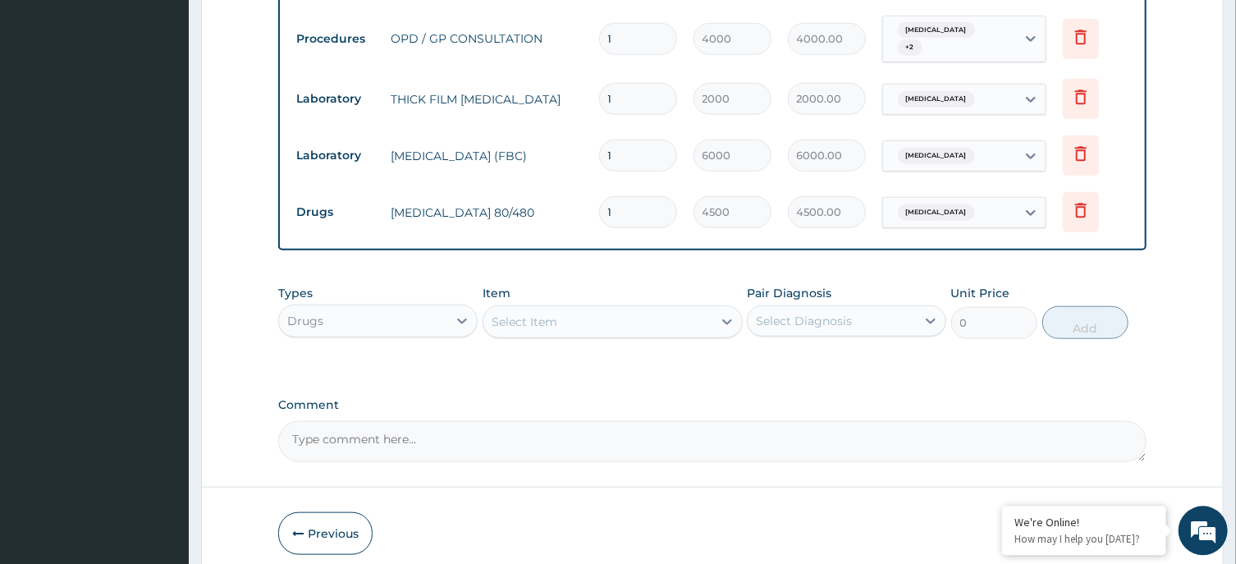
click at [545, 309] on div "Select Item" at bounding box center [597, 322] width 229 height 26
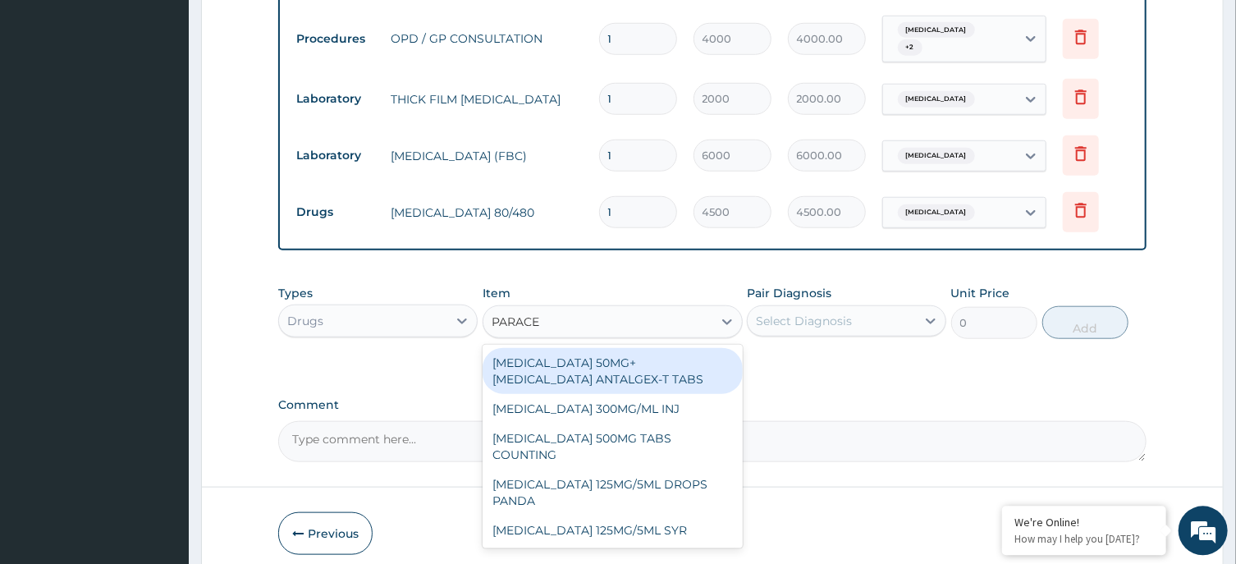
type input "PARACET"
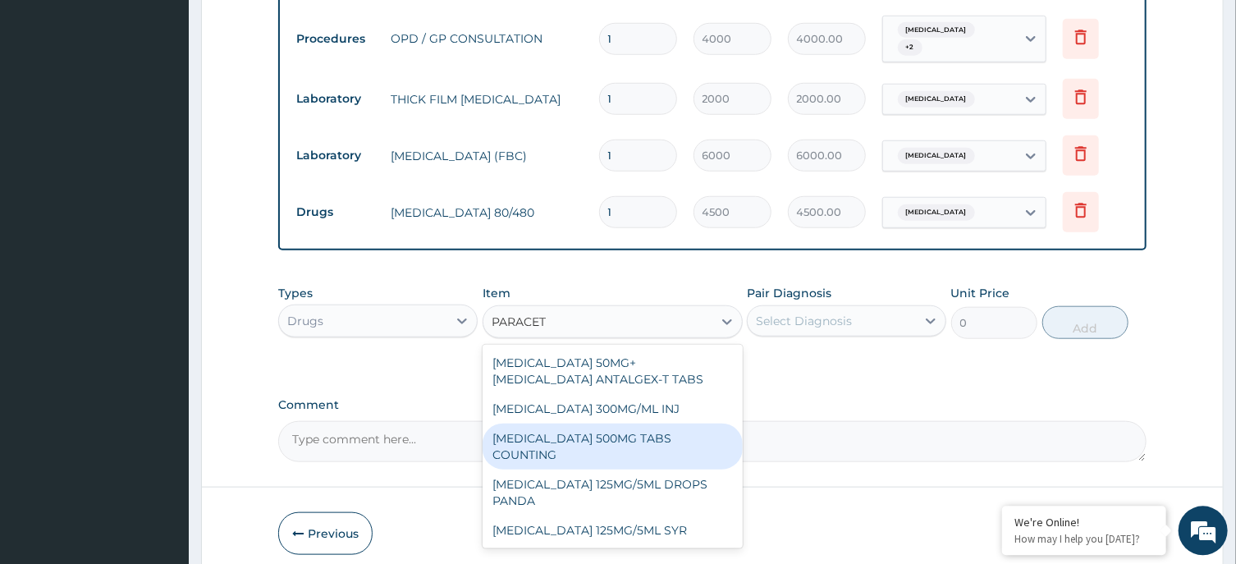
click at [613, 432] on div "[MEDICAL_DATA] 500MG TABS COUNTING" at bounding box center [613, 447] width 260 height 46
type input "10"
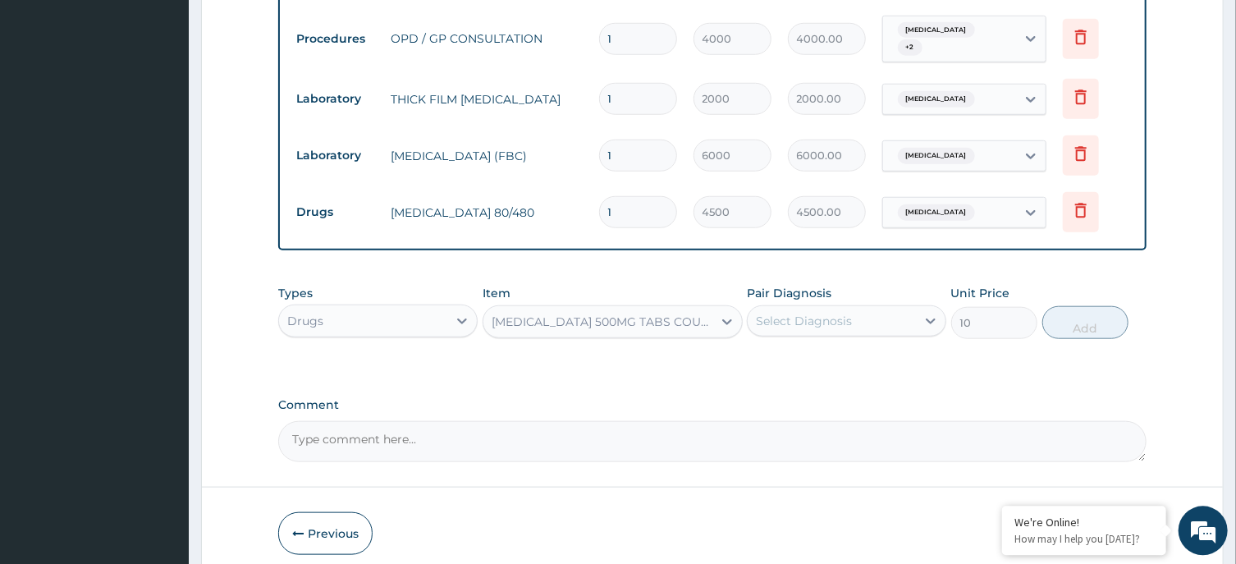
click at [853, 310] on div "Select Diagnosis" at bounding box center [832, 321] width 168 height 26
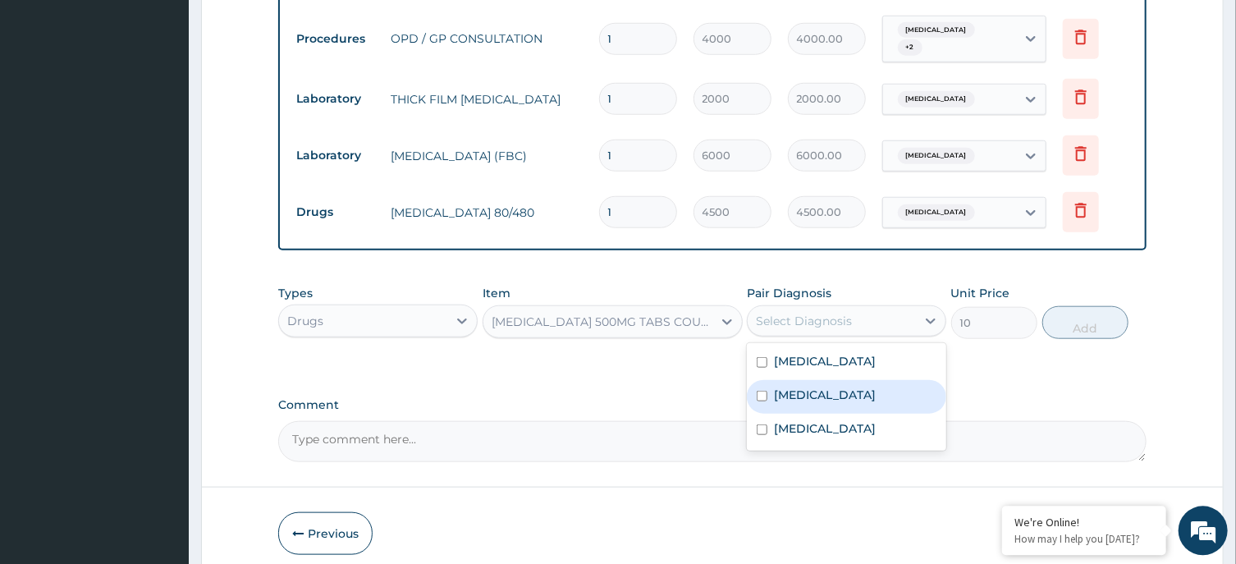
click at [841, 386] on div "[MEDICAL_DATA]" at bounding box center [846, 397] width 199 height 34
checkbox input "true"
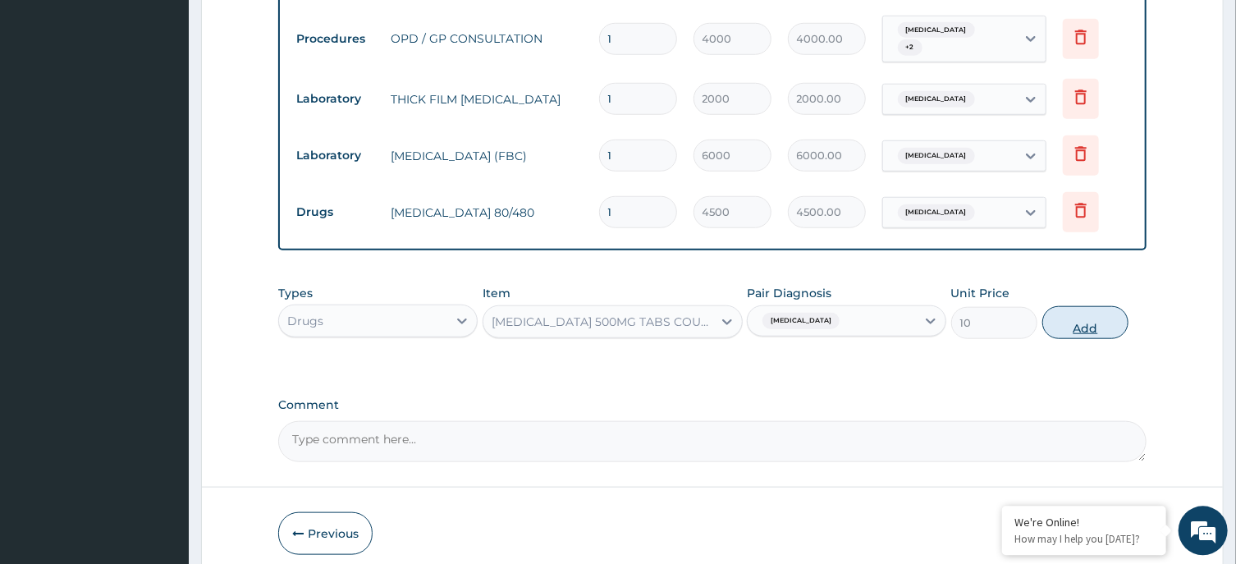
click at [1083, 309] on button "Add" at bounding box center [1085, 322] width 87 height 33
type input "0"
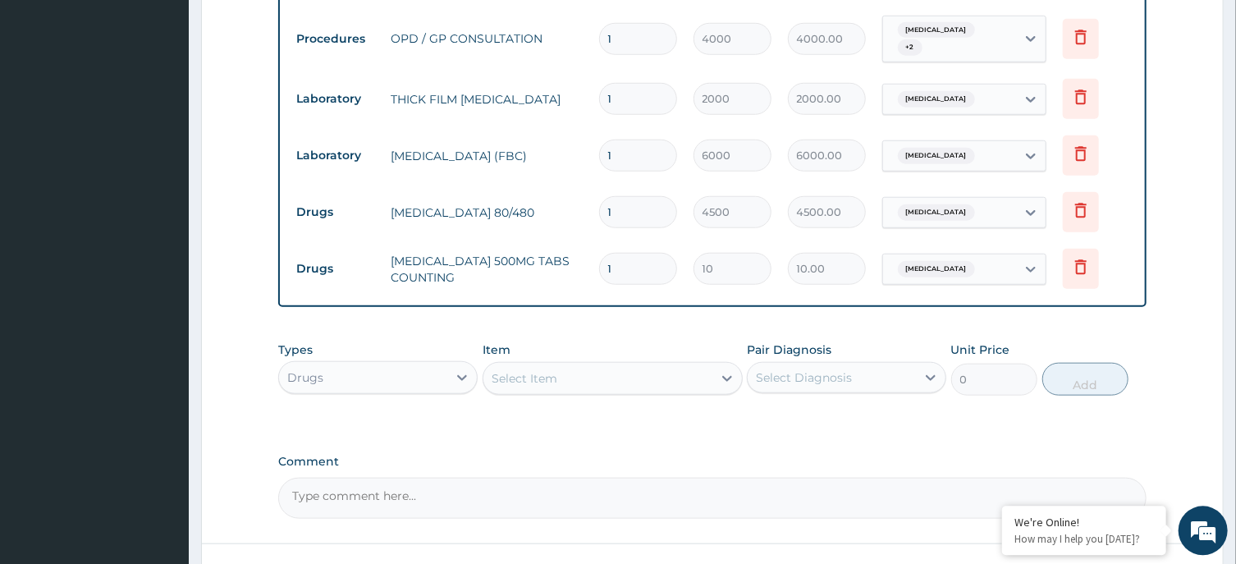
click at [631, 256] on input "1" at bounding box center [638, 269] width 78 height 32
type input "0.00"
type input "3"
type input "30.00"
type input "30"
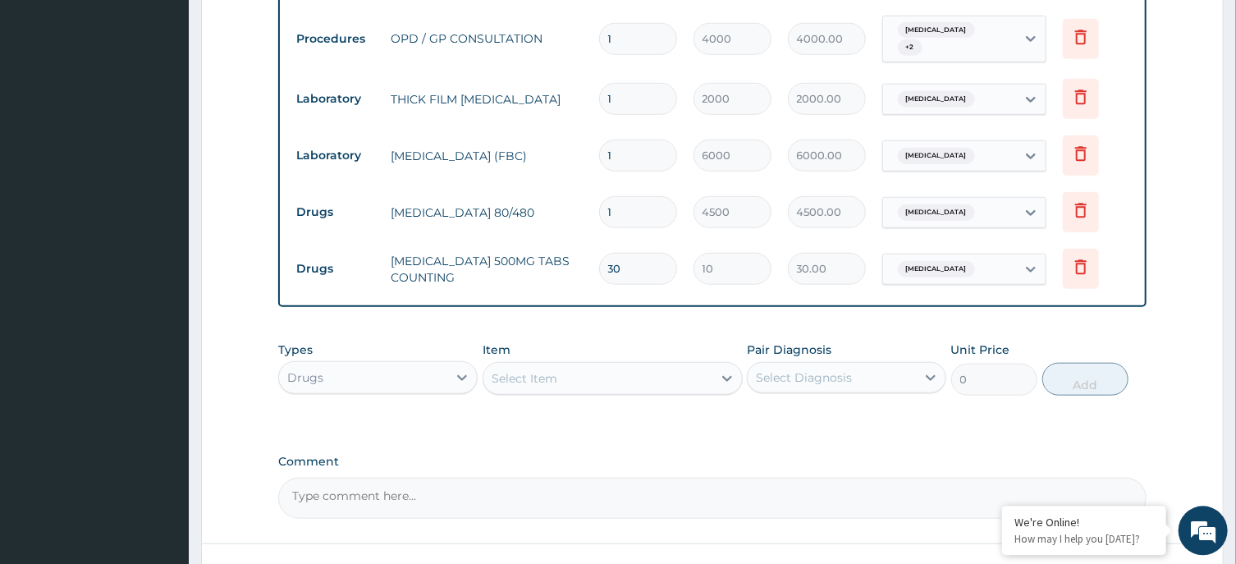
type input "300.00"
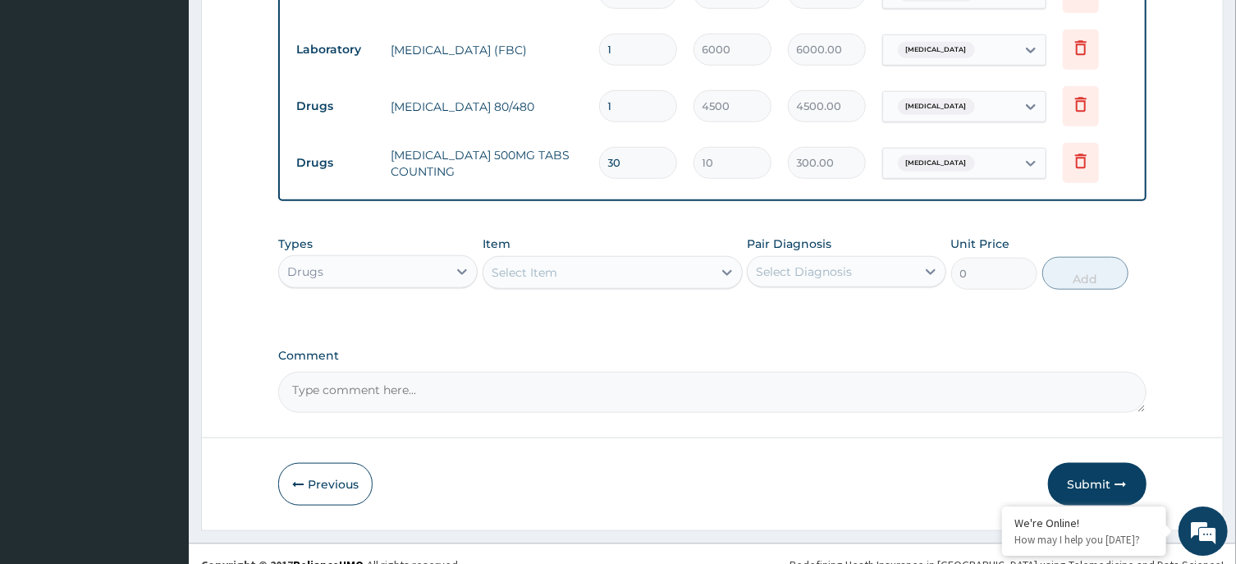
scroll to position [823, 0]
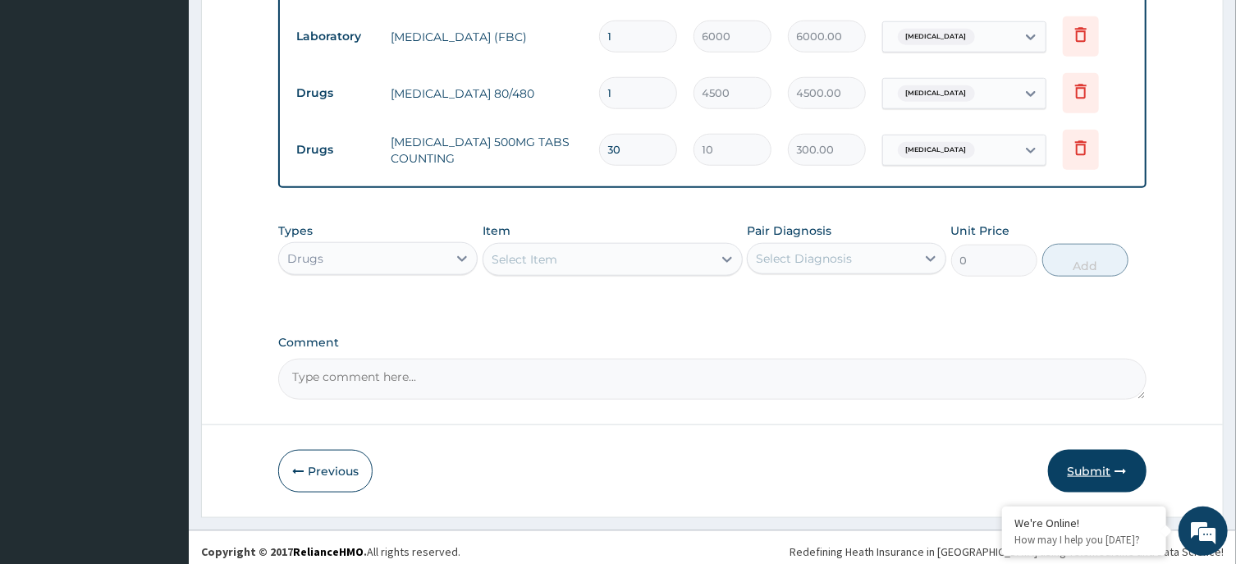
type input "30"
click at [1106, 458] on button "Submit" at bounding box center [1097, 471] width 98 height 43
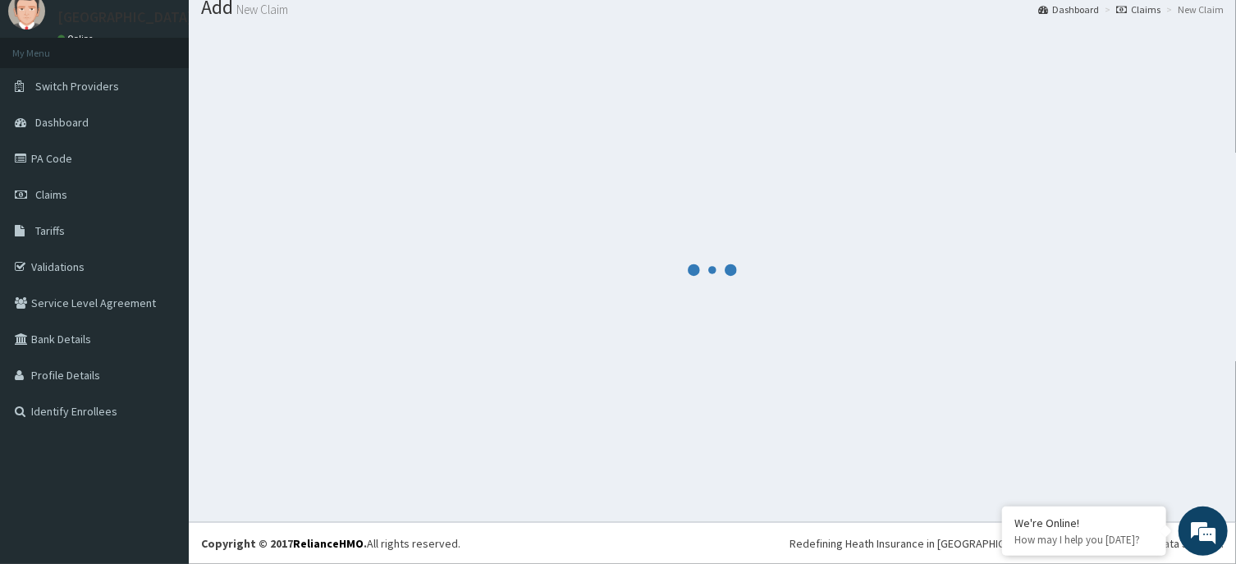
scroll to position [57, 0]
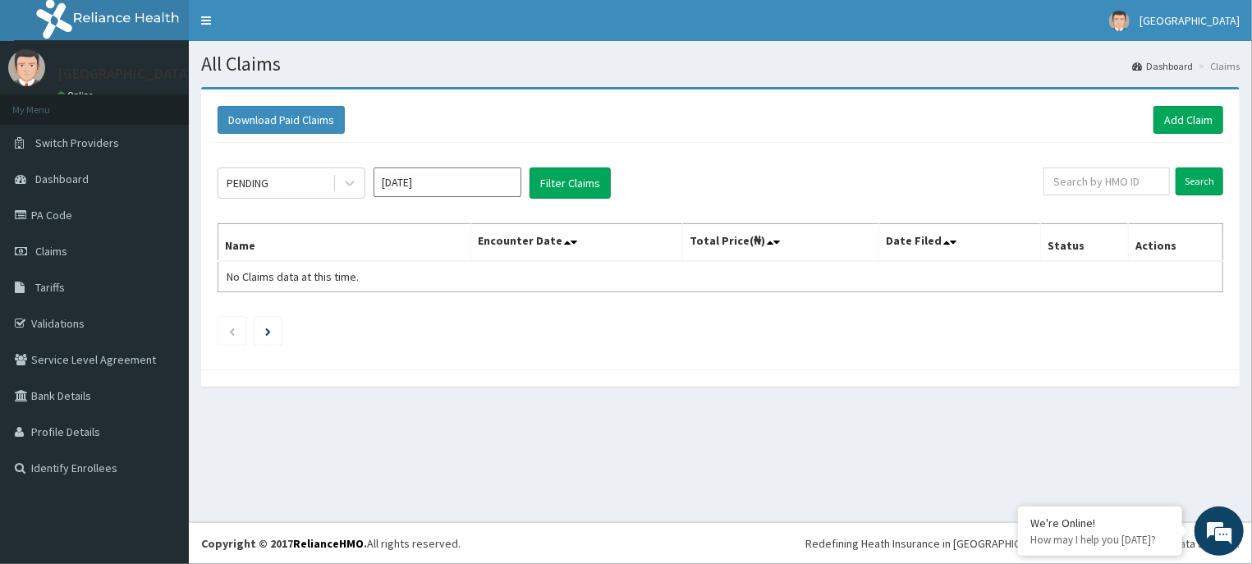
click at [488, 183] on input "[DATE]" at bounding box center [447, 182] width 148 height 30
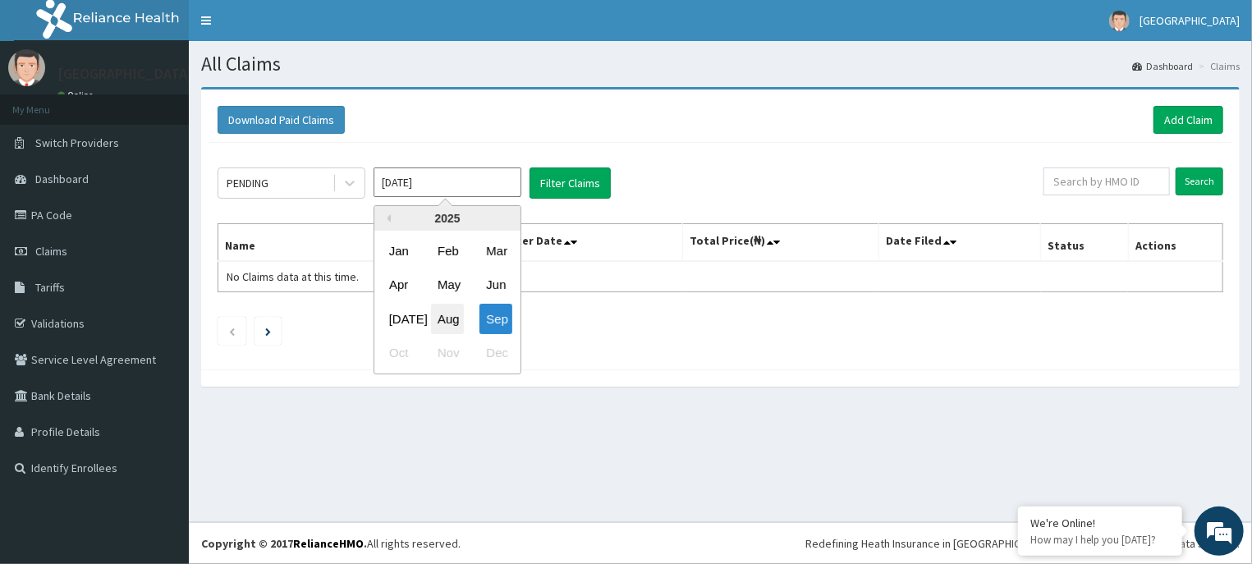
click at [438, 314] on div "Aug" at bounding box center [447, 319] width 33 height 30
type input "[DATE]"
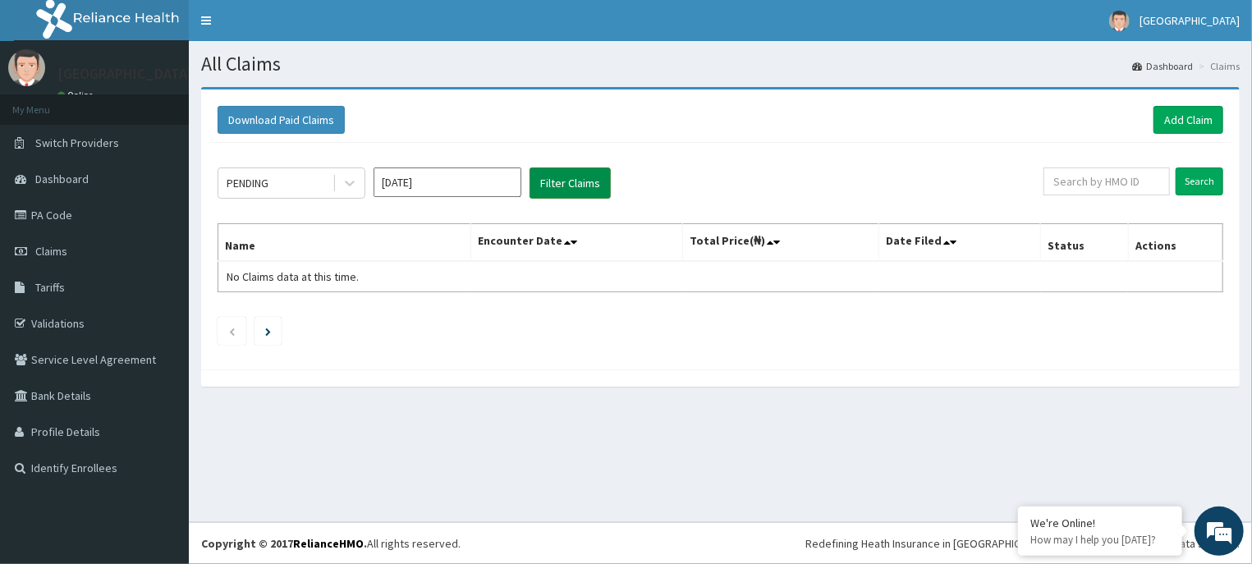
click at [589, 175] on button "Filter Claims" at bounding box center [569, 182] width 81 height 31
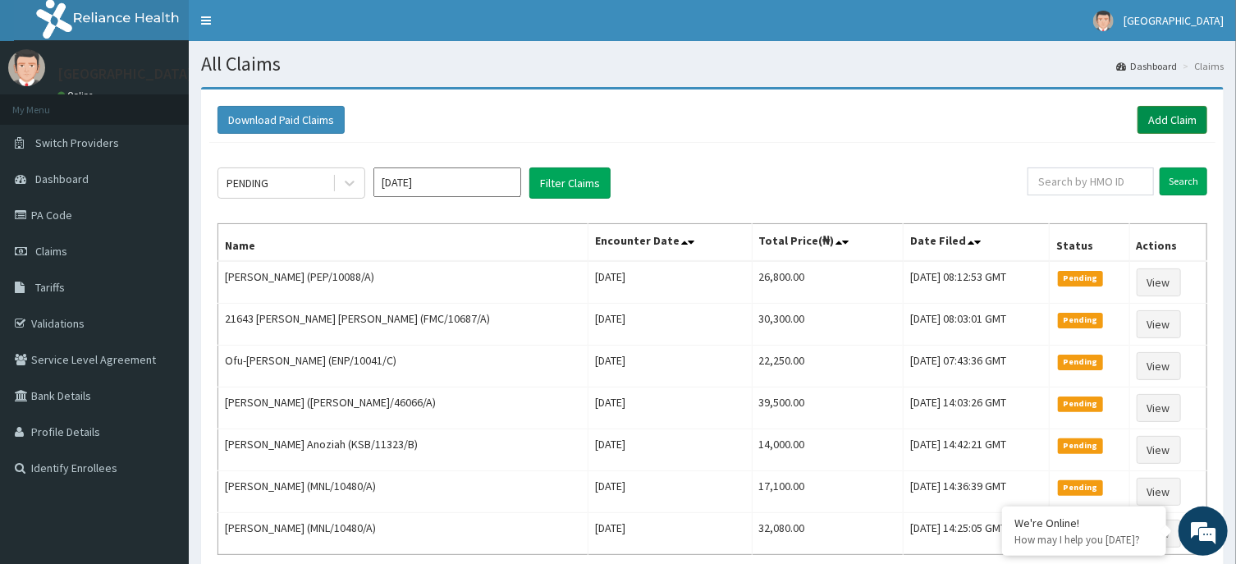
click at [1171, 112] on link "Add Claim" at bounding box center [1173, 120] width 70 height 28
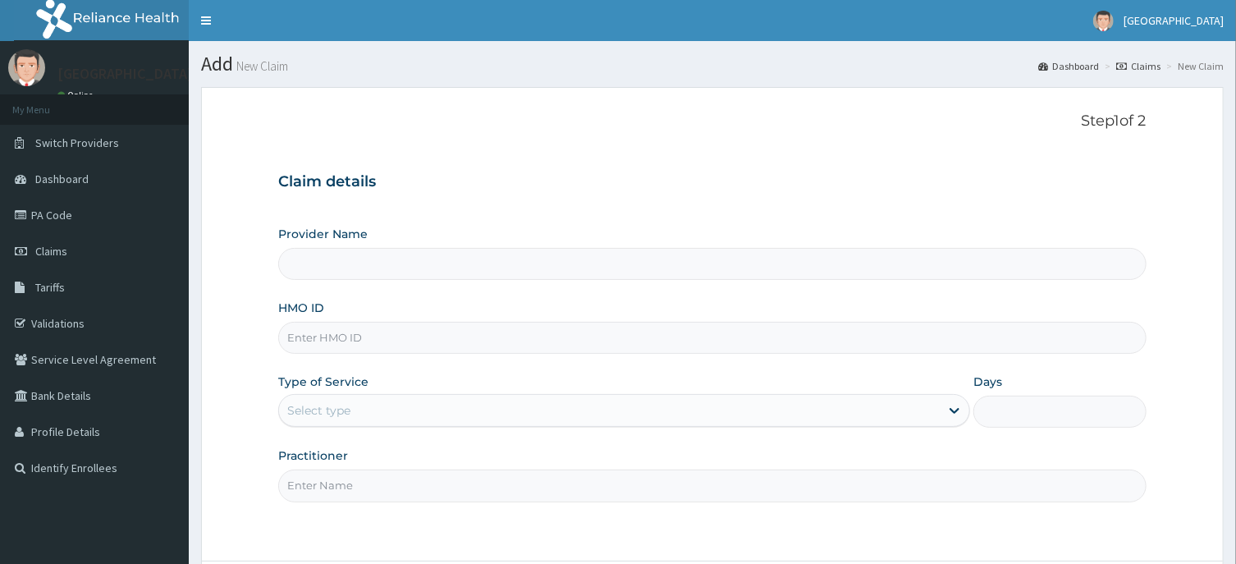
type input "[GEOGRAPHIC_DATA] -ASABA"
click at [598, 325] on input "HMO ID" at bounding box center [712, 338] width 868 height 32
type input "SFA/13481/A"
click at [846, 413] on div "Select type" at bounding box center [609, 410] width 661 height 26
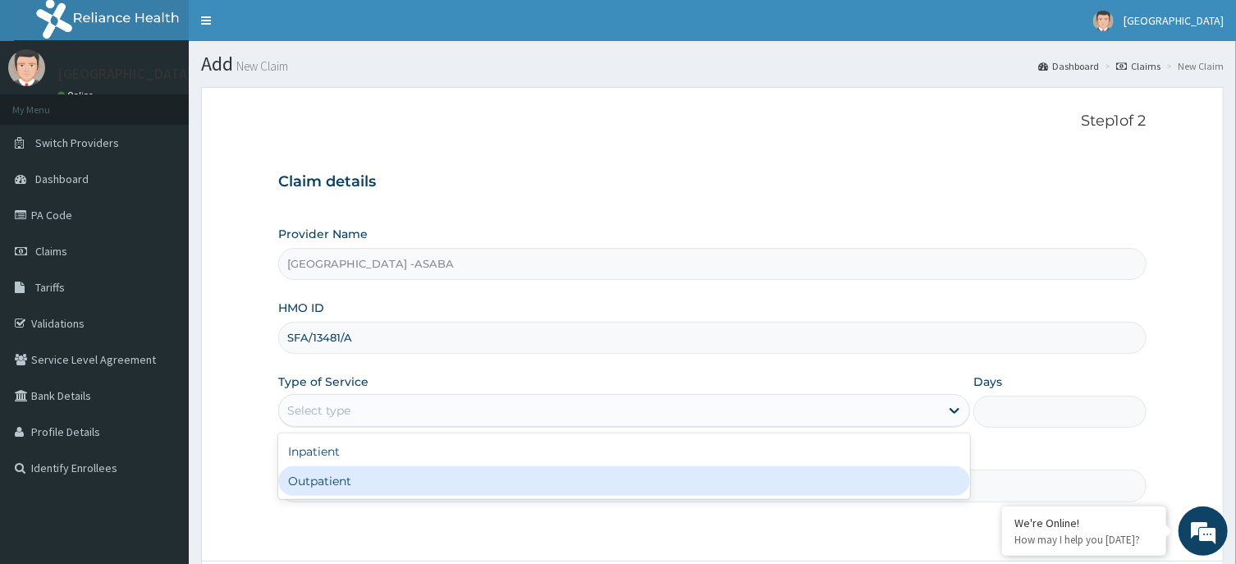
click at [610, 483] on div "Outpatient" at bounding box center [624, 481] width 692 height 30
type input "1"
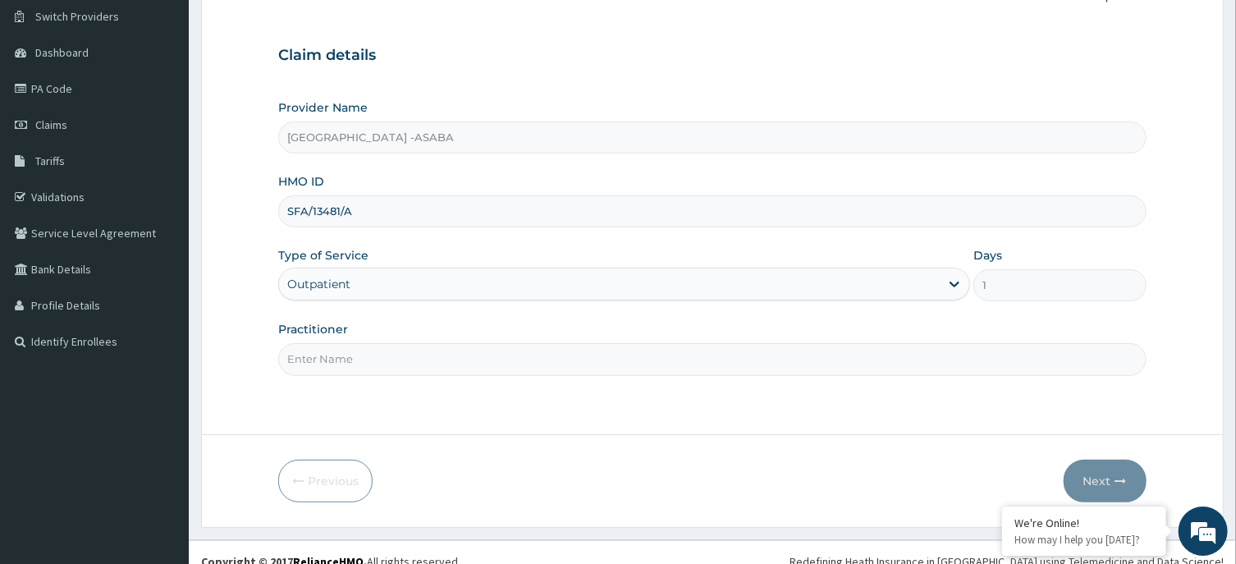
scroll to position [144, 0]
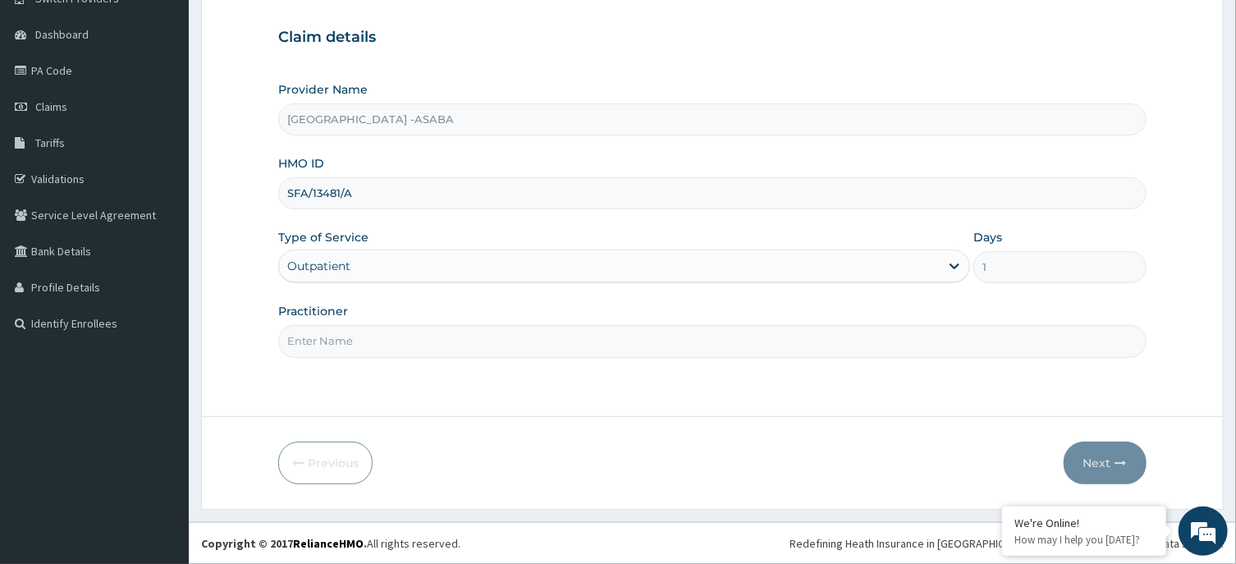
click at [514, 342] on input "Practitioner" at bounding box center [712, 341] width 868 height 32
type input "[PERSON_NAME]"
click at [1105, 461] on button "Next" at bounding box center [1105, 463] width 83 height 43
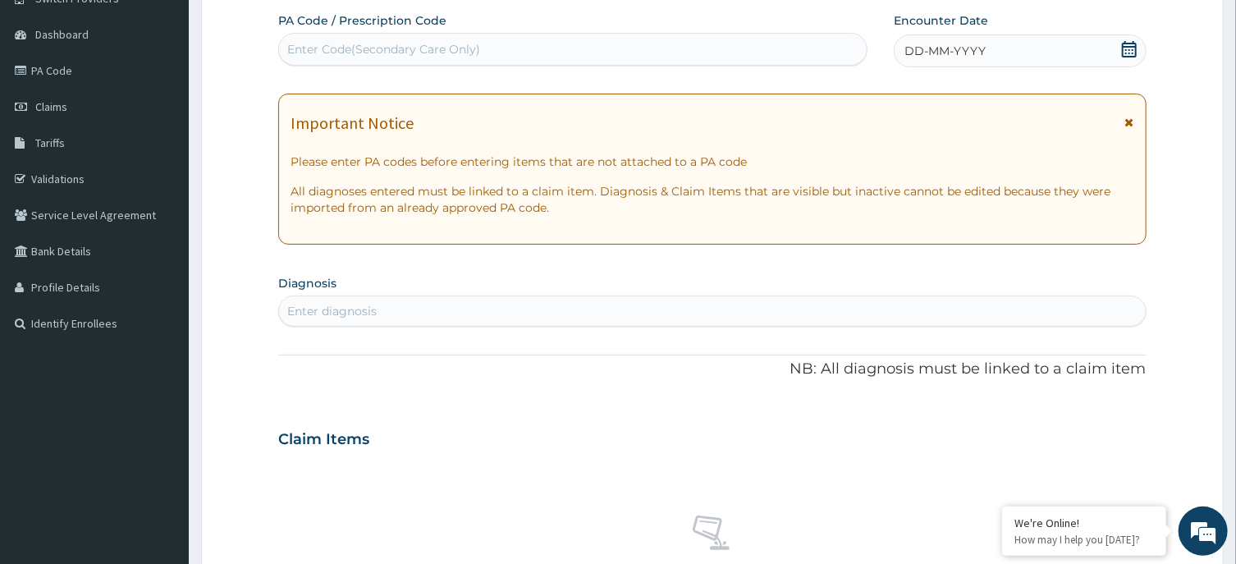
click at [735, 39] on div "Enter Code(Secondary Care Only)" at bounding box center [573, 49] width 588 height 26
type input "PA/DA7681"
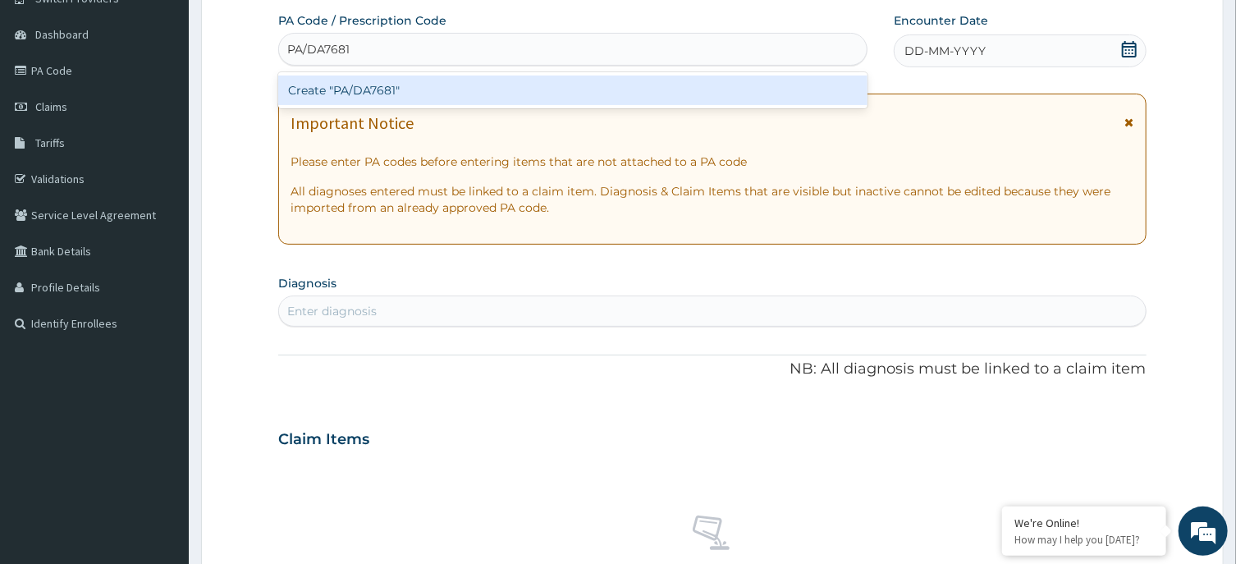
click at [730, 81] on div "Create "PA/DA7681"" at bounding box center [572, 91] width 589 height 30
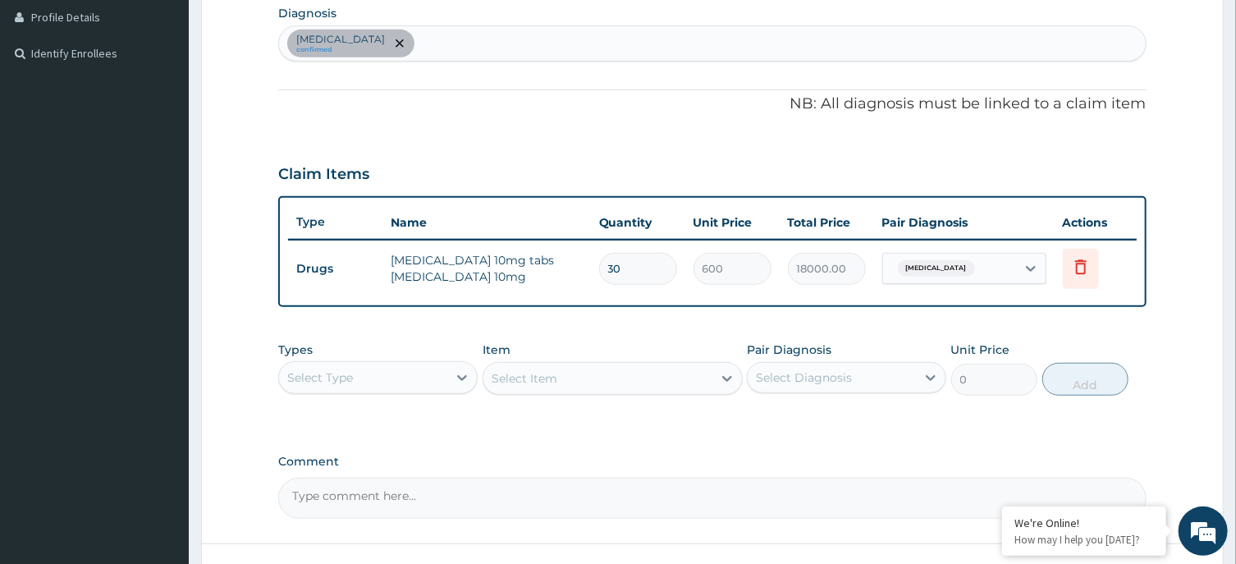
scroll to position [409, 0]
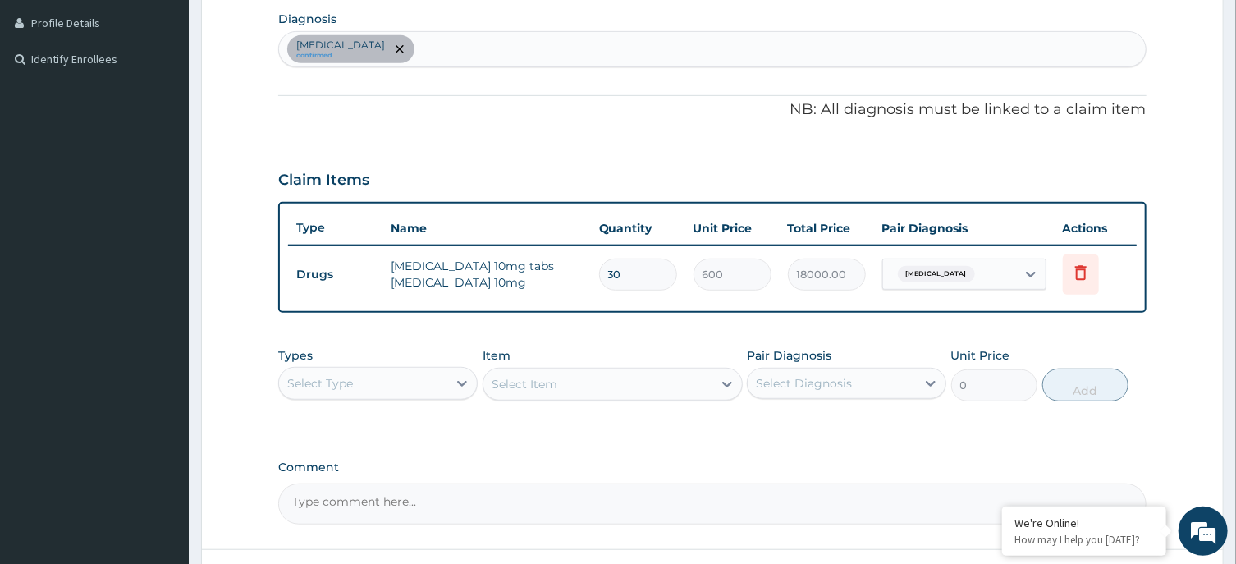
click at [772, 50] on div "[MEDICAL_DATA] confirmed" at bounding box center [712, 49] width 866 height 34
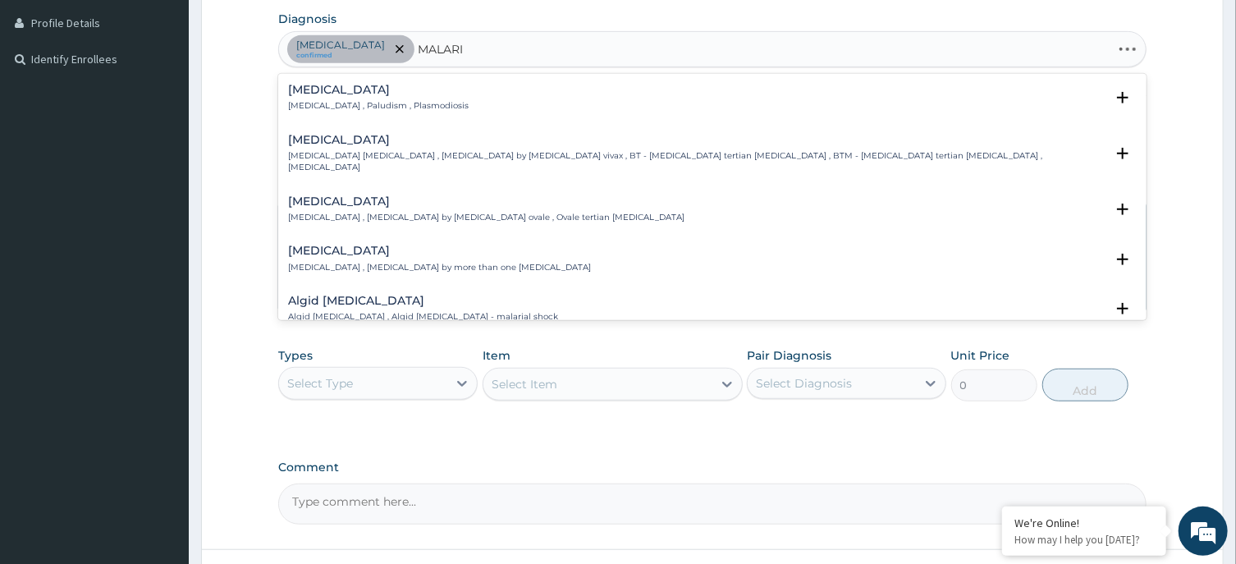
type input "[MEDICAL_DATA]"
click at [345, 93] on h4 "[MEDICAL_DATA]" at bounding box center [378, 90] width 181 height 12
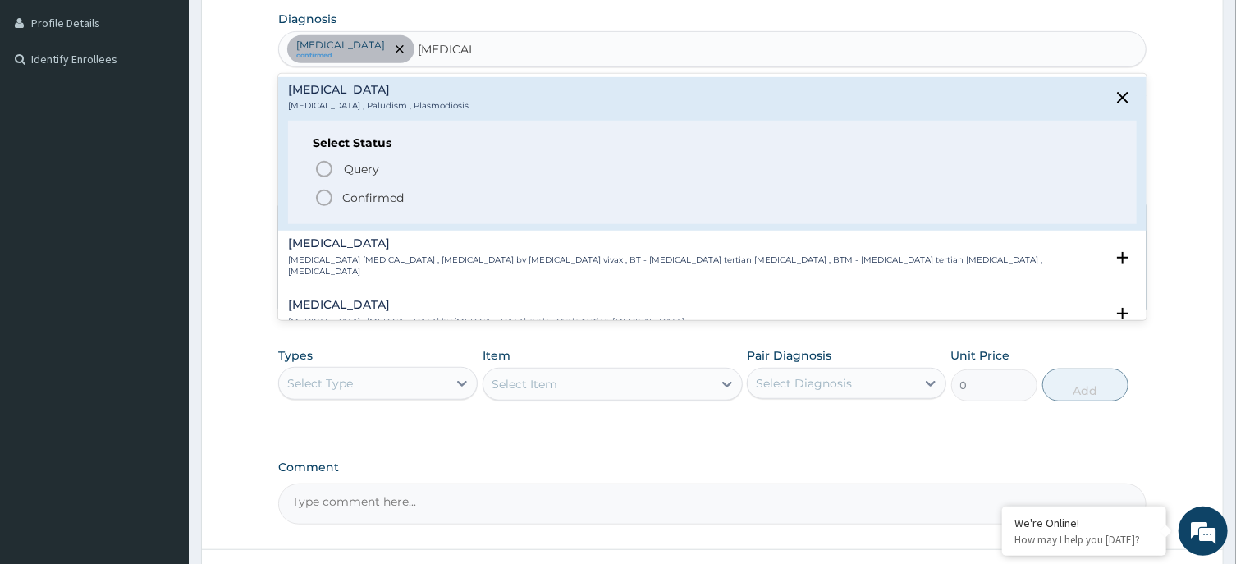
click at [315, 204] on icon "status option filled" at bounding box center [324, 198] width 20 height 20
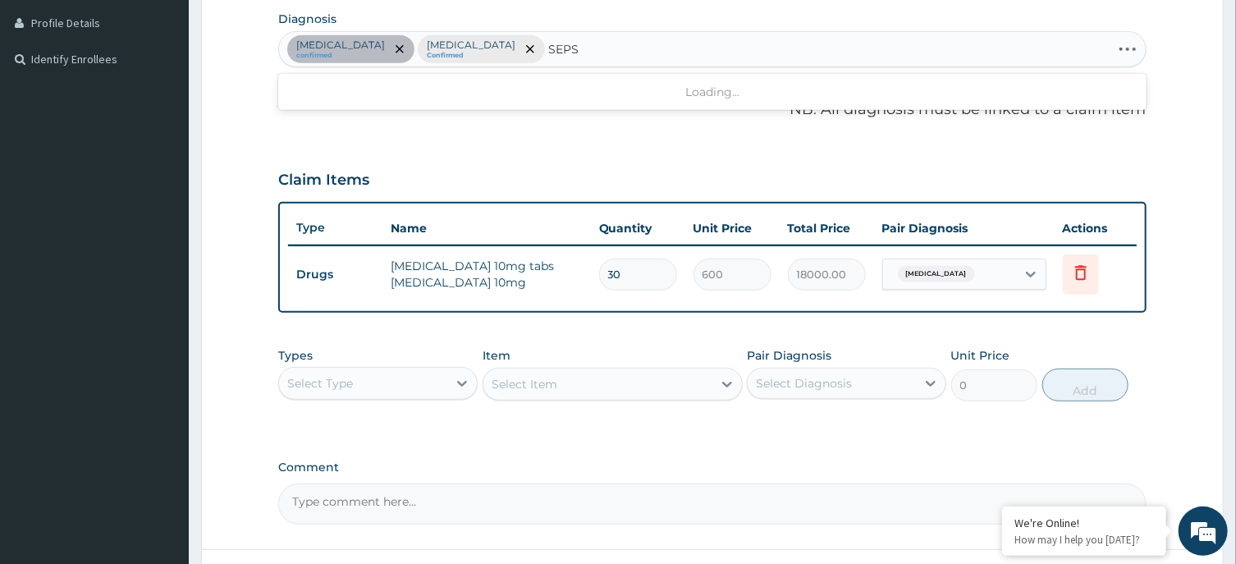
type input "SEPSI"
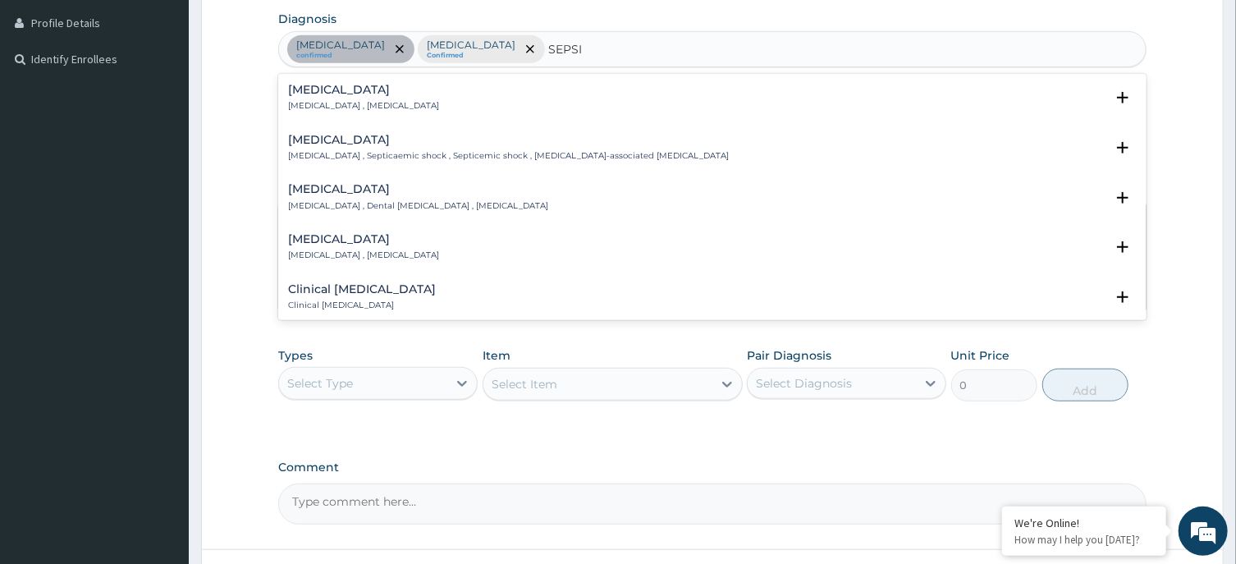
click at [314, 88] on h4 "[MEDICAL_DATA]" at bounding box center [363, 90] width 151 height 12
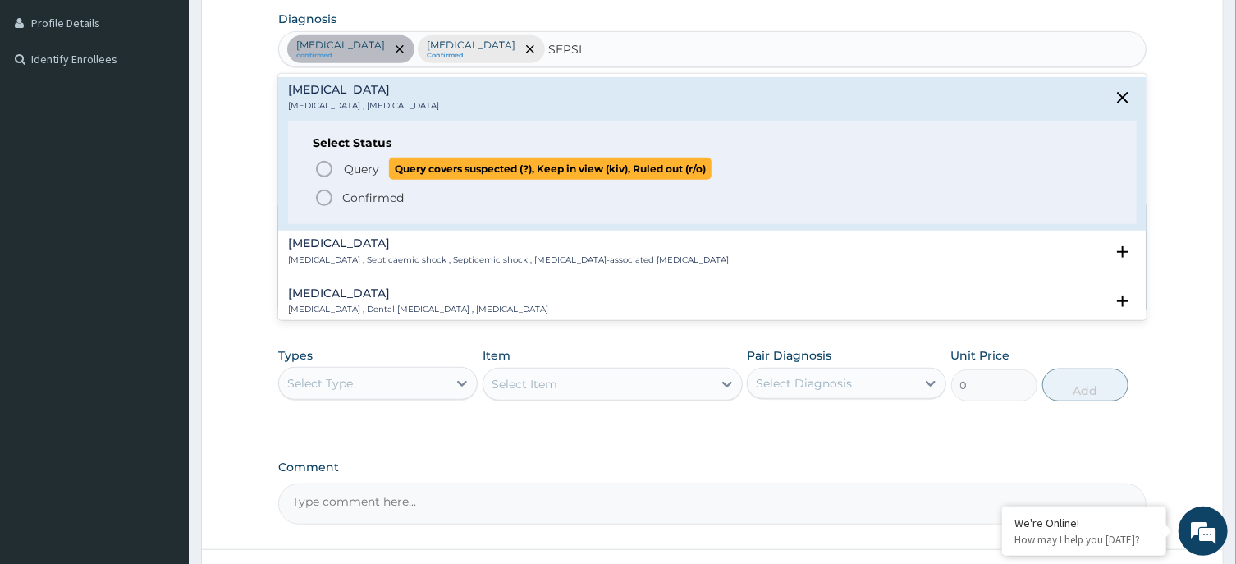
click at [329, 162] on icon "status option query" at bounding box center [324, 169] width 20 height 20
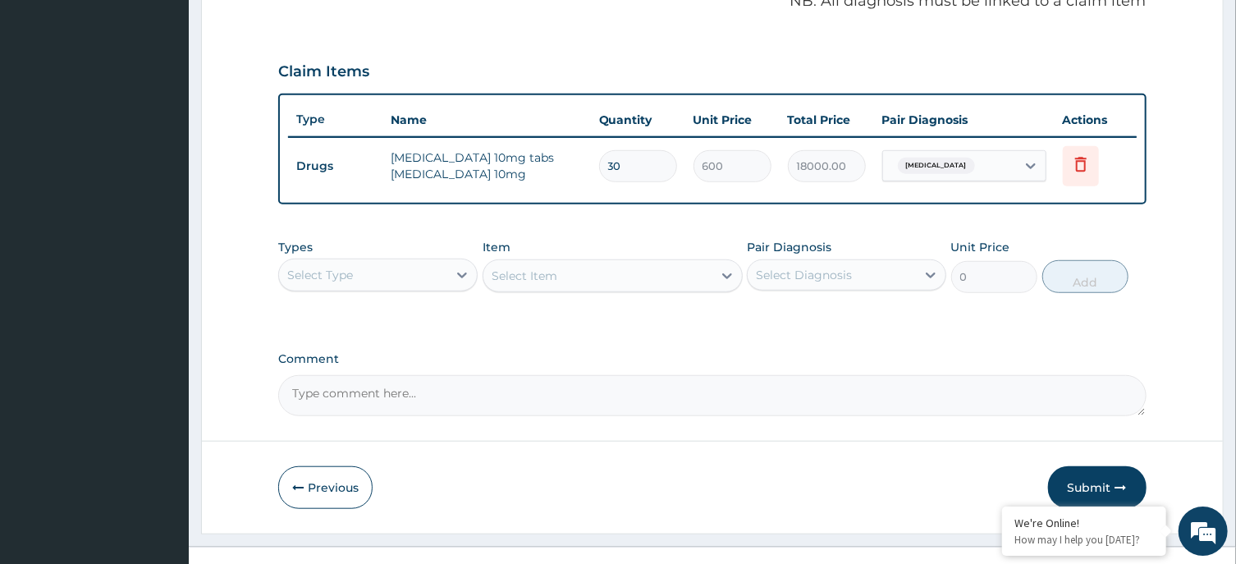
scroll to position [538, 0]
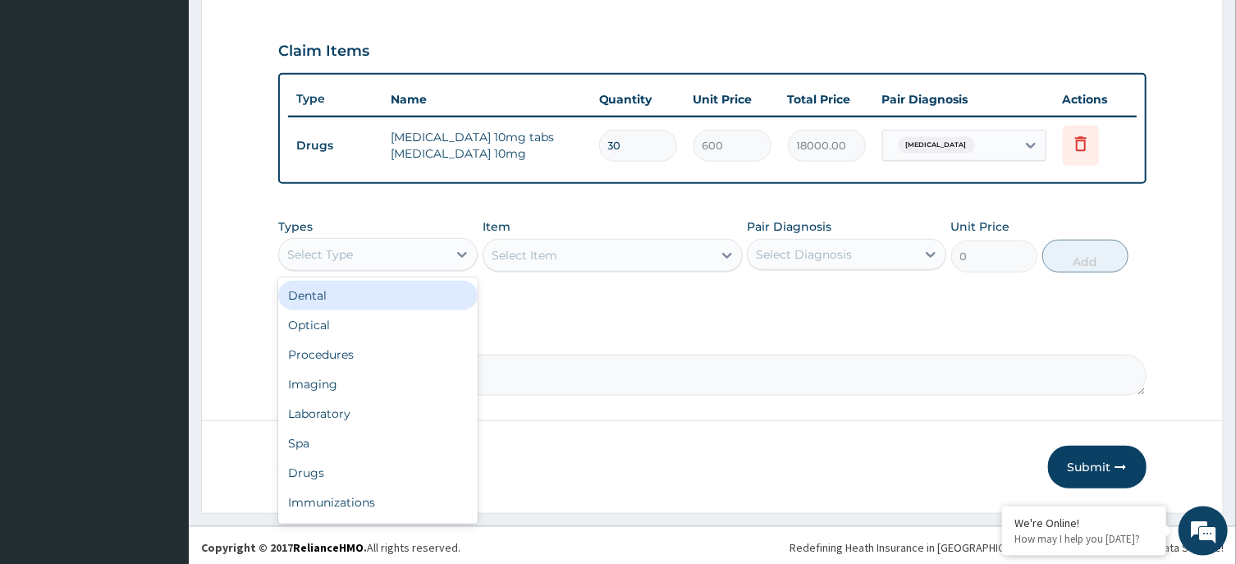
click at [433, 242] on div "Select Type" at bounding box center [363, 254] width 168 height 26
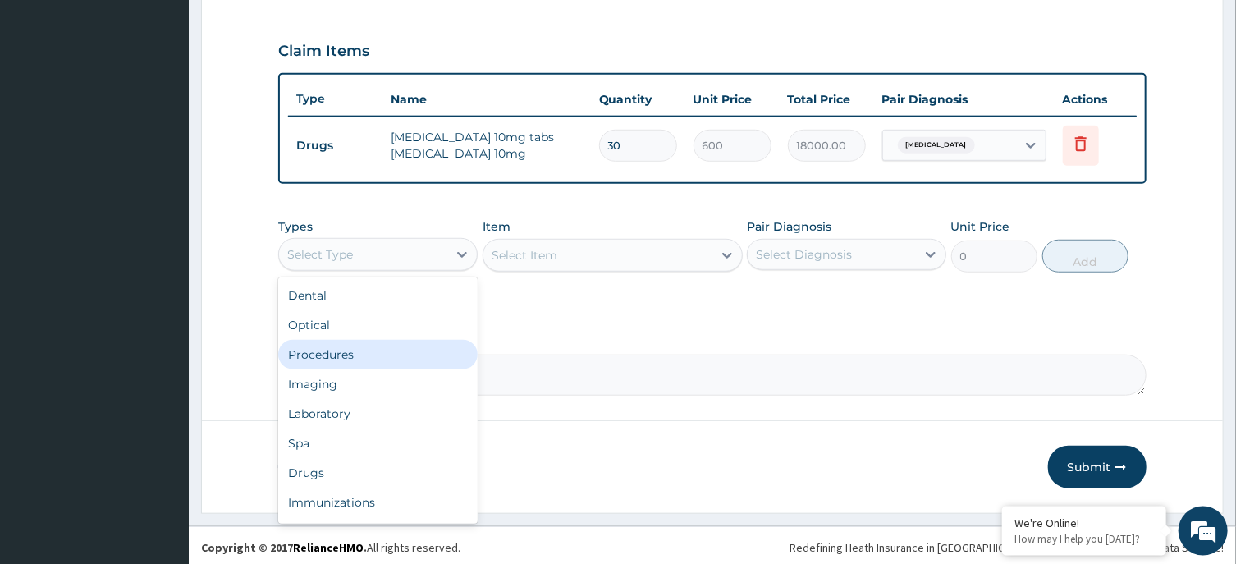
click at [378, 346] on div "Procedures" at bounding box center [377, 355] width 199 height 30
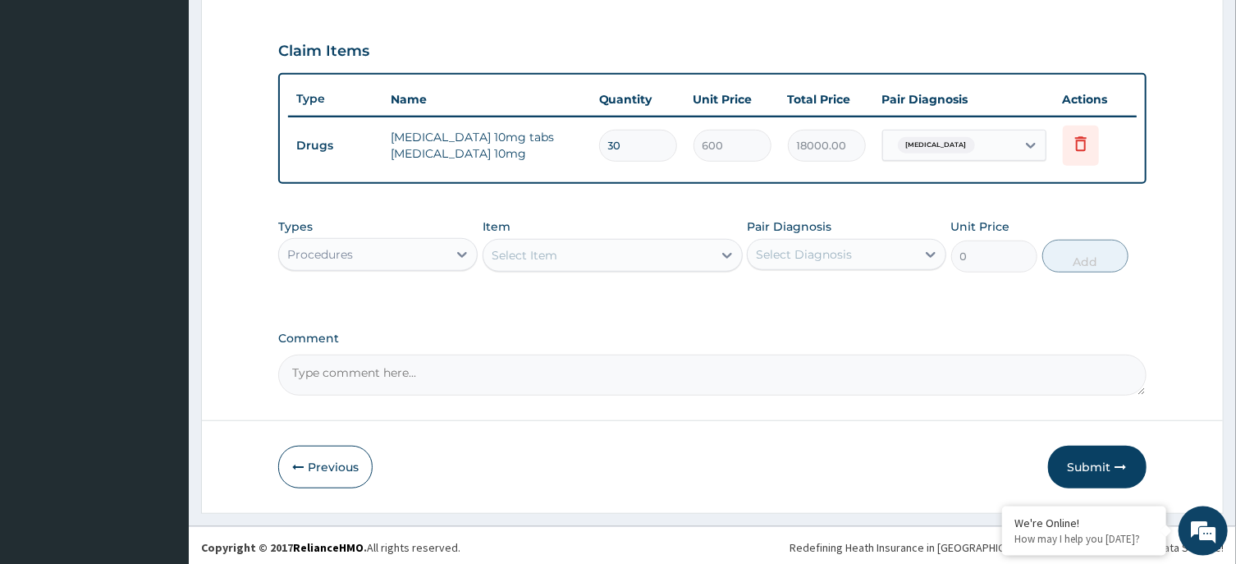
click at [653, 249] on div "Select Item" at bounding box center [597, 255] width 229 height 26
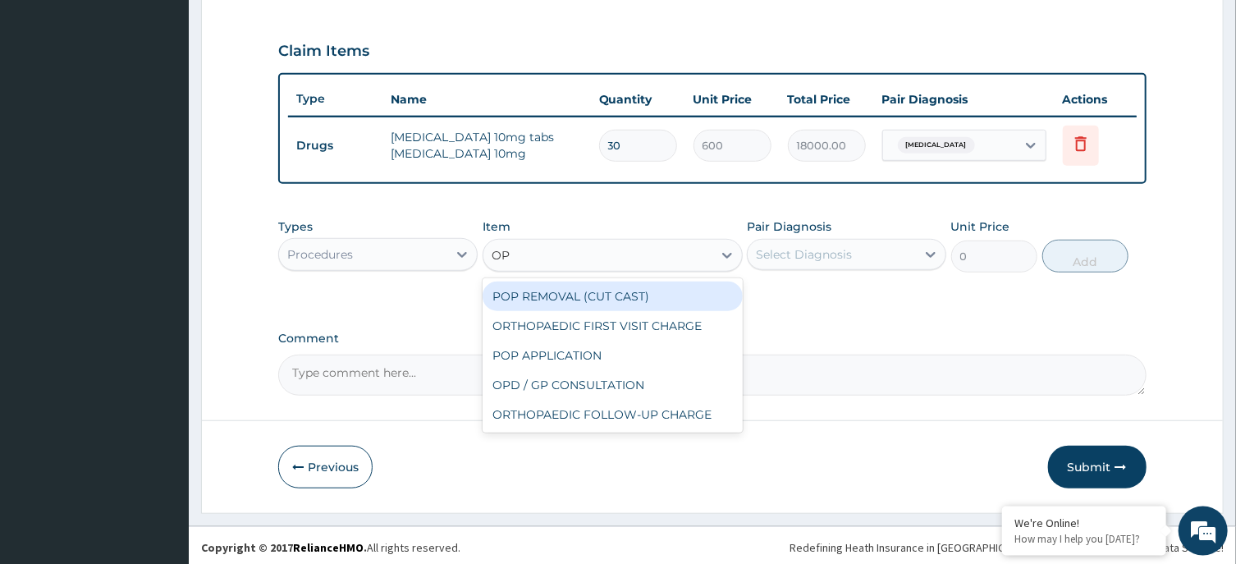
type input "OPD"
click at [670, 288] on div "OPD / GP CONSULTATION" at bounding box center [613, 297] width 260 height 30
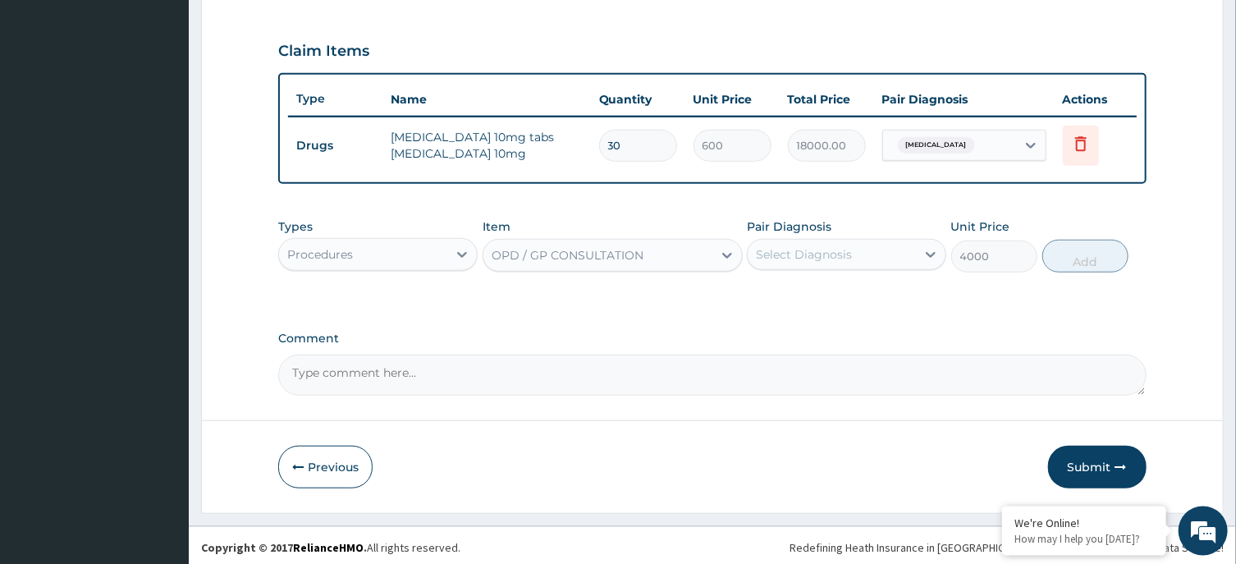
type input "4000"
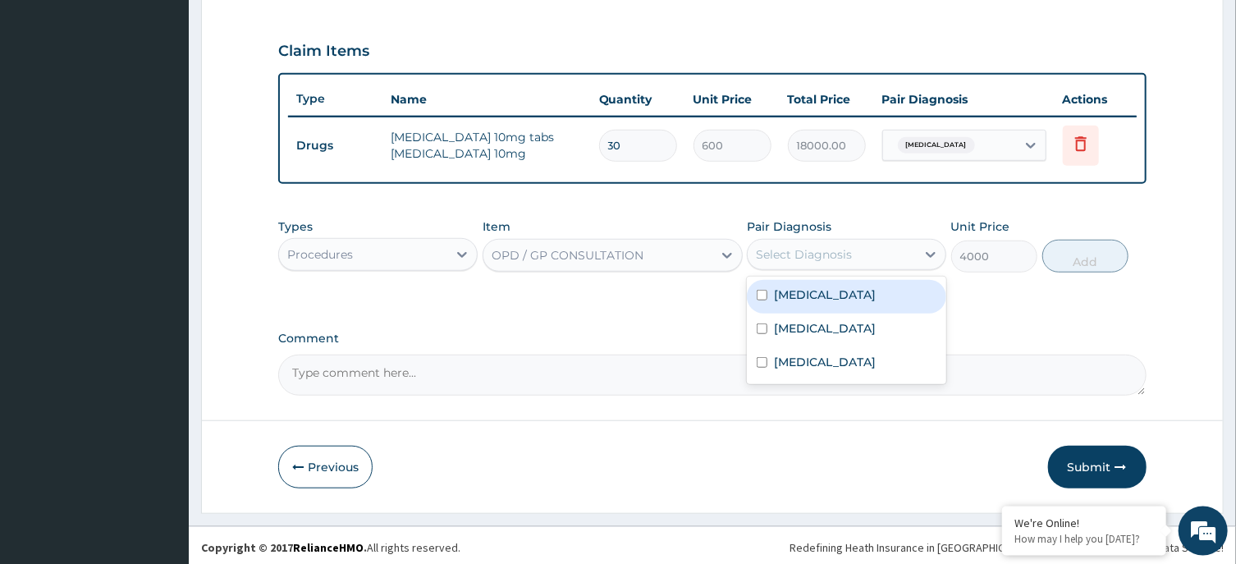
click at [875, 257] on div "Select Diagnosis" at bounding box center [832, 254] width 168 height 26
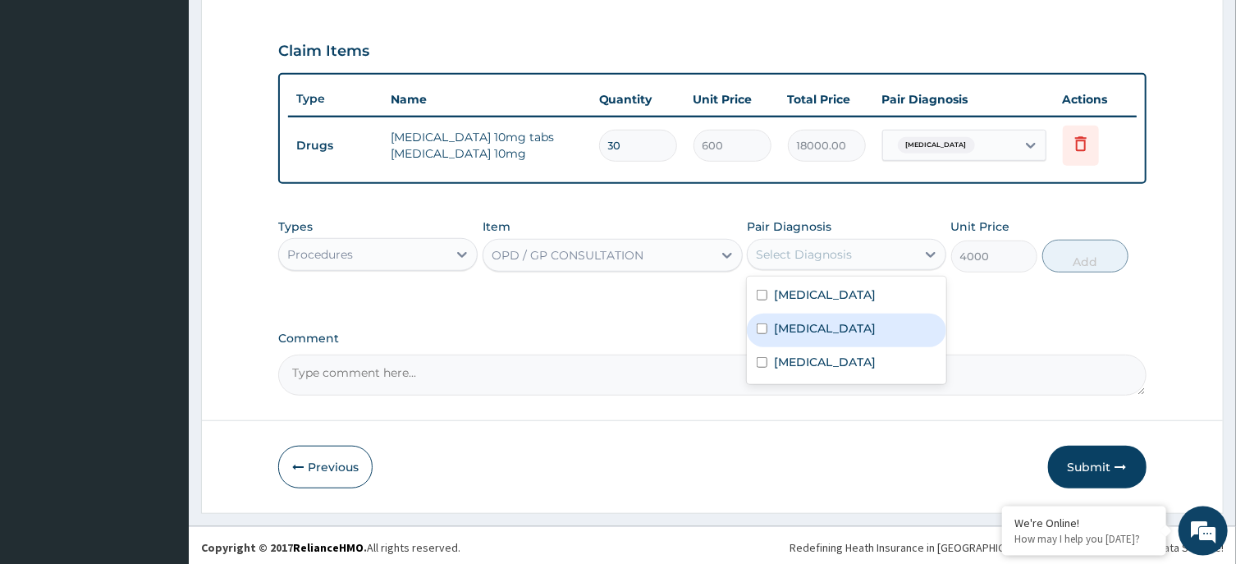
click at [859, 325] on div "[MEDICAL_DATA]" at bounding box center [846, 331] width 199 height 34
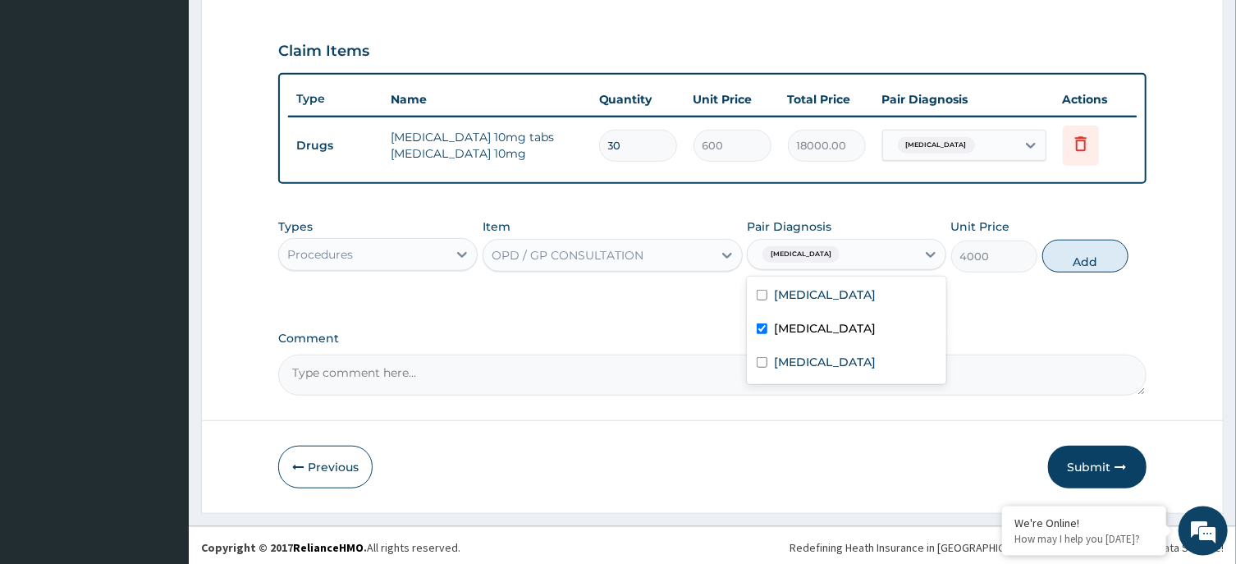
checkbox input "true"
click at [895, 309] on div "[MEDICAL_DATA]" at bounding box center [846, 297] width 199 height 34
checkbox input "true"
click at [1062, 255] on button "Add" at bounding box center [1085, 256] width 87 height 33
type input "0"
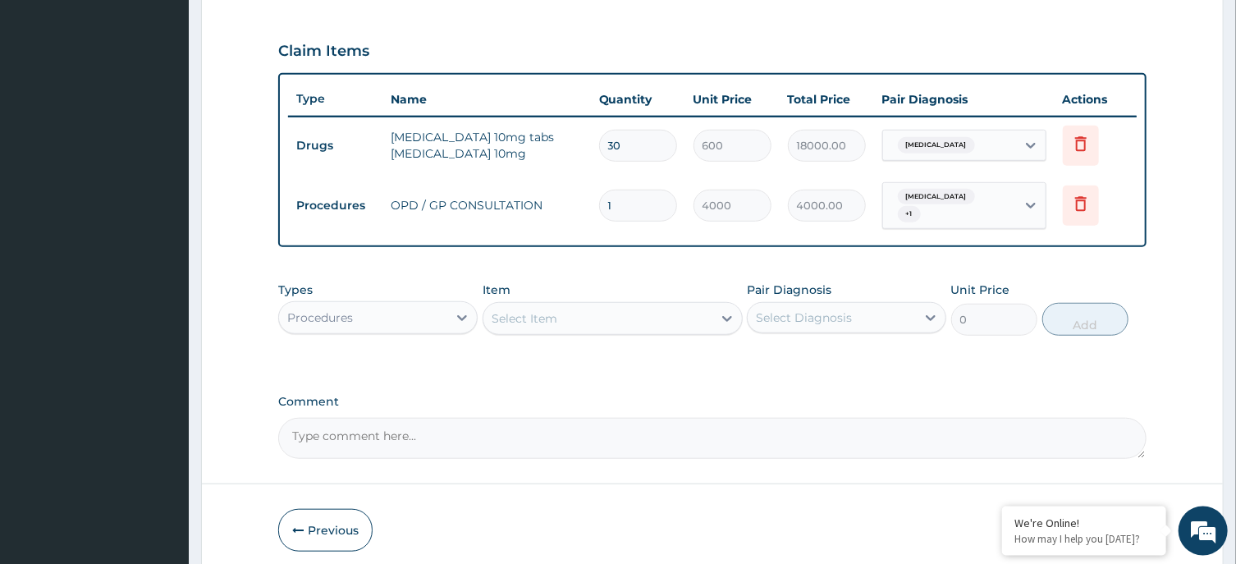
click at [392, 313] on div "Procedures" at bounding box center [363, 318] width 168 height 26
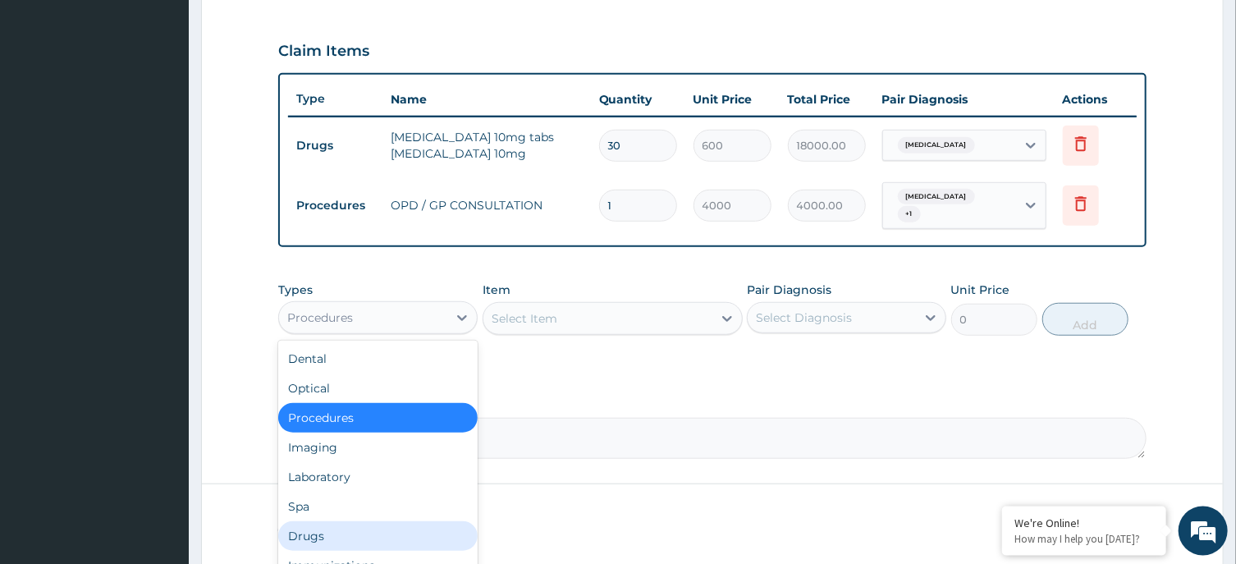
click at [379, 522] on div "Drugs" at bounding box center [377, 536] width 199 height 30
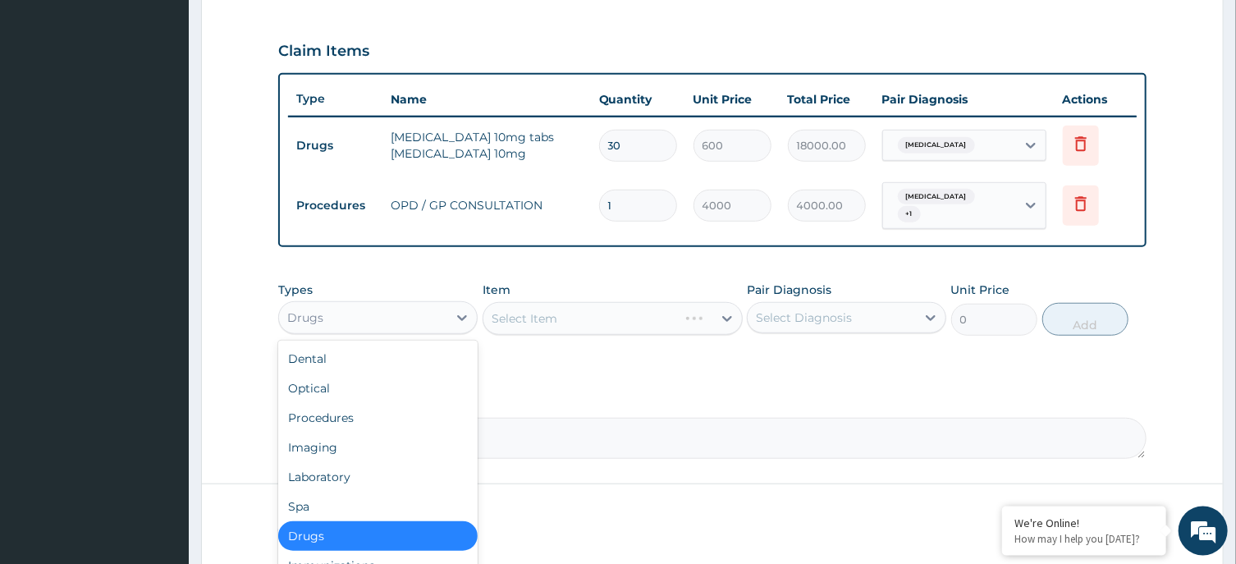
click at [432, 305] on div "Drugs" at bounding box center [363, 318] width 168 height 26
click at [352, 478] on div "Laboratory" at bounding box center [377, 477] width 199 height 30
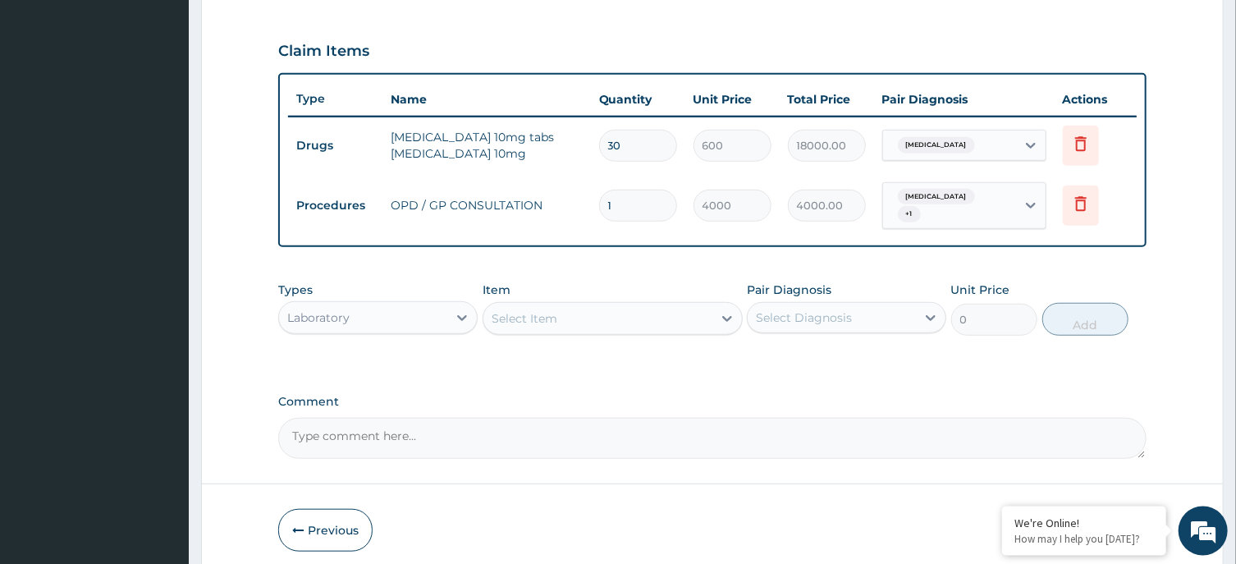
click at [684, 305] on div "Select Item" at bounding box center [597, 318] width 229 height 26
type input "FULL B"
click at [694, 345] on div "[MEDICAL_DATA] (FBC)" at bounding box center [613, 360] width 260 height 30
type input "6000"
click at [850, 309] on div "Select Diagnosis" at bounding box center [804, 317] width 96 height 16
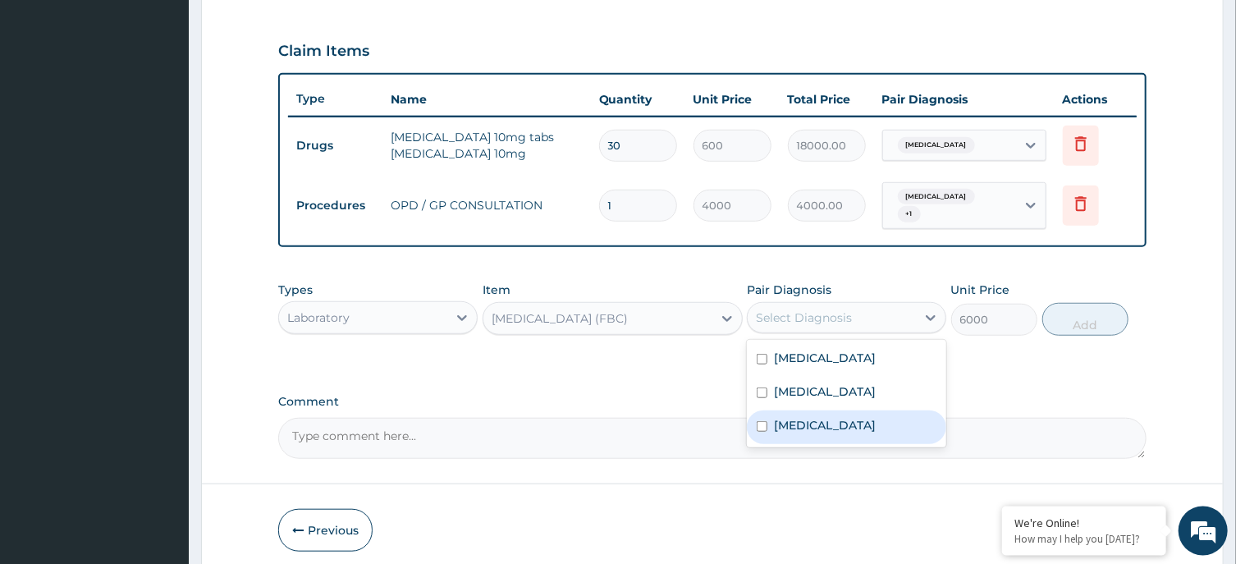
click at [840, 416] on div "[MEDICAL_DATA]" at bounding box center [846, 427] width 199 height 34
checkbox input "true"
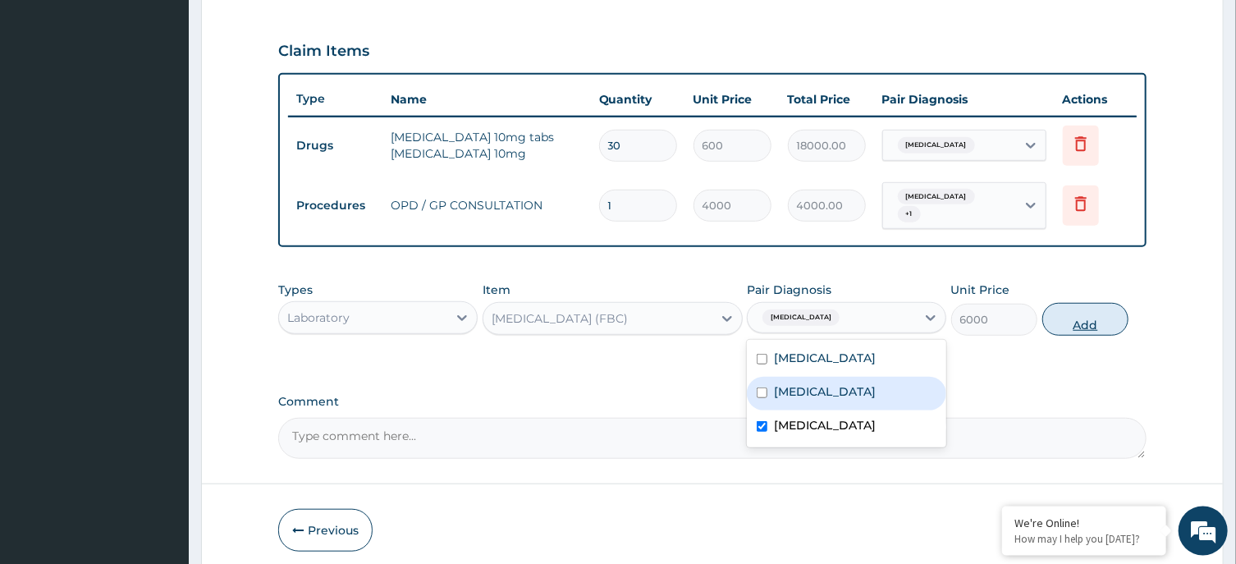
click at [1095, 306] on button "Add" at bounding box center [1085, 319] width 87 height 33
type input "0"
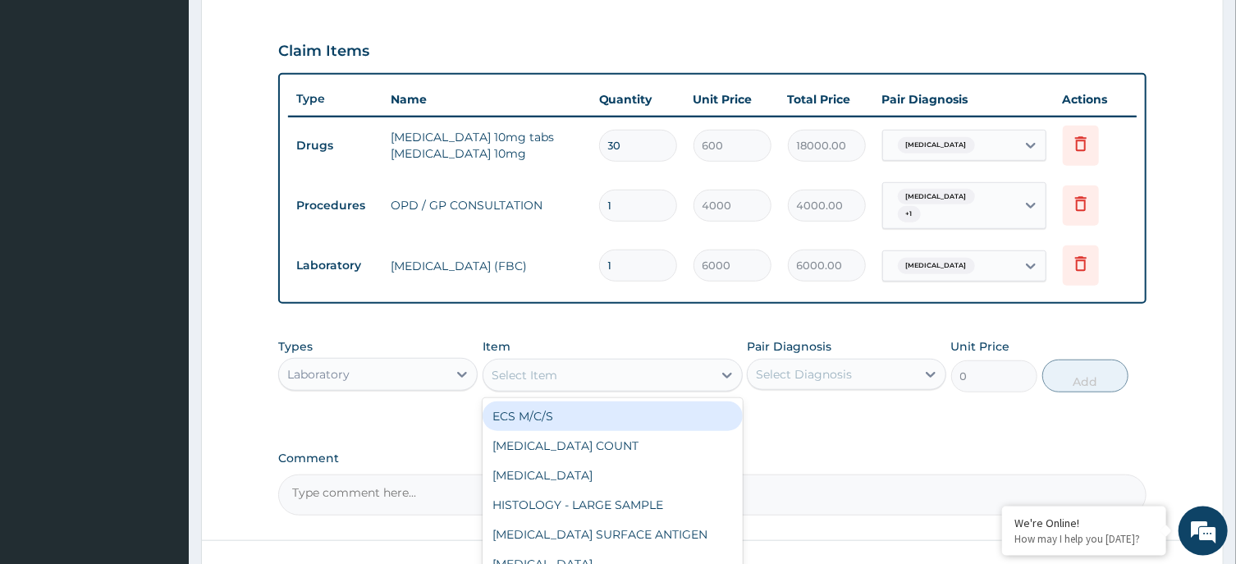
click at [674, 362] on div "Select Item" at bounding box center [597, 375] width 229 height 26
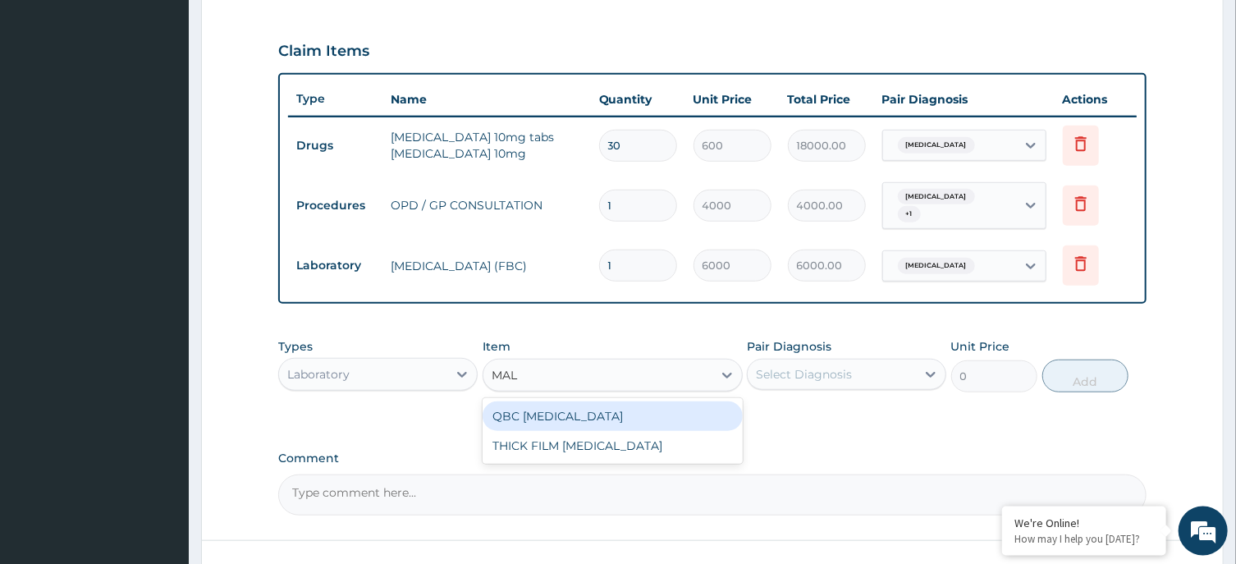
type input "MALA"
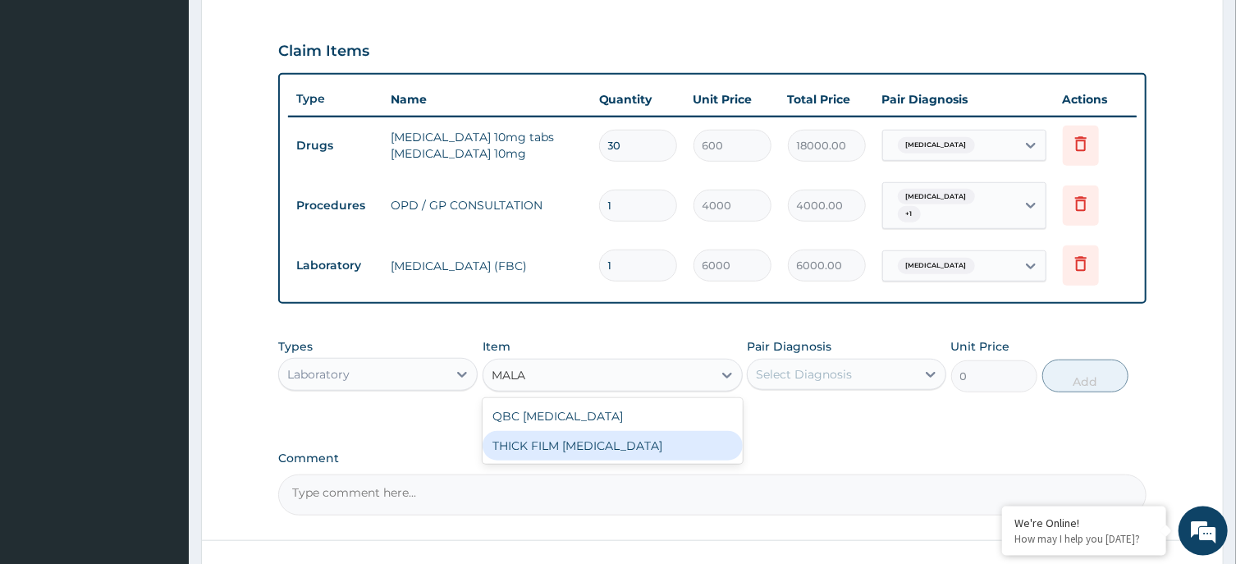
click at [669, 437] on div "THICK FILM [MEDICAL_DATA]" at bounding box center [613, 446] width 260 height 30
type input "2000"
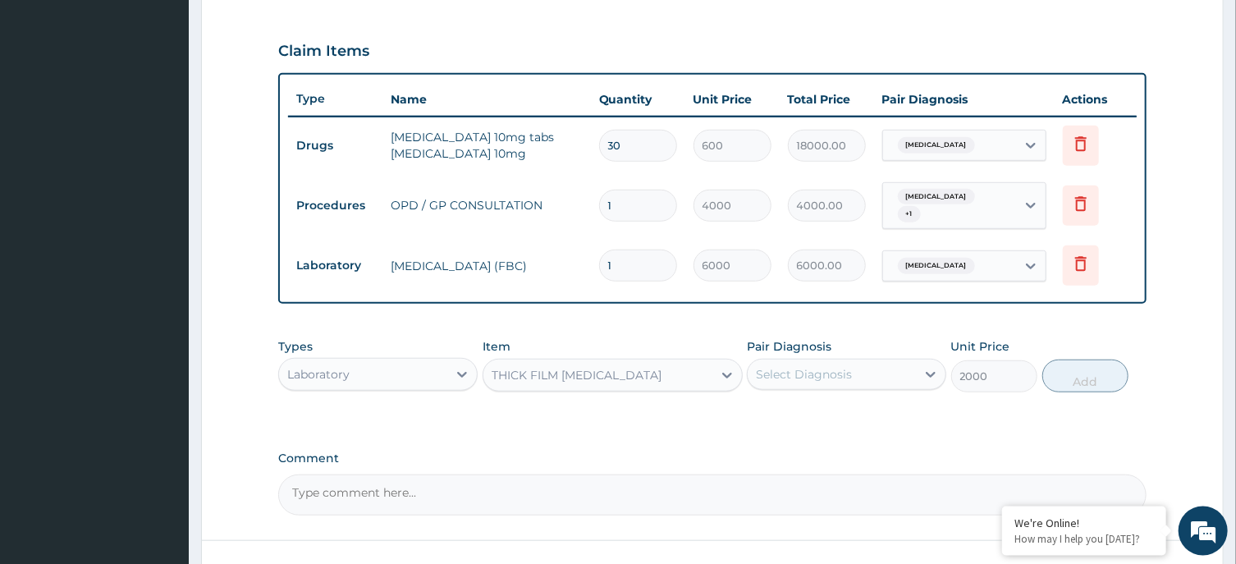
click at [863, 368] on div "Select Diagnosis" at bounding box center [832, 374] width 168 height 26
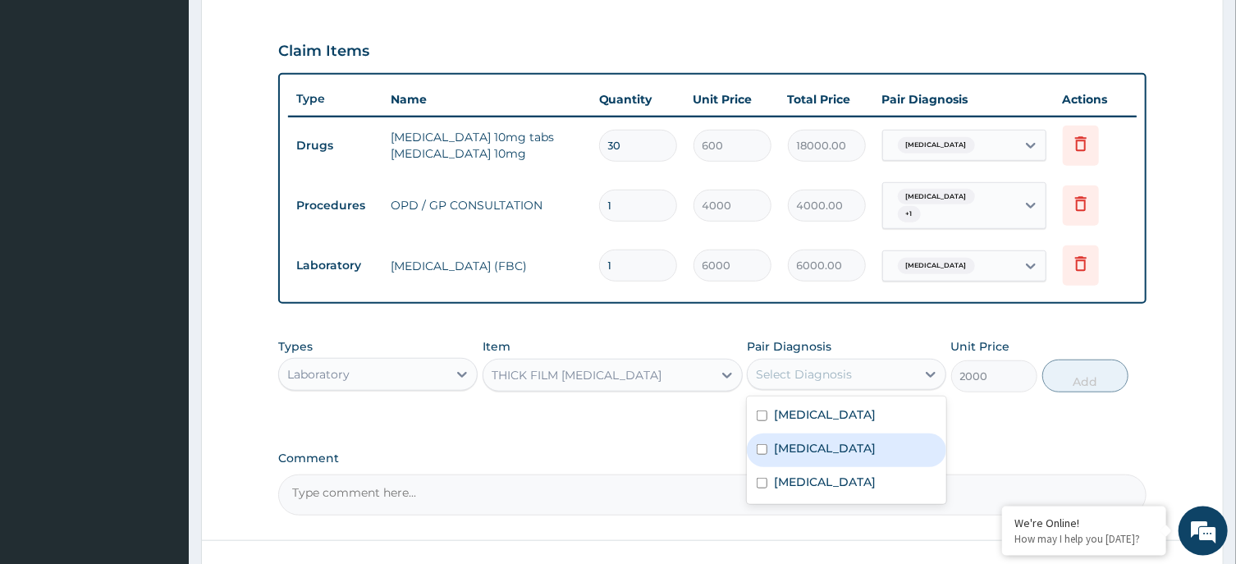
click at [886, 434] on div "[MEDICAL_DATA]" at bounding box center [846, 450] width 199 height 34
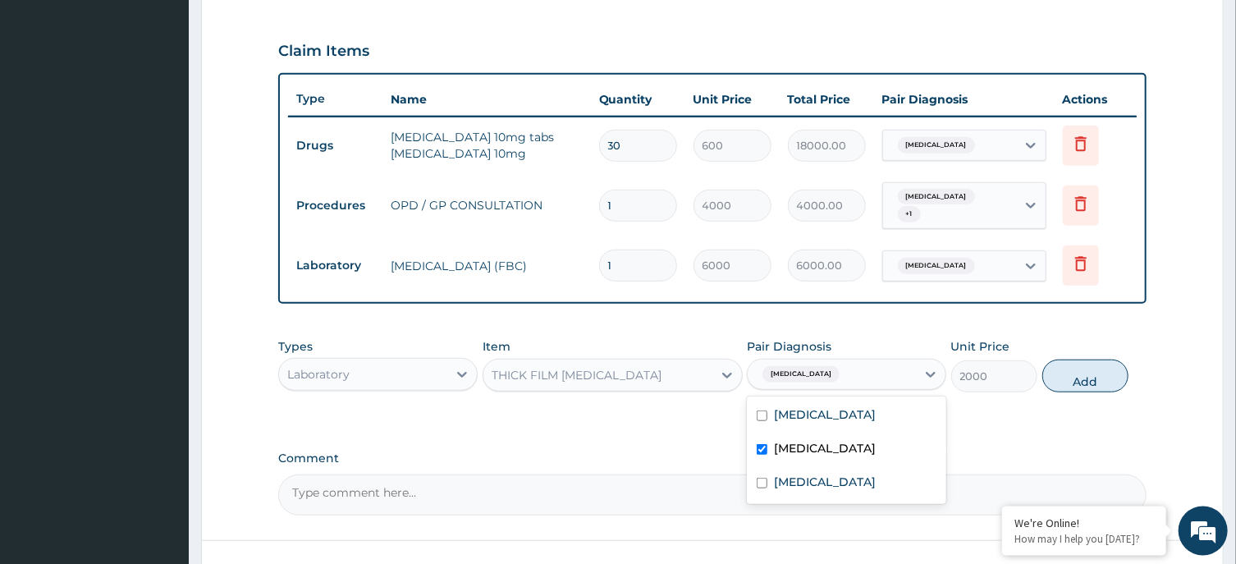
checkbox input "true"
click at [1089, 365] on button "Add" at bounding box center [1085, 376] width 87 height 33
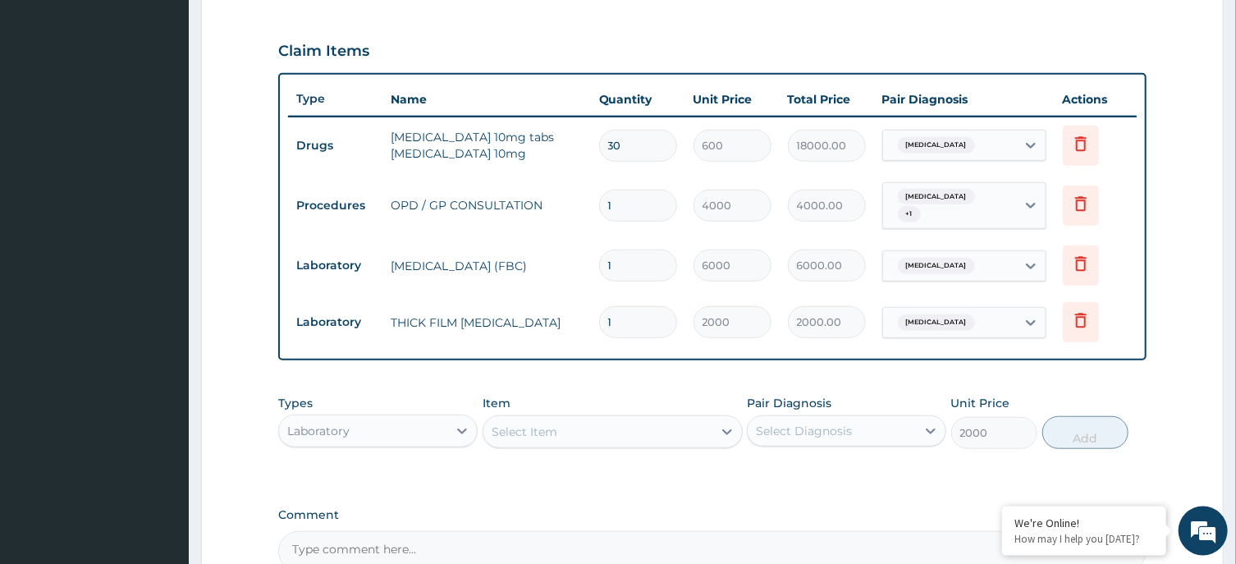
type input "0"
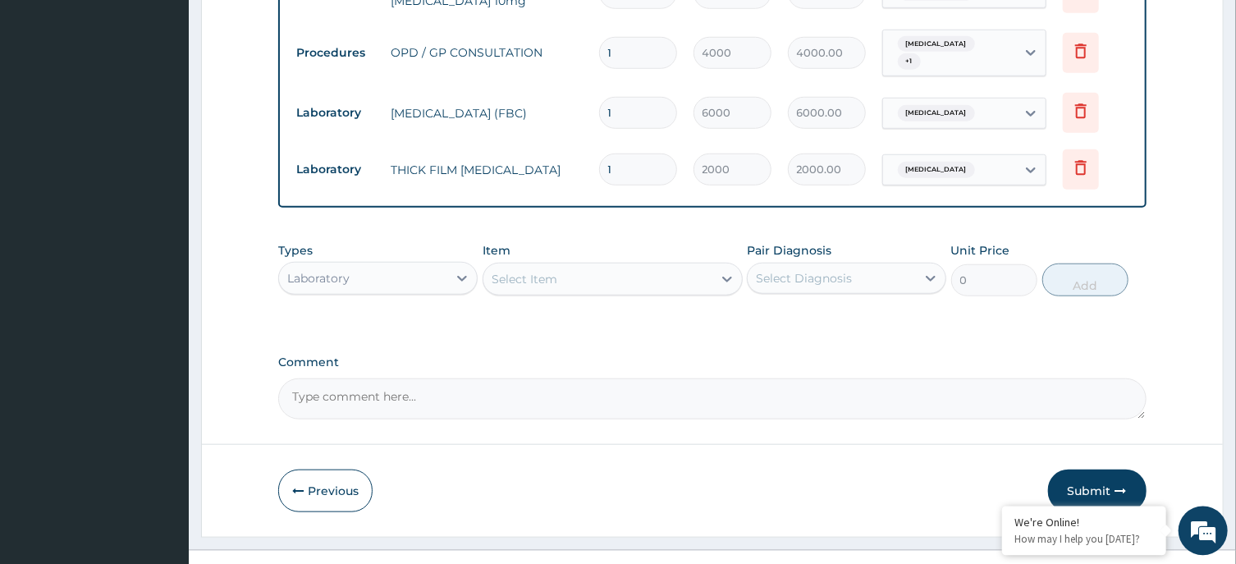
scroll to position [703, 0]
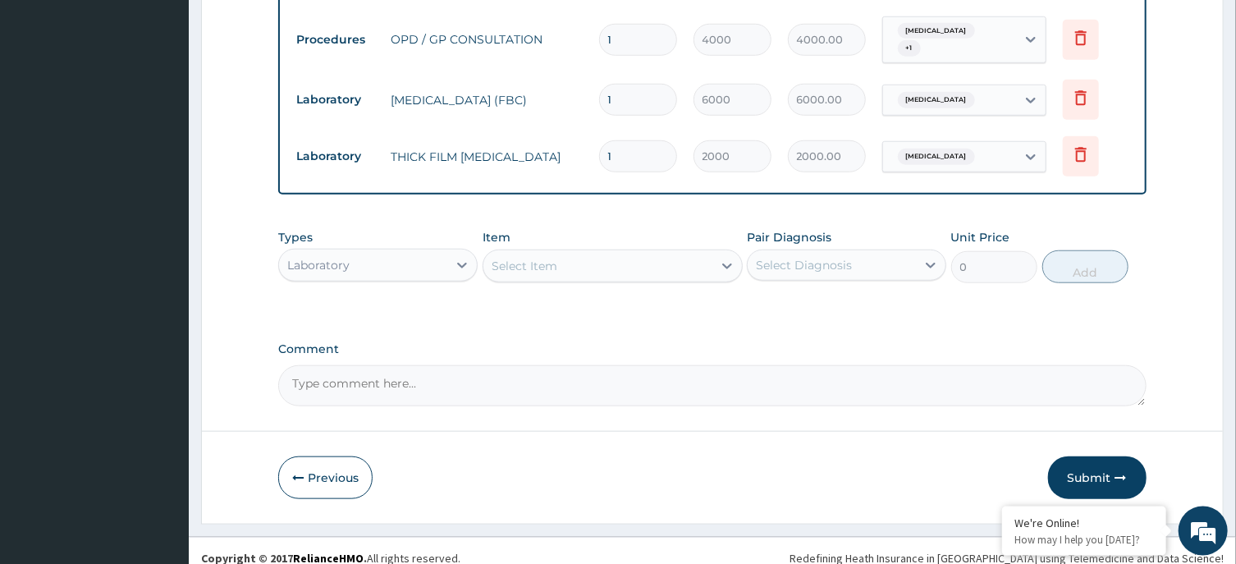
click at [409, 263] on div "Laboratory" at bounding box center [363, 265] width 168 height 26
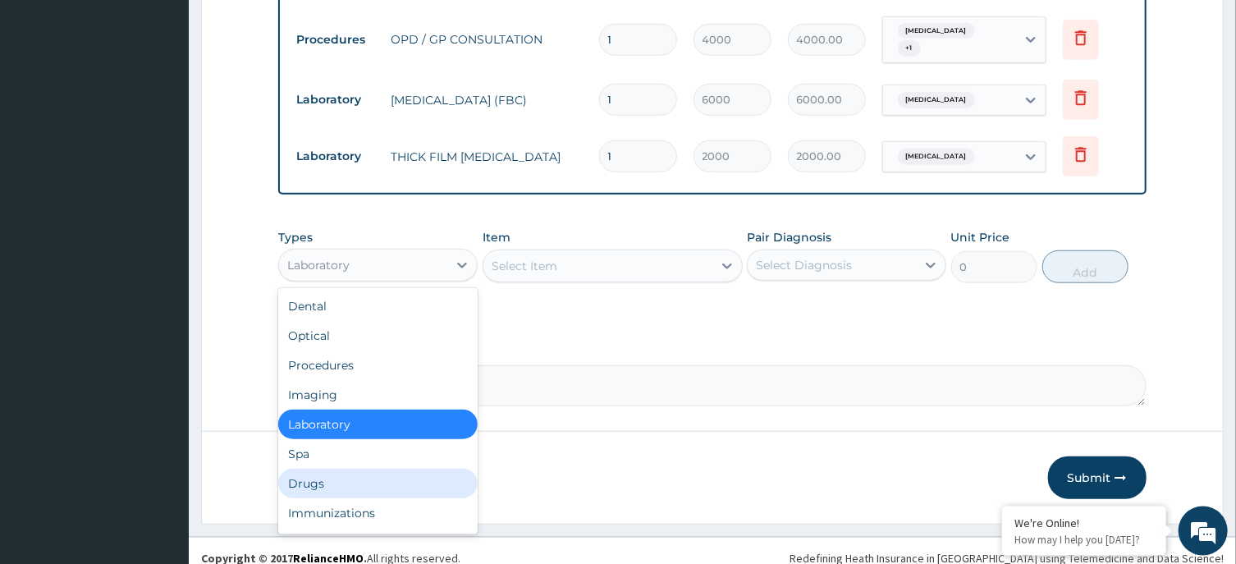
click at [367, 470] on div "Drugs" at bounding box center [377, 484] width 199 height 30
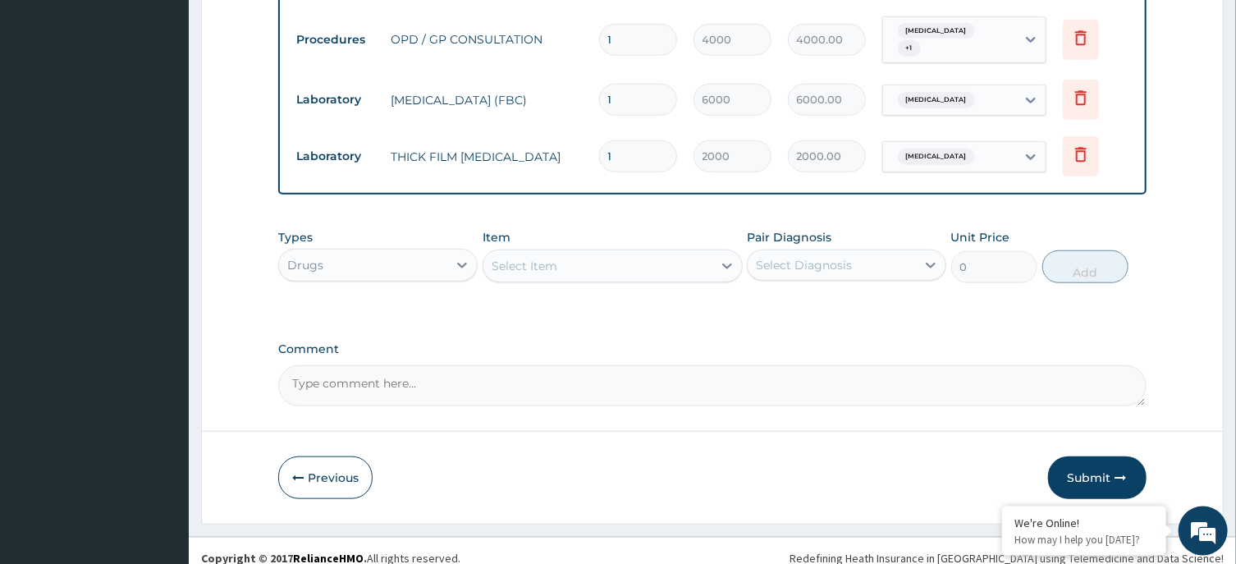
click at [628, 264] on div "Select Item" at bounding box center [597, 266] width 229 height 26
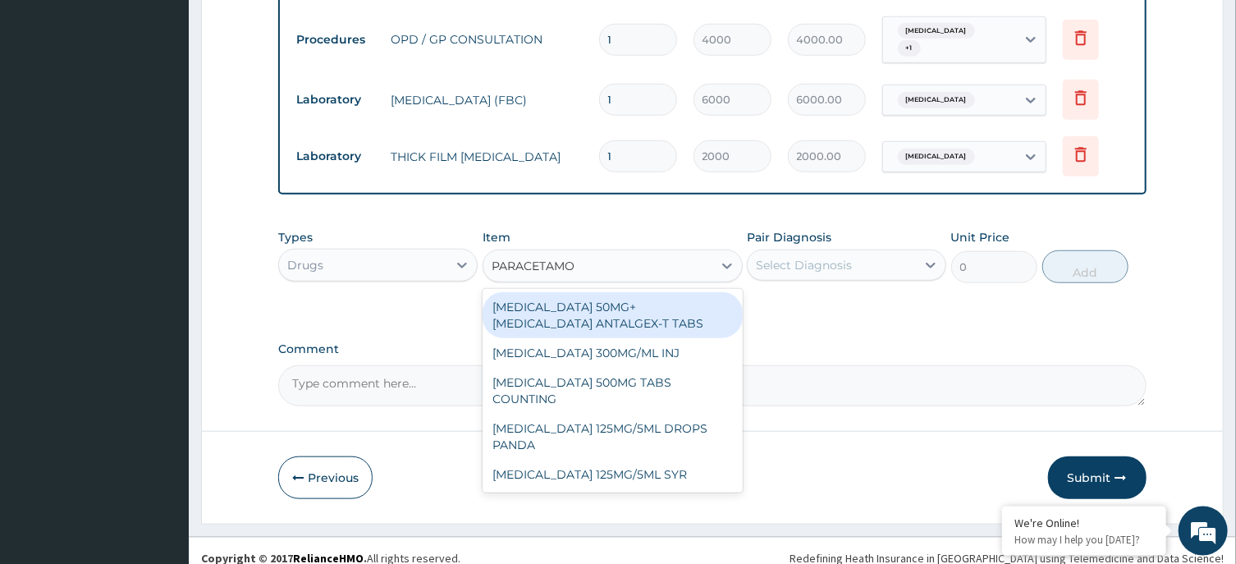
type input "PARACETAMOL"
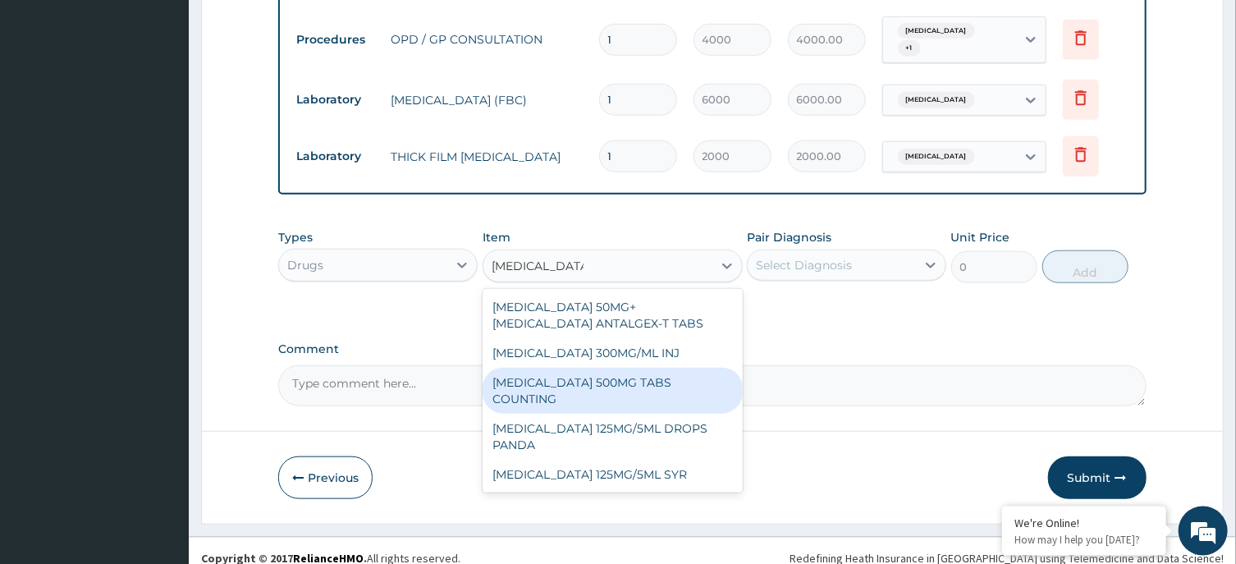
click at [630, 376] on div "PARACETAMOL 500MG TABS COUNTING" at bounding box center [613, 391] width 260 height 46
type input "10"
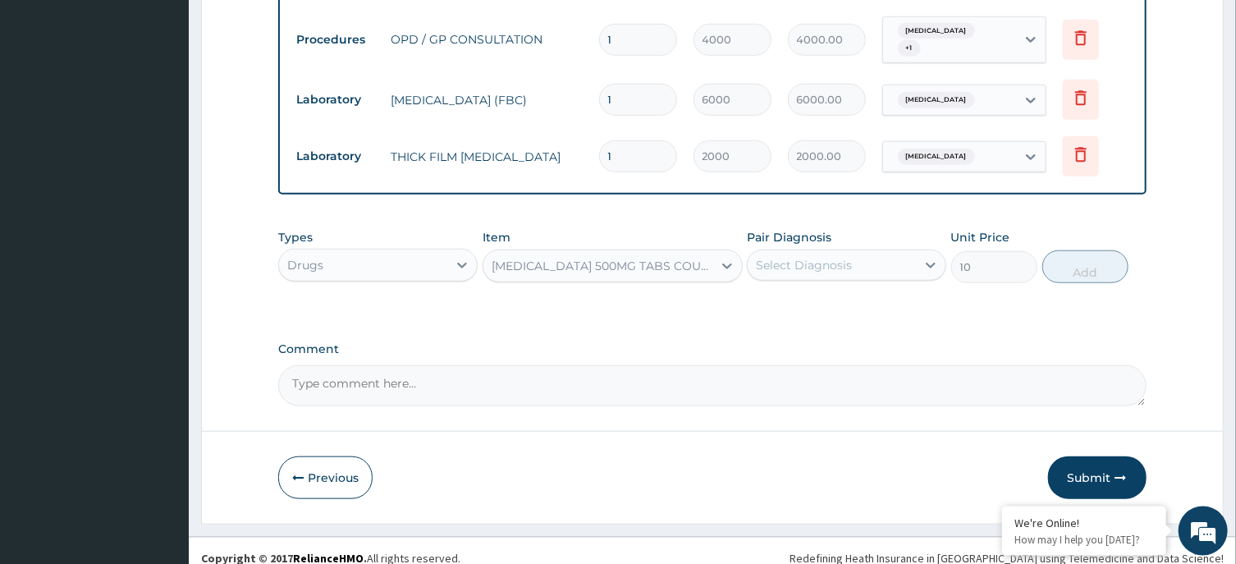
click at [887, 238] on div "Pair Diagnosis Select Diagnosis" at bounding box center [846, 256] width 199 height 54
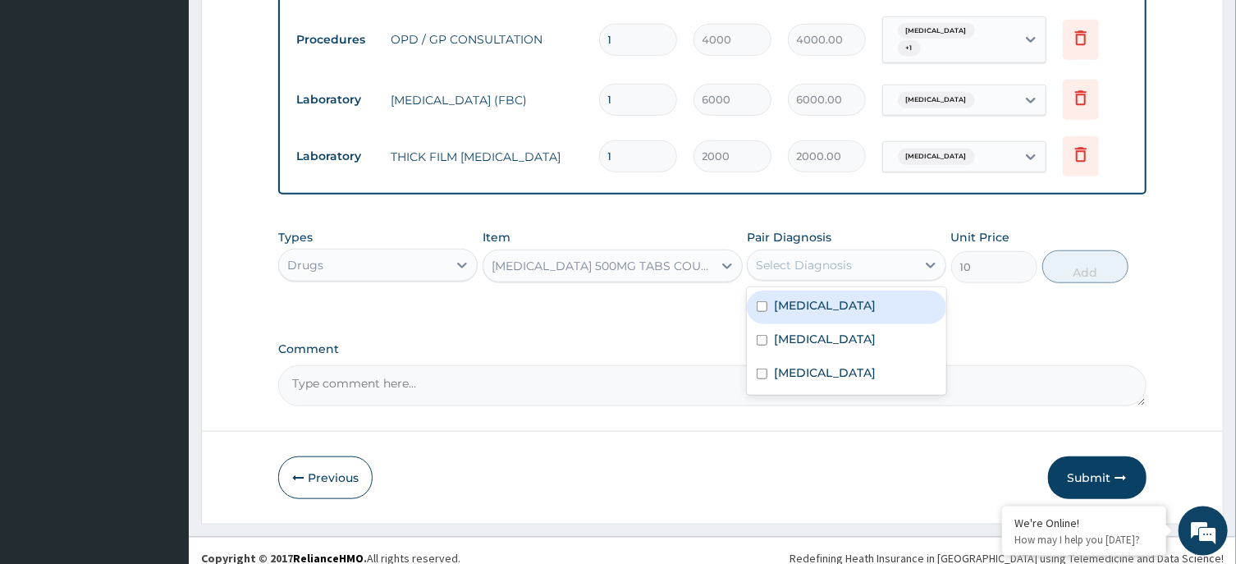
click at [850, 257] on div "Select Diagnosis" at bounding box center [804, 265] width 96 height 16
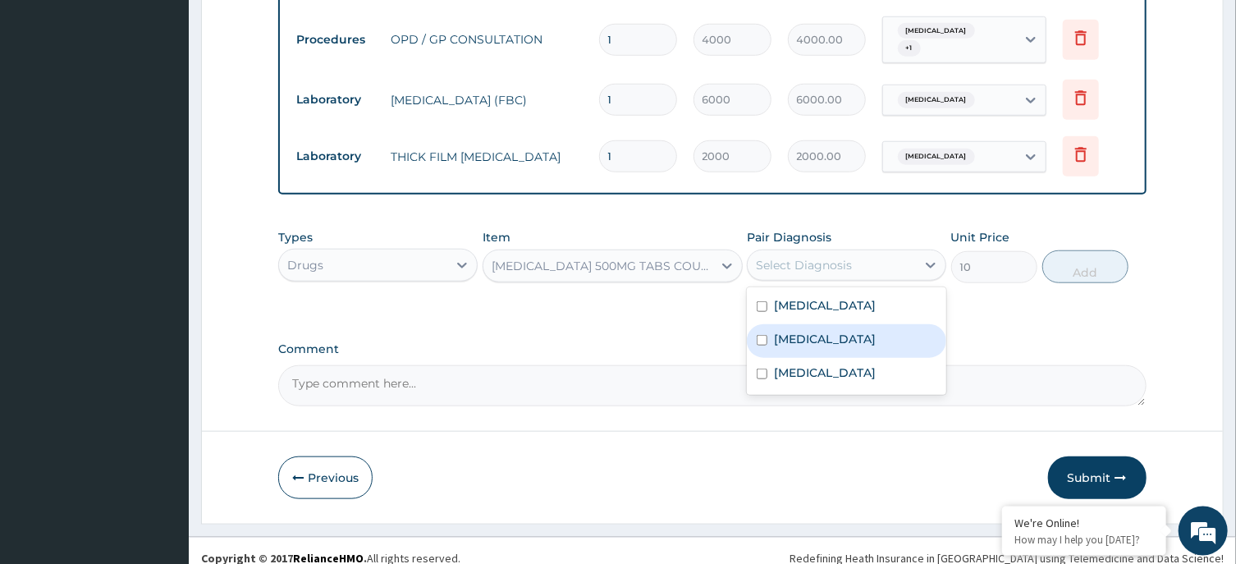
click at [822, 341] on div "Malaria" at bounding box center [846, 341] width 199 height 34
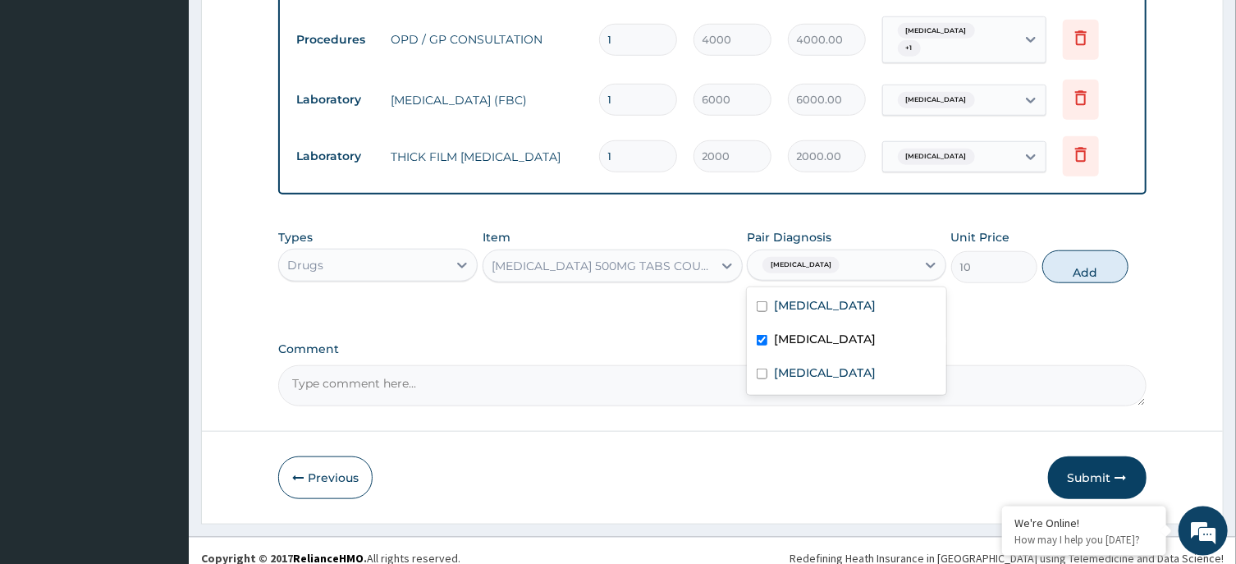
checkbox input "true"
click at [1090, 251] on button "Add" at bounding box center [1085, 266] width 87 height 33
type input "0"
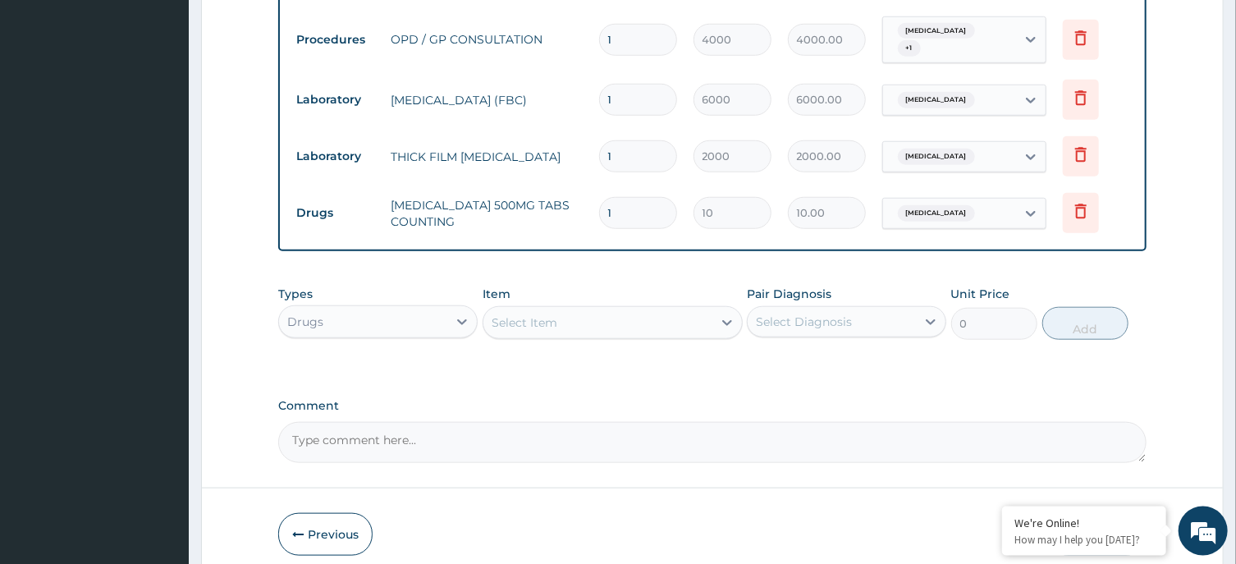
click at [644, 207] on input "1" at bounding box center [638, 213] width 78 height 32
type input "0.00"
type input "3"
type input "30.00"
type input "30"
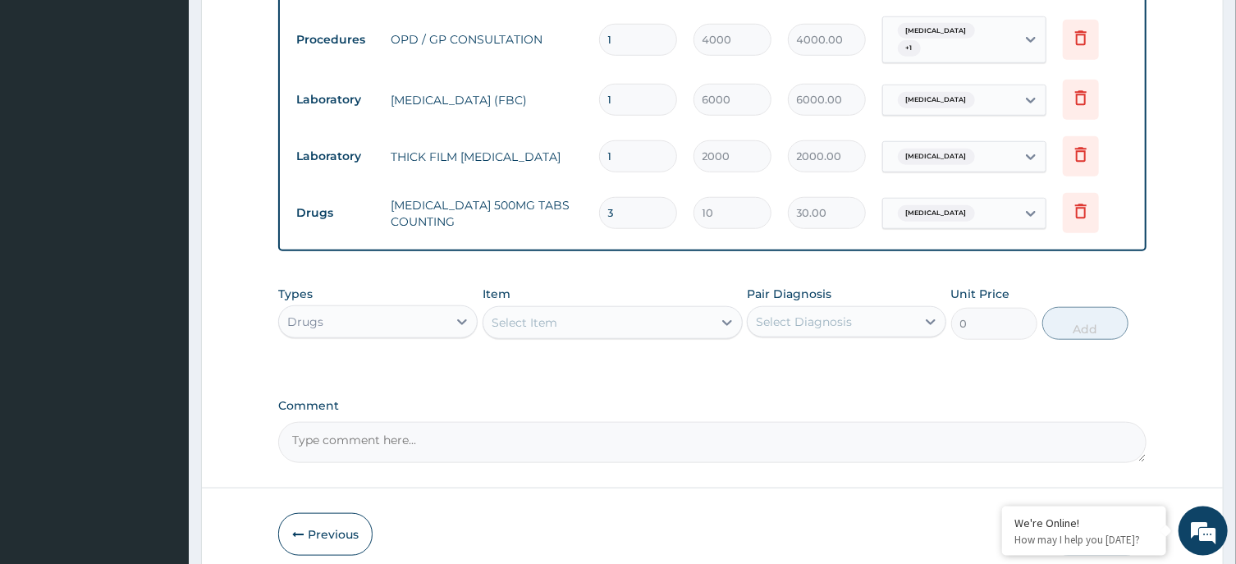
type input "300.00"
type input "30"
click at [607, 315] on div "Select Item" at bounding box center [597, 322] width 229 height 26
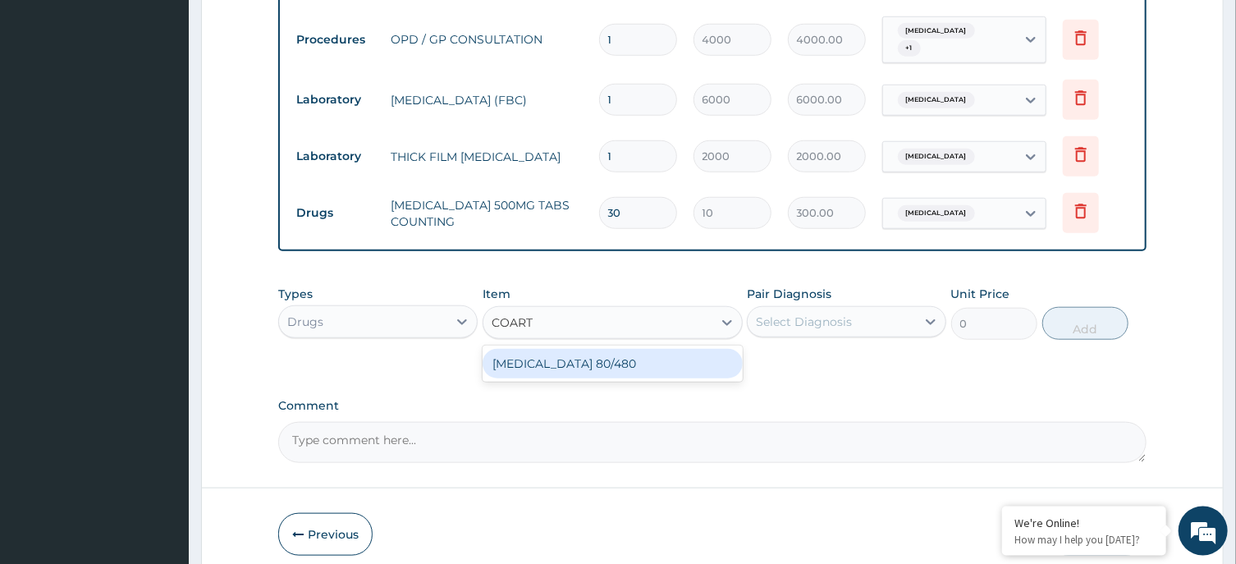
type input "COARTE"
click at [606, 354] on div "[MEDICAL_DATA] 80/480" at bounding box center [613, 364] width 260 height 30
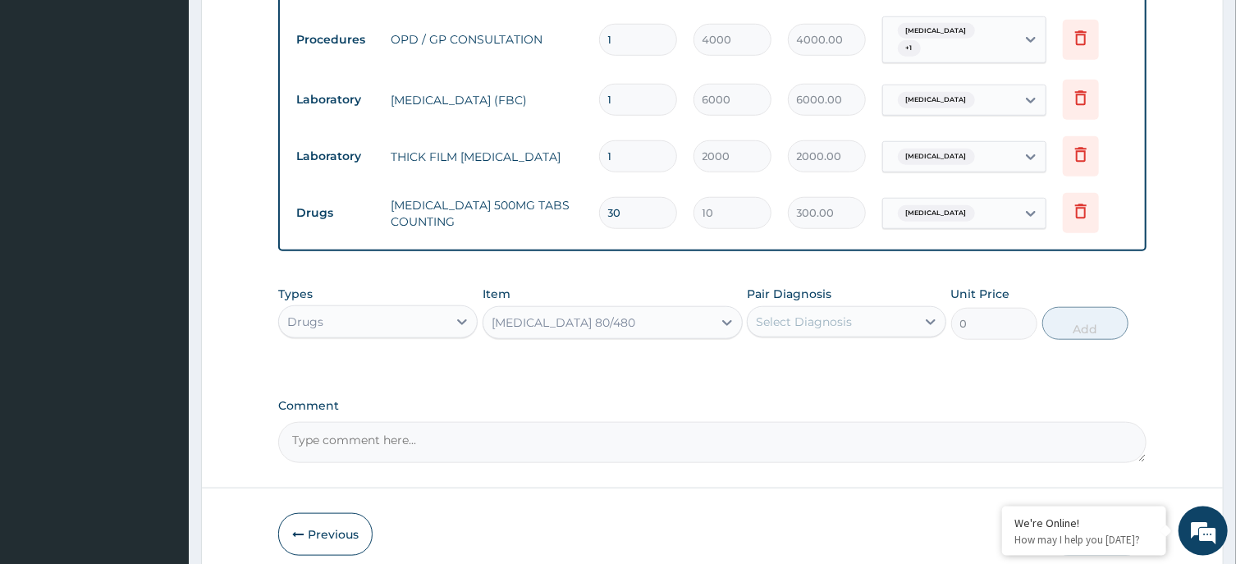
type input "4500"
click at [837, 314] on div "Select Diagnosis" at bounding box center [804, 322] width 96 height 16
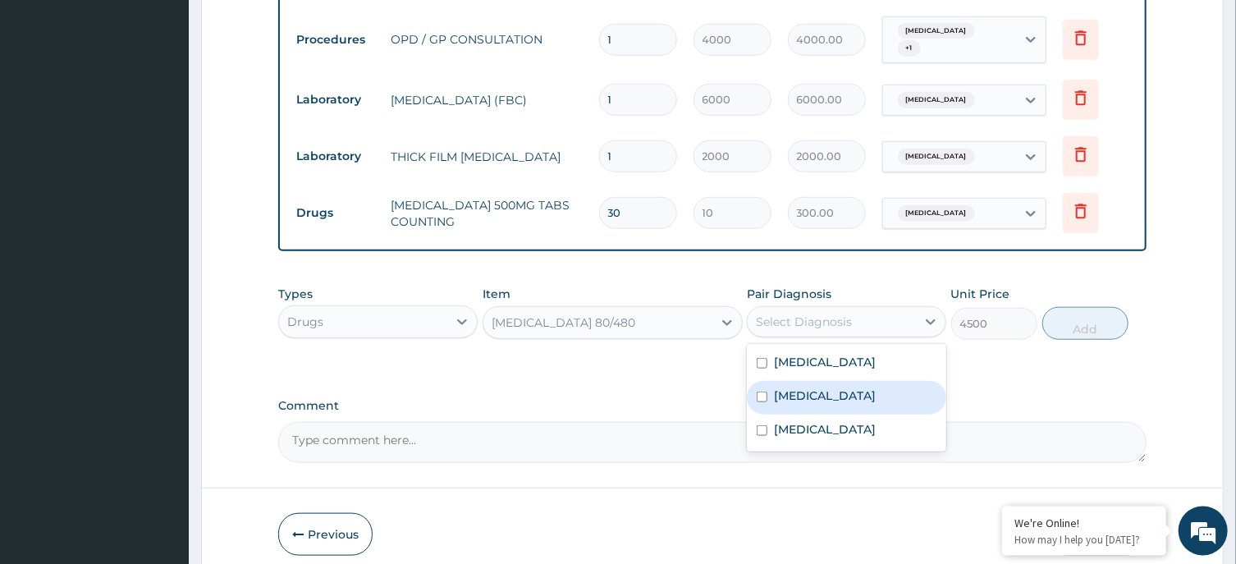
click at [817, 387] on label "[MEDICAL_DATA]" at bounding box center [825, 395] width 102 height 16
checkbox input "true"
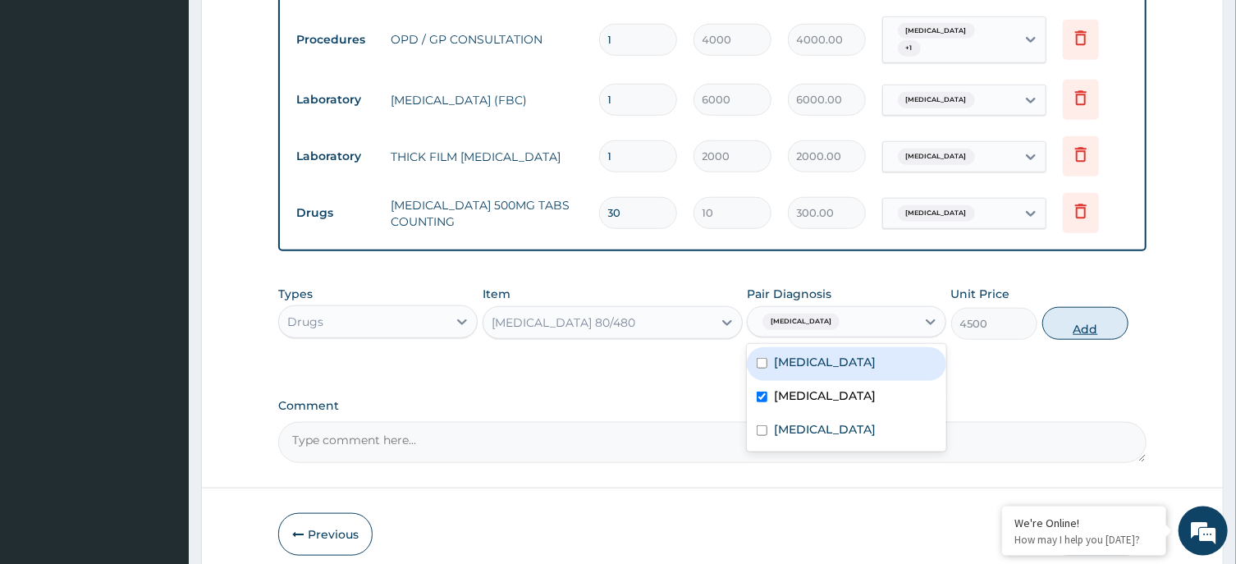
click at [1092, 309] on button "Add" at bounding box center [1085, 323] width 87 height 33
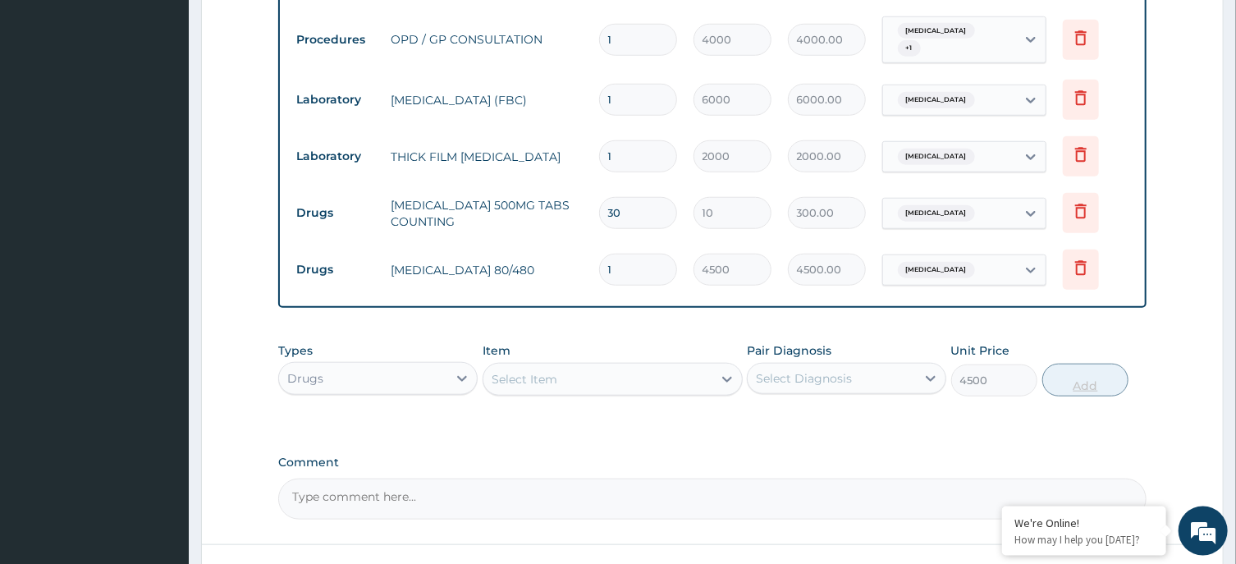
type input "0"
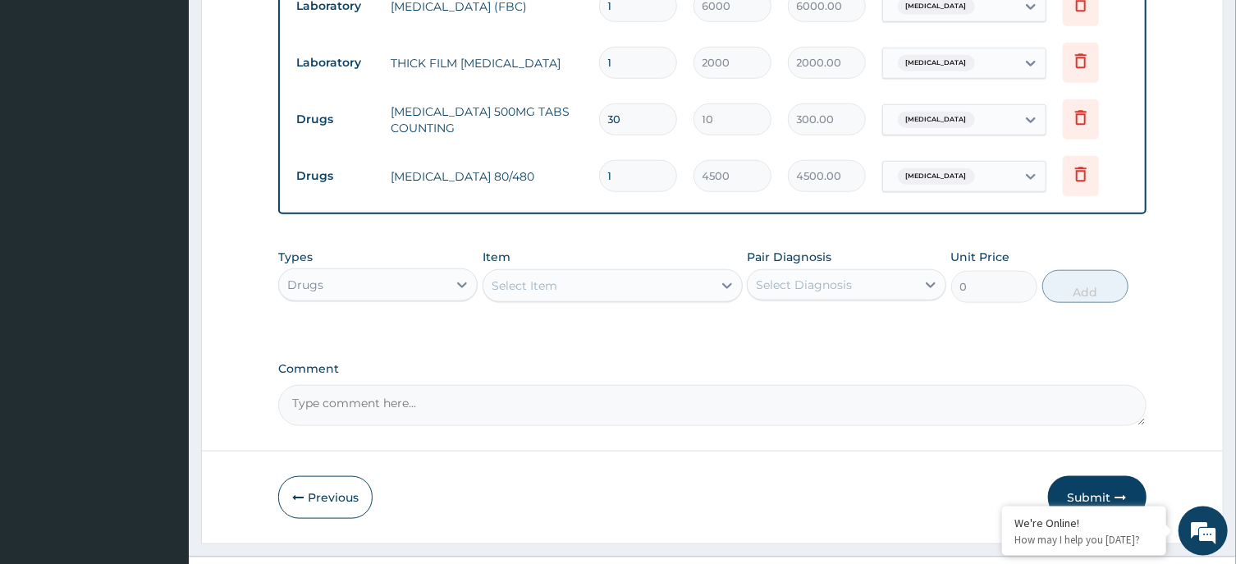
scroll to position [823, 0]
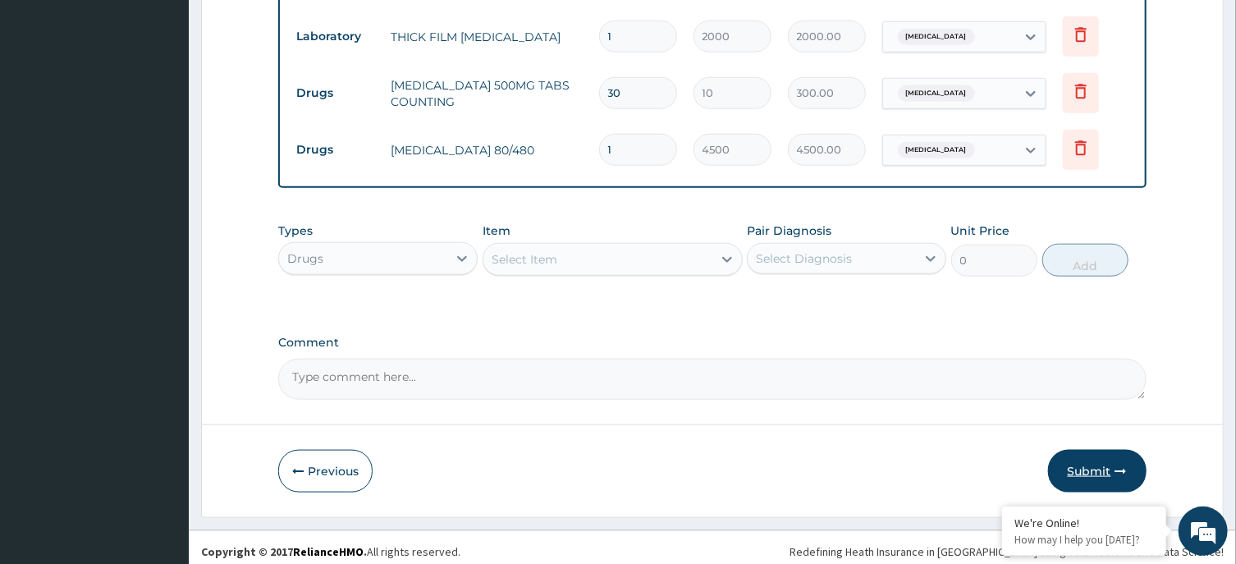
click at [1076, 458] on button "Submit" at bounding box center [1097, 471] width 98 height 43
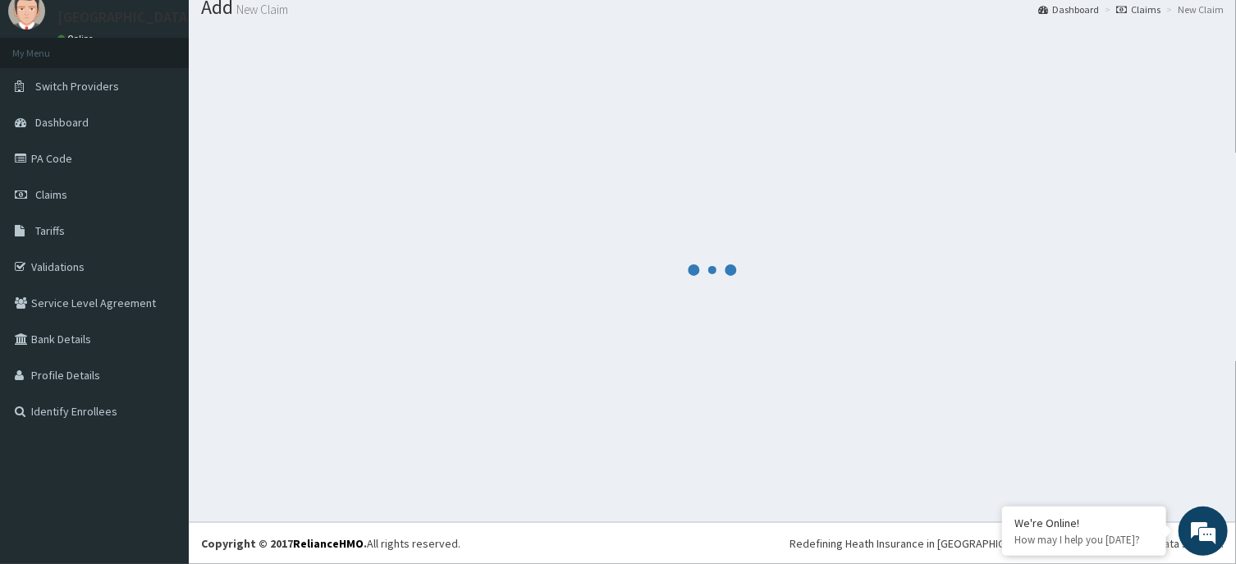
scroll to position [57, 0]
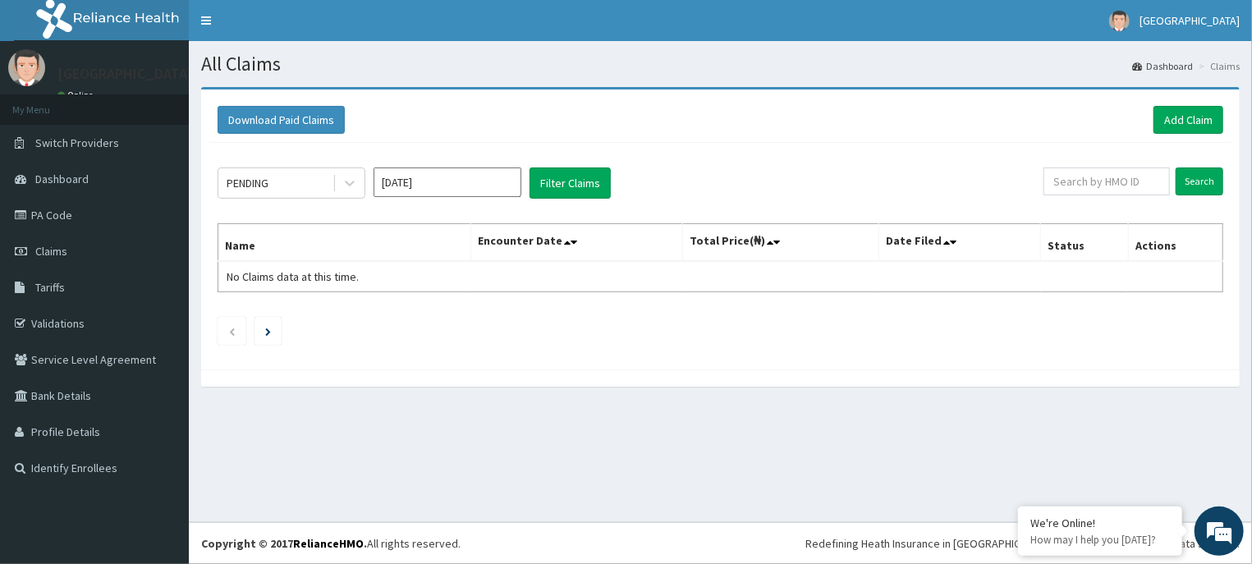
click at [437, 180] on input "Sep 2025" at bounding box center [447, 182] width 148 height 30
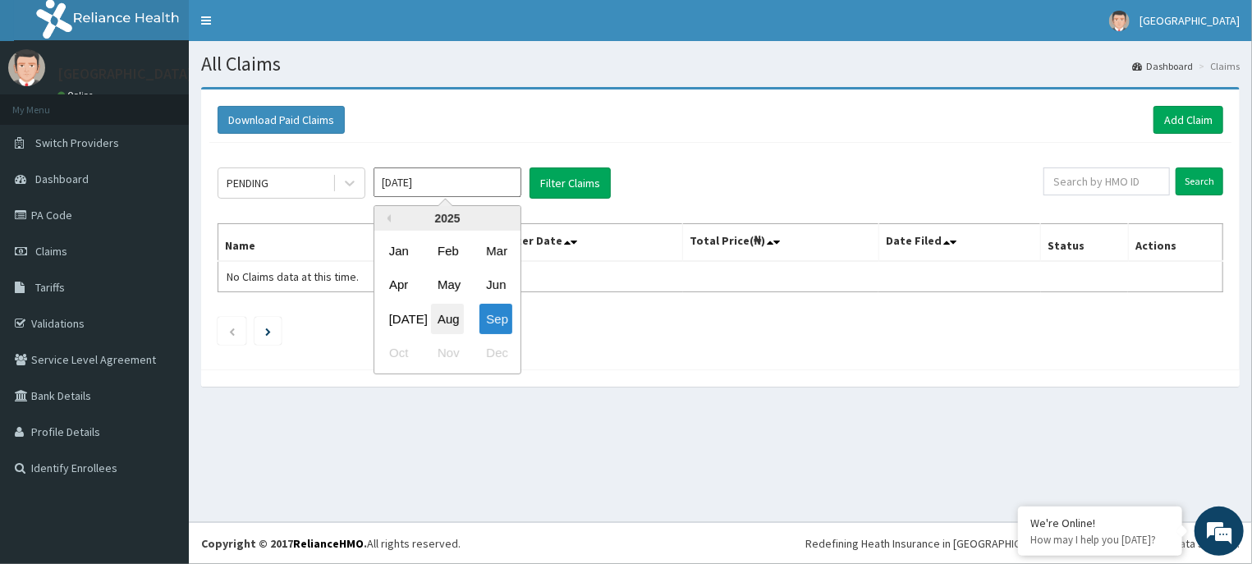
click at [446, 319] on div "Aug" at bounding box center [447, 319] width 33 height 30
type input "Aug 2025"
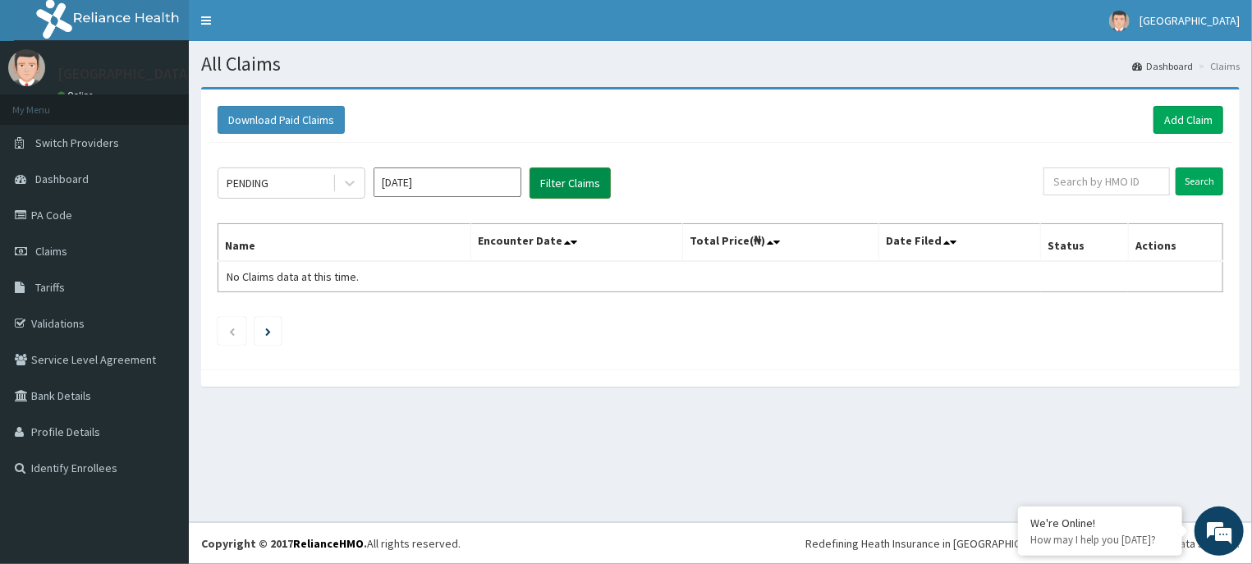
click at [572, 173] on button "Filter Claims" at bounding box center [569, 182] width 81 height 31
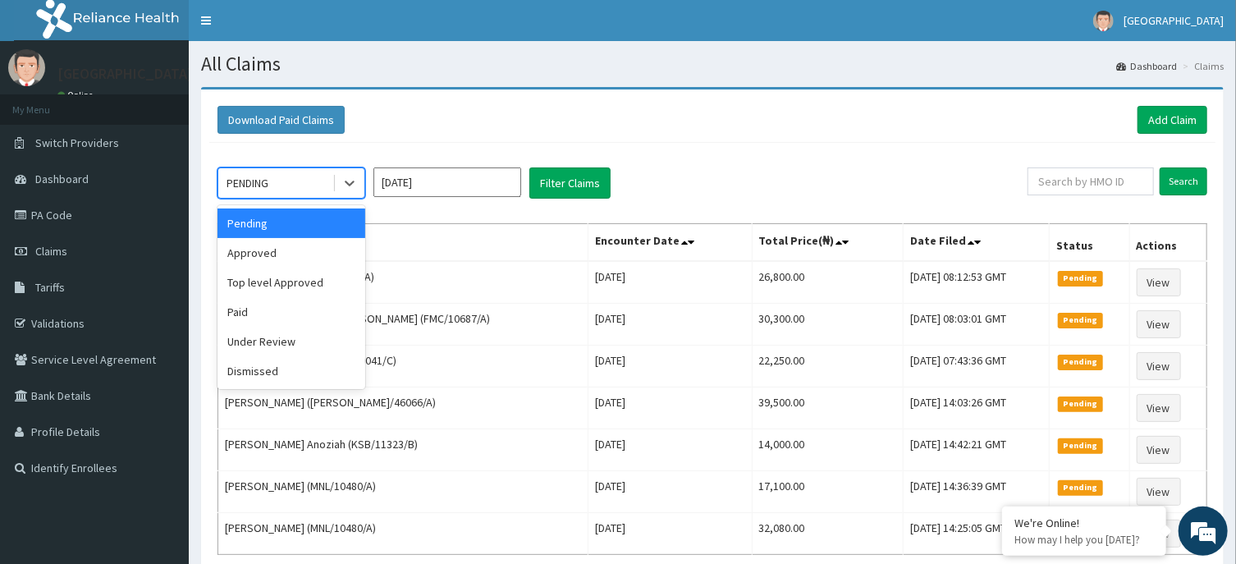
click at [327, 178] on div "PENDING" at bounding box center [275, 183] width 114 height 26
click at [260, 259] on div "Approved" at bounding box center [292, 253] width 148 height 30
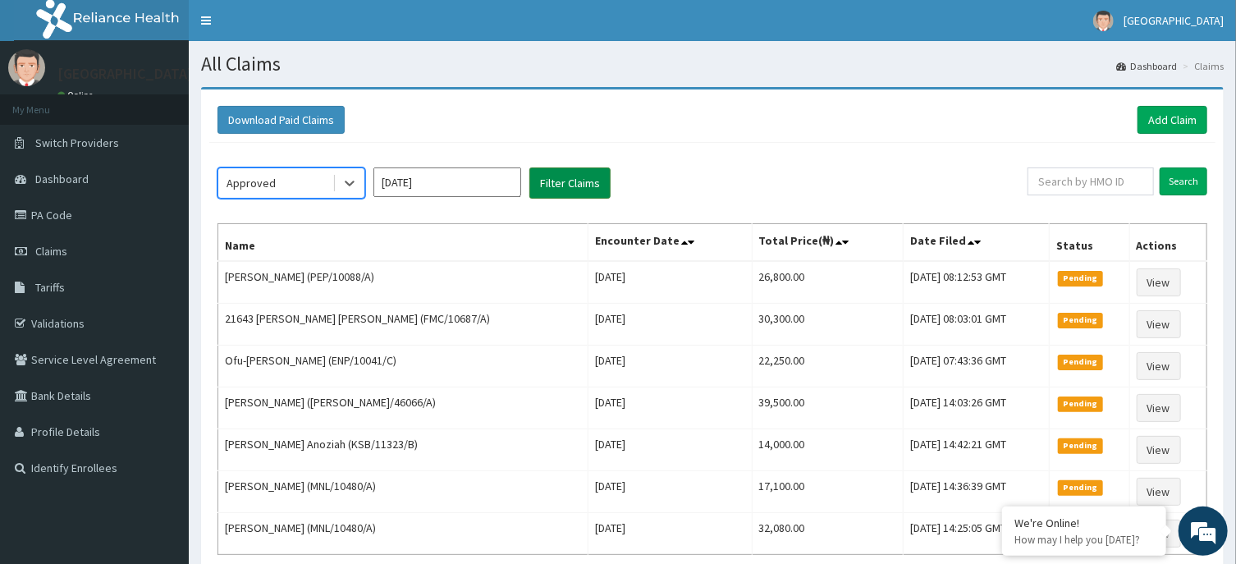
click at [595, 180] on button "Filter Claims" at bounding box center [569, 182] width 81 height 31
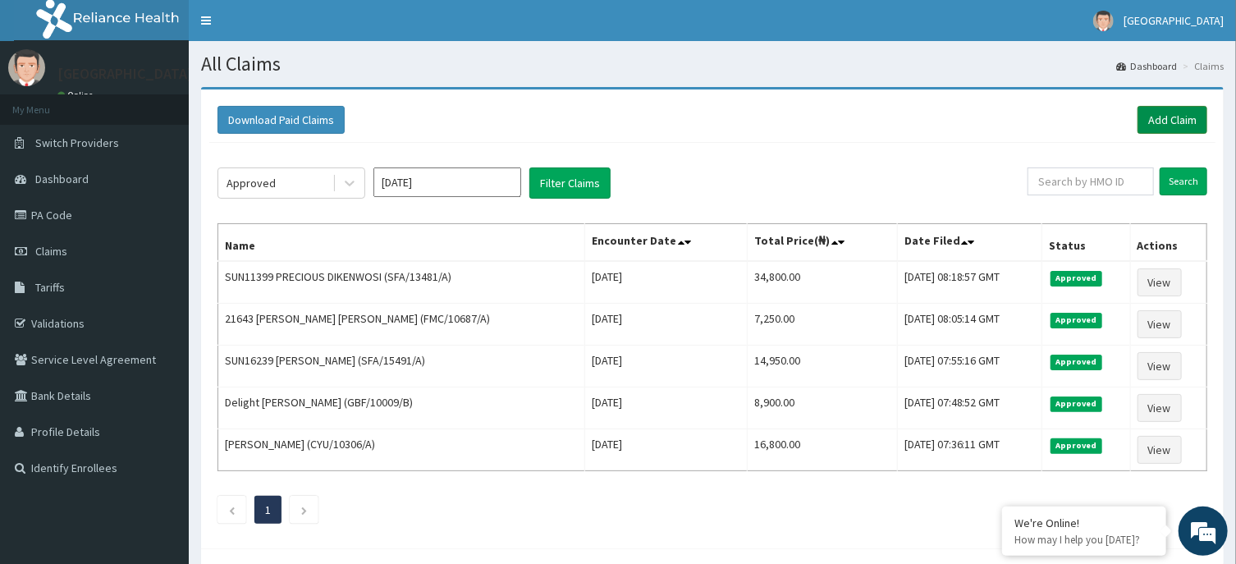
click at [1170, 113] on link "Add Claim" at bounding box center [1173, 120] width 70 height 28
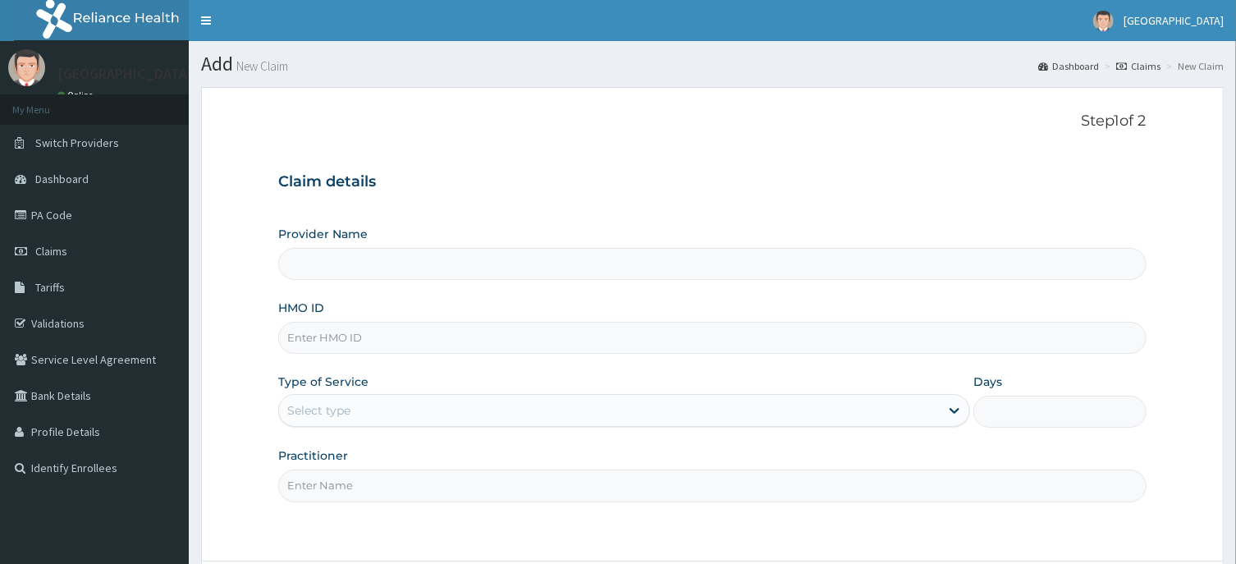
type input "[GEOGRAPHIC_DATA] -ASABA"
click at [430, 346] on input "HMO ID" at bounding box center [712, 338] width 868 height 32
type input "GML/10007/B"
click at [507, 409] on div "Select type" at bounding box center [609, 410] width 661 height 26
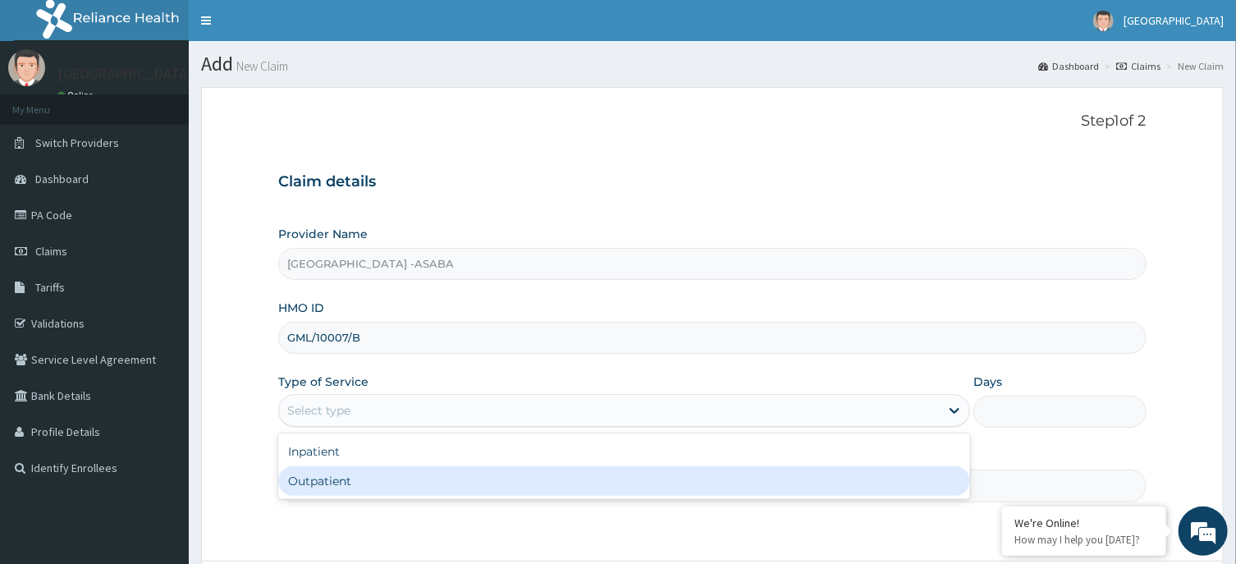
click at [447, 474] on div "Outpatient" at bounding box center [624, 481] width 692 height 30
type input "1"
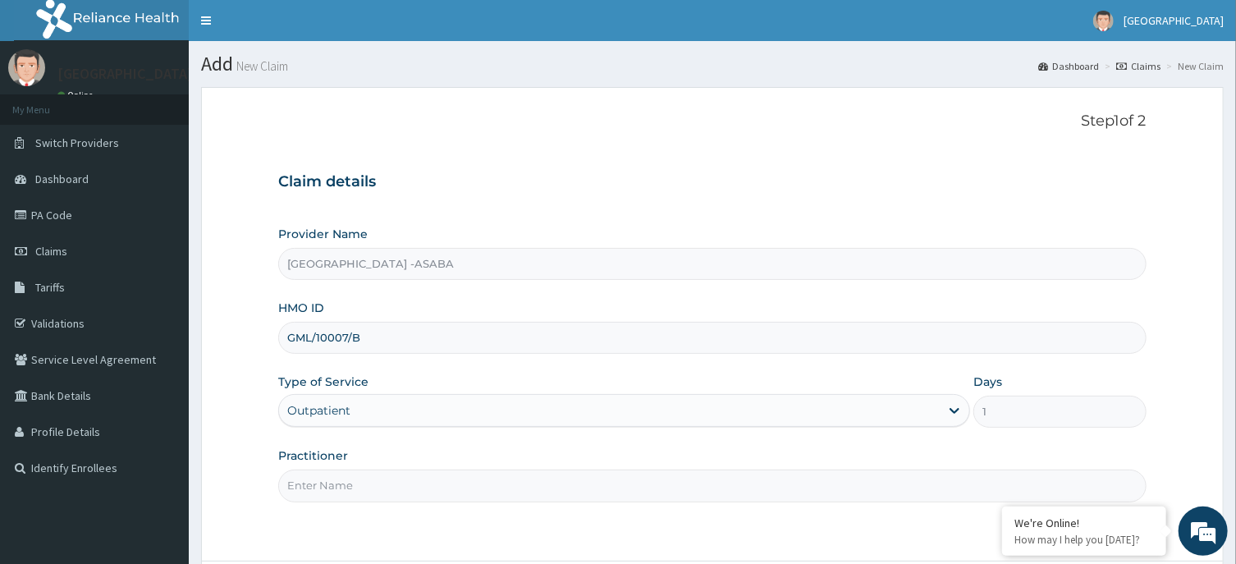
click at [508, 484] on input "Practitioner" at bounding box center [712, 486] width 868 height 32
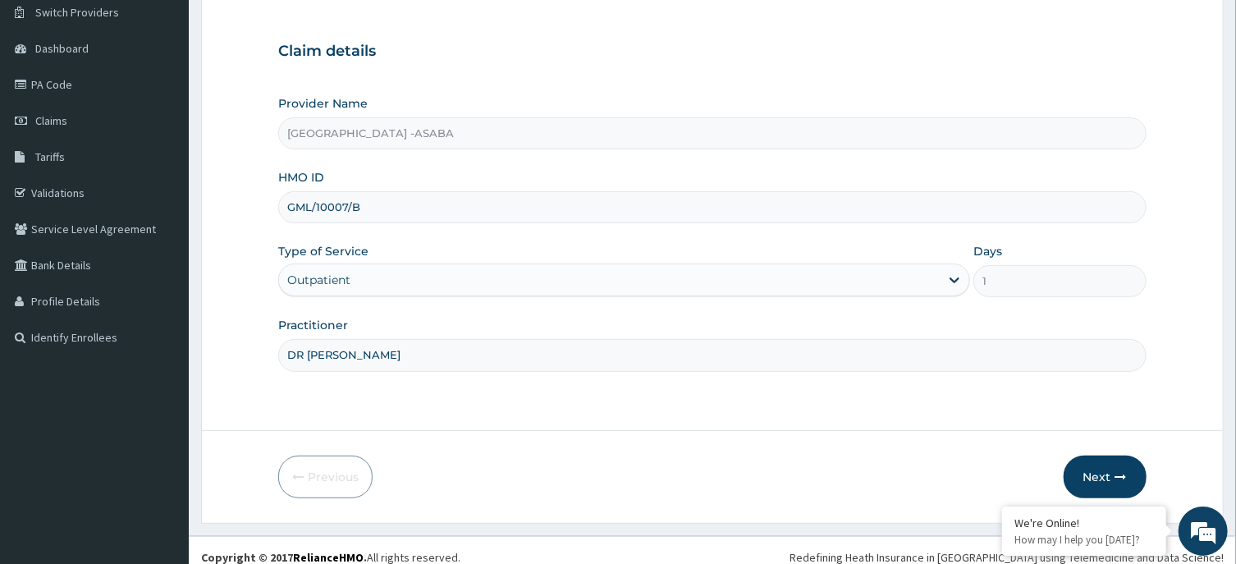
scroll to position [140, 0]
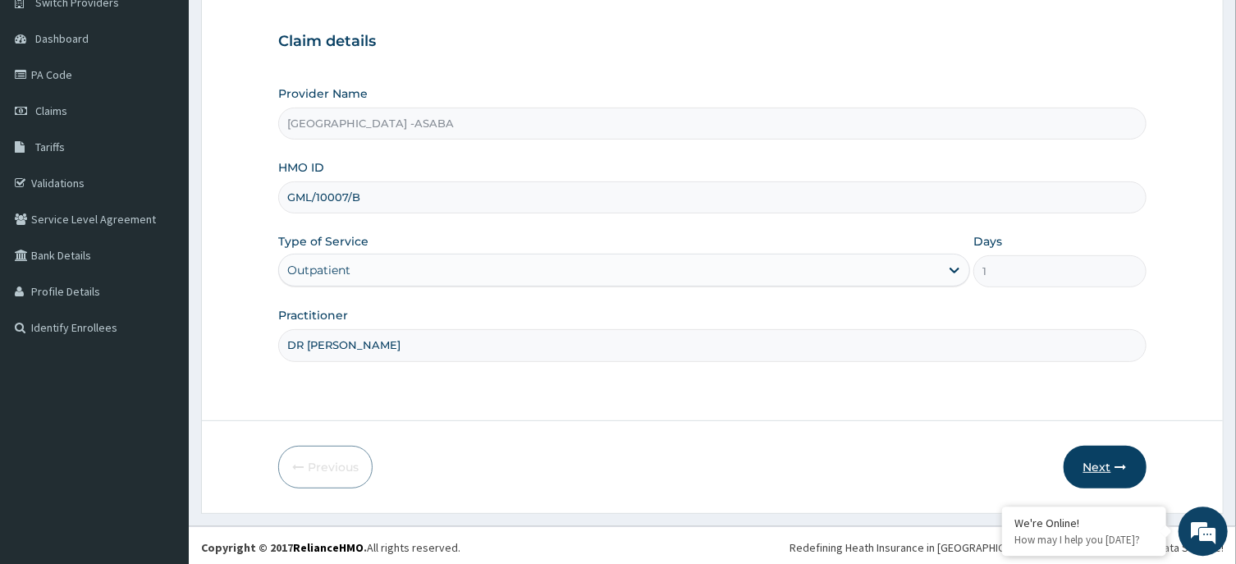
type input "DR [PERSON_NAME]"
click at [1095, 455] on button "Next" at bounding box center [1105, 467] width 83 height 43
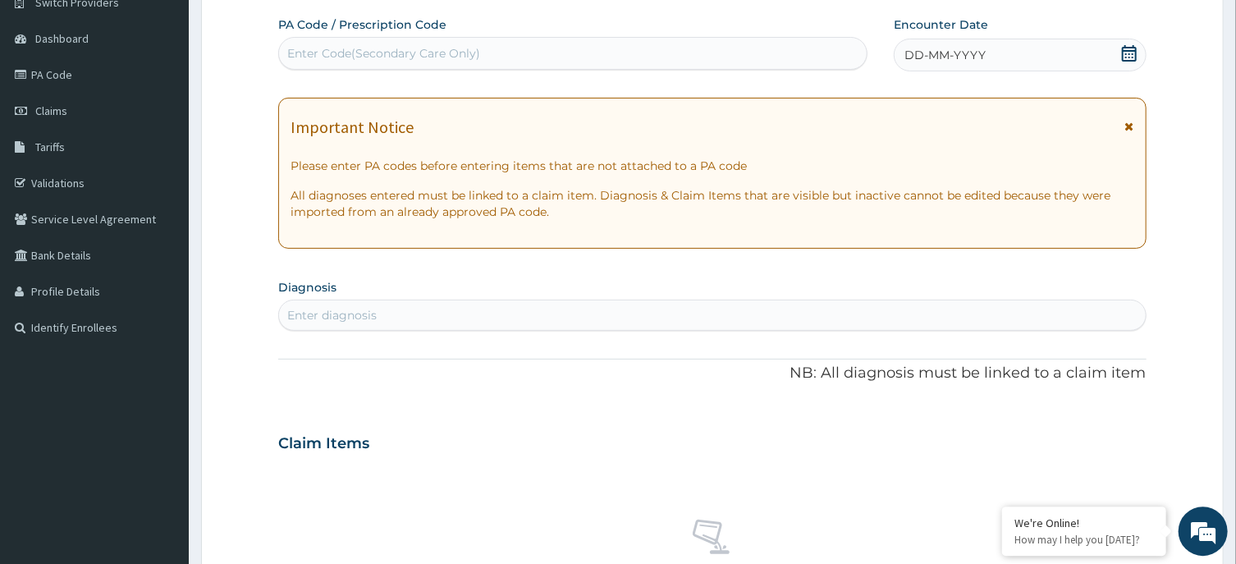
click at [714, 60] on div "Enter Code(Secondary Care Only)" at bounding box center [573, 53] width 588 height 26
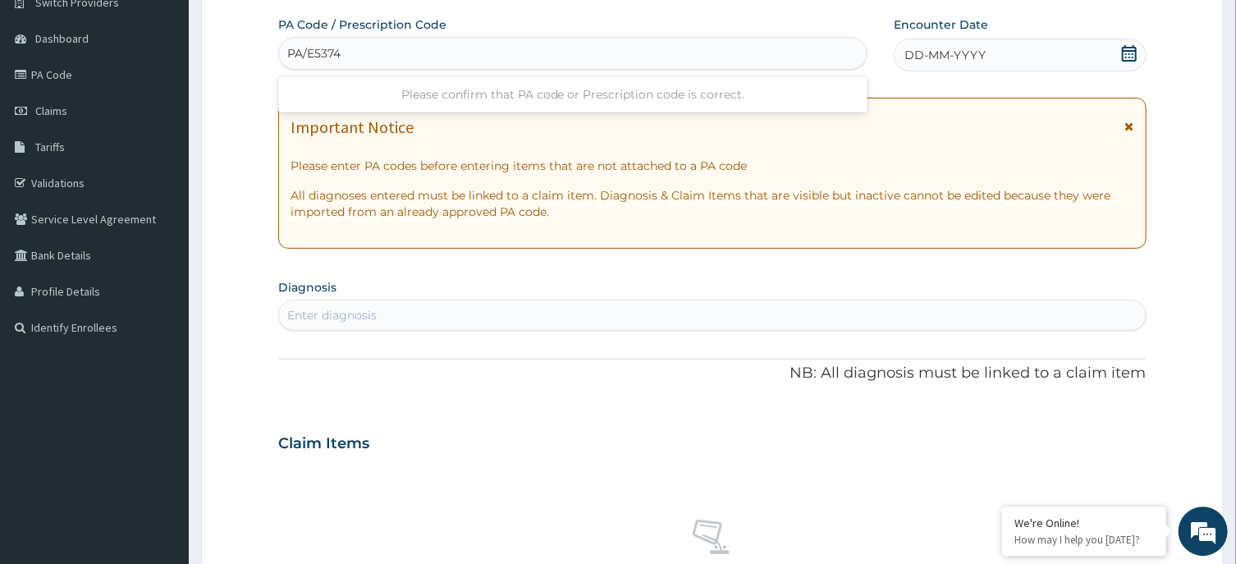
type input "PA/E53748"
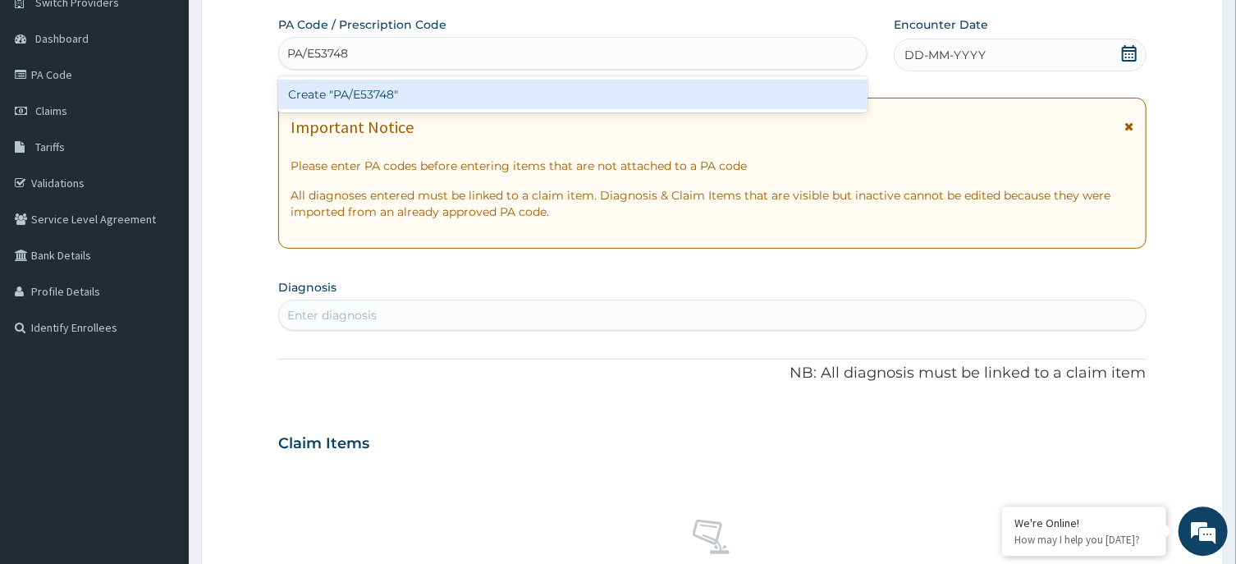
click at [689, 98] on div "Create "PA/E53748"" at bounding box center [572, 95] width 589 height 30
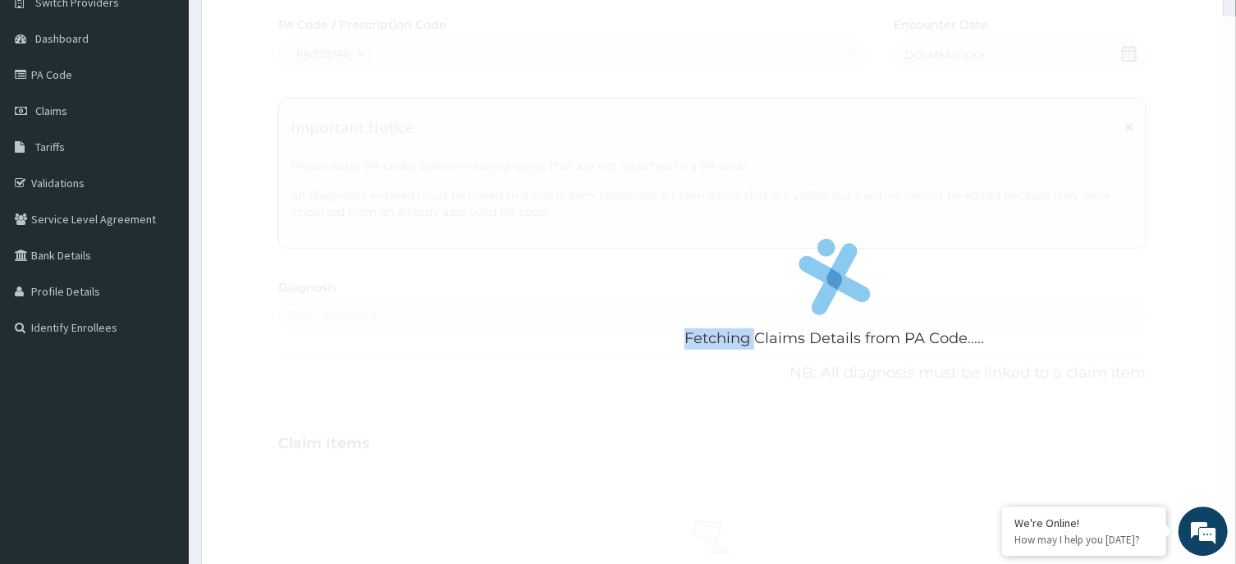
click at [689, 97] on div "Fetching Claims Details from PA Code....." at bounding box center [834, 298] width 1112 height 564
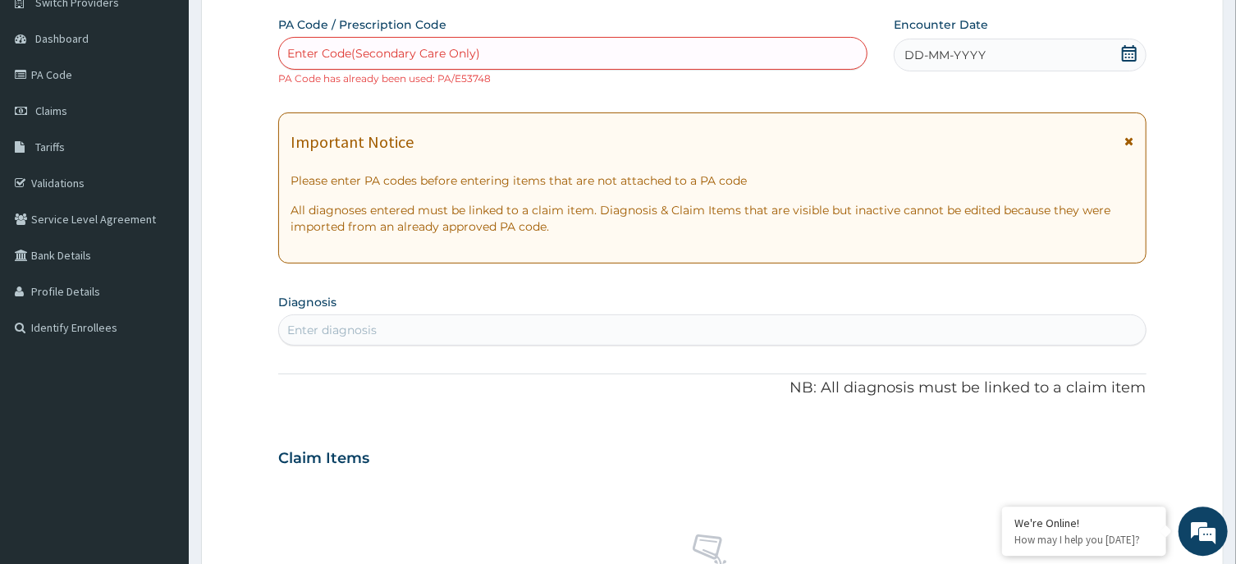
click at [590, 55] on div "Enter Code(Secondary Care Only)" at bounding box center [573, 53] width 588 height 26
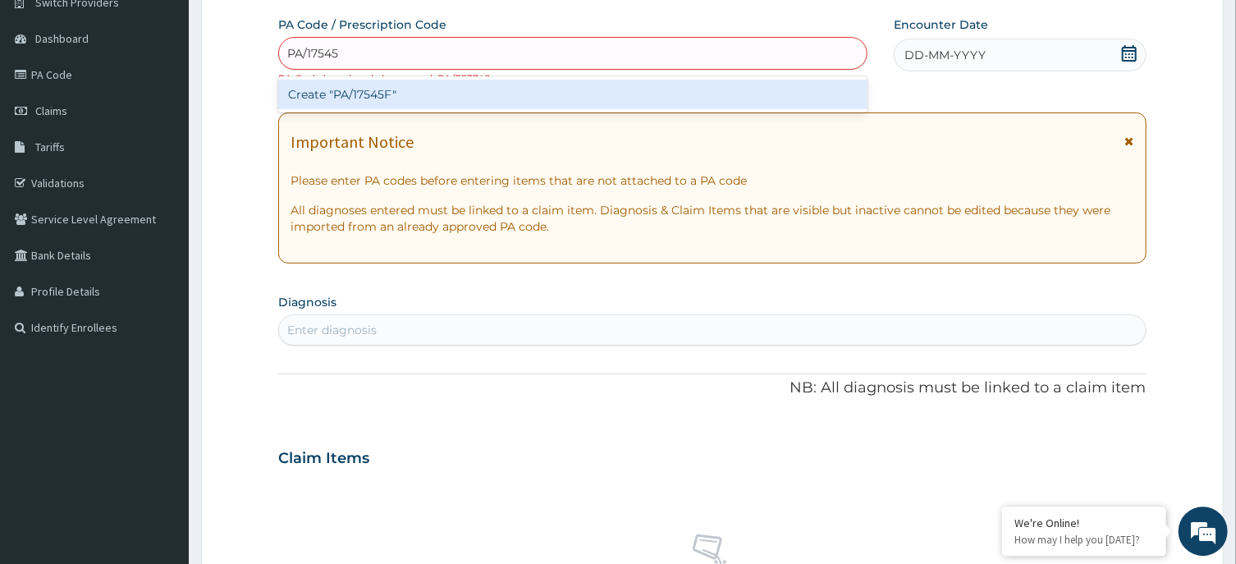
type input "PA/17545F"
click at [578, 88] on div "Create "PA/17545F"" at bounding box center [572, 95] width 589 height 30
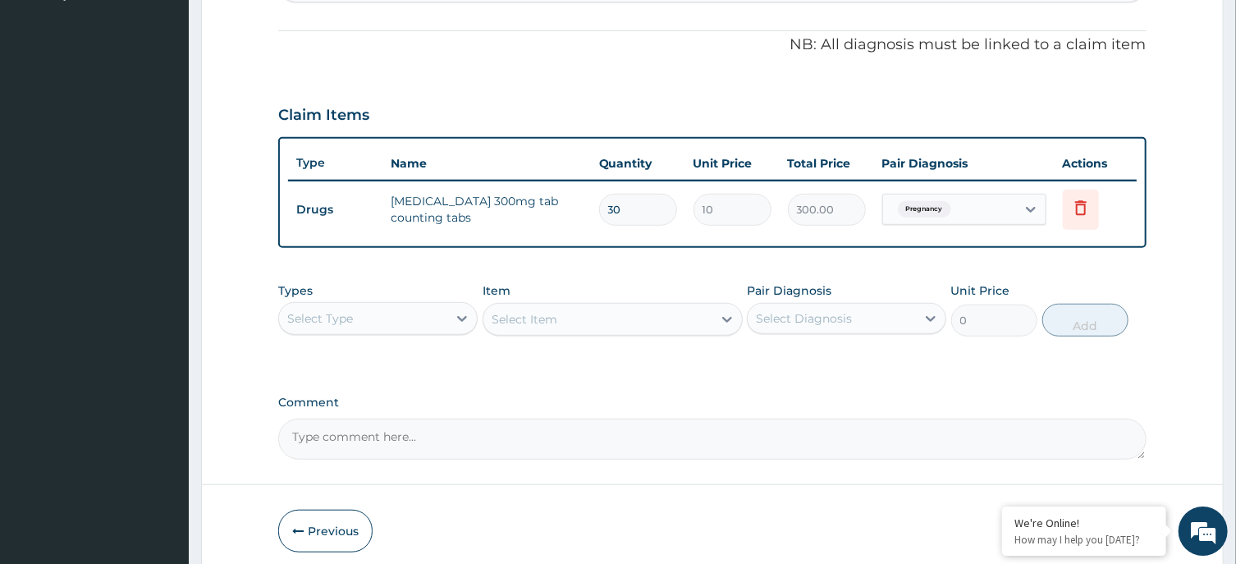
scroll to position [540, 0]
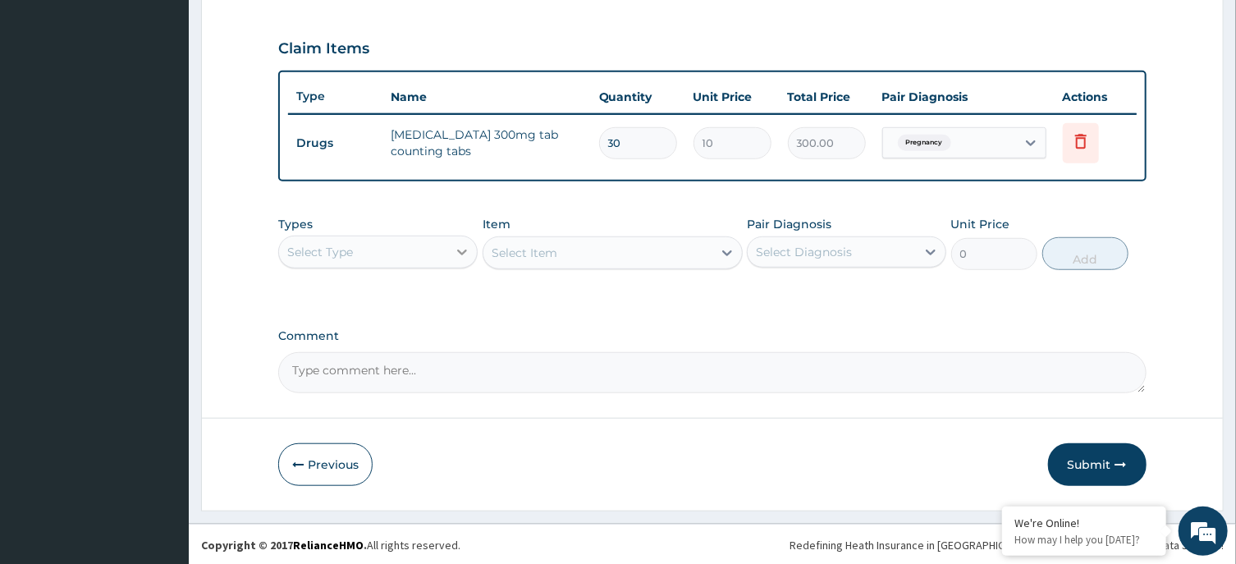
click at [452, 245] on div at bounding box center [462, 252] width 30 height 30
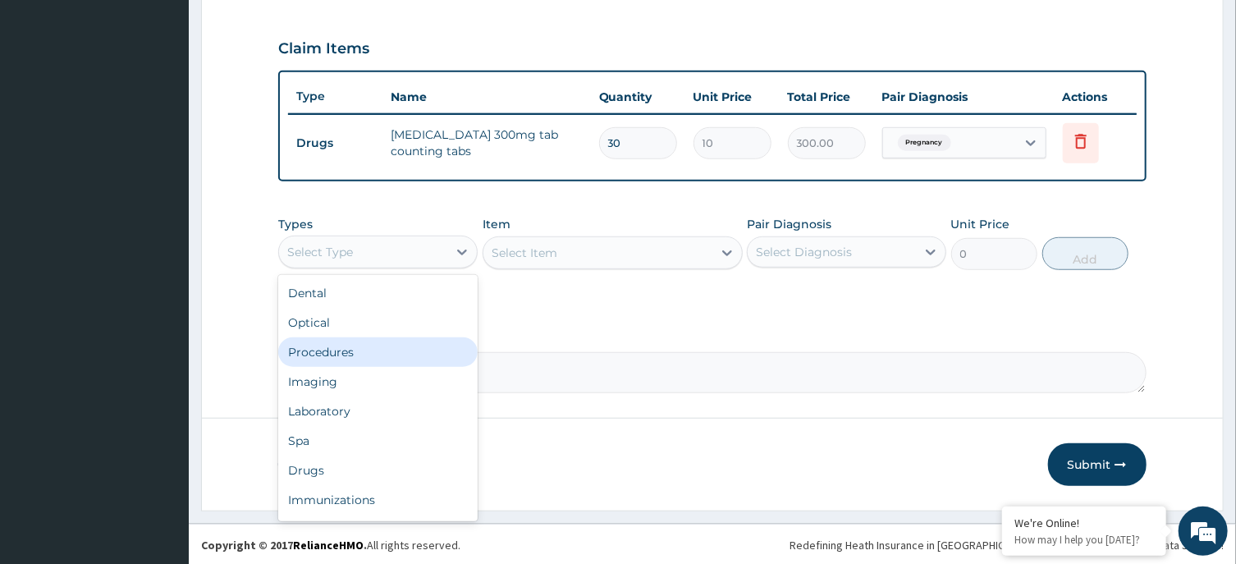
click at [352, 343] on div "Procedures" at bounding box center [377, 352] width 199 height 30
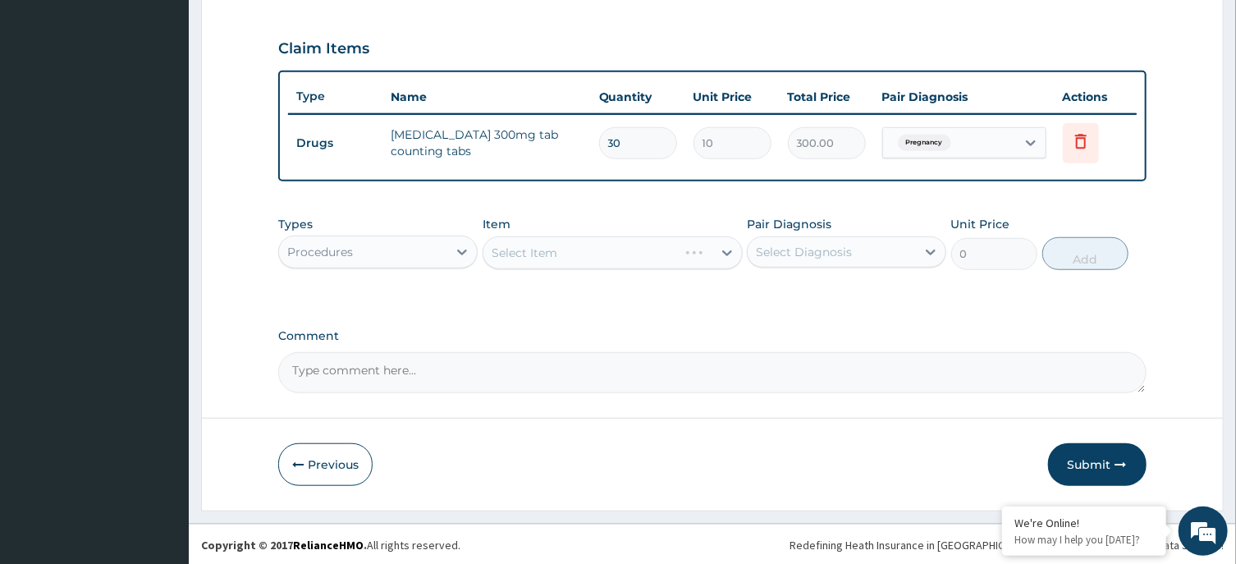
click at [643, 246] on div "Select Item" at bounding box center [613, 252] width 260 height 33
click at [654, 246] on div "Select Item" at bounding box center [597, 253] width 229 height 26
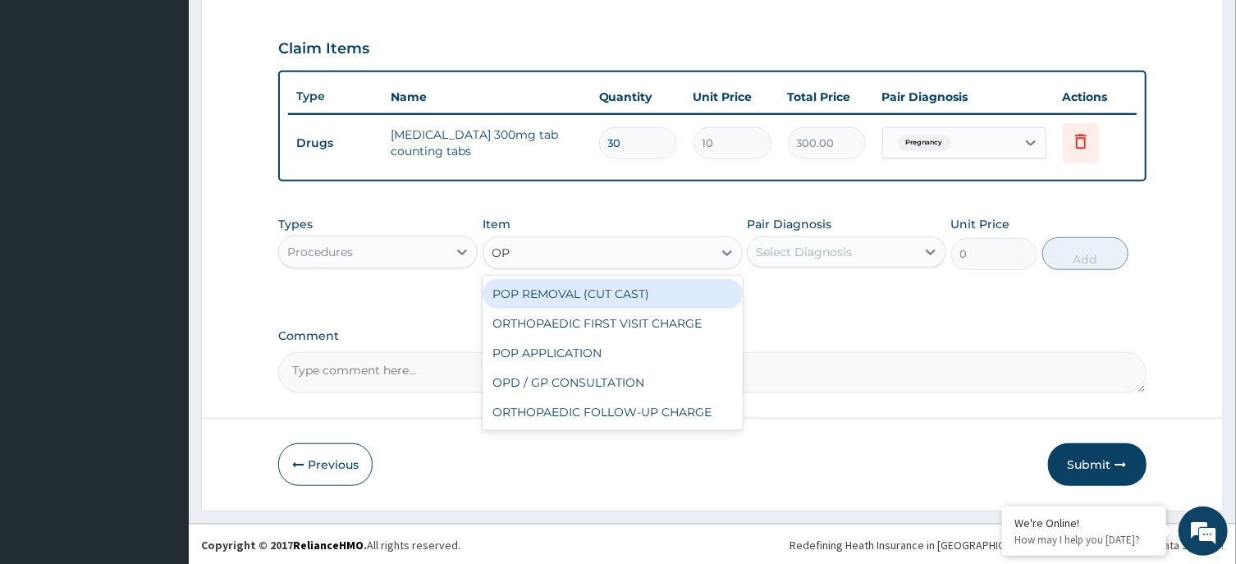
type input "OPD"
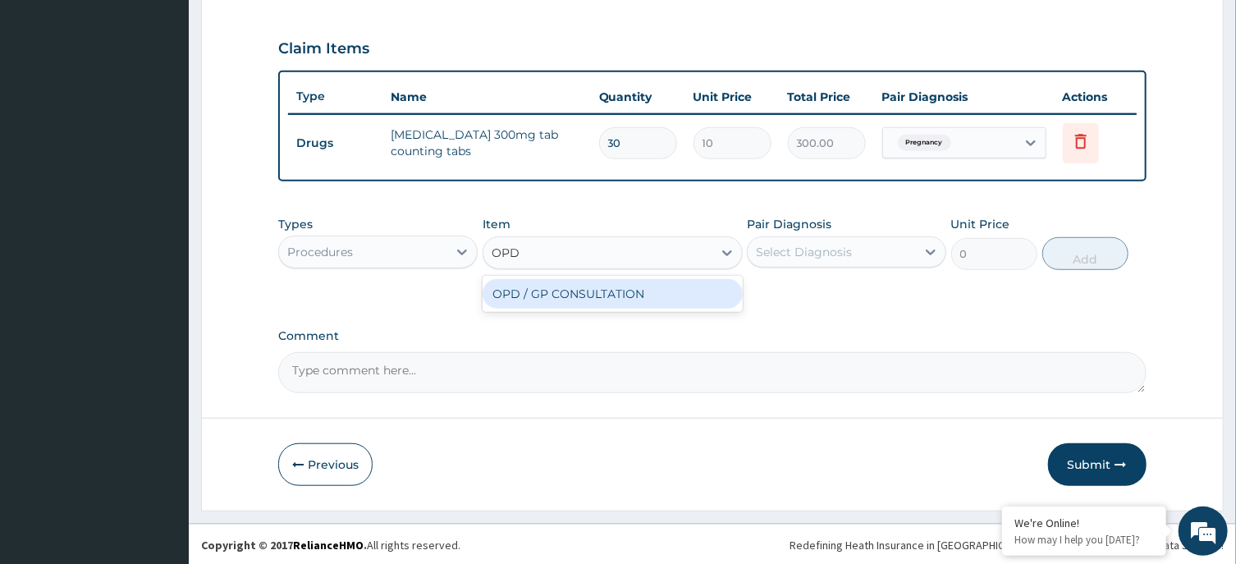
click at [668, 291] on div "OPD / GP CONSULTATION" at bounding box center [613, 294] width 260 height 30
type input "4000"
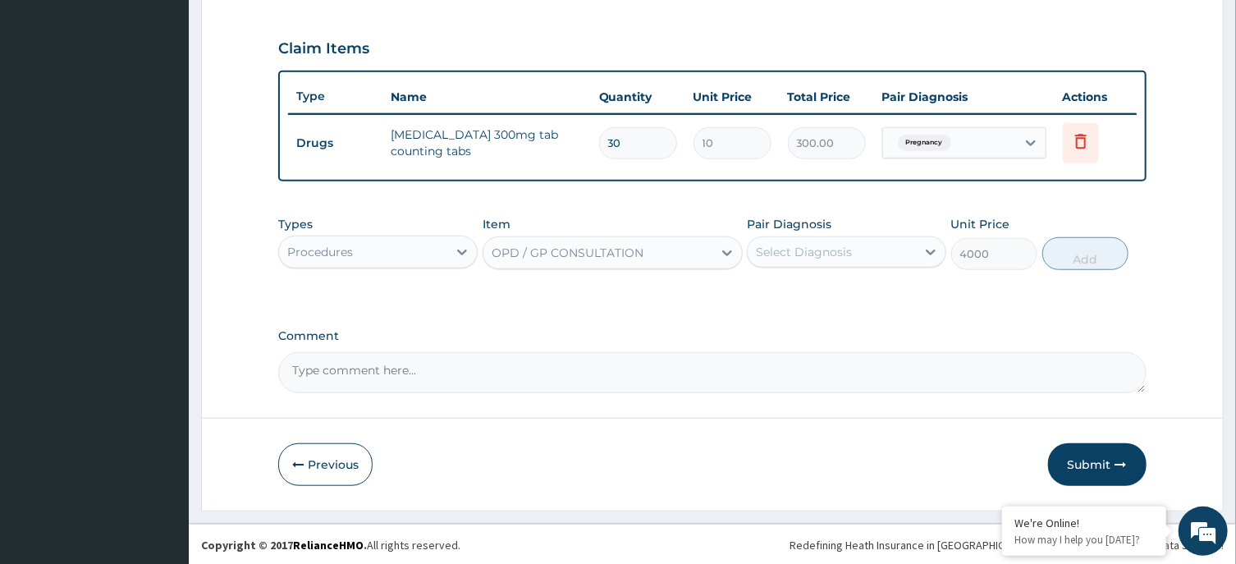
click at [848, 246] on div "Select Diagnosis" at bounding box center [804, 252] width 96 height 16
click at [822, 291] on label "Pregnancy" at bounding box center [806, 292] width 65 height 16
checkbox input "true"
click at [1090, 248] on button "Add" at bounding box center [1085, 253] width 87 height 33
type input "0"
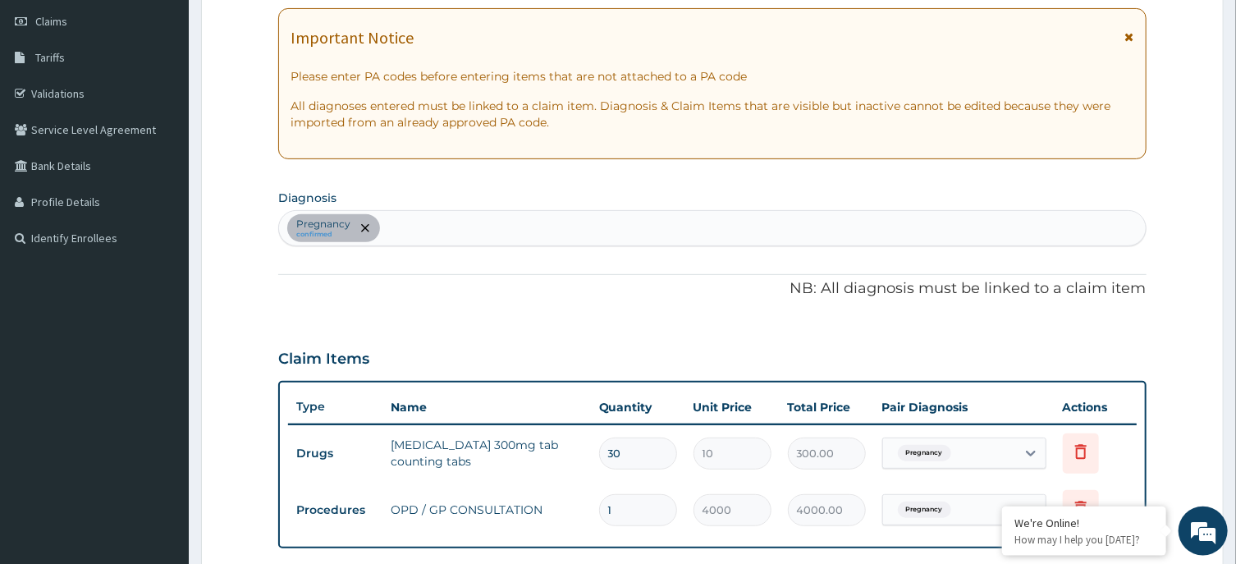
scroll to position [266, 0]
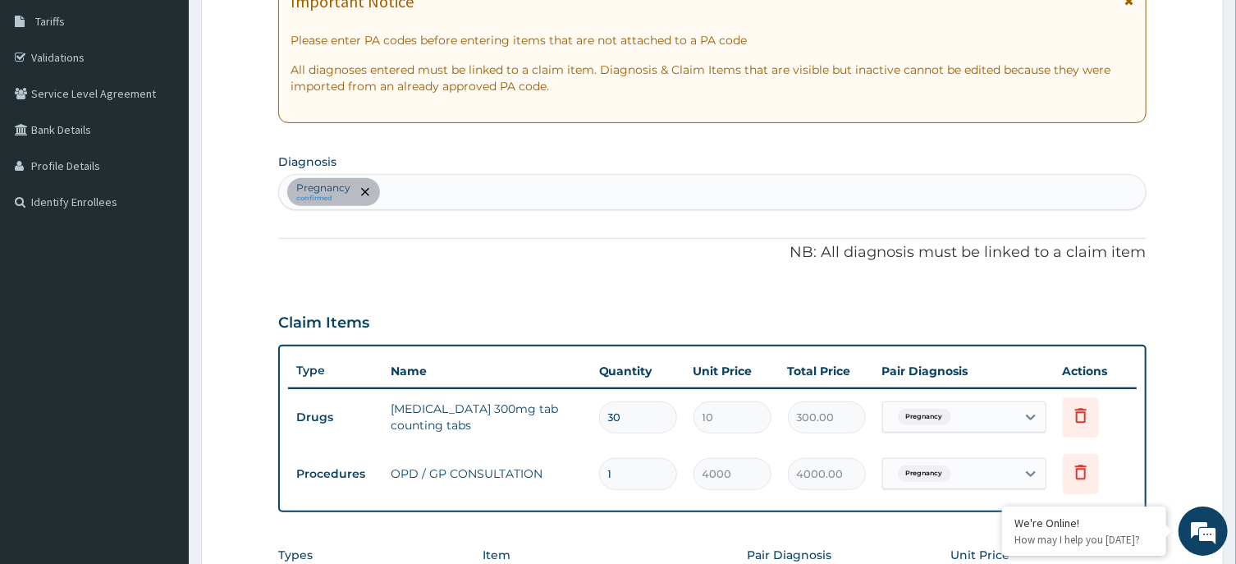
click at [685, 184] on div "Pregnancy confirmed" at bounding box center [712, 192] width 866 height 34
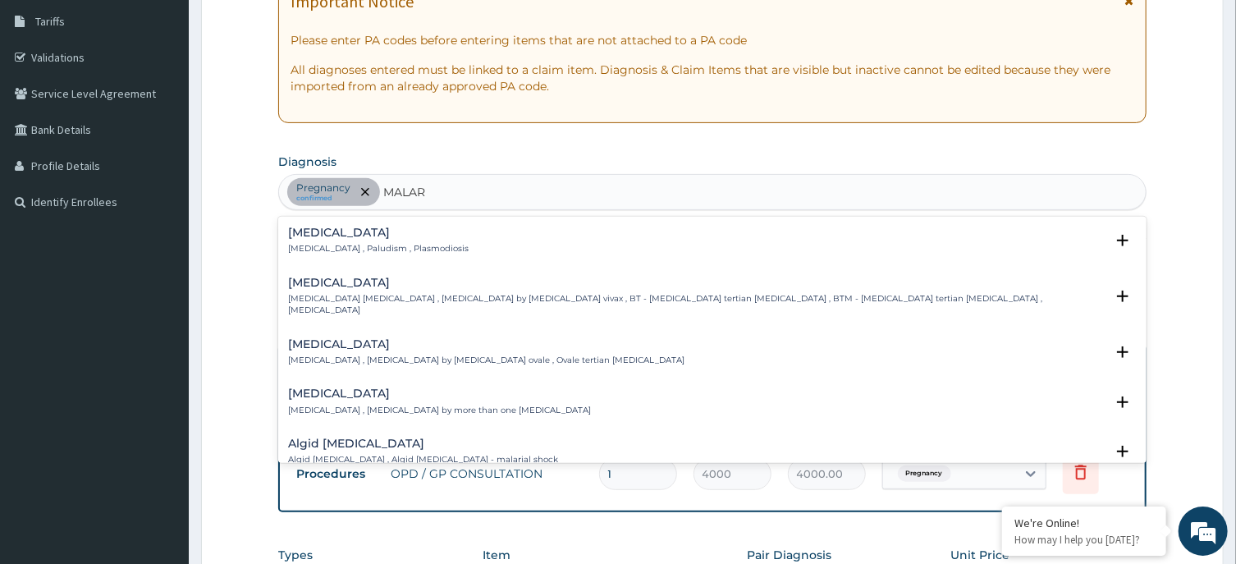
type input "MALARI"
click at [309, 236] on h4 "[MEDICAL_DATA]" at bounding box center [378, 233] width 181 height 12
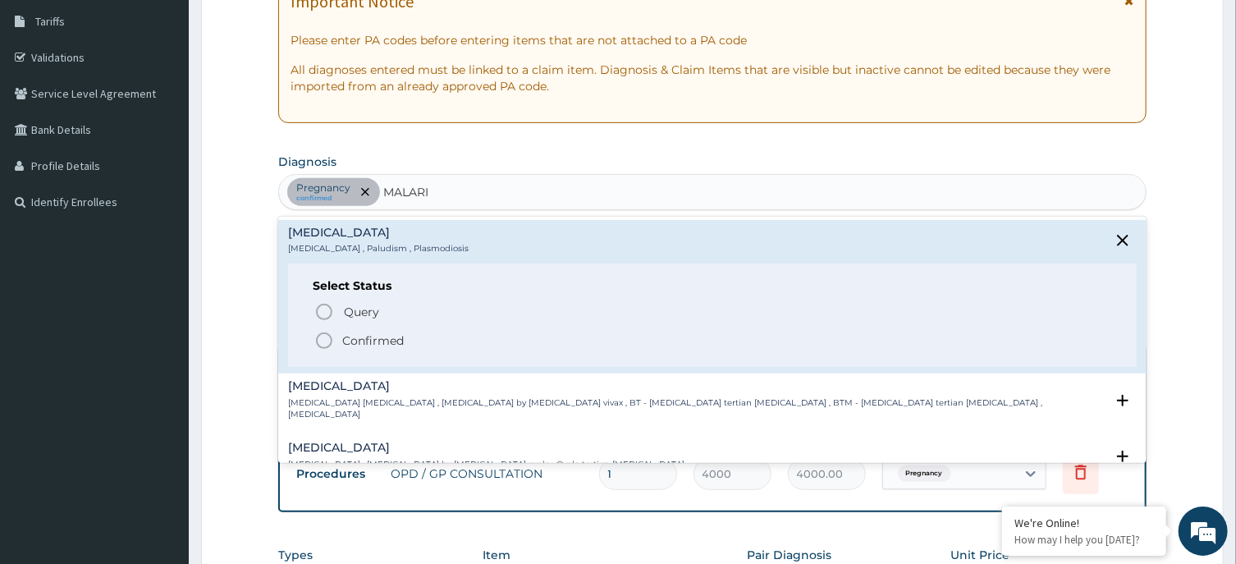
click at [329, 336] on circle "status option filled" at bounding box center [324, 340] width 15 height 15
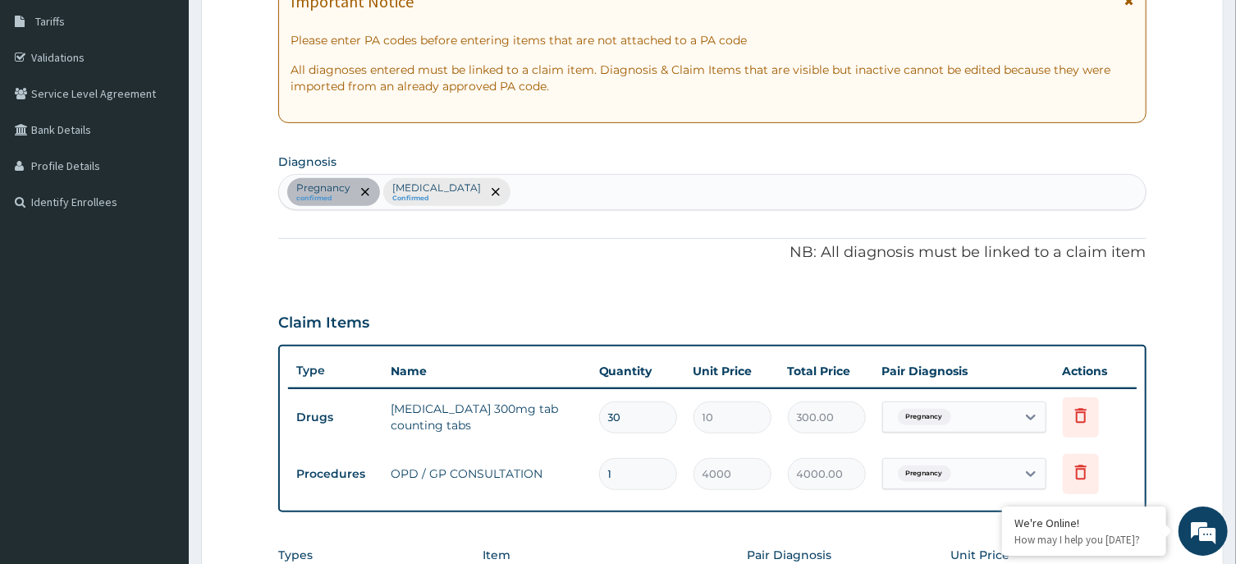
scroll to position [596, 0]
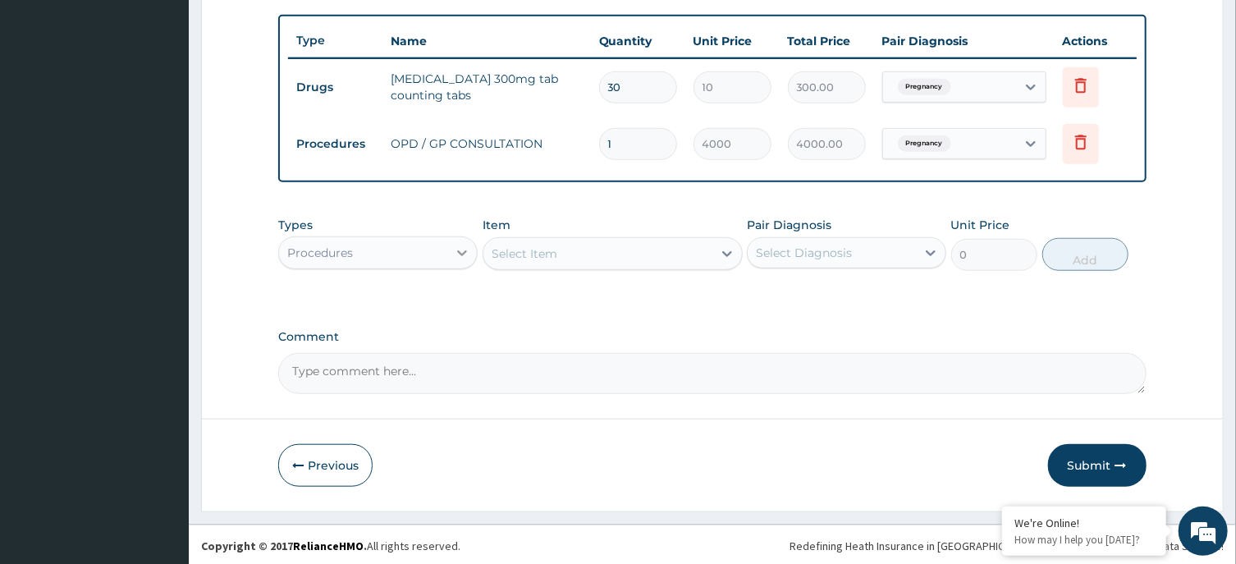
click at [448, 245] on div at bounding box center [462, 253] width 30 height 30
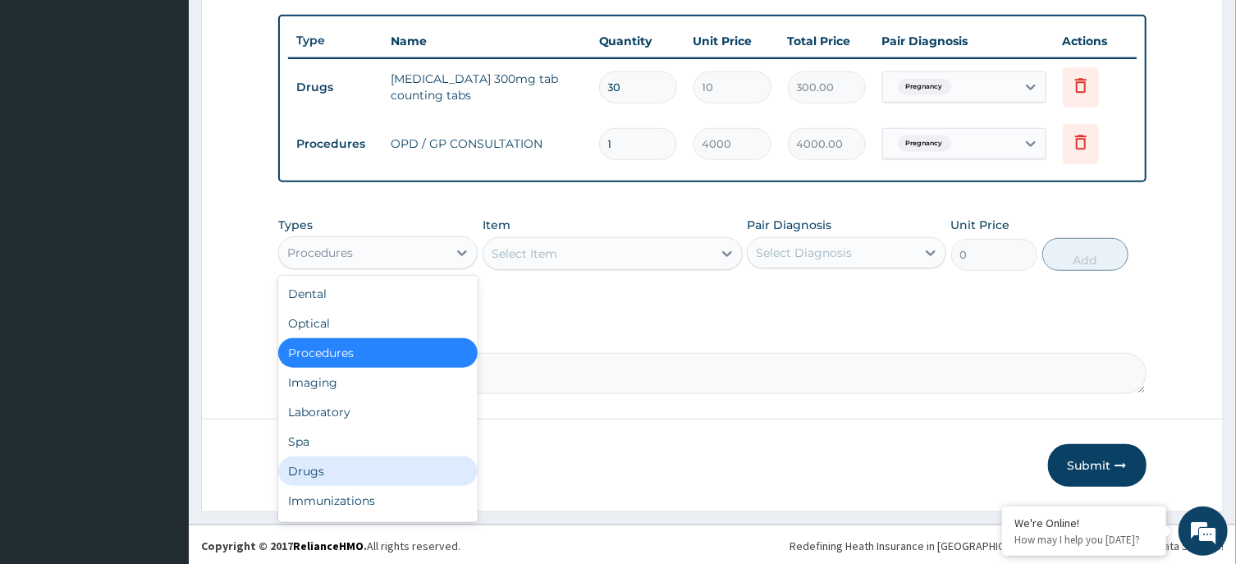
click at [350, 456] on div "Drugs" at bounding box center [377, 471] width 199 height 30
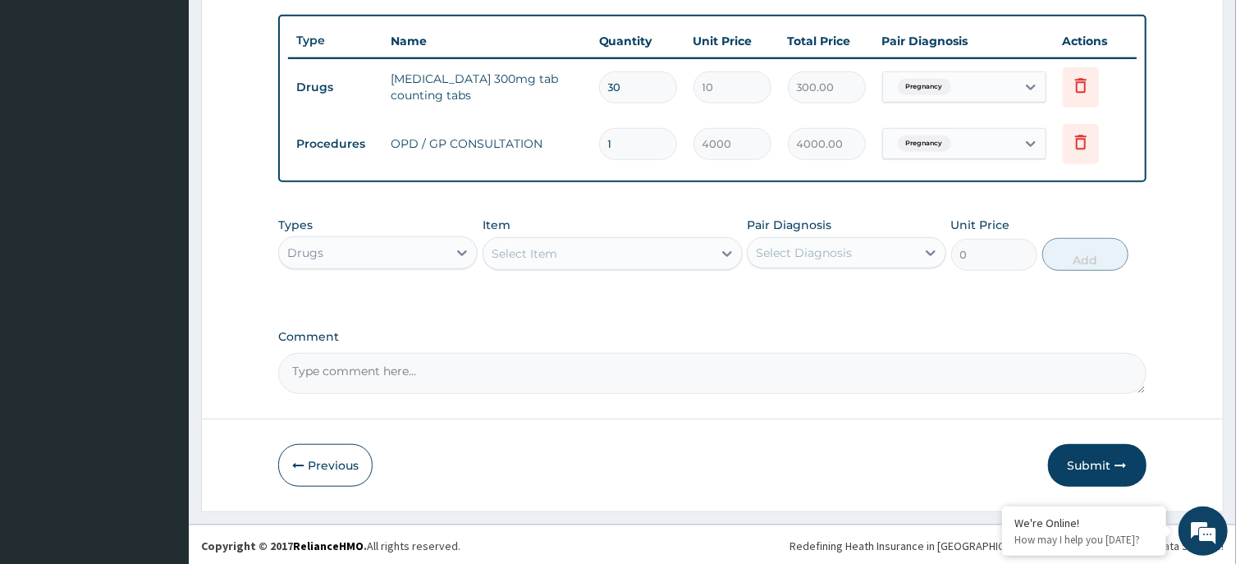
click at [649, 254] on div "Select Item" at bounding box center [597, 253] width 229 height 26
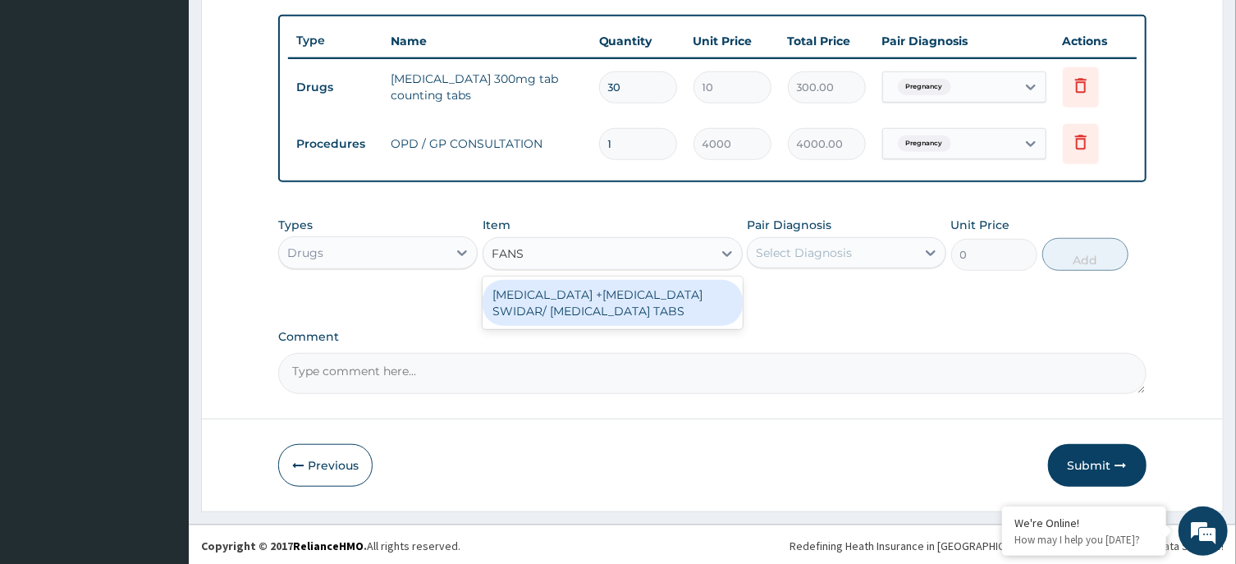
type input "FANSI"
click at [653, 292] on div "PYRIMETHAMINE +SULPHADOXINE SWIDAR/ FANSIDAR TABS" at bounding box center [613, 303] width 260 height 46
type input "600"
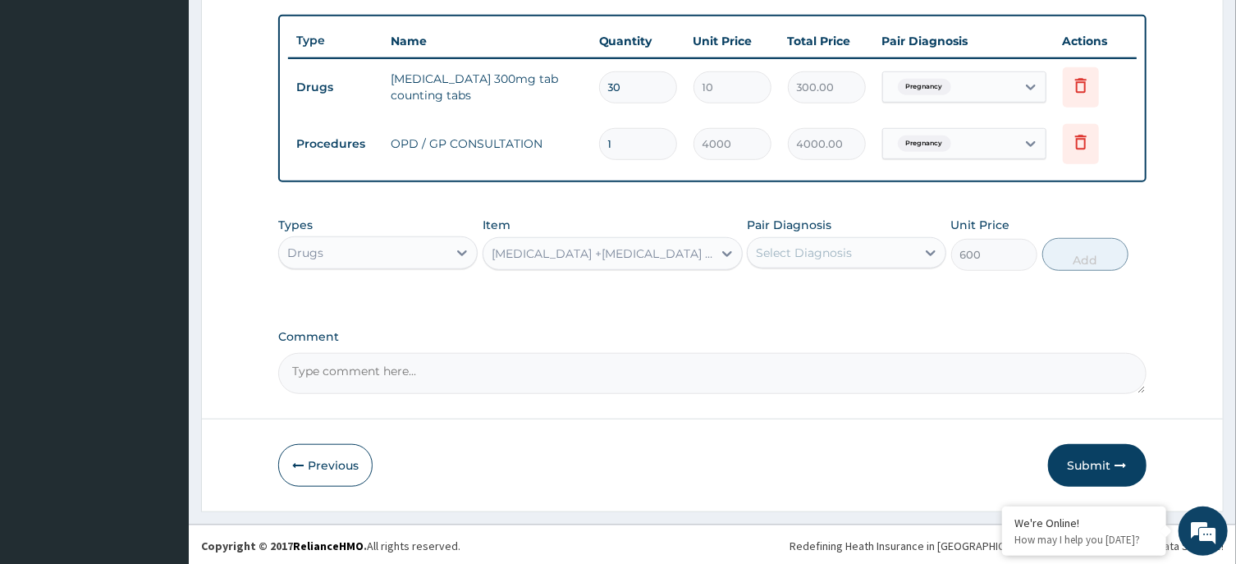
click at [838, 252] on div "Select Diagnosis" at bounding box center [804, 253] width 96 height 16
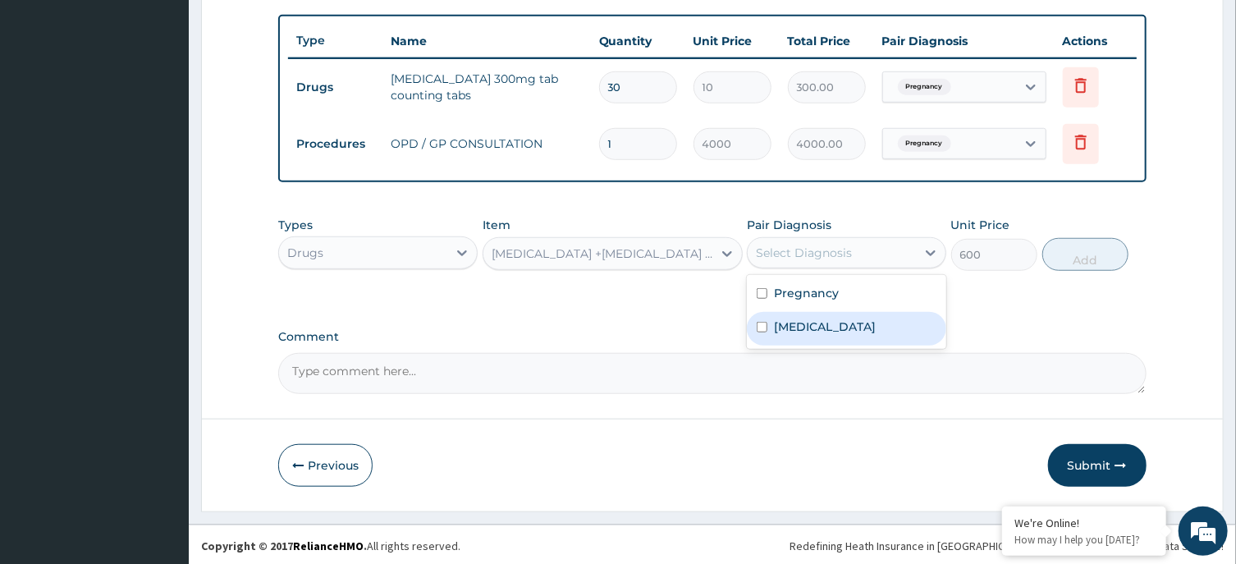
click at [835, 328] on div "Malaria" at bounding box center [846, 329] width 199 height 34
checkbox input "true"
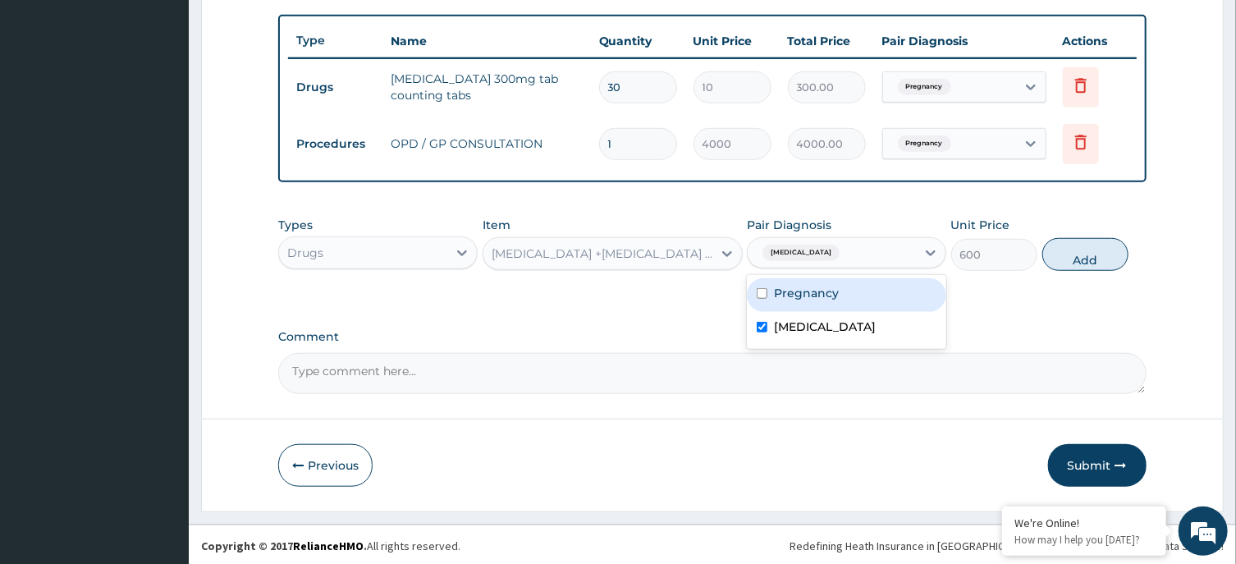
click at [889, 286] on div "Pregnancy" at bounding box center [846, 295] width 199 height 34
checkbox input "true"
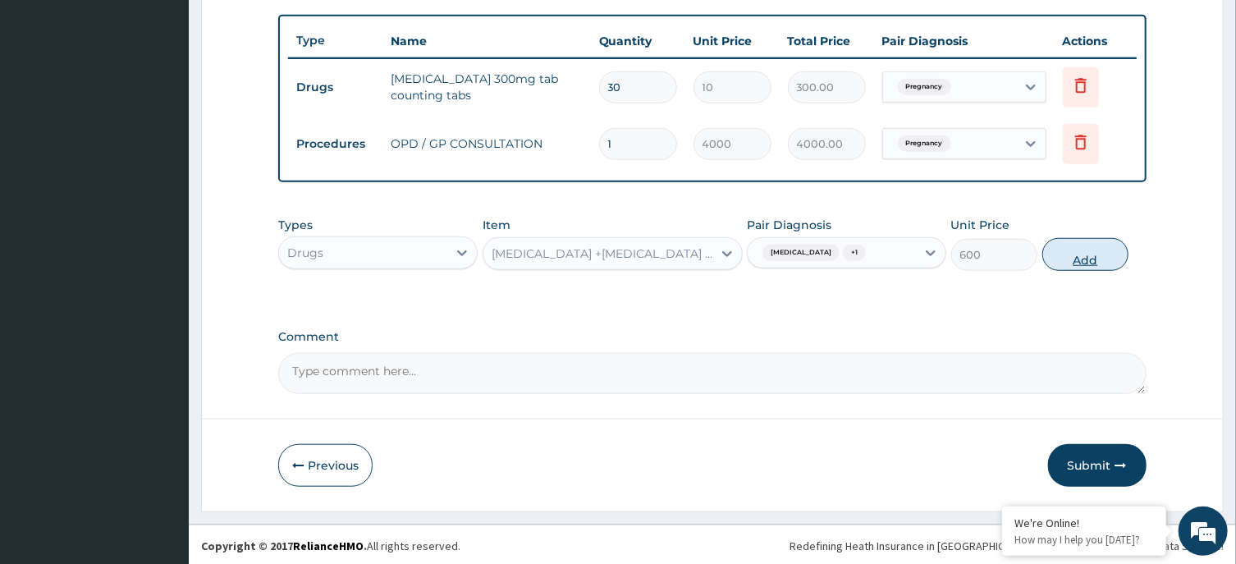
click at [1082, 254] on button "Add" at bounding box center [1085, 254] width 87 height 33
type input "0"
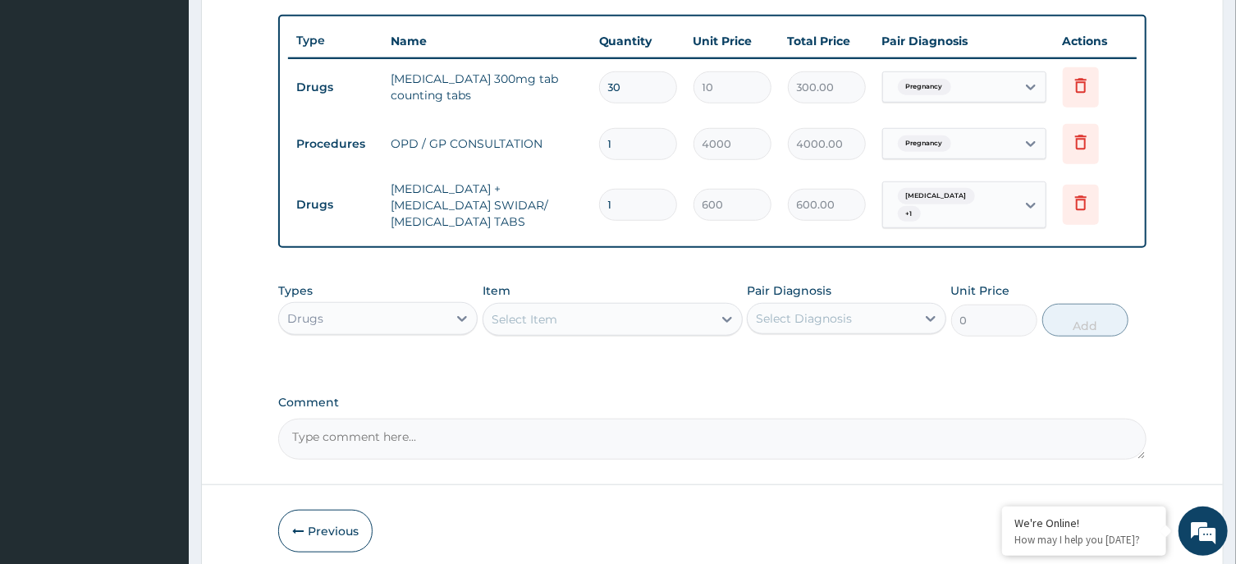
click at [654, 207] on input "1" at bounding box center [638, 205] width 78 height 32
type input "0.00"
type input "3"
type input "1800.00"
type input "3"
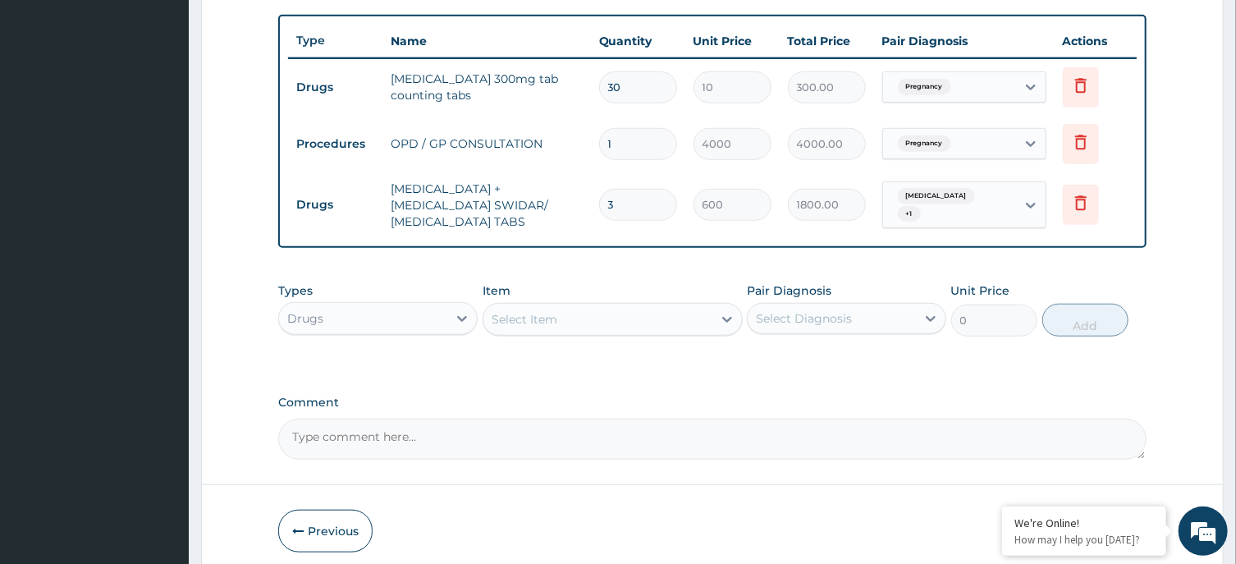
click at [584, 314] on div "Select Item" at bounding box center [597, 319] width 229 height 26
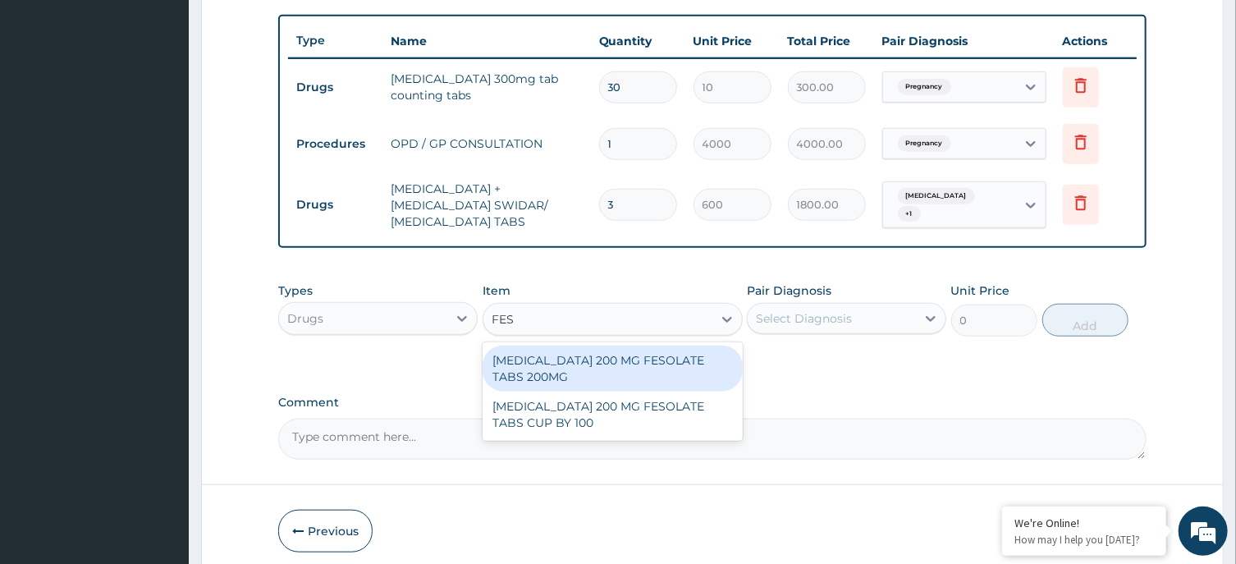
type input "FESO"
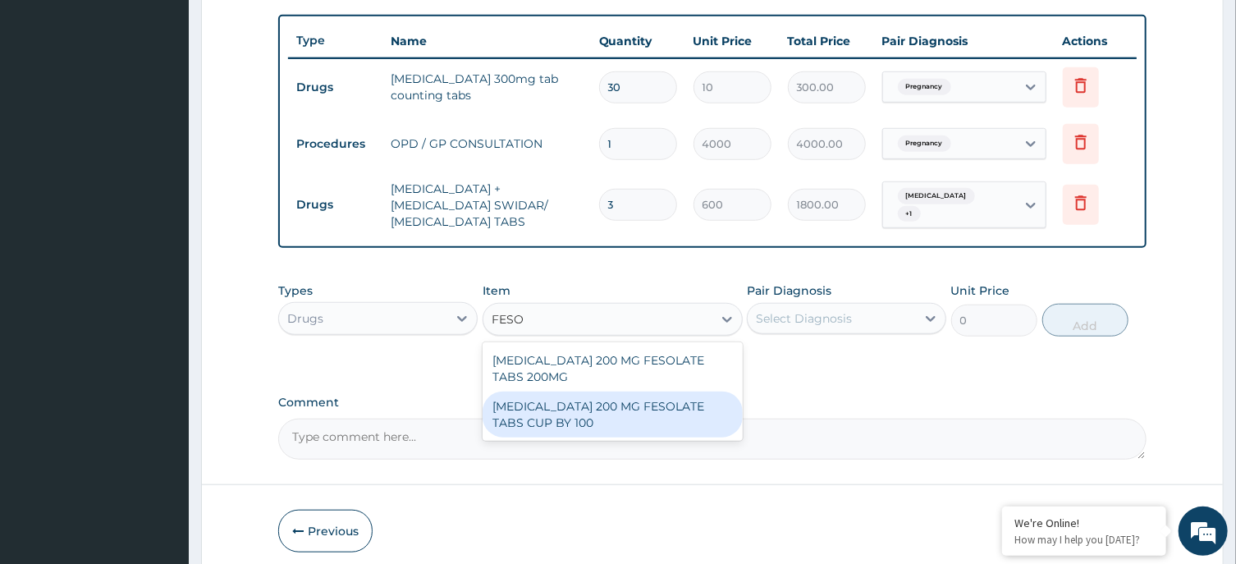
click at [603, 401] on div "FERROUS SULPHATE 200 MG FESOLATE TABS CUP BY 100" at bounding box center [613, 415] width 260 height 46
type input "800"
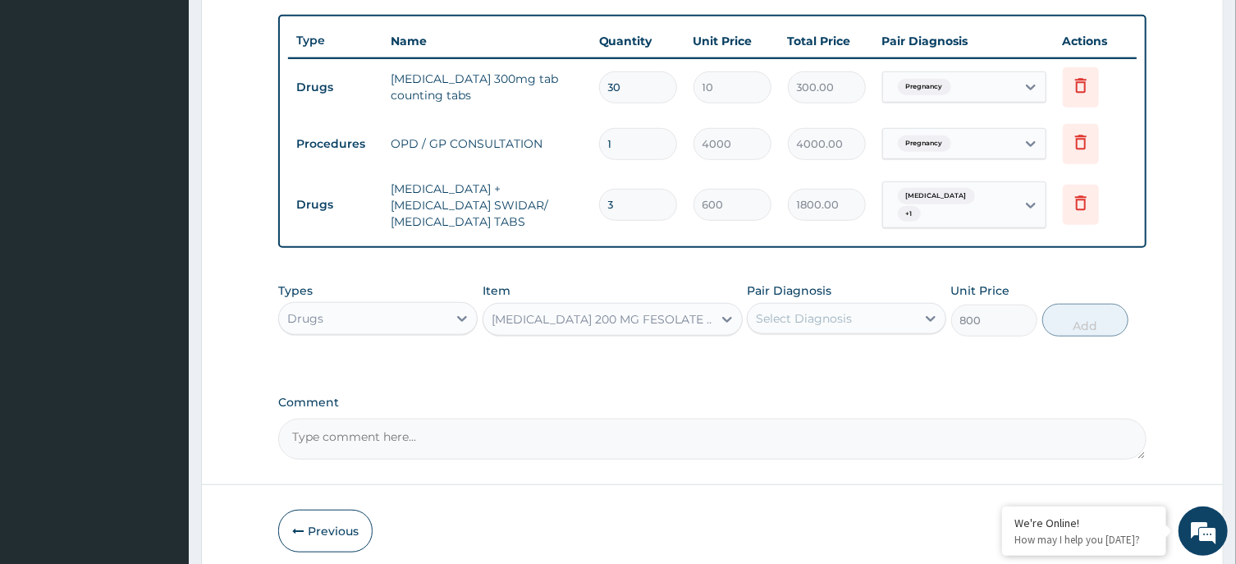
click at [844, 314] on div "Select Diagnosis" at bounding box center [804, 318] width 96 height 16
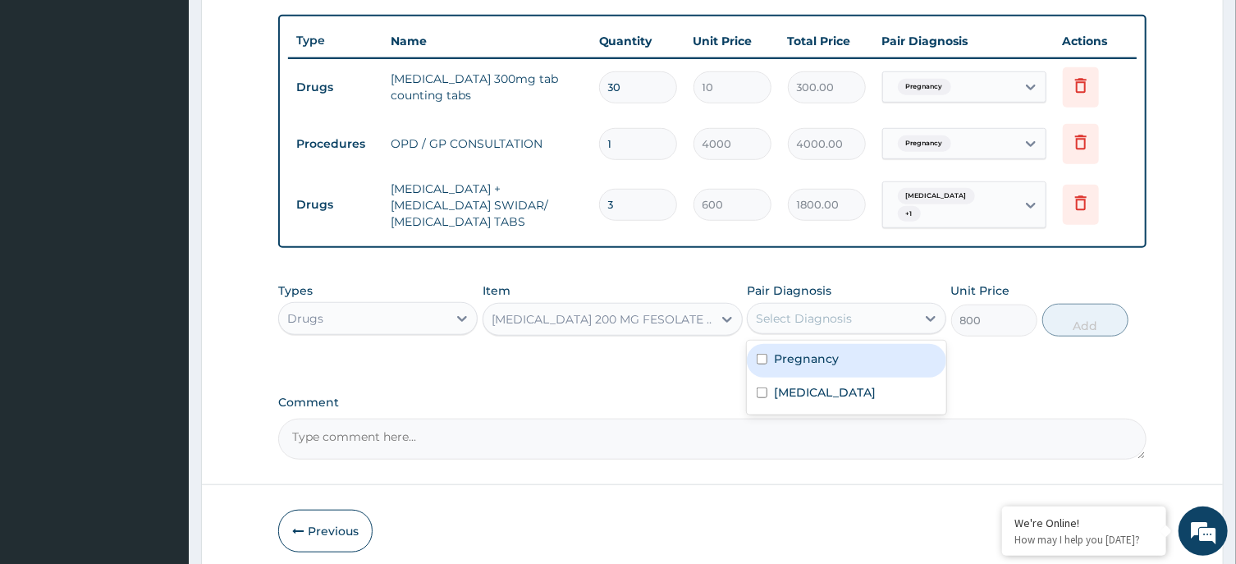
click at [840, 372] on div "Pregnancy" at bounding box center [846, 361] width 199 height 34
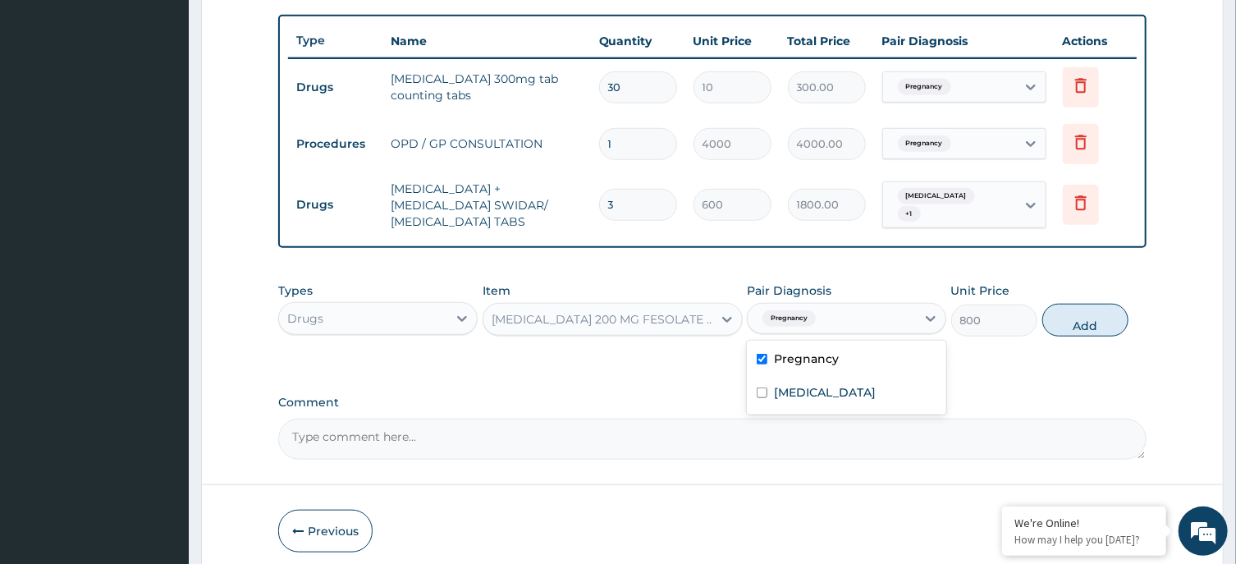
checkbox input "true"
click at [1086, 316] on button "Add" at bounding box center [1085, 320] width 87 height 33
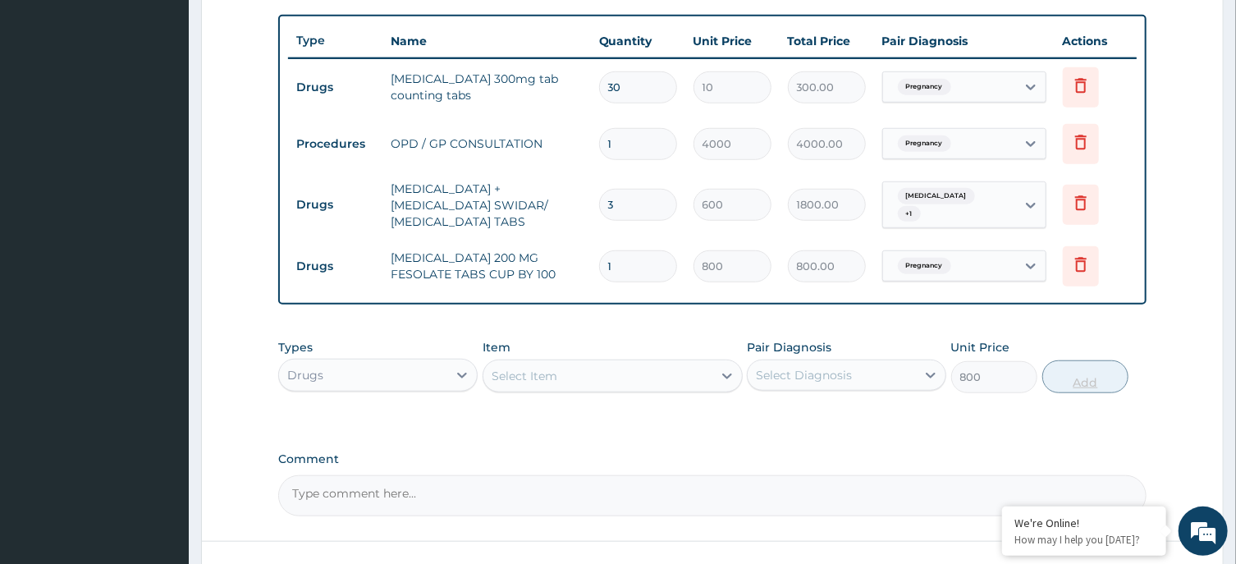
type input "0"
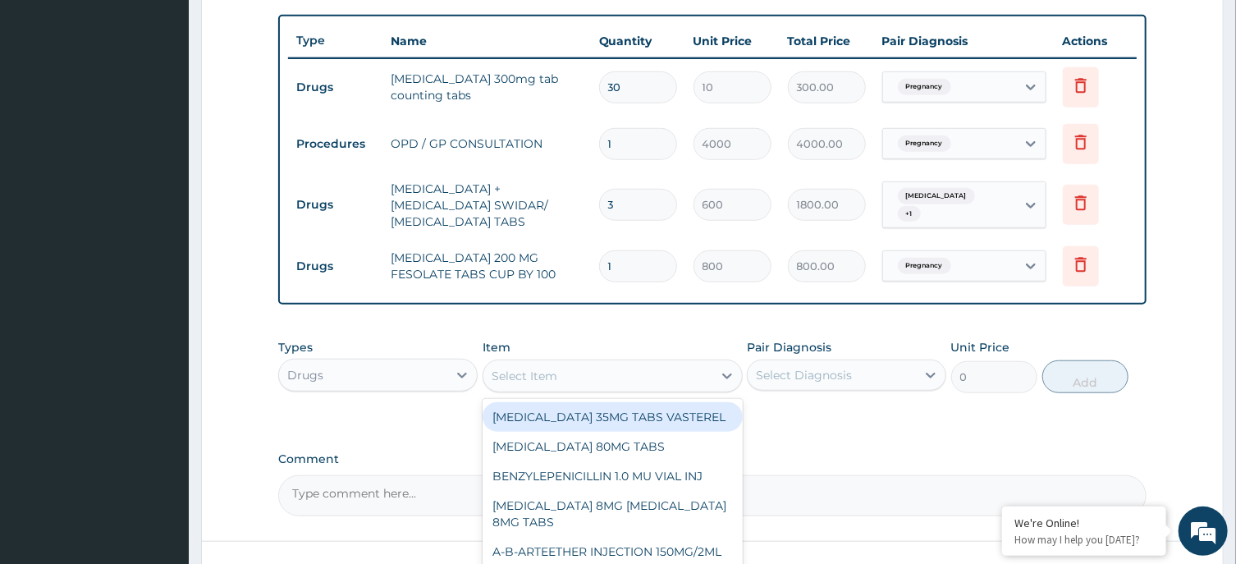
click at [653, 364] on div "Select Item" at bounding box center [597, 376] width 229 height 26
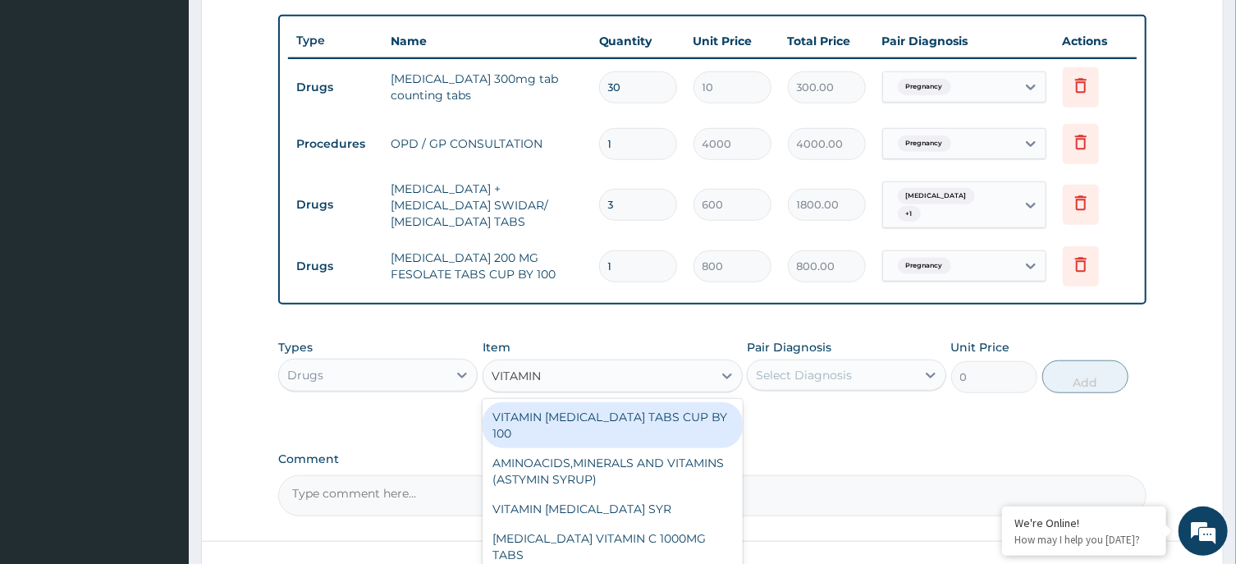
type input "VITAMIN B"
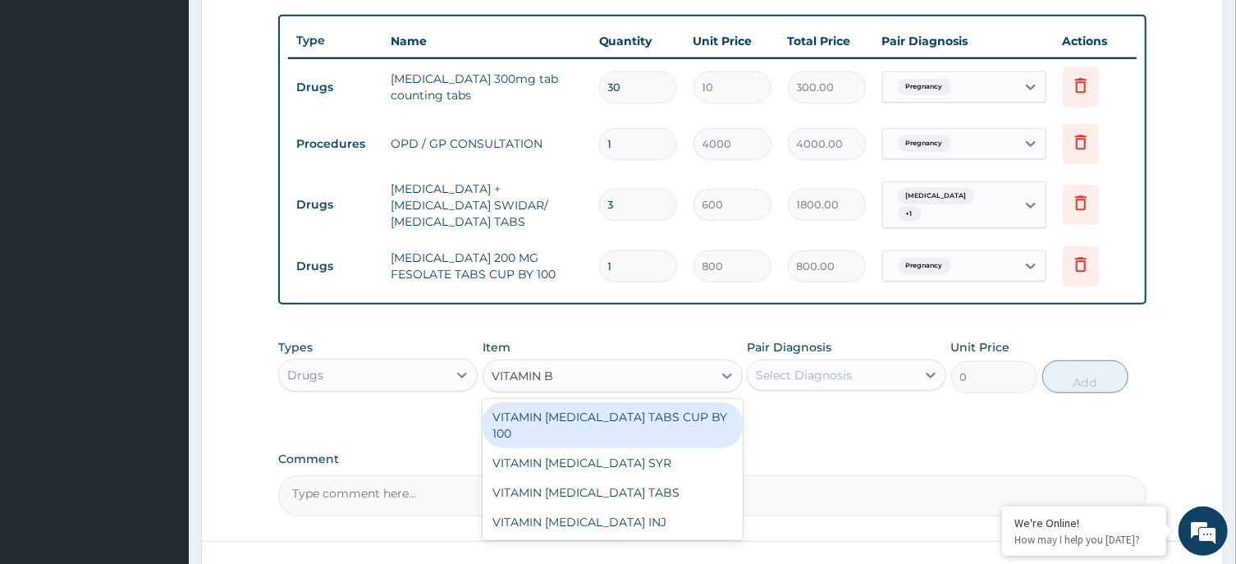
click at [618, 418] on div "VITAMIN [MEDICAL_DATA] TABS CUP BY 100" at bounding box center [613, 425] width 260 height 46
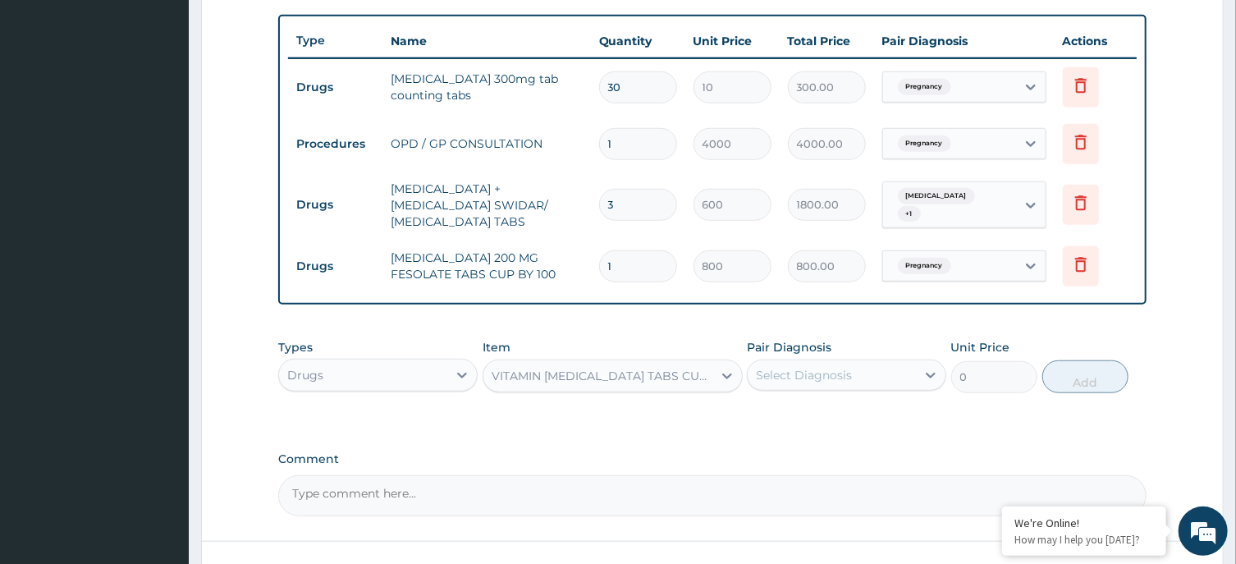
type input "800"
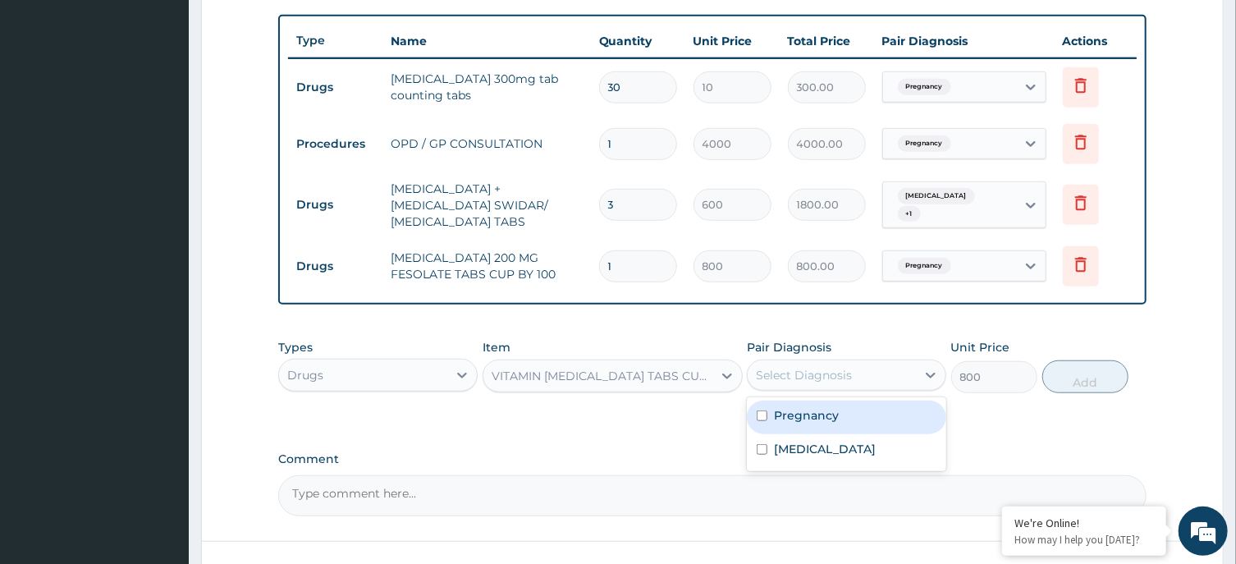
click at [849, 369] on div "Select Diagnosis" at bounding box center [804, 375] width 96 height 16
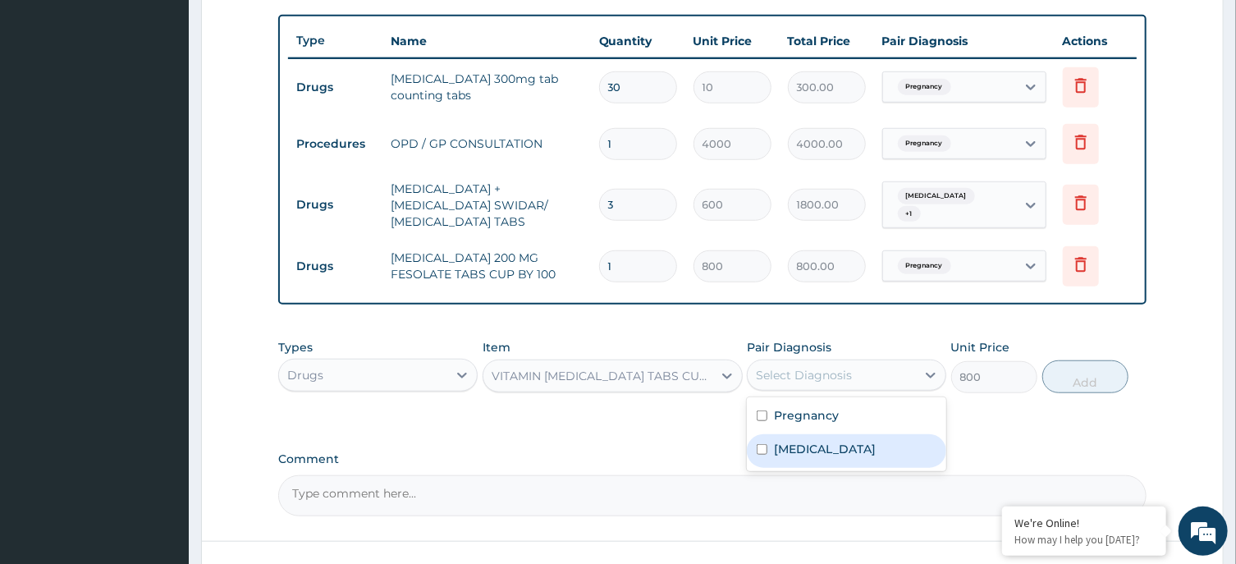
click at [827, 449] on div "[MEDICAL_DATA]" at bounding box center [846, 451] width 199 height 34
checkbox input "true"
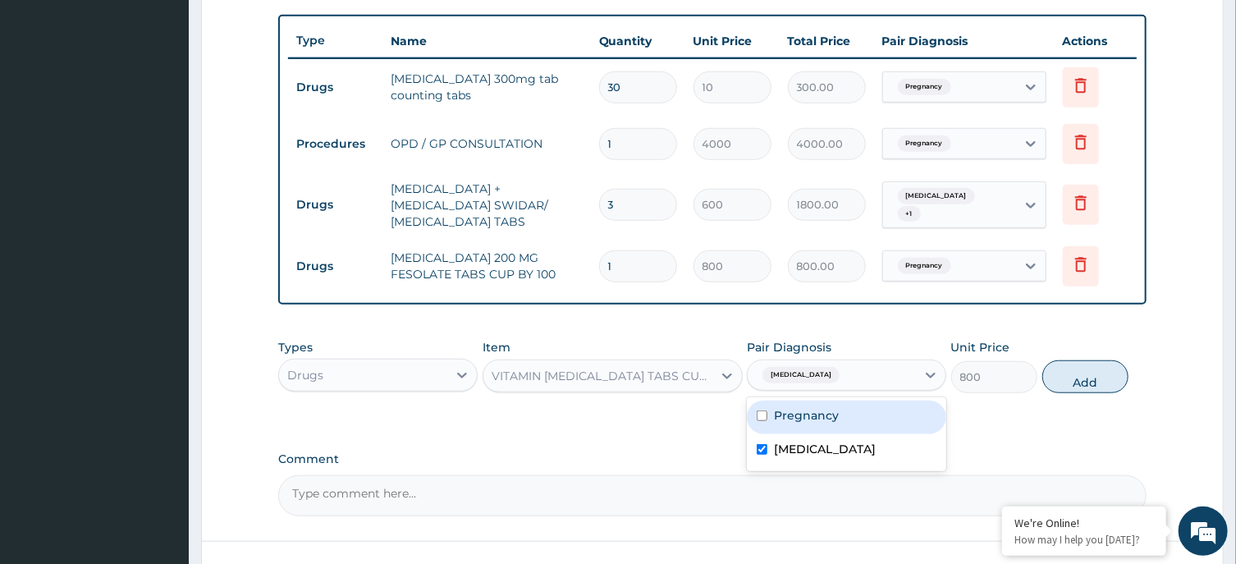
click at [834, 416] on label "Pregnancy" at bounding box center [806, 415] width 65 height 16
checkbox input "true"
click at [1075, 369] on button "Add" at bounding box center [1085, 376] width 87 height 33
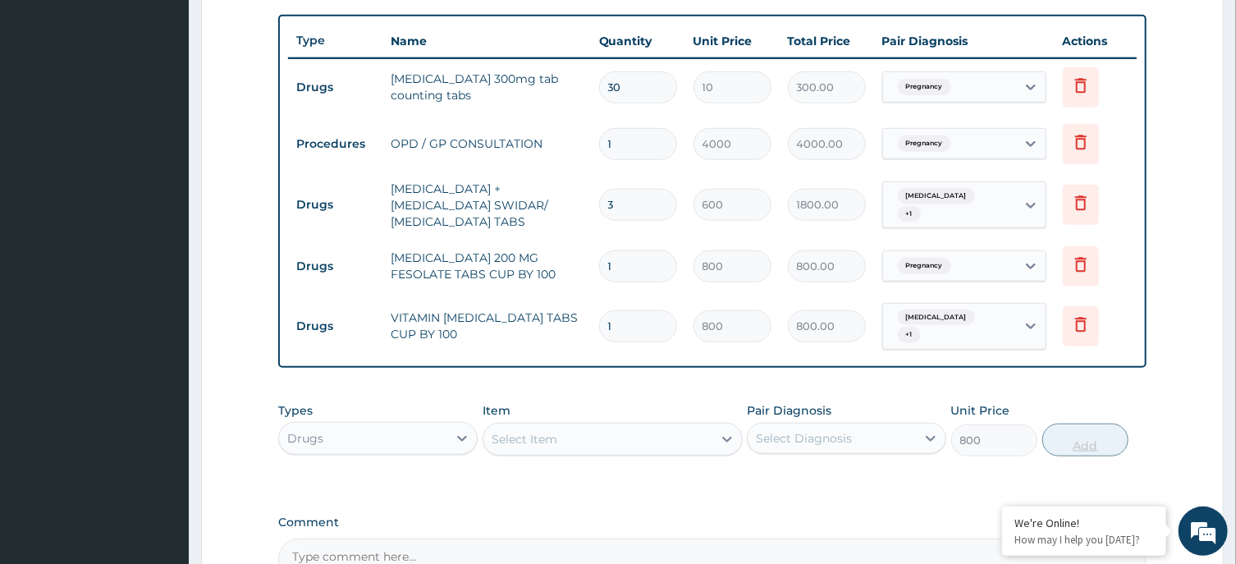
type input "0"
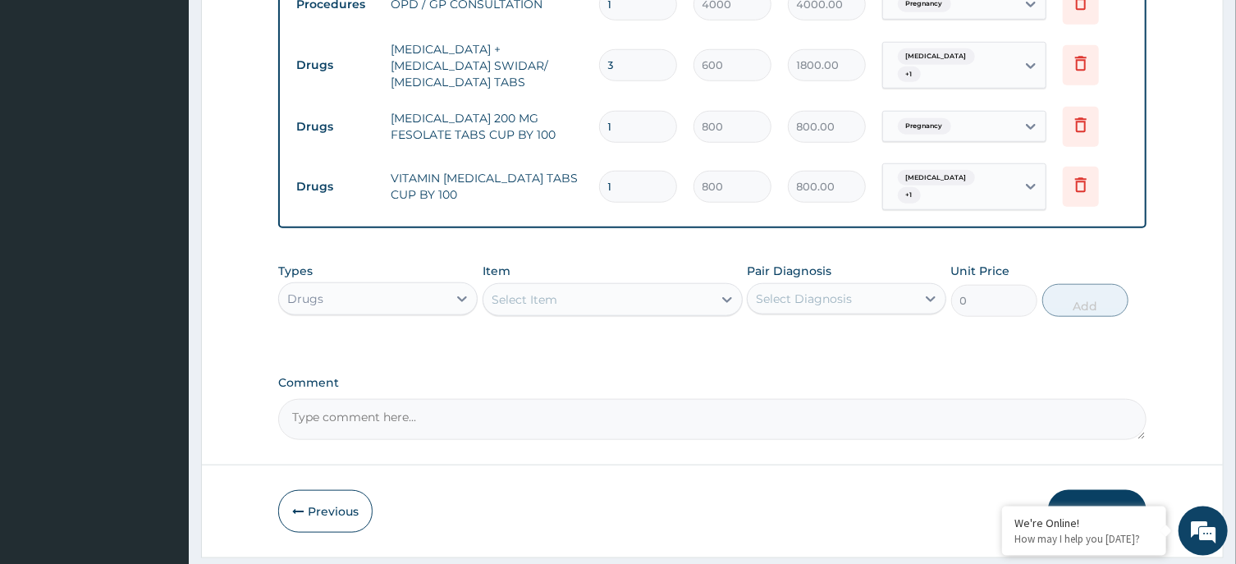
scroll to position [776, 0]
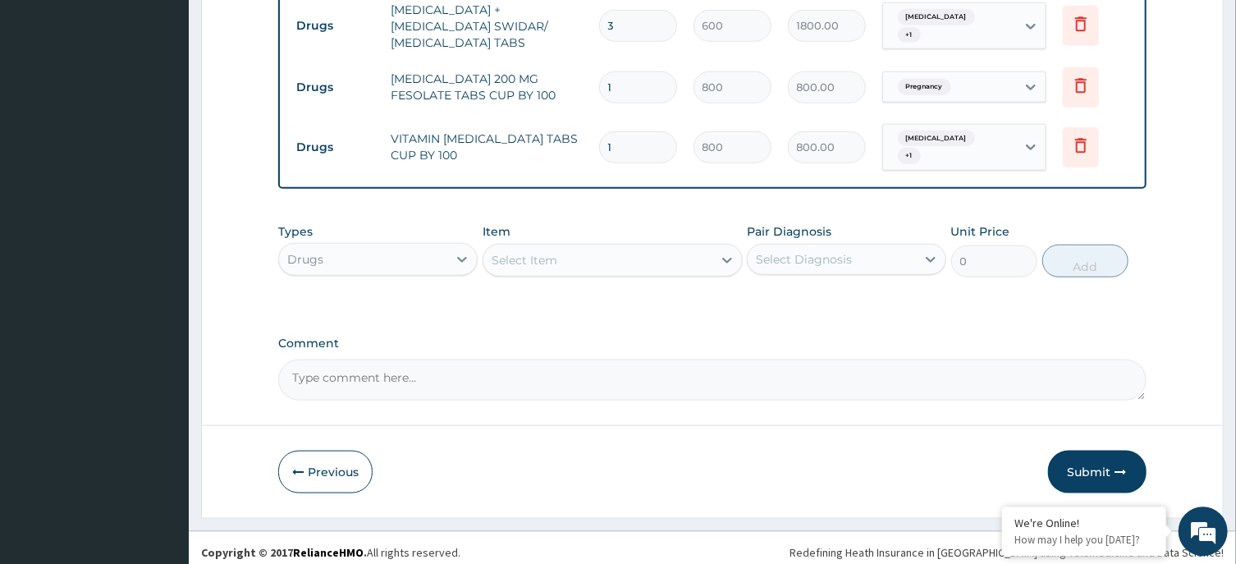
click at [615, 246] on div "Select Item" at bounding box center [597, 259] width 229 height 26
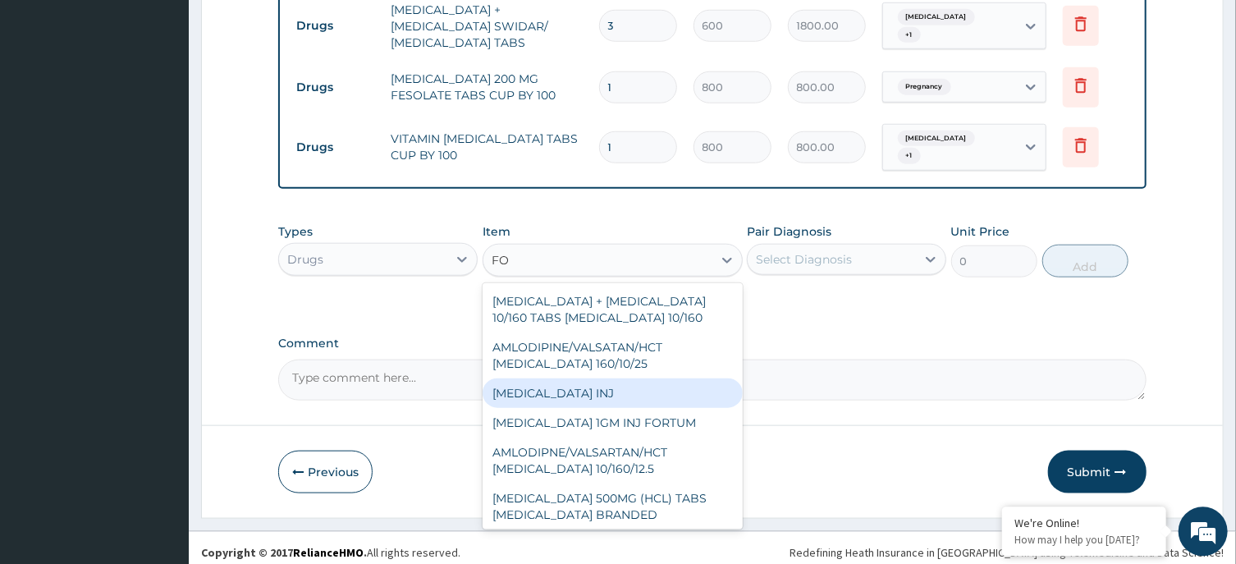
type input "F"
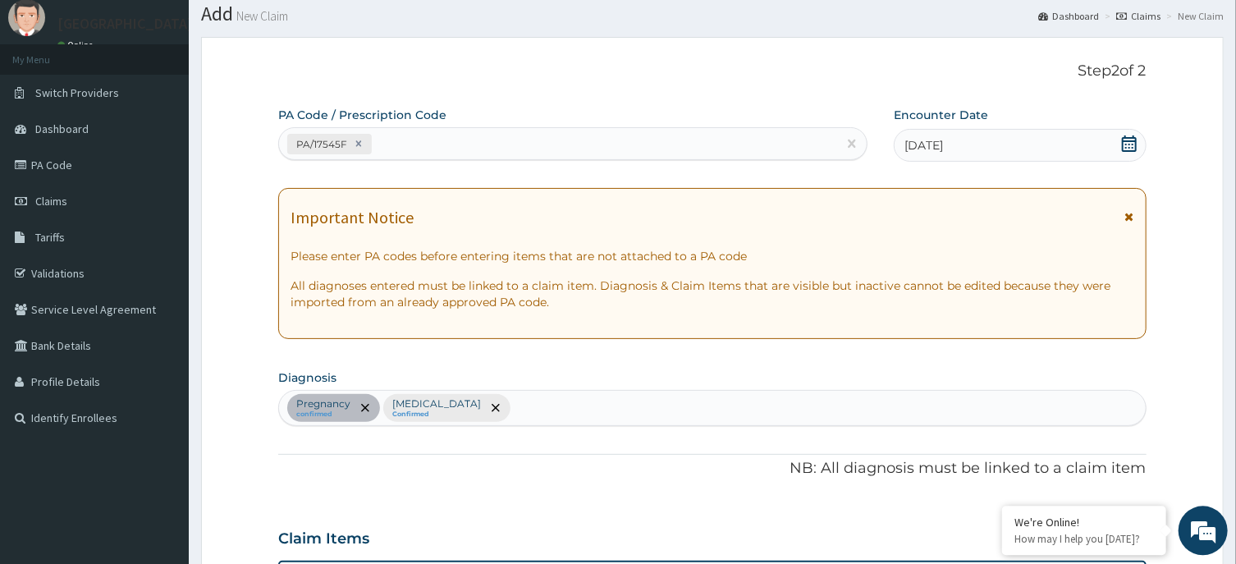
scroll to position [0, 0]
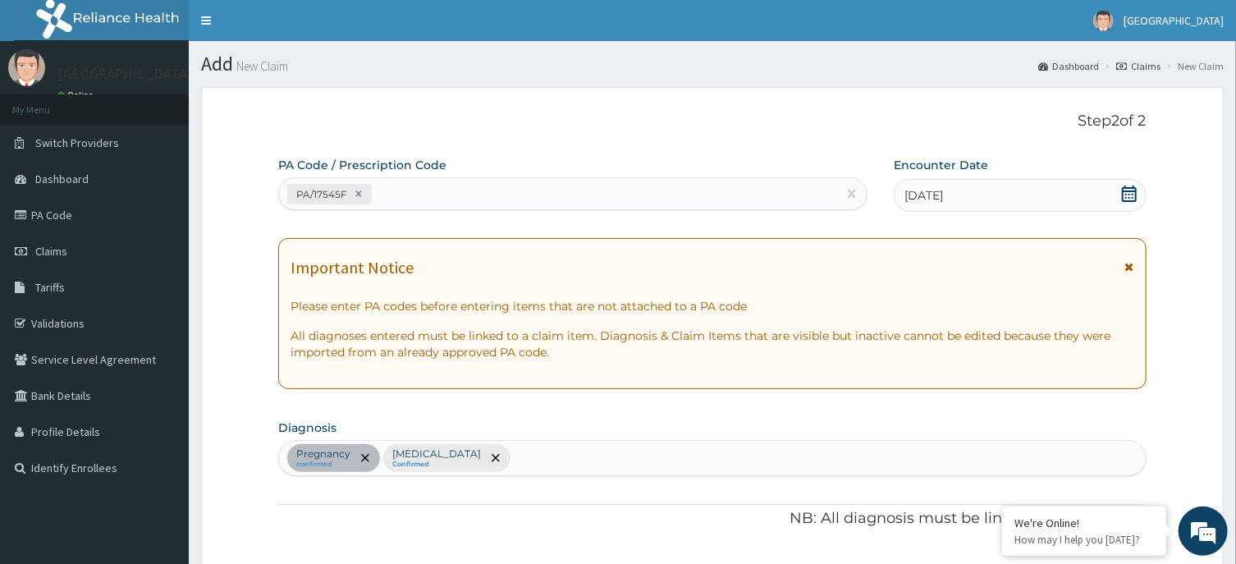
click at [662, 195] on div "PA/17545F" at bounding box center [558, 194] width 558 height 27
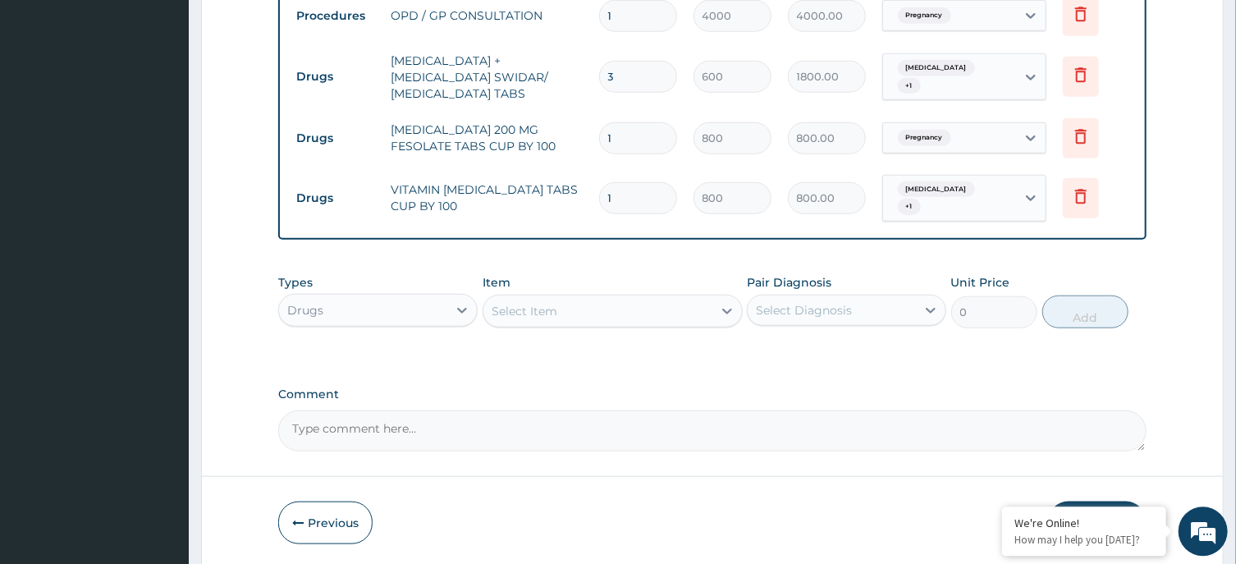
scroll to position [776, 0]
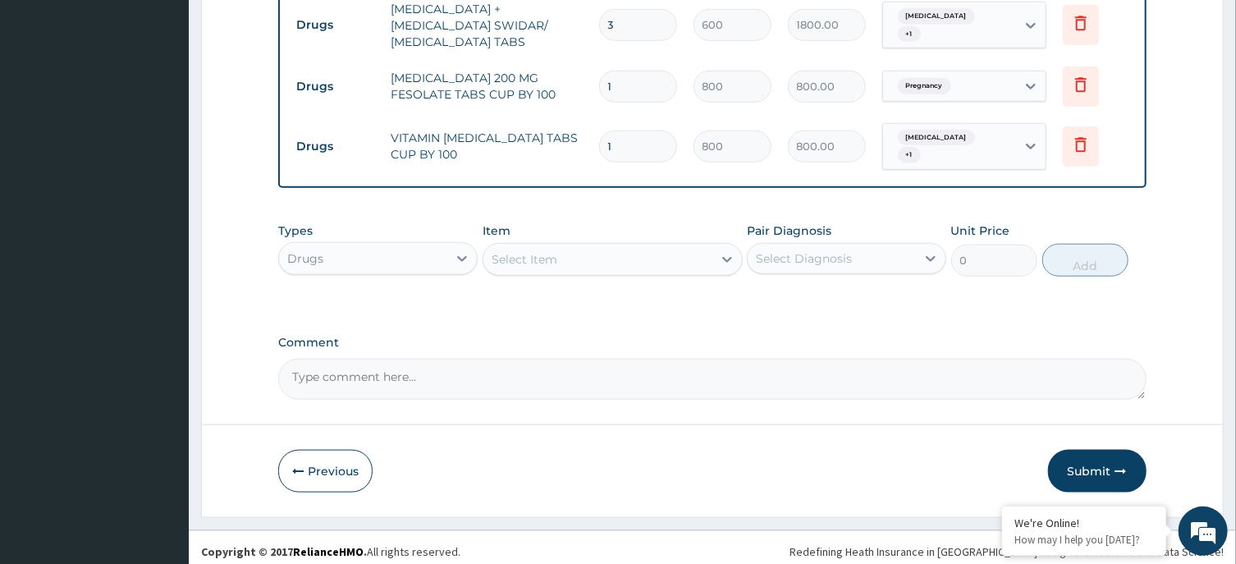
click at [646, 254] on div "Select Item" at bounding box center [597, 259] width 229 height 26
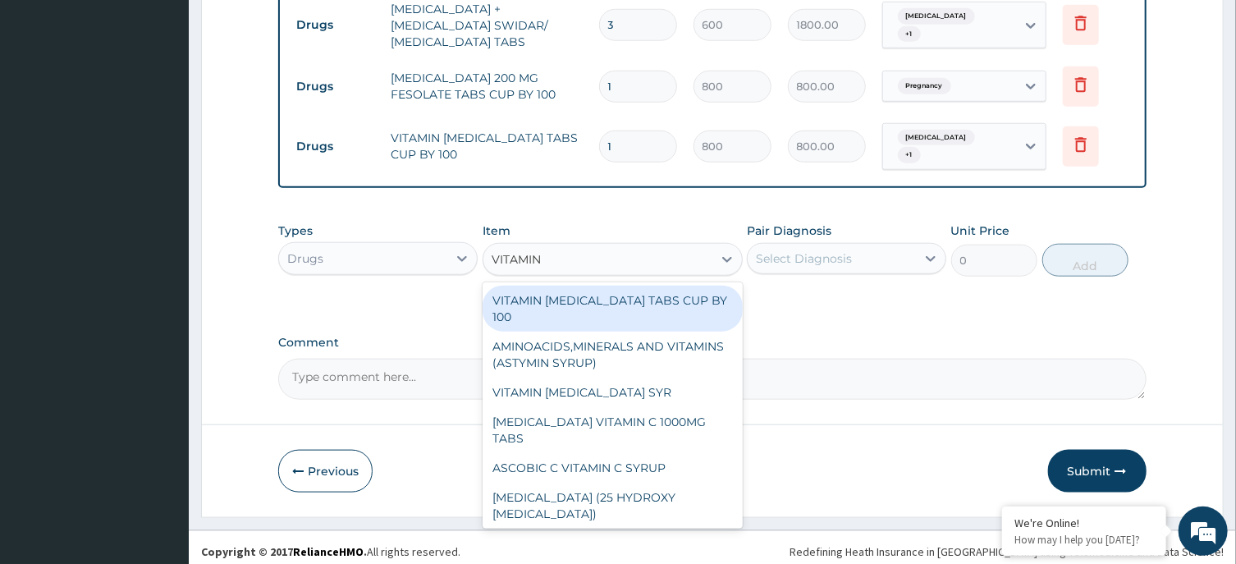
type input "VITAMIN C"
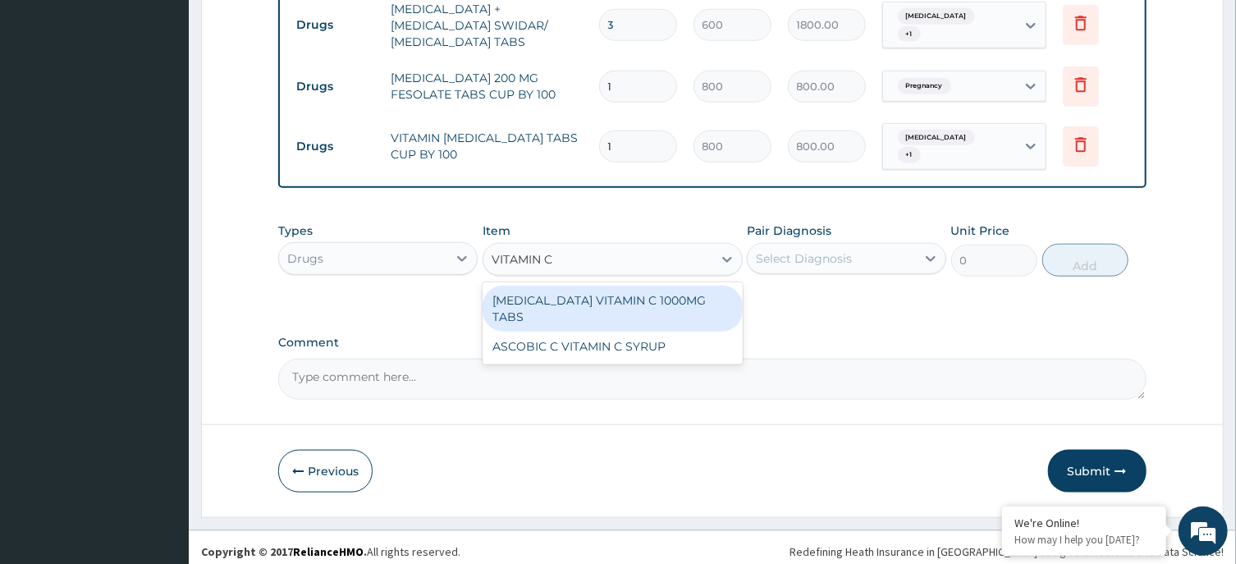
click at [669, 290] on div "[MEDICAL_DATA] VITAMIN C 1000MG TABS" at bounding box center [613, 309] width 260 height 46
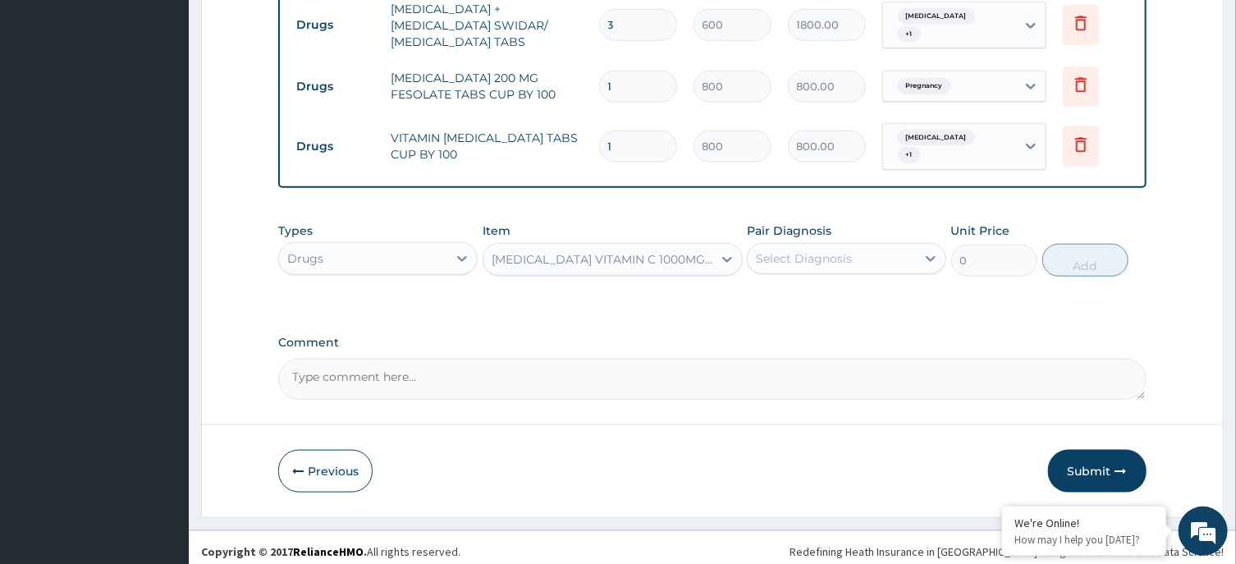
type input "150"
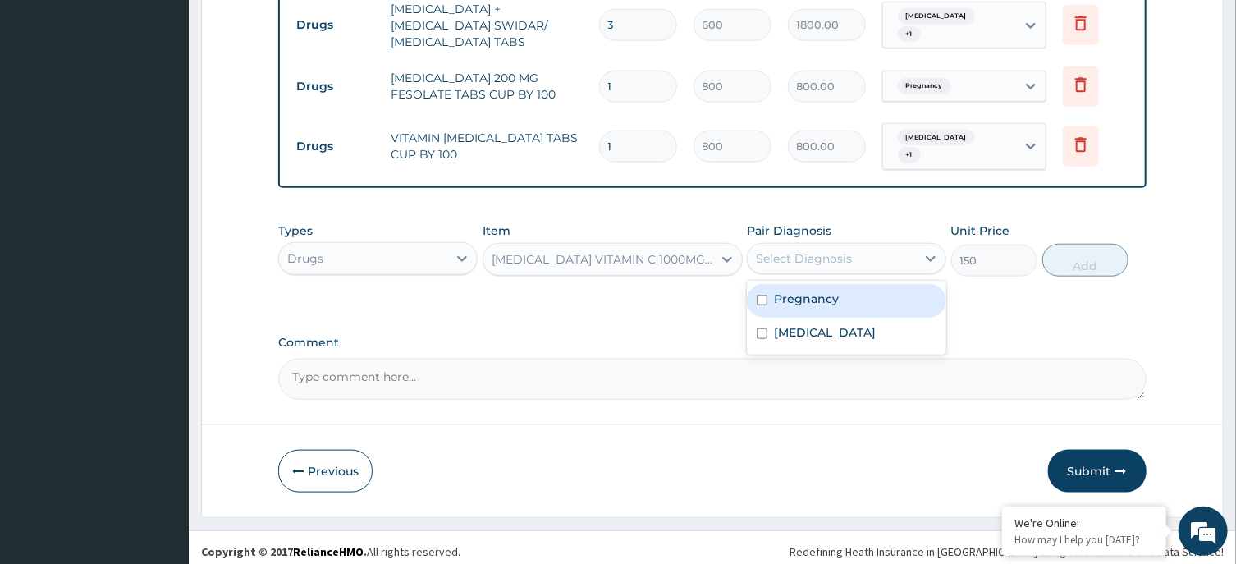
click at [837, 254] on div "Select Diagnosis" at bounding box center [804, 258] width 96 height 16
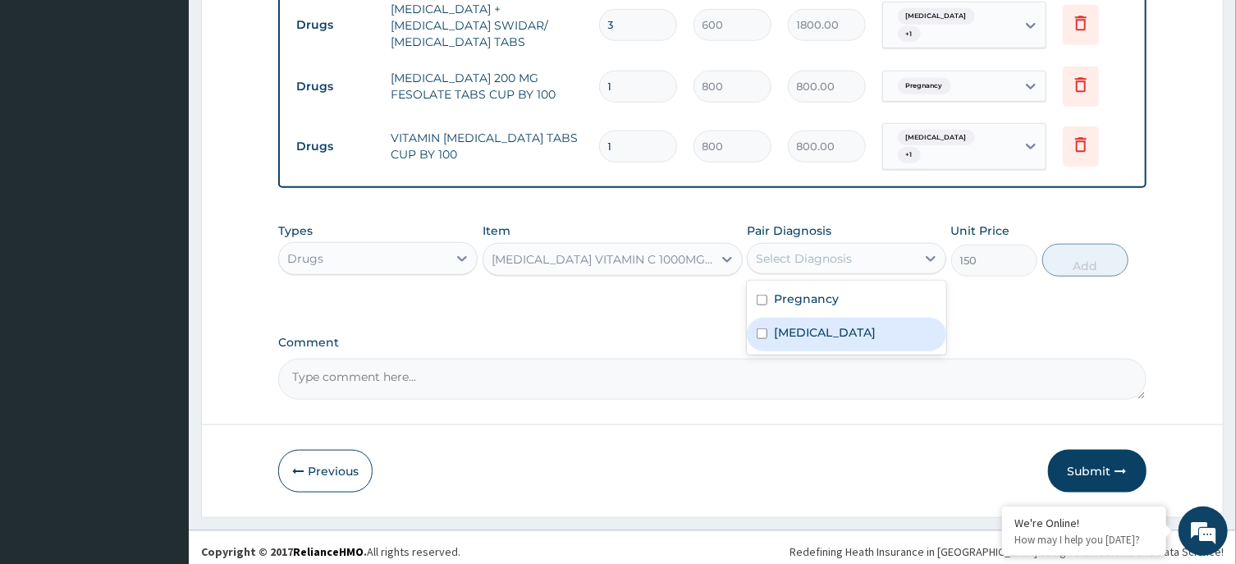
click at [630, 251] on div "ASCORBIC ACID VITAMIN C 1000MG TABS" at bounding box center [603, 259] width 222 height 16
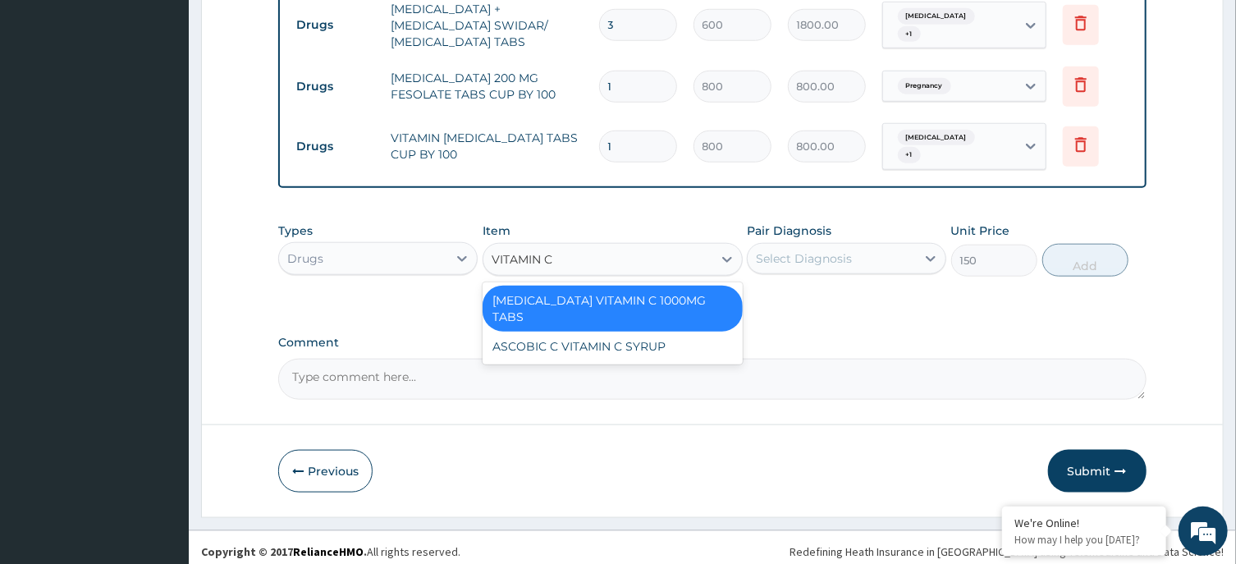
scroll to position [0, 0]
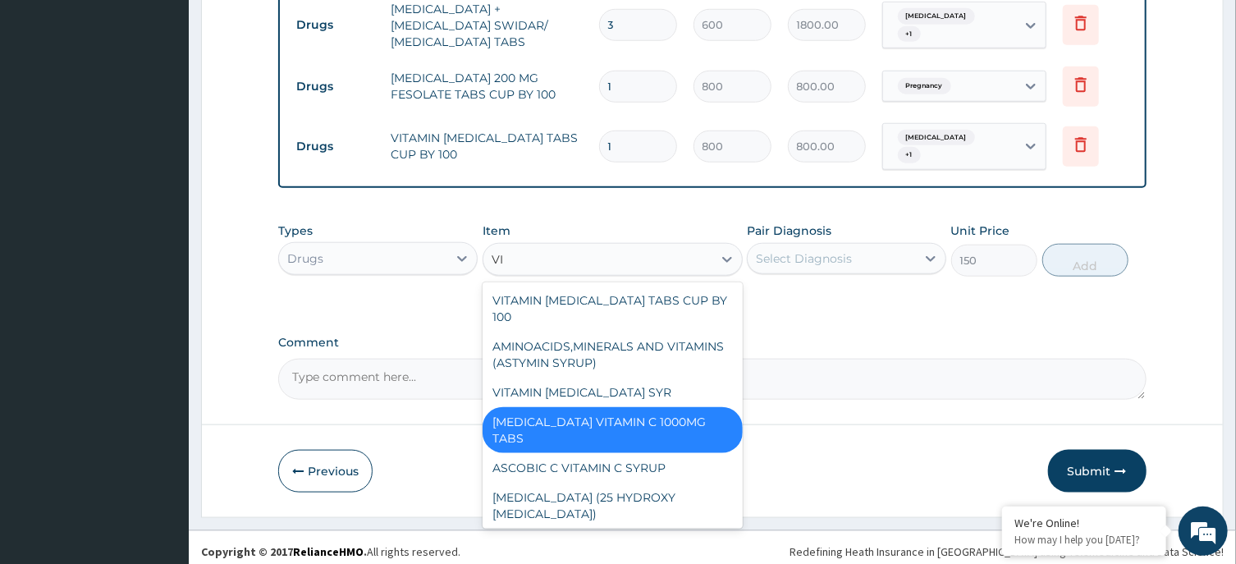
type input "V"
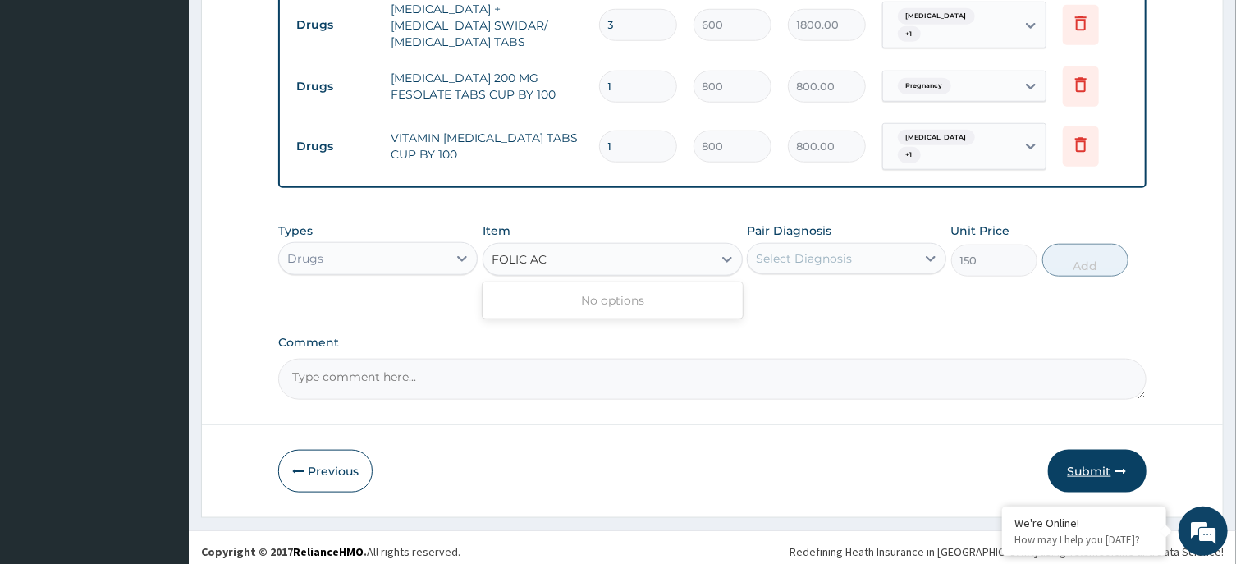
type input "FOLIC AC"
click at [1089, 458] on button "Submit" at bounding box center [1097, 471] width 98 height 43
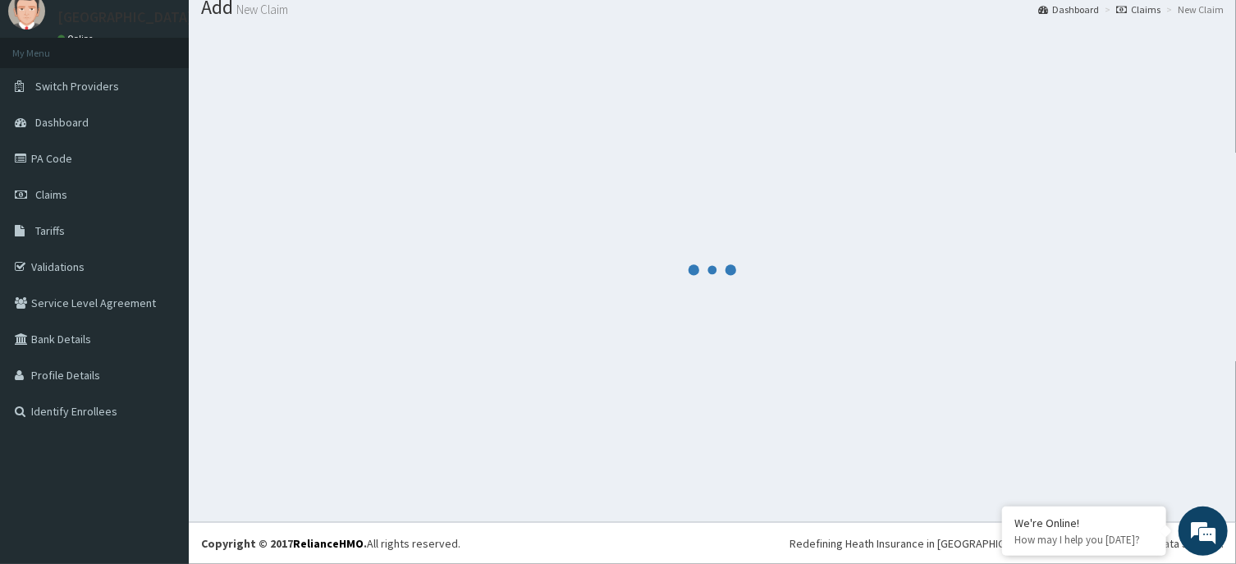
scroll to position [57, 0]
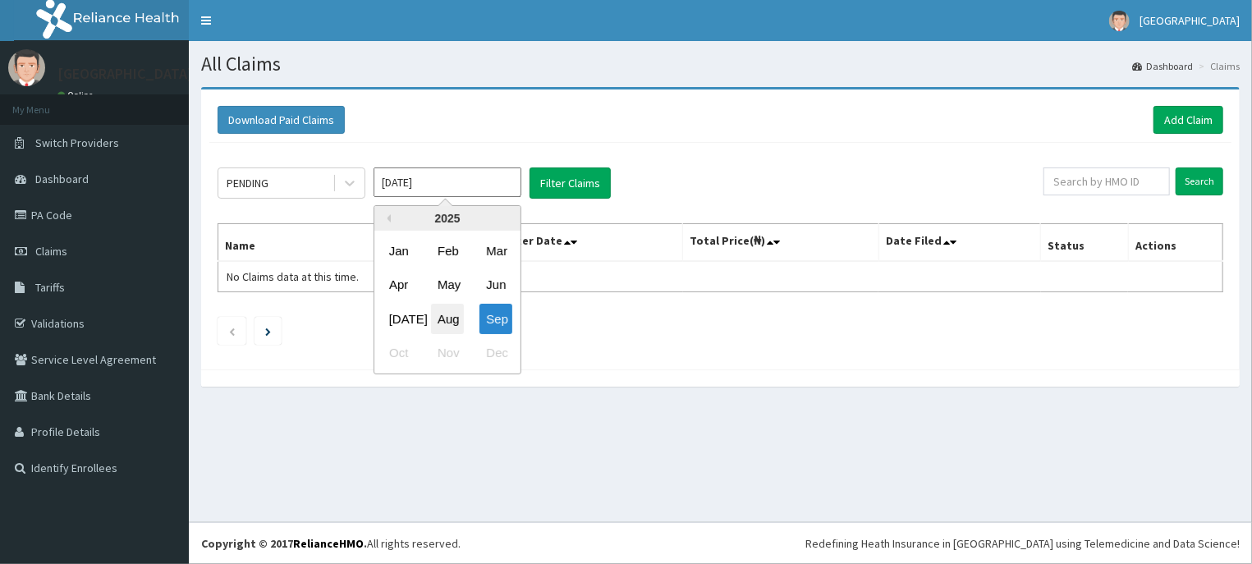
click at [447, 308] on div "Aug" at bounding box center [447, 319] width 33 height 30
type input "[DATE]"
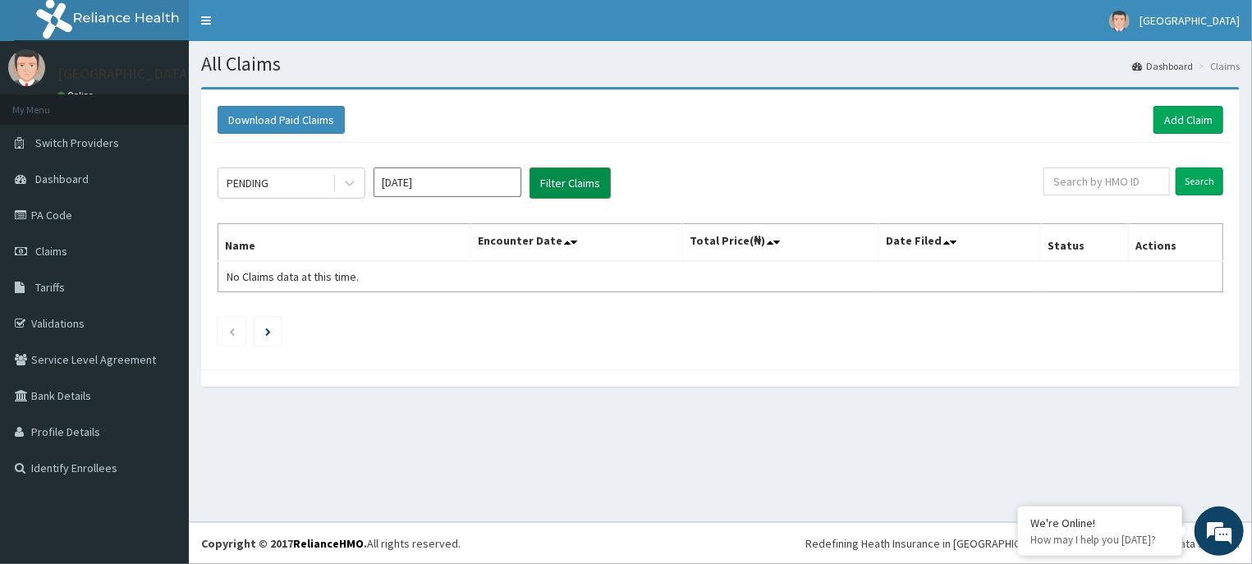
click at [569, 186] on button "Filter Claims" at bounding box center [569, 182] width 81 height 31
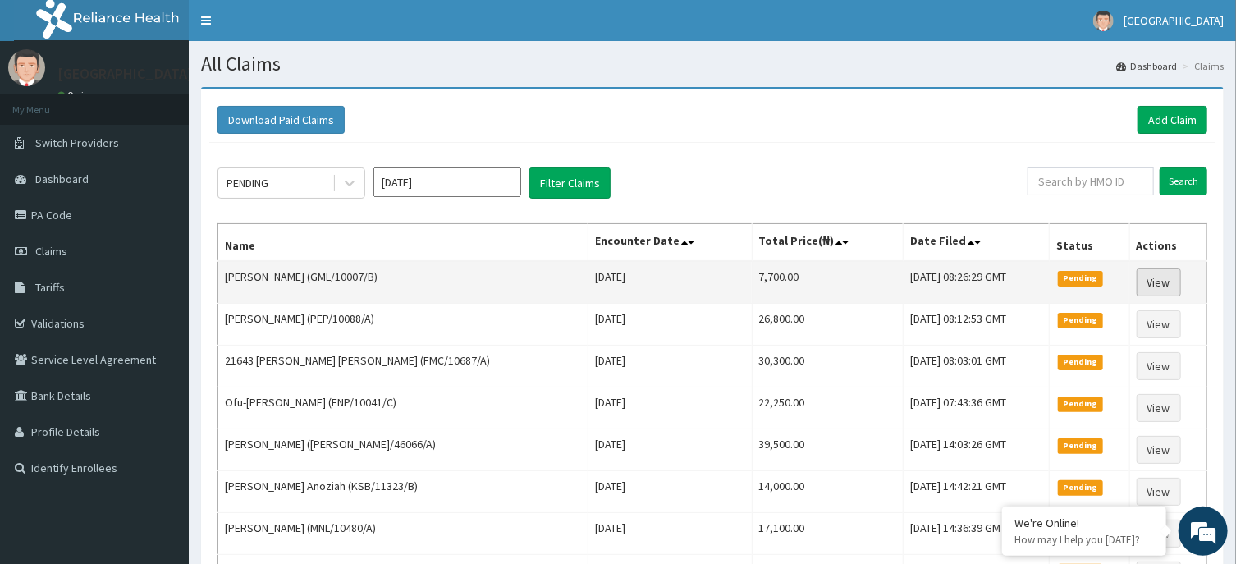
click at [1153, 280] on link "View" at bounding box center [1159, 282] width 44 height 28
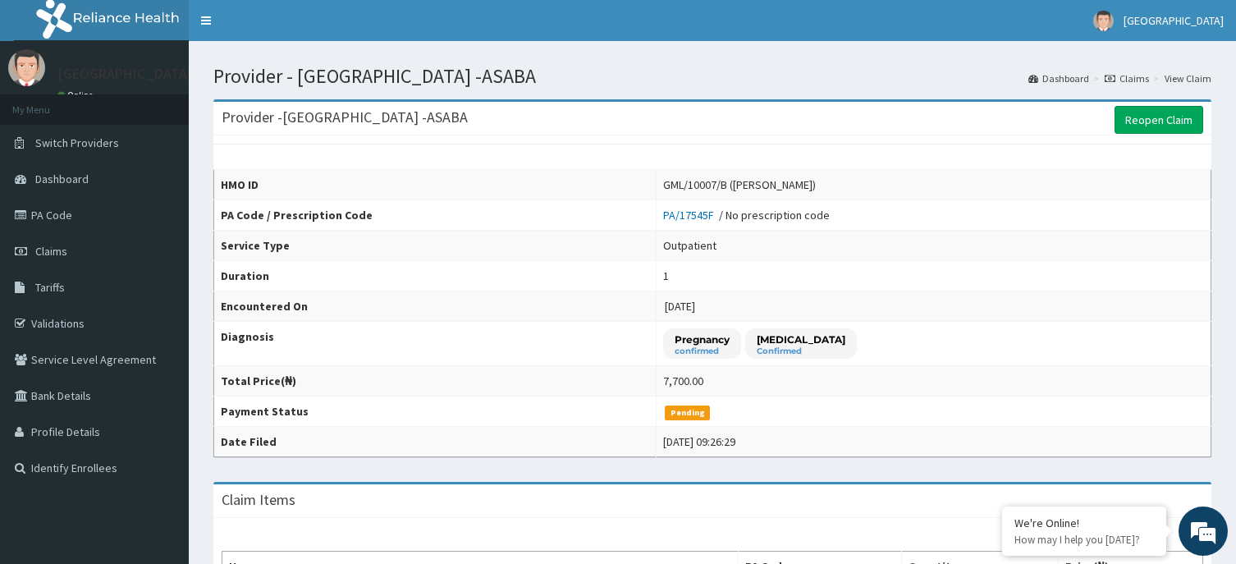
click at [1124, 112] on link "Reopen Claim" at bounding box center [1159, 120] width 89 height 28
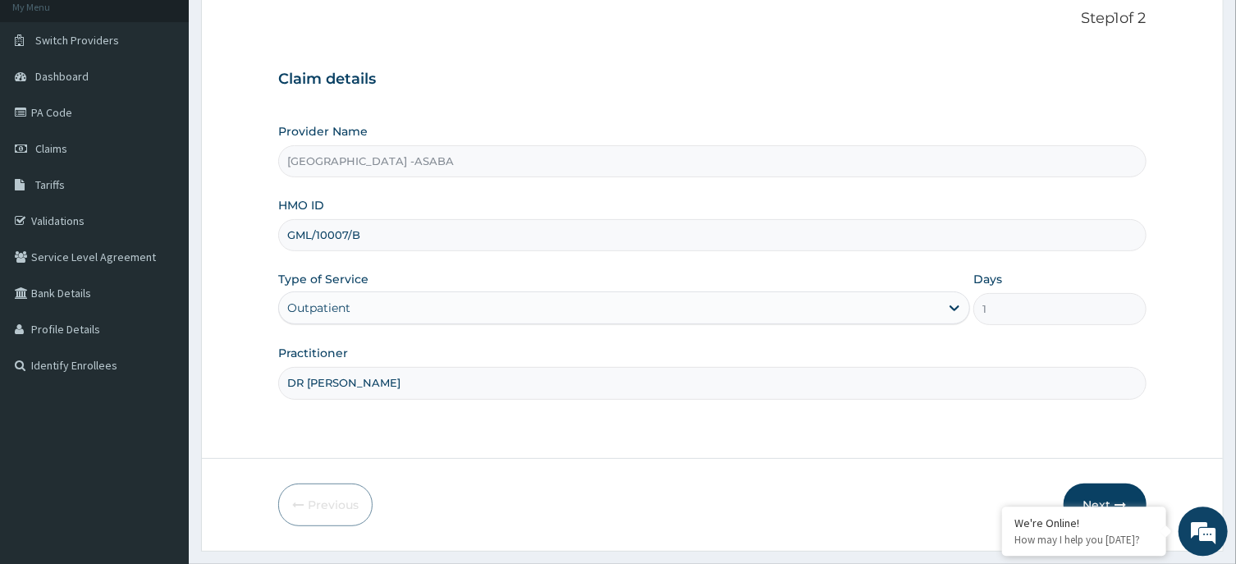
scroll to position [144, 0]
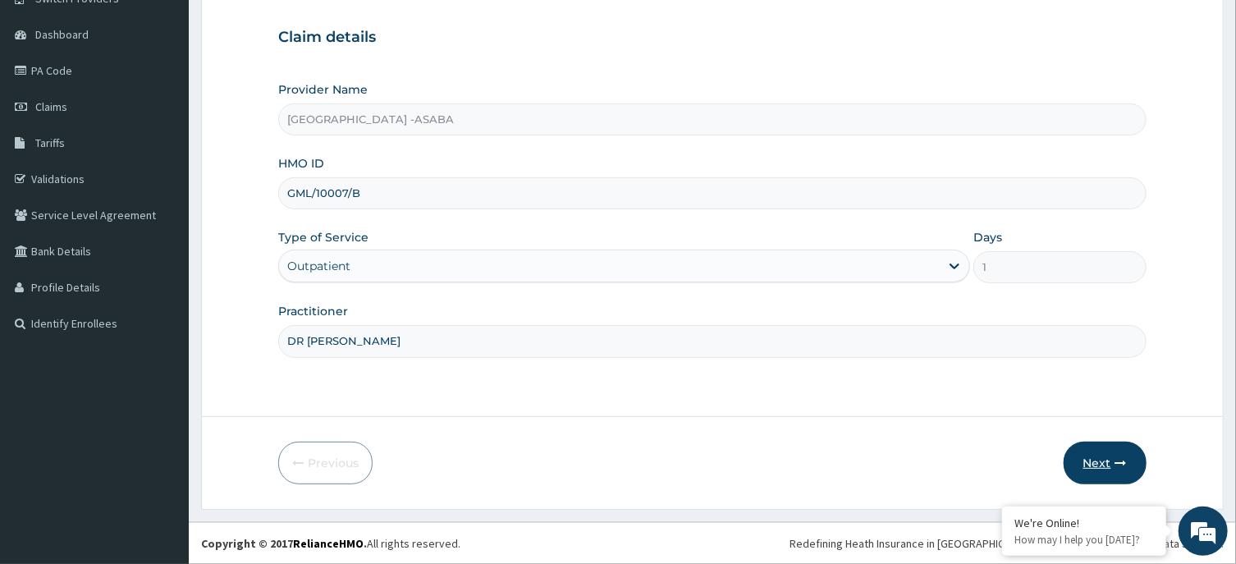
click at [1101, 455] on button "Next" at bounding box center [1105, 463] width 83 height 43
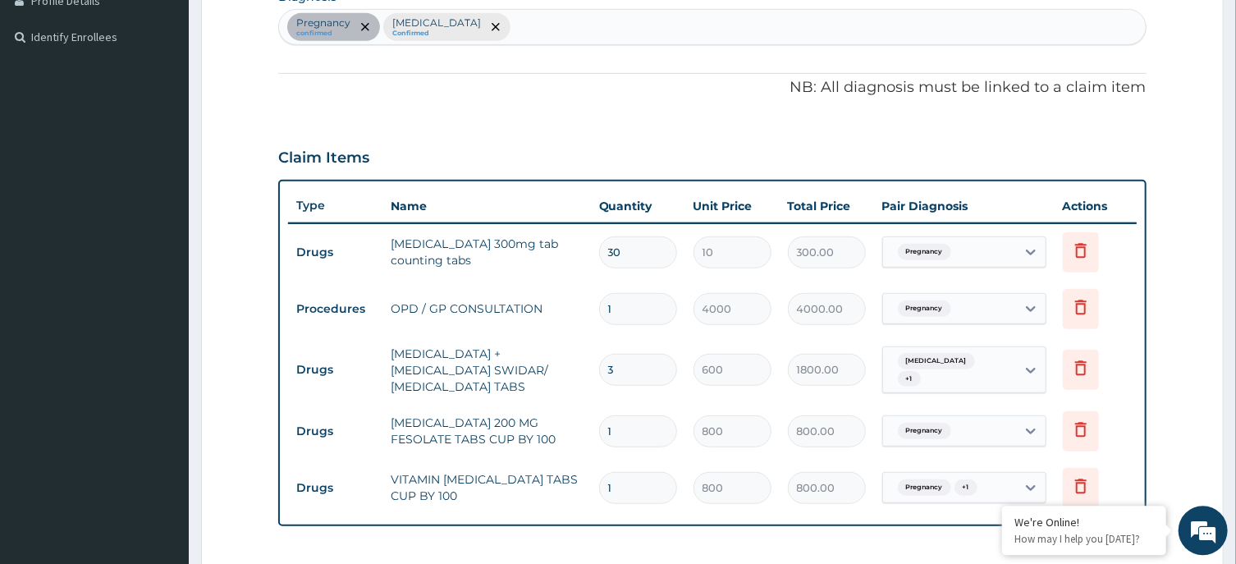
scroll to position [383, 0]
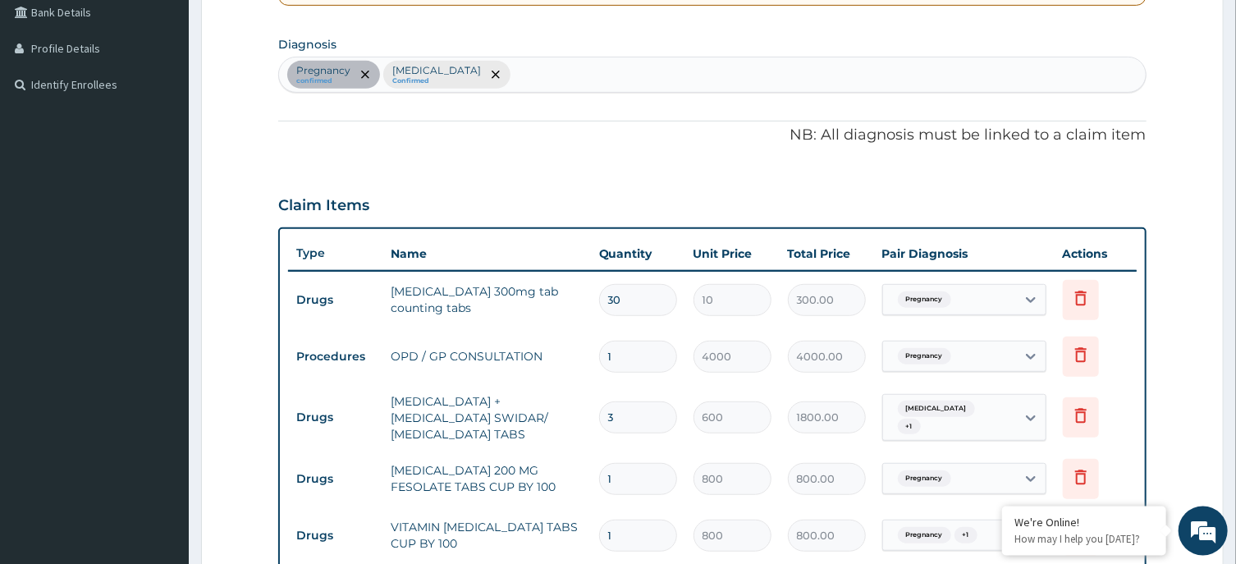
click at [682, 68] on div "Pregnancy confirmed [MEDICAL_DATA] Confirmed" at bounding box center [712, 74] width 866 height 34
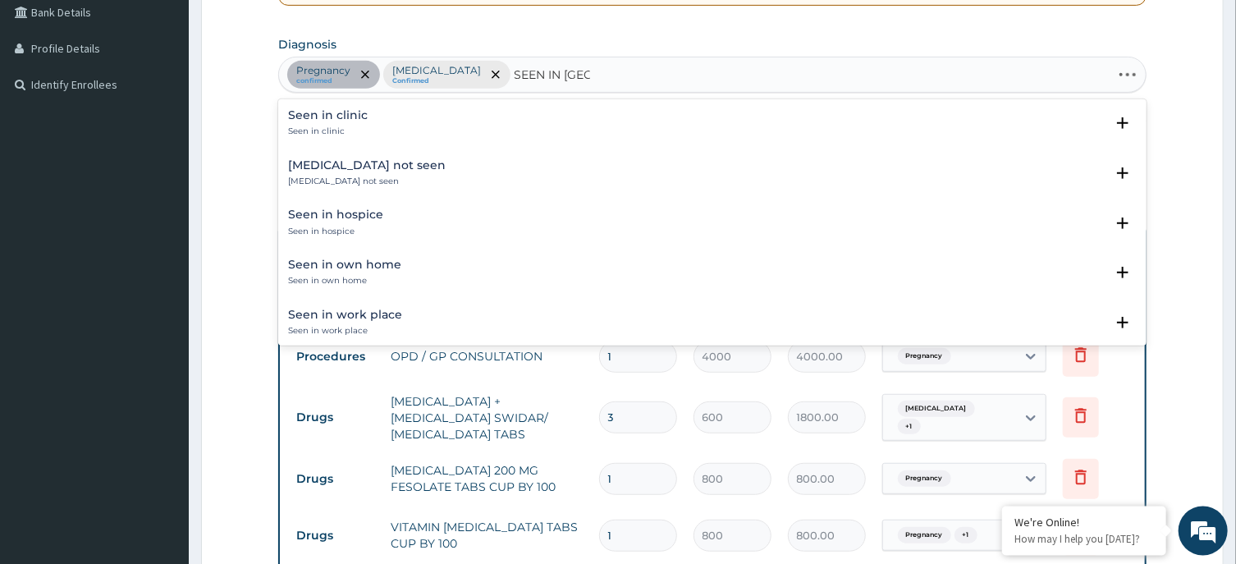
type input "SEEN IN ANTE"
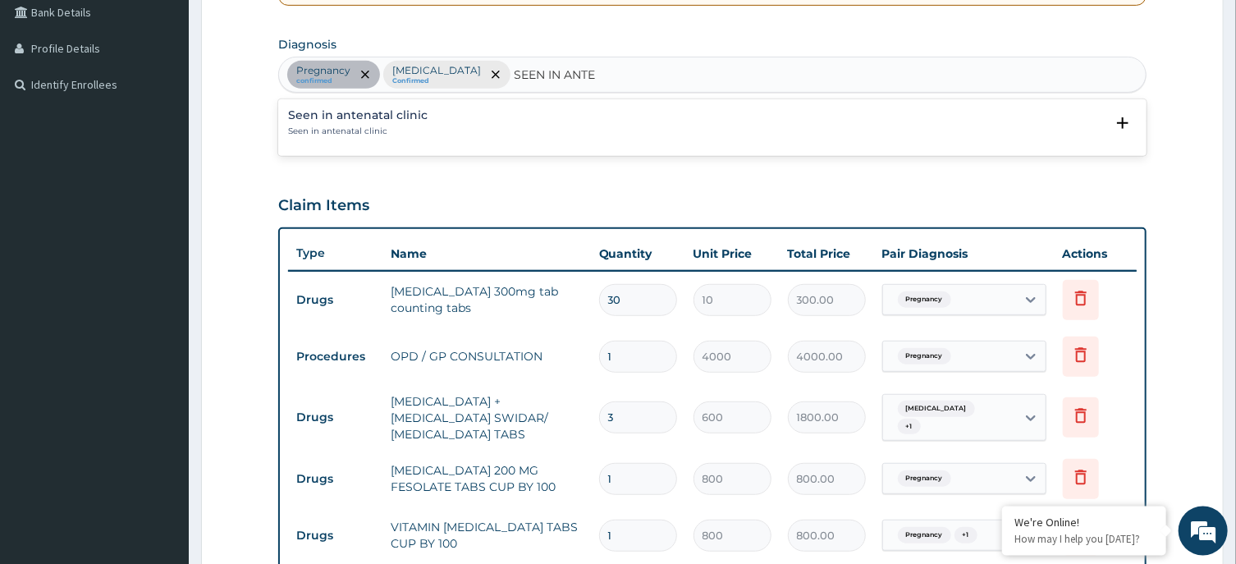
click at [361, 118] on h4 "Seen in antenatal clinic" at bounding box center [358, 115] width 140 height 12
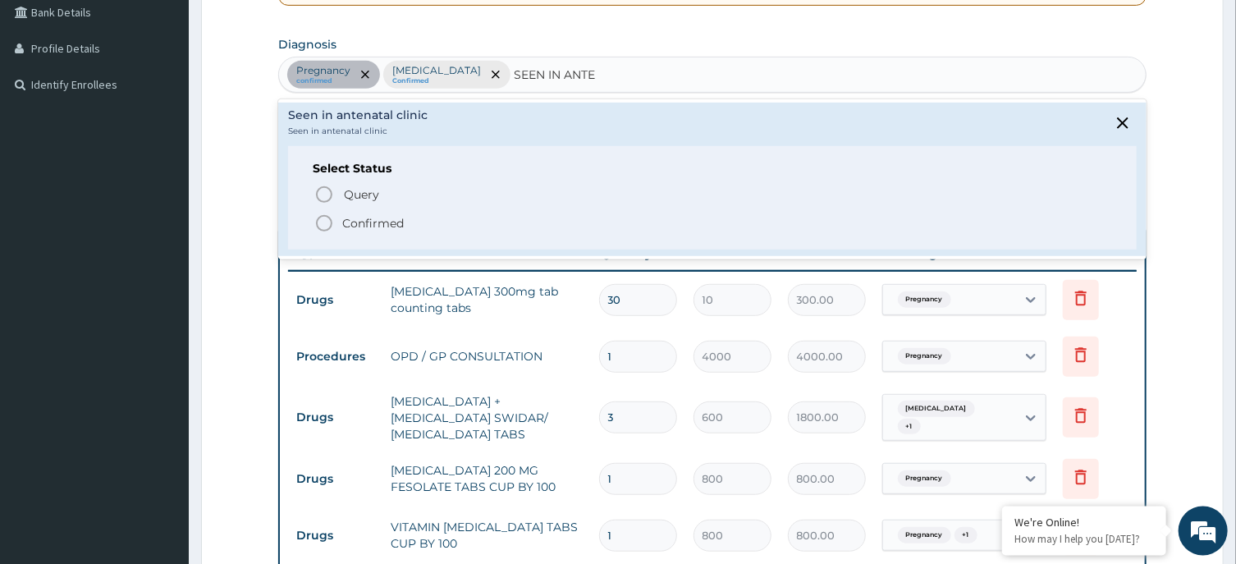
click at [325, 216] on circle "status option filled" at bounding box center [324, 223] width 15 height 15
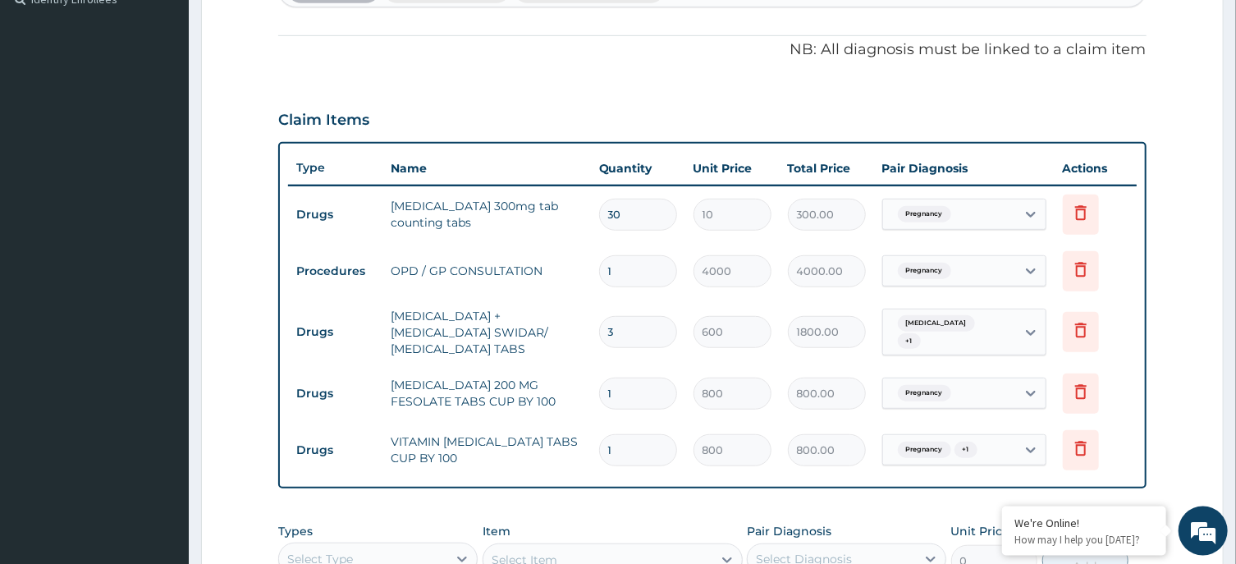
scroll to position [610, 0]
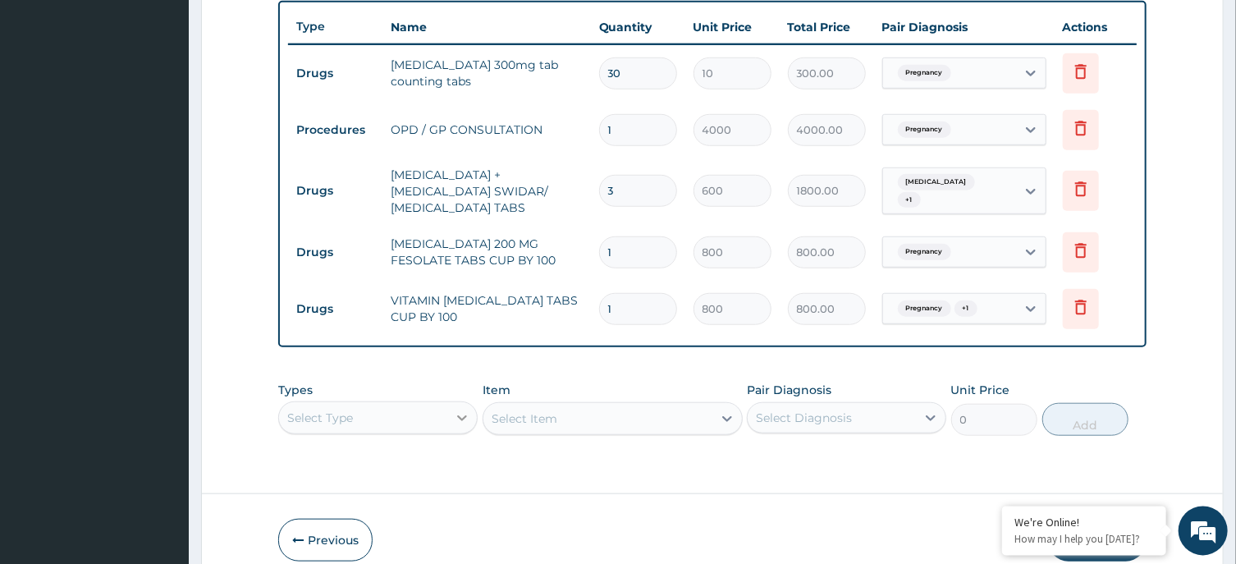
click at [448, 409] on div "Select Type" at bounding box center [377, 417] width 199 height 33
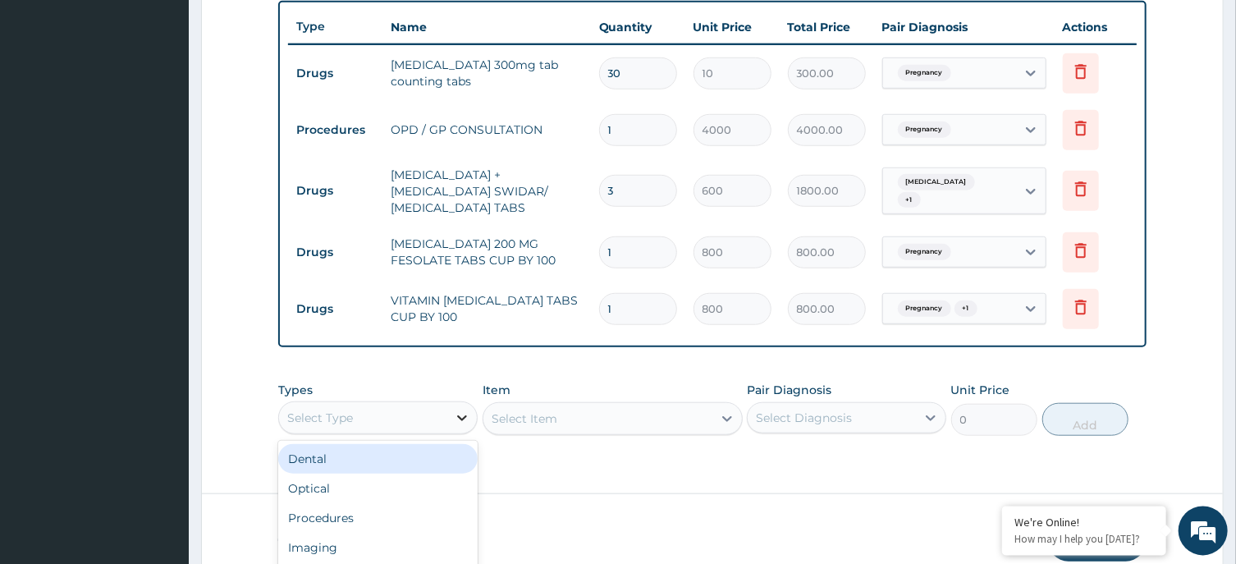
scroll to position [44, 0]
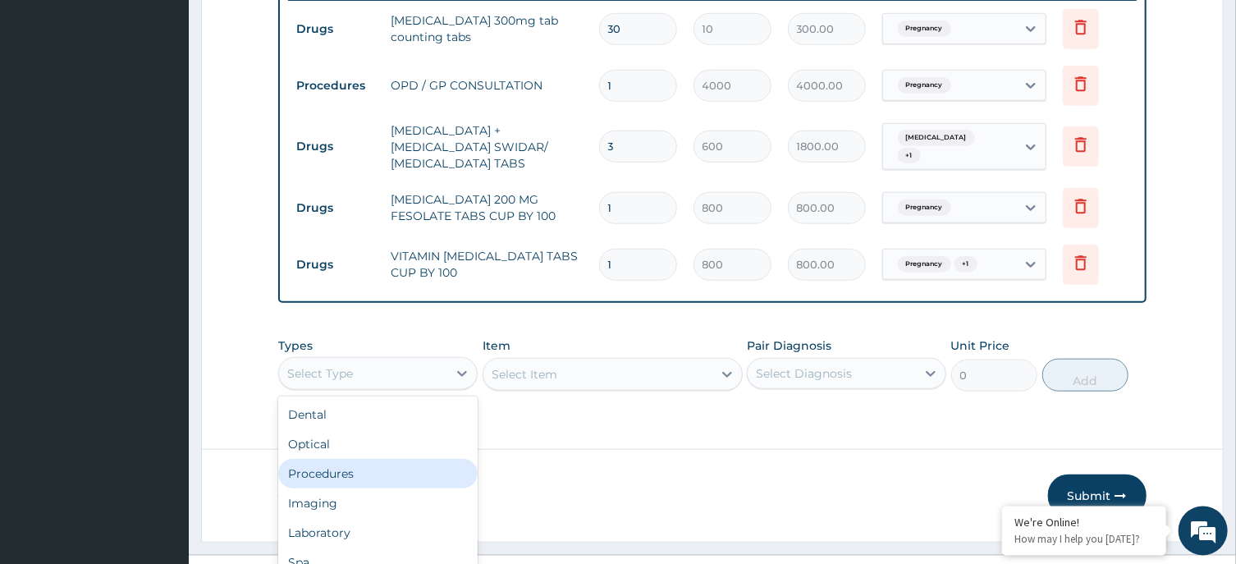
click at [363, 470] on div "Procedures" at bounding box center [377, 474] width 199 height 30
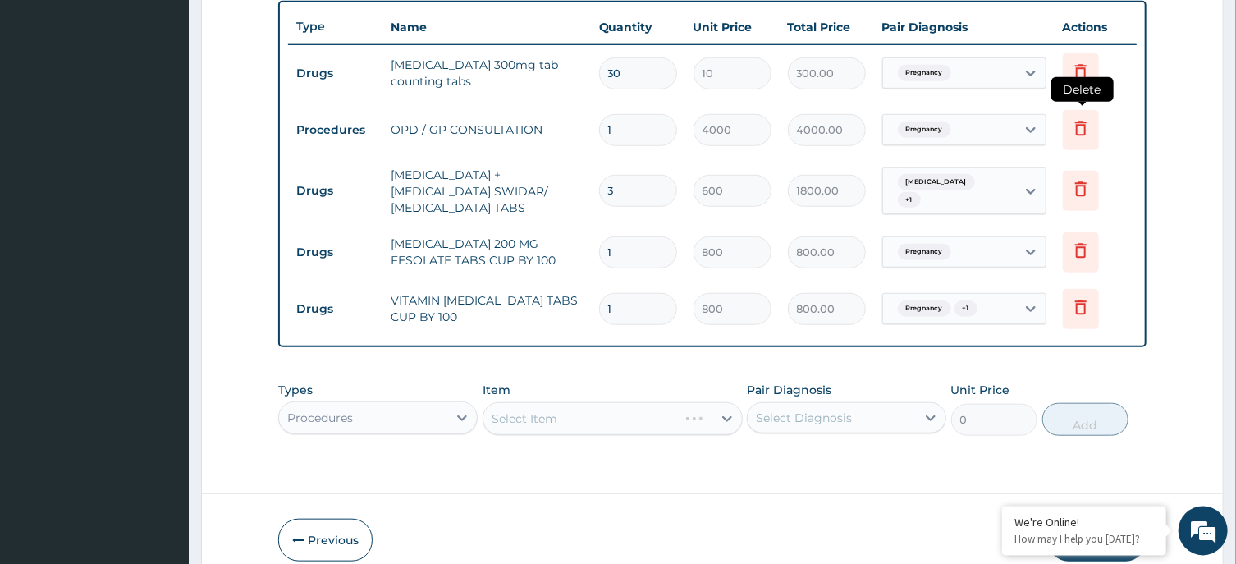
click at [1079, 128] on icon at bounding box center [1081, 128] width 20 height 20
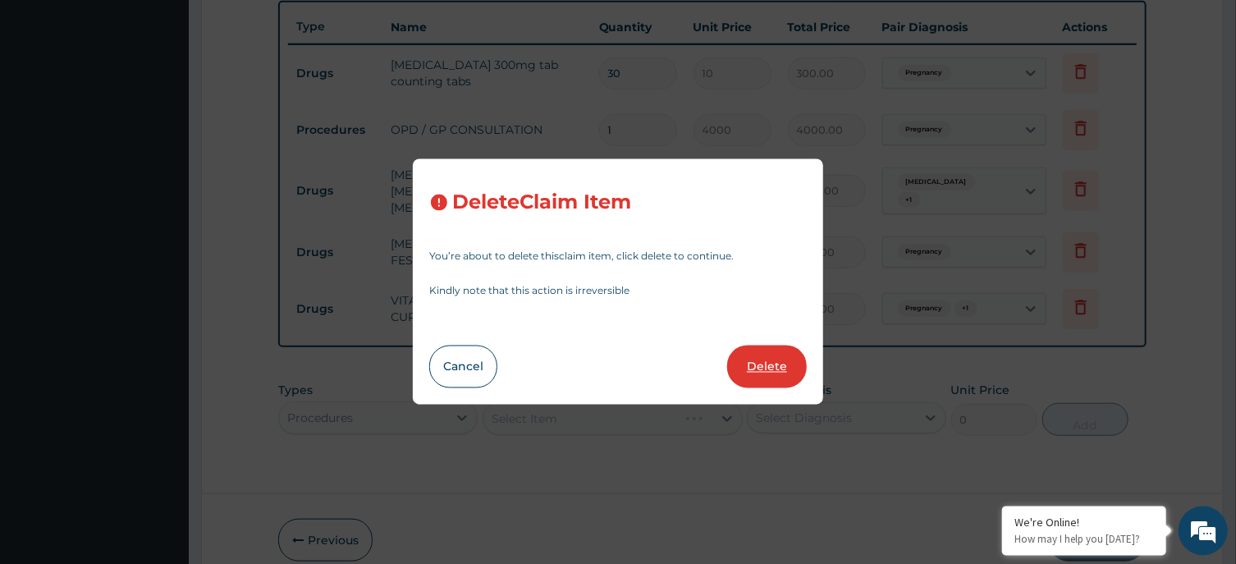
click at [759, 373] on button "Delete" at bounding box center [767, 367] width 80 height 43
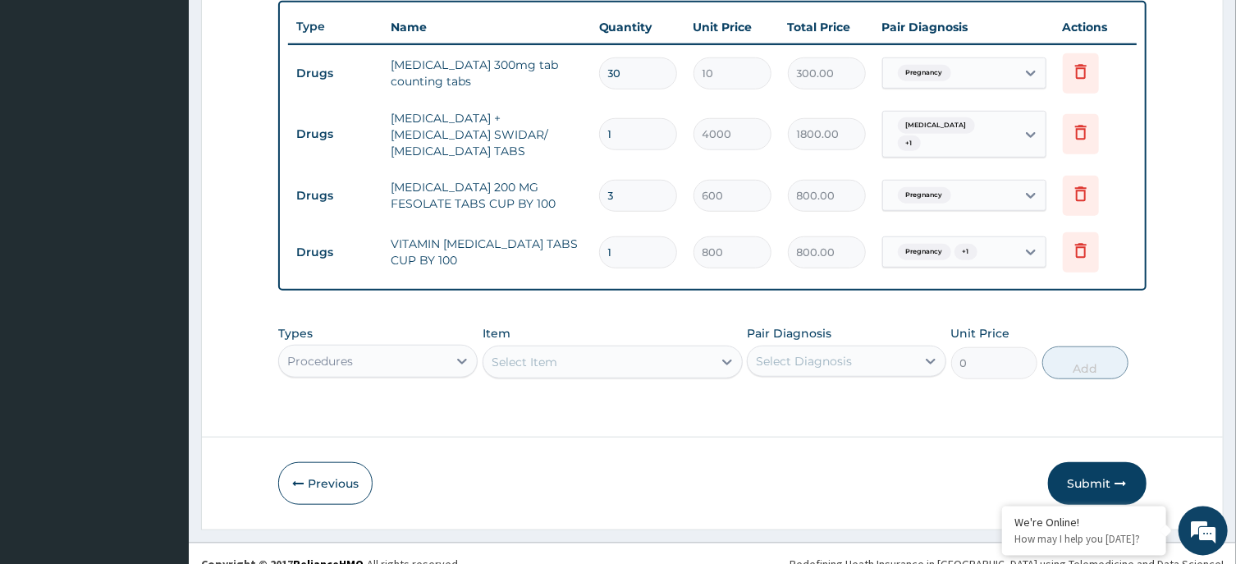
type input "3"
type input "600"
type input "1800.00"
type input "1"
type input "800"
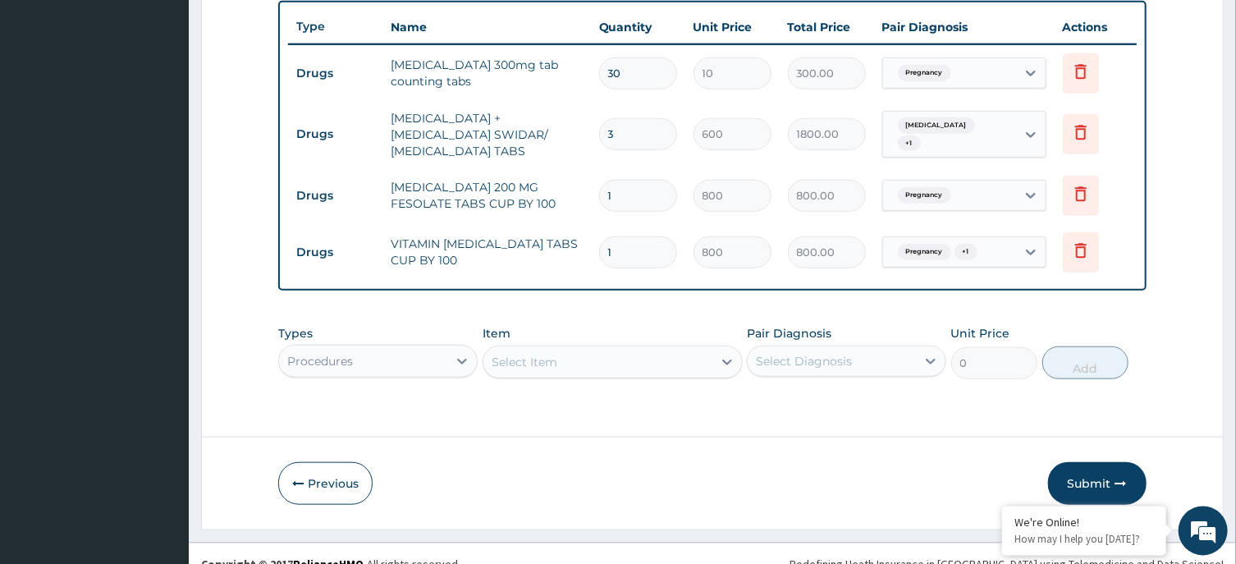
type input "800.00"
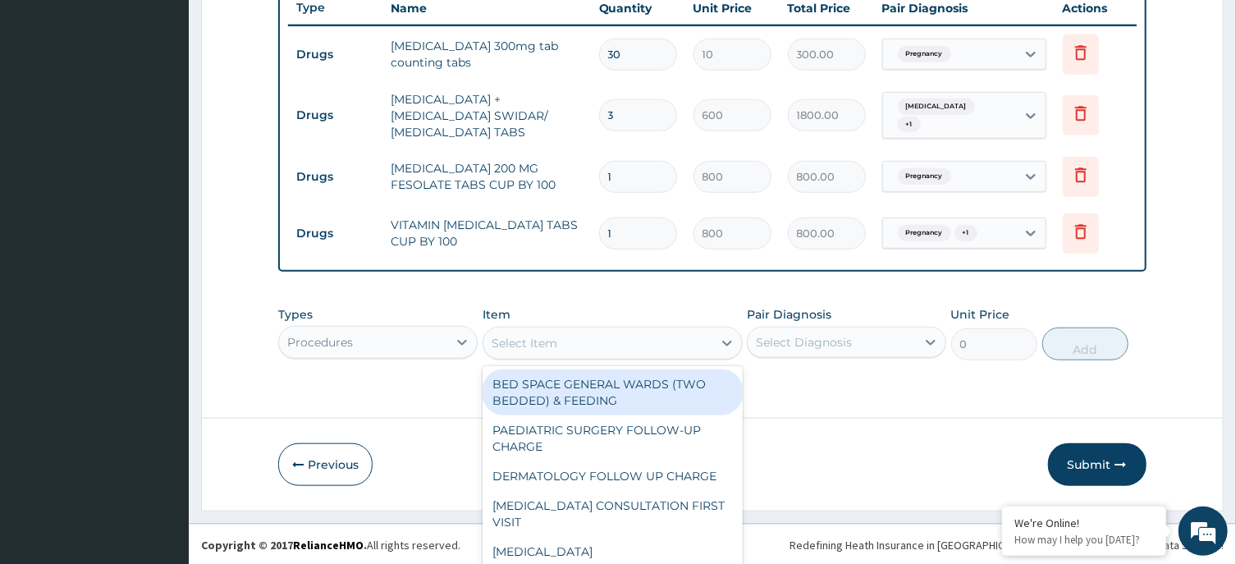
click at [653, 345] on div "Types Procedures Item option BED SPACE GENERAL WARDS (TWO BEDDED) & FEEDING foc…" at bounding box center [712, 333] width 868 height 71
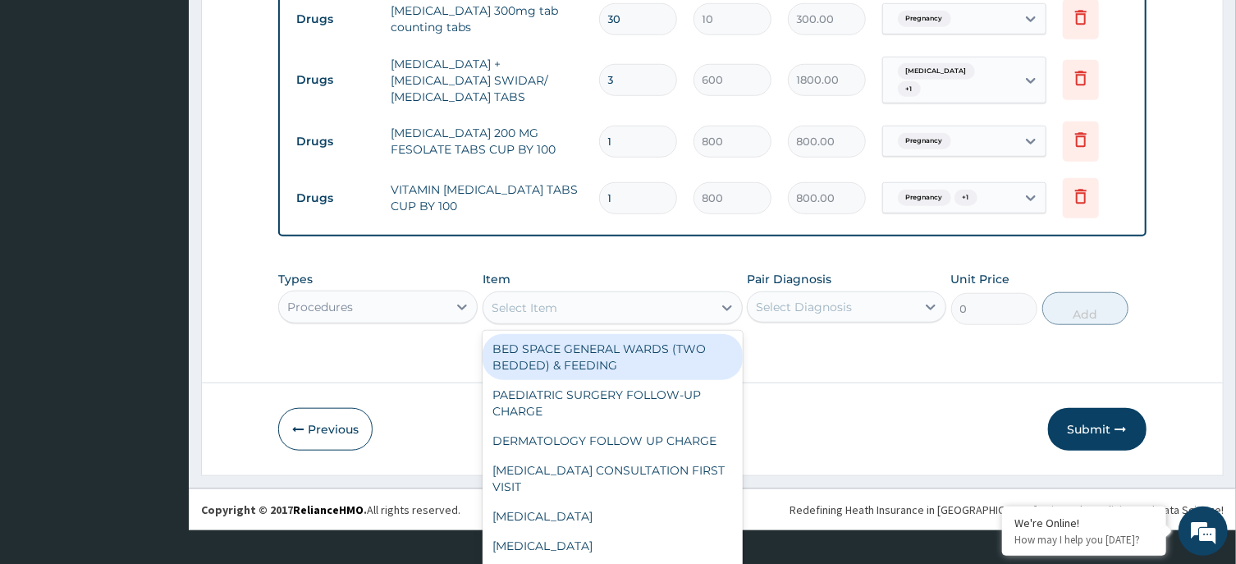
scroll to position [46, 0]
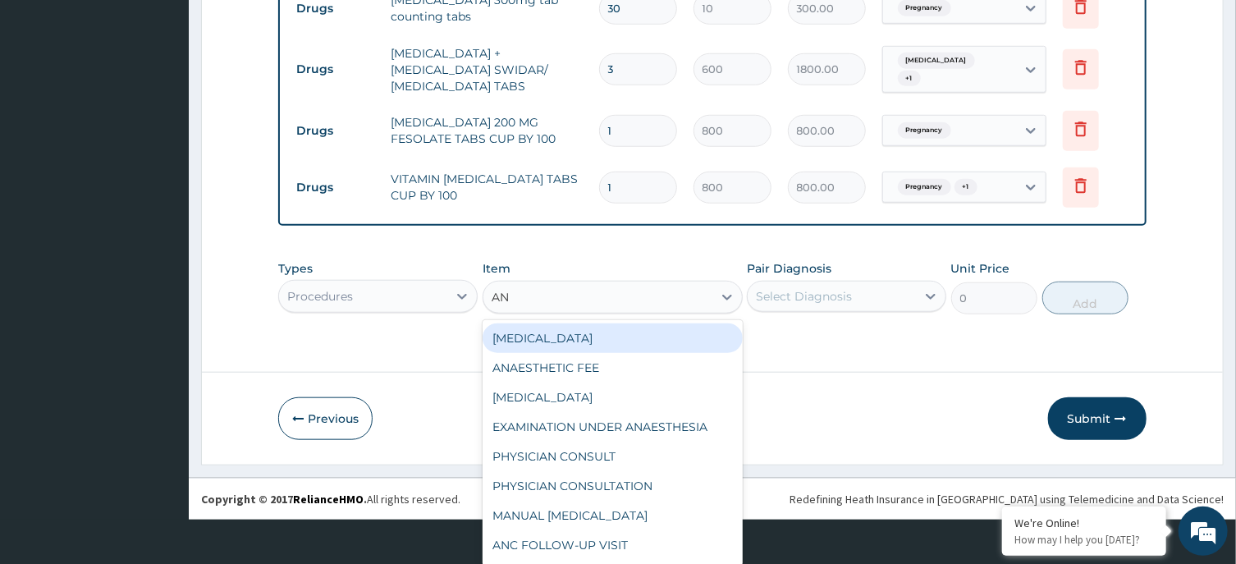
type input "ANC"
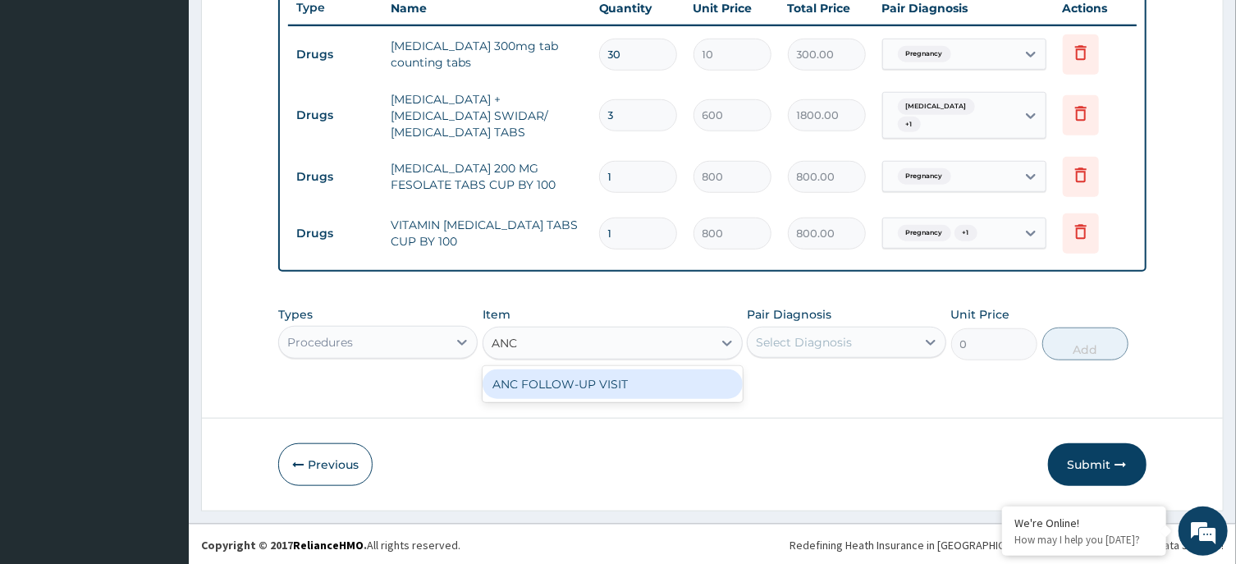
click at [638, 385] on div "ANC FOLLOW-UP VISIT" at bounding box center [613, 384] width 260 height 30
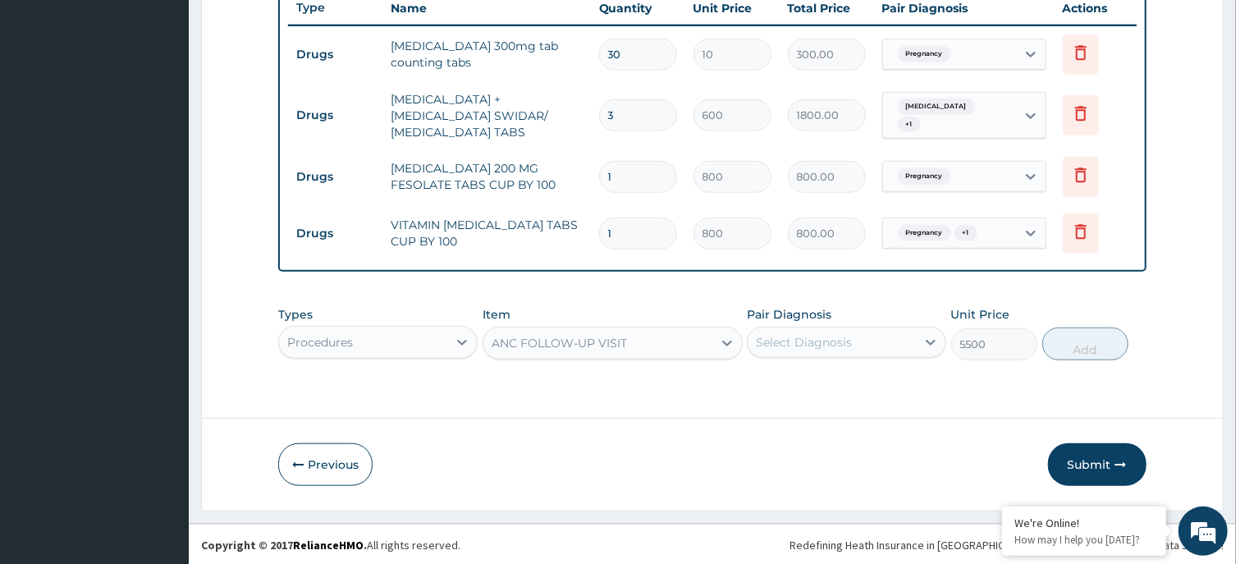
type input "5500"
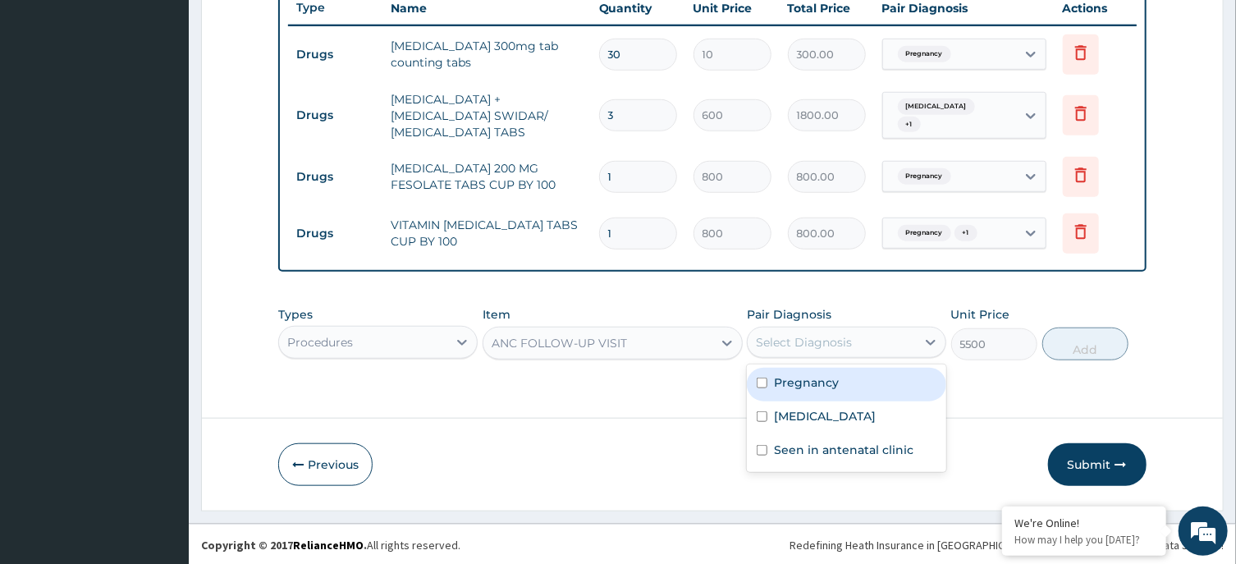
click at [864, 333] on div "Select Diagnosis" at bounding box center [832, 342] width 168 height 26
click at [809, 386] on label "Pregnancy" at bounding box center [806, 382] width 65 height 16
checkbox input "true"
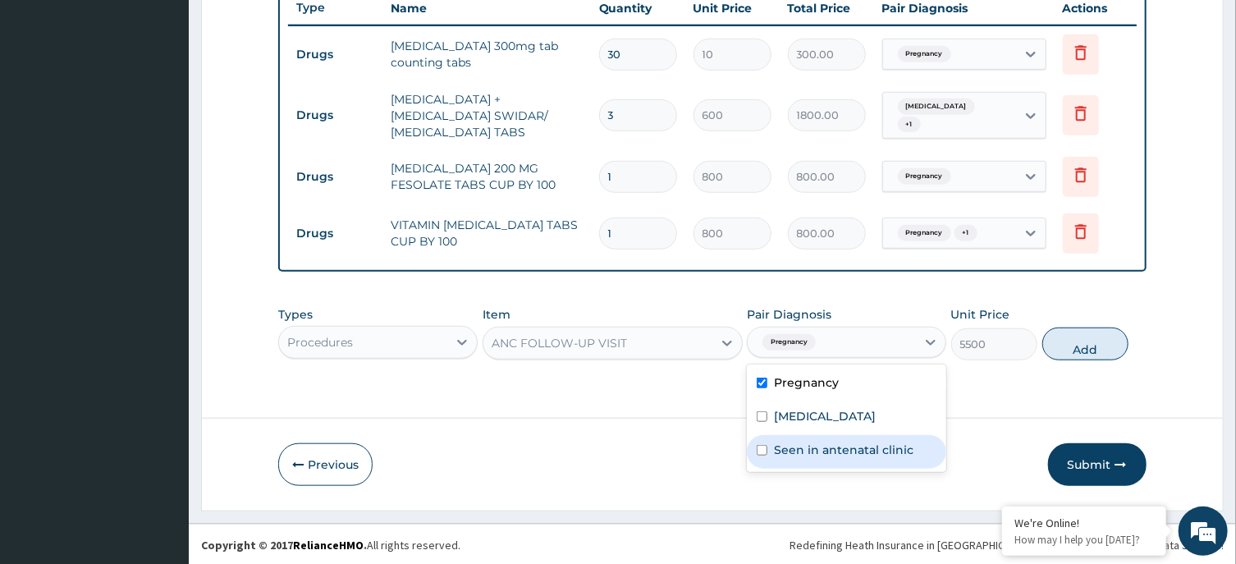
click at [833, 437] on div "Seen in antenatal clinic" at bounding box center [846, 452] width 199 height 34
checkbox input "true"
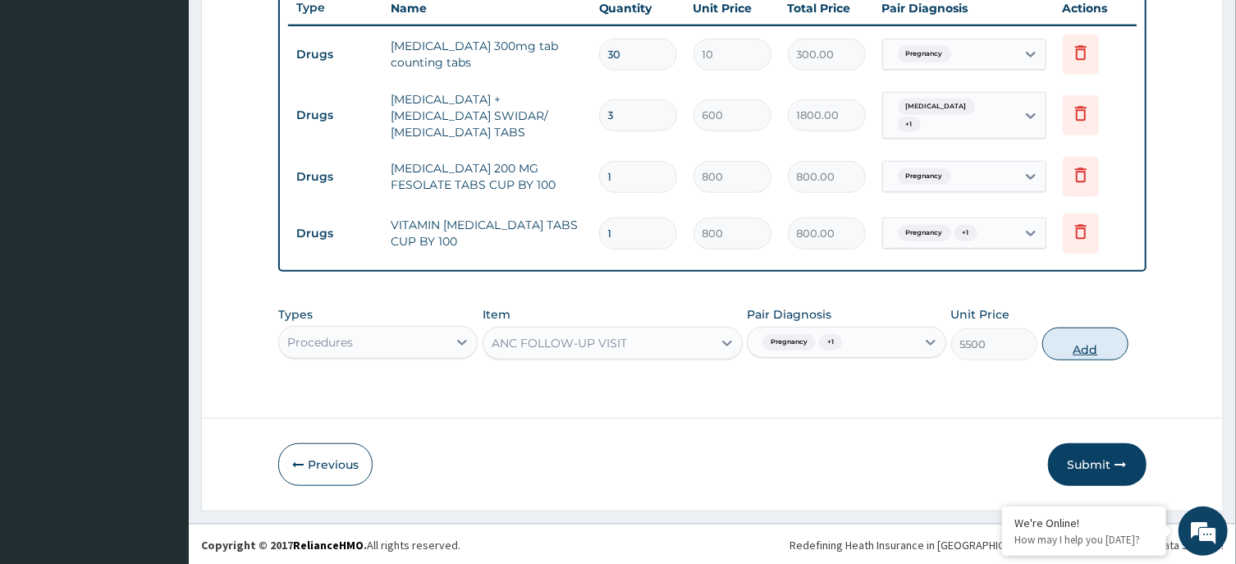
click at [1070, 348] on button "Add" at bounding box center [1085, 344] width 87 height 33
type input "0"
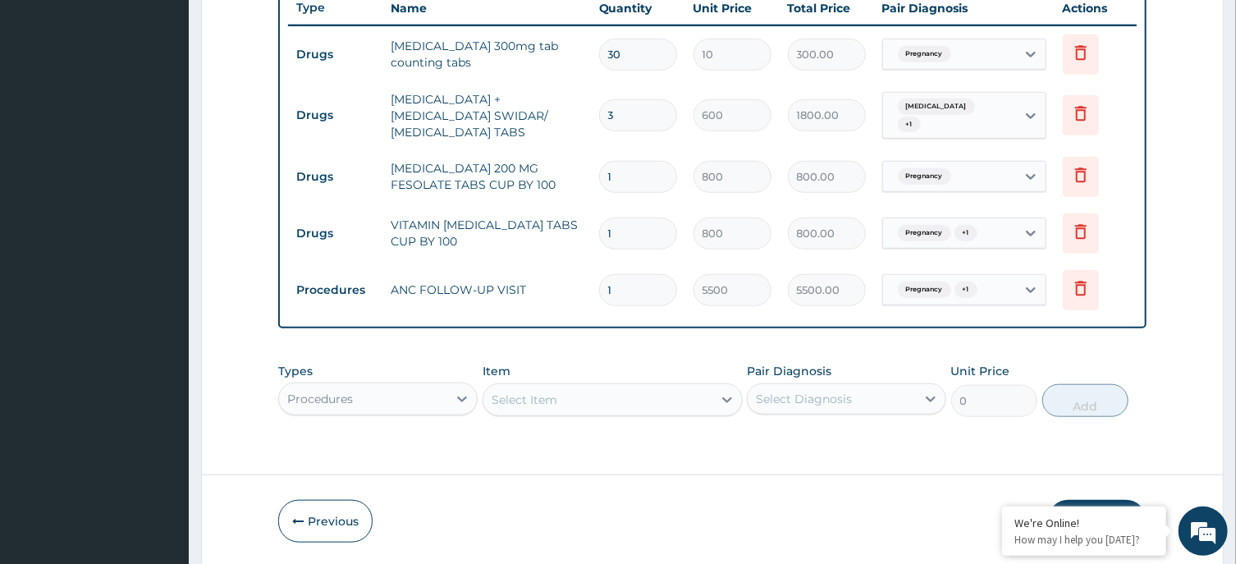
scroll to position [685, 0]
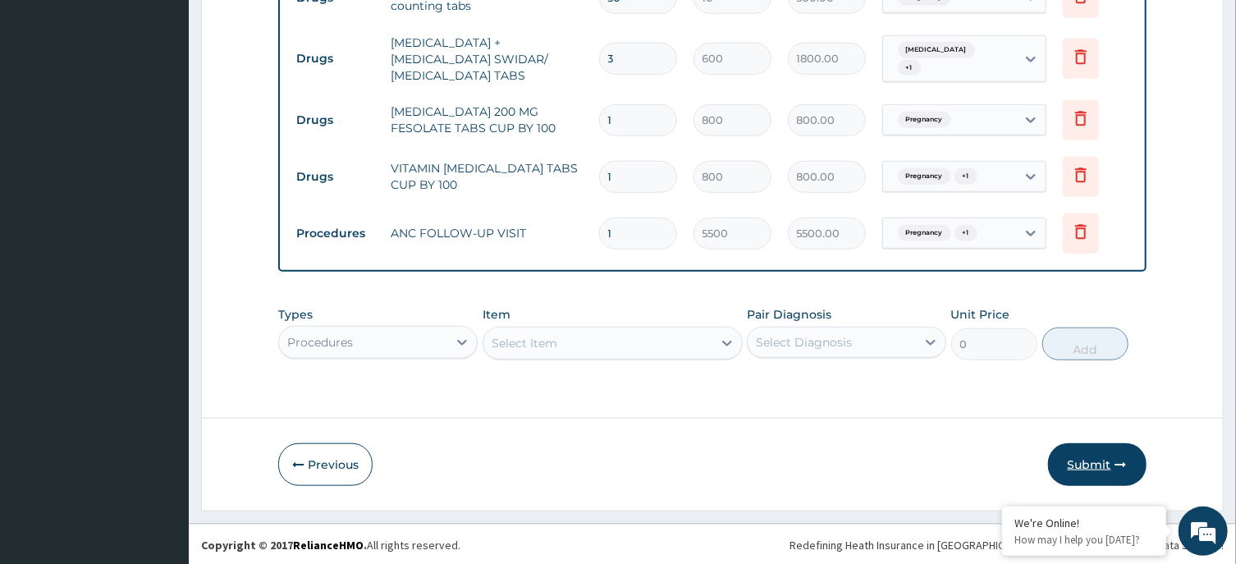
click at [1088, 449] on button "Submit" at bounding box center [1097, 464] width 98 height 43
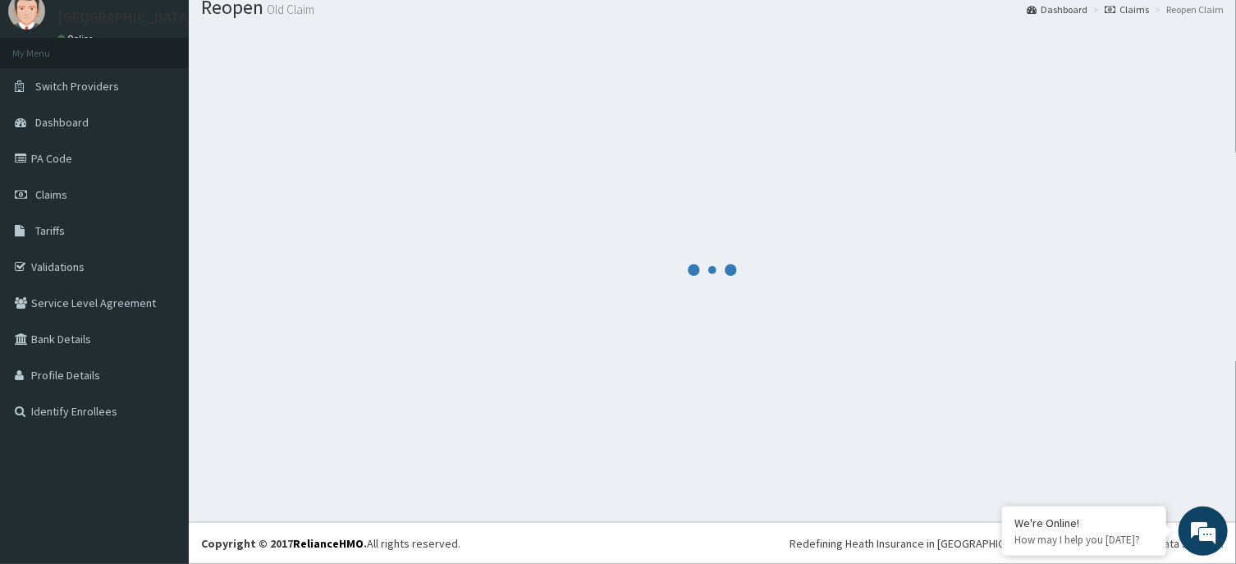
scroll to position [57, 0]
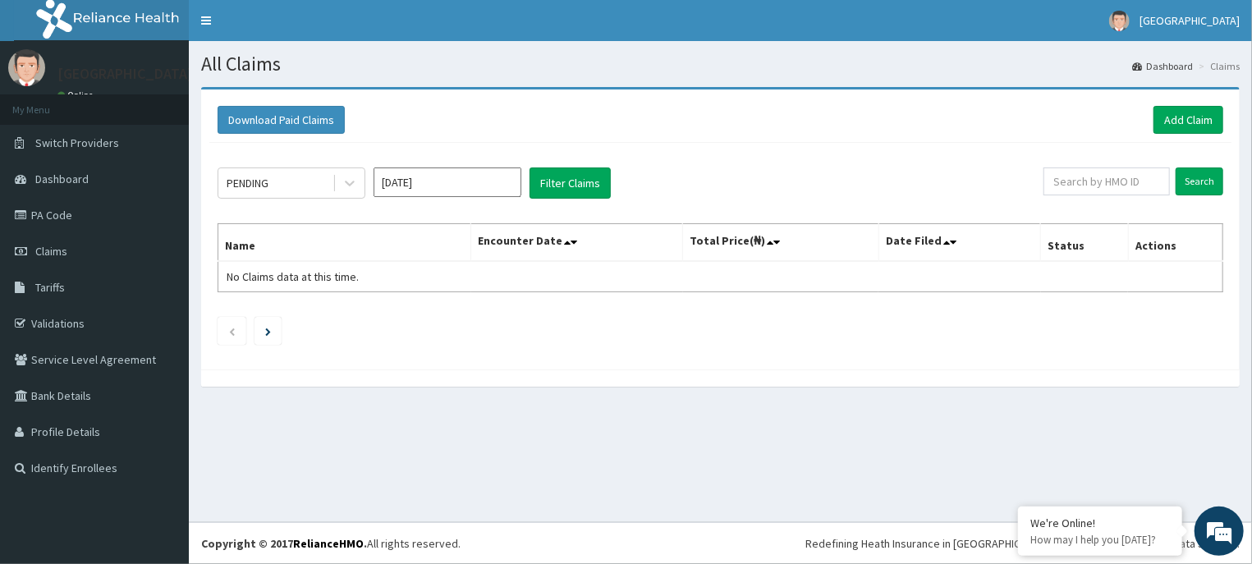
click at [468, 179] on input "[DATE]" at bounding box center [447, 182] width 148 height 30
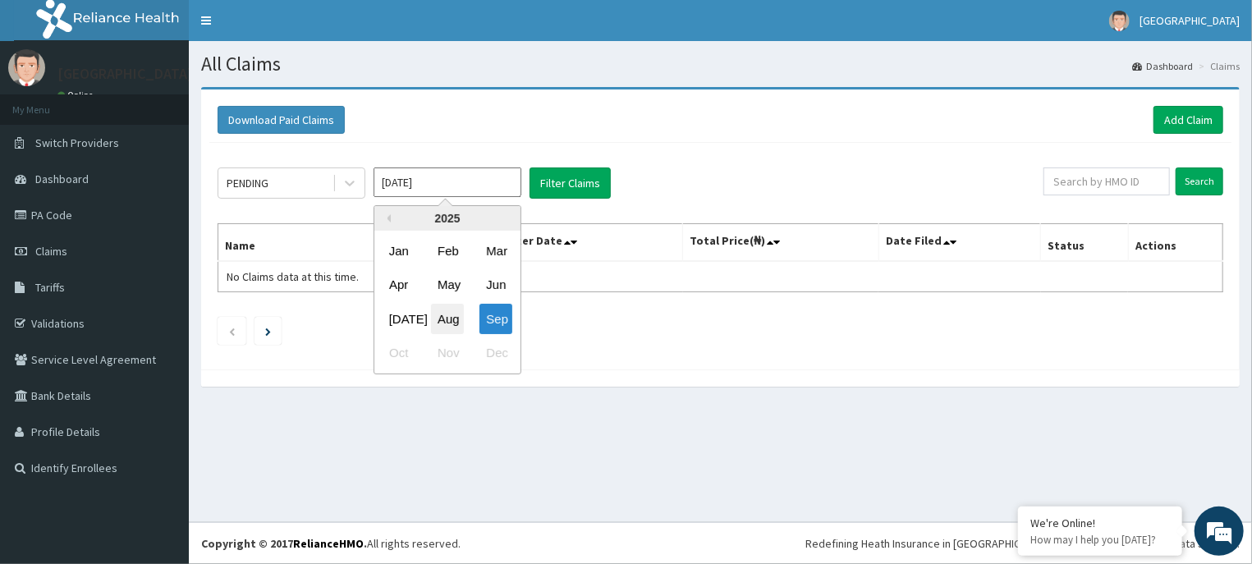
click at [446, 321] on div "Aug" at bounding box center [447, 319] width 33 height 30
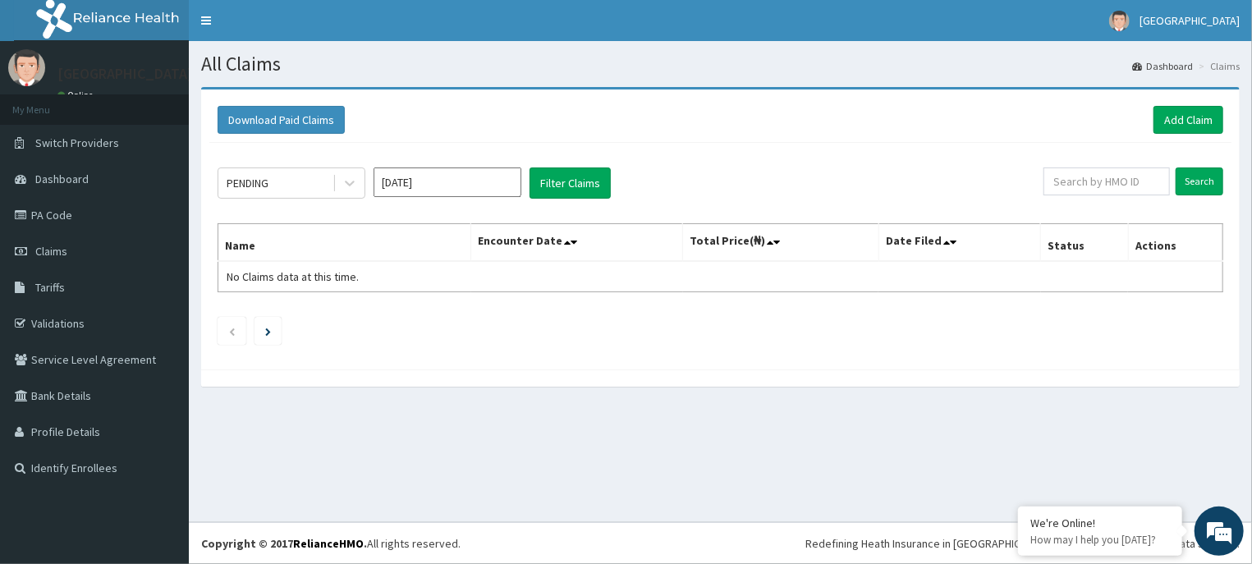
type input "Aug 2025"
click at [561, 173] on button "Filter Claims" at bounding box center [569, 182] width 81 height 31
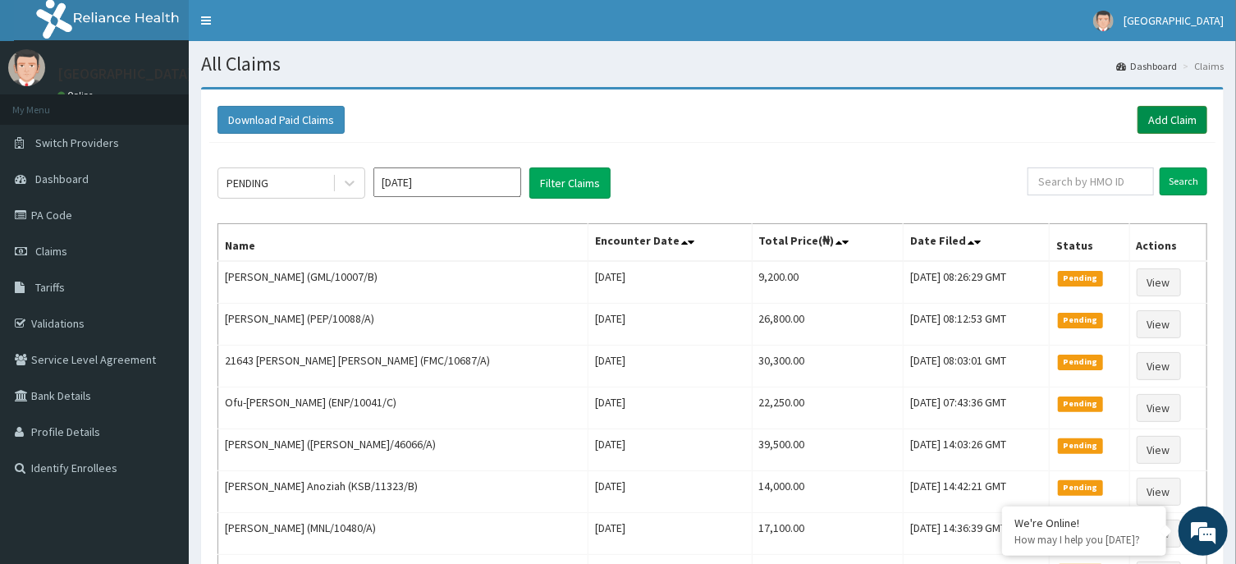
click at [1172, 121] on link "Add Claim" at bounding box center [1173, 120] width 70 height 28
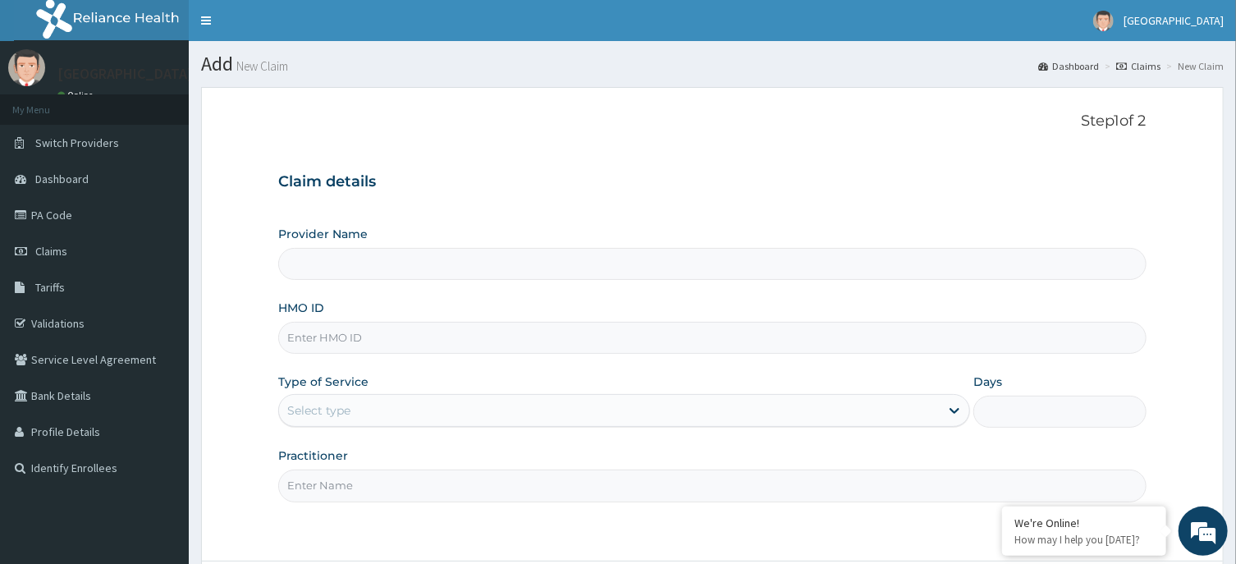
type input "[GEOGRAPHIC_DATA] -ASABA"
click at [495, 344] on input "HMO ID" at bounding box center [712, 338] width 868 height 32
type input "ENP/11912/C"
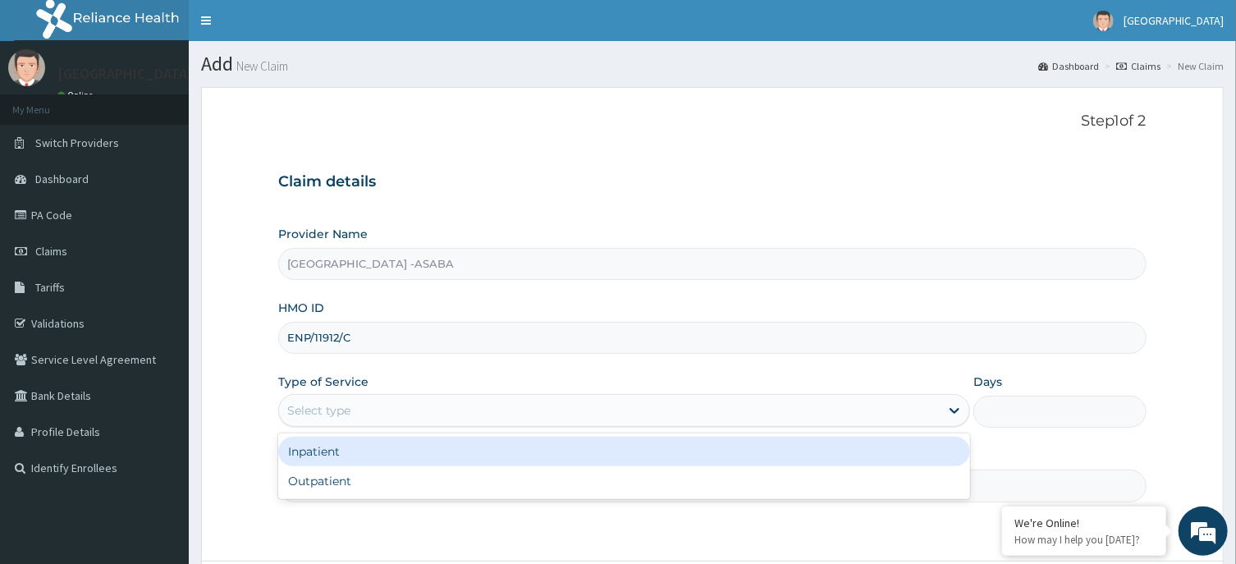
click at [896, 406] on div "Select type" at bounding box center [609, 410] width 661 height 26
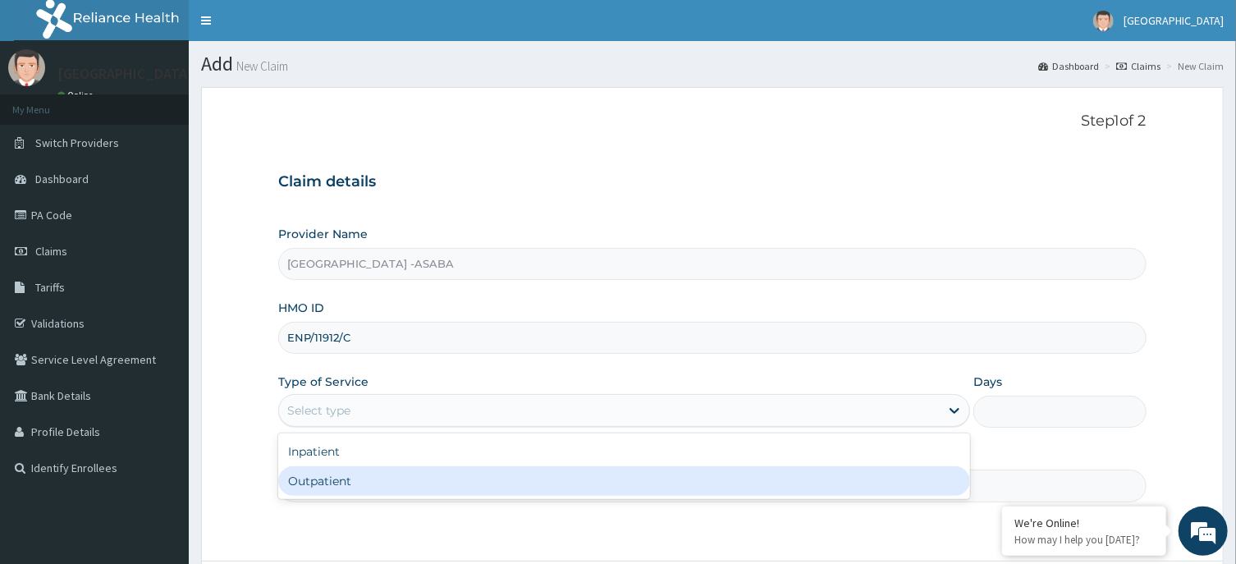
click at [747, 496] on div "Outpatient" at bounding box center [624, 481] width 692 height 30
type input "1"
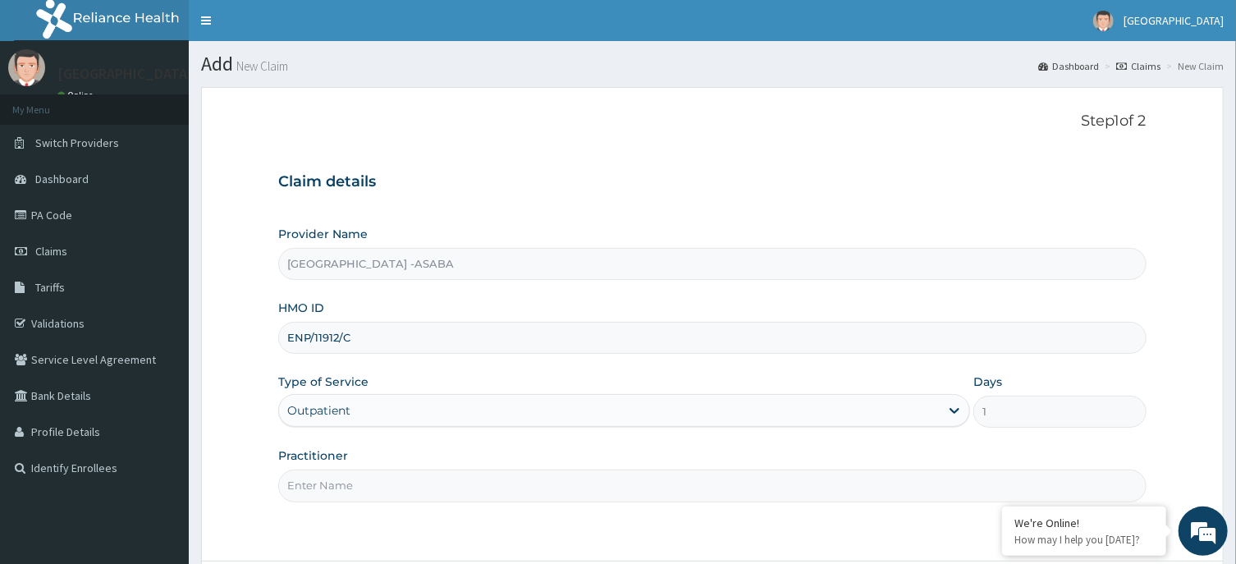
click at [747, 496] on input "Practitioner" at bounding box center [712, 486] width 868 height 32
click at [746, 479] on input "Practitioner" at bounding box center [712, 486] width 868 height 32
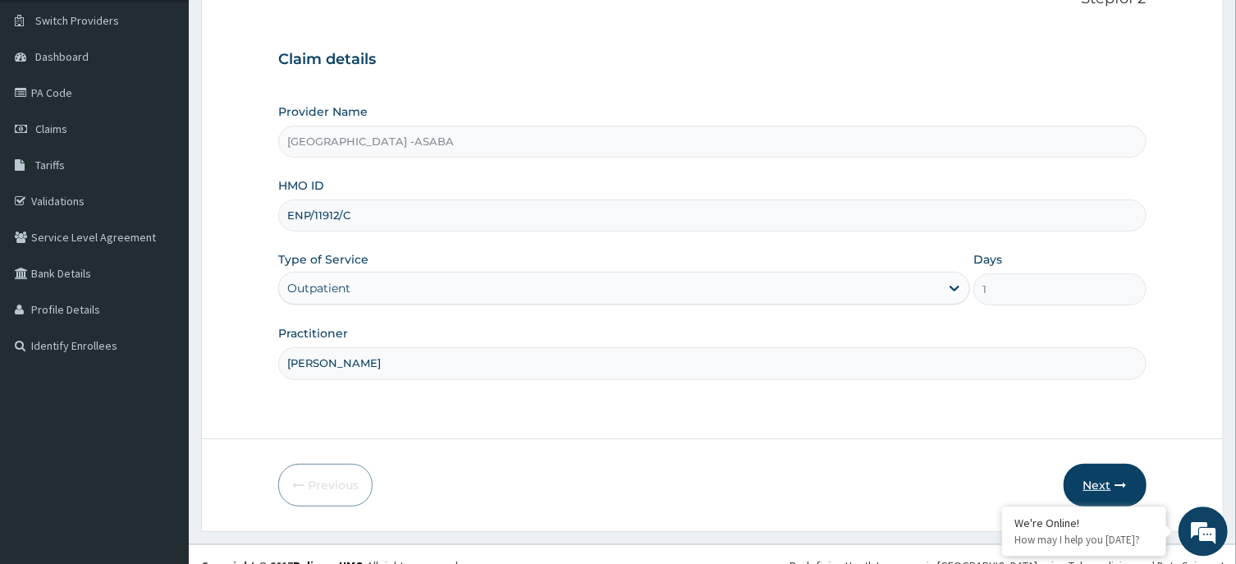
scroll to position [144, 0]
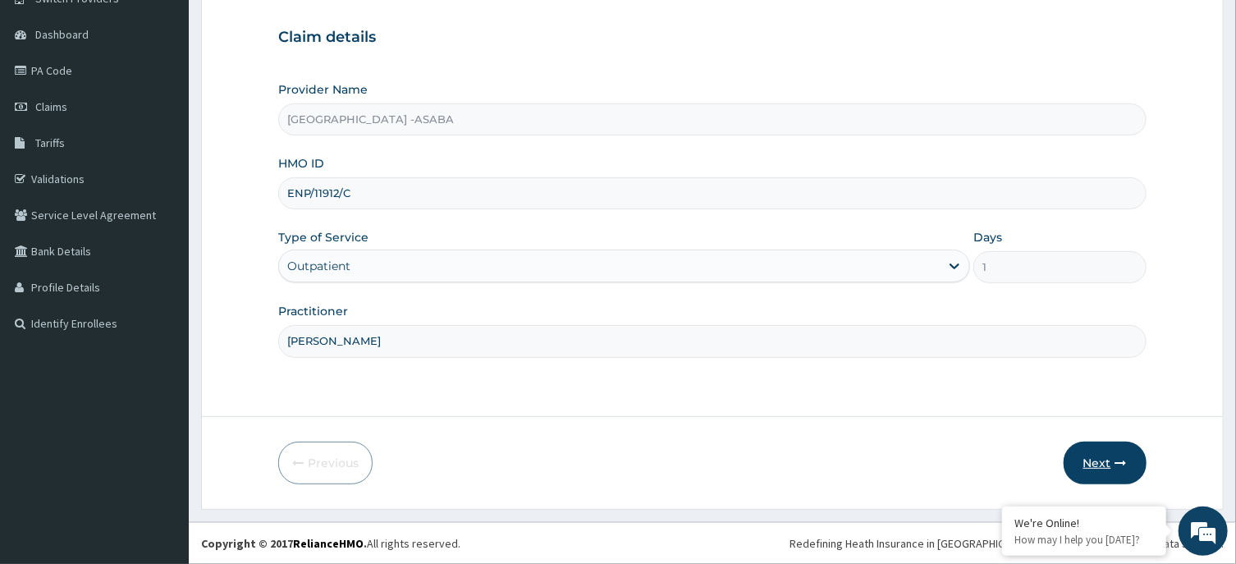
type input "[PERSON_NAME]"
click at [1110, 457] on button "Next" at bounding box center [1105, 463] width 83 height 43
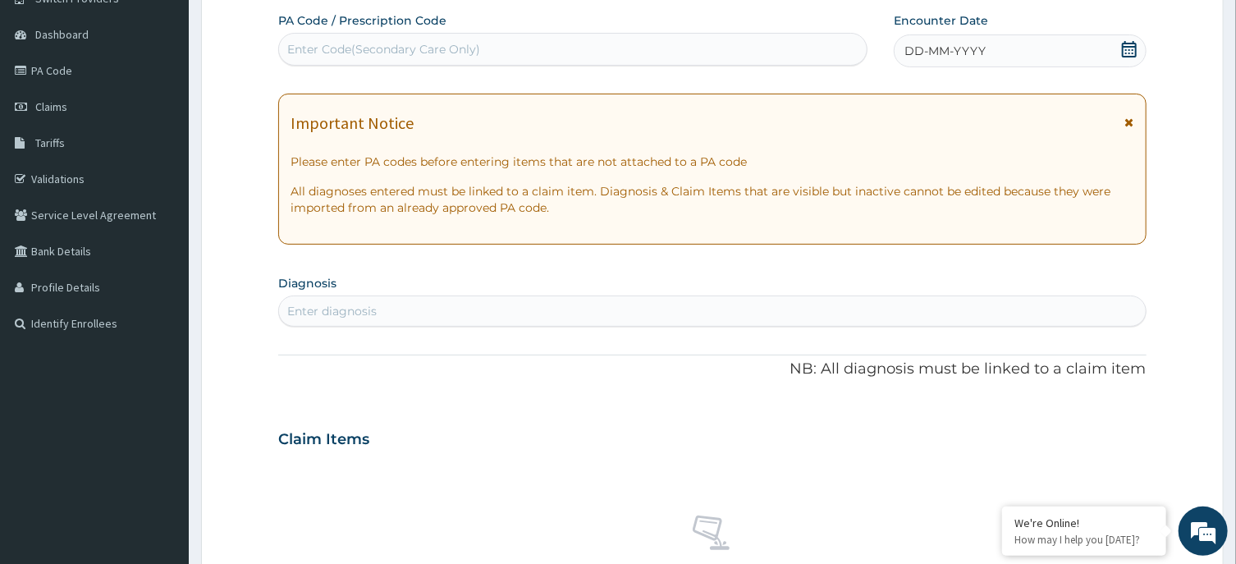
click at [751, 39] on div "Enter Code(Secondary Care Only)" at bounding box center [573, 49] width 588 height 26
type input "PA/1D61E9"
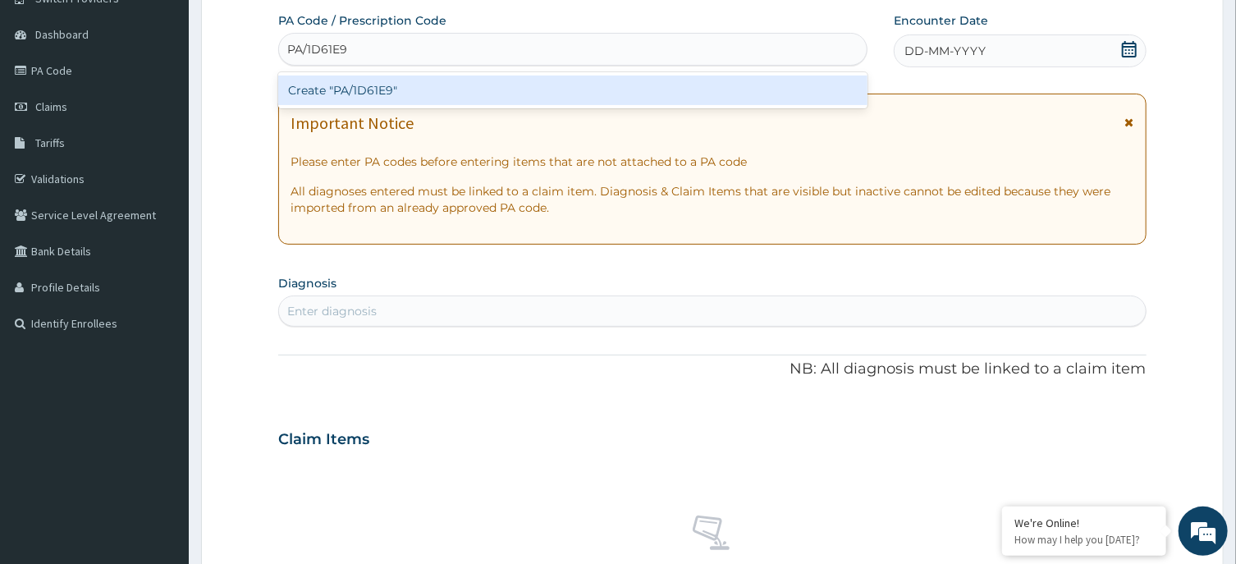
click at [749, 86] on div "Create "PA/1D61E9"" at bounding box center [572, 91] width 589 height 30
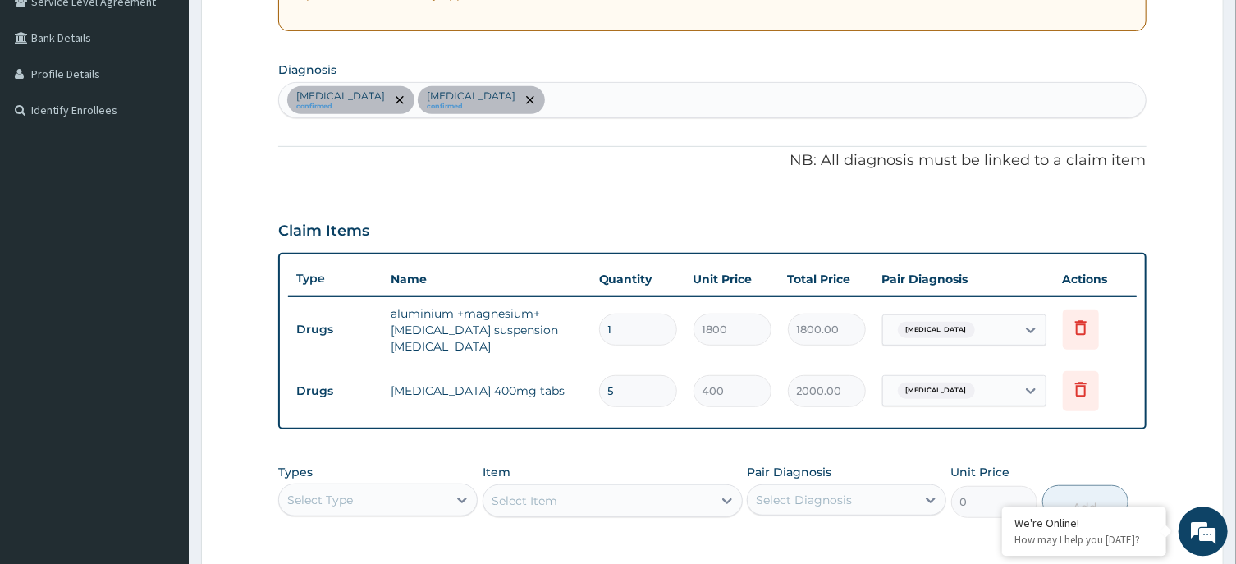
scroll to position [342, 0]
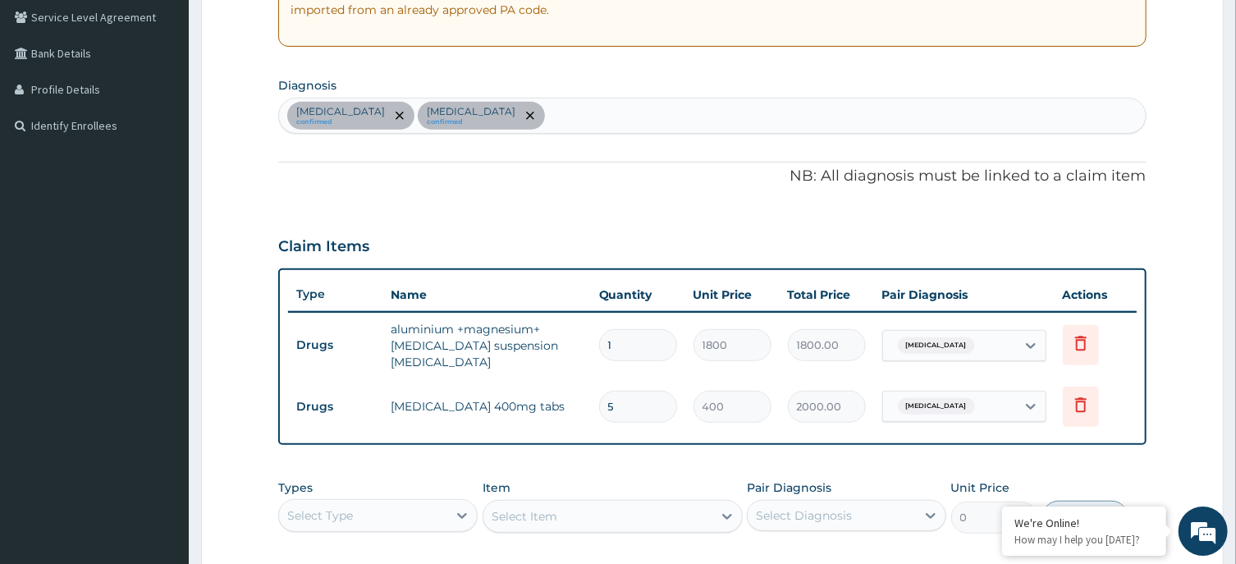
click at [663, 118] on div "[MEDICAL_DATA] confirmed [MEDICAL_DATA] confirmed" at bounding box center [712, 115] width 866 height 34
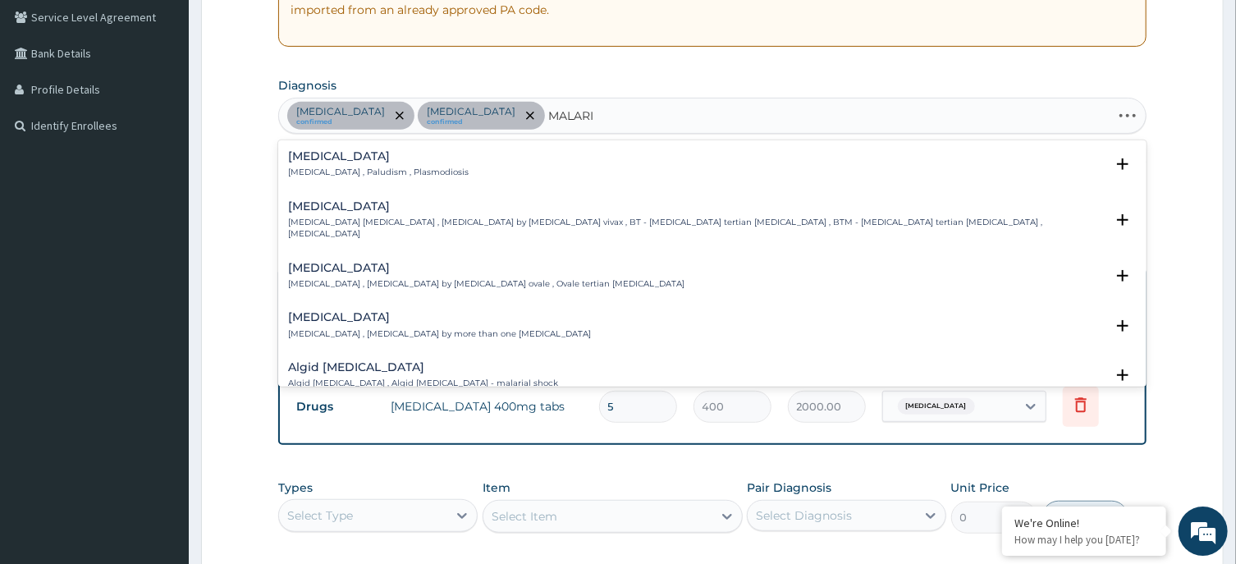
type input "[MEDICAL_DATA]"
click at [332, 162] on h4 "Malaria" at bounding box center [378, 156] width 181 height 12
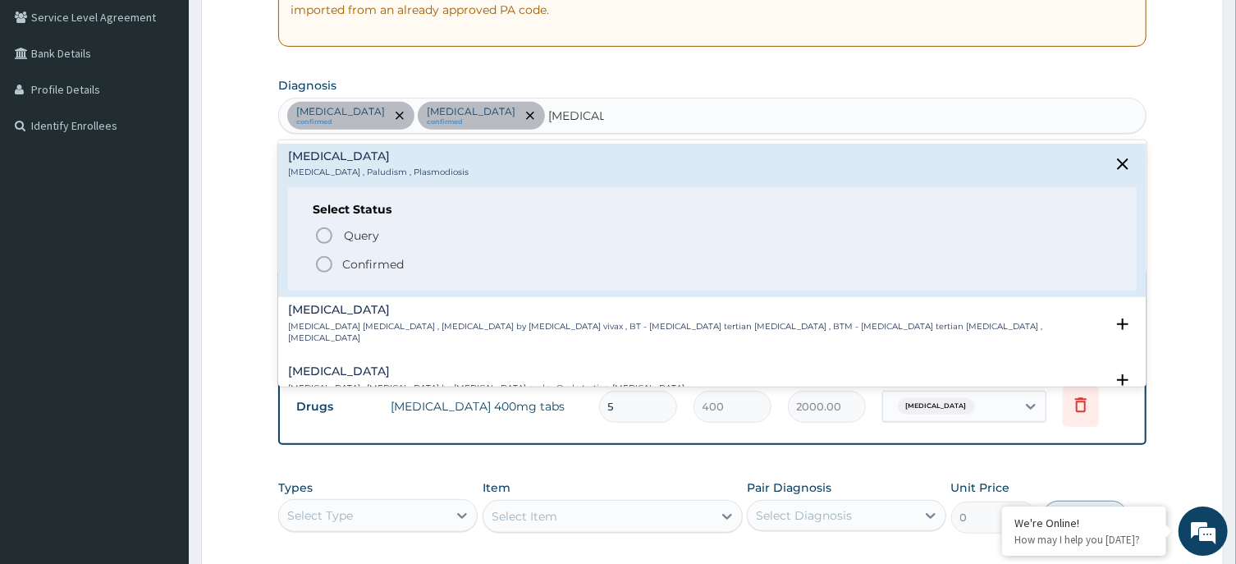
click at [325, 263] on icon "status option filled" at bounding box center [324, 264] width 20 height 20
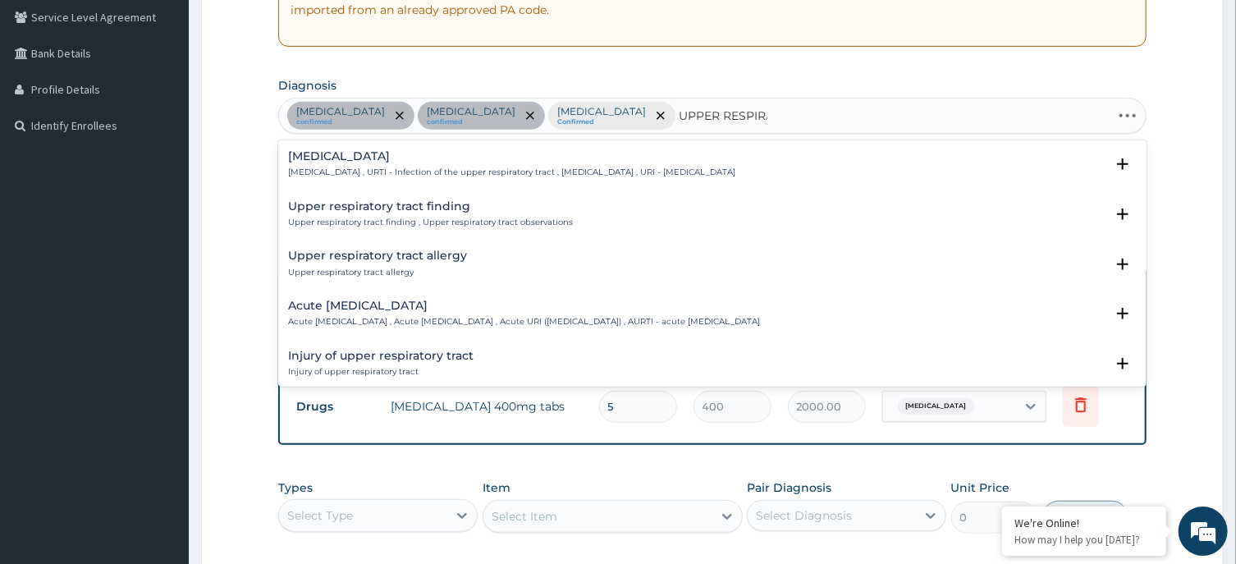
type input "UPPER RESPIRAT"
click at [360, 158] on h4 "Upper respiratory infection" at bounding box center [511, 156] width 447 height 12
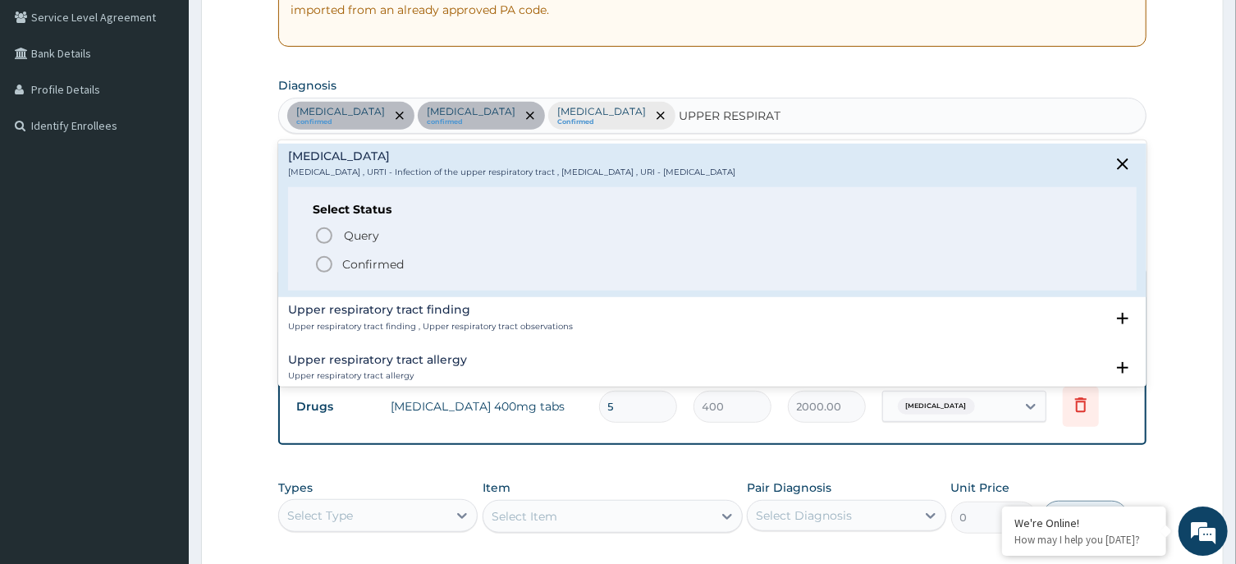
click at [323, 255] on icon "status option filled" at bounding box center [324, 264] width 20 height 20
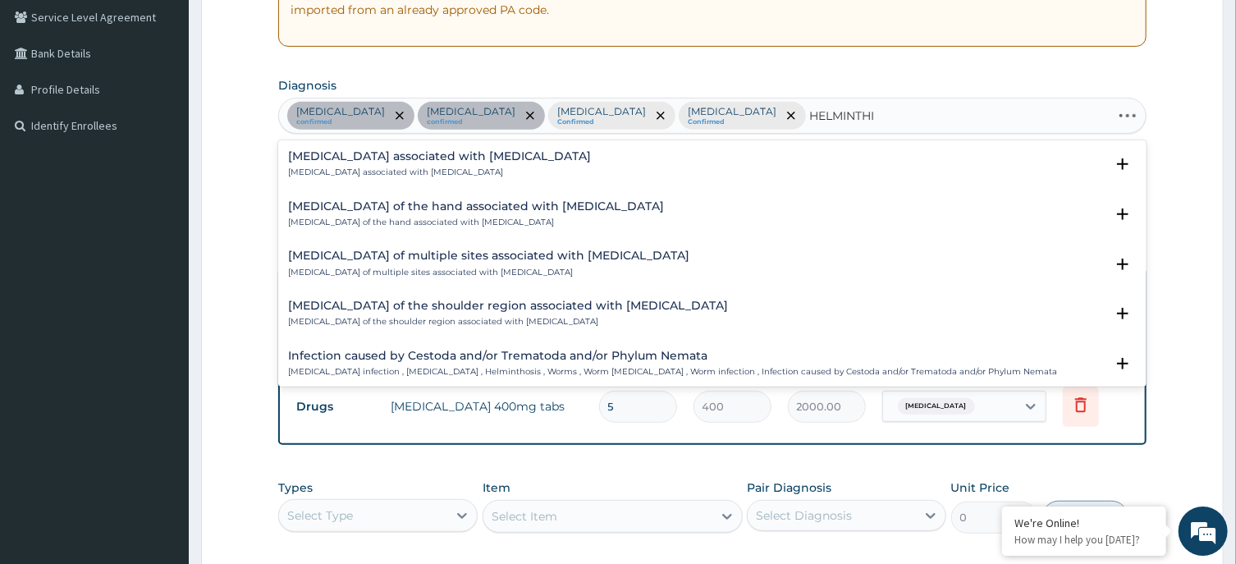
type input "HELMINTHIA"
click at [840, 358] on h4 "Infection caused by Cestoda and/or Trematoda and/or Phylum Nemata" at bounding box center [672, 356] width 769 height 12
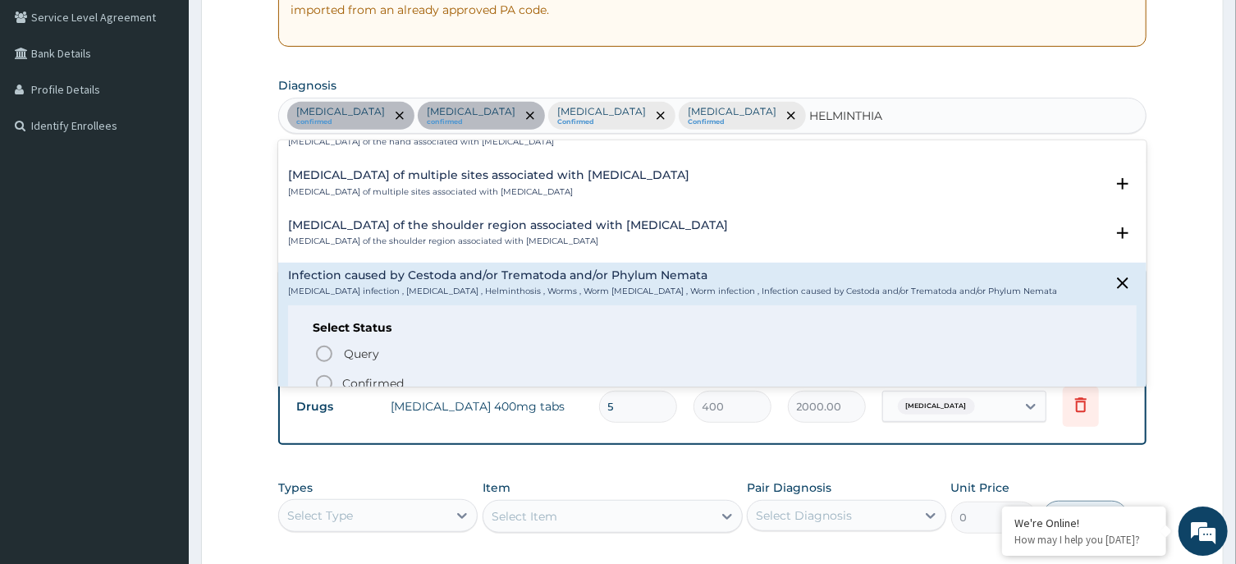
scroll to position [82, 0]
click at [317, 376] on icon "status option filled" at bounding box center [324, 382] width 20 height 20
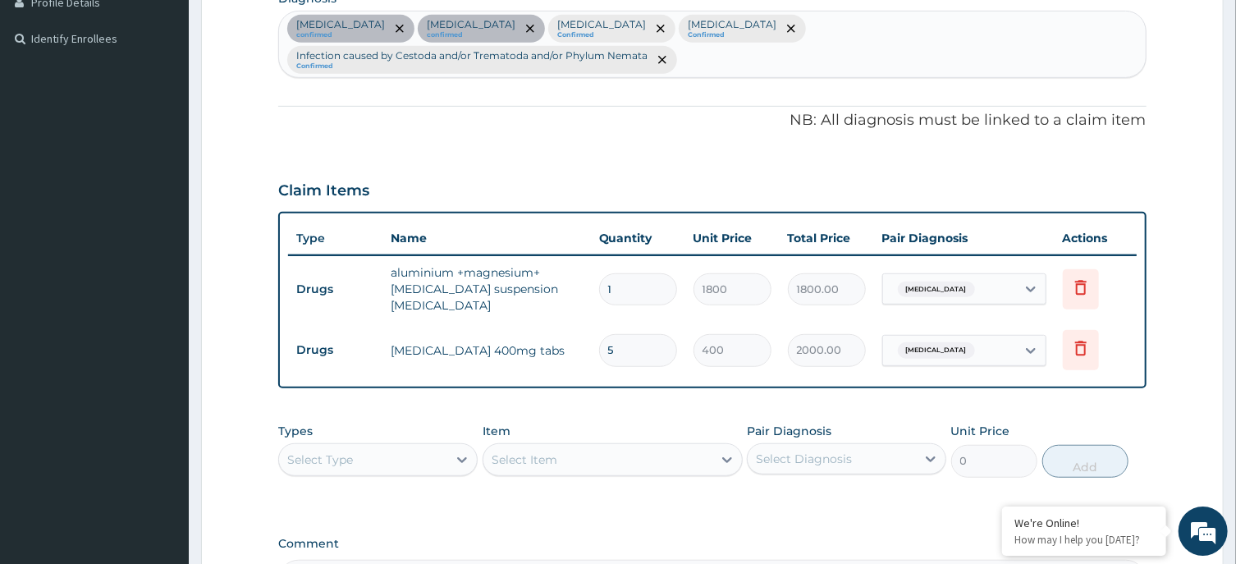
scroll to position [519, 0]
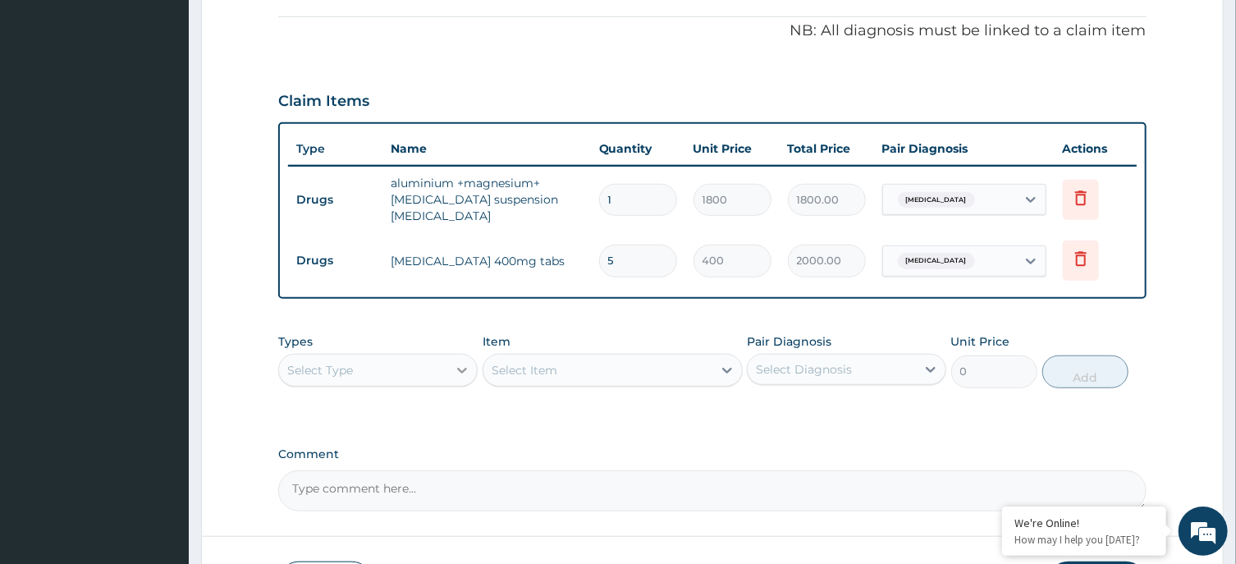
click at [450, 355] on div at bounding box center [462, 370] width 30 height 30
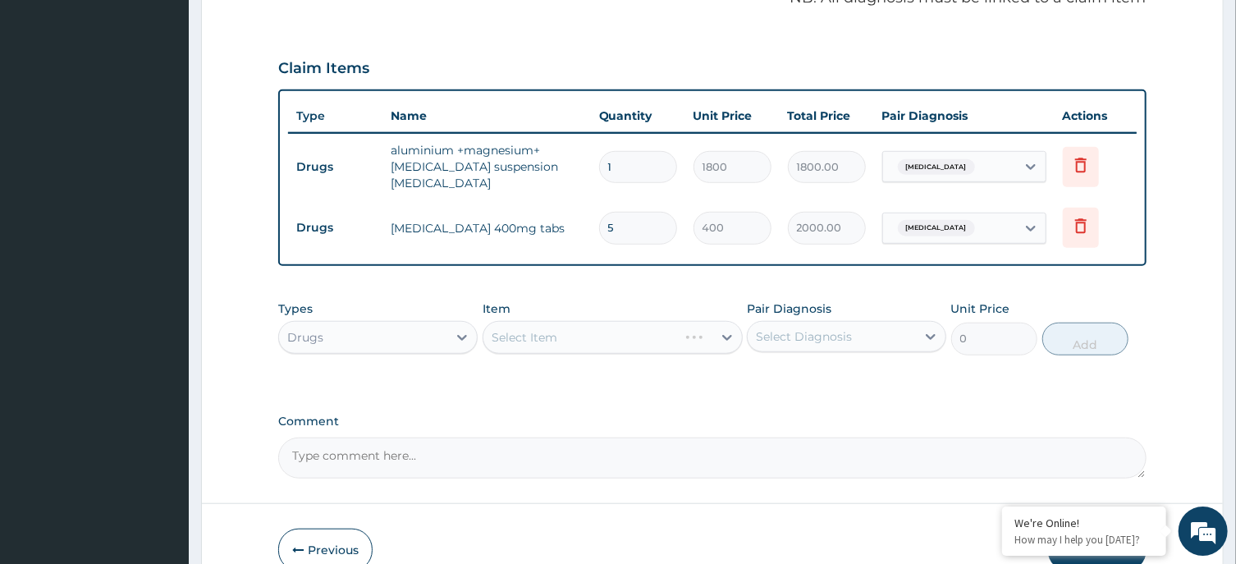
scroll to position [606, 0]
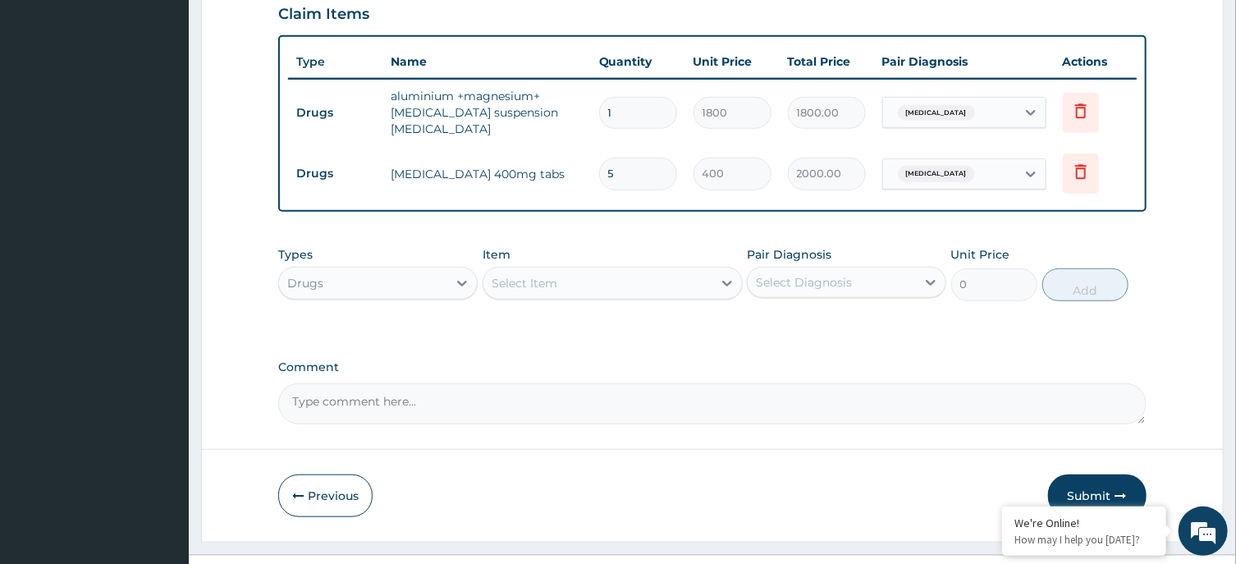
click at [637, 270] on div "Select Item" at bounding box center [597, 283] width 229 height 26
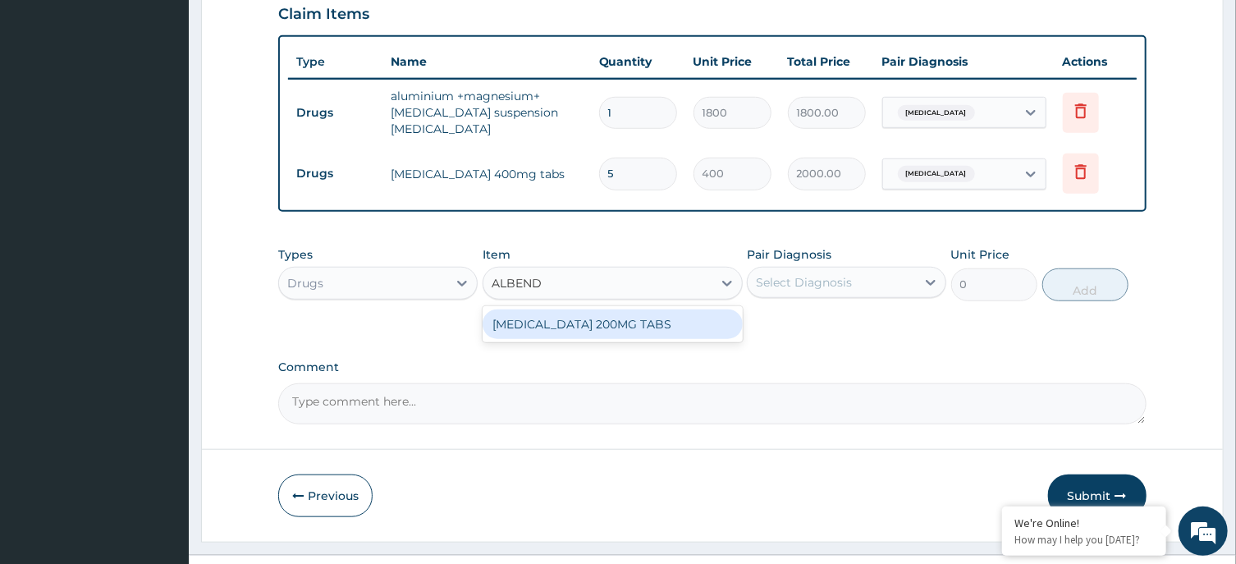
type input "ALBENDA"
click at [659, 309] on div "ALBENDAZOLE 200MG TABS" at bounding box center [613, 324] width 260 height 30
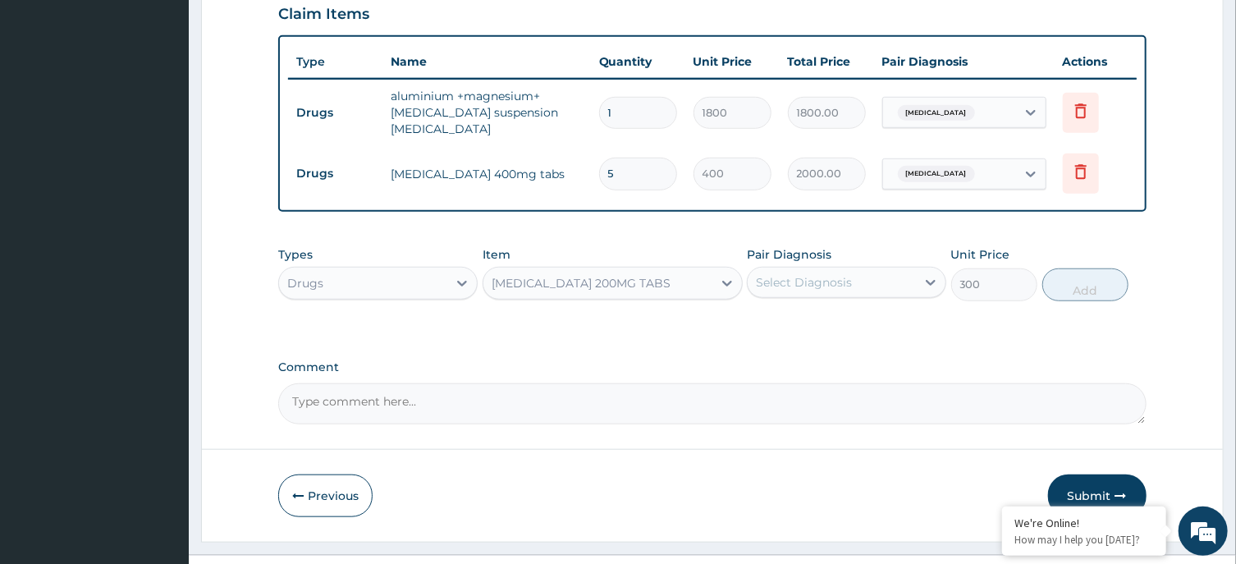
type input "300"
click at [844, 274] on div "Select Diagnosis" at bounding box center [804, 282] width 96 height 16
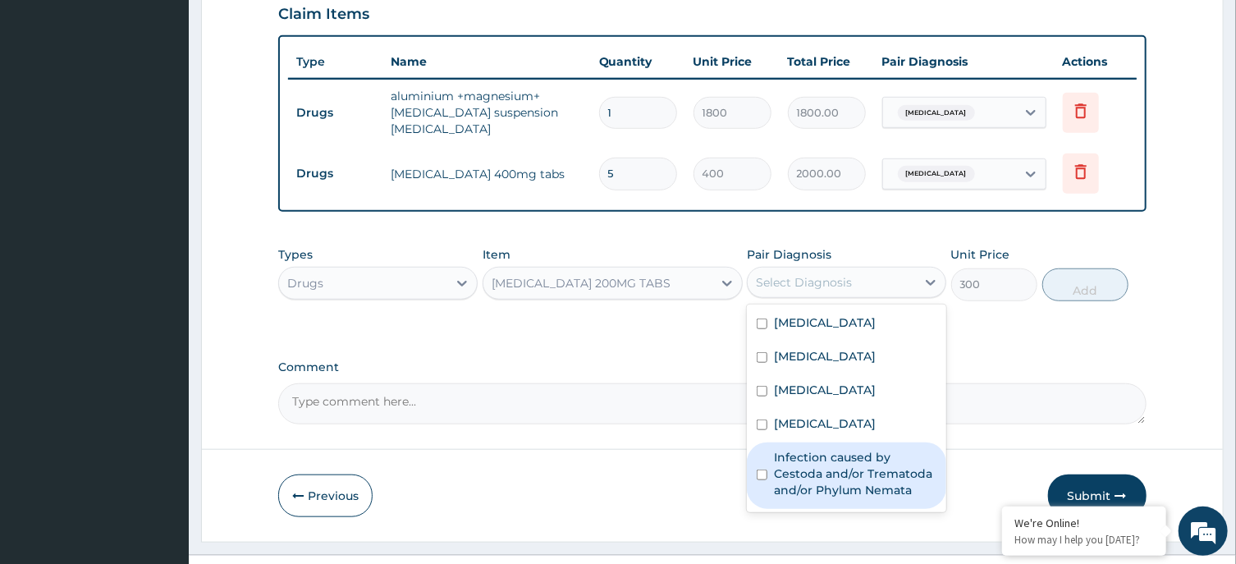
click at [832, 449] on label "Infection caused by Cestoda and/or Trematoda and/or Phylum Nemata" at bounding box center [855, 473] width 163 height 49
checkbox input "true"
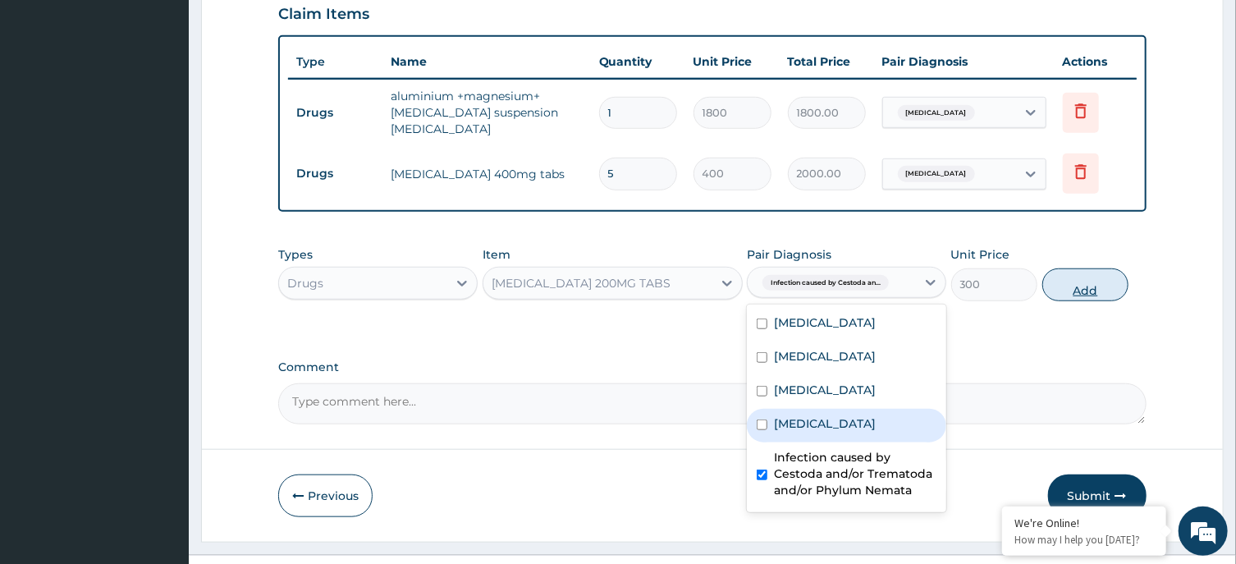
click at [1093, 268] on button "Add" at bounding box center [1085, 284] width 87 height 33
type input "0"
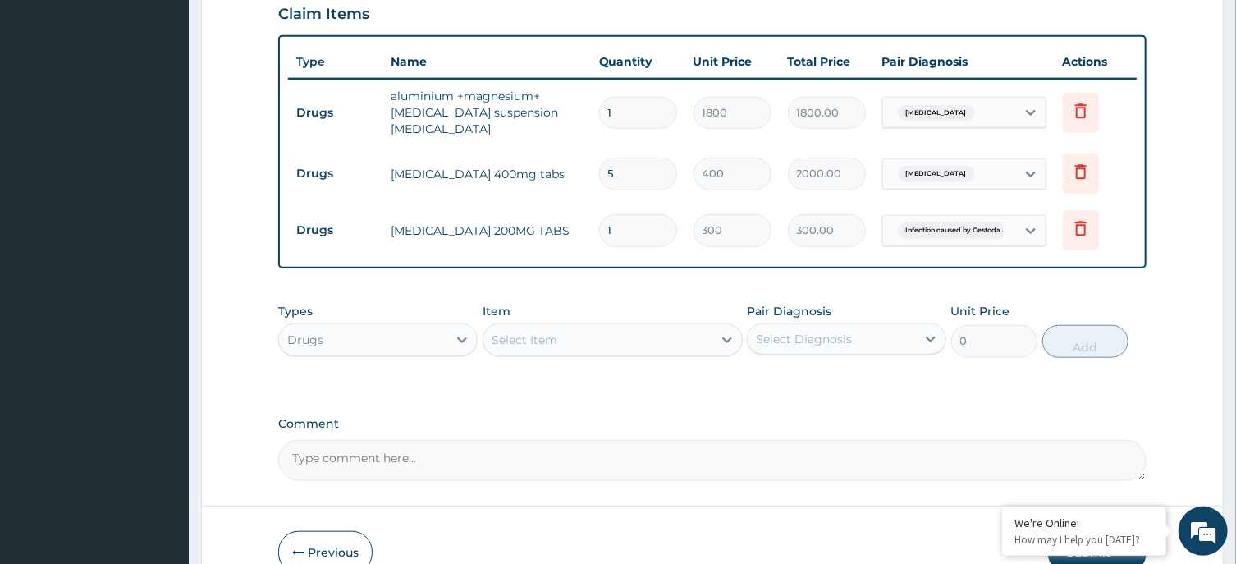
click at [628, 214] on input "1" at bounding box center [638, 230] width 78 height 32
type input "0.00"
type input "2"
type input "600.00"
type input "2"
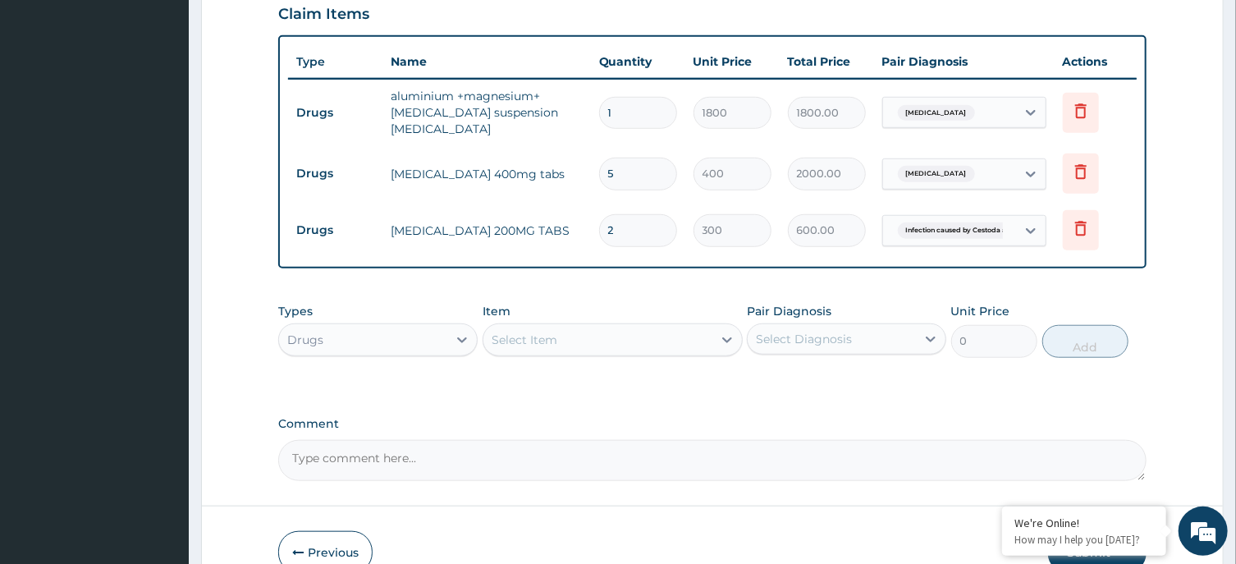
click at [624, 327] on div "Select Item" at bounding box center [597, 340] width 229 height 26
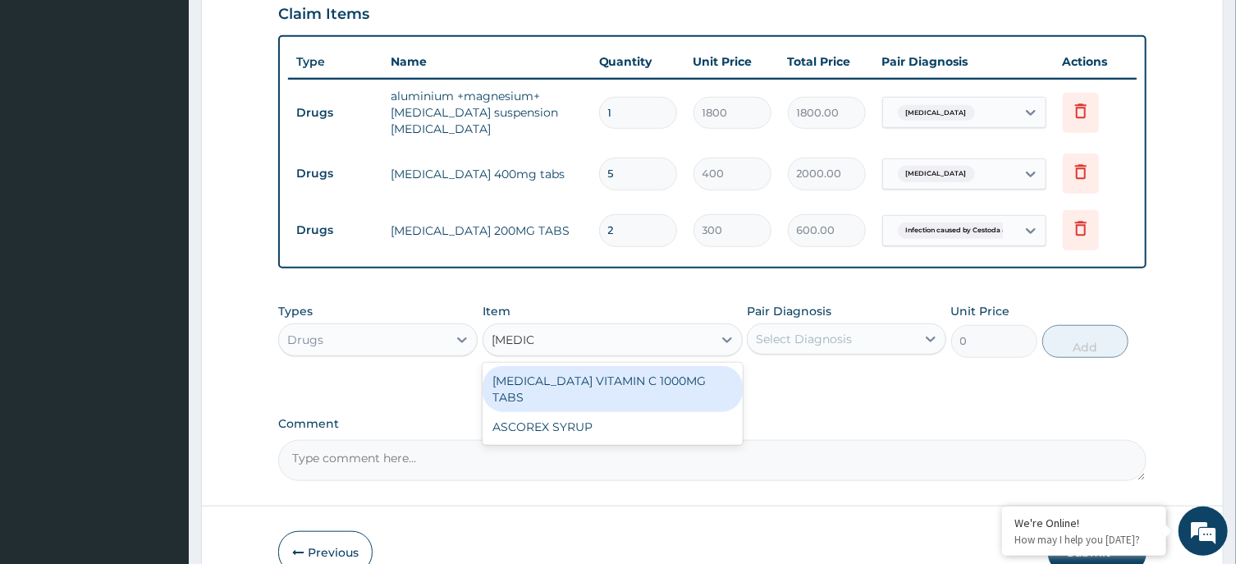
type input "ASCORE"
click at [534, 366] on div "ASCOREX SYRUP" at bounding box center [613, 381] width 260 height 30
type input "1500"
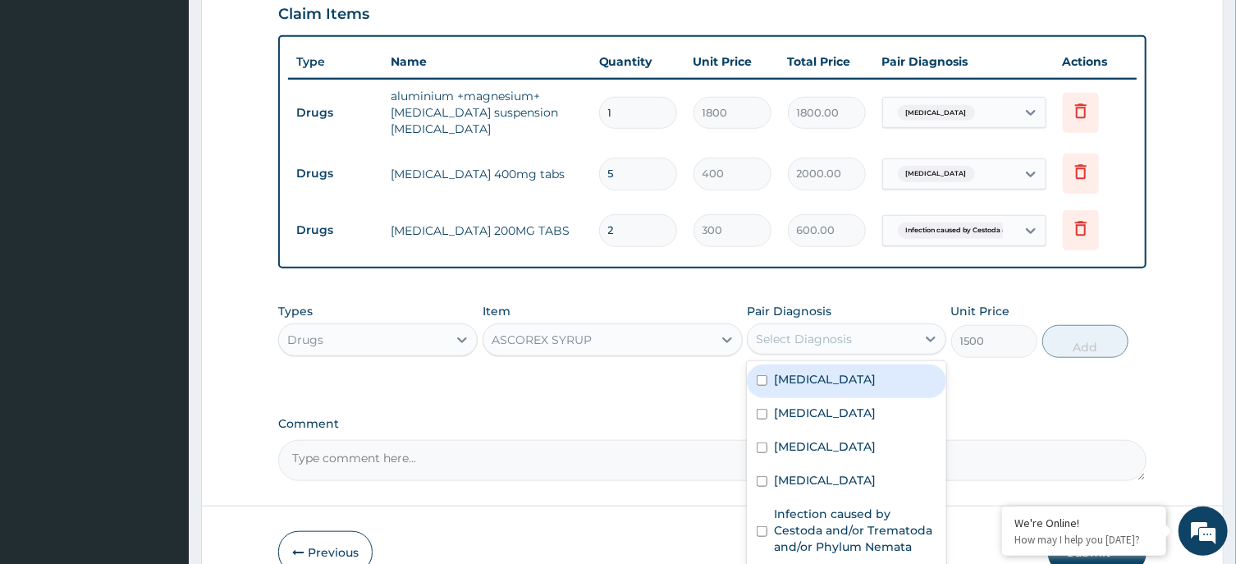
click at [879, 326] on div "Select Diagnosis" at bounding box center [832, 339] width 168 height 26
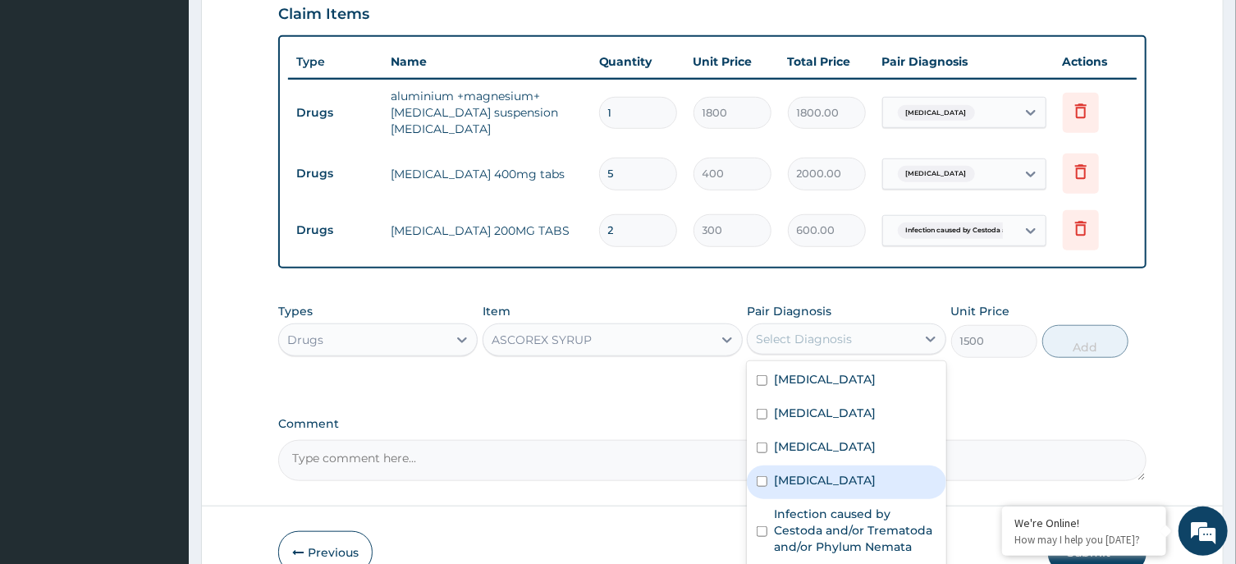
click at [824, 472] on label "Upper respiratory infection" at bounding box center [825, 480] width 102 height 16
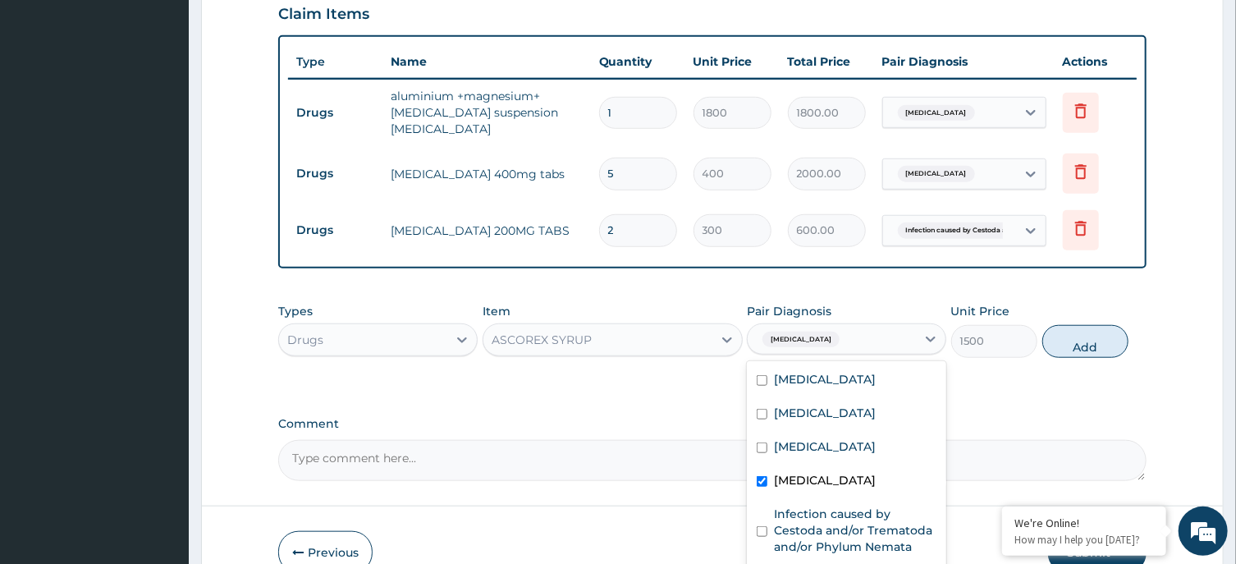
checkbox input "true"
click at [1076, 325] on button "Add" at bounding box center [1085, 341] width 87 height 33
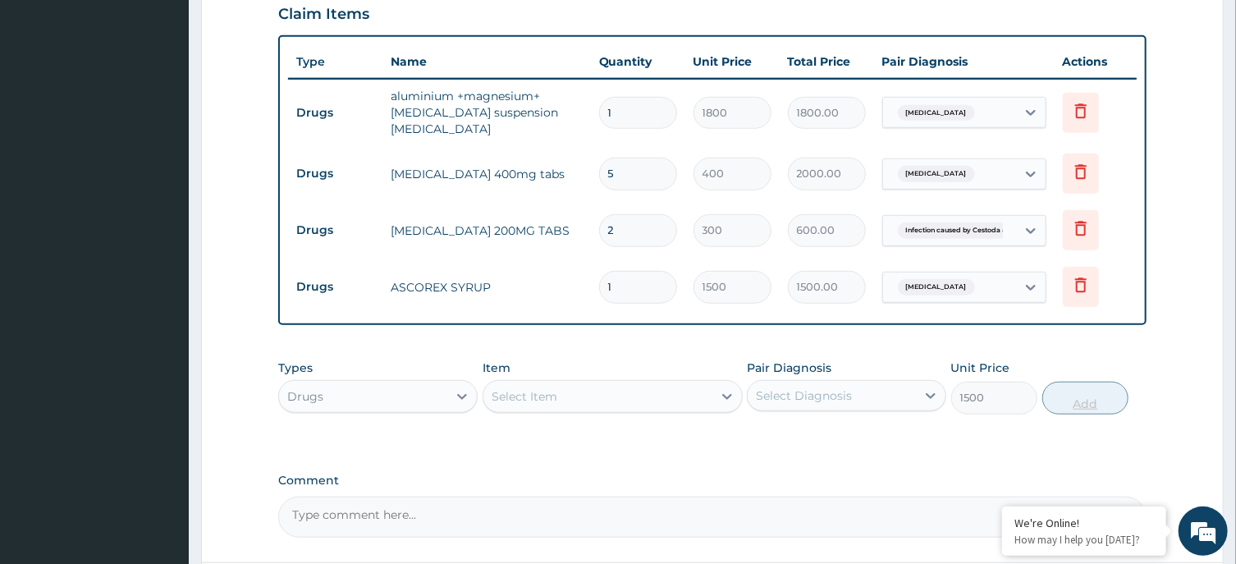
type input "0"
click at [659, 383] on div "Select Item" at bounding box center [597, 396] width 229 height 26
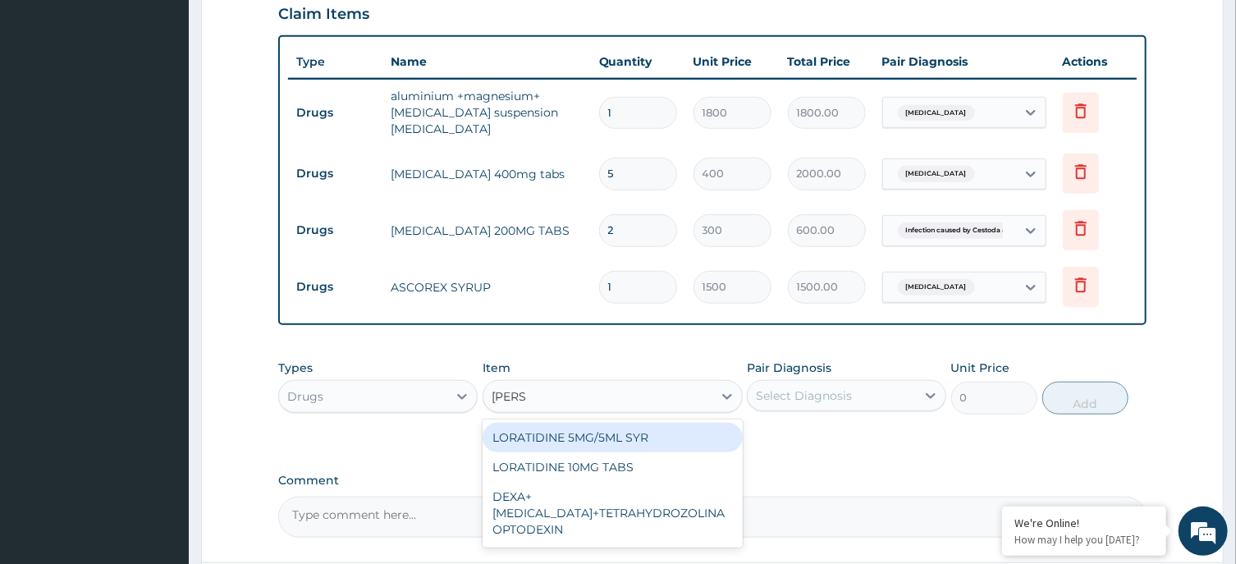
type input "LORAT"
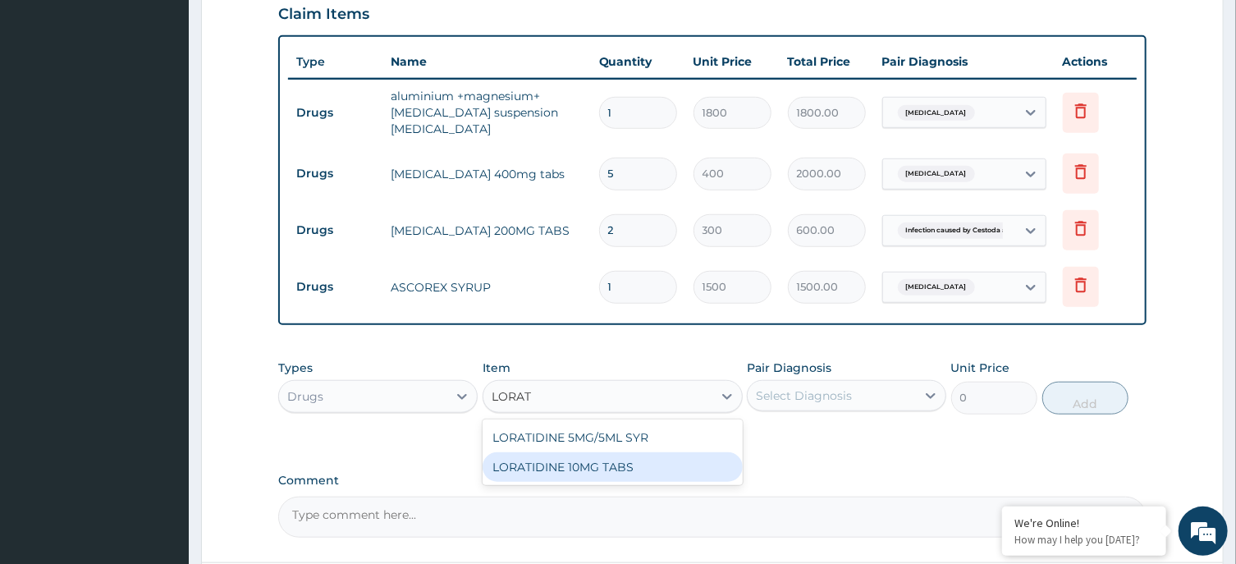
click at [659, 452] on div "LORATIDINE 10MG TABS" at bounding box center [613, 467] width 260 height 30
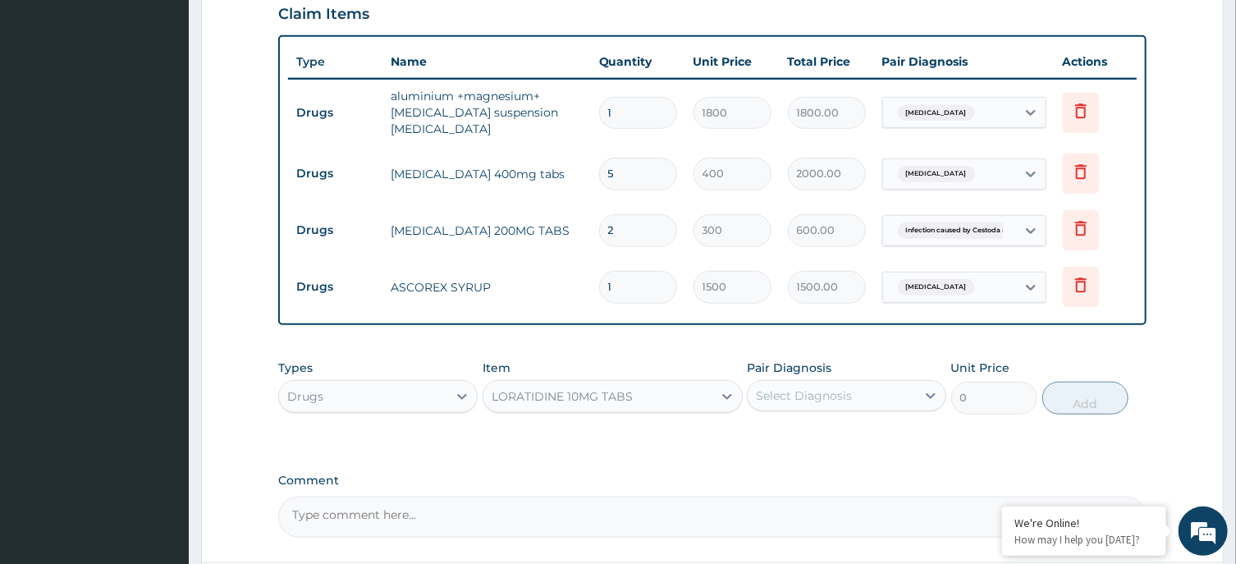
type input "80"
click at [856, 383] on div "Select Diagnosis" at bounding box center [832, 396] width 168 height 26
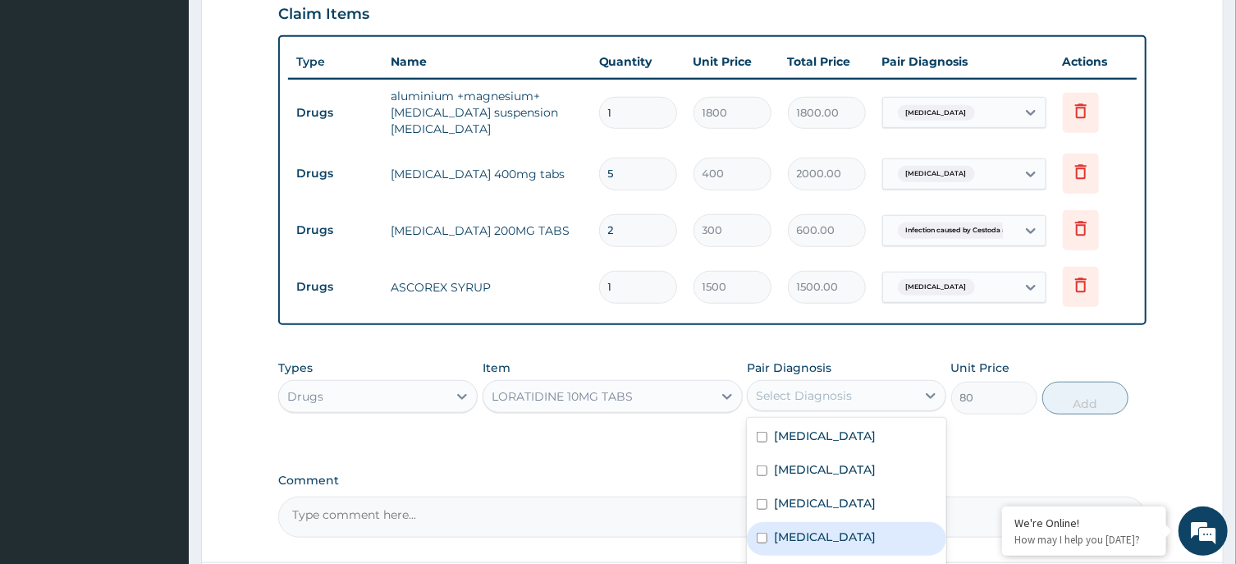
click at [850, 529] on label "Upper respiratory infection" at bounding box center [825, 537] width 102 height 16
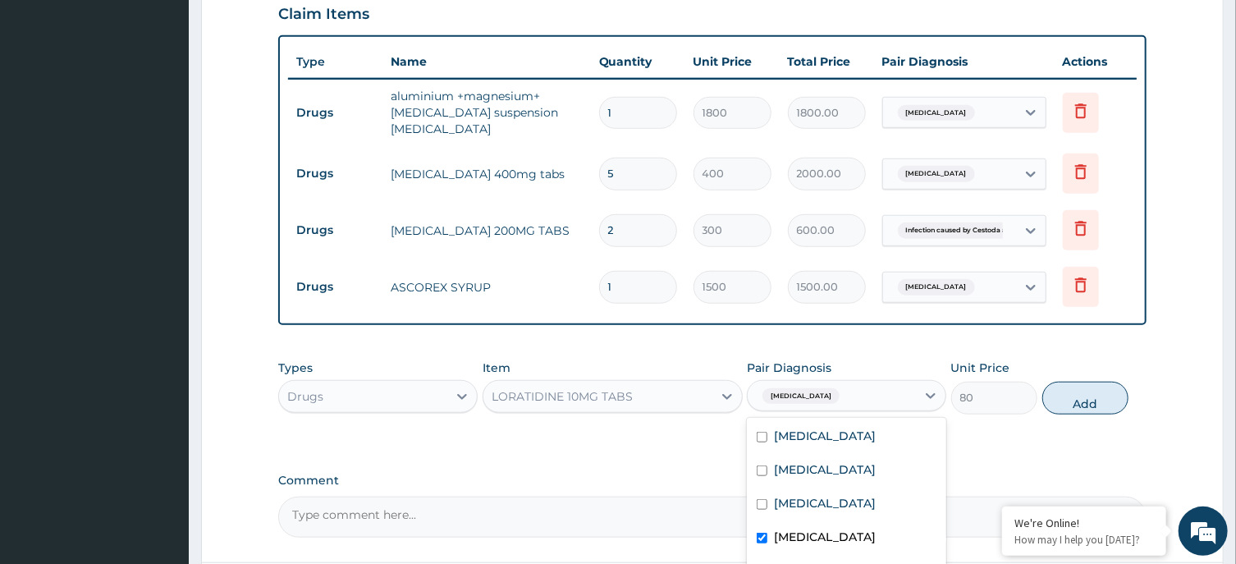
checkbox input "true"
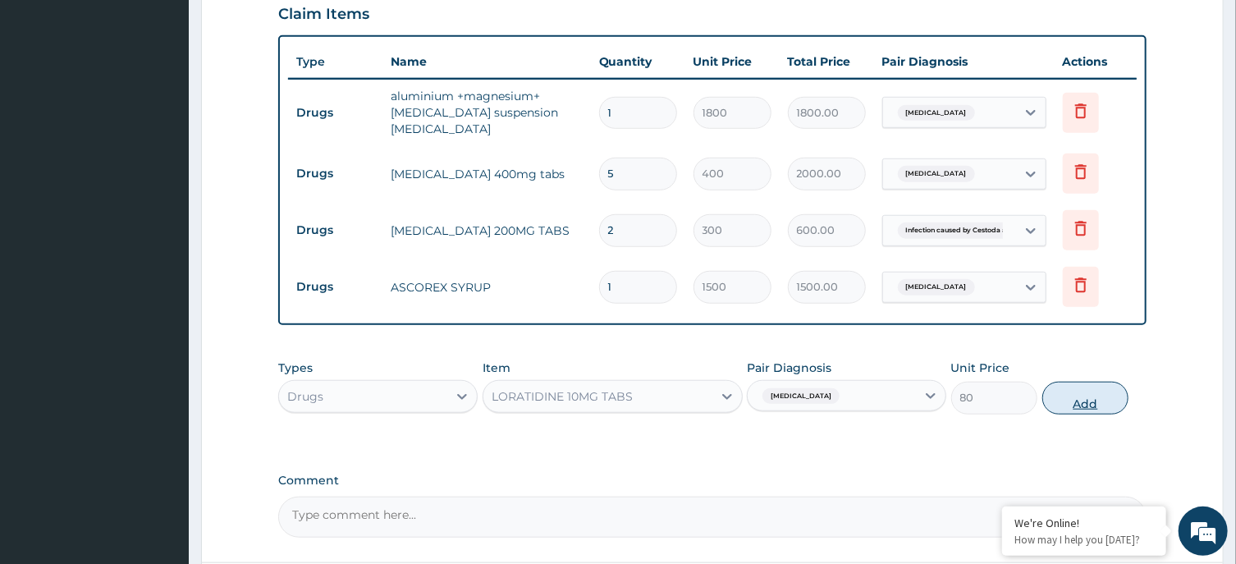
click at [1084, 382] on button "Add" at bounding box center [1085, 398] width 87 height 33
type input "0"
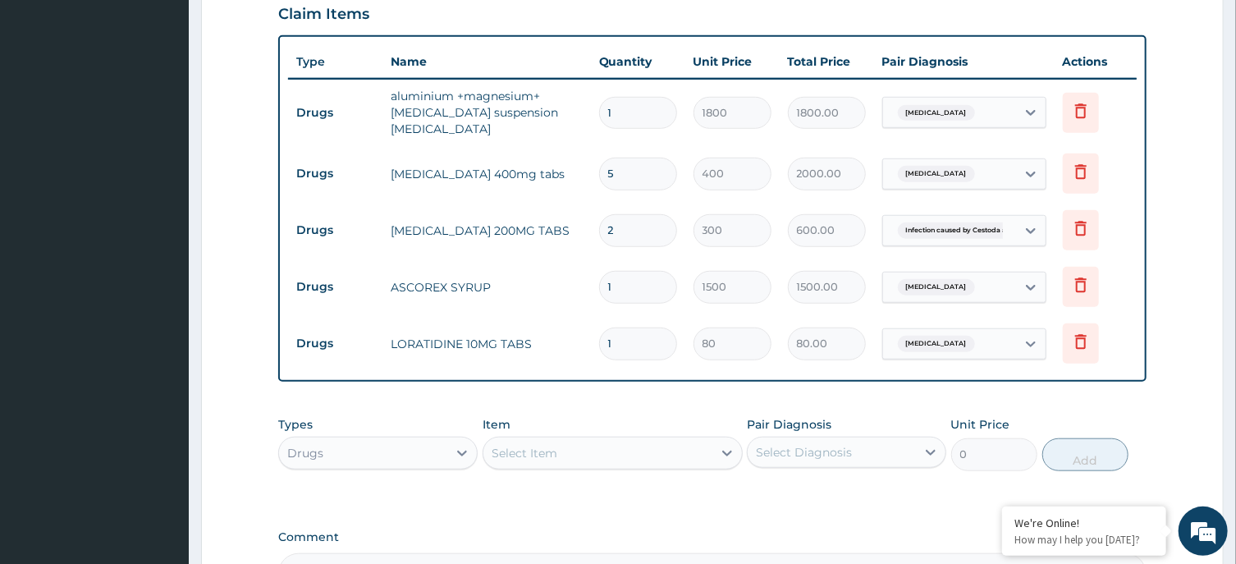
click at [627, 328] on input "1" at bounding box center [638, 344] width 78 height 32
type input "10"
type input "800.00"
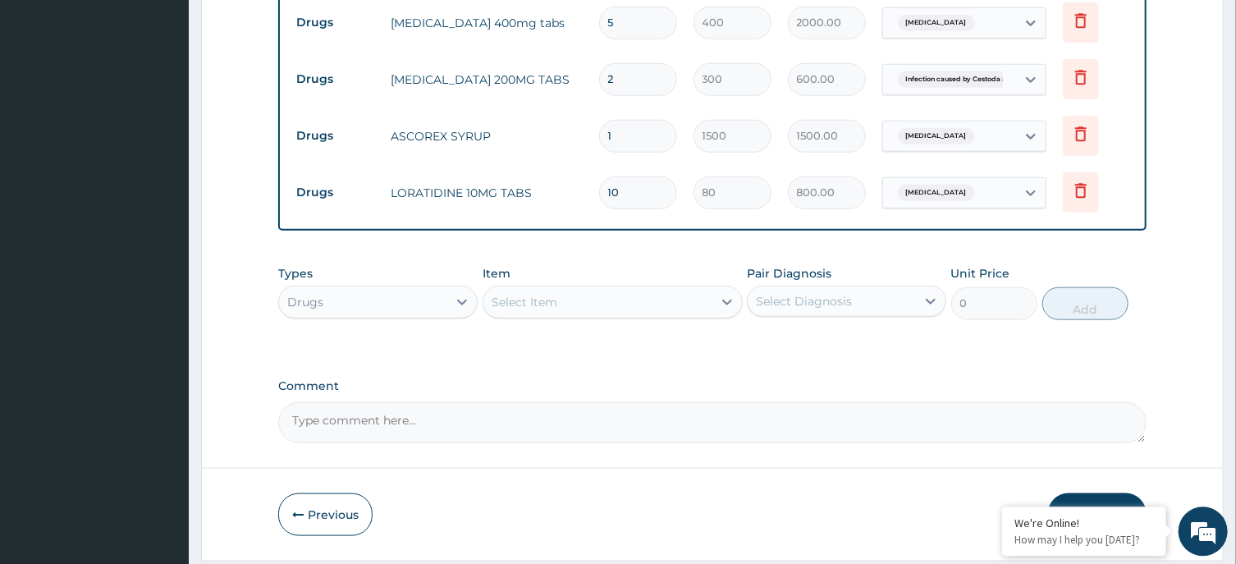
scroll to position [776, 0]
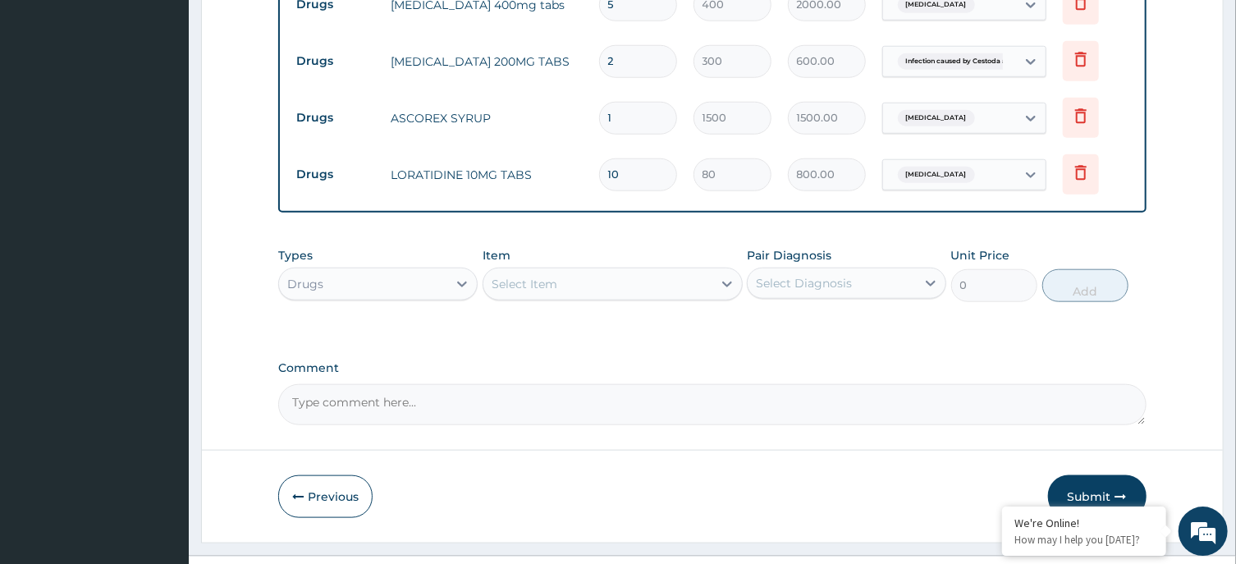
type input "10"
click at [616, 270] on div "Select Item" at bounding box center [597, 283] width 229 height 26
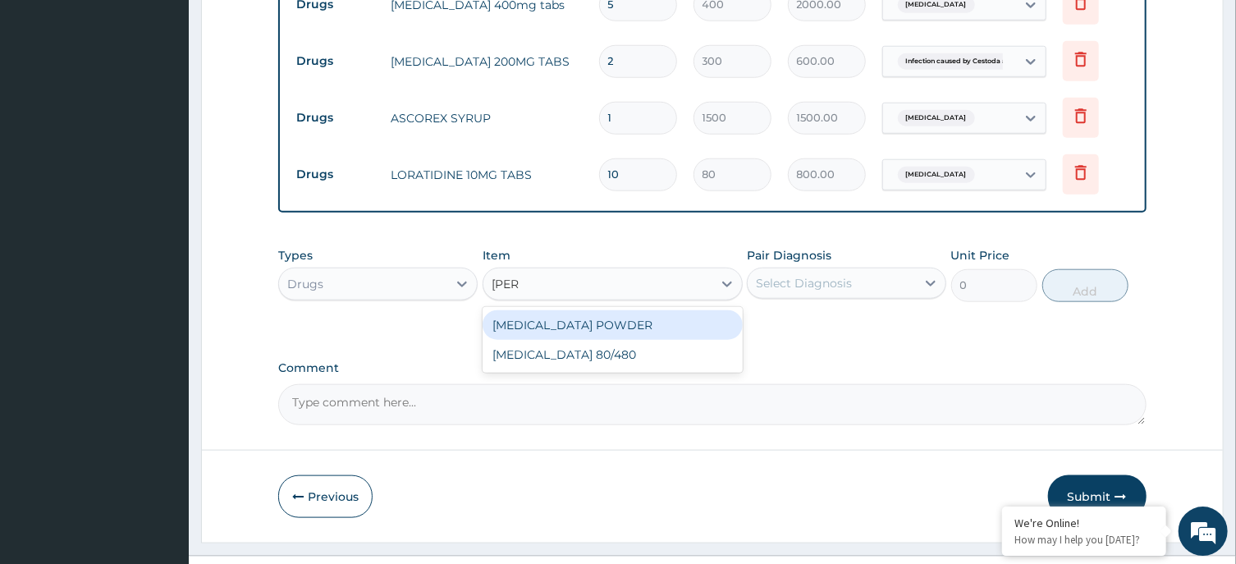
type input "COART"
click at [622, 309] on div "COARTEM 80/480" at bounding box center [613, 324] width 260 height 30
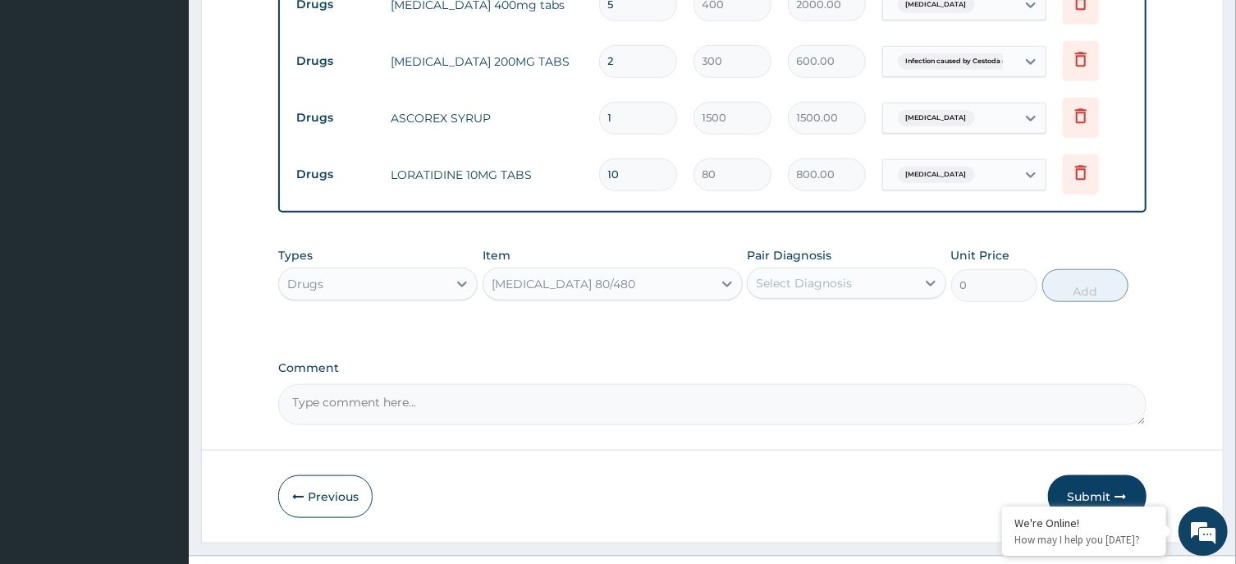
type input "4500"
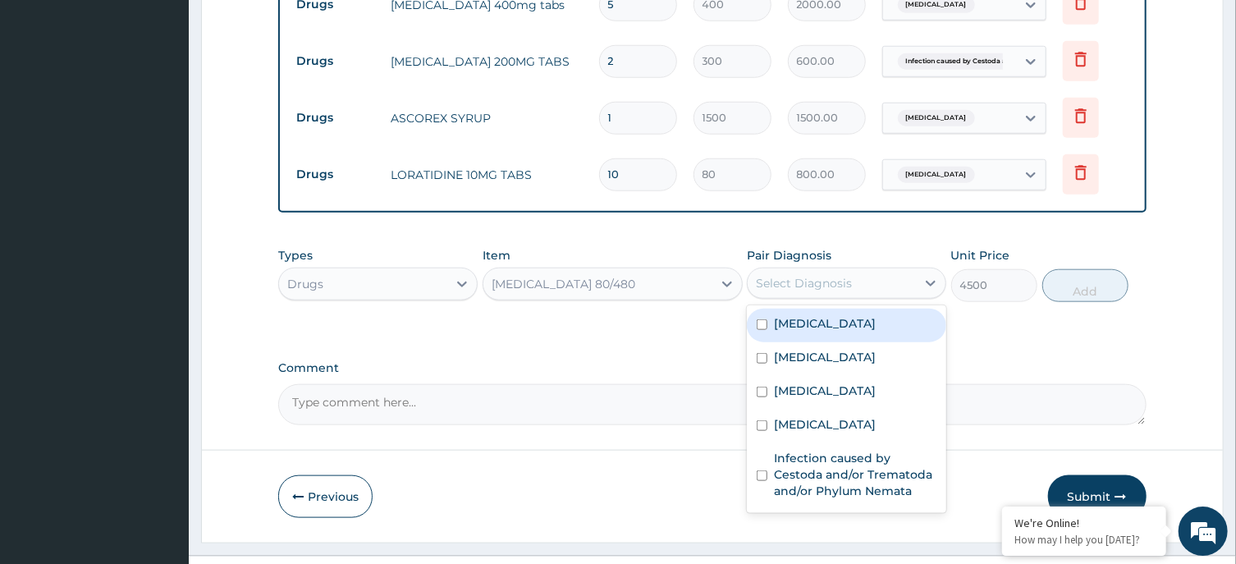
click at [803, 274] on div "Select Diagnosis" at bounding box center [804, 282] width 96 height 16
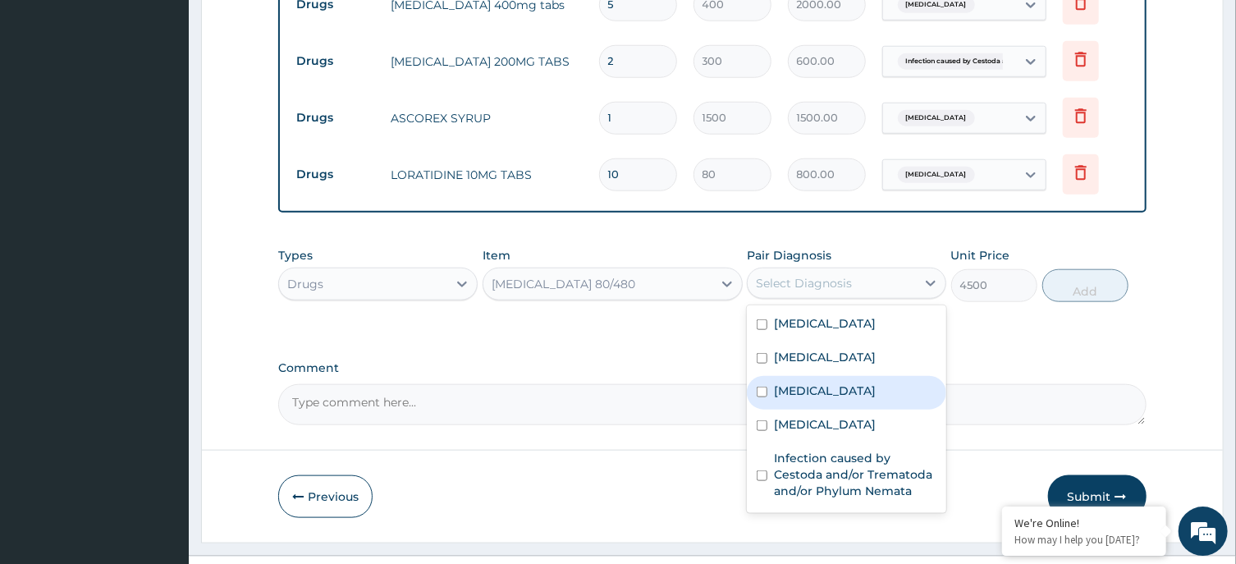
click at [795, 382] on label "Malaria" at bounding box center [825, 390] width 102 height 16
checkbox input "true"
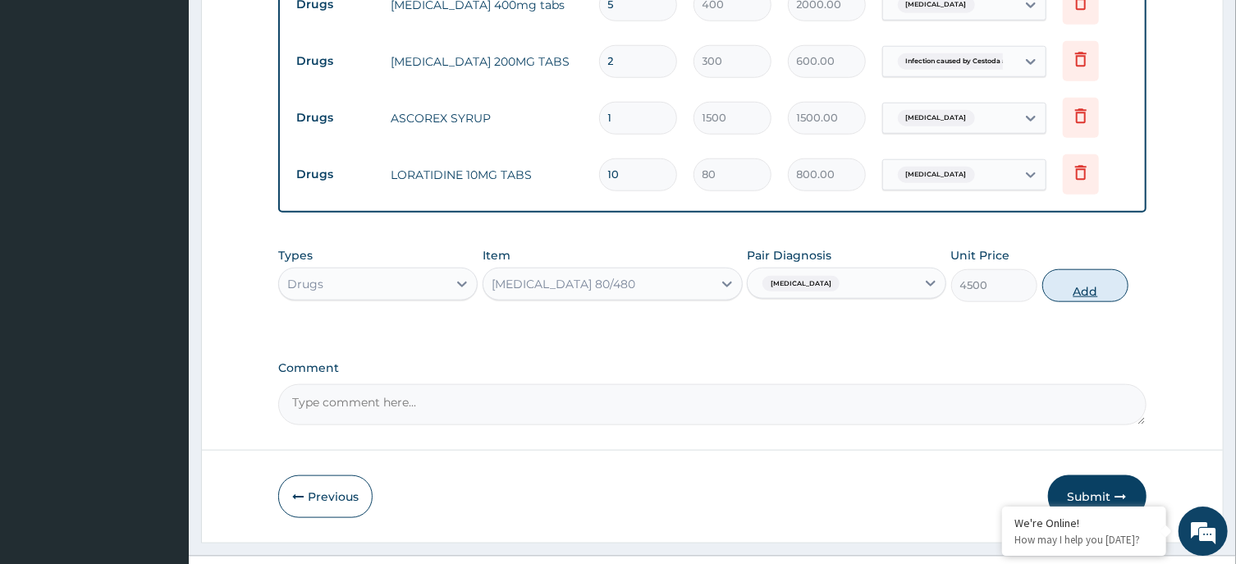
click at [1070, 268] on button "Add" at bounding box center [1085, 284] width 87 height 33
type input "0"
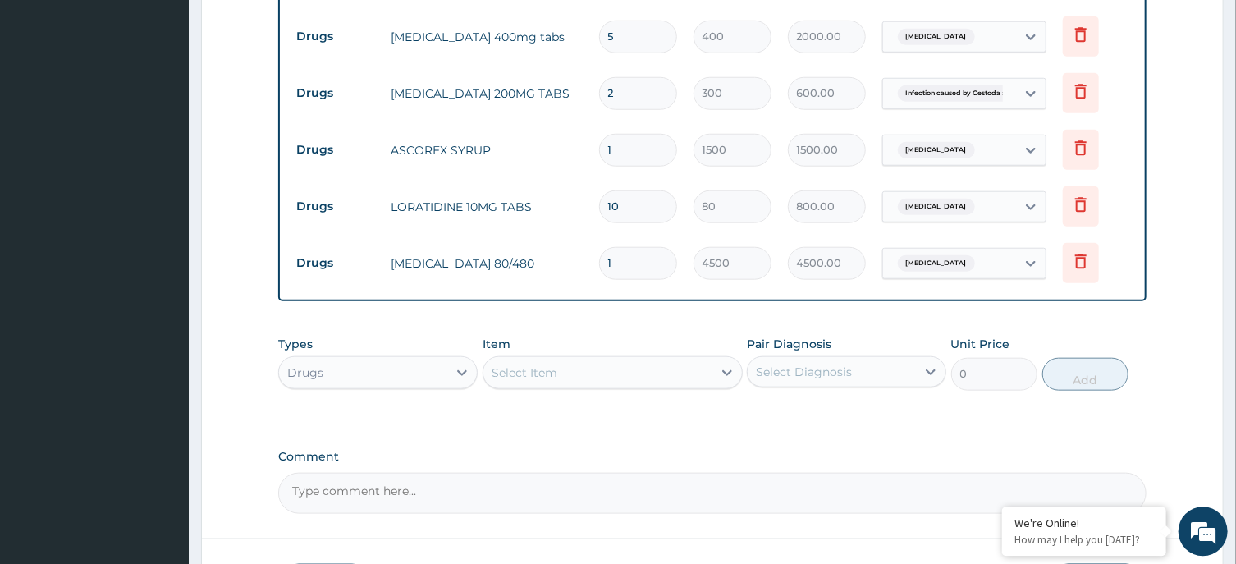
scroll to position [792, 0]
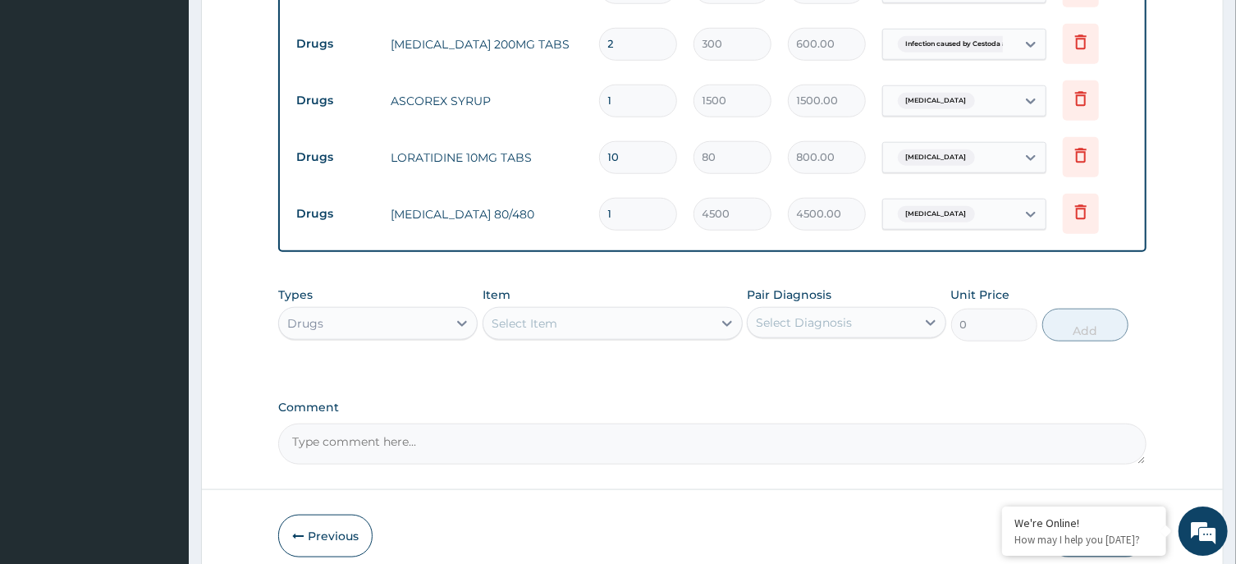
click at [582, 310] on div "Select Item" at bounding box center [597, 323] width 229 height 26
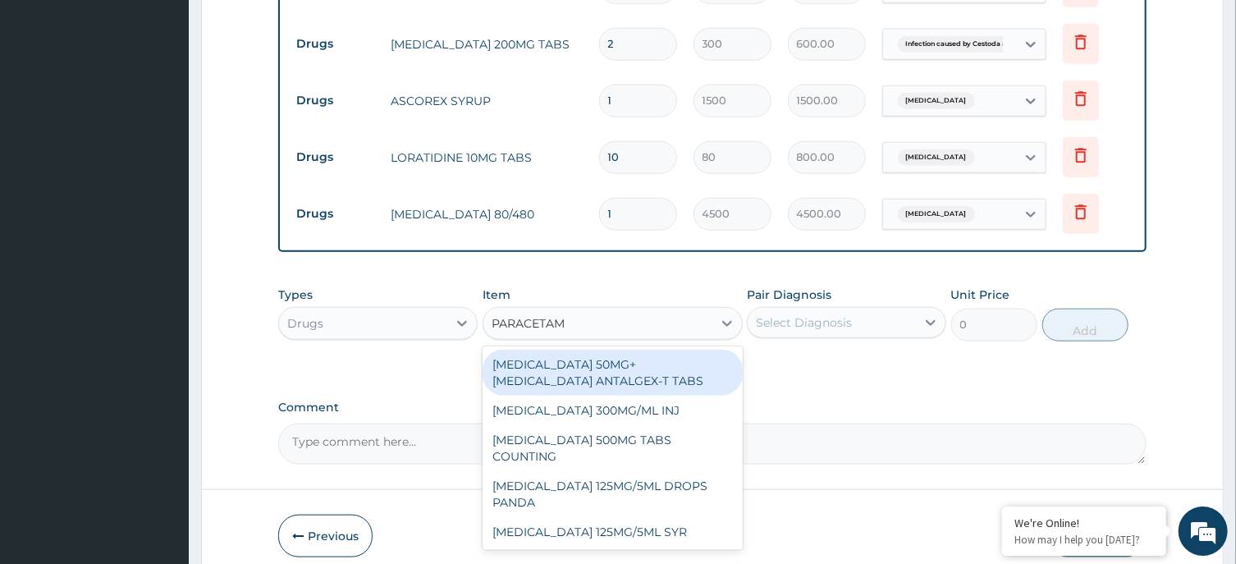
type input "PARACETAMO"
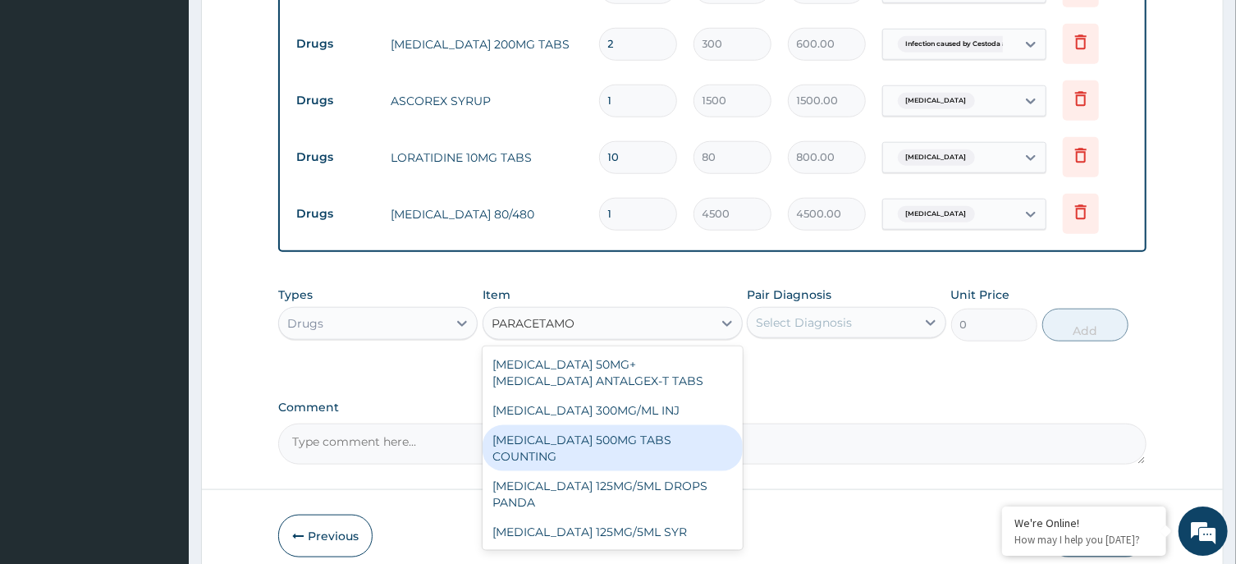
click at [607, 425] on div "PARACETAMOL 500MG TABS COUNTING" at bounding box center [613, 448] width 260 height 46
type input "10"
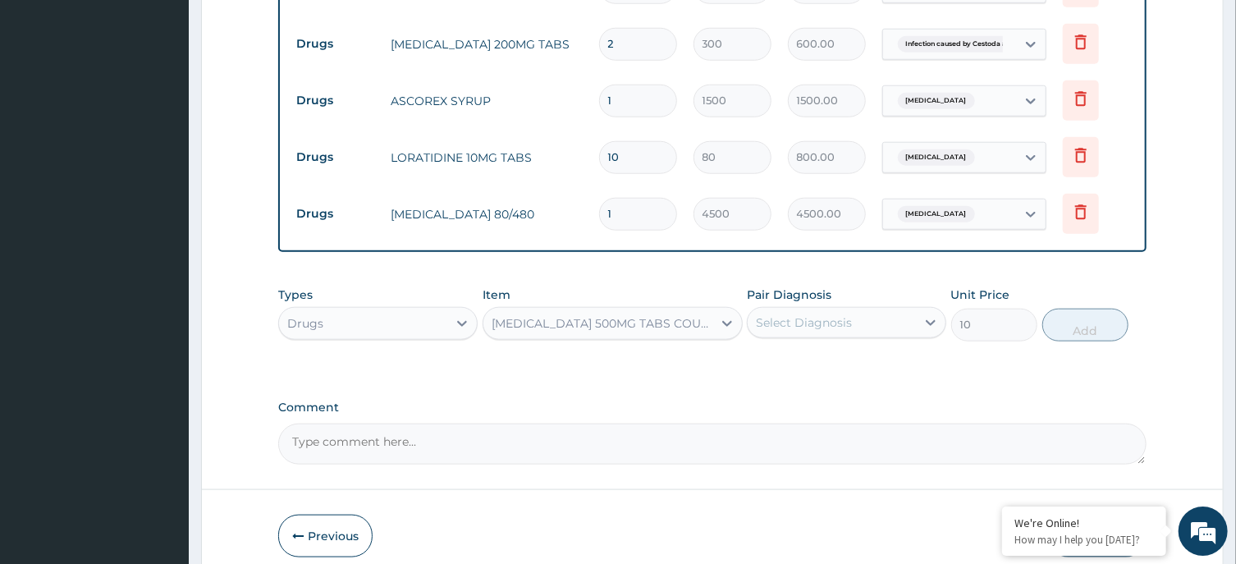
click at [835, 314] on div "Select Diagnosis" at bounding box center [804, 322] width 96 height 16
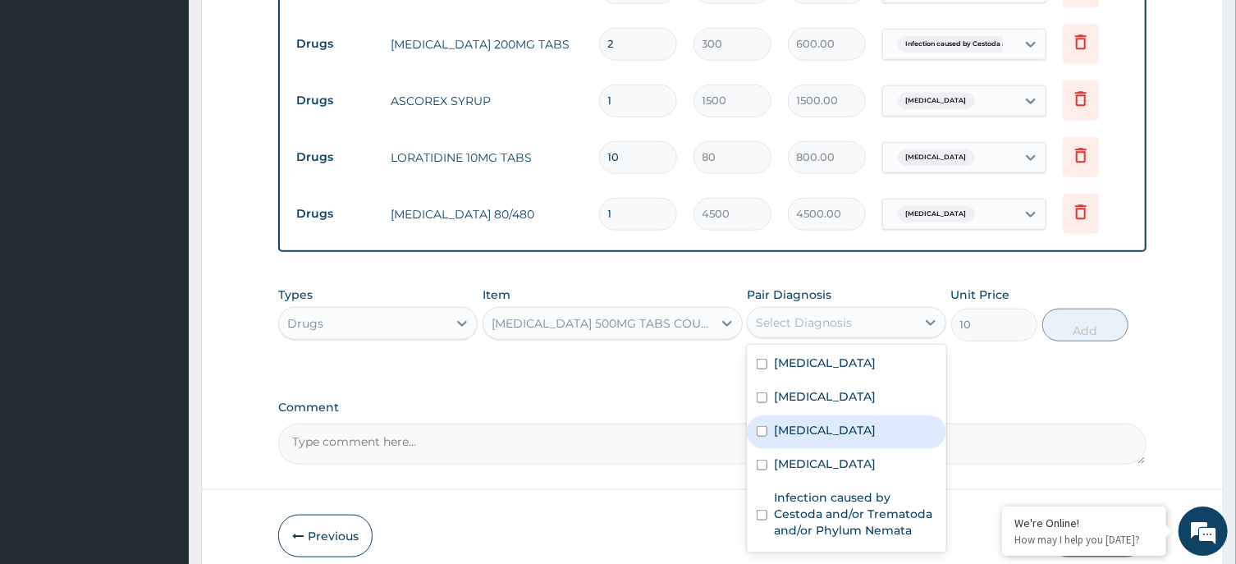
click at [801, 422] on label "Malaria" at bounding box center [825, 430] width 102 height 16
checkbox input "true"
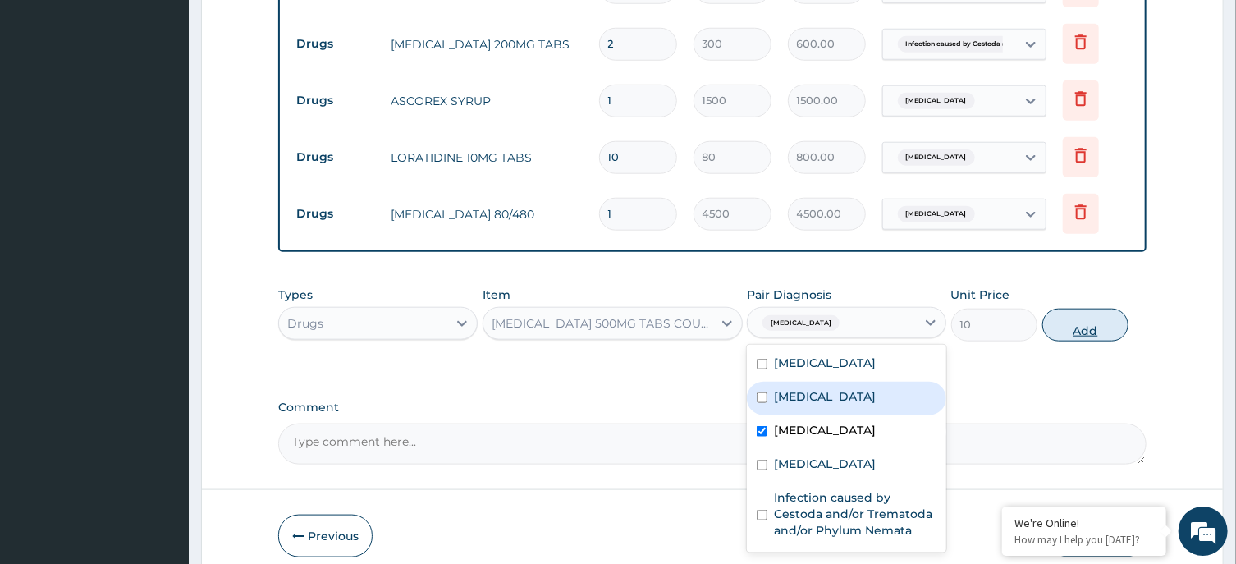
click at [1092, 309] on button "Add" at bounding box center [1085, 325] width 87 height 33
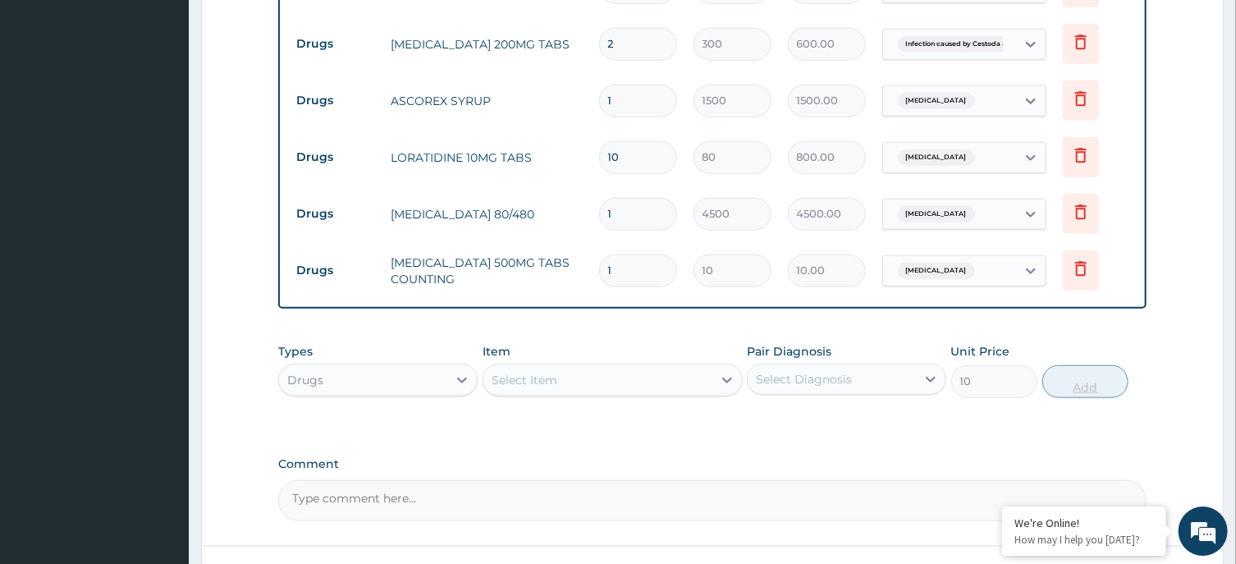
type input "0"
click at [630, 254] on input "1" at bounding box center [638, 270] width 78 height 32
type input "0.00"
type input "3"
type input "30.00"
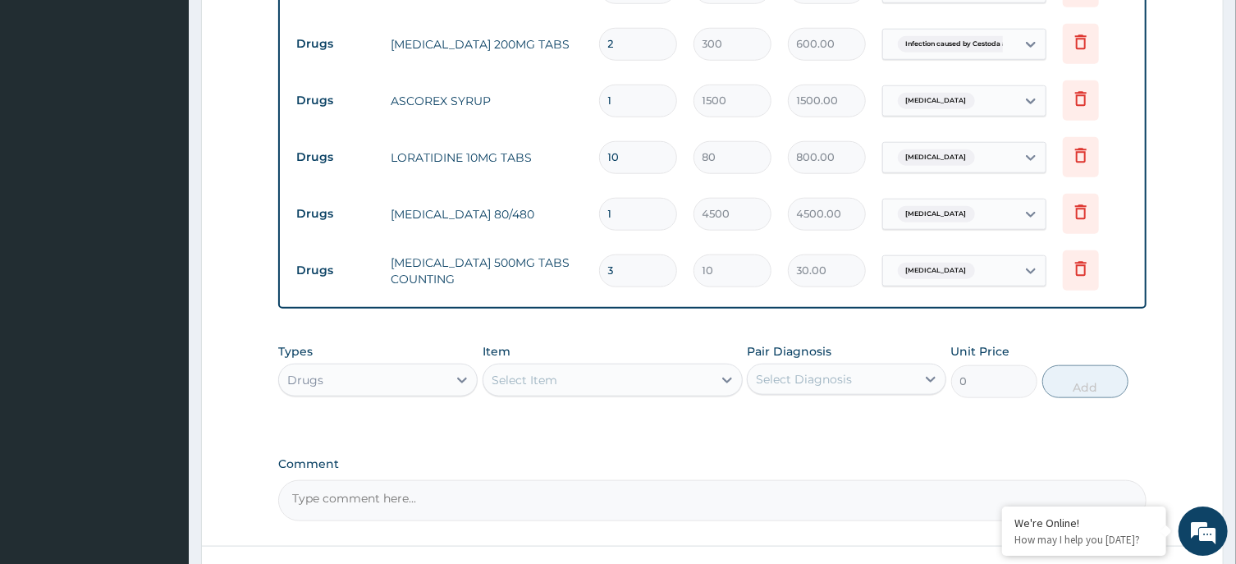
type input "30"
type input "300.00"
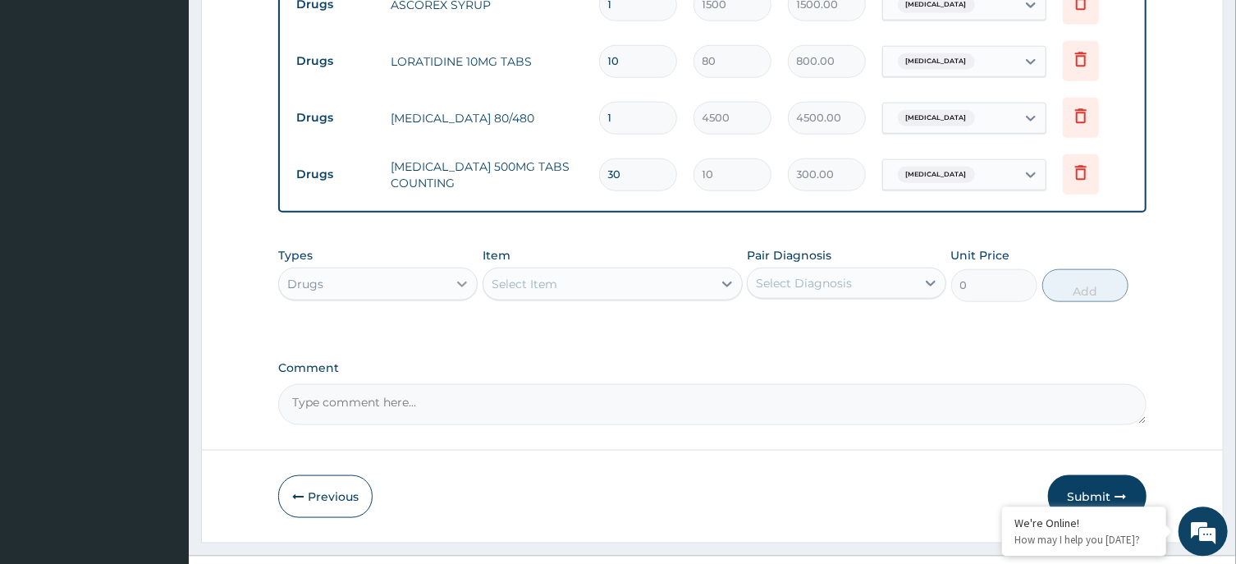
type input "30"
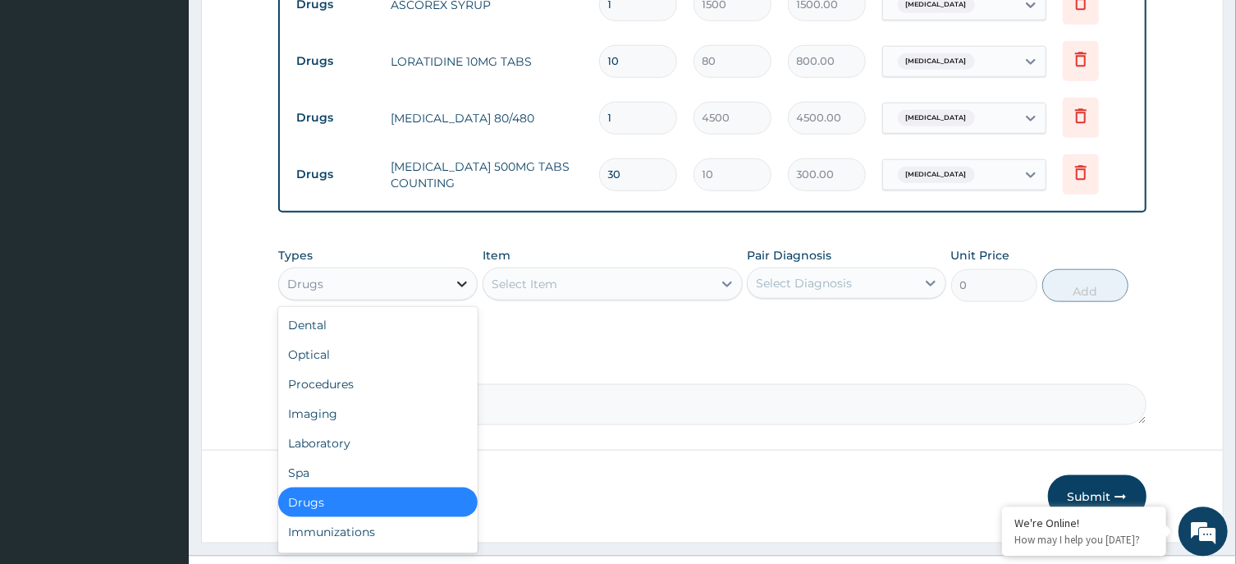
click at [458, 268] on div at bounding box center [462, 283] width 30 height 30
click at [398, 369] on div "Procedures" at bounding box center [377, 384] width 199 height 30
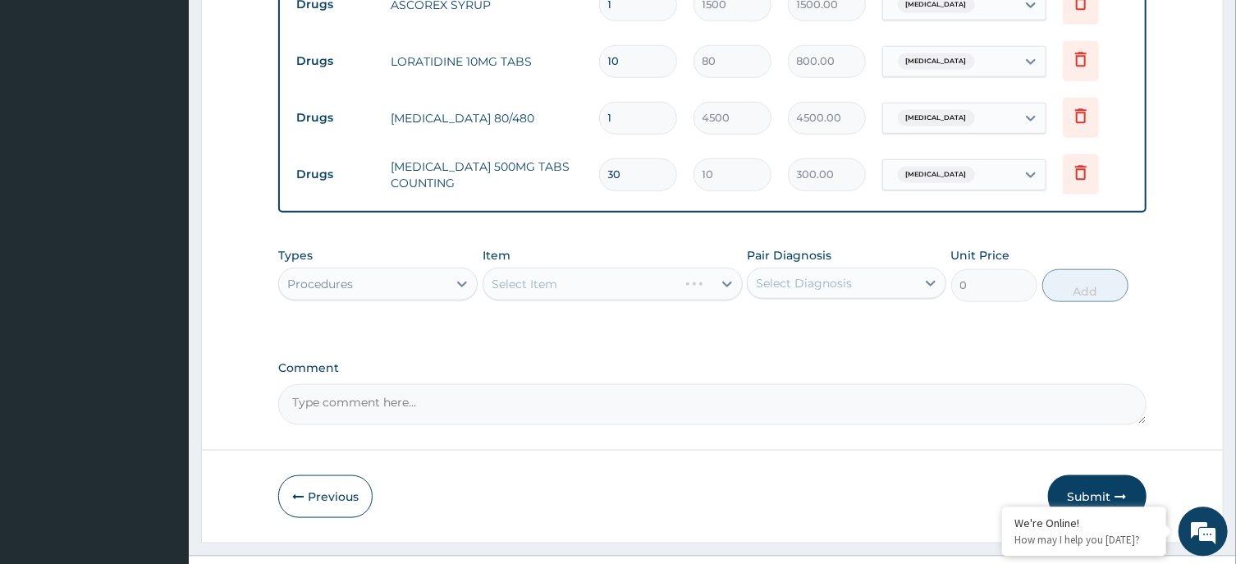
click at [654, 267] on div "Select Item" at bounding box center [613, 283] width 260 height 33
click at [645, 267] on div "Select Item" at bounding box center [613, 283] width 260 height 33
click at [647, 270] on div "Select Item" at bounding box center [597, 283] width 229 height 26
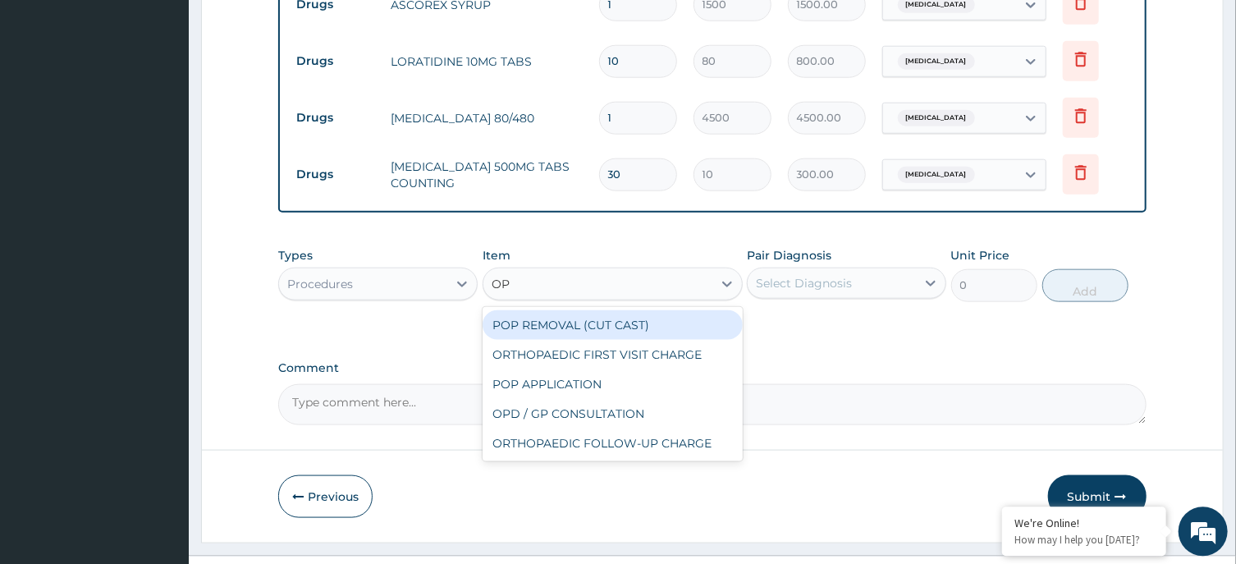
type input "OPD"
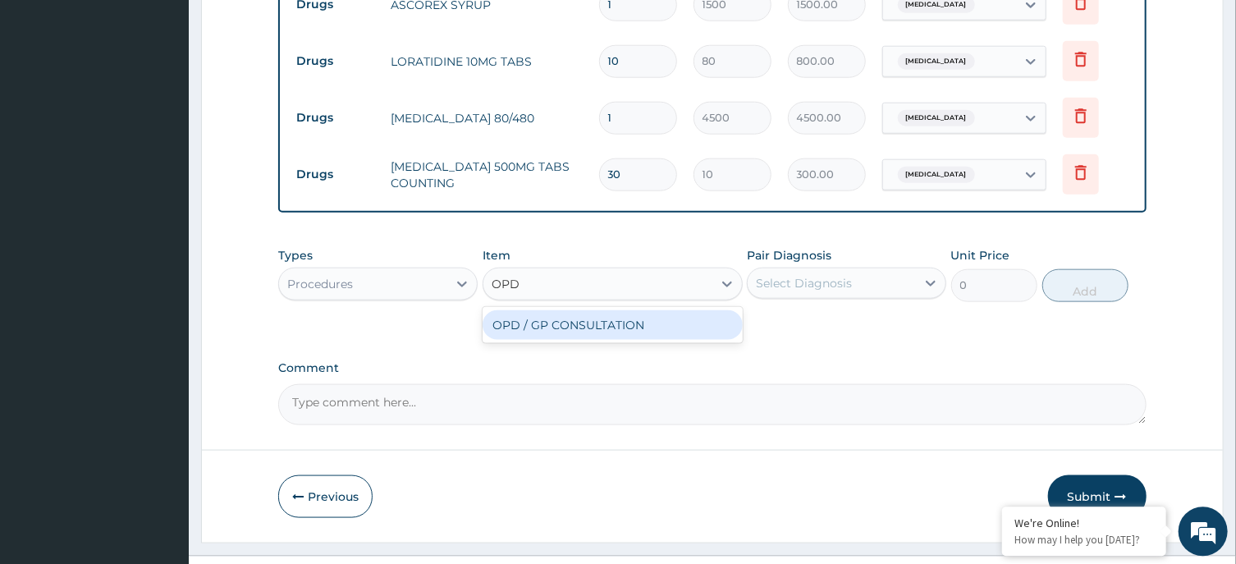
click at [654, 309] on div "OPD / GP CONSULTATION" at bounding box center [613, 324] width 260 height 30
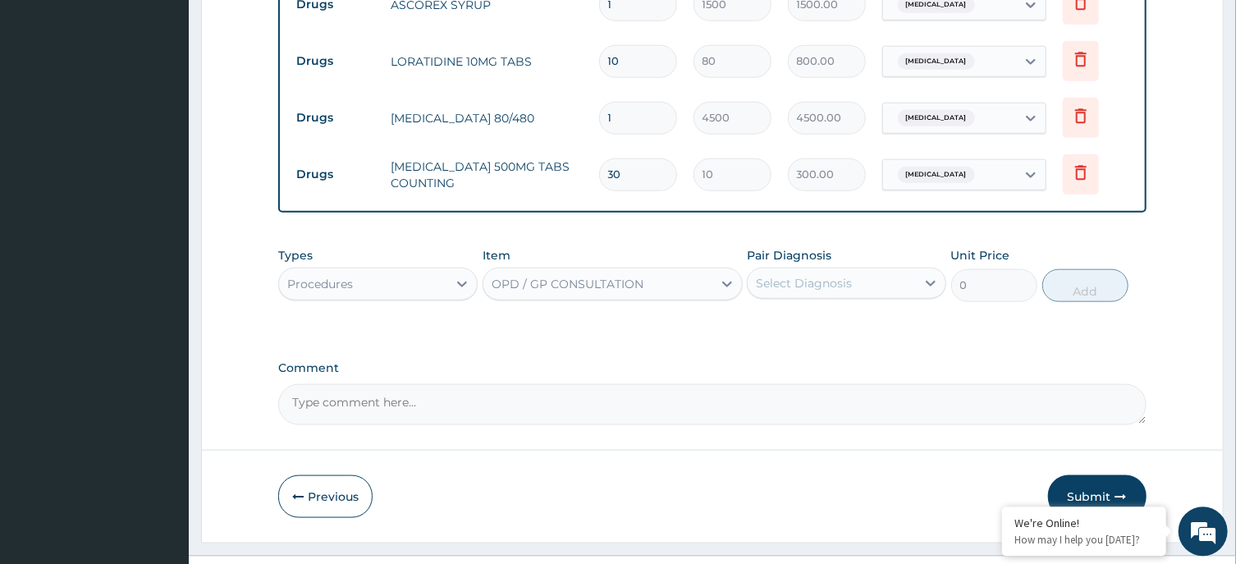
type input "4000"
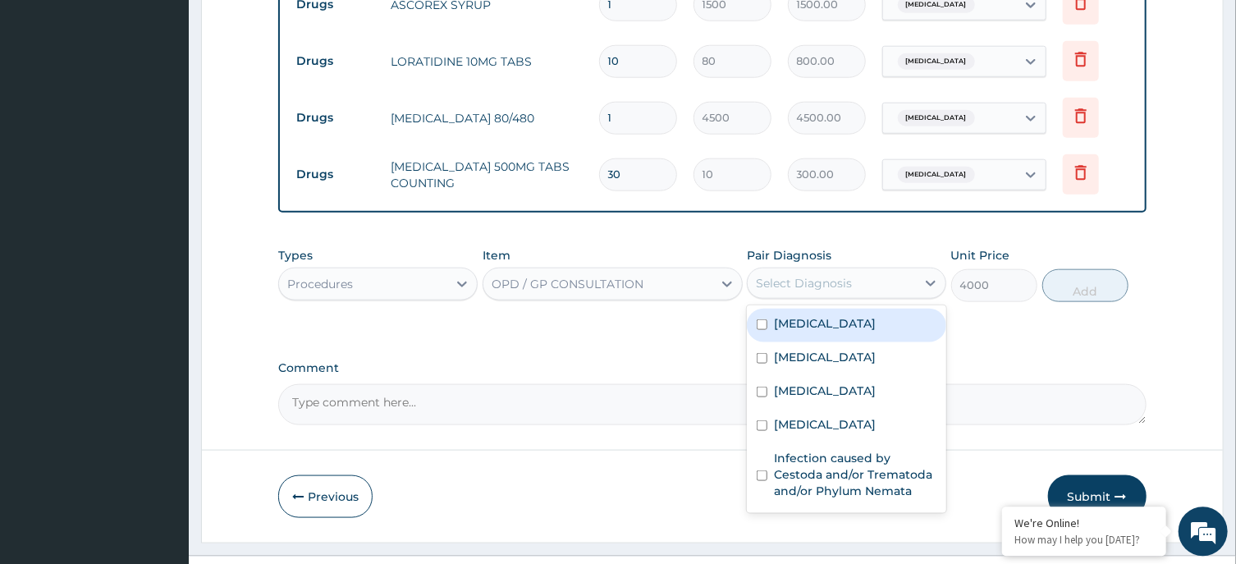
click at [816, 274] on div "Select Diagnosis" at bounding box center [804, 282] width 96 height 16
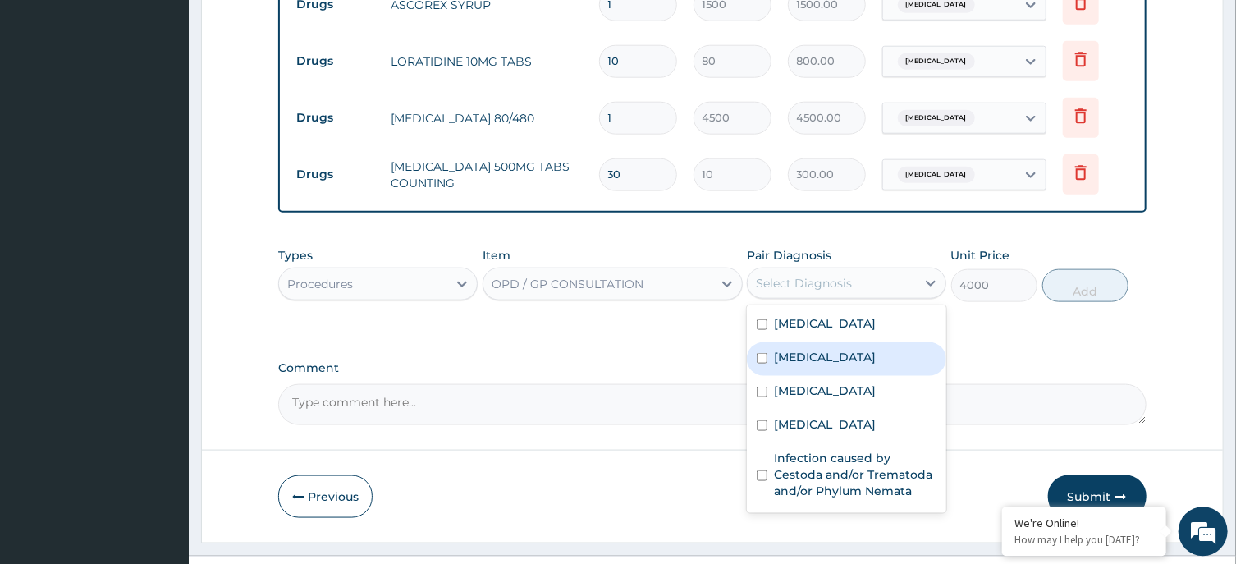
click at [802, 342] on div "Sepsis" at bounding box center [846, 358] width 199 height 34
checkbox input "true"
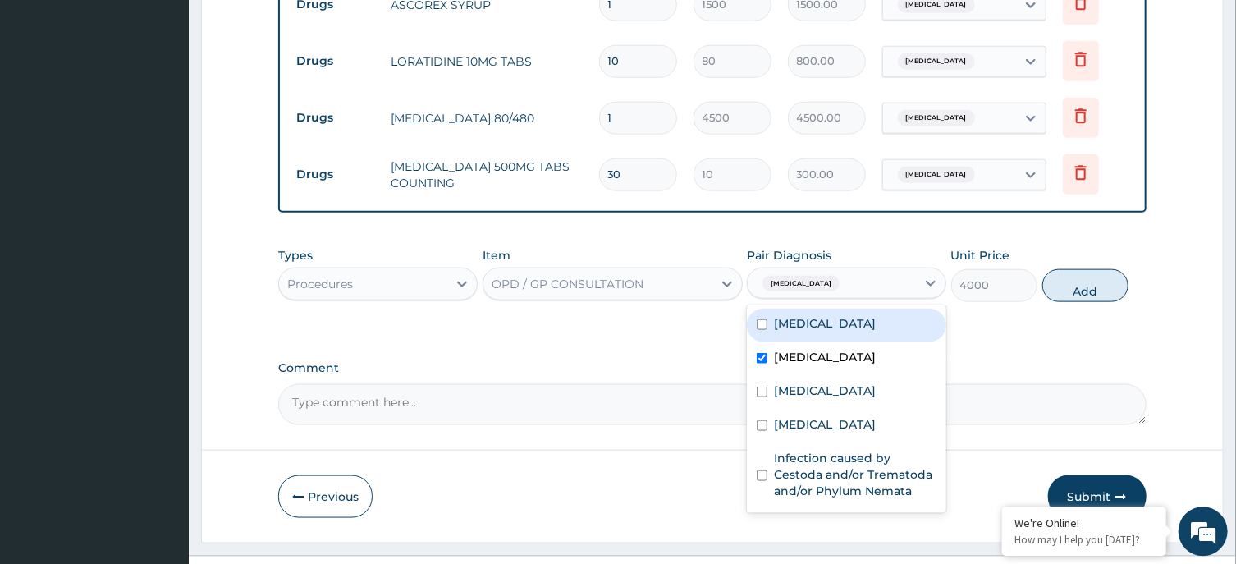
click at [837, 308] on div "Heartburn" at bounding box center [846, 325] width 199 height 34
checkbox input "true"
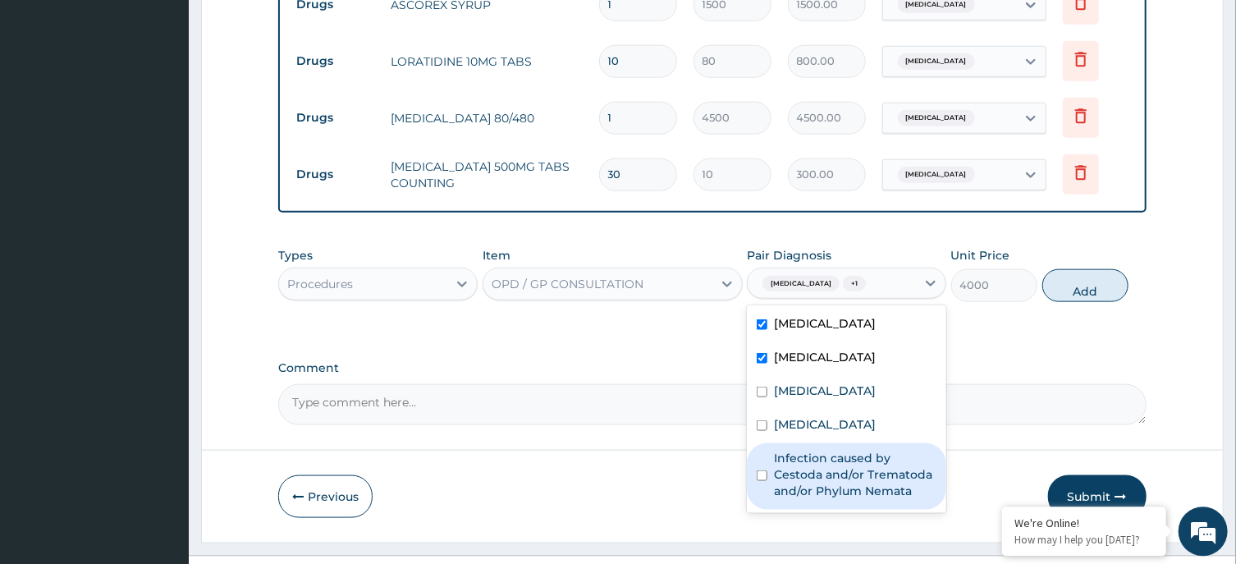
click at [847, 459] on label "Infection caused by Cestoda and/or Trematoda and/or Phylum Nemata" at bounding box center [855, 473] width 163 height 49
checkbox input "true"
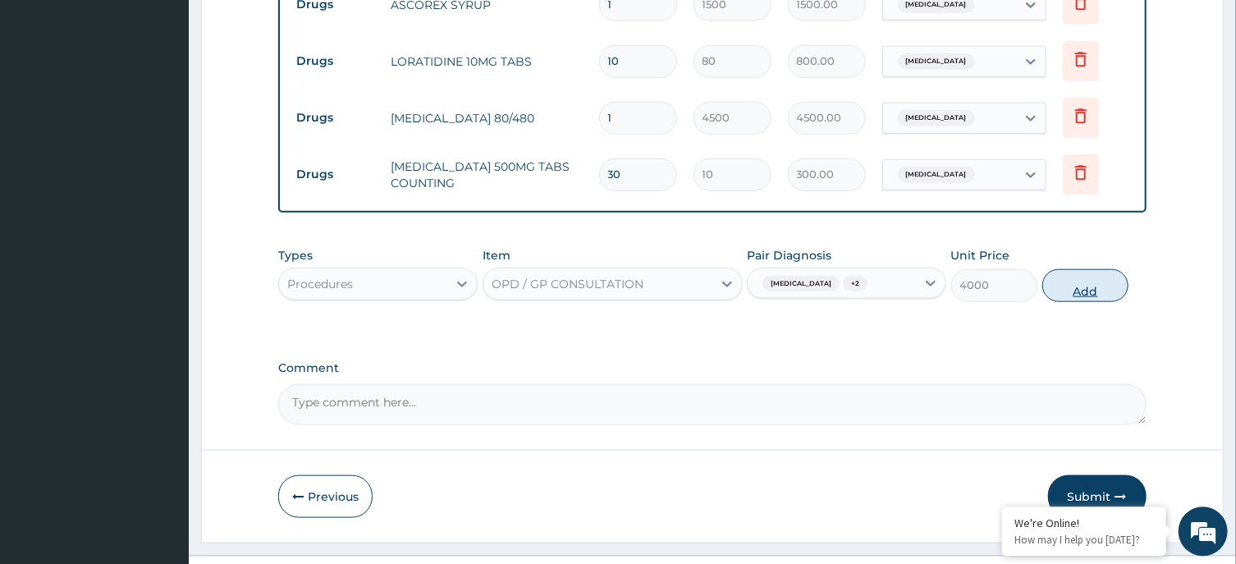
click at [1094, 268] on button "Add" at bounding box center [1085, 284] width 87 height 33
type input "0"
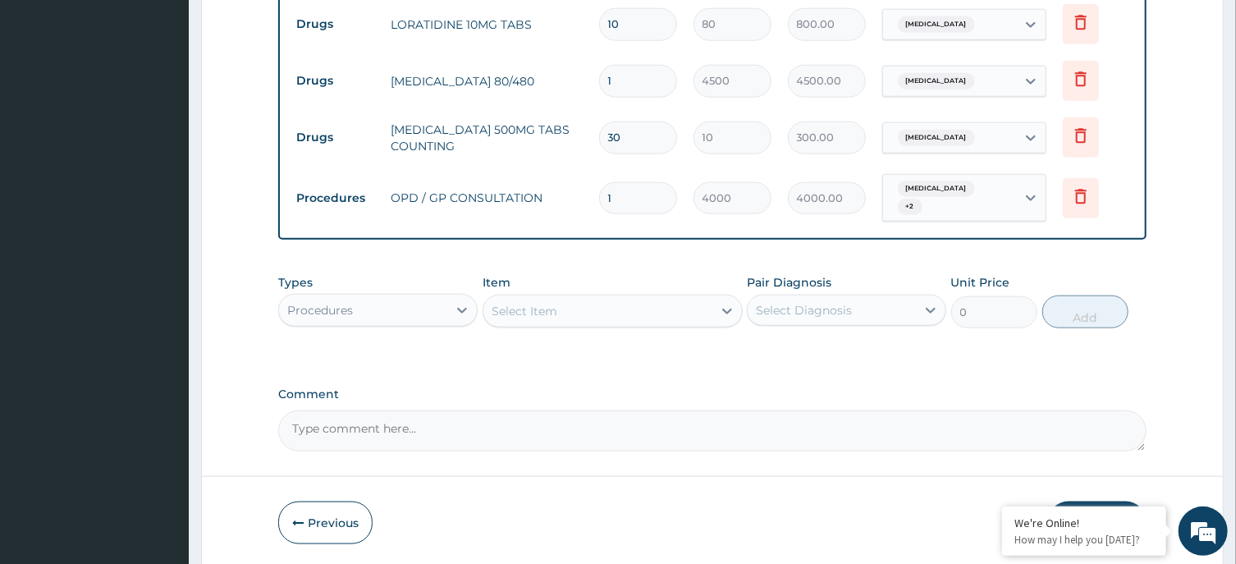
scroll to position [946, 0]
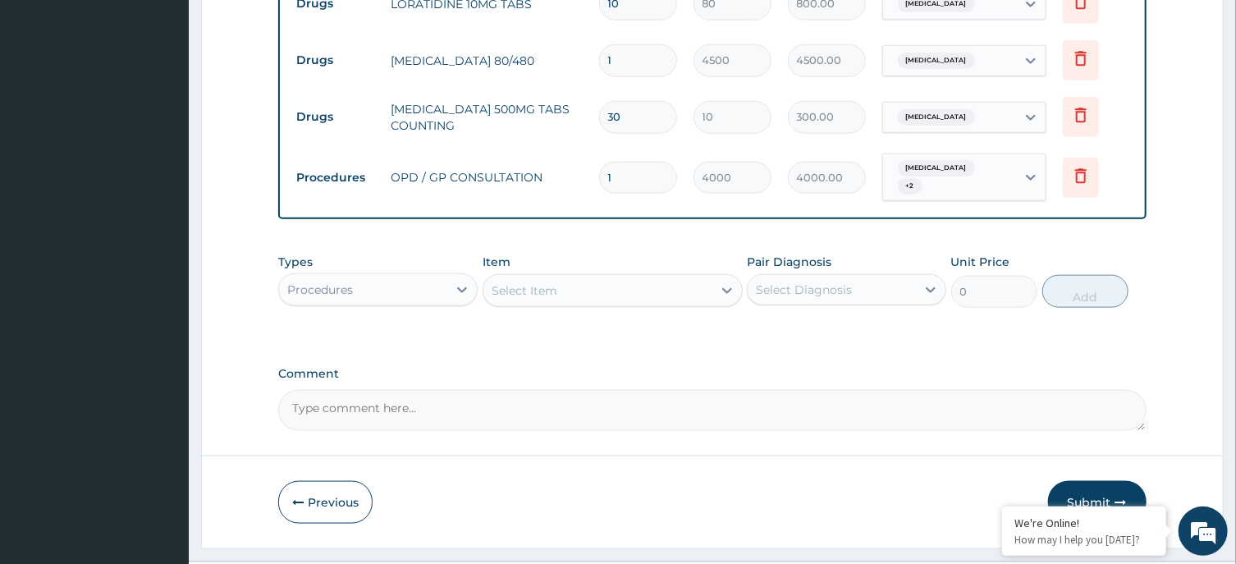
click at [1083, 481] on button "Submit" at bounding box center [1097, 502] width 98 height 43
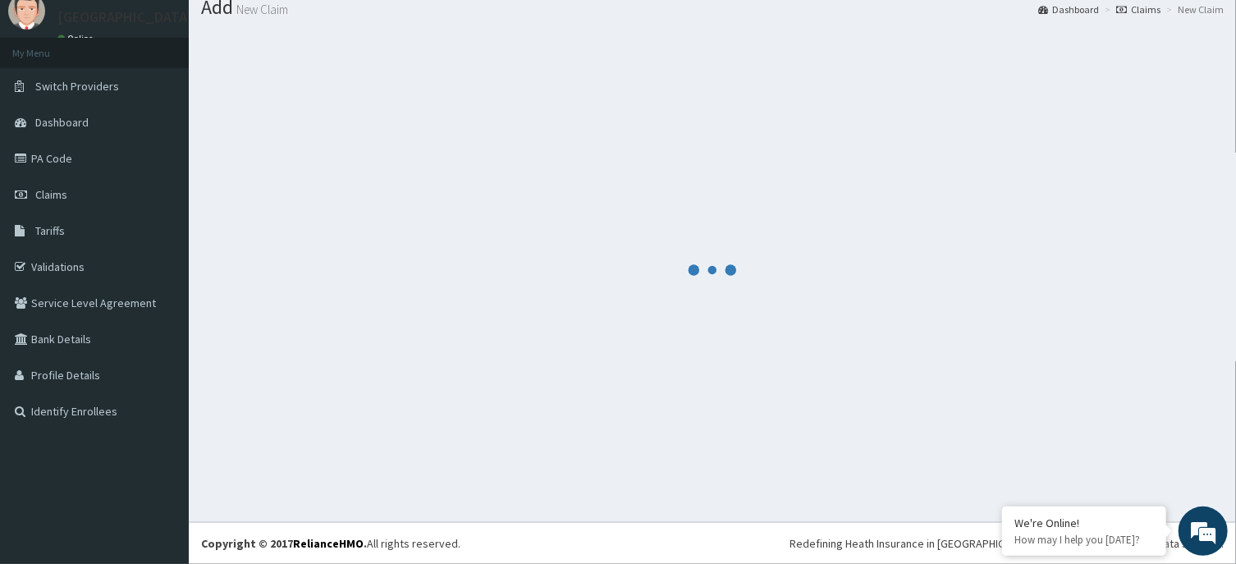
scroll to position [57, 0]
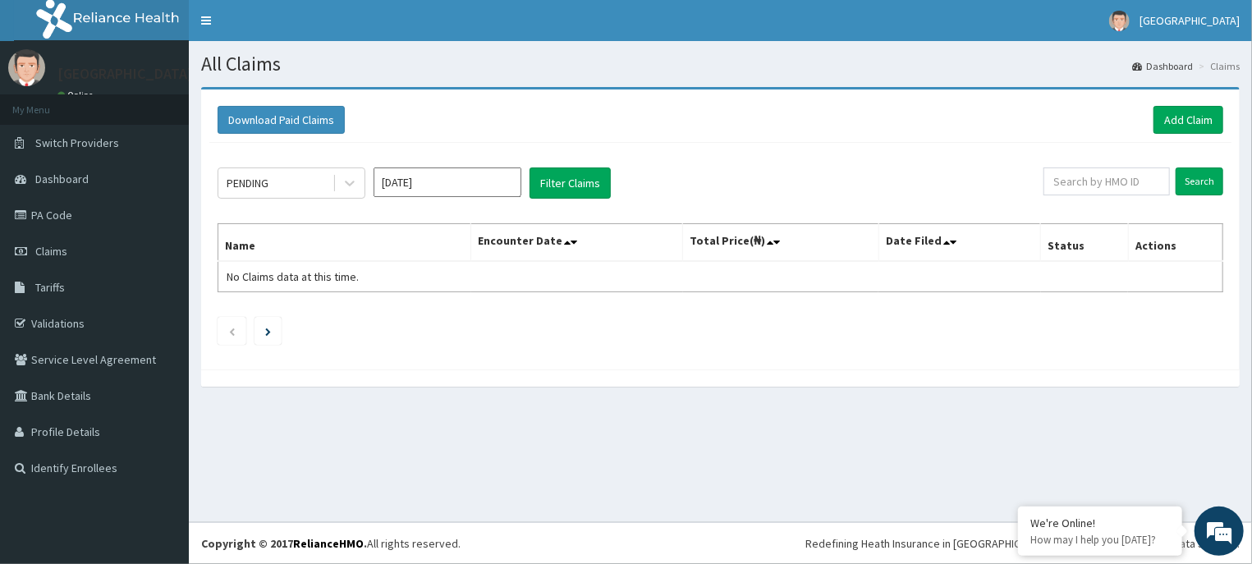
click at [488, 183] on input "[DATE]" at bounding box center [447, 182] width 148 height 30
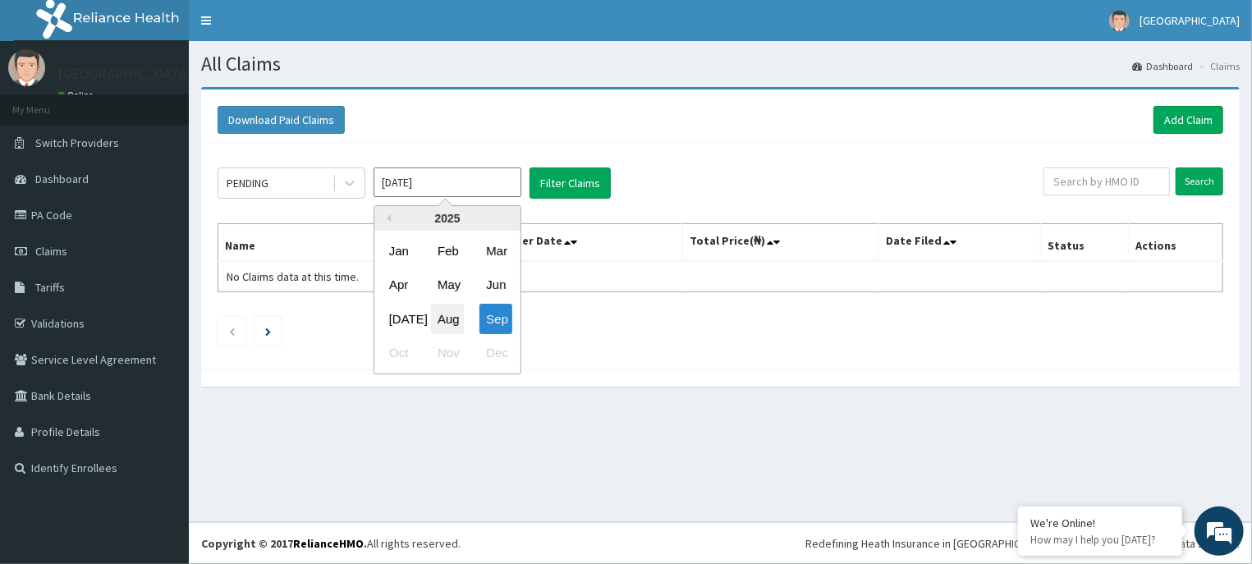
click at [453, 318] on div "Aug" at bounding box center [447, 319] width 33 height 30
type input "[DATE]"
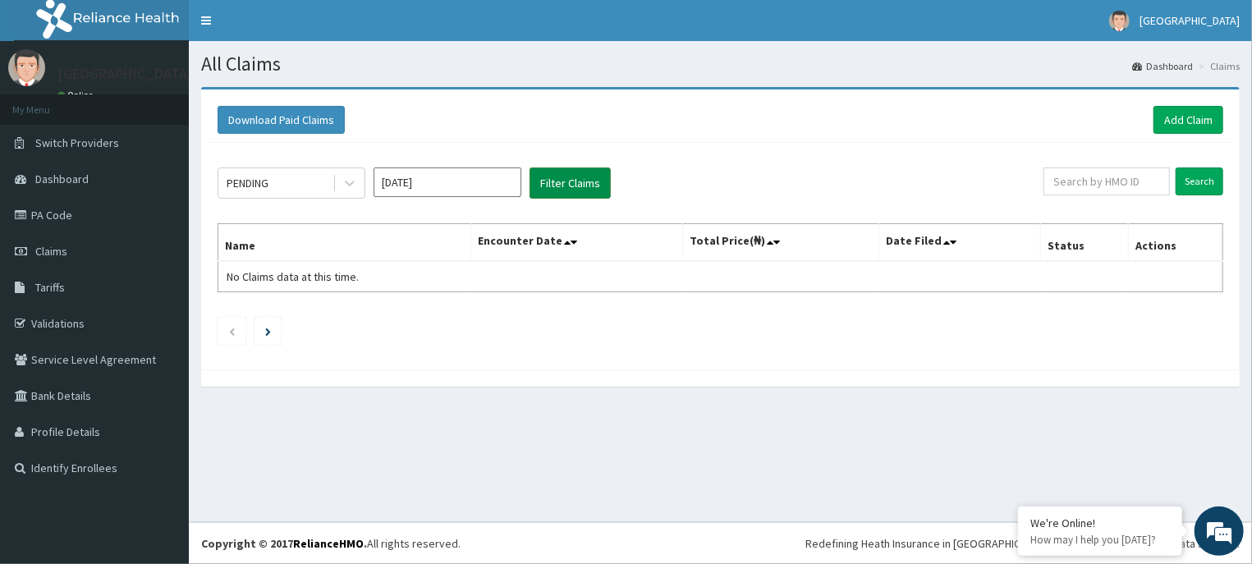
click at [575, 173] on button "Filter Claims" at bounding box center [569, 182] width 81 height 31
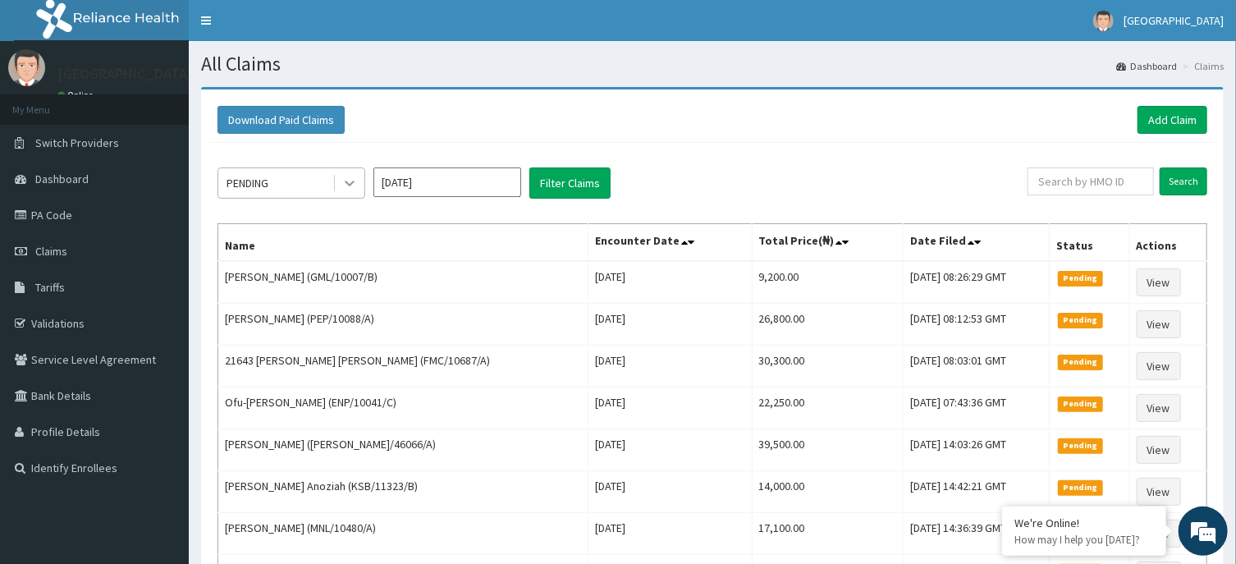
click at [346, 182] on icon at bounding box center [350, 184] width 10 height 6
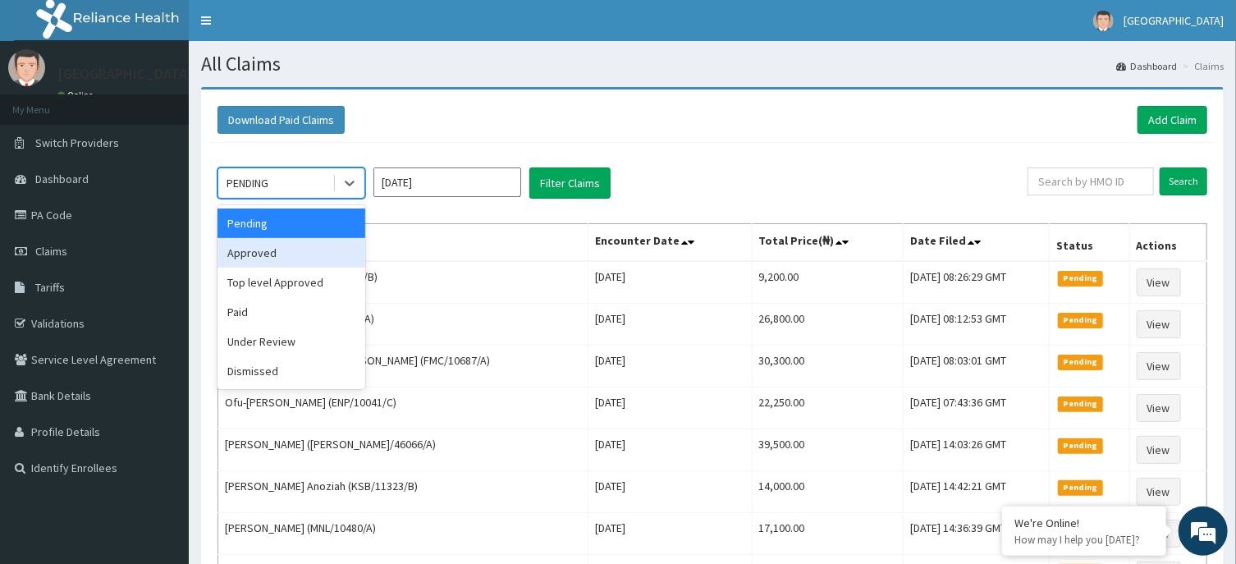
click at [309, 256] on div "Approved" at bounding box center [292, 253] width 148 height 30
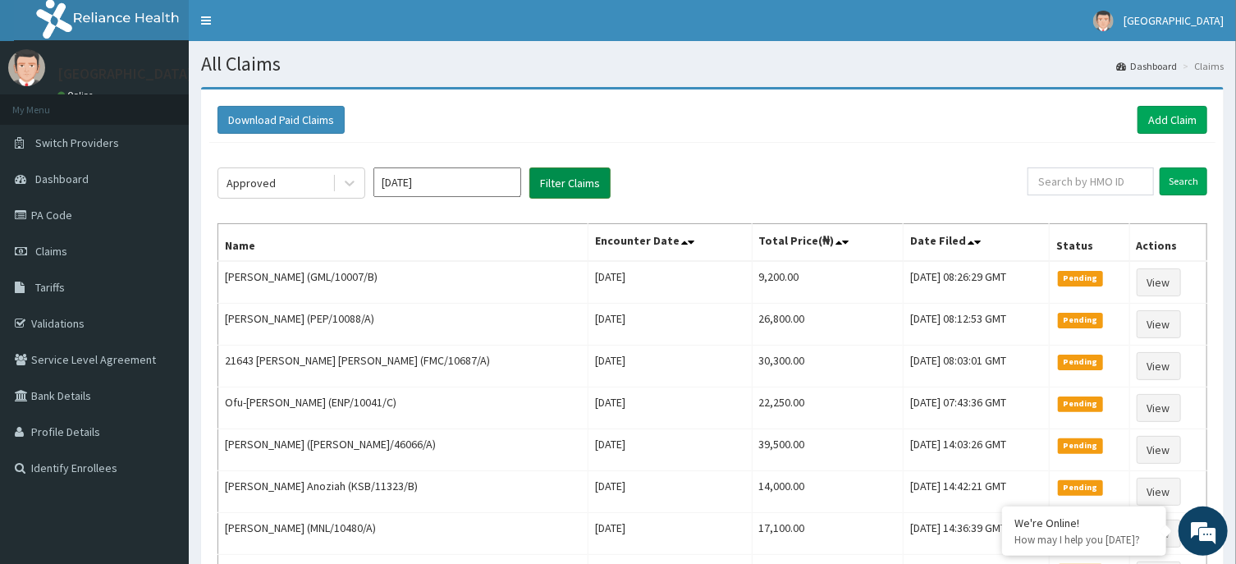
click at [573, 179] on button "Filter Claims" at bounding box center [569, 182] width 81 height 31
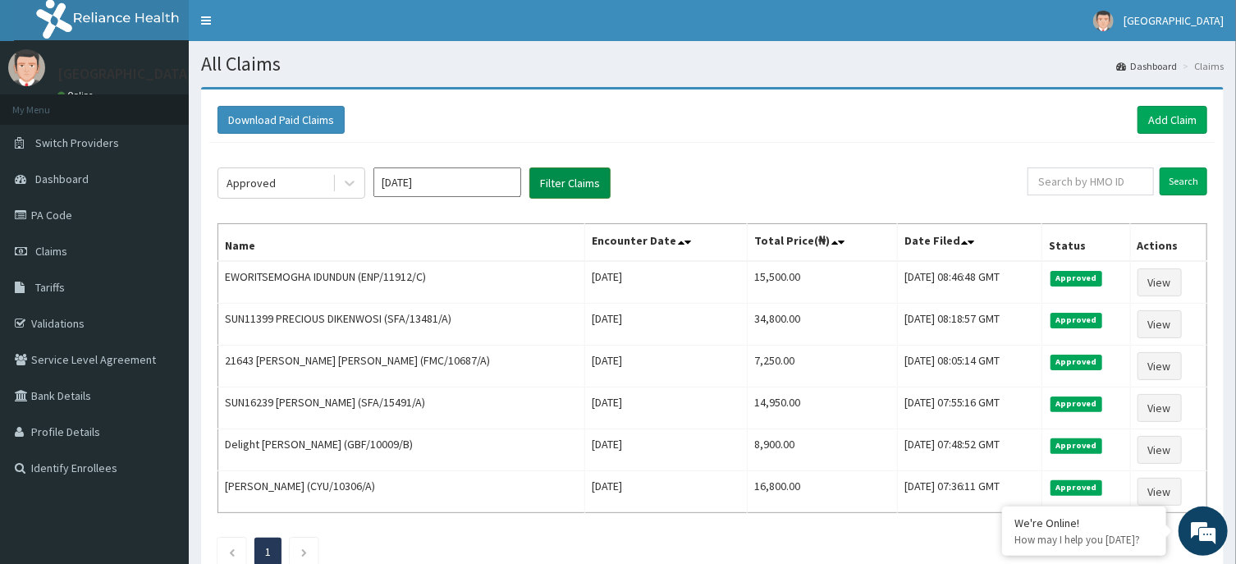
click at [565, 176] on button "Filter Claims" at bounding box center [569, 182] width 81 height 31
click at [1168, 116] on link "Add Claim" at bounding box center [1173, 120] width 70 height 28
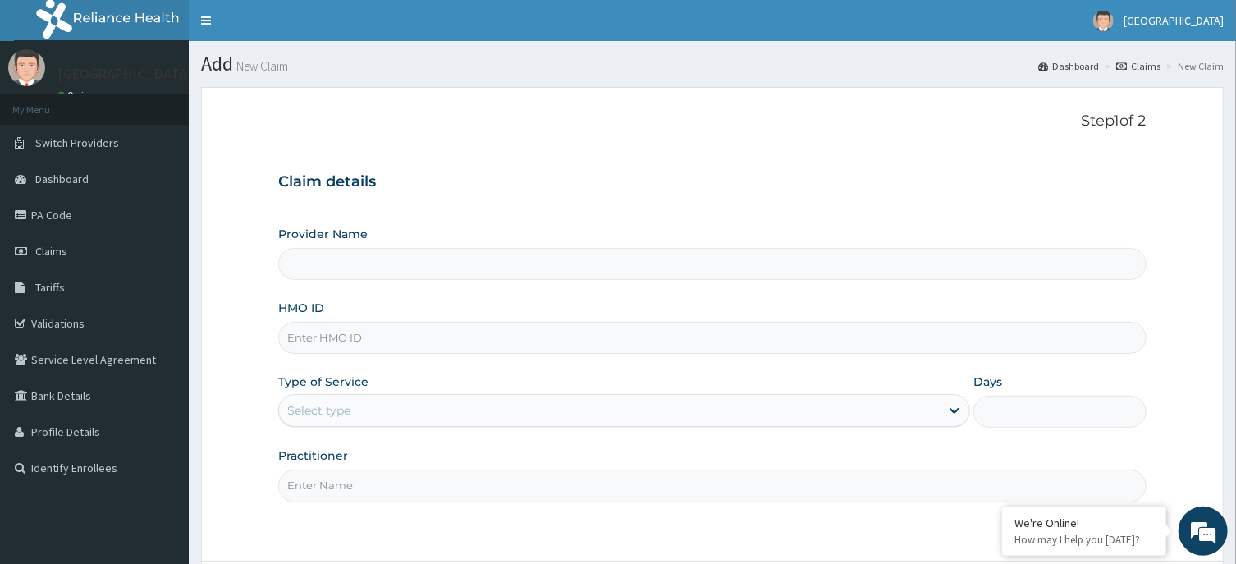
type input "[GEOGRAPHIC_DATA] -ASABA"
click at [575, 328] on input "HMO ID" at bounding box center [712, 338] width 868 height 32
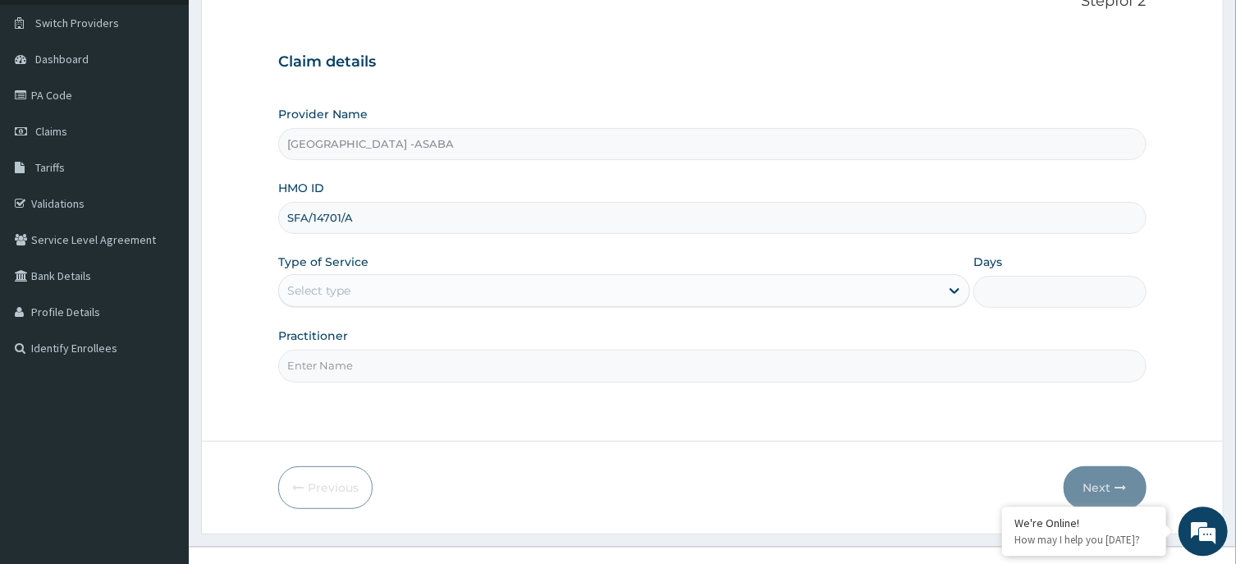
scroll to position [144, 0]
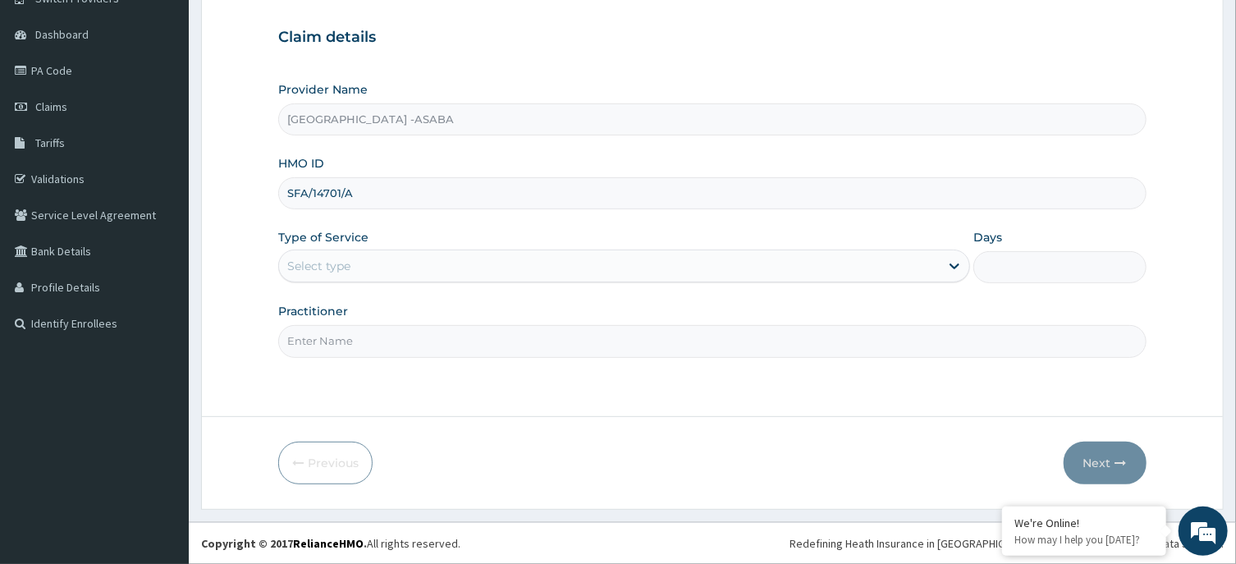
type input "SFA/14701/A"
click at [738, 259] on div "Select type" at bounding box center [609, 266] width 661 height 26
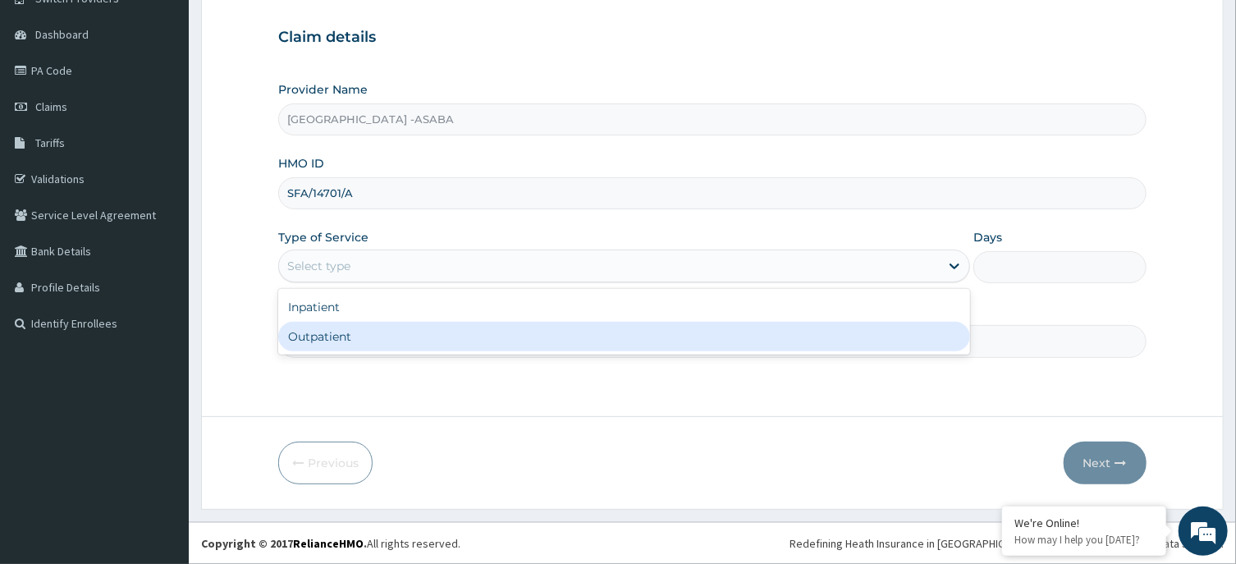
click at [607, 333] on div "Outpatient" at bounding box center [624, 337] width 692 height 30
type input "1"
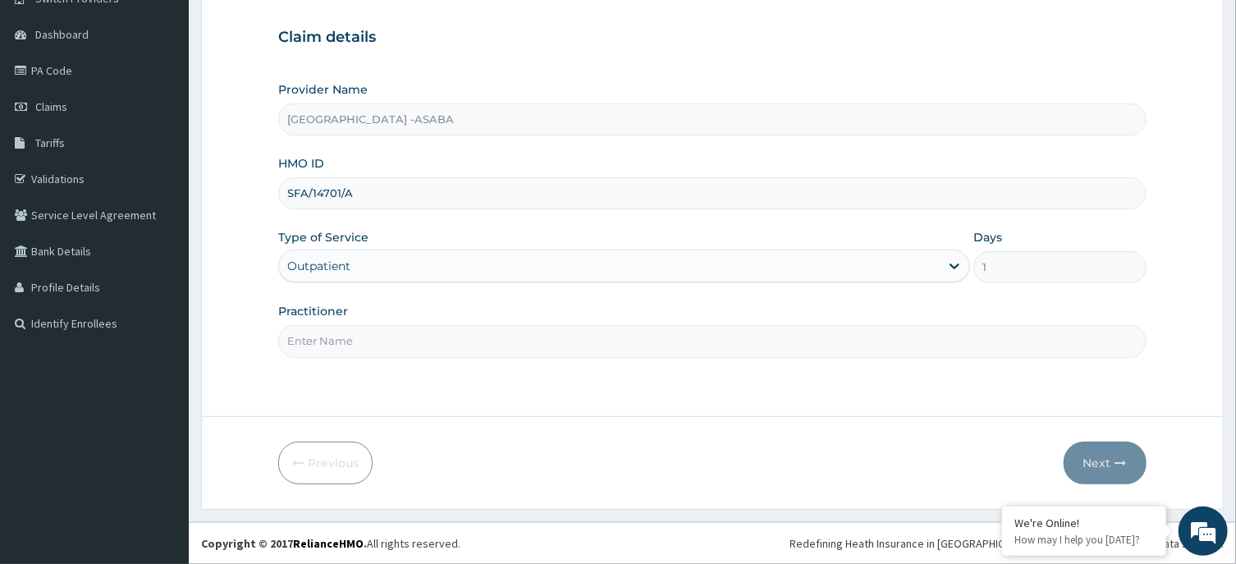
click at [612, 340] on input "Practitioner" at bounding box center [712, 341] width 868 height 32
type input "DR BRUNO"
click at [1106, 456] on button "Next" at bounding box center [1105, 463] width 83 height 43
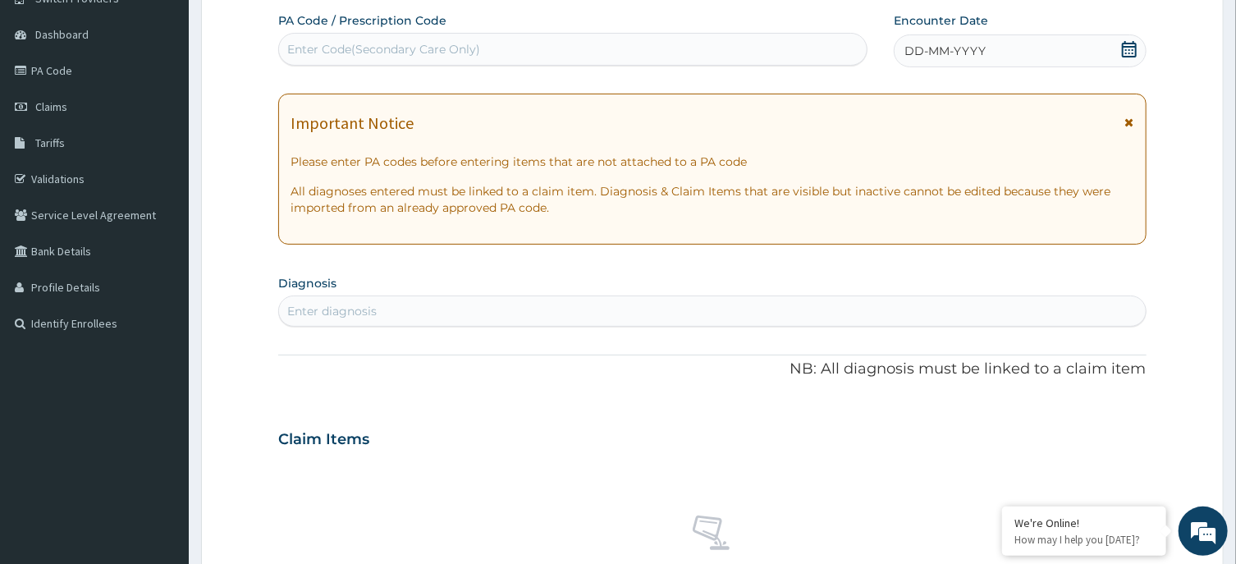
click at [999, 46] on div "DD-MM-YYYY" at bounding box center [1020, 50] width 253 height 33
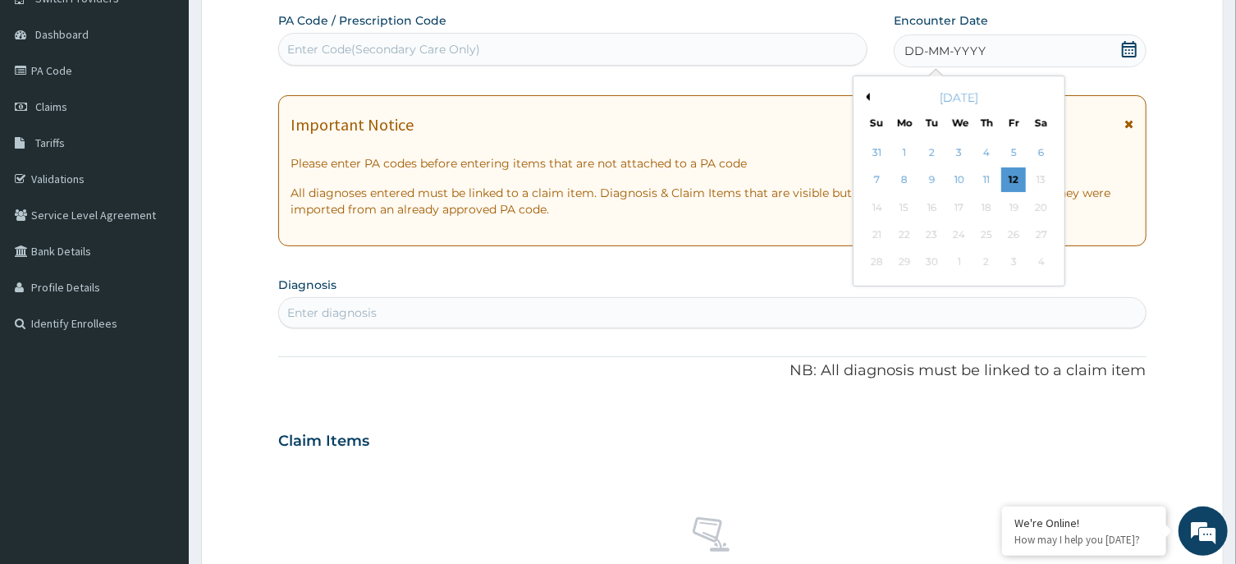
click at [868, 98] on button "Previous Month" at bounding box center [866, 97] width 8 height 8
click at [1048, 227] on div "23" at bounding box center [1041, 234] width 25 height 25
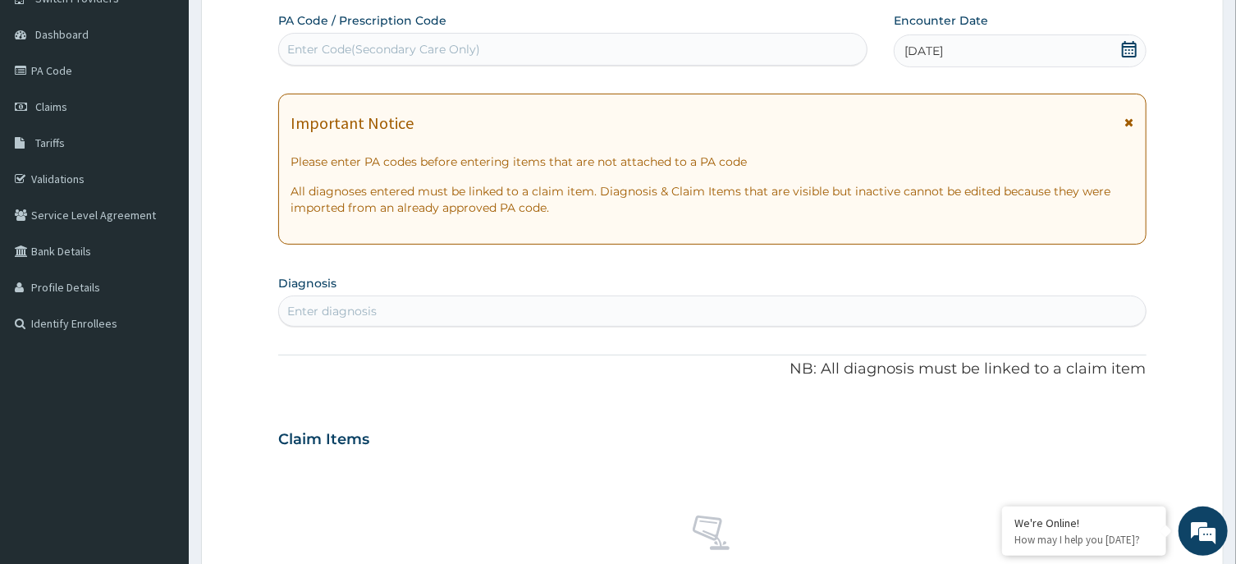
click at [790, 309] on div "Enter diagnosis" at bounding box center [712, 311] width 866 height 26
type input "MALARIA"
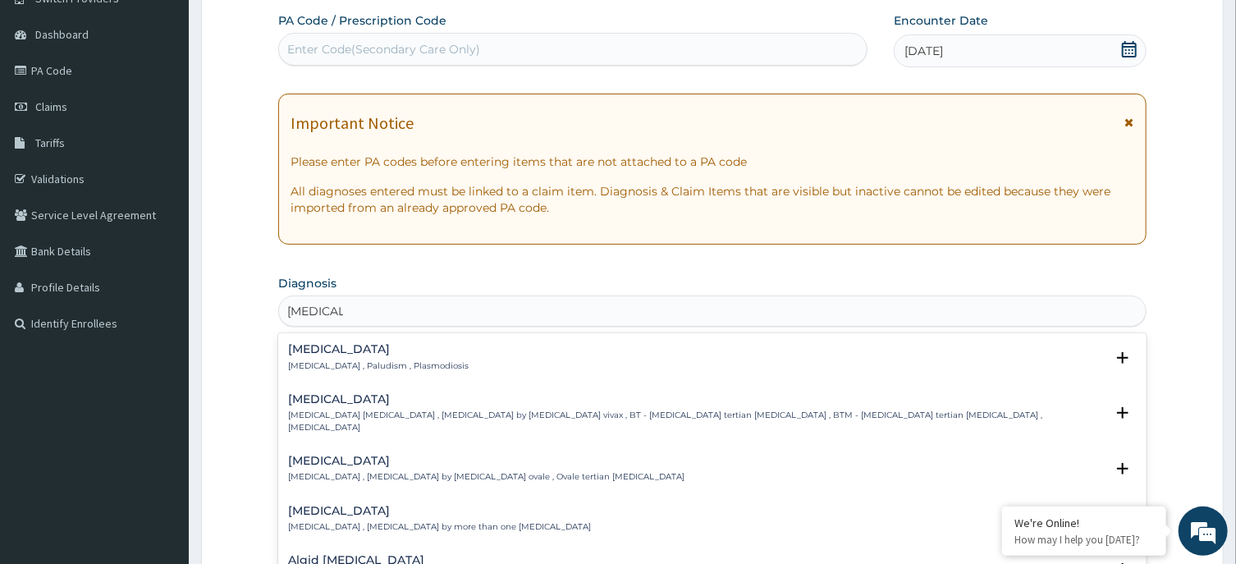
click at [312, 358] on div "Malaria Malaria , Paludism , Plasmodiosis" at bounding box center [378, 357] width 181 height 29
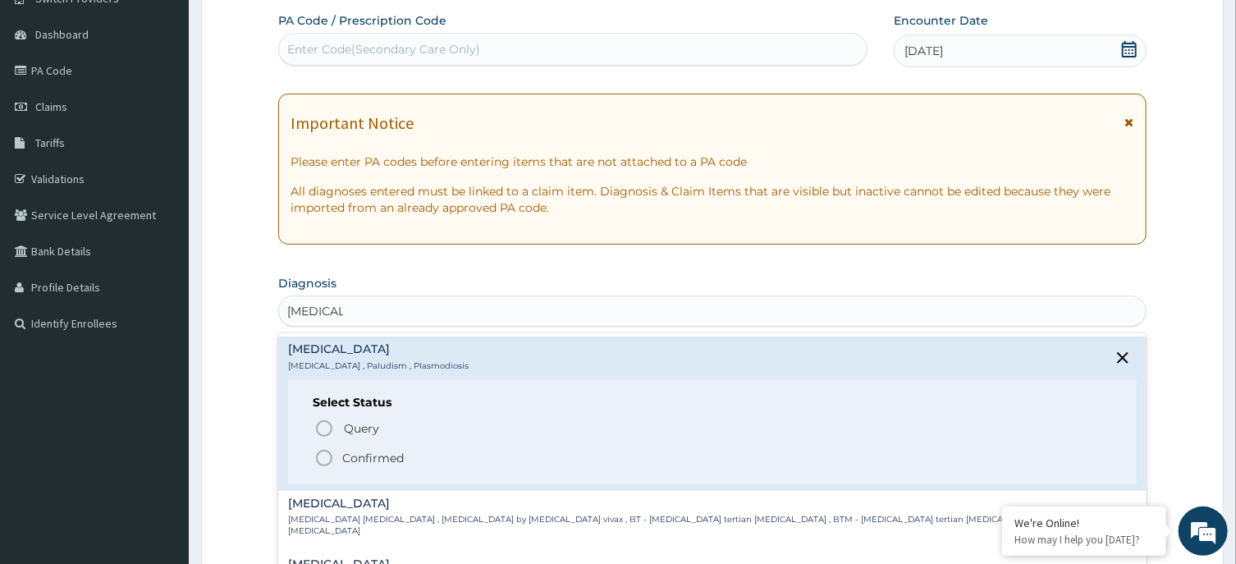
click at [320, 456] on icon "status option filled" at bounding box center [324, 458] width 20 height 20
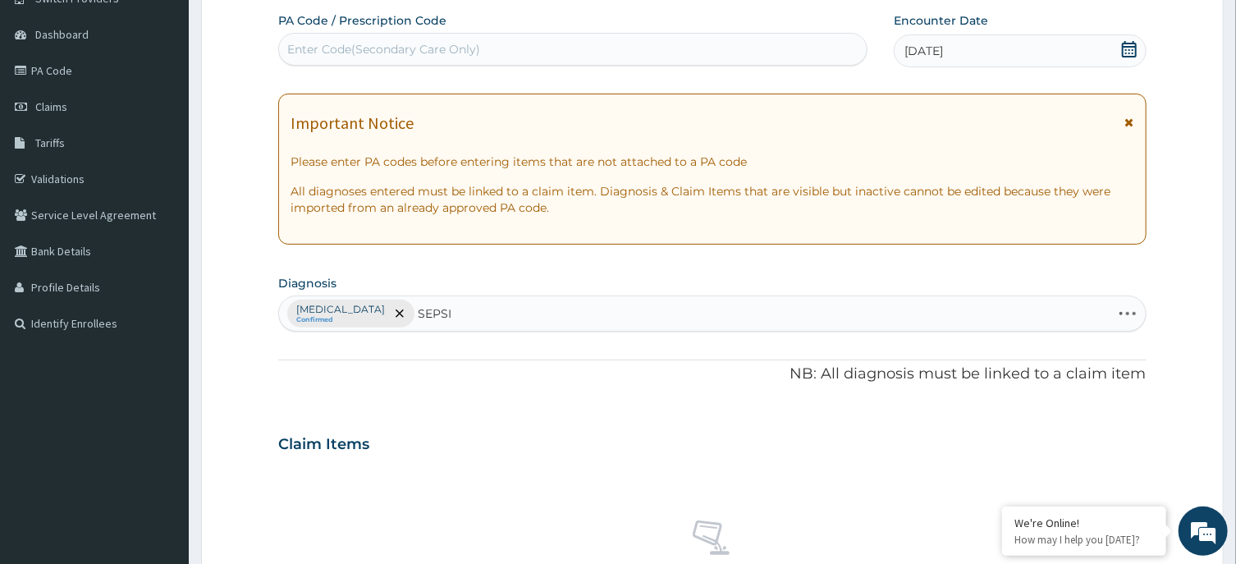
type input "SEPSIS"
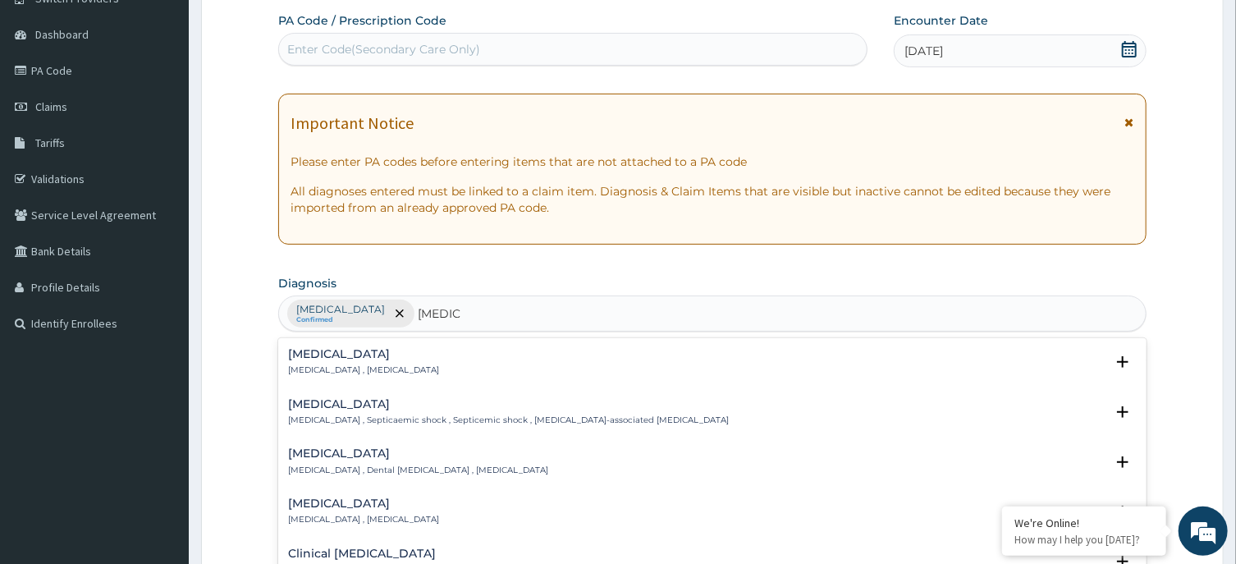
click at [330, 349] on h4 "Sepsis" at bounding box center [363, 354] width 151 height 12
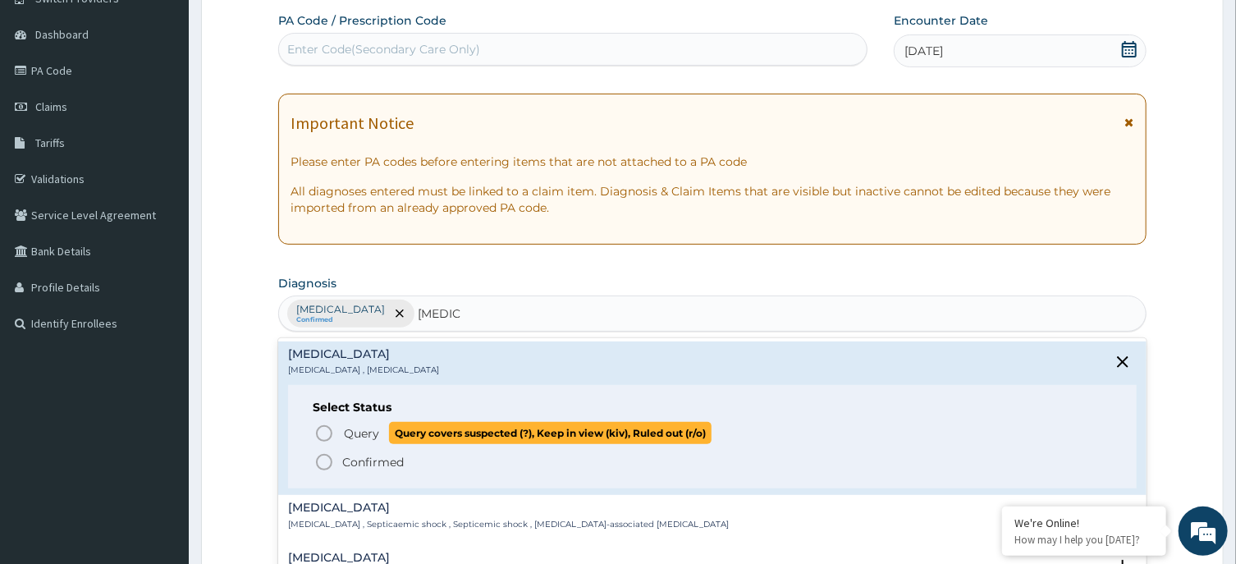
click at [319, 429] on circle "status option query" at bounding box center [324, 433] width 15 height 15
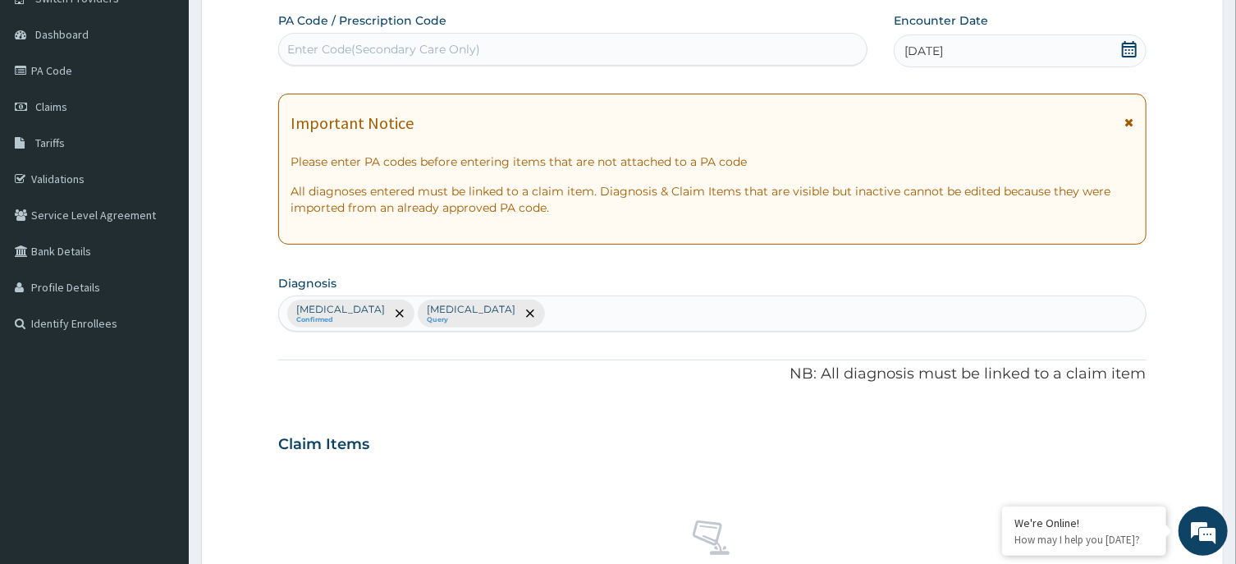
scroll to position [620, 0]
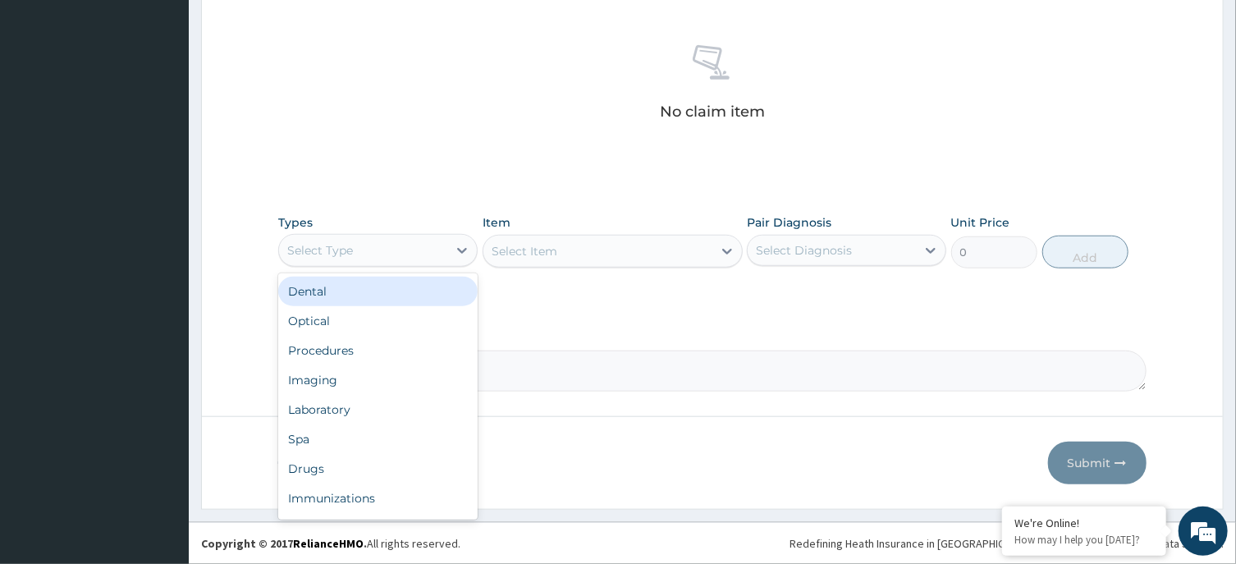
click at [438, 244] on div "Select Type" at bounding box center [363, 250] width 168 height 26
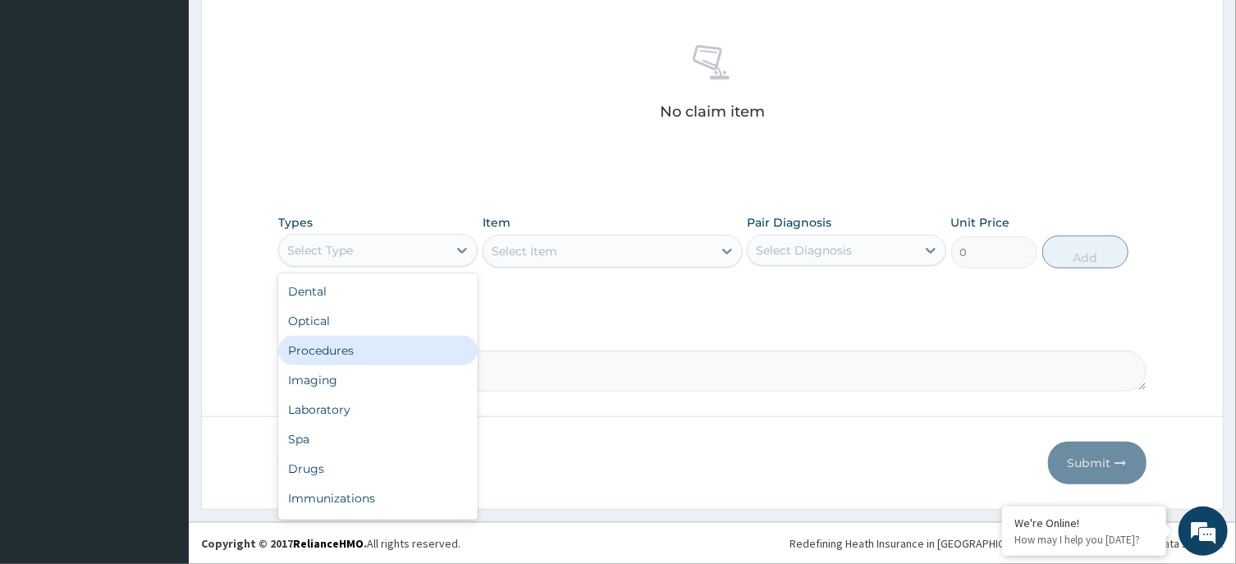
click at [390, 349] on div "Procedures" at bounding box center [377, 351] width 199 height 30
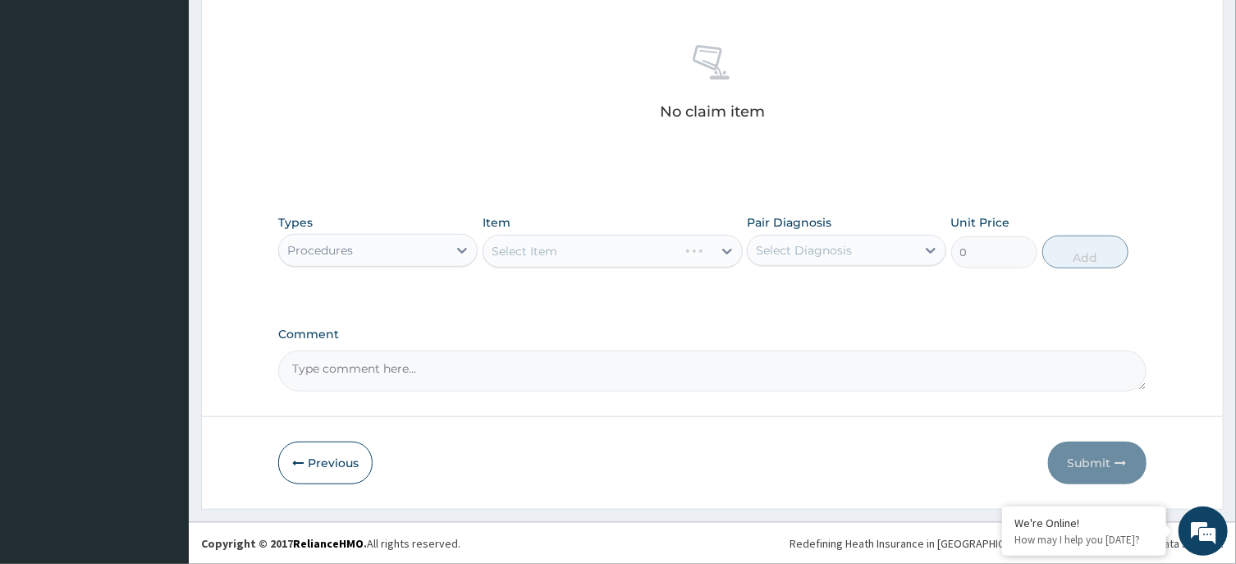
click at [565, 236] on div "Select Item" at bounding box center [613, 251] width 260 height 33
click at [604, 248] on div "Select Item" at bounding box center [597, 251] width 229 height 26
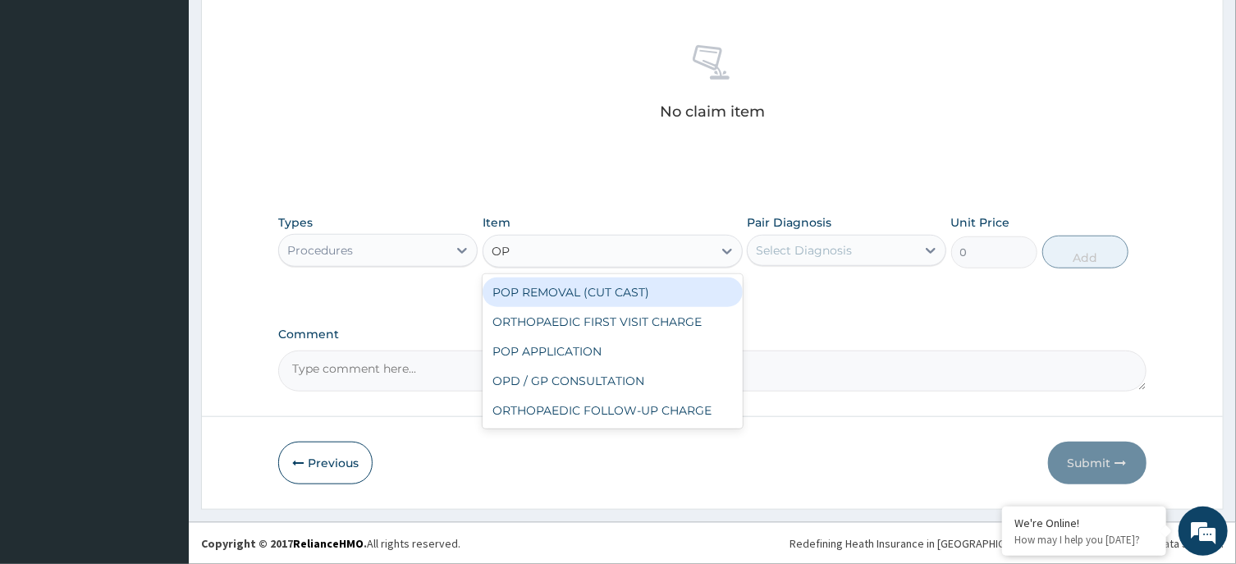
type input "OPD"
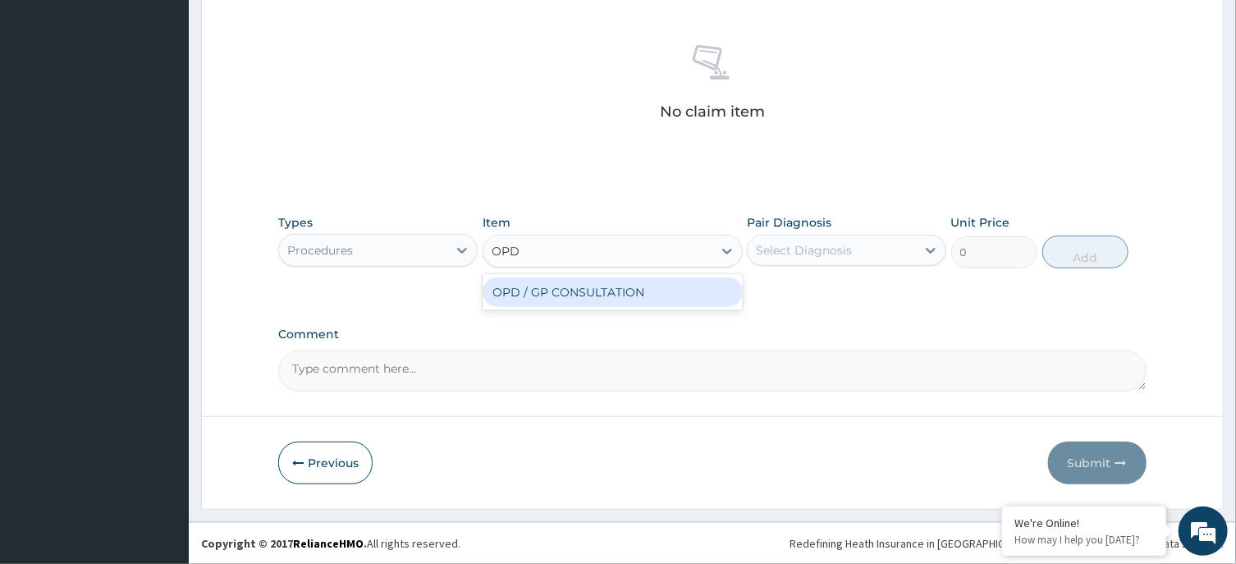
click at [630, 289] on div "OPD / GP CONSULTATION" at bounding box center [613, 292] width 260 height 30
type input "4000"
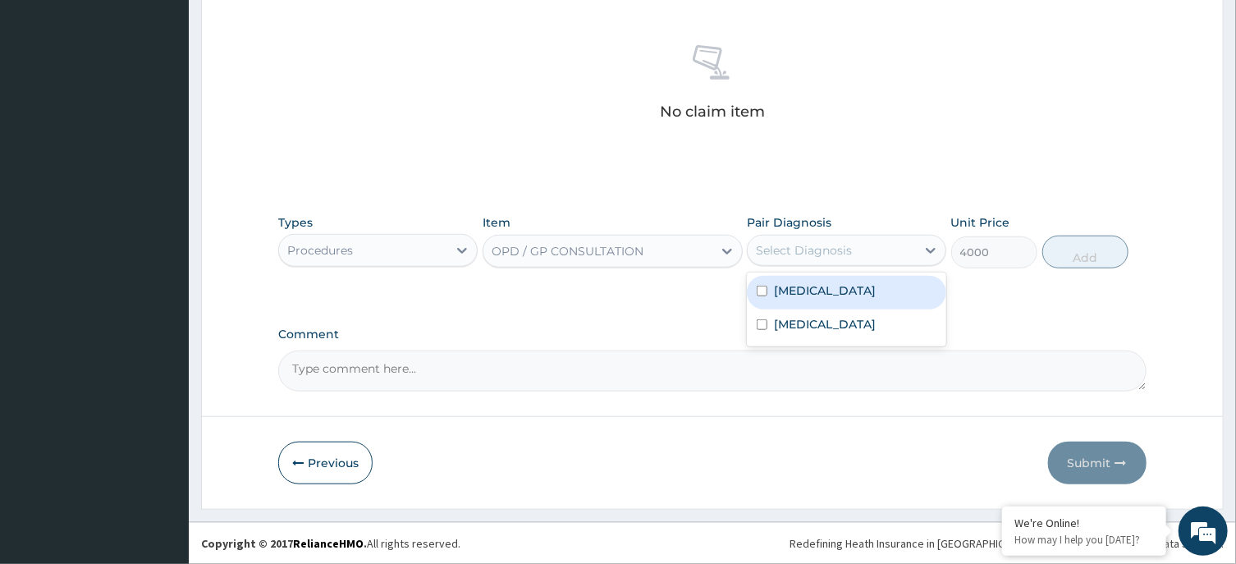
click at [823, 250] on div "Select Diagnosis" at bounding box center [804, 250] width 96 height 16
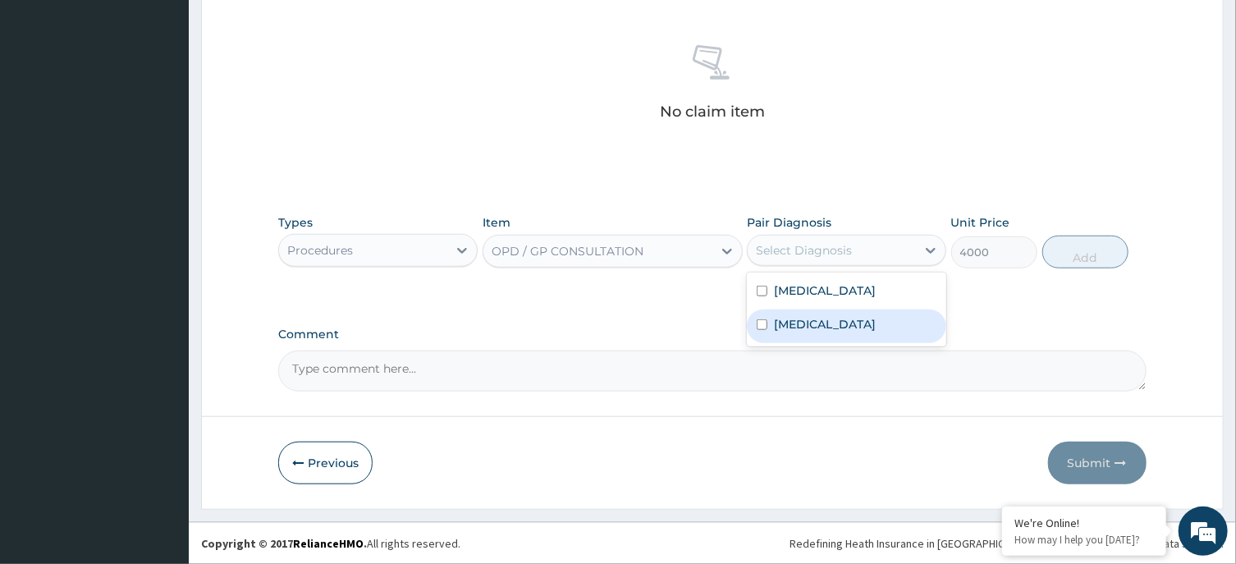
click at [799, 319] on label "Sepsis" at bounding box center [825, 324] width 102 height 16
checkbox input "true"
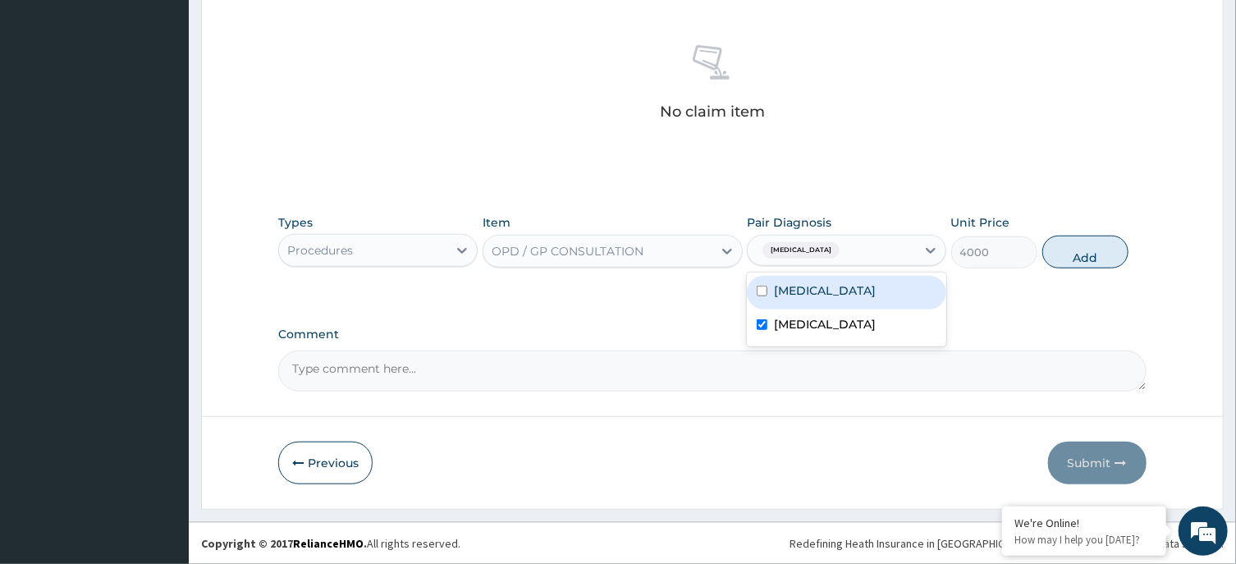
click at [836, 298] on div "[MEDICAL_DATA]" at bounding box center [846, 293] width 199 height 34
checkbox input "true"
click at [1073, 259] on button "Add" at bounding box center [1085, 252] width 87 height 33
type input "0"
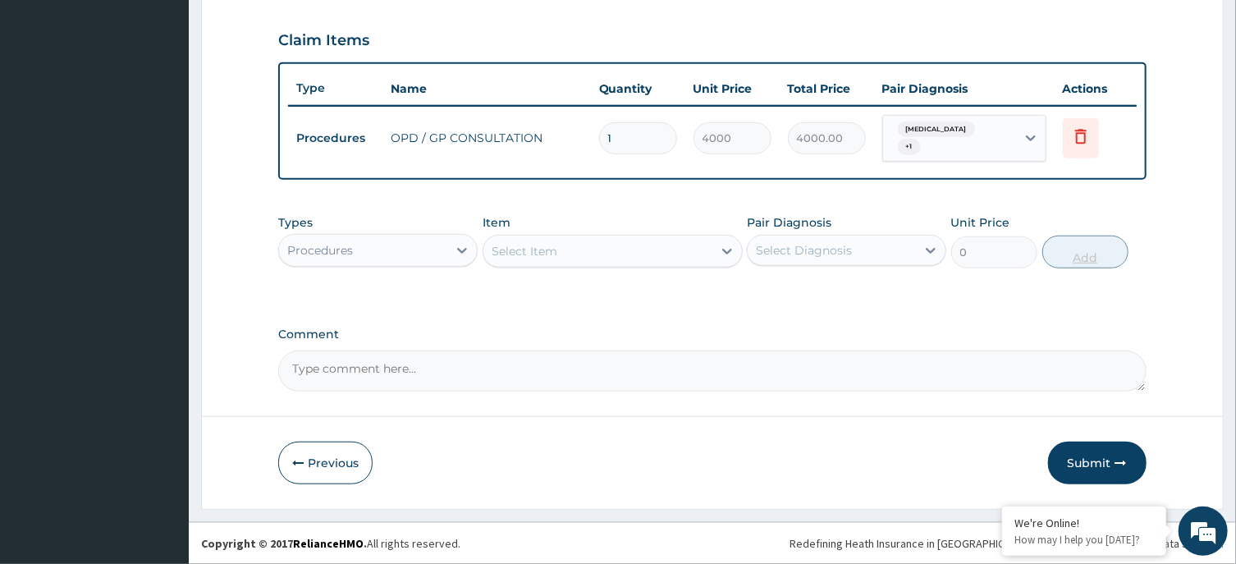
scroll to position [540, 0]
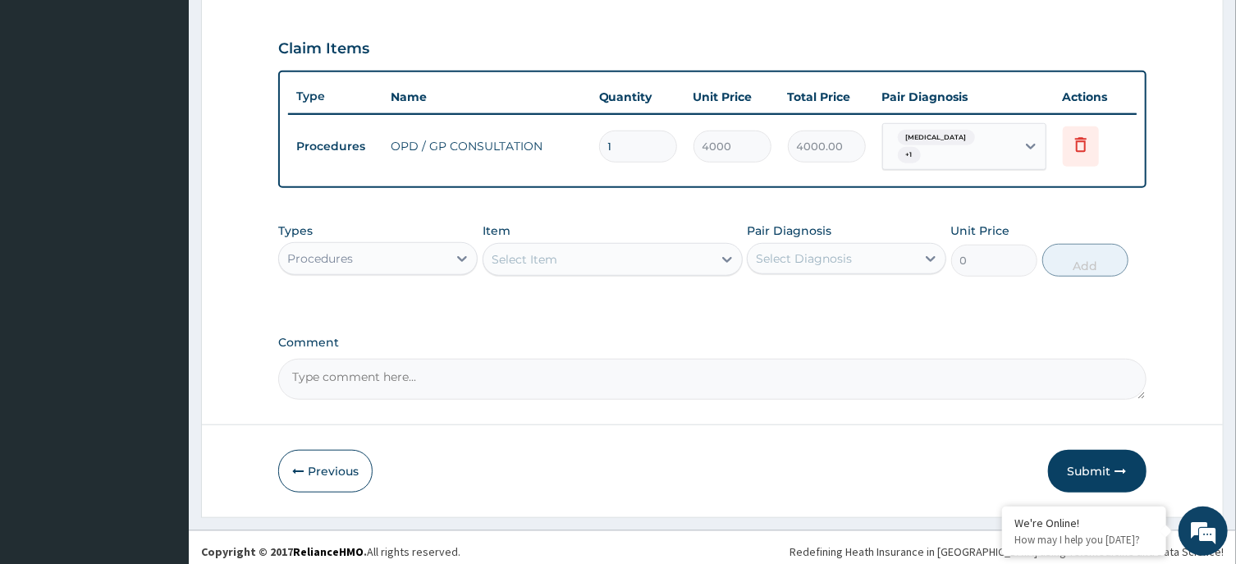
click at [433, 253] on div "Procedures" at bounding box center [363, 258] width 168 height 26
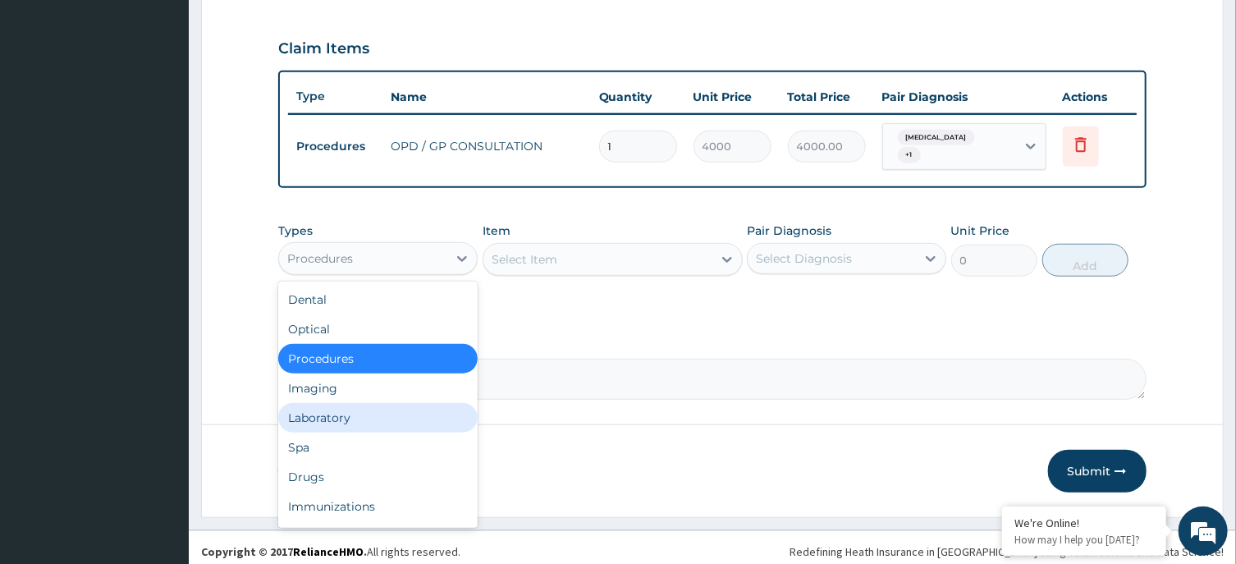
click at [397, 419] on div "Laboratory" at bounding box center [377, 418] width 199 height 30
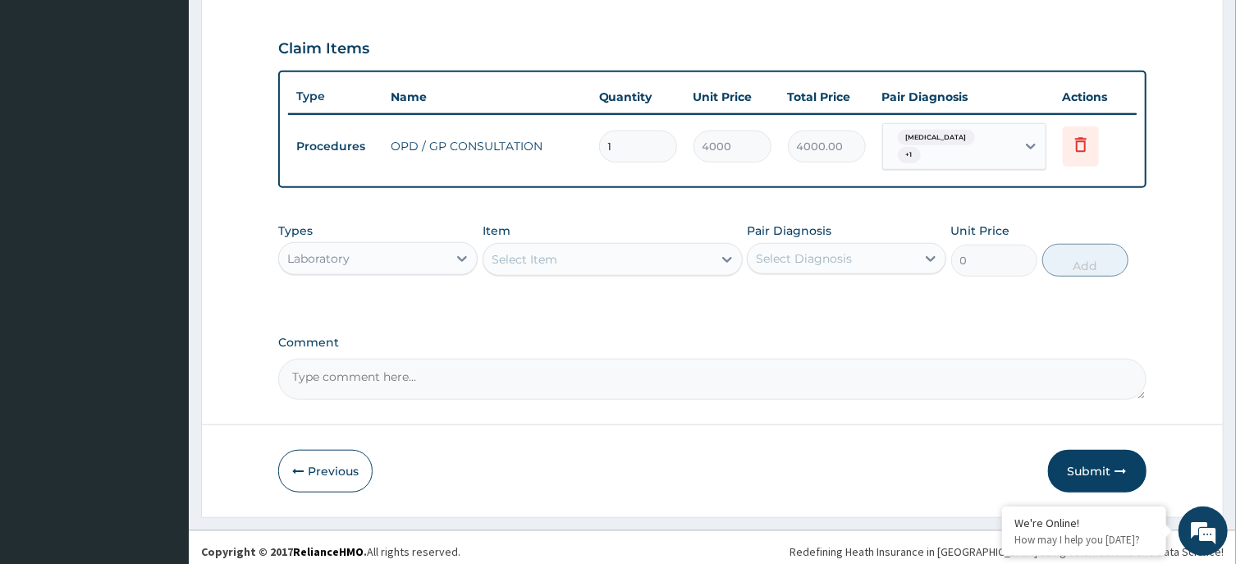
click at [625, 259] on div "Select Item" at bounding box center [597, 259] width 229 height 26
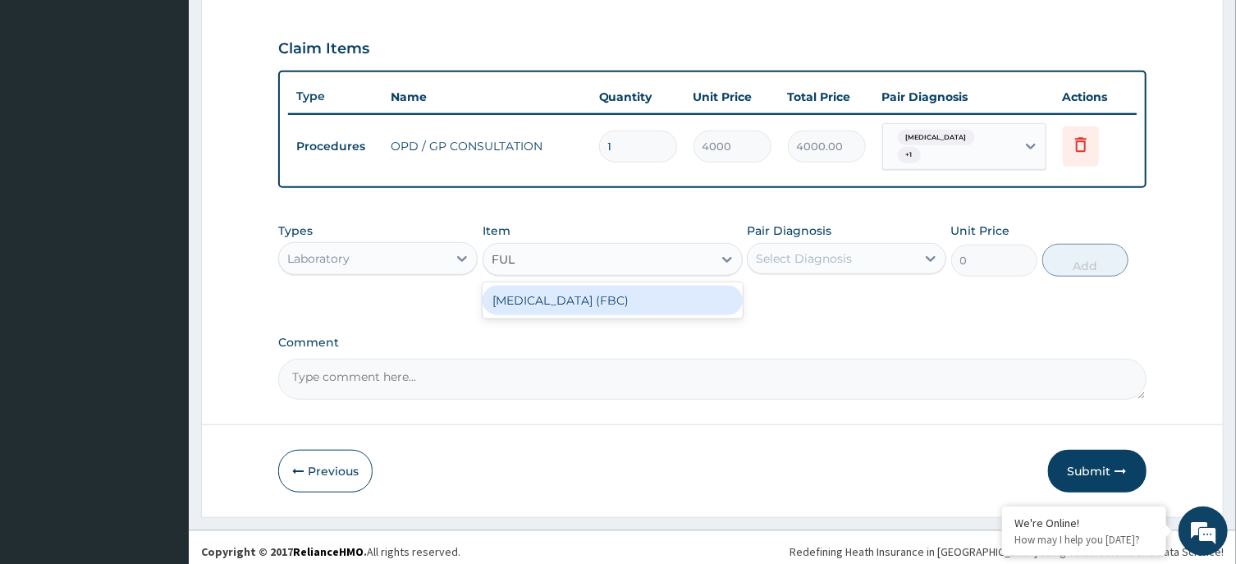
type input "FULL"
click at [661, 295] on div "FULL BLOOD COUNT (FBC)" at bounding box center [613, 301] width 260 height 30
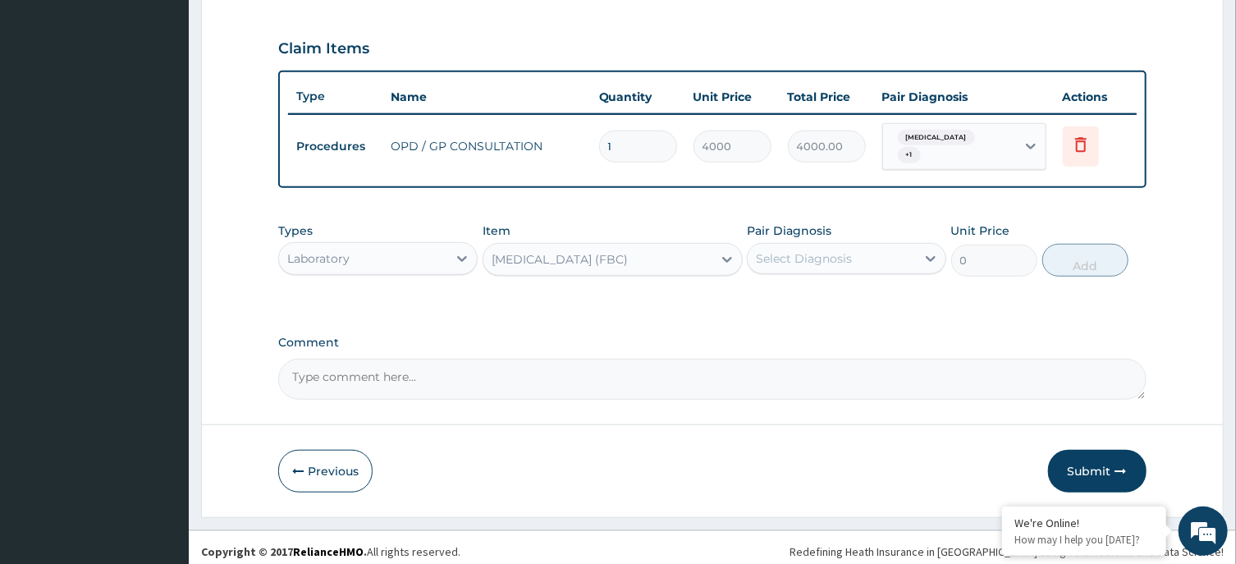
type input "6000"
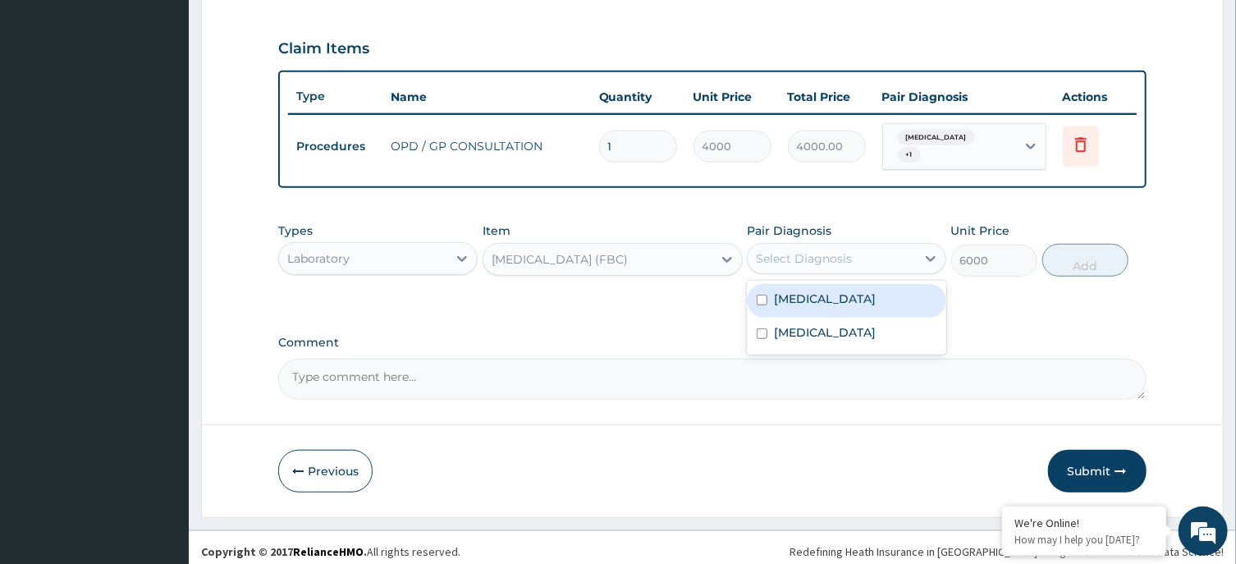
click at [833, 250] on div "Select Diagnosis" at bounding box center [804, 258] width 96 height 16
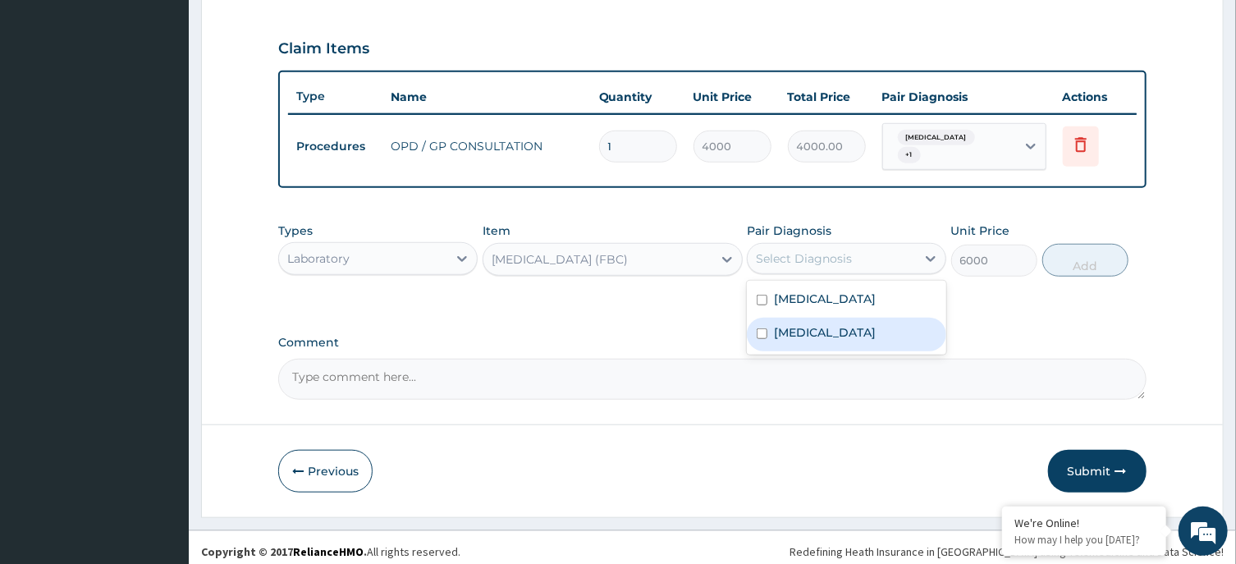
click at [819, 318] on div "Sepsis" at bounding box center [846, 335] width 199 height 34
checkbox input "true"
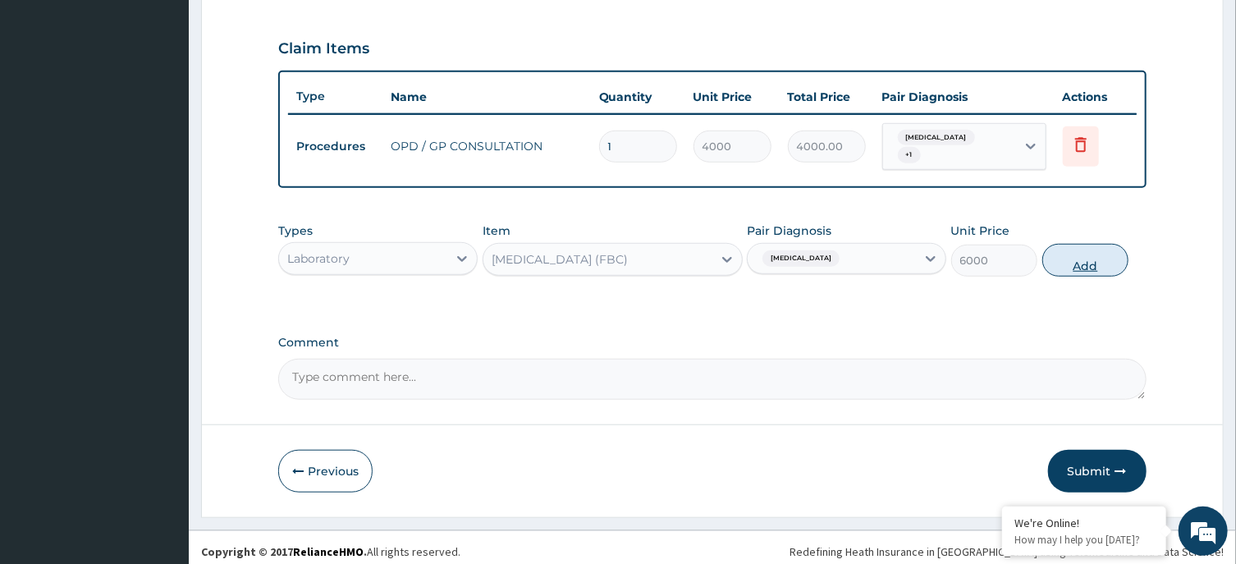
click at [1093, 256] on button "Add" at bounding box center [1085, 260] width 87 height 33
type input "0"
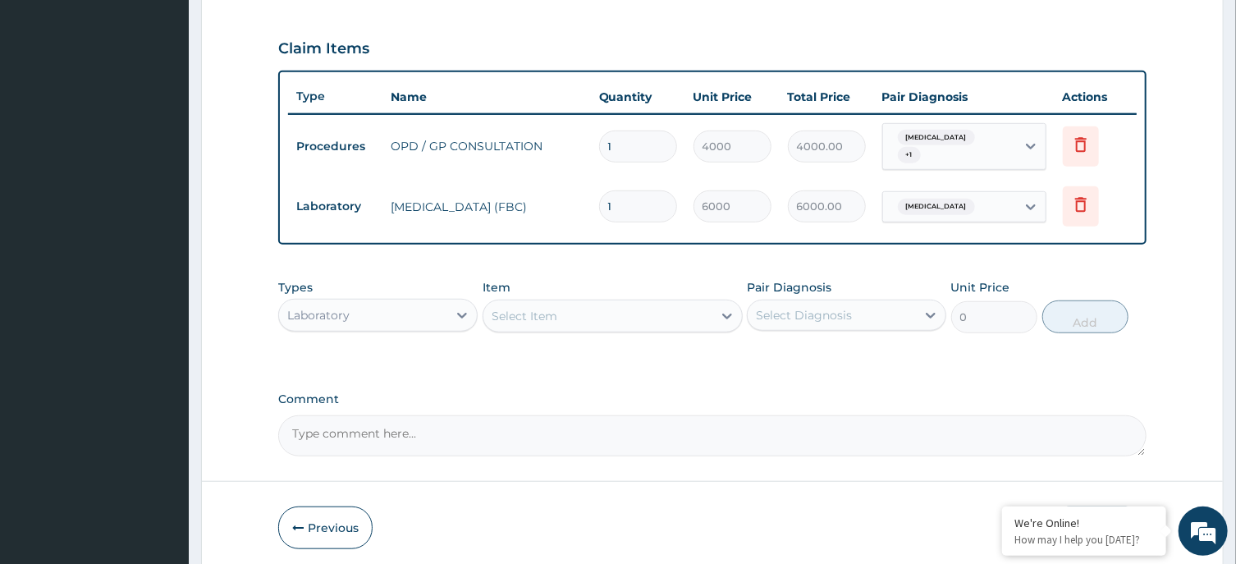
click at [579, 303] on div "Select Item" at bounding box center [597, 316] width 229 height 26
type input "A"
type input "C"
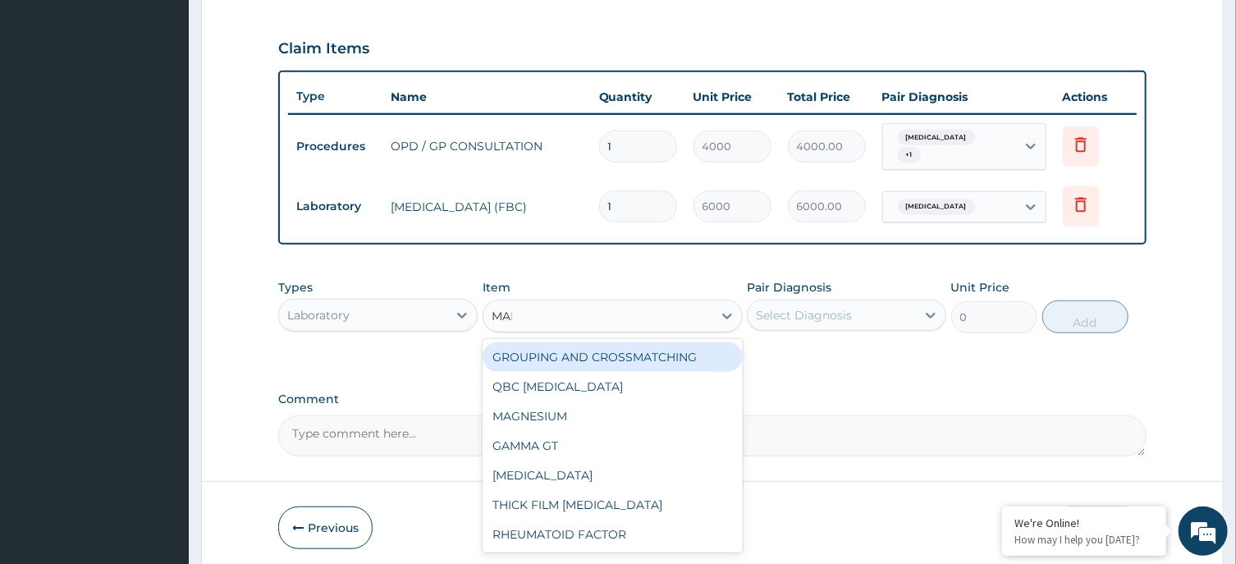
type input "MALA"
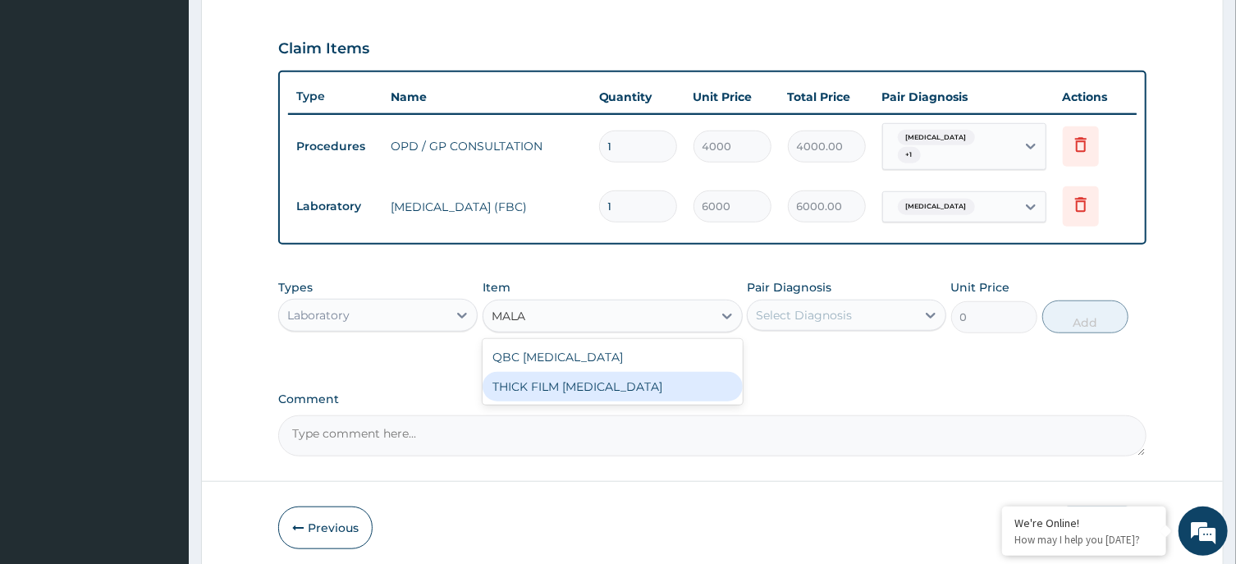
click at [602, 392] on div "THICK FILM MALARIA" at bounding box center [613, 387] width 260 height 30
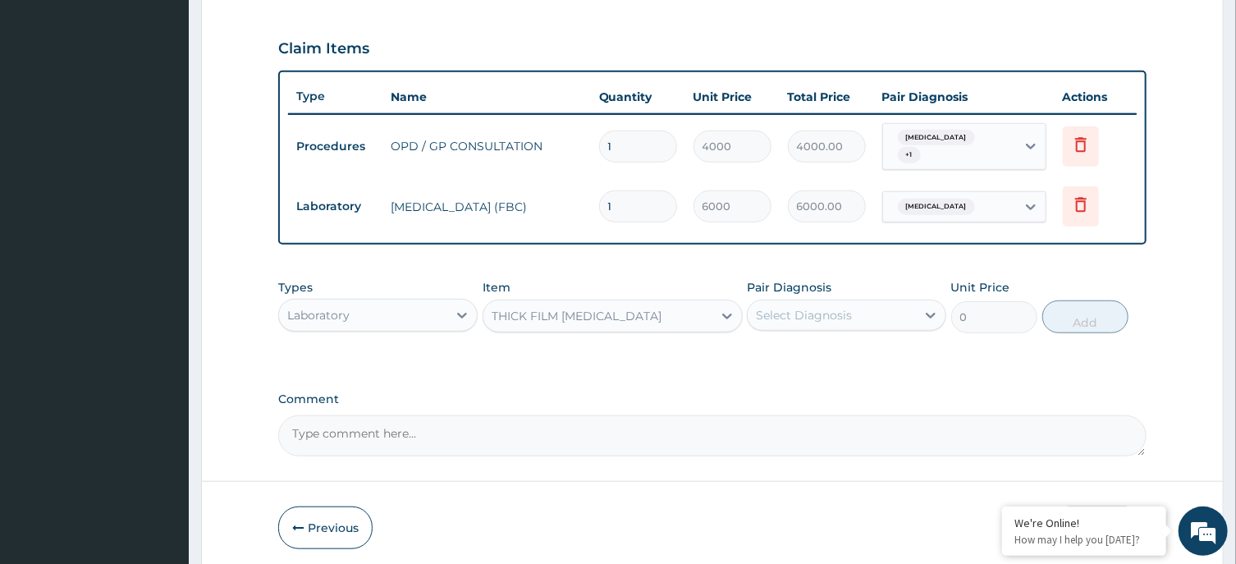
type input "2000"
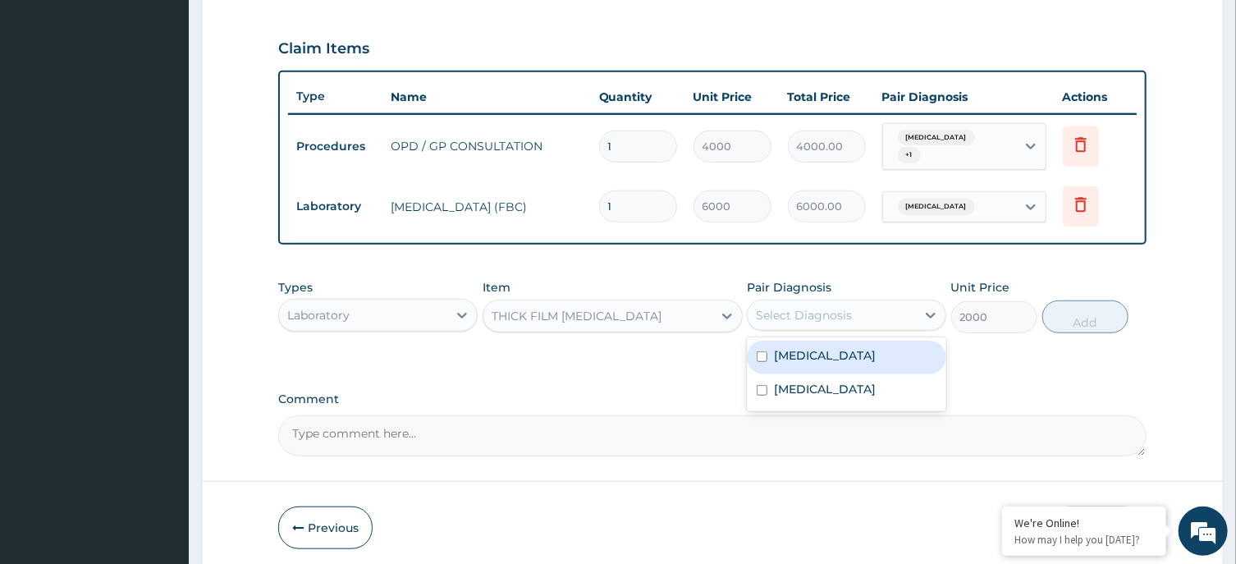
click at [848, 307] on div "Select Diagnosis" at bounding box center [804, 315] width 96 height 16
click at [824, 355] on div "[MEDICAL_DATA]" at bounding box center [846, 358] width 199 height 34
checkbox input "true"
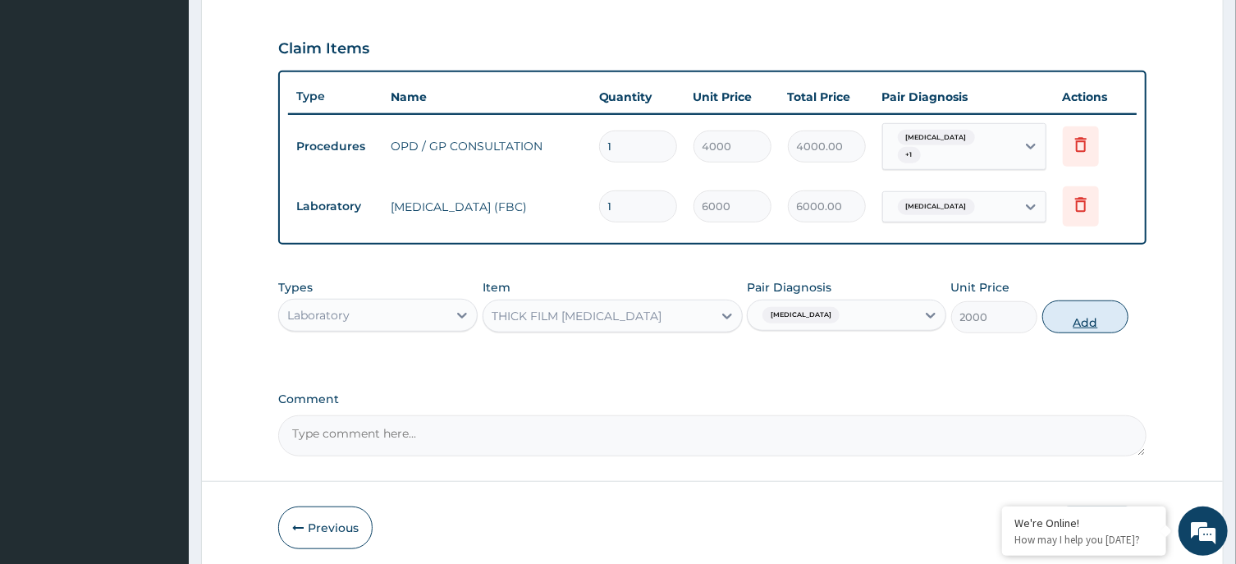
click at [1083, 309] on button "Add" at bounding box center [1085, 316] width 87 height 33
type input "0"
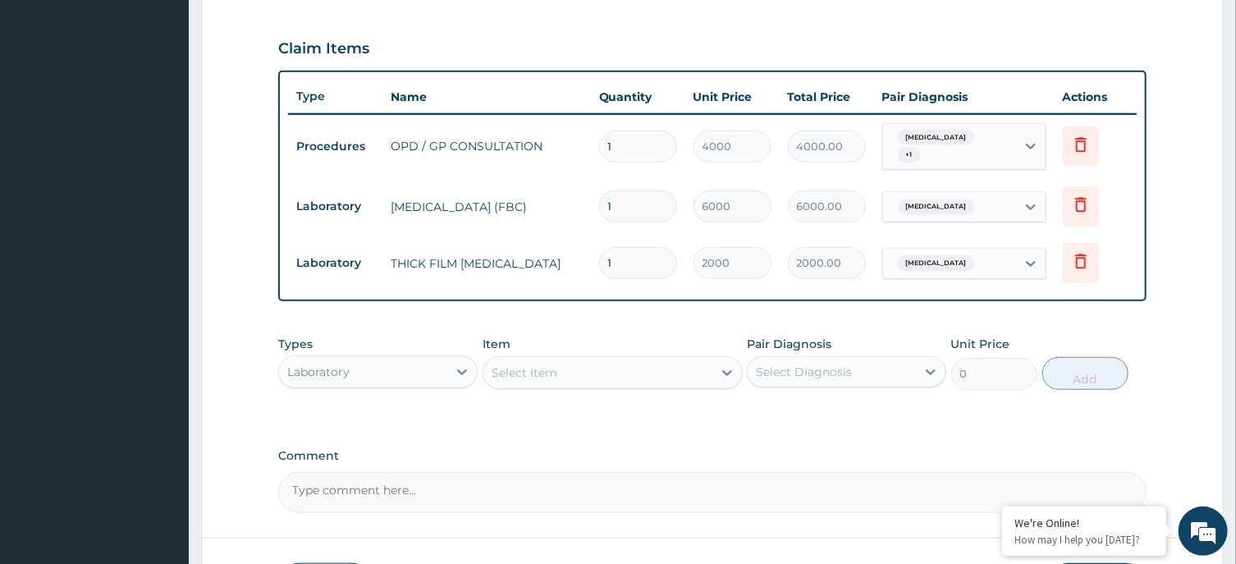
click at [447, 367] on div "Laboratory" at bounding box center [363, 372] width 168 height 26
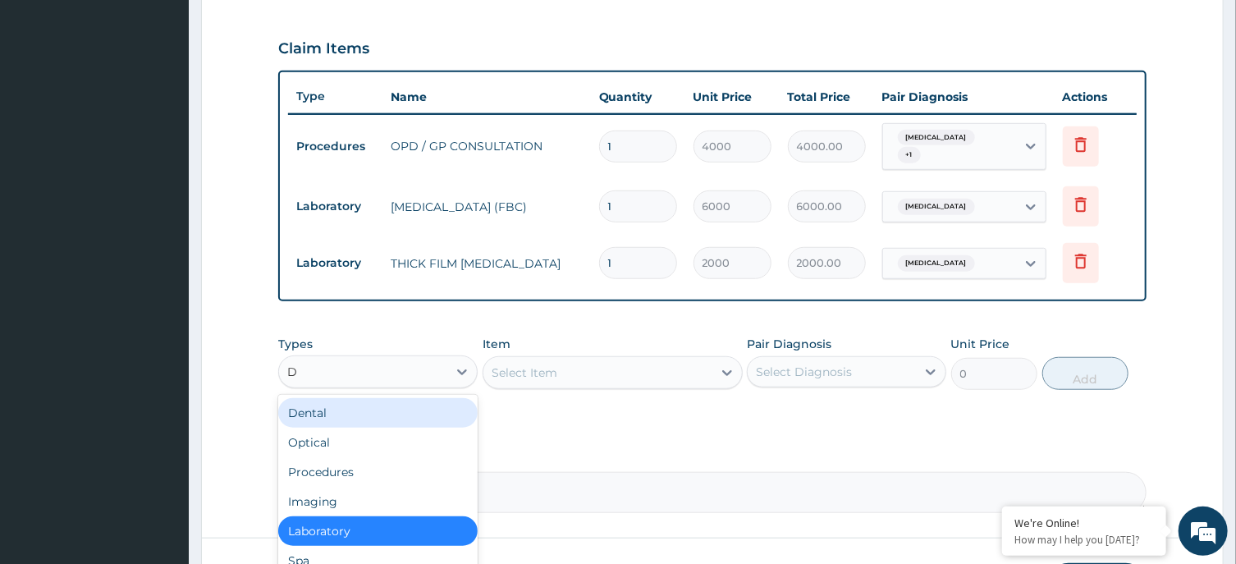
type input "DR"
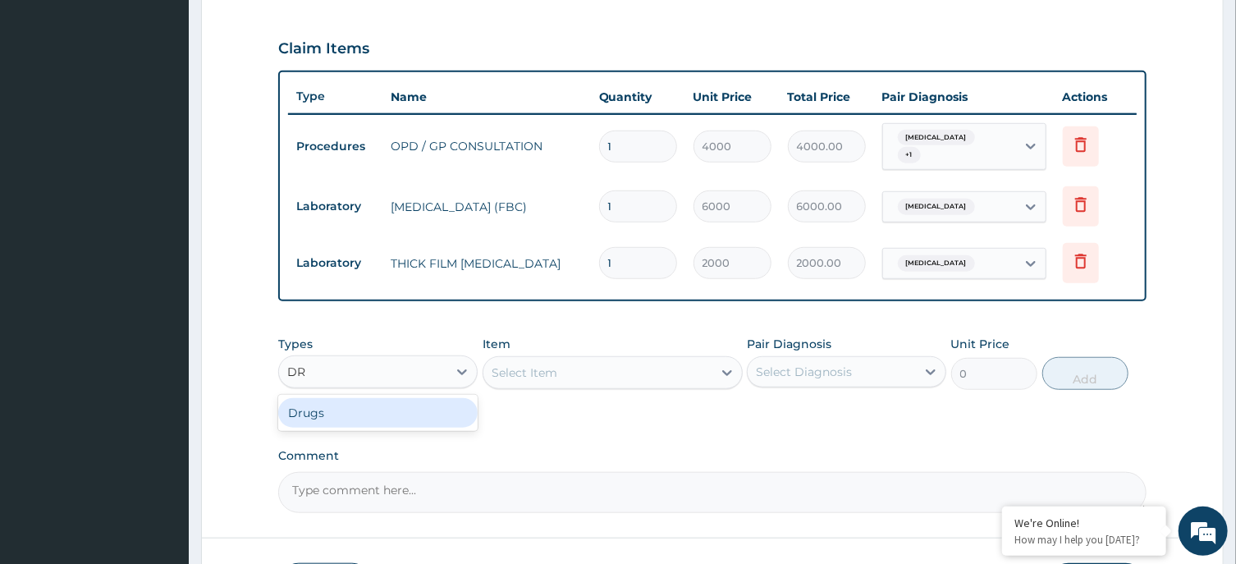
click at [383, 398] on div "Drugs" at bounding box center [377, 413] width 199 height 30
click at [639, 356] on div "Select Item" at bounding box center [613, 372] width 260 height 33
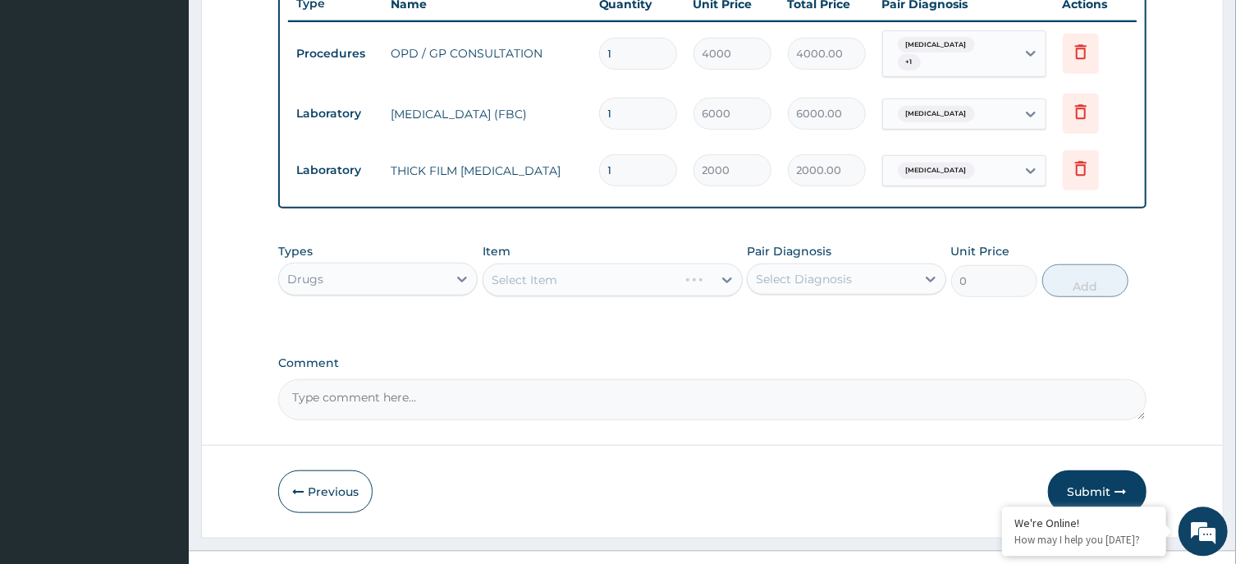
scroll to position [653, 0]
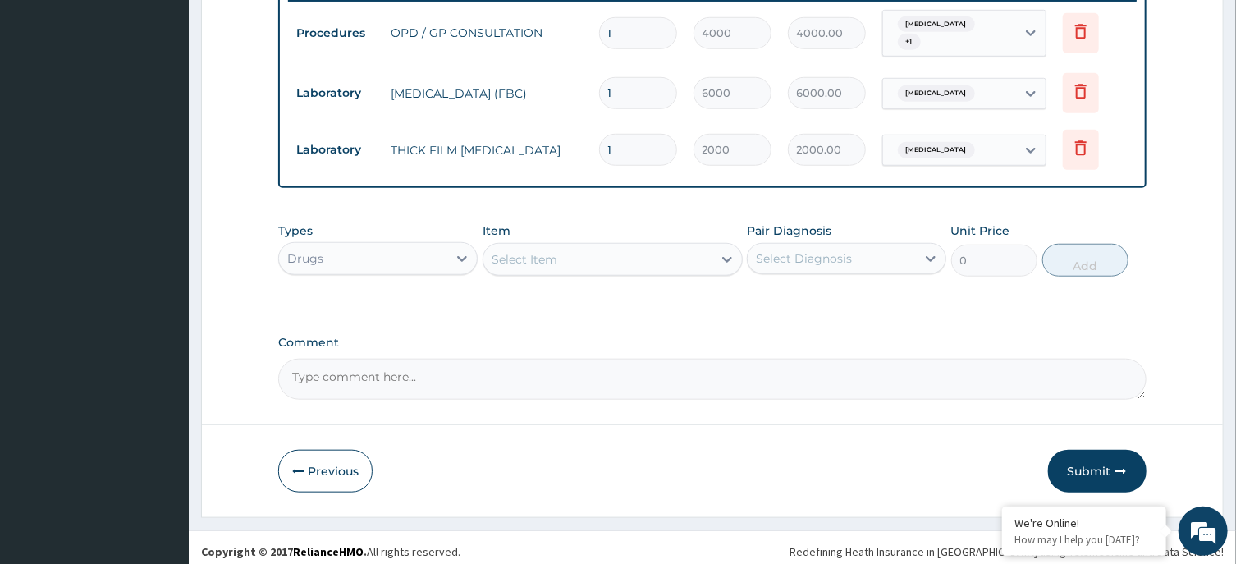
click at [630, 248] on div "Select Item" at bounding box center [597, 259] width 229 height 26
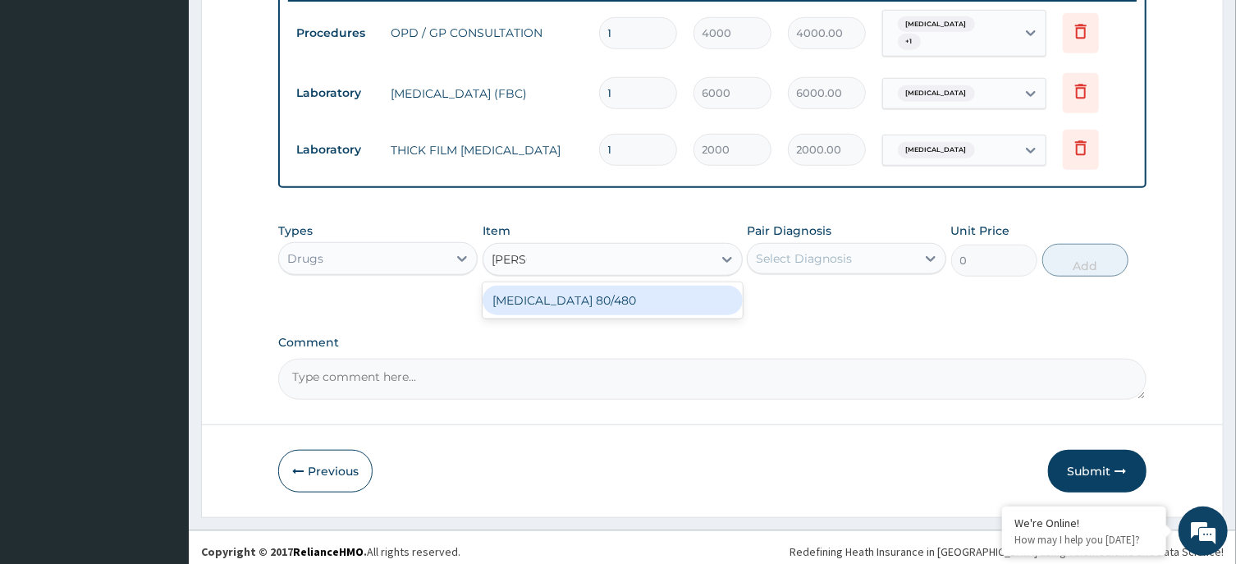
type input "COART"
click at [638, 296] on div "COARTEM 80/480" at bounding box center [613, 301] width 260 height 30
type input "4500"
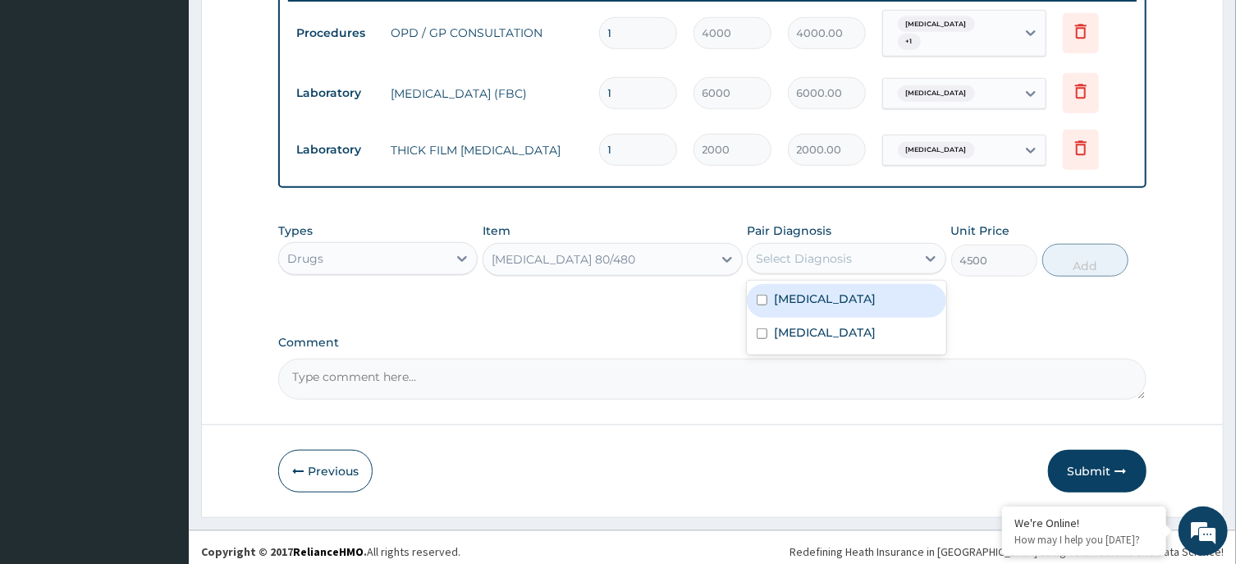
click at [799, 259] on div "Select Diagnosis" at bounding box center [832, 258] width 168 height 26
click at [795, 291] on label "[MEDICAL_DATA]" at bounding box center [825, 299] width 102 height 16
checkbox input "true"
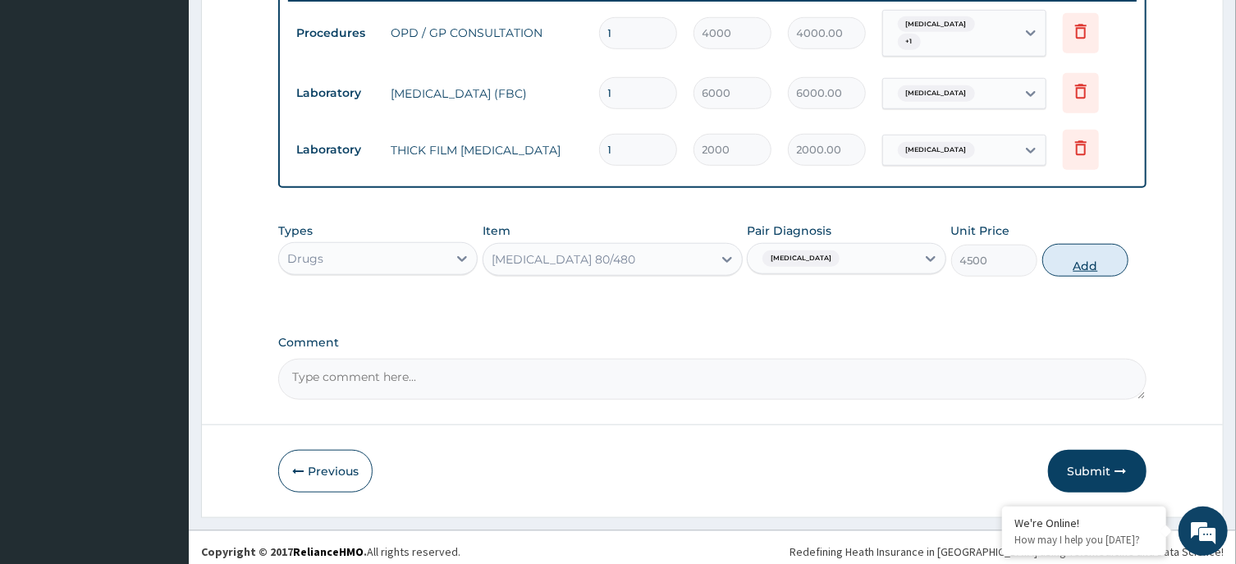
click at [1083, 244] on button "Add" at bounding box center [1085, 260] width 87 height 33
type input "0"
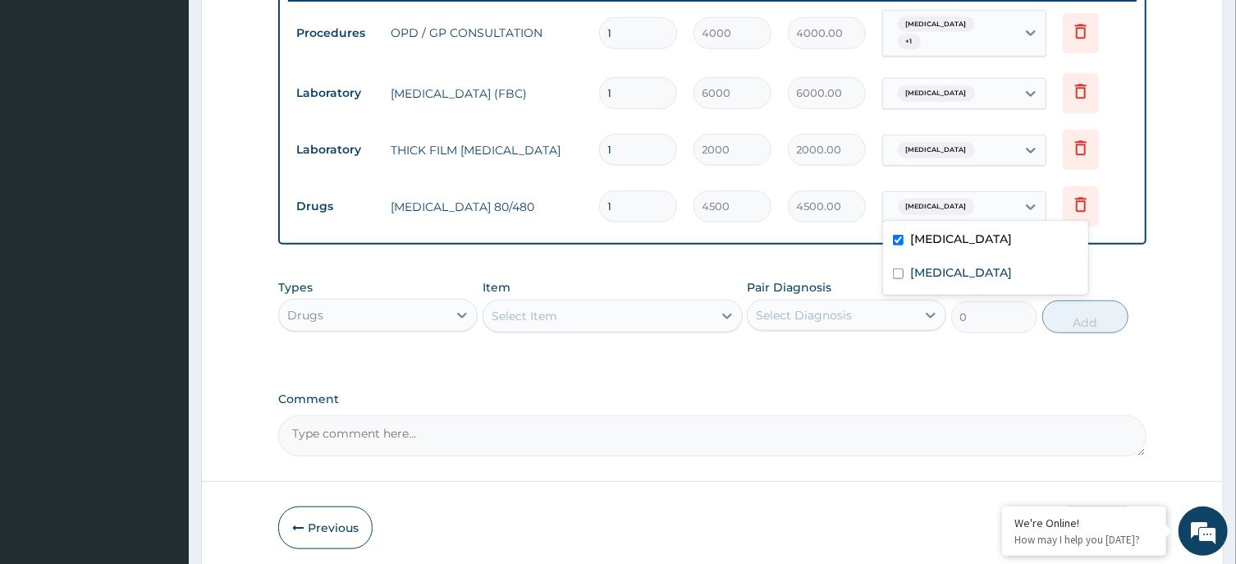
drag, startPoint x: 974, startPoint y: 211, endPoint x: 874, endPoint y: 309, distance: 139.9
click at [650, 306] on div "Select Item" at bounding box center [597, 316] width 229 height 26
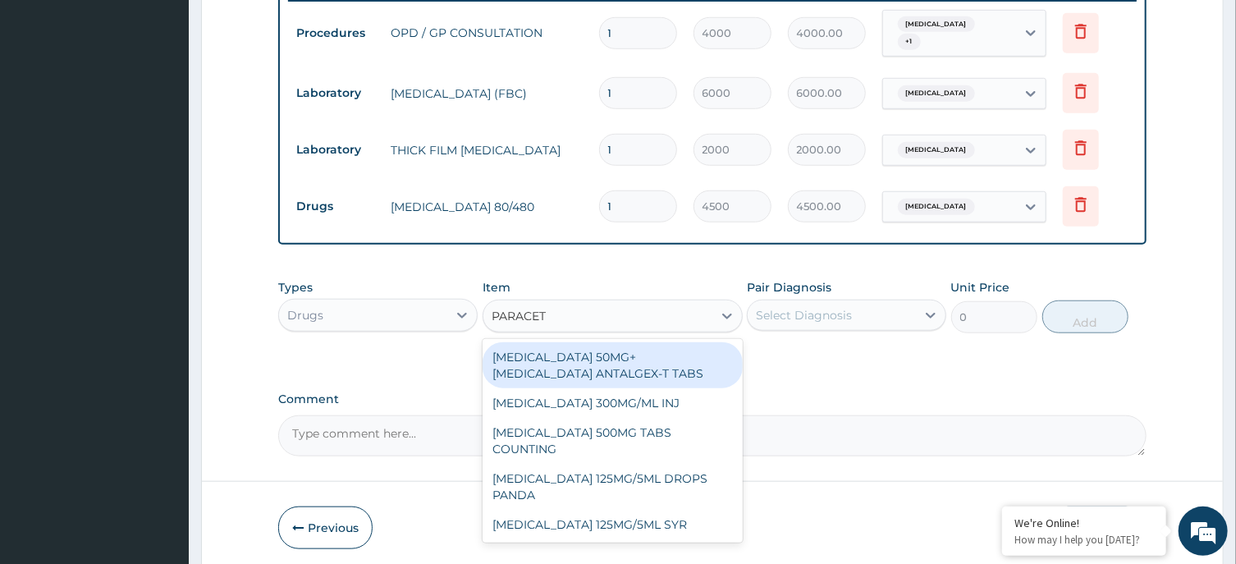
type input "PARACETA"
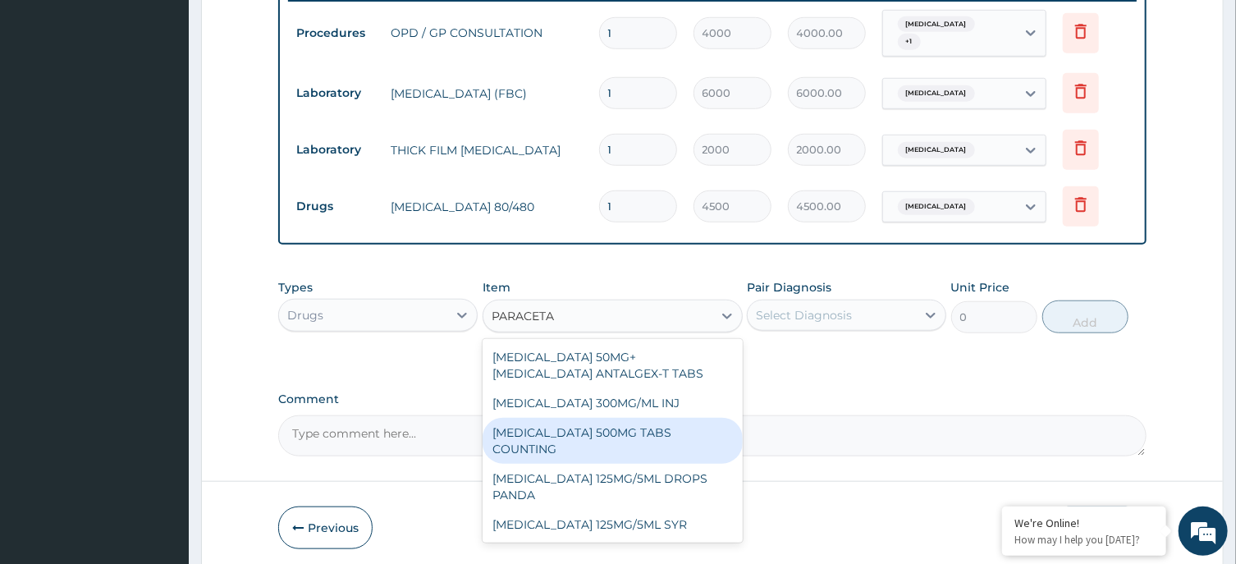
click at [606, 433] on div "PARACETAMOL 500MG TABS COUNTING" at bounding box center [613, 441] width 260 height 46
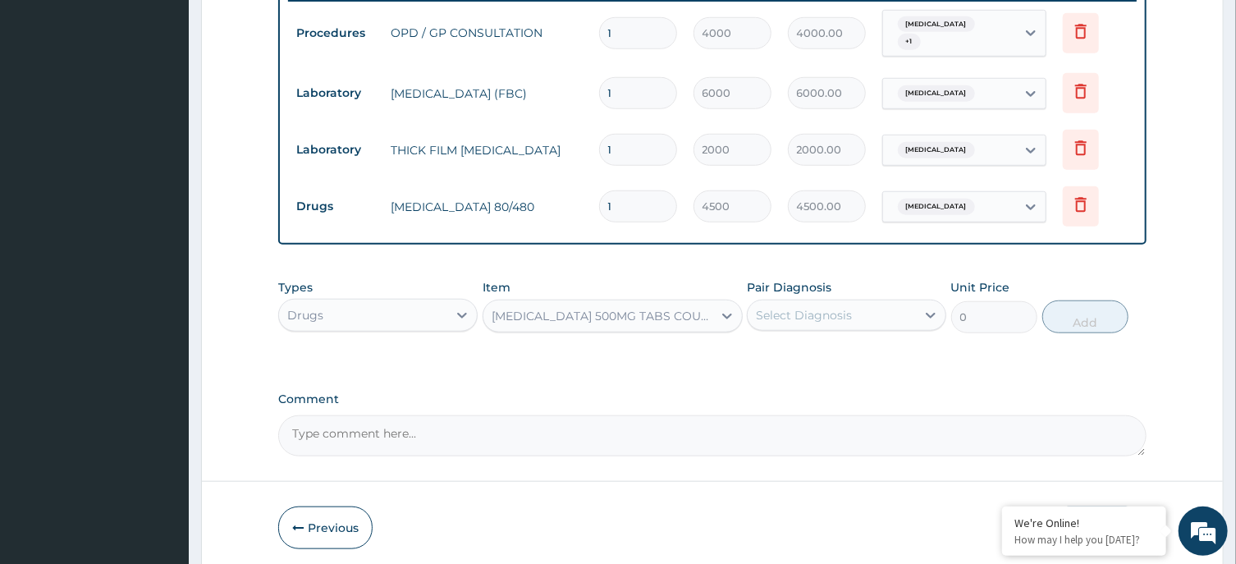
type input "10"
click at [835, 302] on div "Select Diagnosis" at bounding box center [832, 315] width 168 height 26
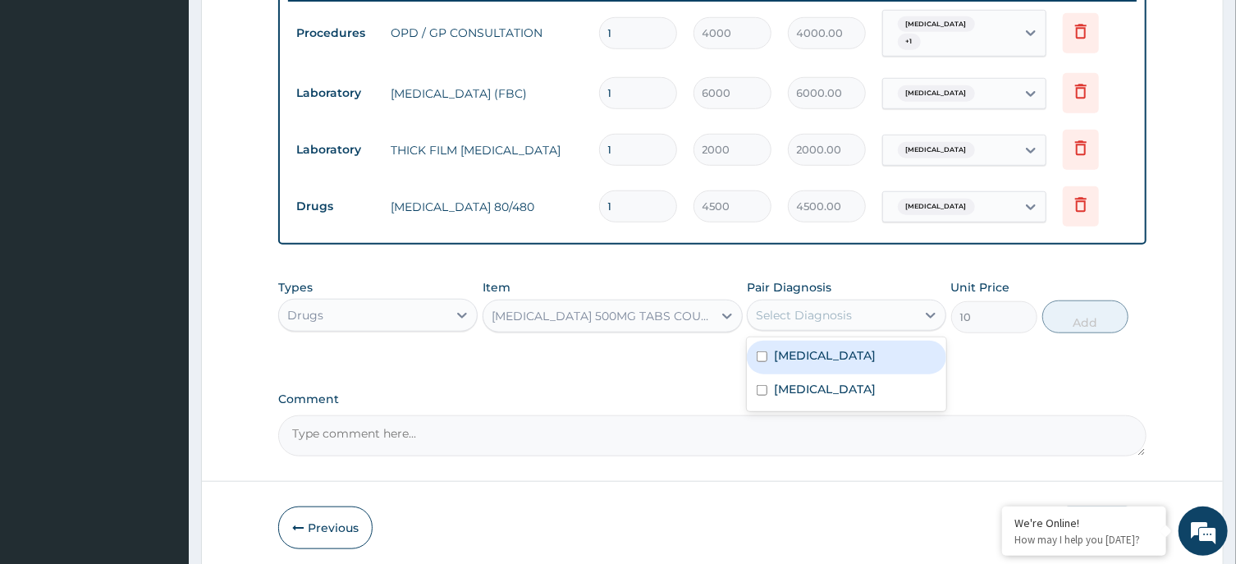
click at [789, 352] on label "[MEDICAL_DATA]" at bounding box center [825, 355] width 102 height 16
checkbox input "true"
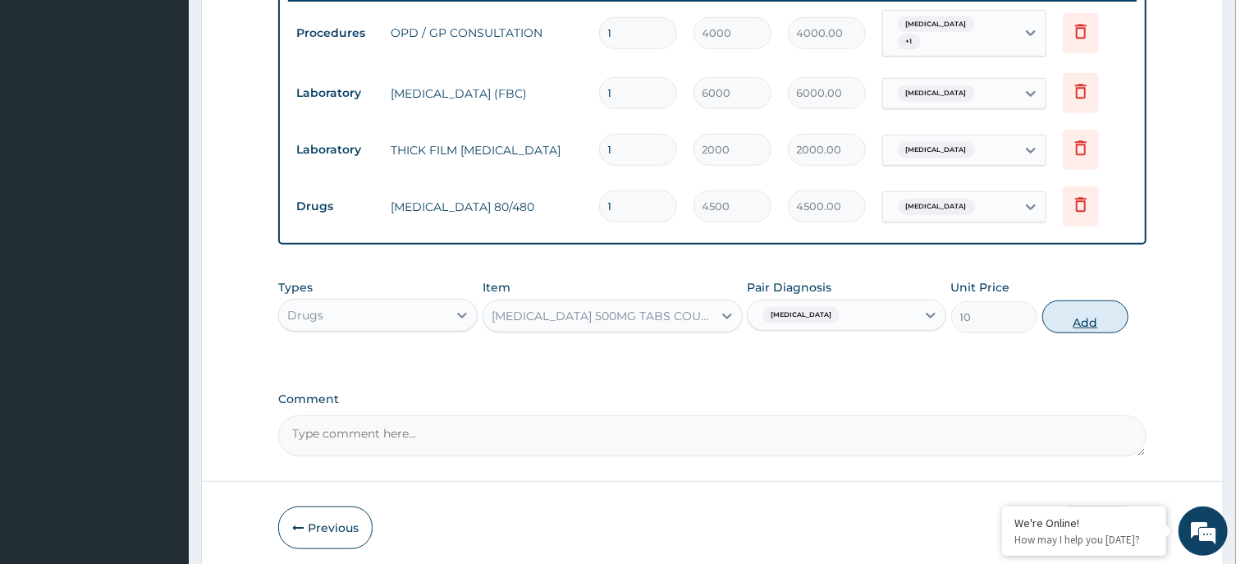
click at [1077, 309] on button "Add" at bounding box center [1085, 316] width 87 height 33
type input "0"
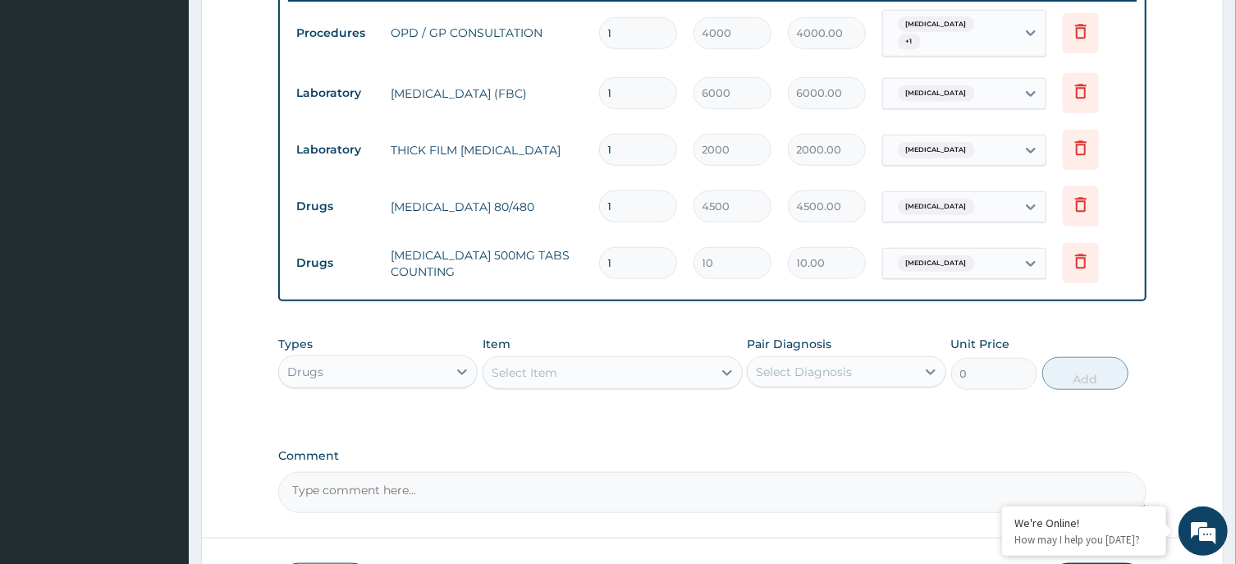
click at [629, 263] on input "1" at bounding box center [638, 263] width 78 height 32
type input "0.00"
type input "3"
type input "30.00"
type input "30"
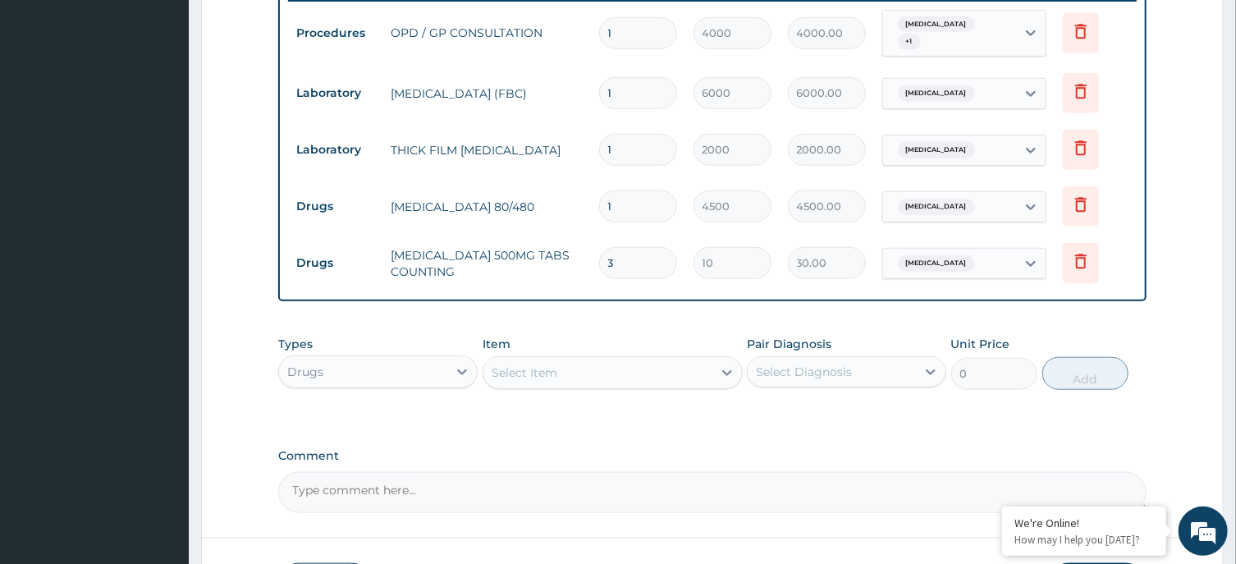
type input "300.00"
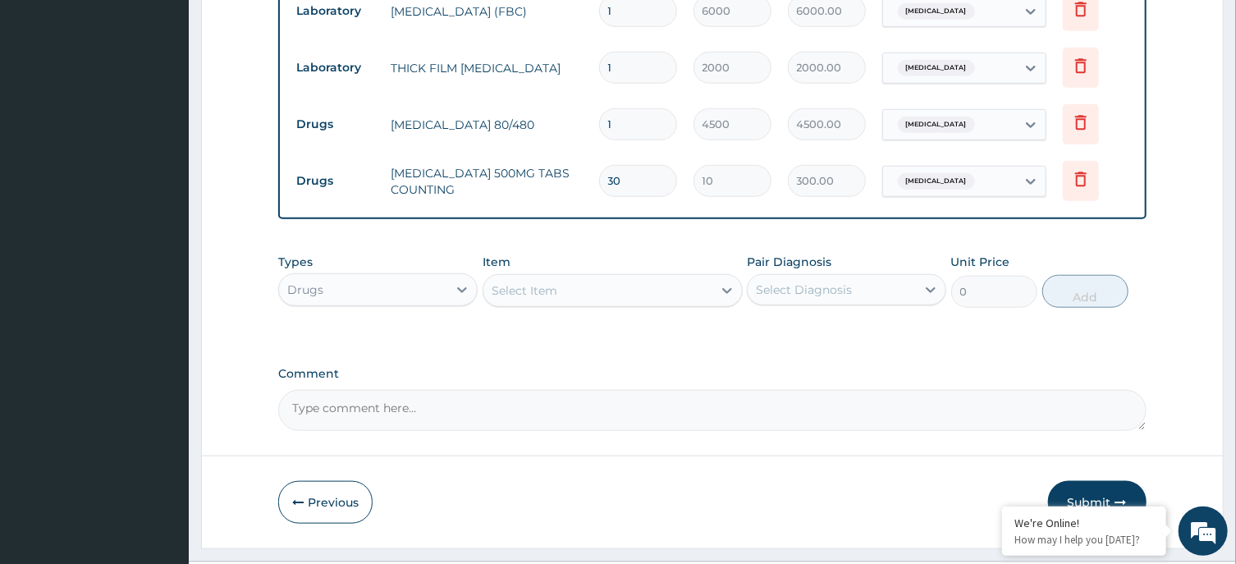
scroll to position [766, 0]
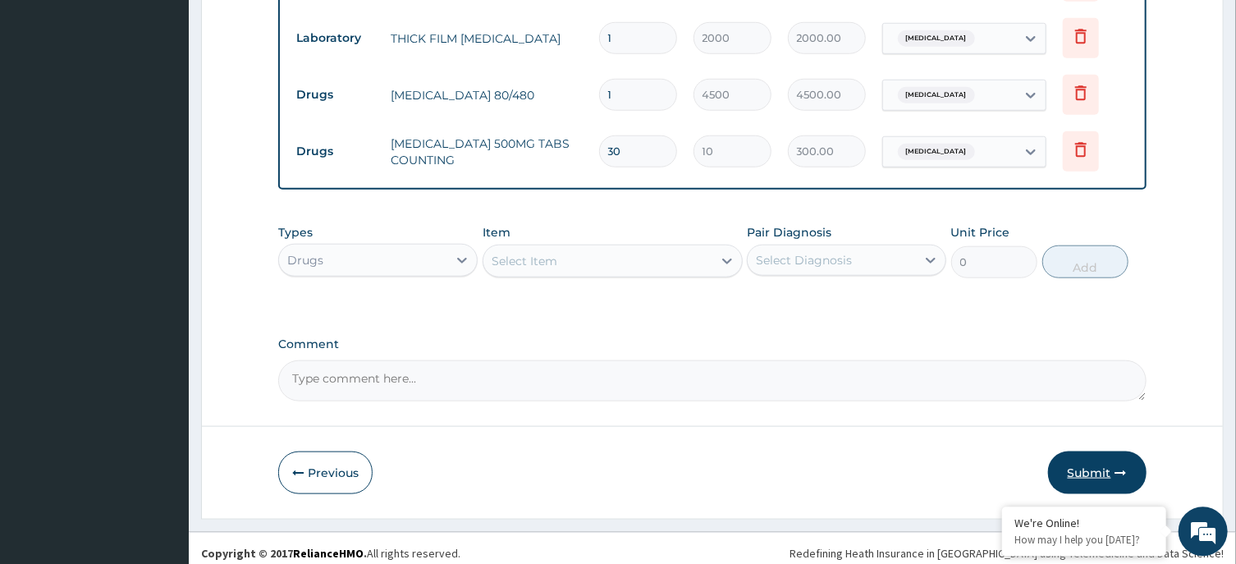
type input "30"
click at [1093, 460] on button "Submit" at bounding box center [1097, 472] width 98 height 43
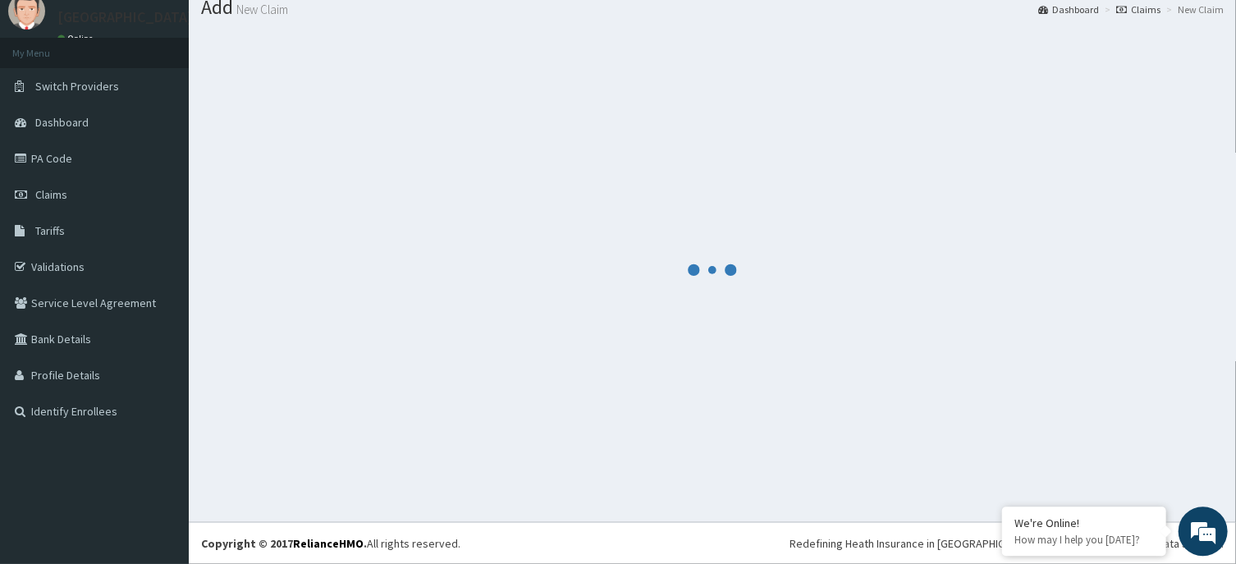
scroll to position [57, 0]
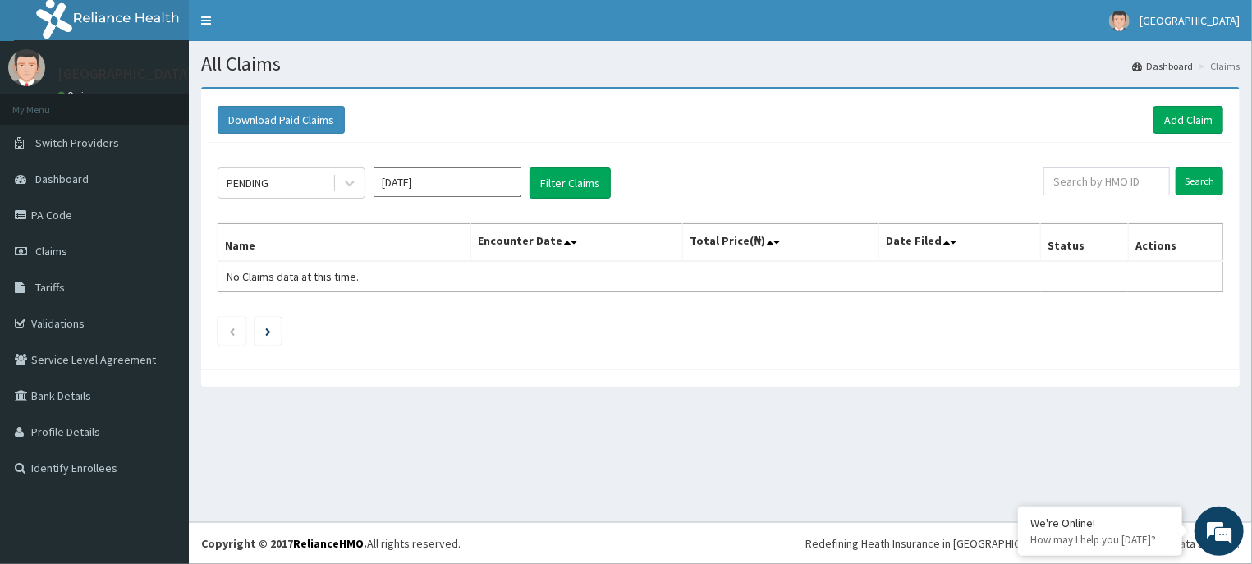
click at [486, 175] on input "[DATE]" at bounding box center [447, 182] width 148 height 30
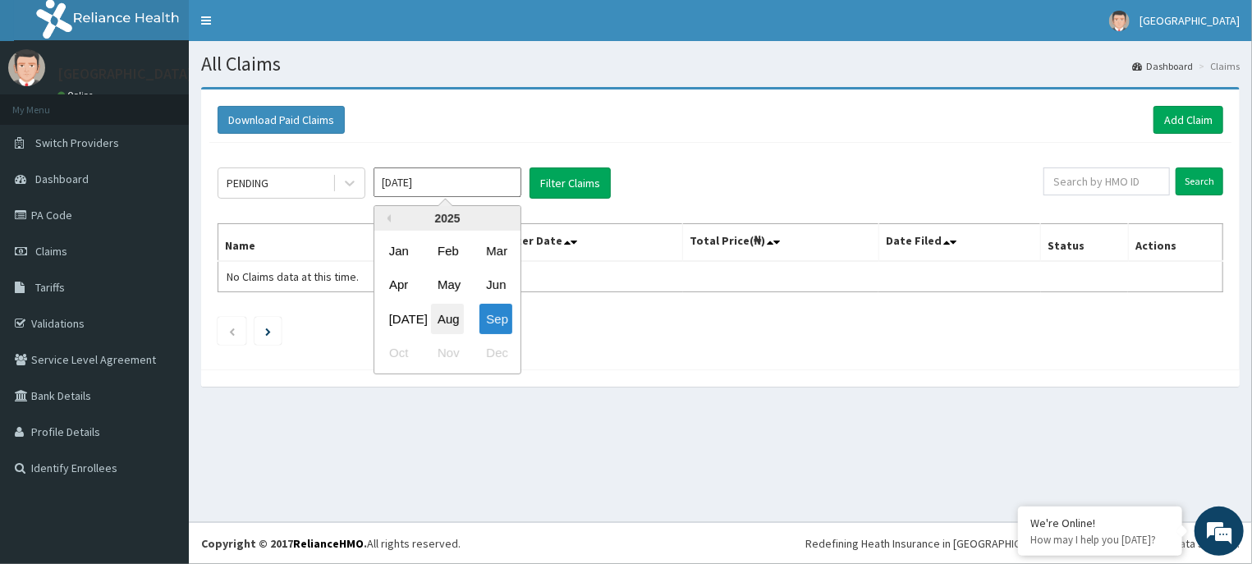
click at [442, 314] on div "Aug" at bounding box center [447, 319] width 33 height 30
type input "[DATE]"
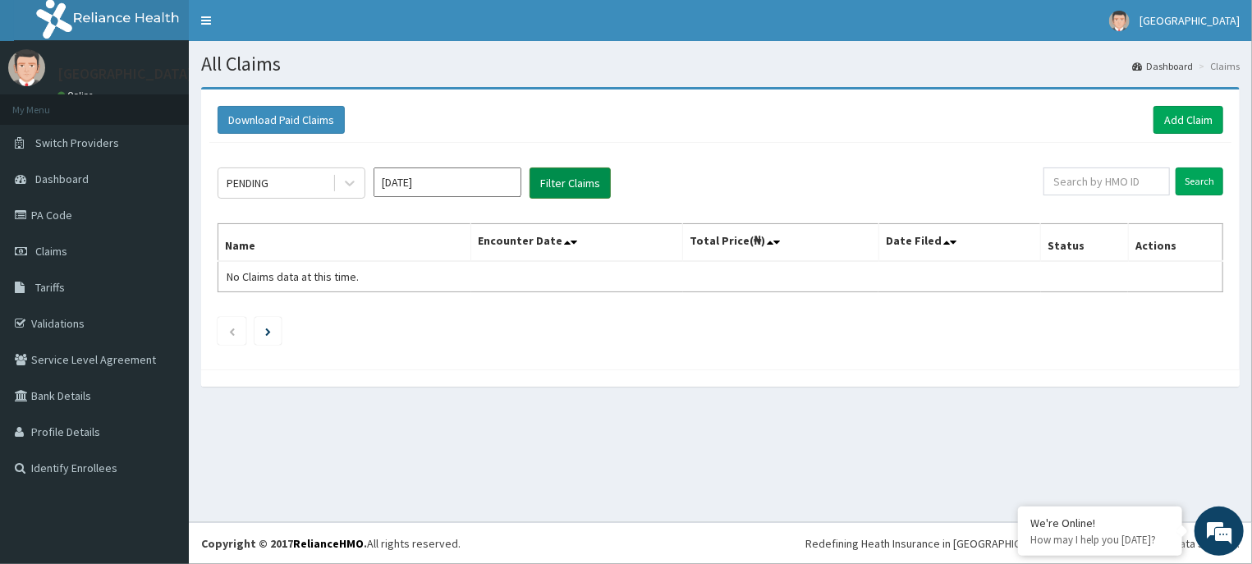
click at [584, 173] on button "Filter Claims" at bounding box center [569, 182] width 81 height 31
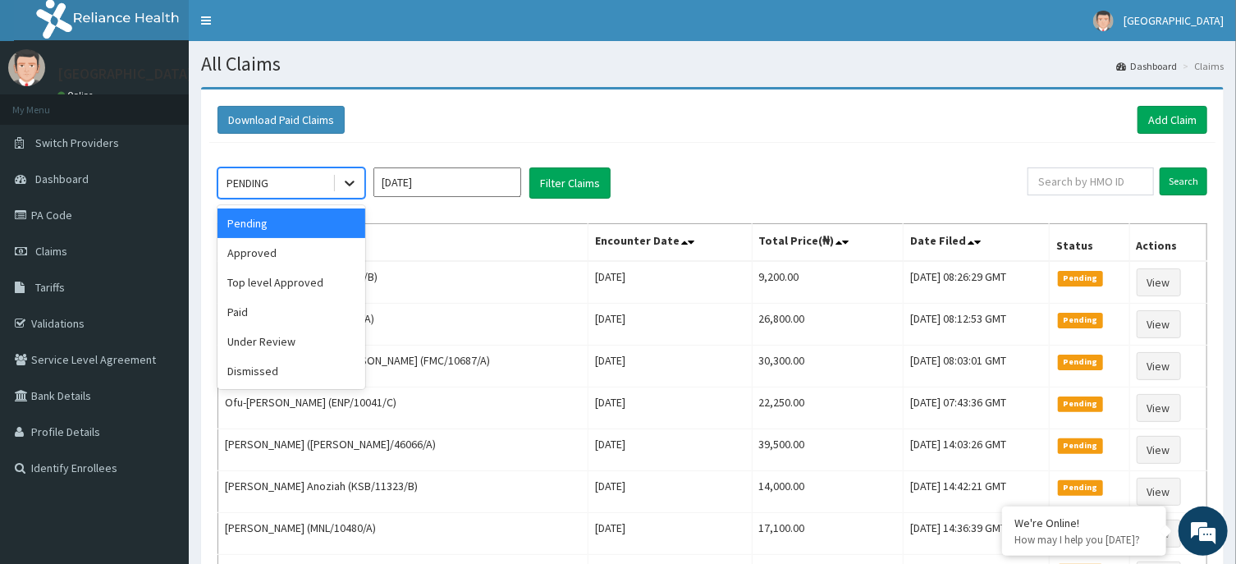
click at [353, 178] on icon at bounding box center [349, 183] width 16 height 16
click at [305, 257] on div "Approved" at bounding box center [292, 253] width 148 height 30
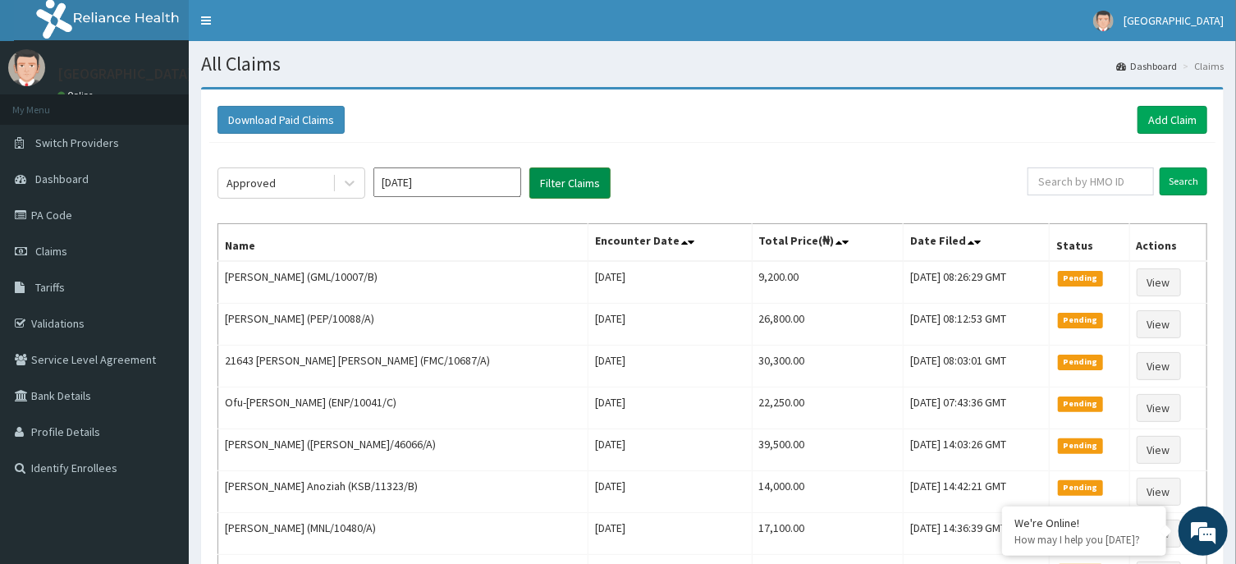
click at [574, 184] on button "Filter Claims" at bounding box center [569, 182] width 81 height 31
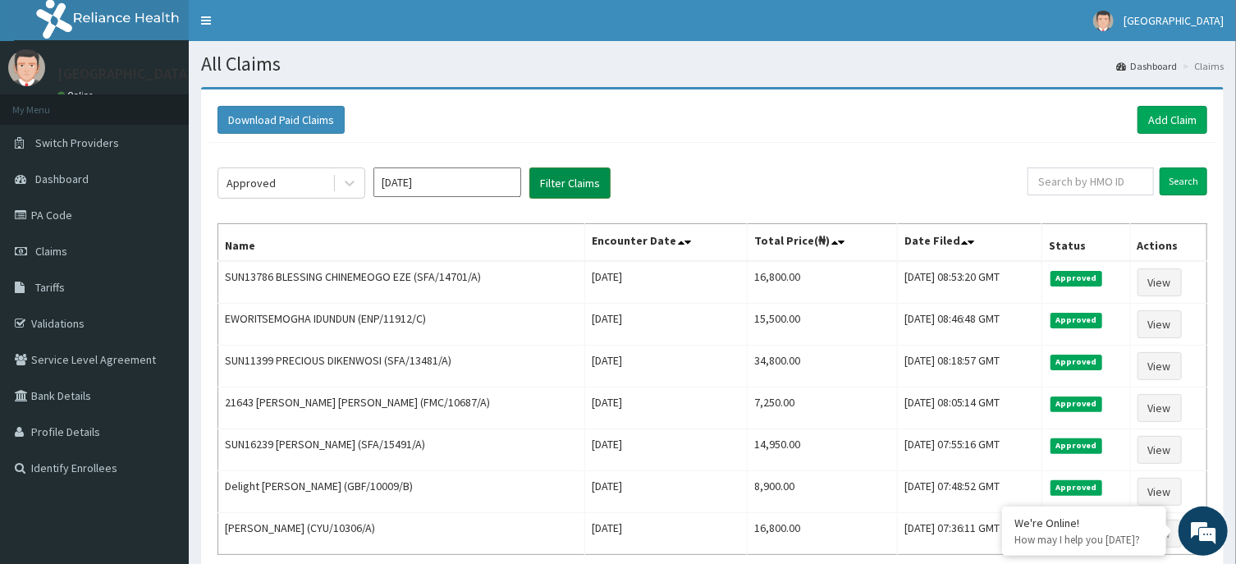
click at [574, 183] on button "Filter Claims" at bounding box center [569, 182] width 81 height 31
click at [1161, 113] on link "Add Claim" at bounding box center [1173, 120] width 70 height 28
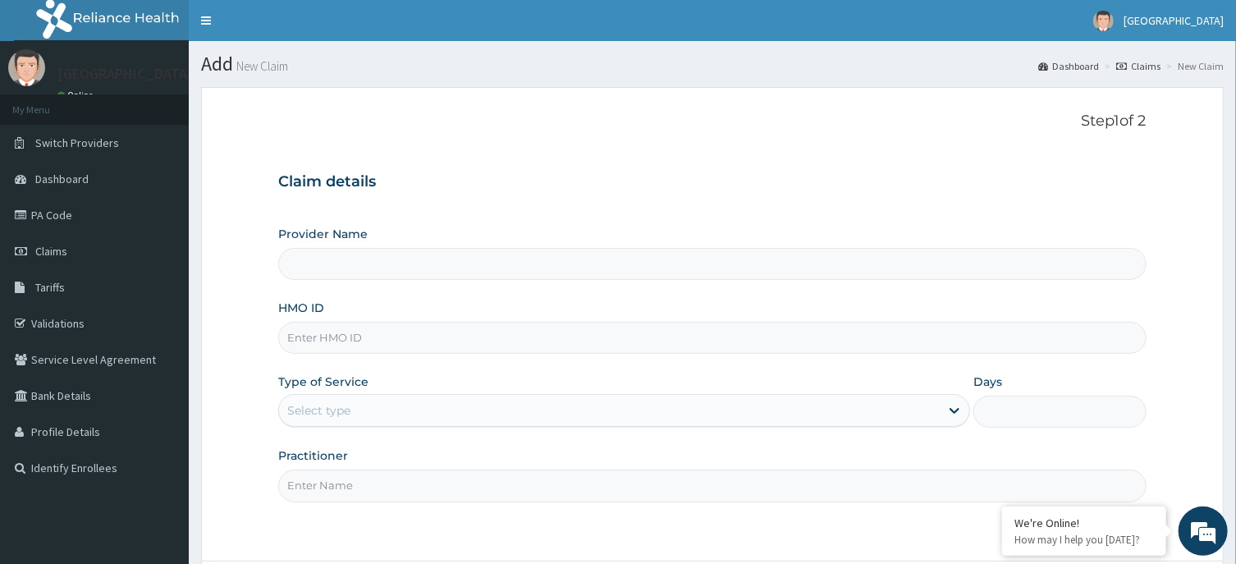
type input "[GEOGRAPHIC_DATA] -ASABA"
click at [401, 336] on input "HMO ID" at bounding box center [712, 338] width 868 height 32
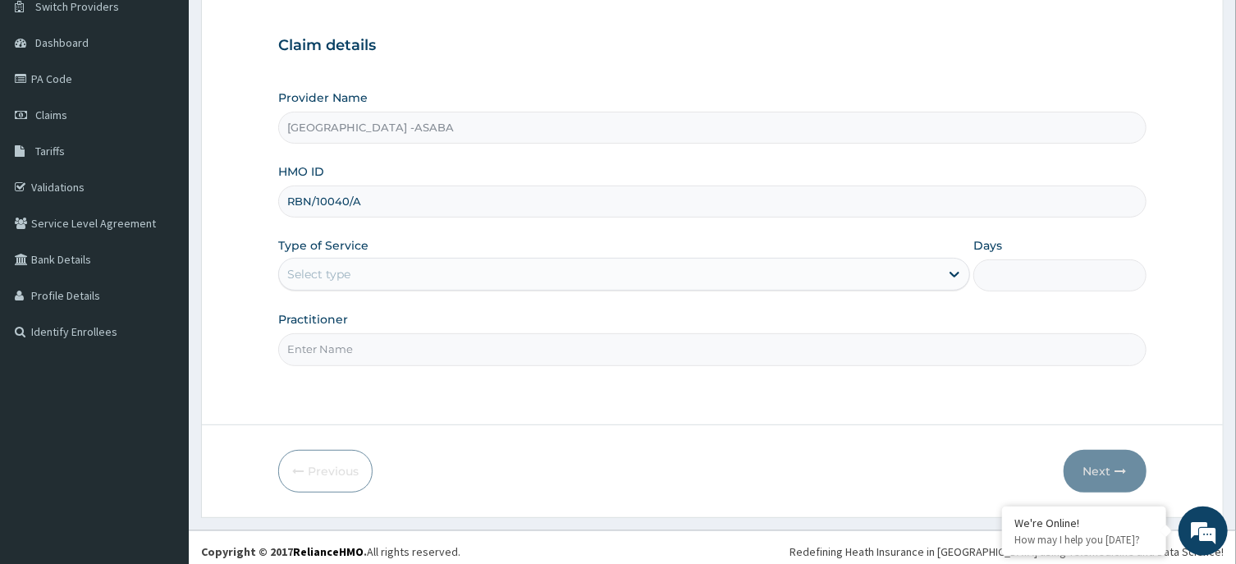
scroll to position [144, 0]
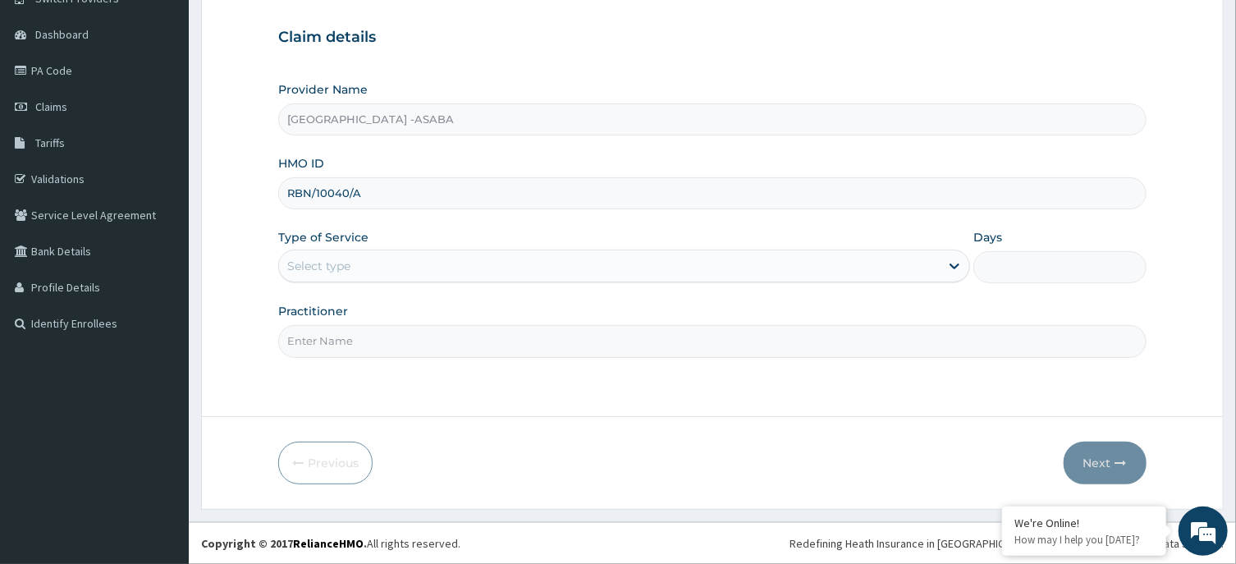
type input "RBN/10040/A"
click at [727, 268] on div "Select type" at bounding box center [609, 266] width 661 height 26
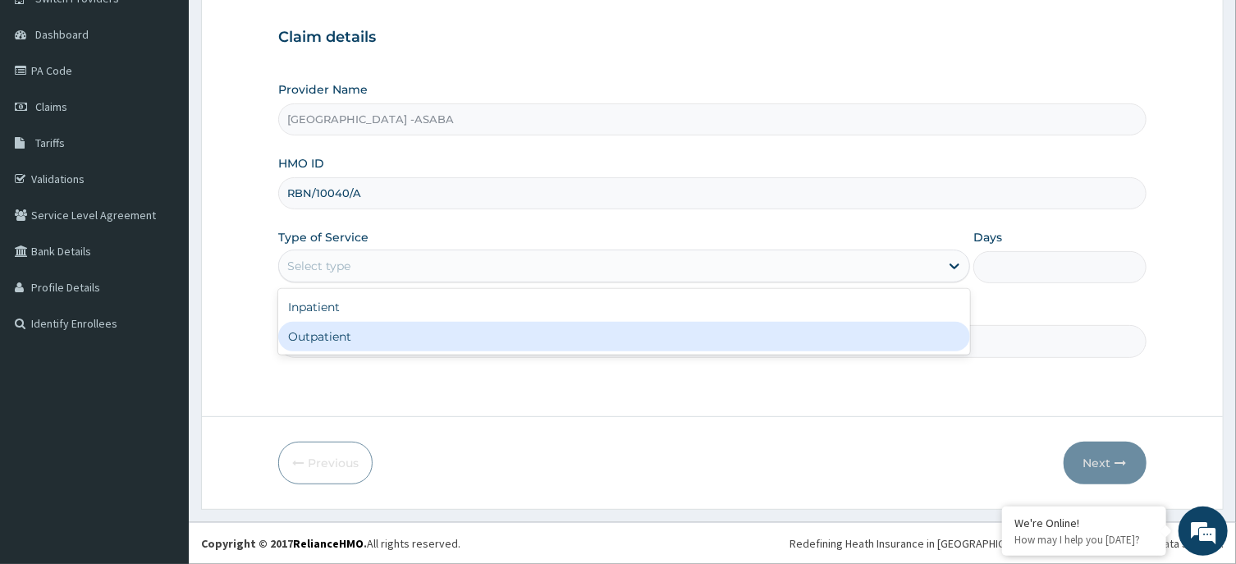
click at [633, 344] on div "Outpatient" at bounding box center [624, 337] width 692 height 30
type input "1"
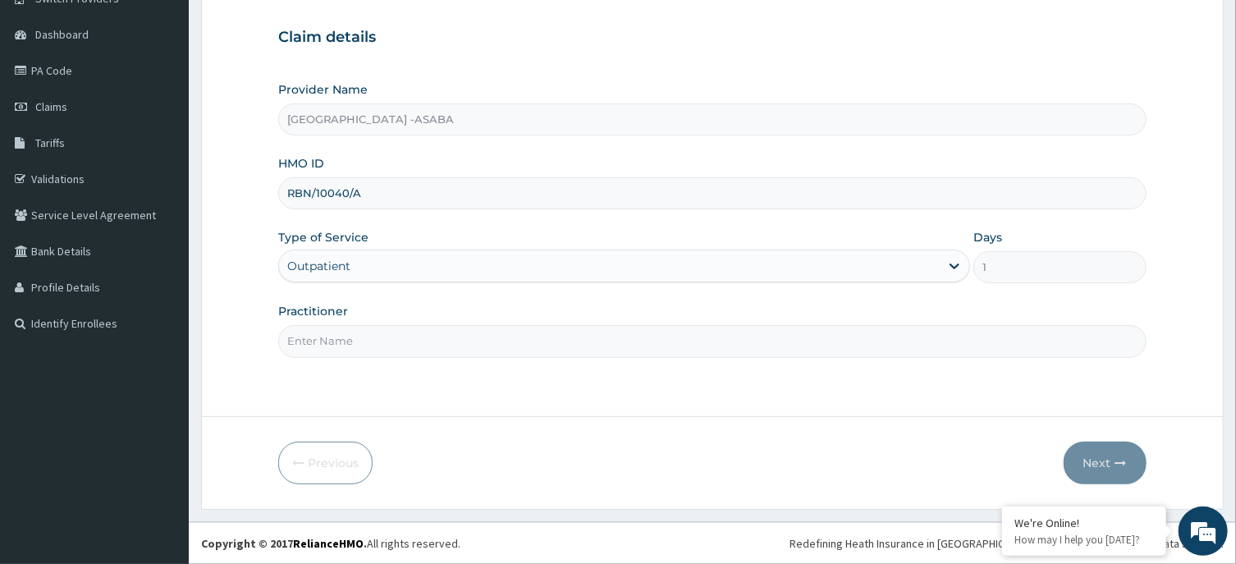
click at [617, 336] on input "Practitioner" at bounding box center [712, 341] width 868 height 32
type input "[PERSON_NAME]"
click at [1102, 463] on button "Next" at bounding box center [1105, 463] width 83 height 43
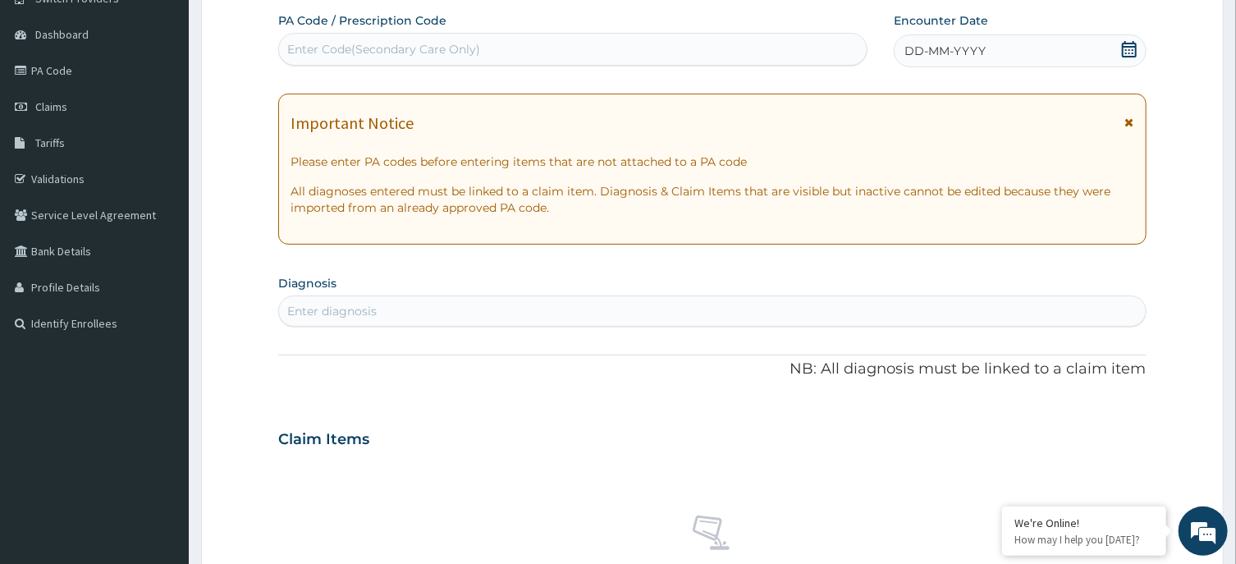
click at [717, 49] on div "Enter Code(Secondary Care Only)" at bounding box center [573, 49] width 588 height 26
click at [987, 43] on div "DD-MM-YYYY" at bounding box center [1020, 50] width 253 height 33
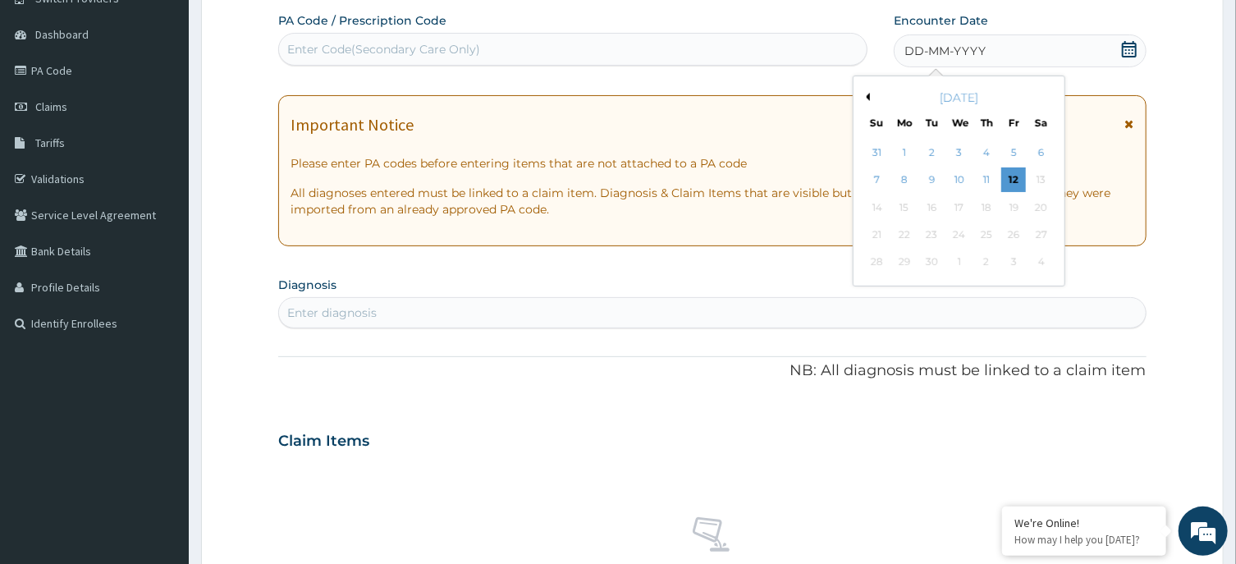
click at [868, 94] on button "Previous Month" at bounding box center [866, 97] width 8 height 8
click at [1019, 231] on div "22" at bounding box center [1013, 234] width 25 height 25
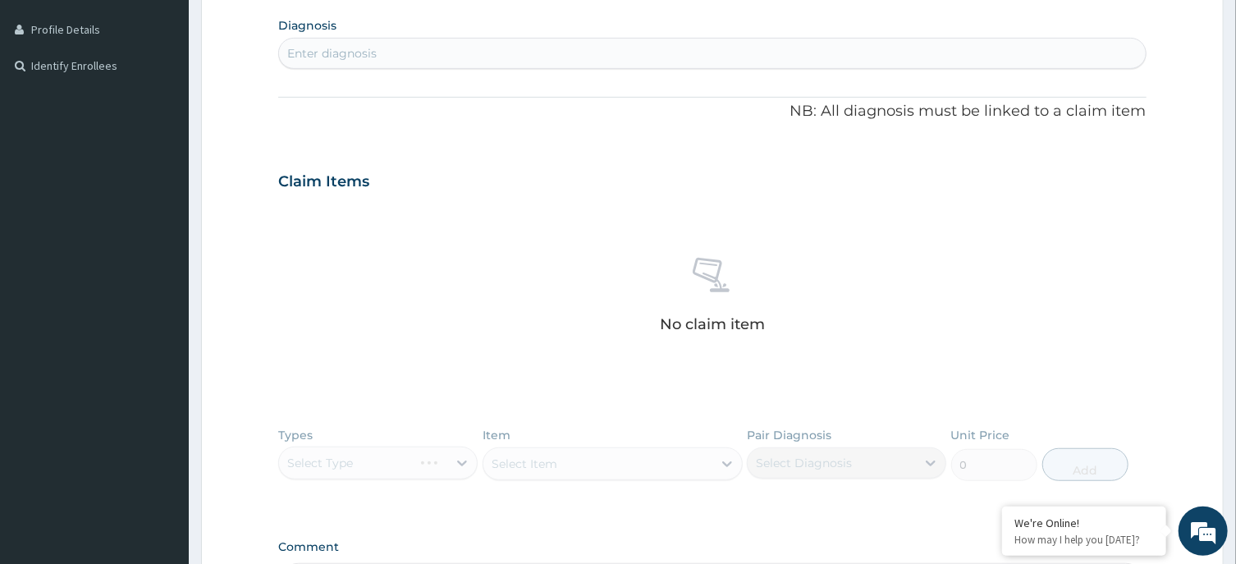
scroll to position [396, 0]
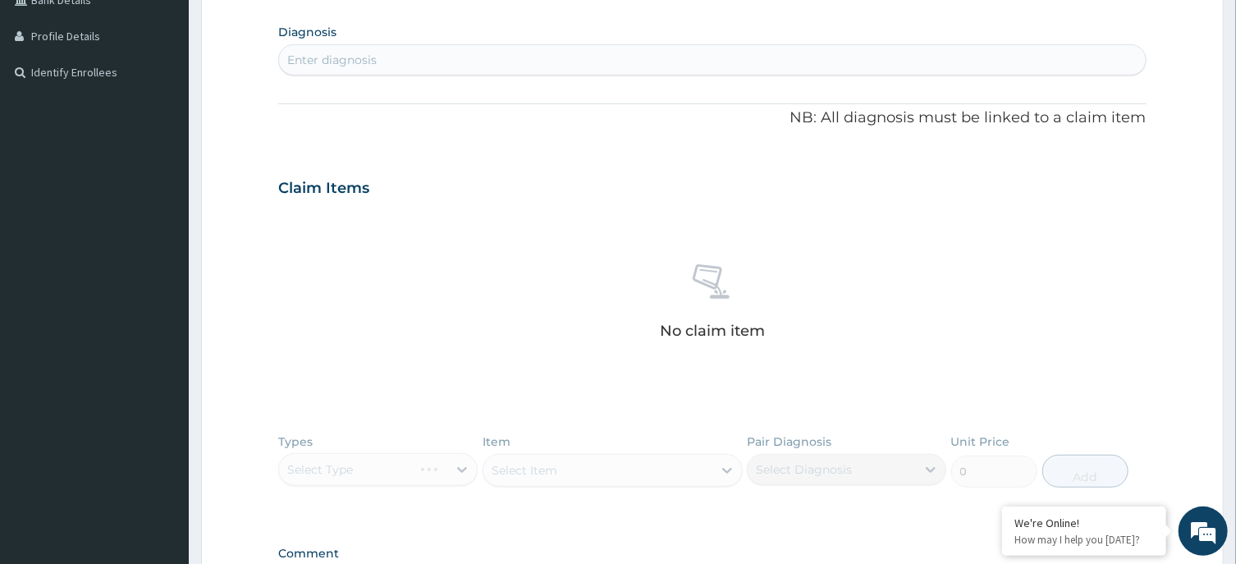
click at [659, 63] on div "Enter diagnosis" at bounding box center [712, 60] width 866 height 26
click at [658, 63] on div "Enter diagnosis" at bounding box center [712, 60] width 866 height 26
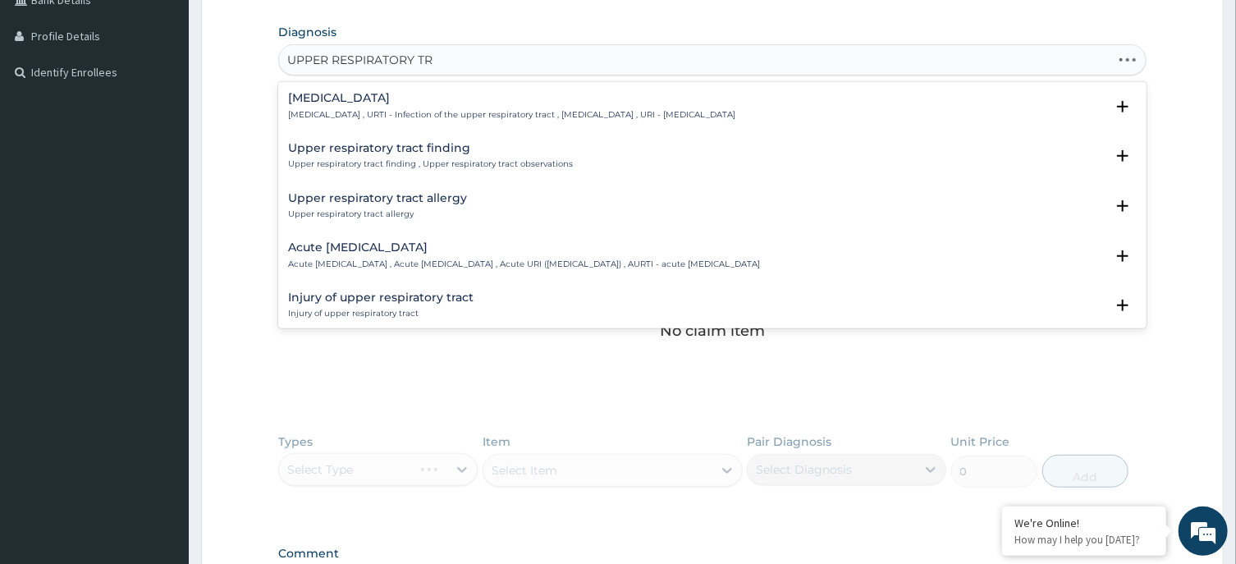
type input "UPPER RESPIRATORY TRA"
click at [430, 100] on h4 "[MEDICAL_DATA]" at bounding box center [511, 98] width 447 height 12
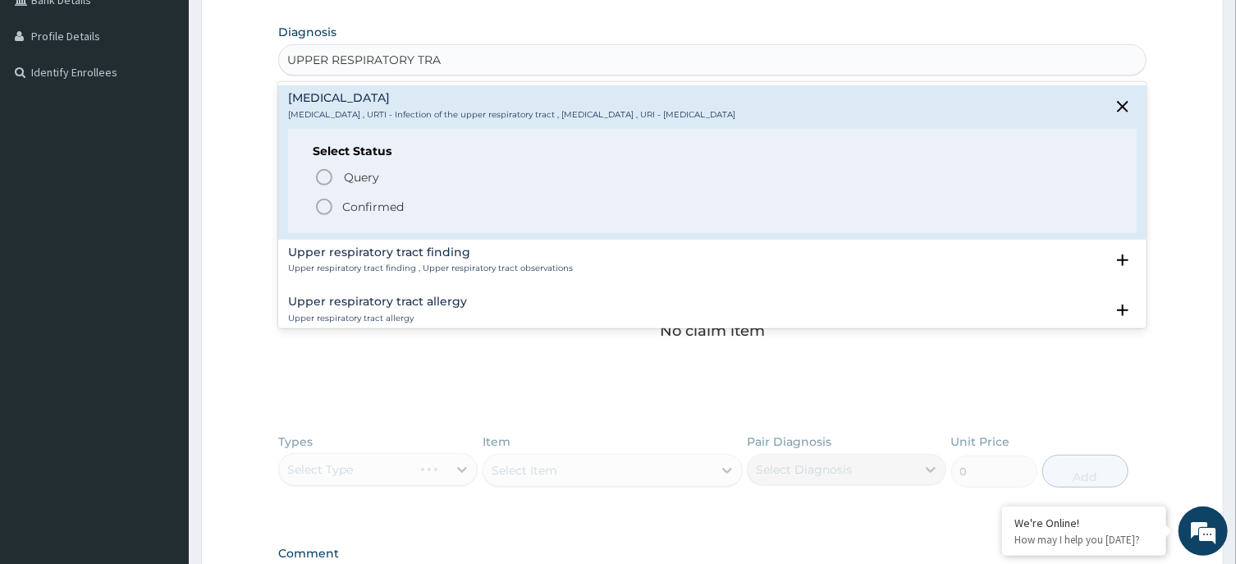
click at [323, 205] on icon "status option filled" at bounding box center [324, 207] width 20 height 20
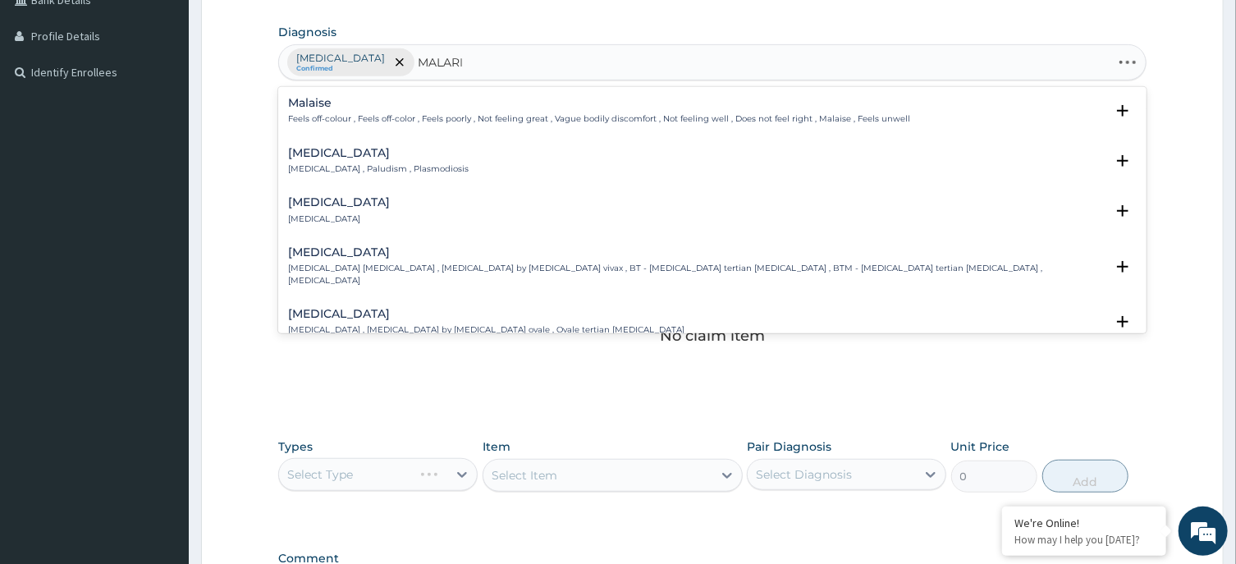
type input "MALARIA"
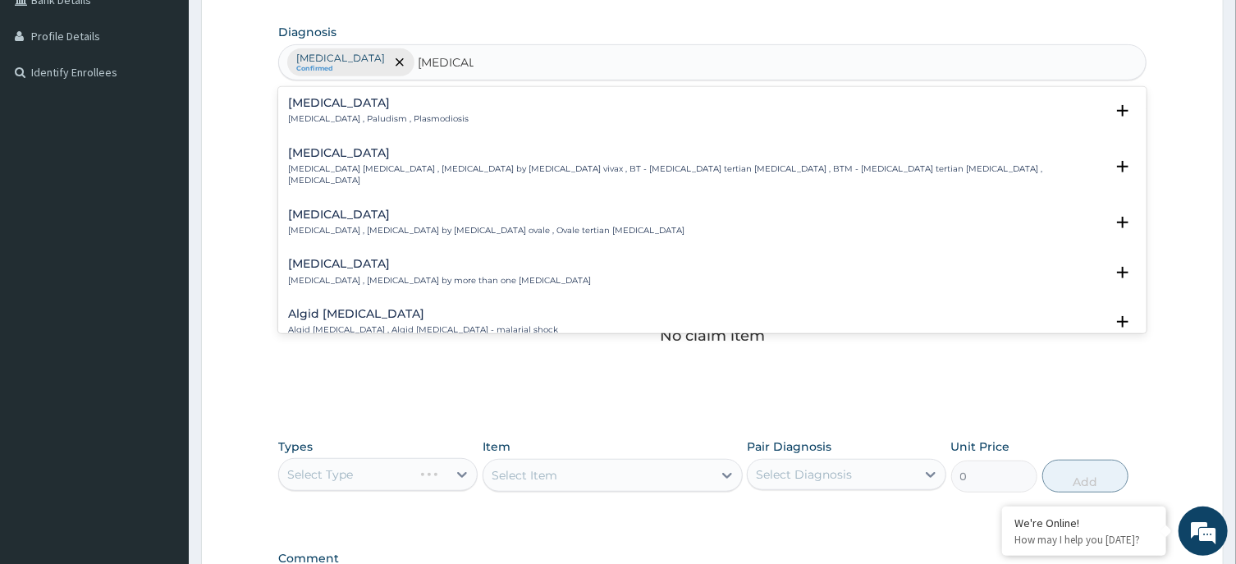
click at [319, 117] on p "Malaria , Paludism , Plasmodiosis" at bounding box center [378, 118] width 181 height 11
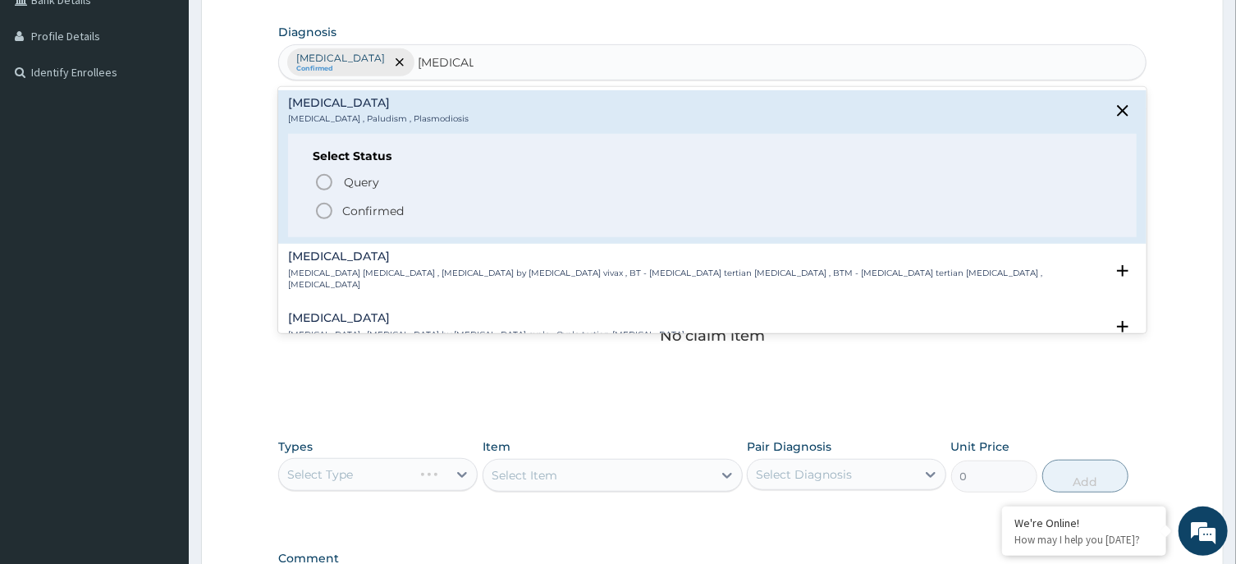
click at [322, 213] on icon "status option filled" at bounding box center [324, 211] width 20 height 20
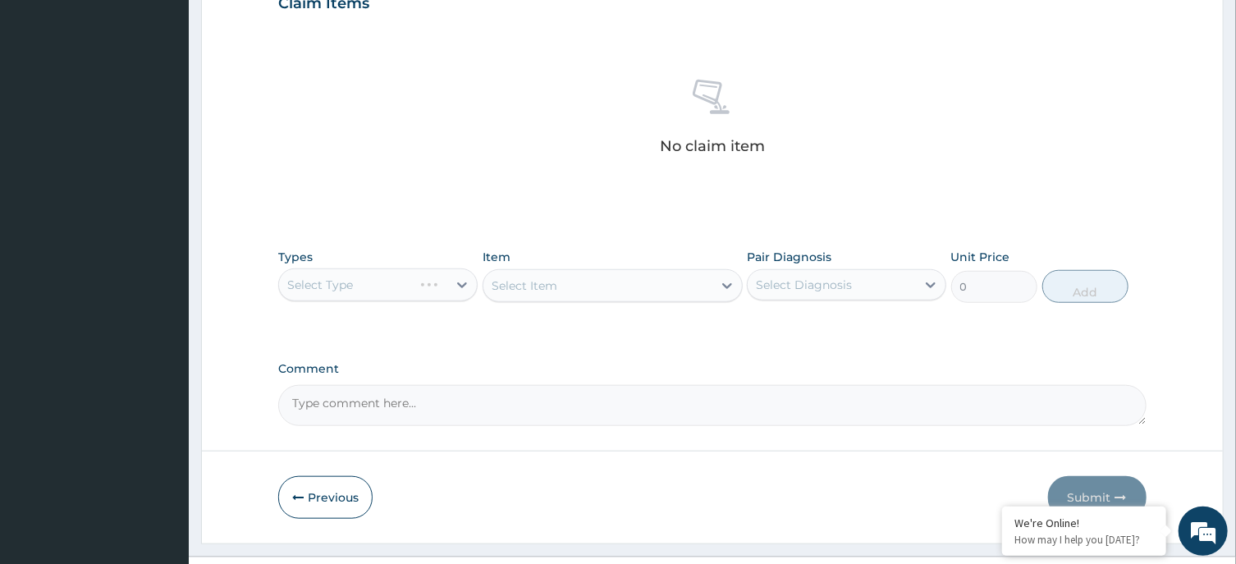
scroll to position [620, 0]
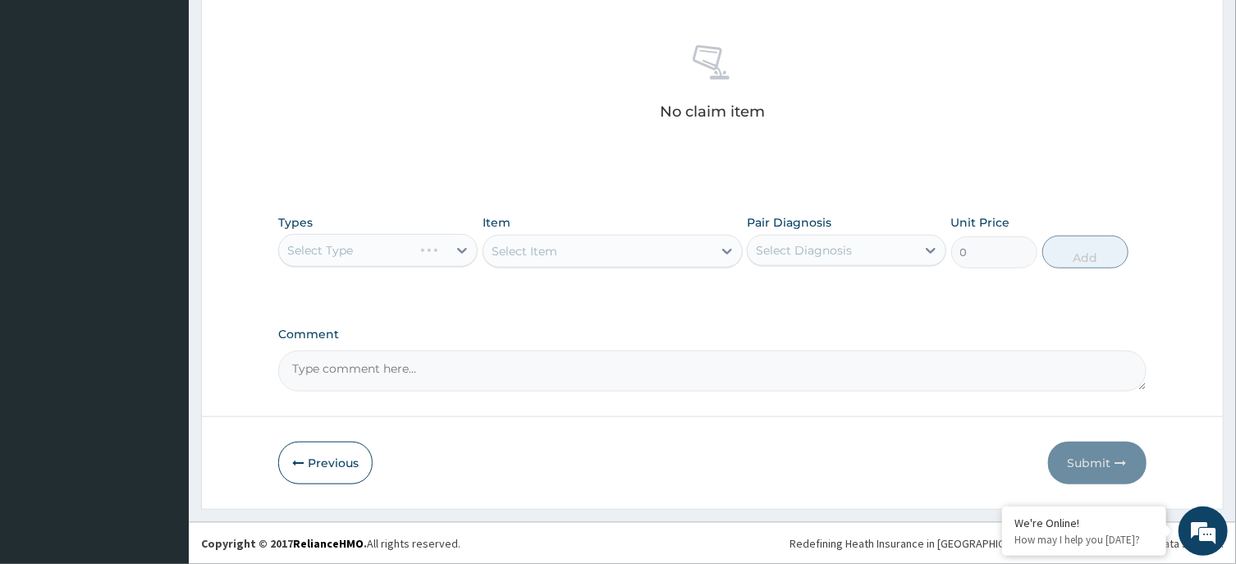
click at [434, 253] on div "Select Type" at bounding box center [377, 250] width 199 height 33
click at [400, 246] on div "Select Type" at bounding box center [377, 250] width 199 height 33
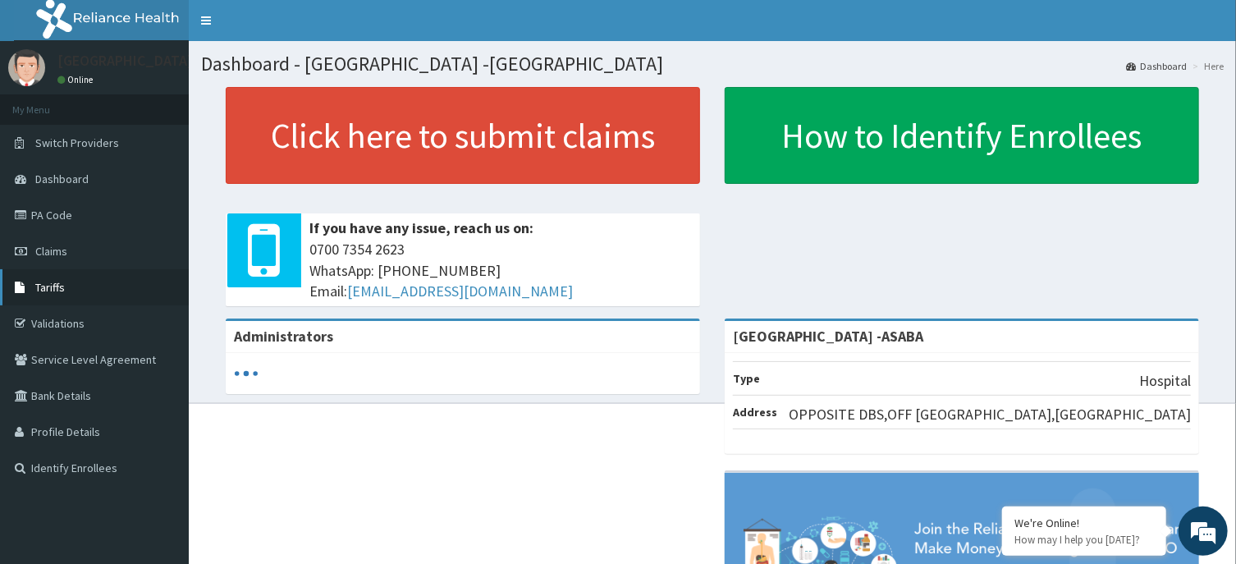
click at [52, 278] on link "Tariffs" at bounding box center [94, 287] width 189 height 36
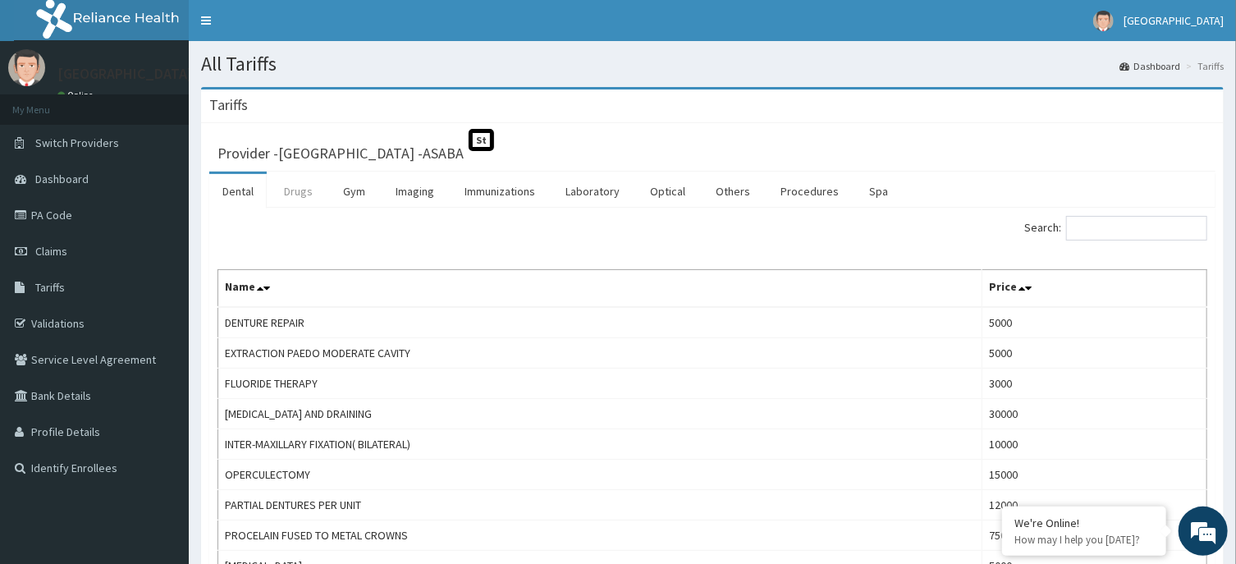
click at [295, 198] on link "Drugs" at bounding box center [298, 191] width 55 height 34
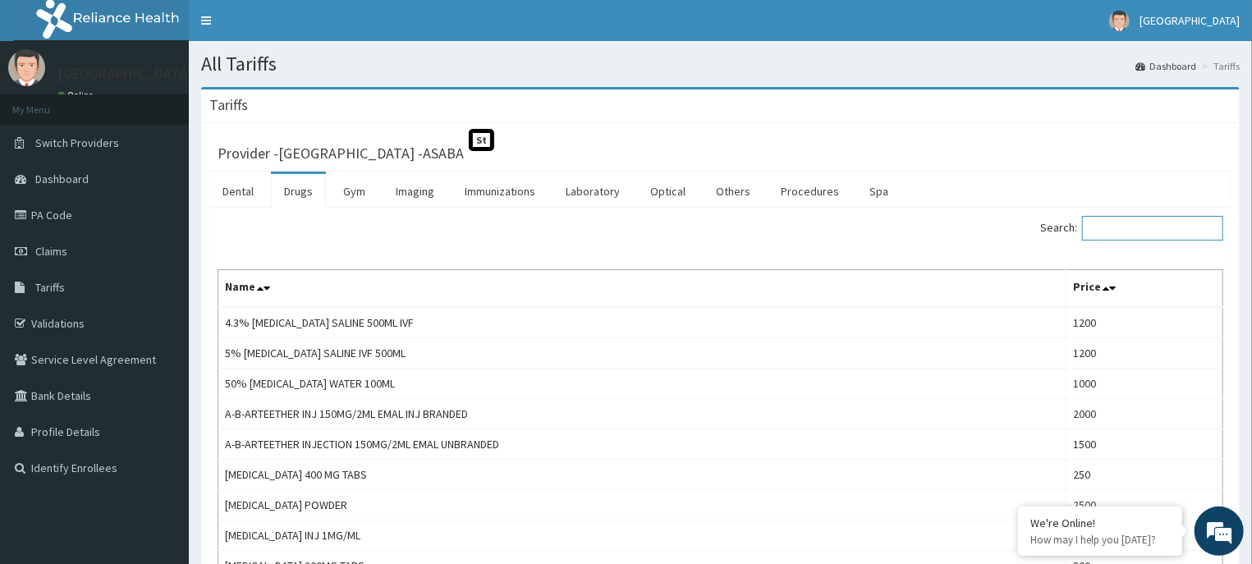
click at [1131, 225] on input "Search:" at bounding box center [1152, 228] width 141 height 25
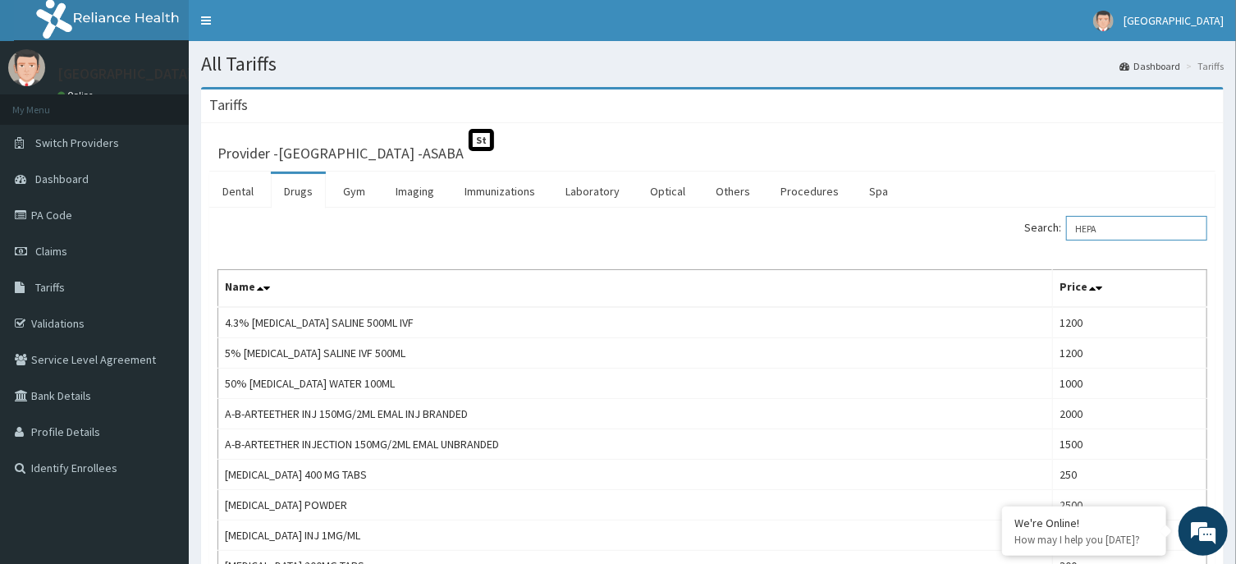
type input "HEPAT"
